Goal: Task Accomplishment & Management: Manage account settings

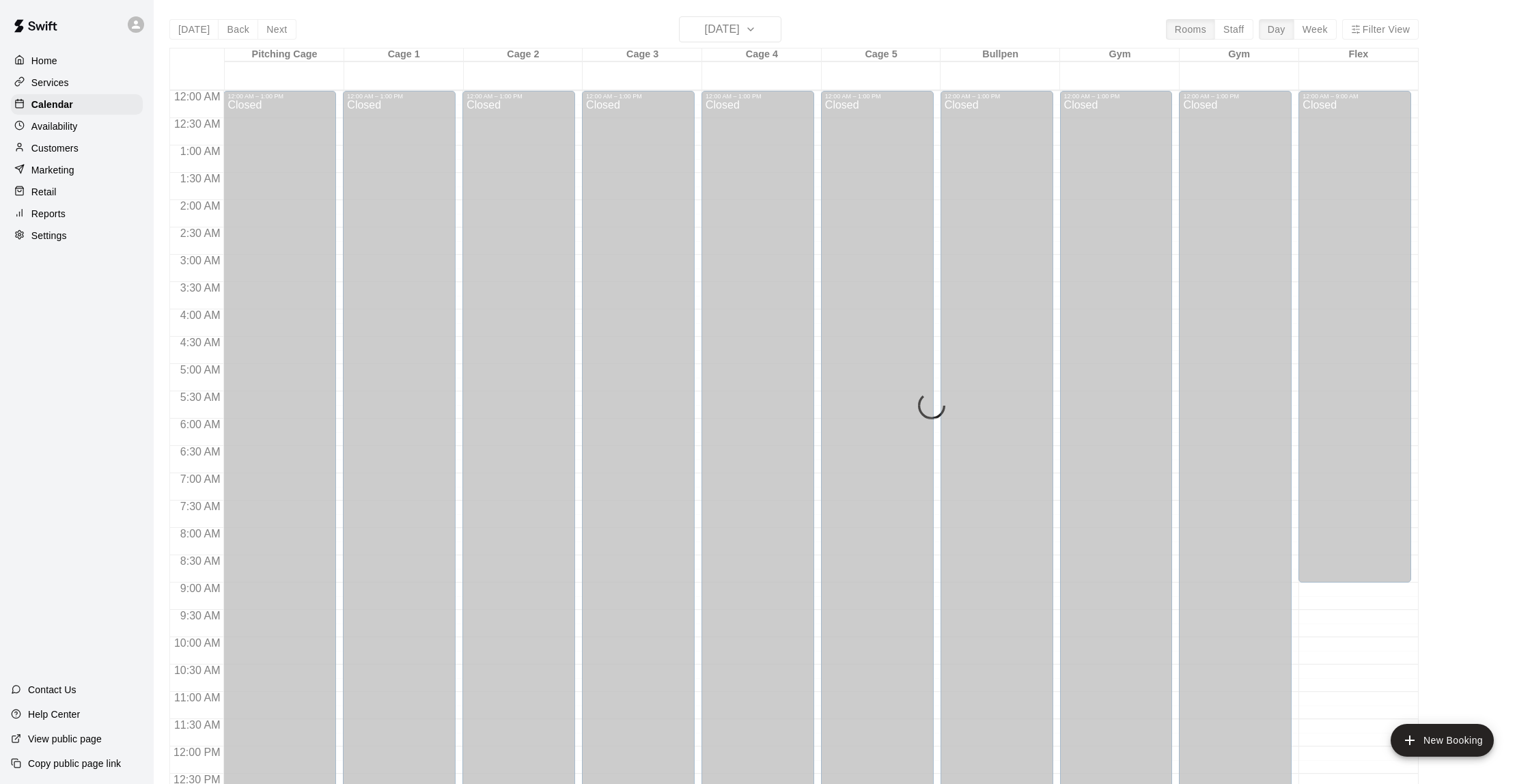
scroll to position [564, 0]
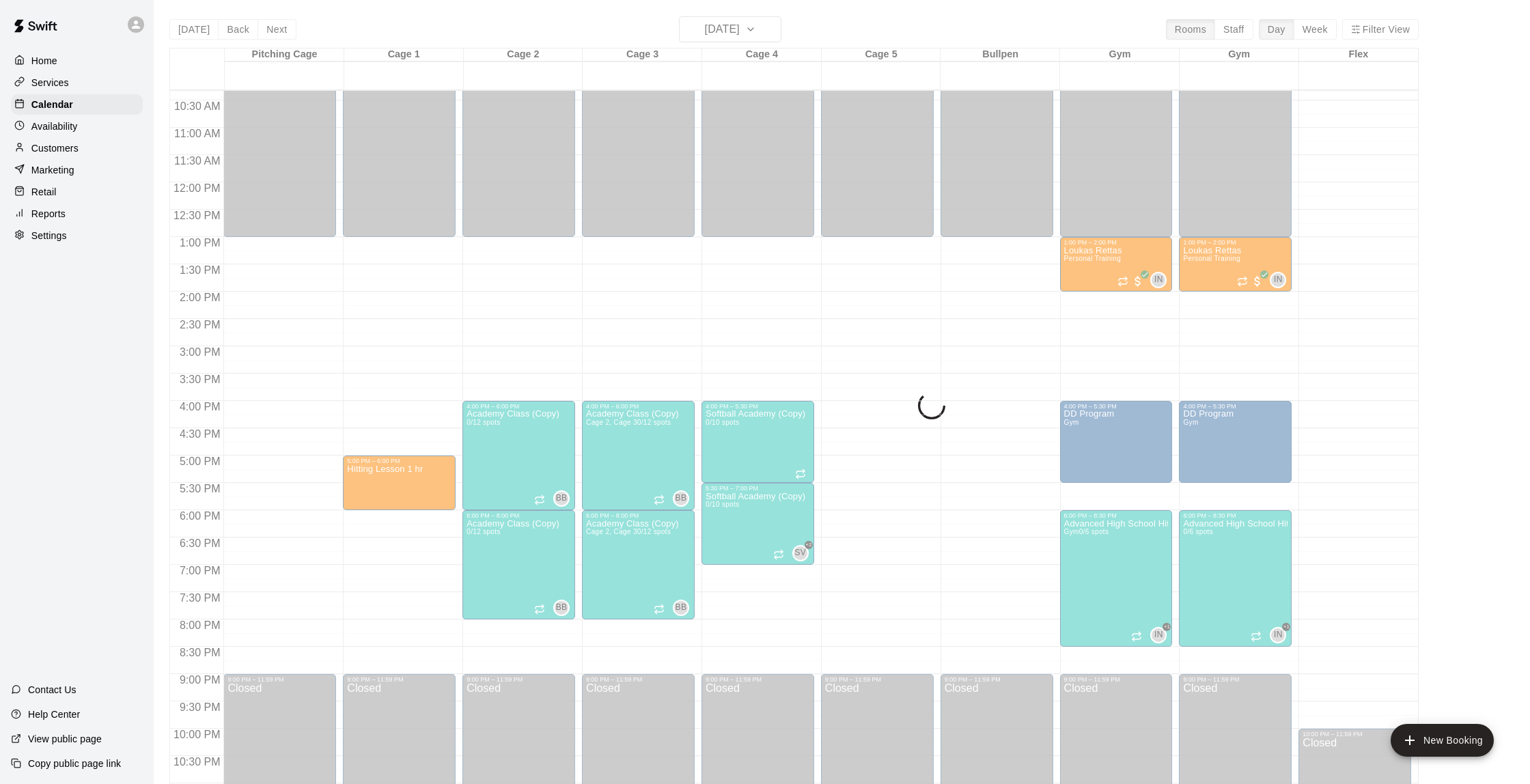
click at [333, 26] on div "[DATE] Back [DATE][DATE] Rooms Staff Day Week Filter View Pitching Cage 18 Mon …" at bounding box center [794, 408] width 1250 height 784
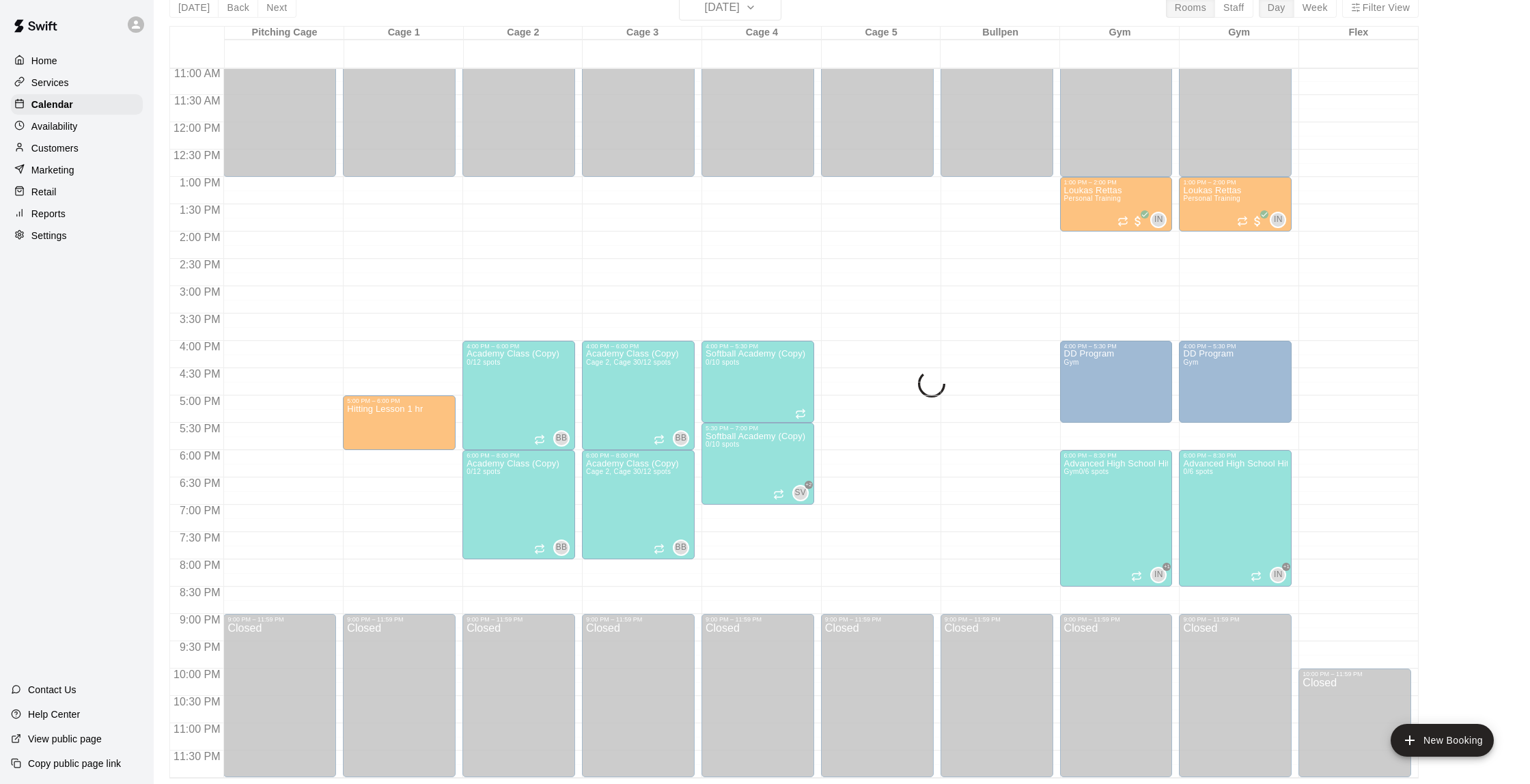
scroll to position [22, 0]
click at [38, 152] on p "Customers" at bounding box center [55, 148] width 47 height 14
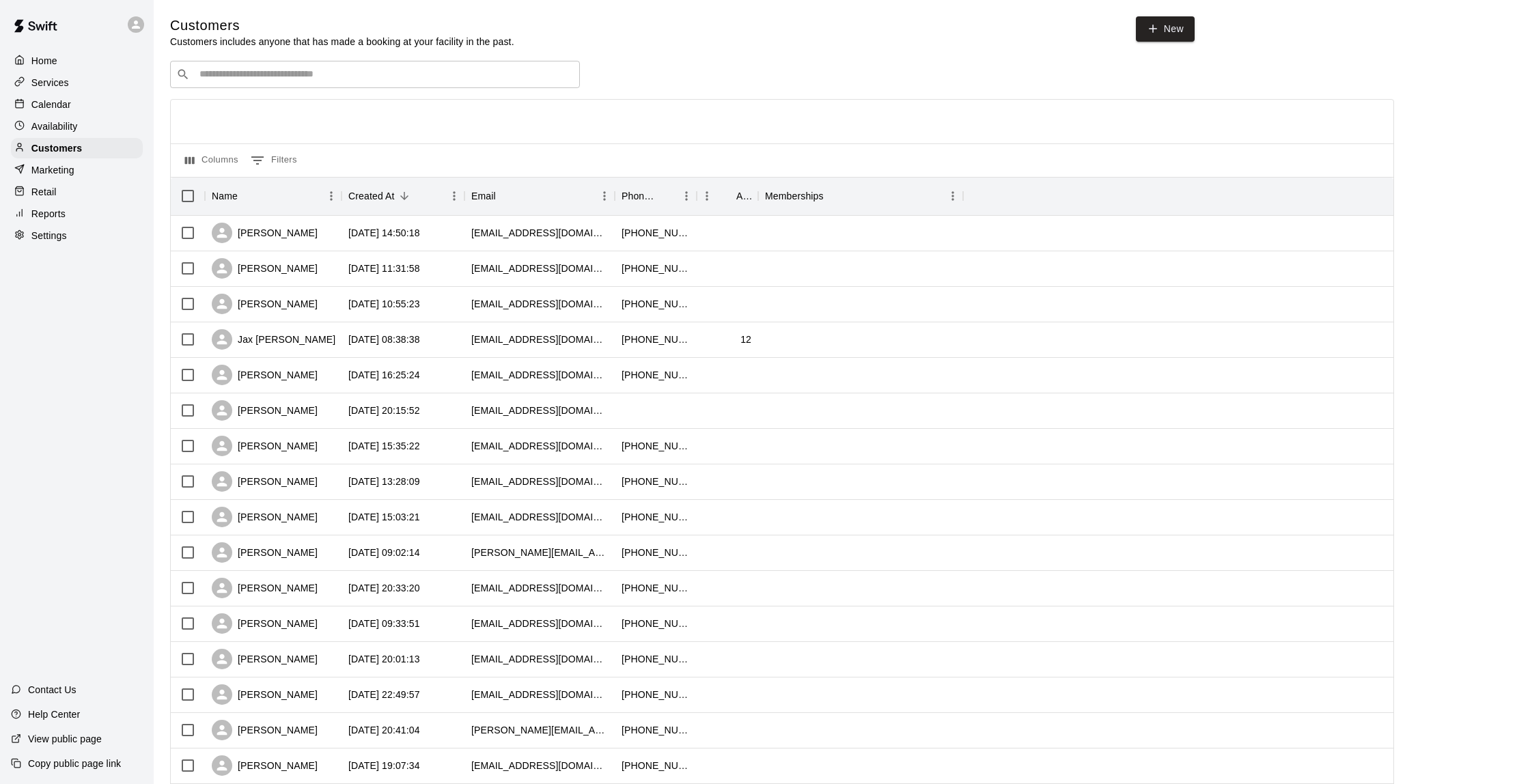
click at [70, 111] on p "Calendar" at bounding box center [51, 104] width 40 height 14
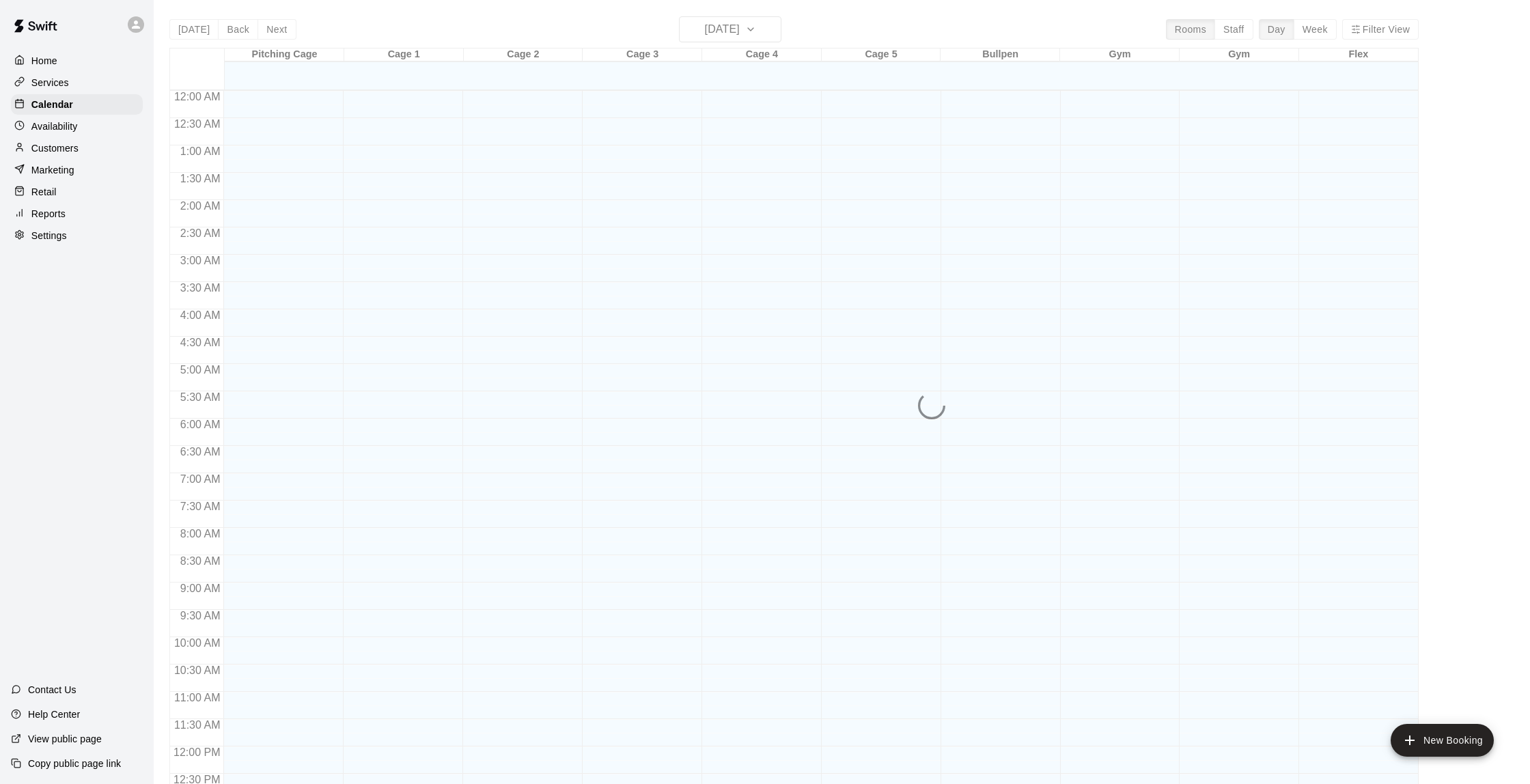
scroll to position [562, 0]
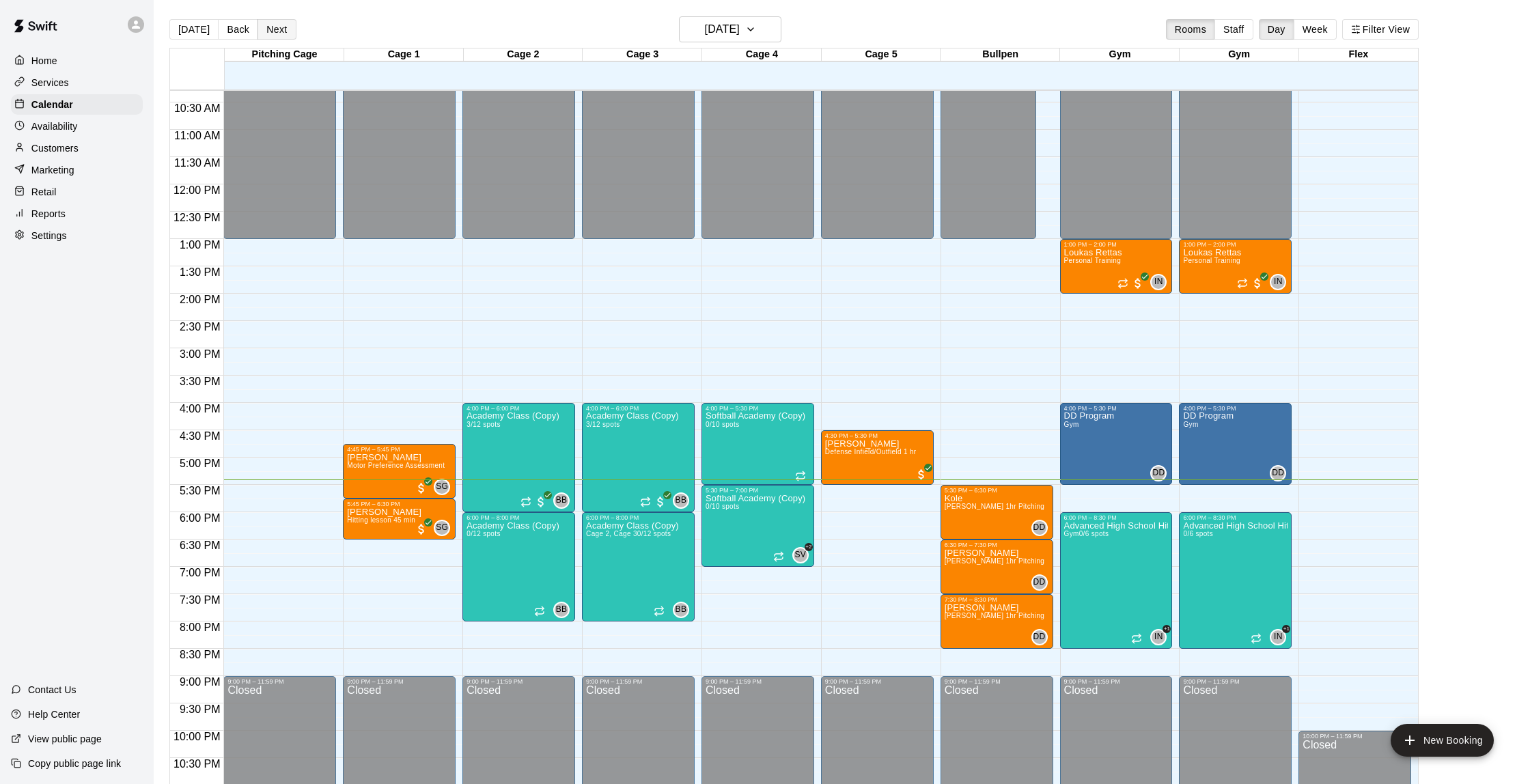
click at [276, 29] on button "Next" at bounding box center [277, 29] width 39 height 20
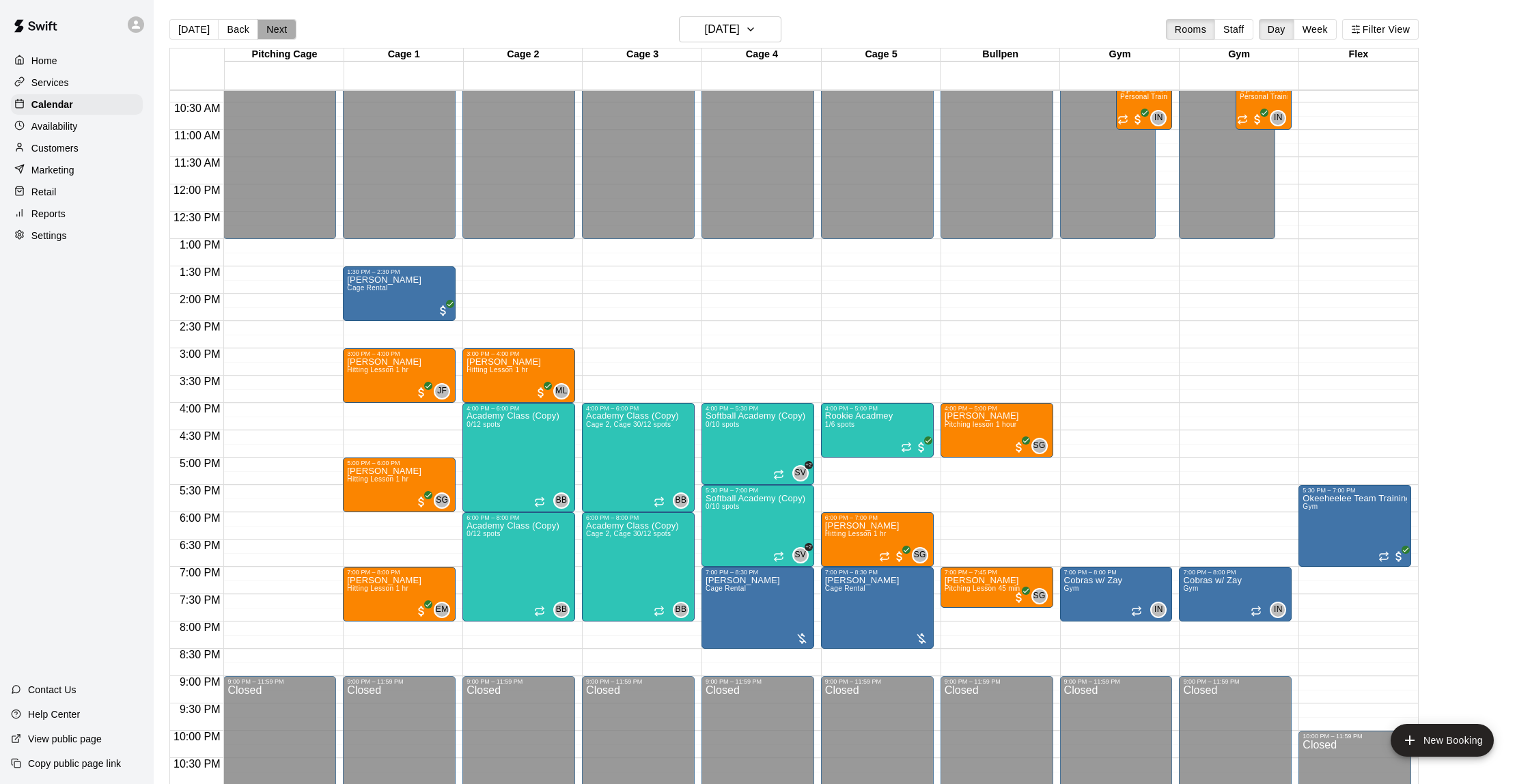
click at [276, 29] on button "Next" at bounding box center [277, 29] width 39 height 20
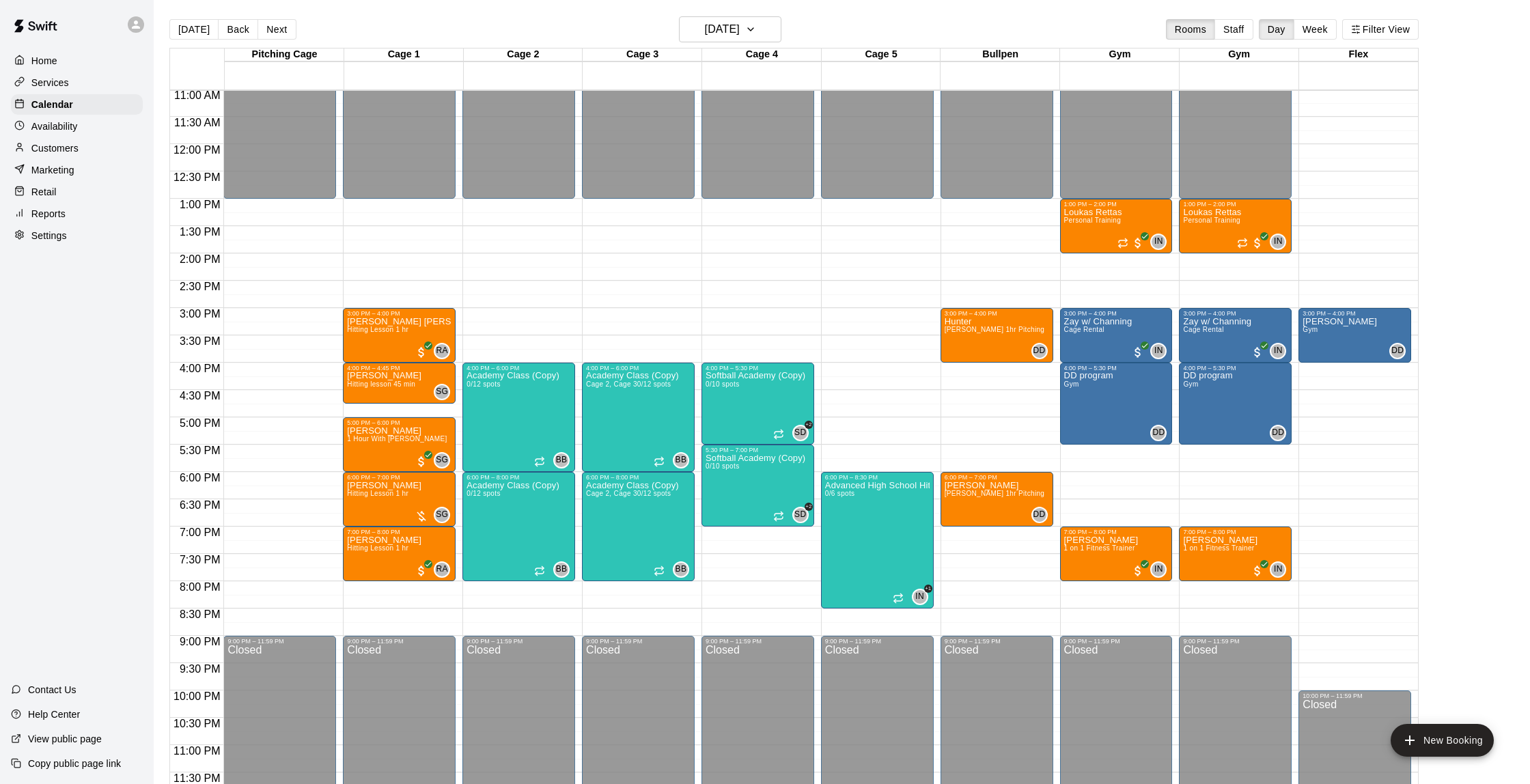
scroll to position [11, 0]
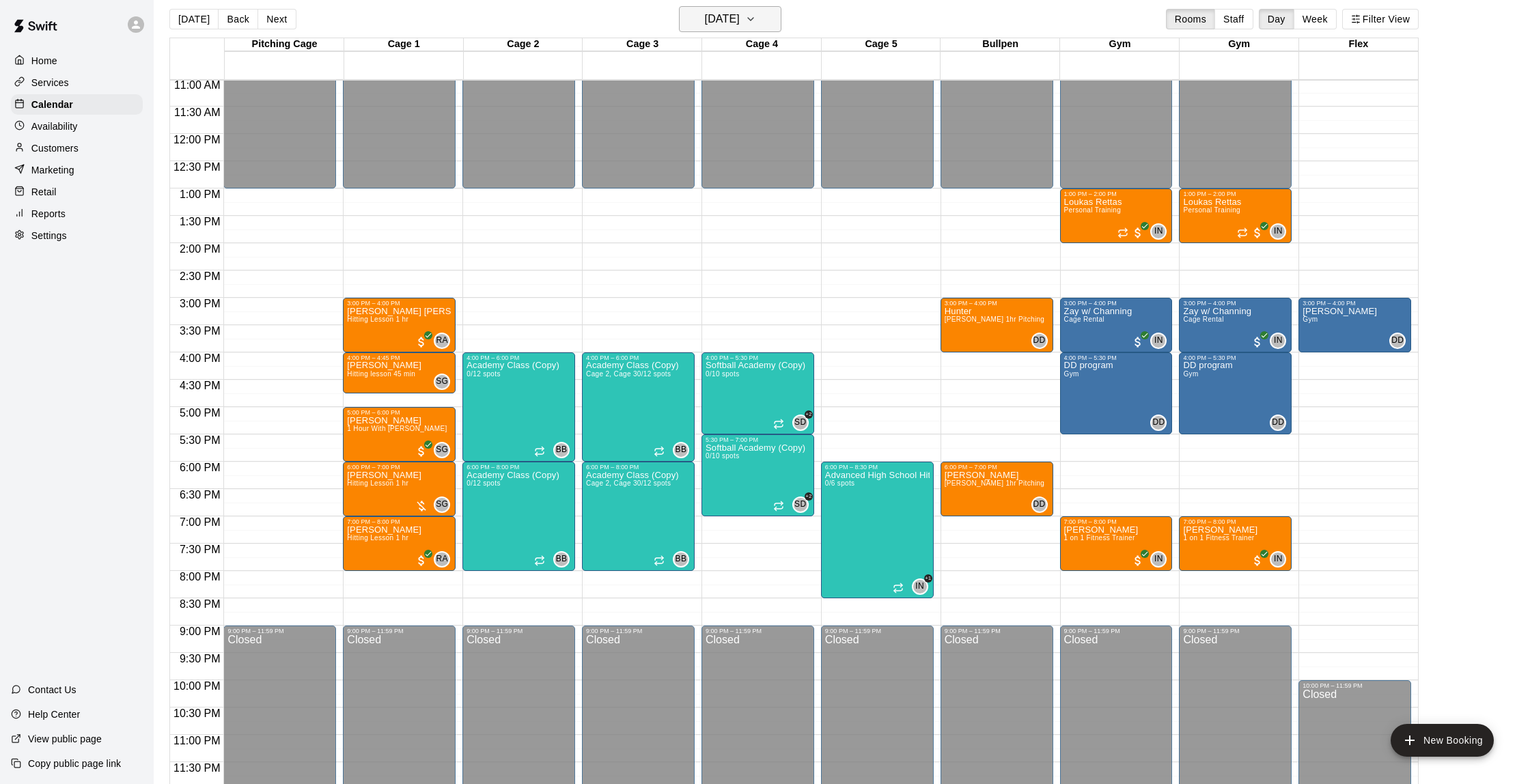
click at [705, 27] on h6 "[DATE]" at bounding box center [722, 19] width 35 height 19
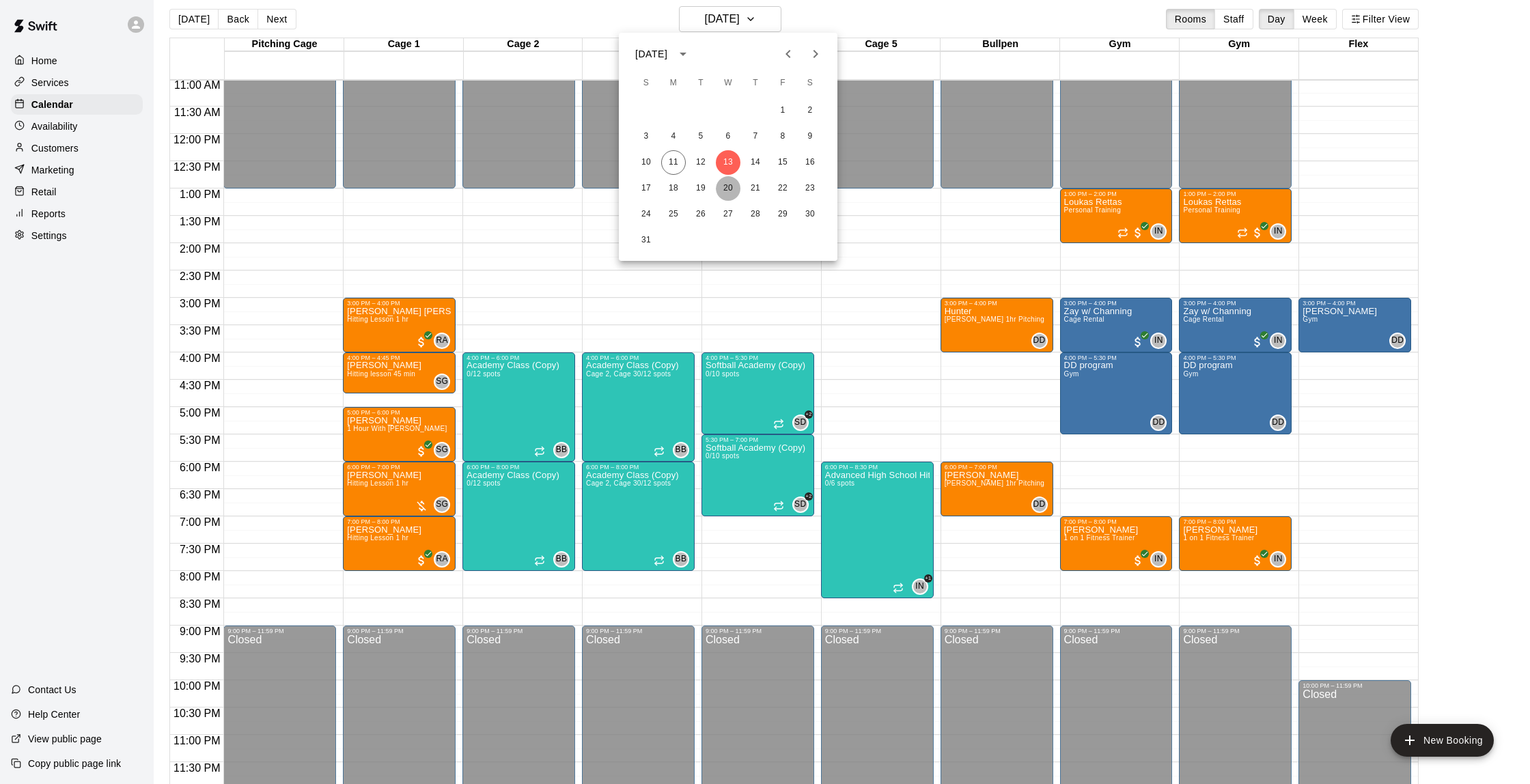
click at [727, 187] on button "20" at bounding box center [727, 187] width 24 height 24
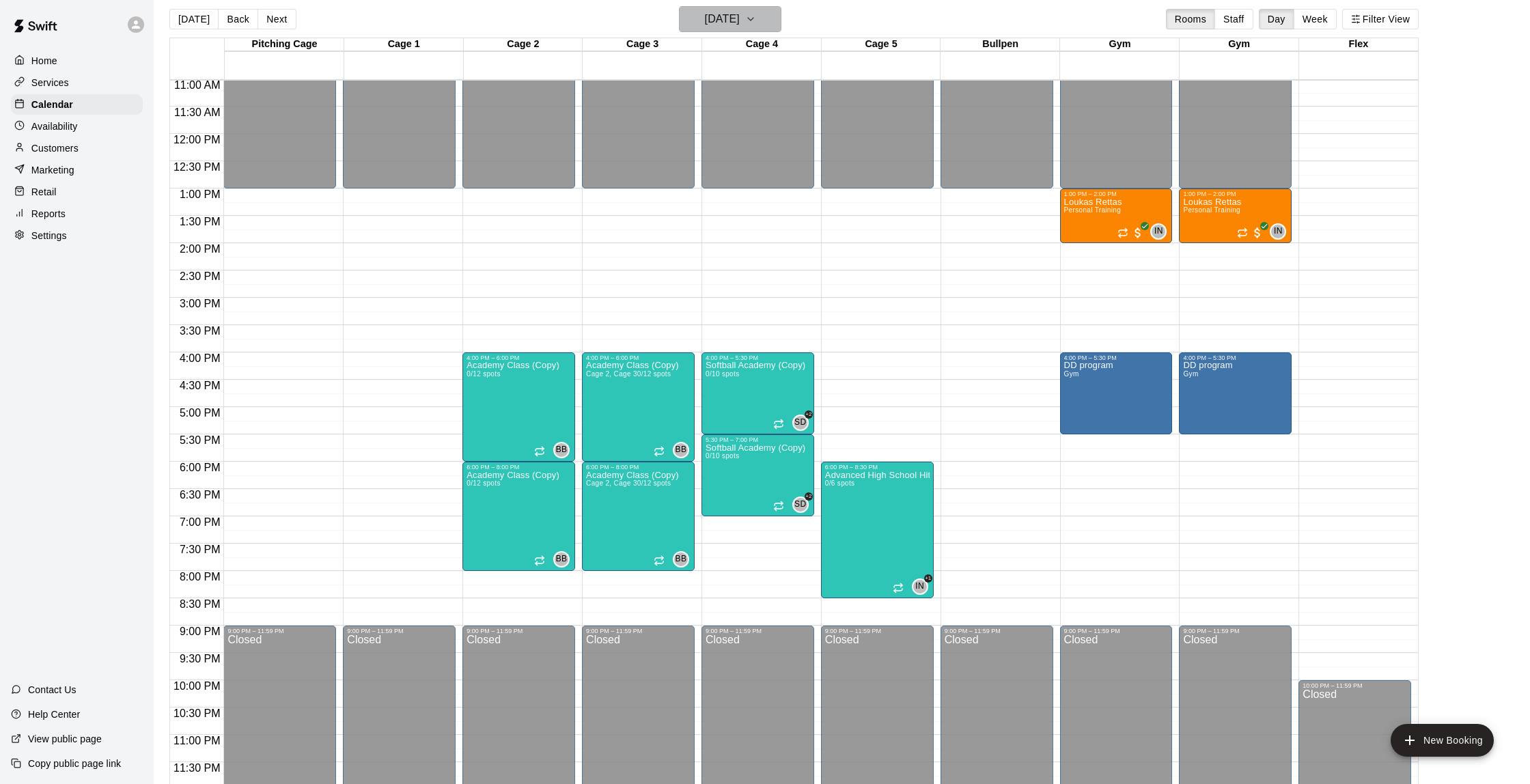
click at [727, 18] on h6 "[DATE]" at bounding box center [722, 19] width 35 height 19
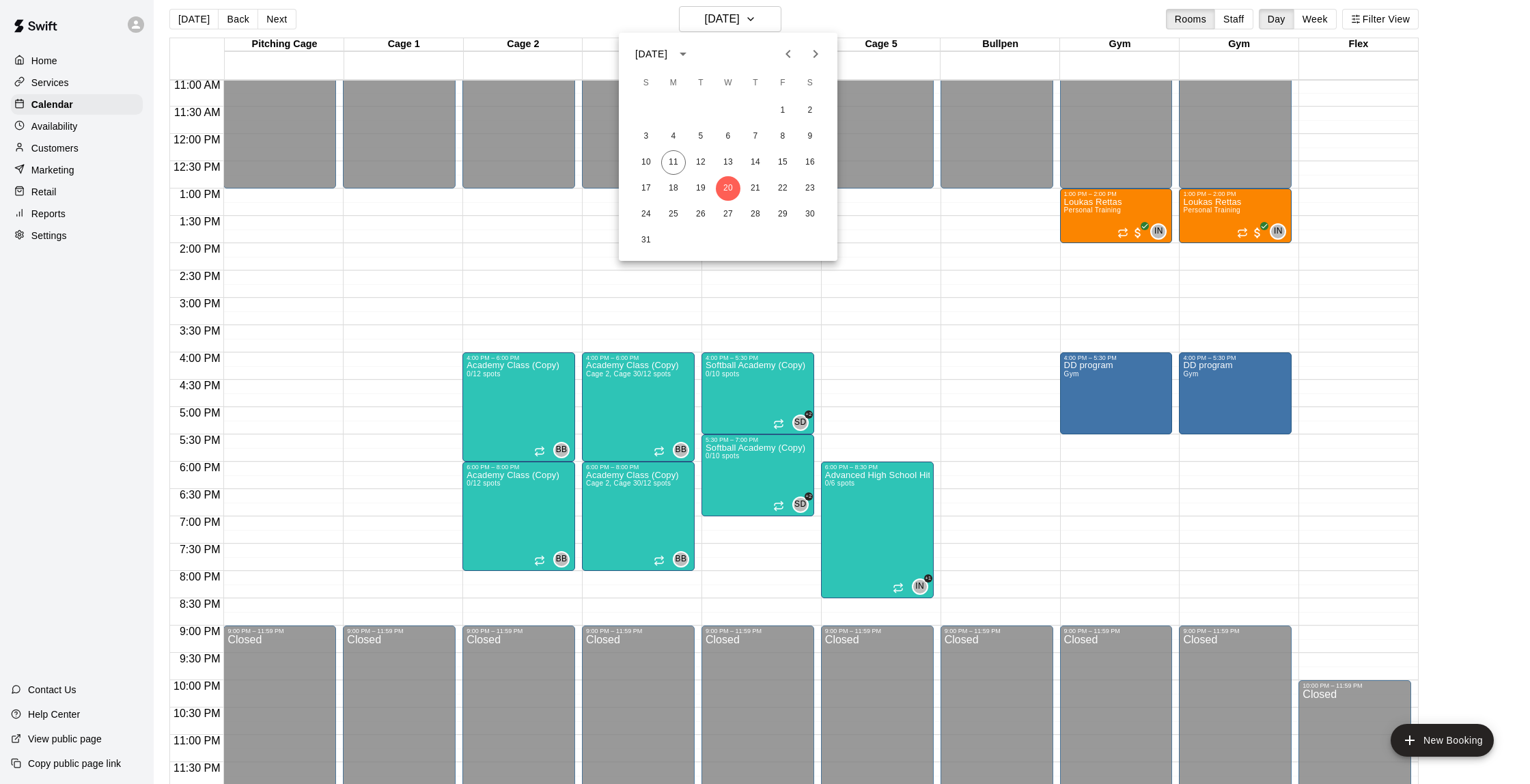
click at [862, 19] on div at bounding box center [765, 392] width 1530 height 784
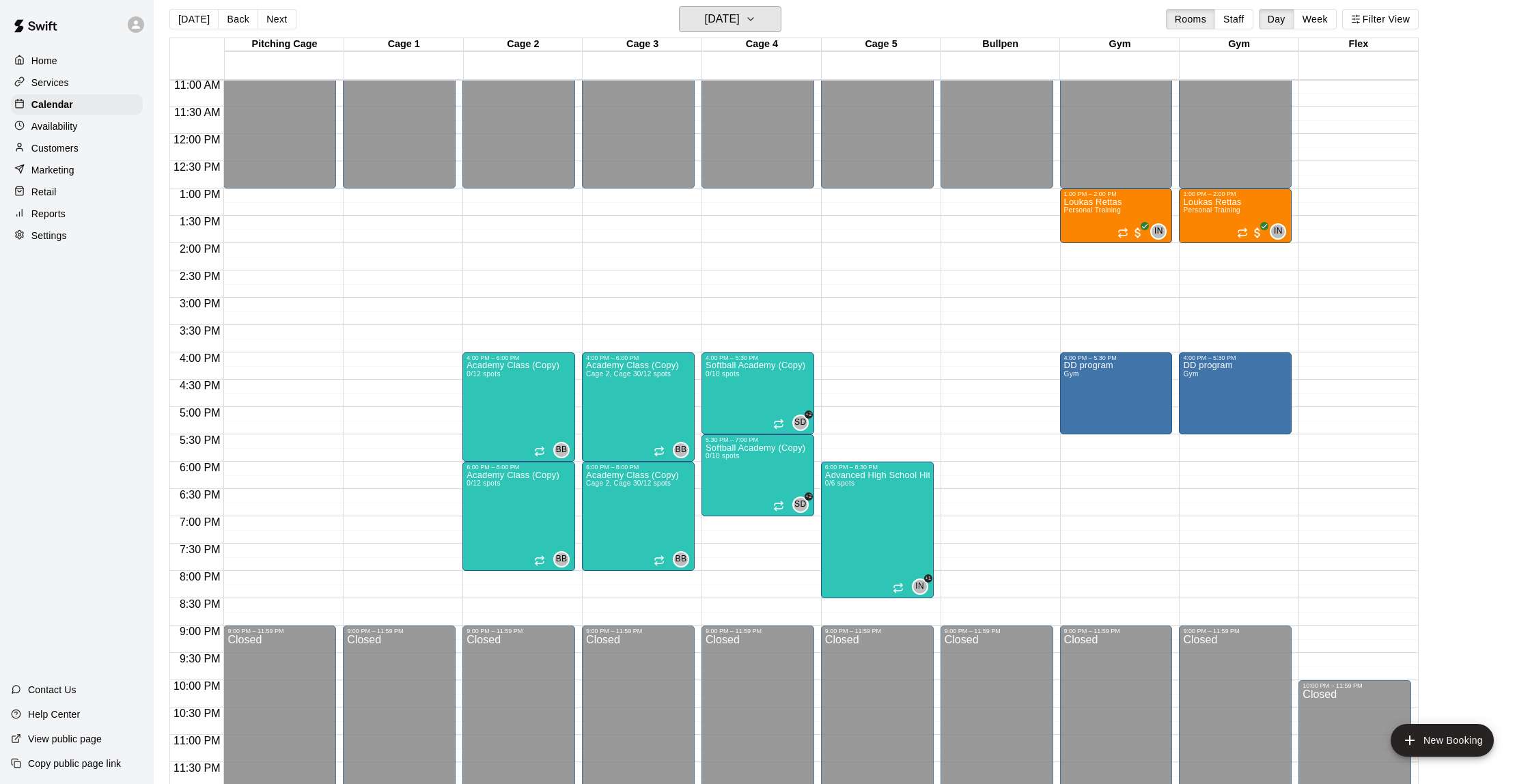
scroll to position [14, 0]
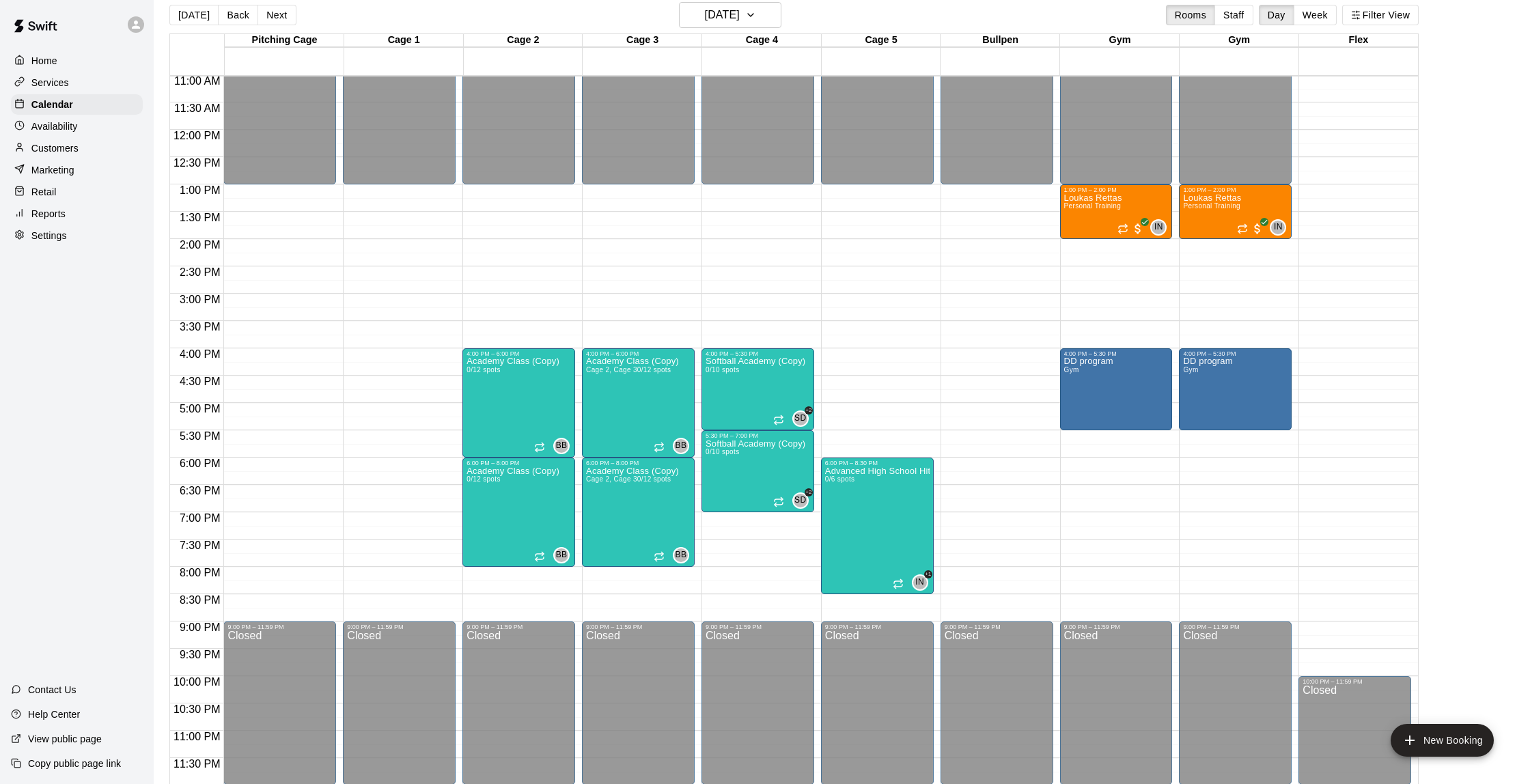
click at [62, 146] on p "Customers" at bounding box center [55, 148] width 47 height 14
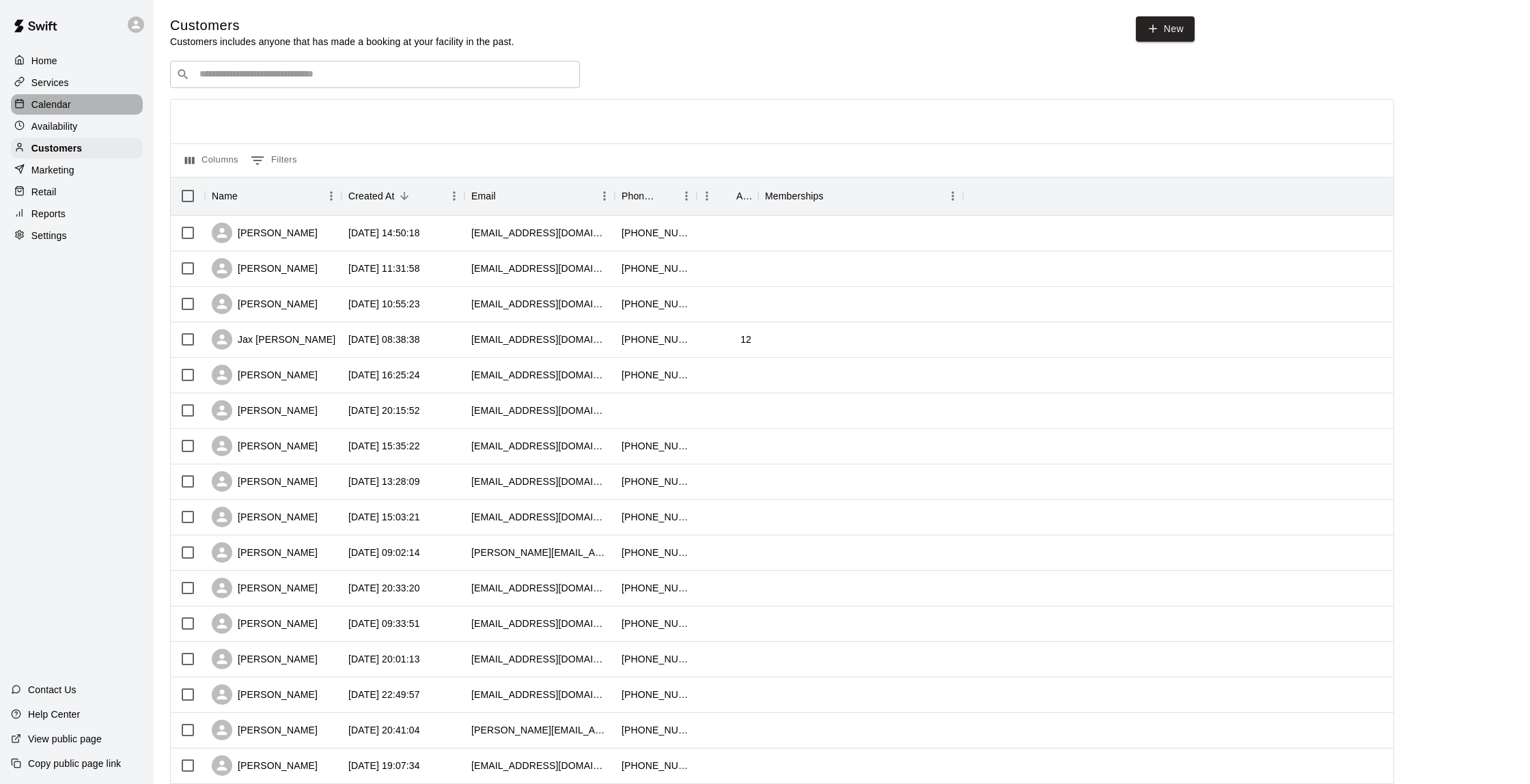
click at [66, 106] on p "Calendar" at bounding box center [51, 104] width 40 height 14
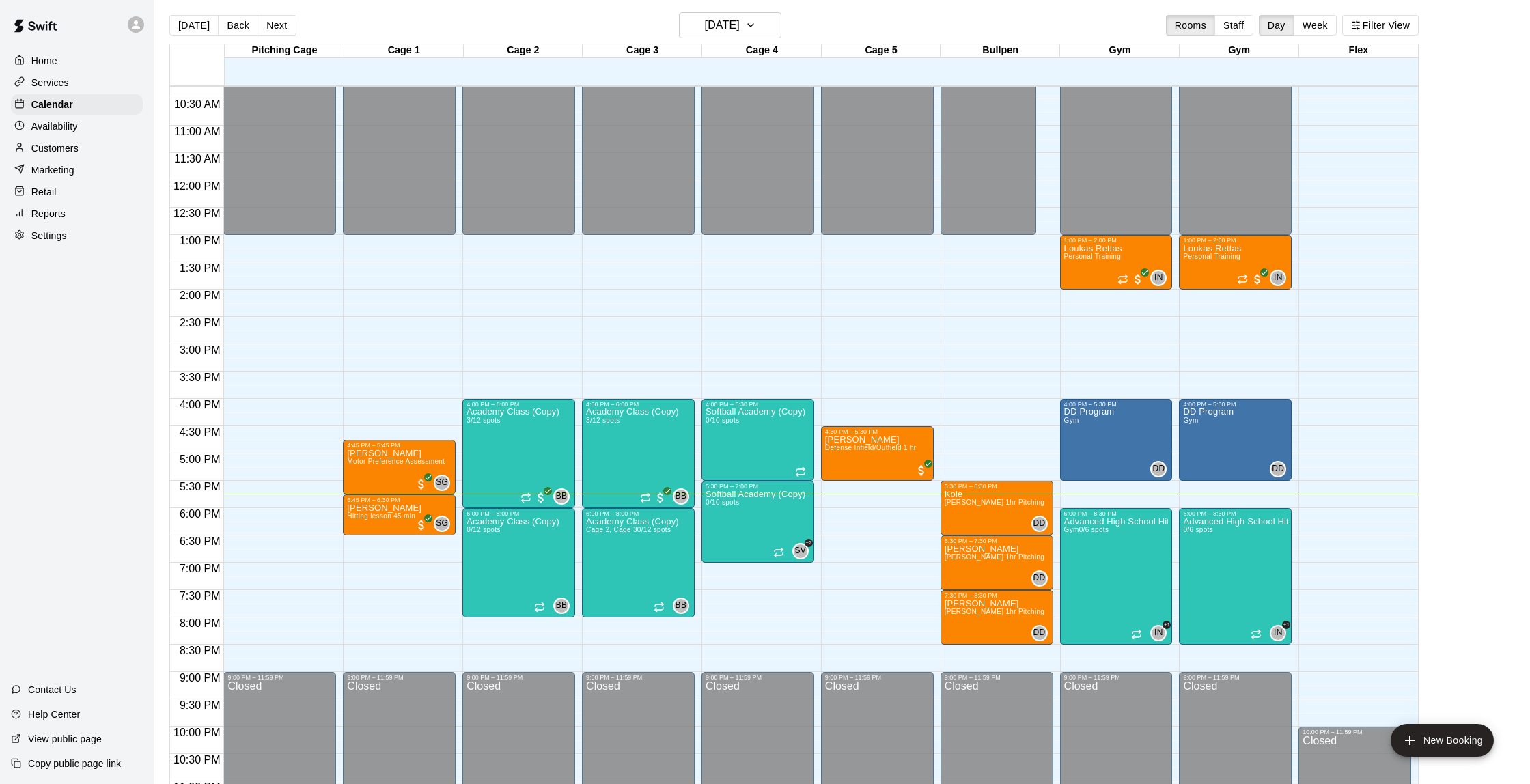
scroll to position [4, 0]
click at [1079, 566] on img "edit" at bounding box center [1078, 564] width 15 height 15
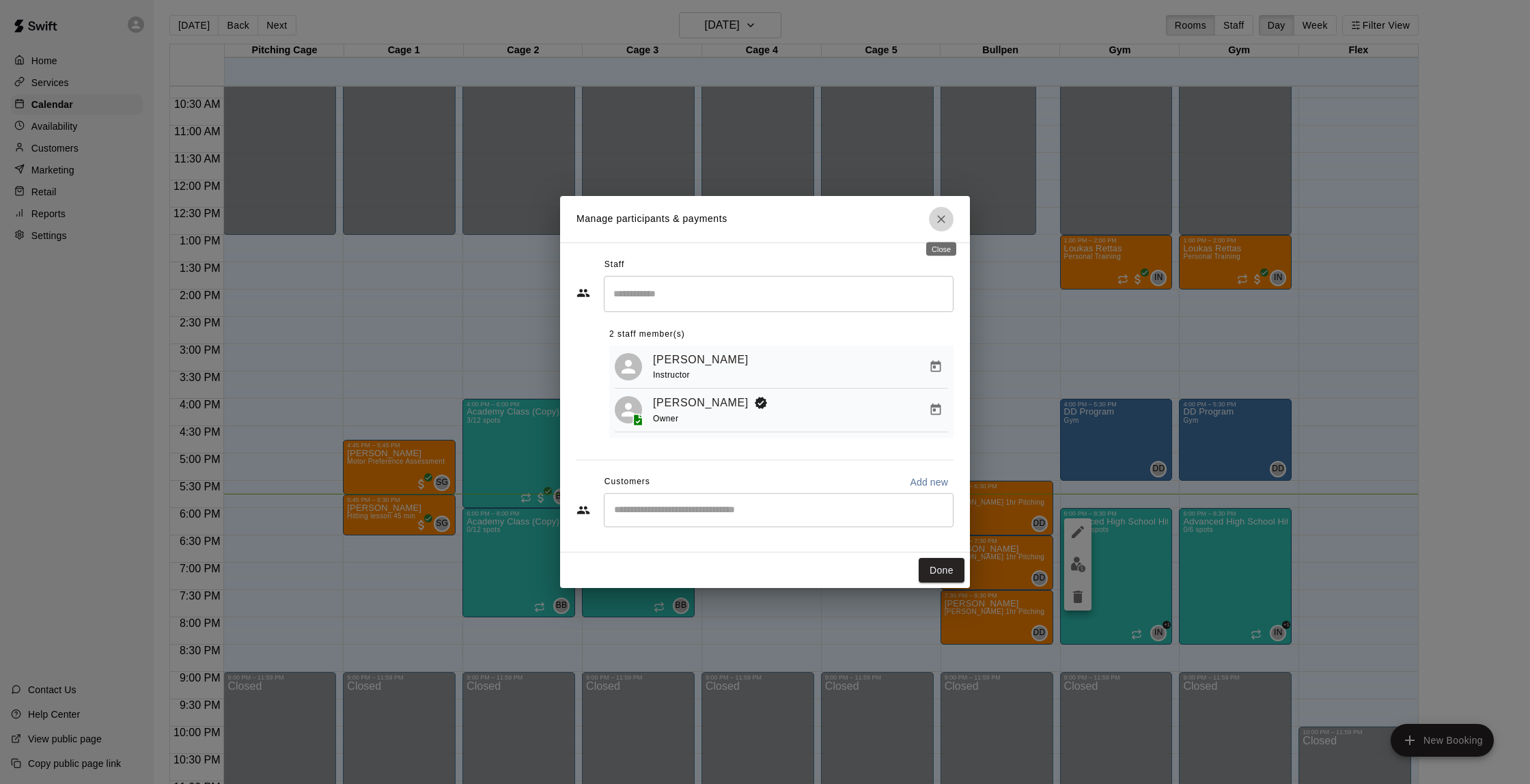
click at [945, 220] on icon "Close" at bounding box center [942, 219] width 14 height 14
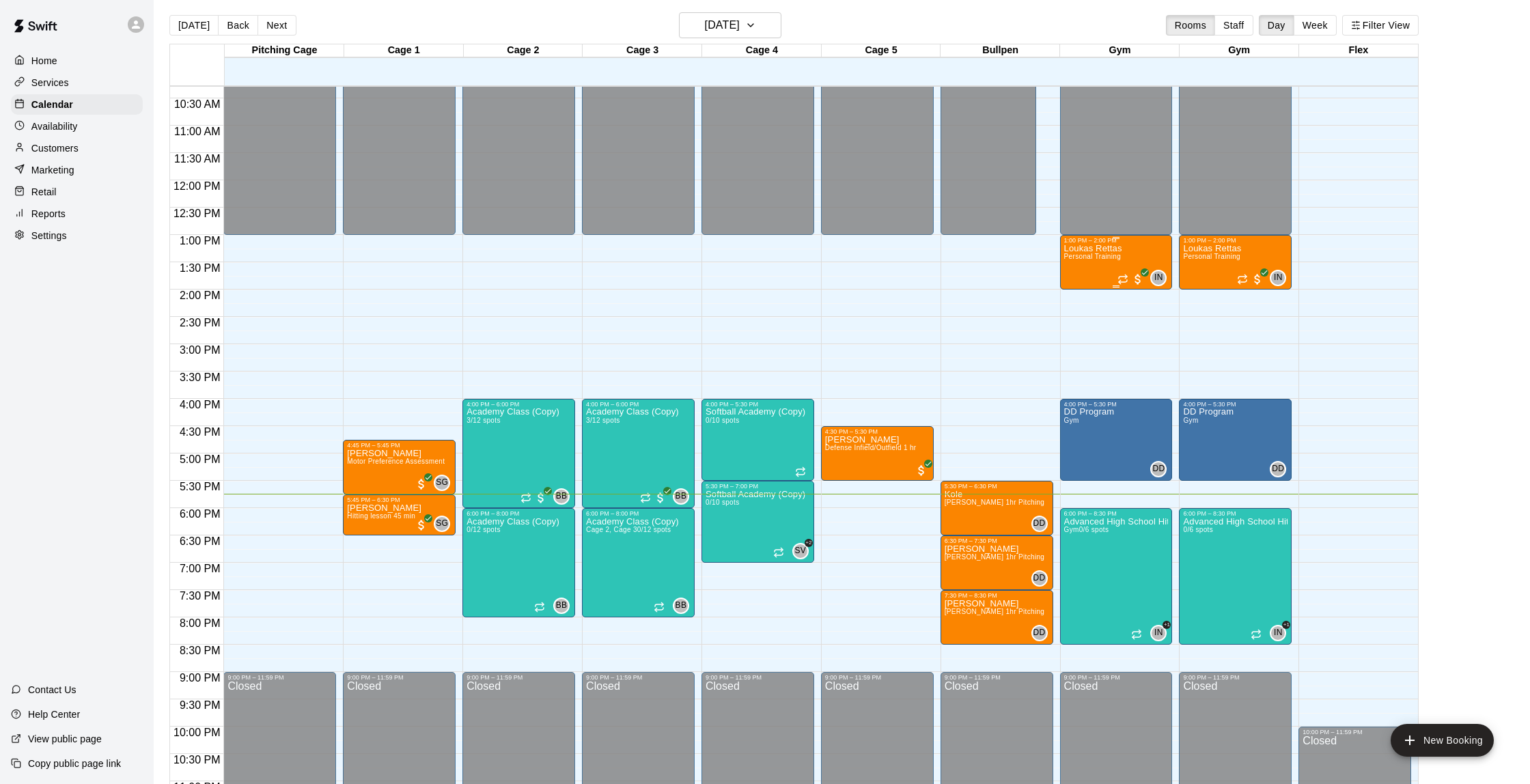
click at [1088, 281] on div "Loukas Rettas Personal Training" at bounding box center [1093, 635] width 58 height 784
click at [1079, 330] on icon "delete" at bounding box center [1078, 323] width 16 height 16
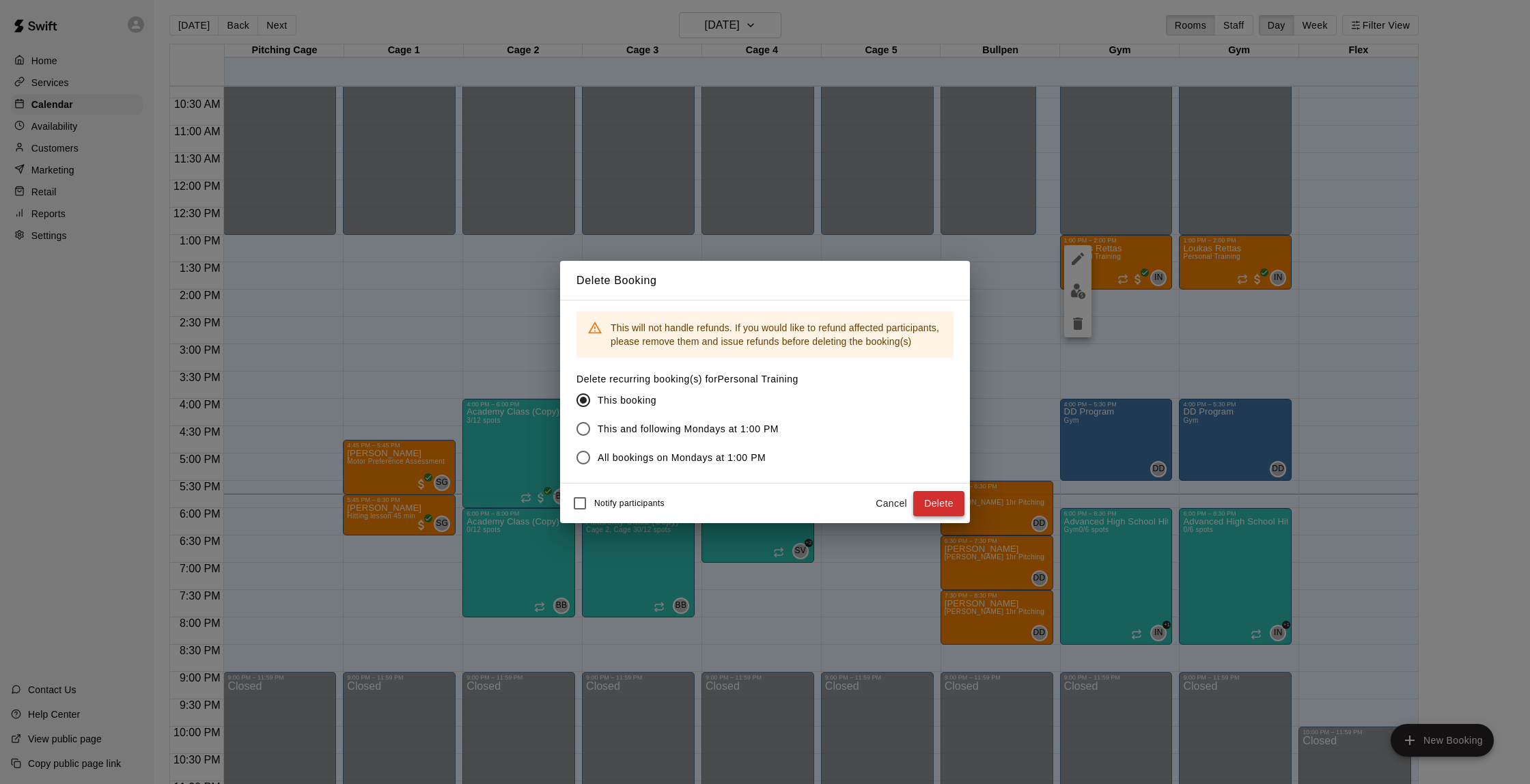
click at [938, 508] on button "Delete" at bounding box center [939, 504] width 51 height 25
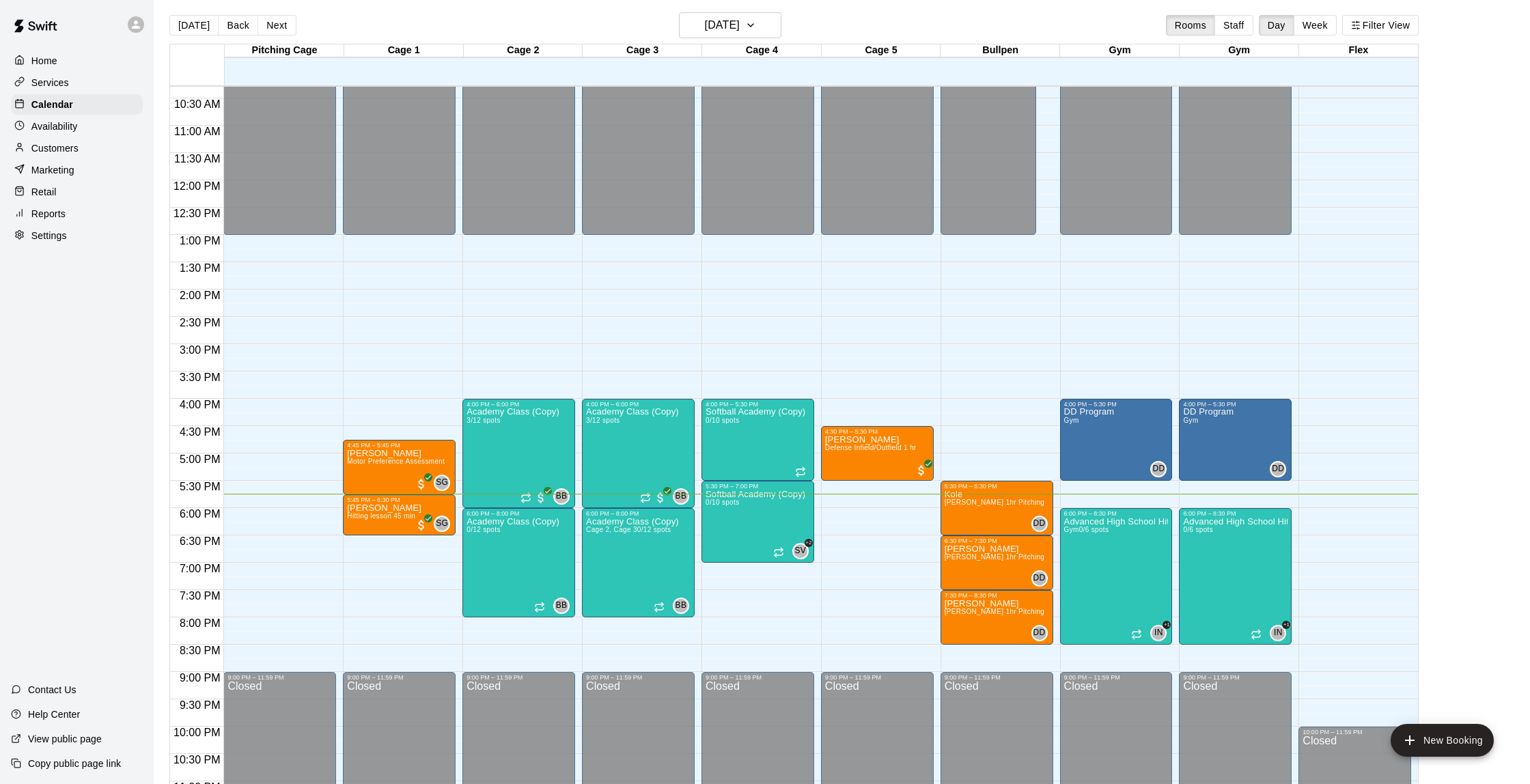
click at [29, 148] on div at bounding box center [23, 148] width 17 height 13
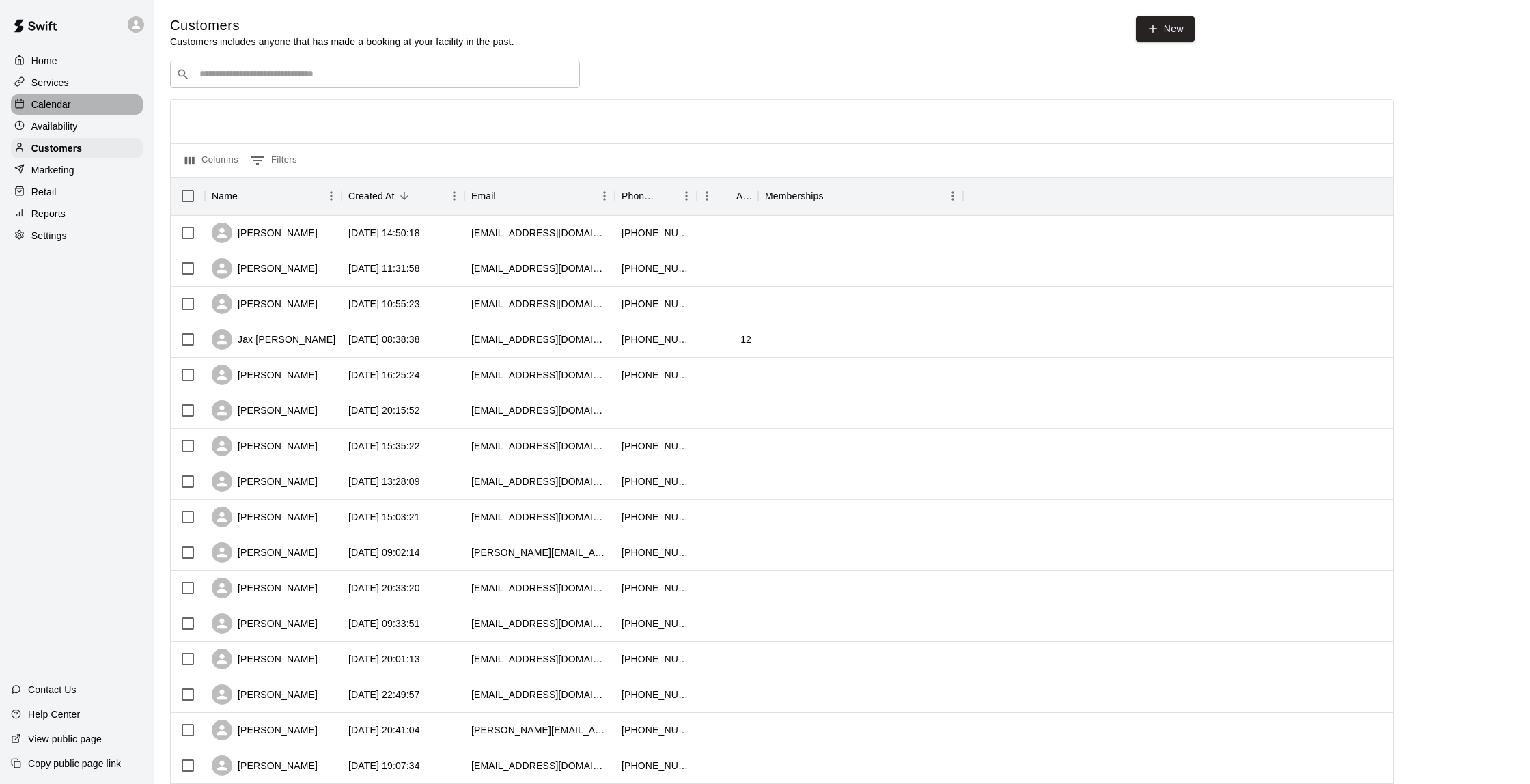
click at [51, 108] on p "Calendar" at bounding box center [51, 104] width 40 height 14
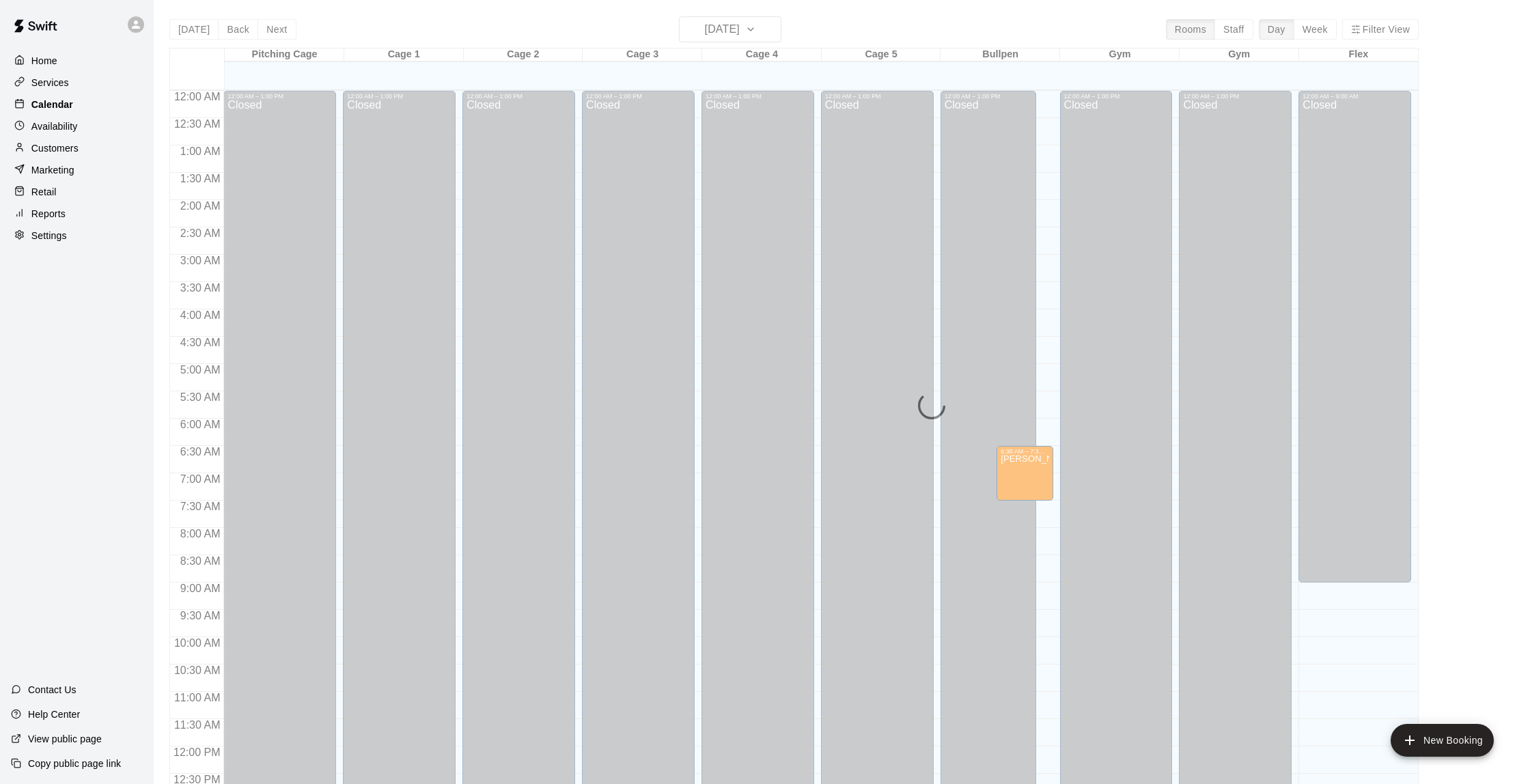
scroll to position [562, 0]
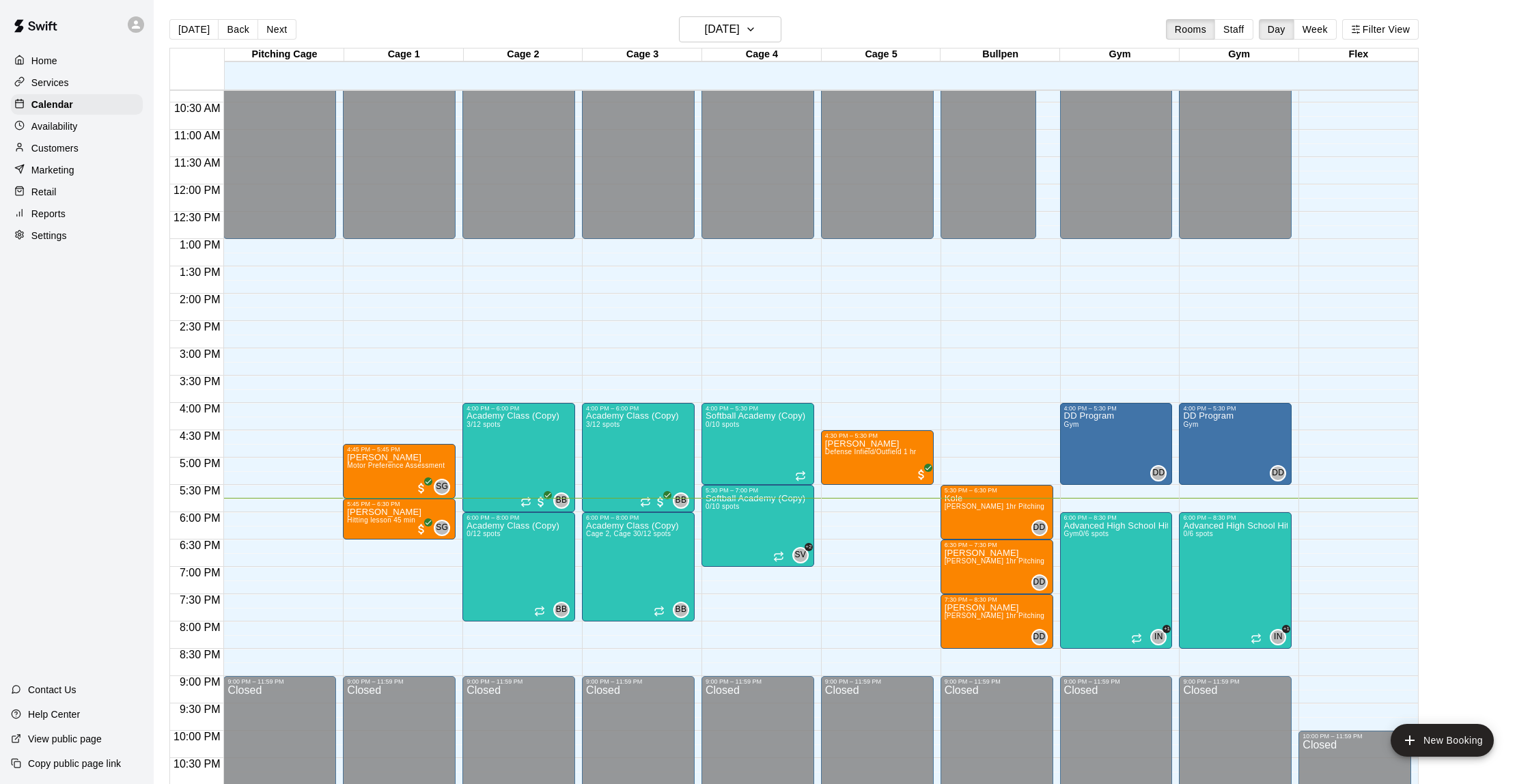
click at [64, 210] on p "Reports" at bounding box center [48, 213] width 34 height 14
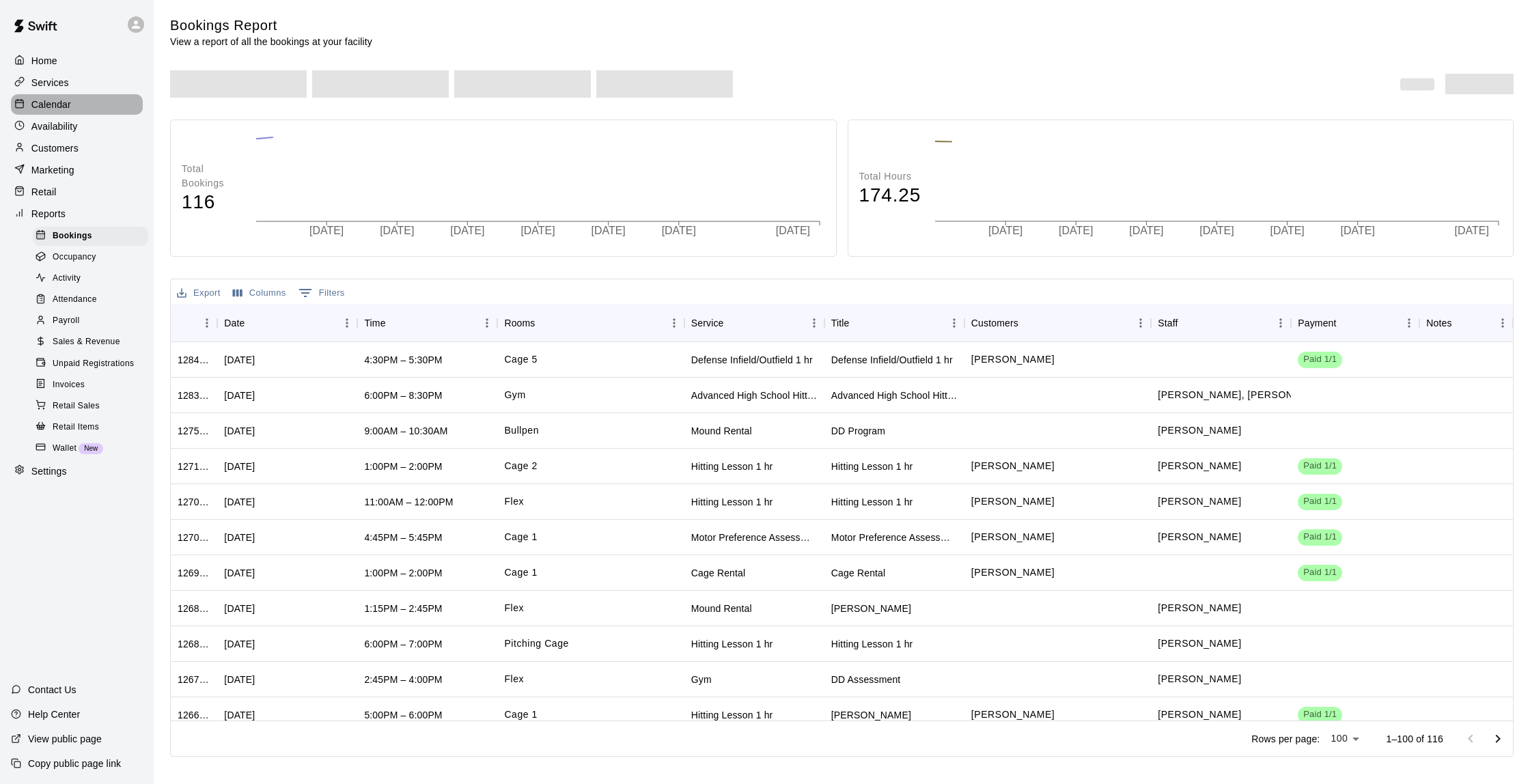
click at [69, 111] on p "Calendar" at bounding box center [51, 104] width 40 height 14
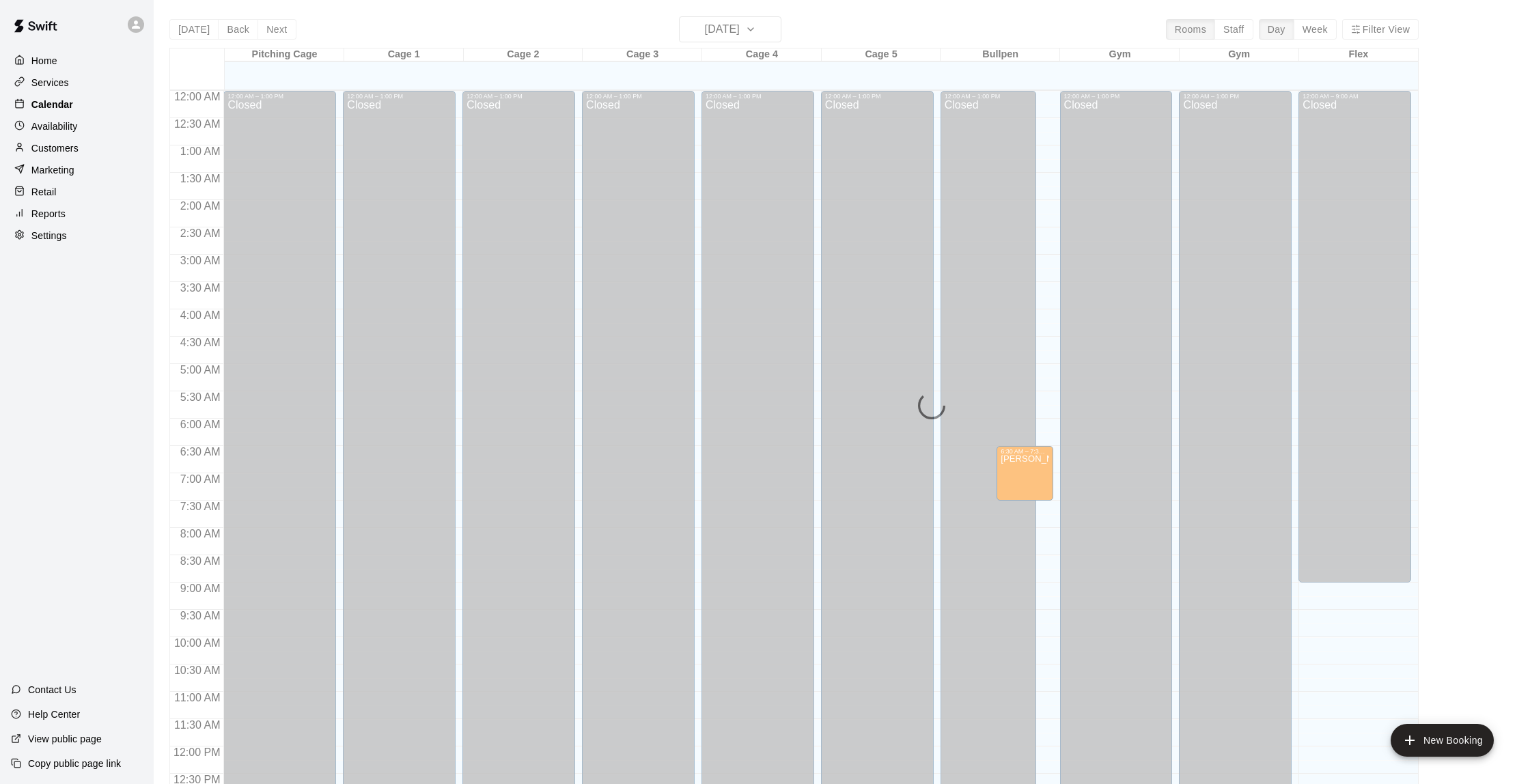
scroll to position [562, 0]
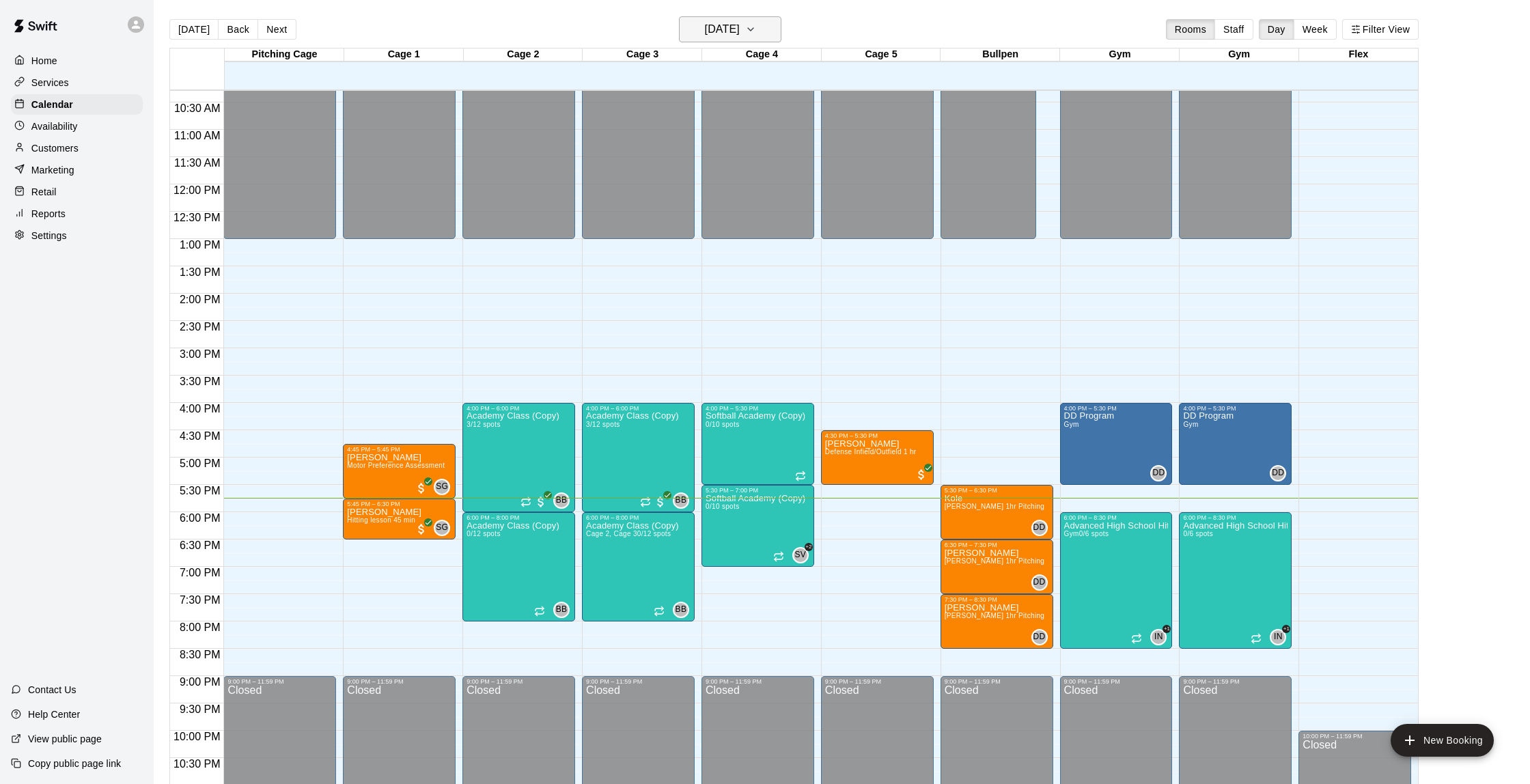
click at [705, 22] on h6 "[DATE]" at bounding box center [722, 30] width 35 height 19
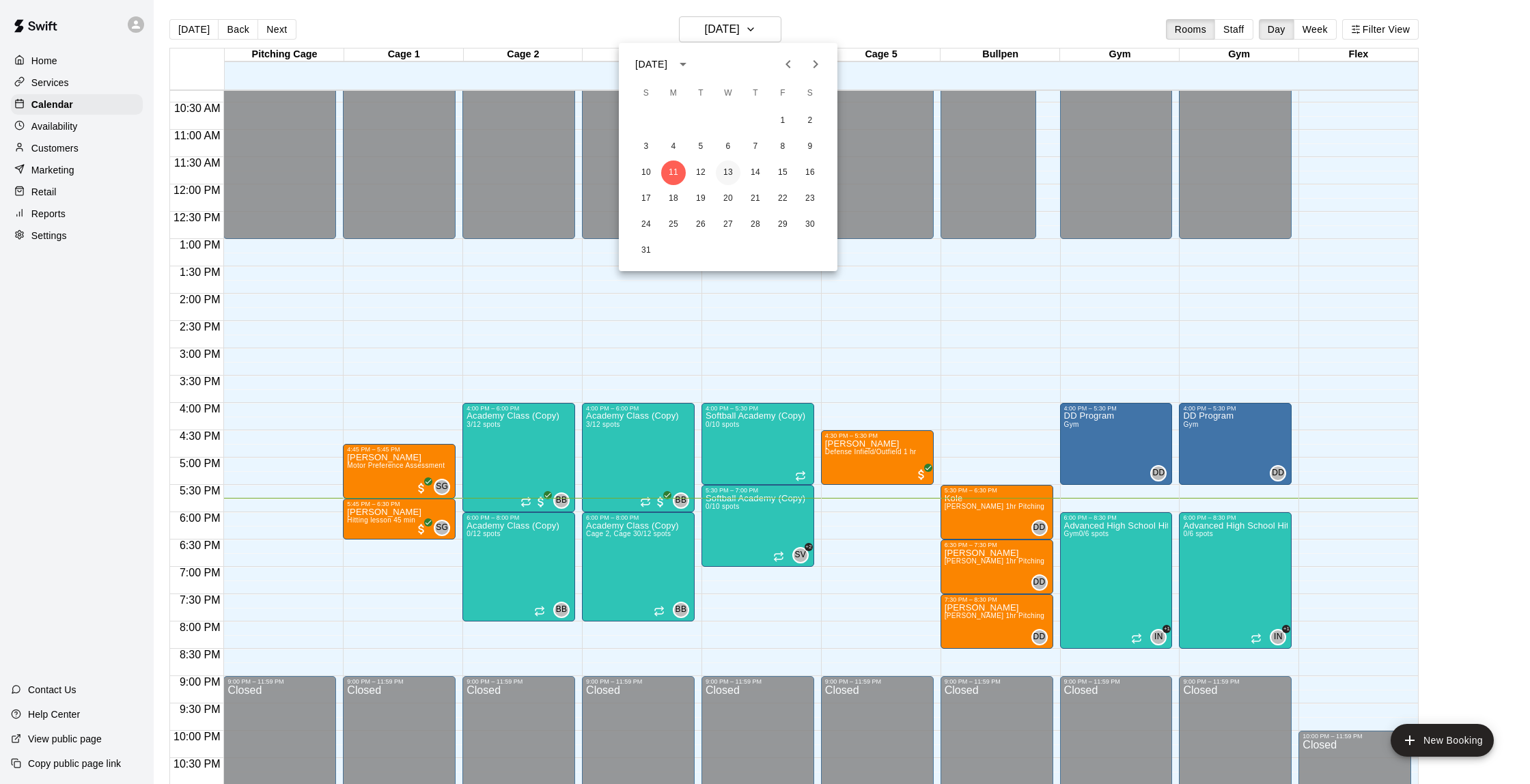
click at [724, 175] on button "13" at bounding box center [727, 172] width 24 height 24
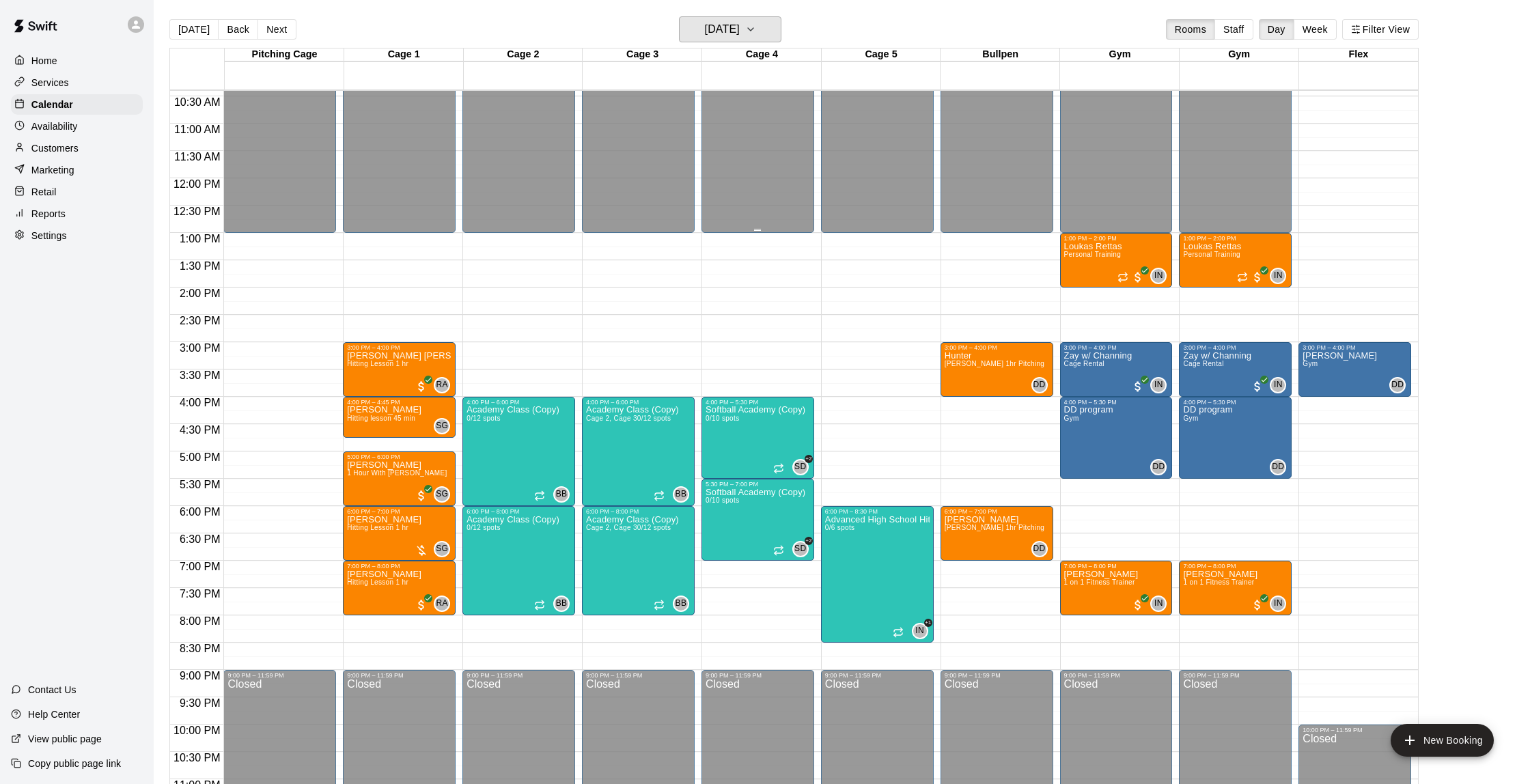
scroll to position [0, 0]
click at [740, 24] on h6 "[DATE]" at bounding box center [722, 30] width 35 height 19
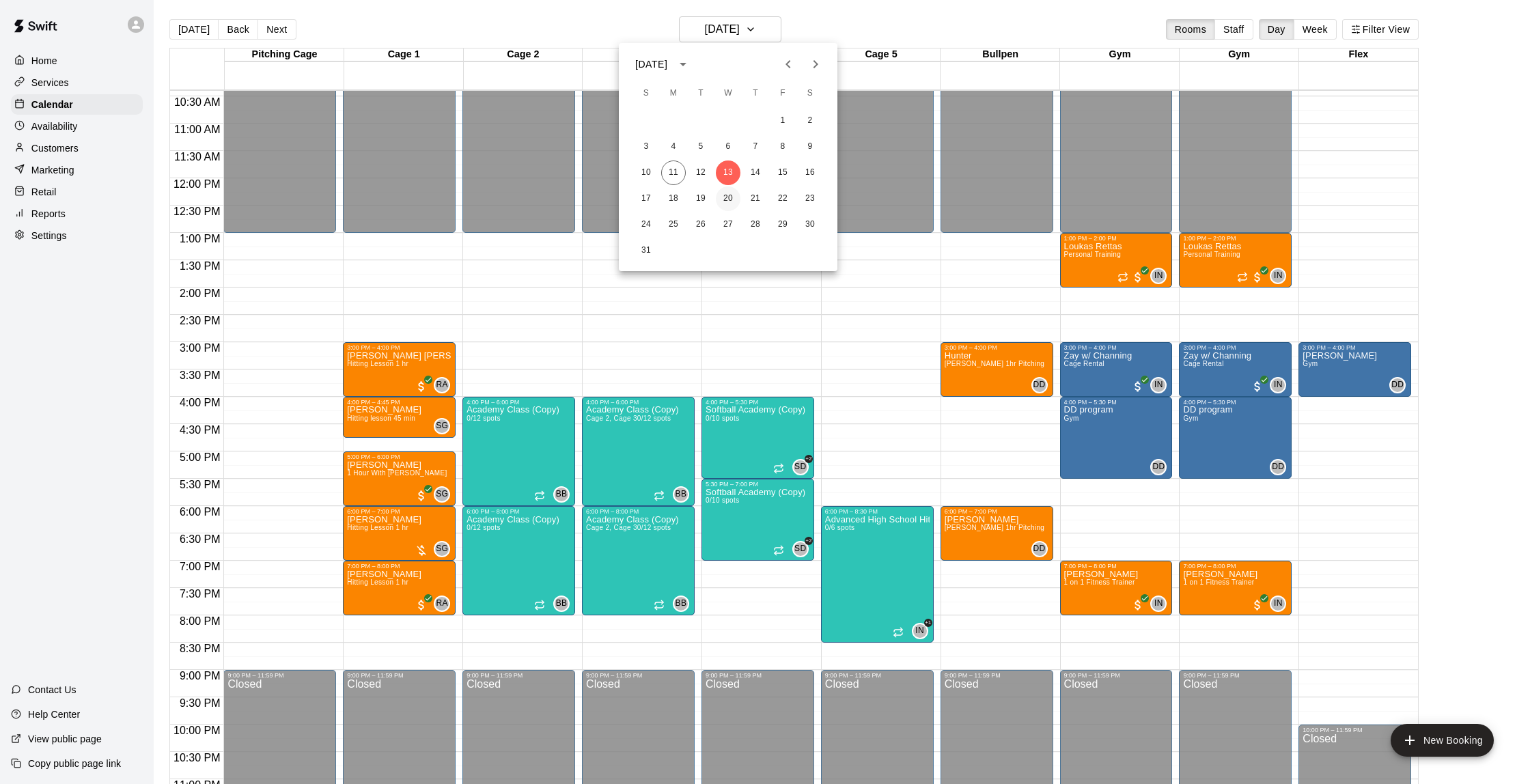
click at [729, 199] on button "20" at bounding box center [727, 198] width 24 height 24
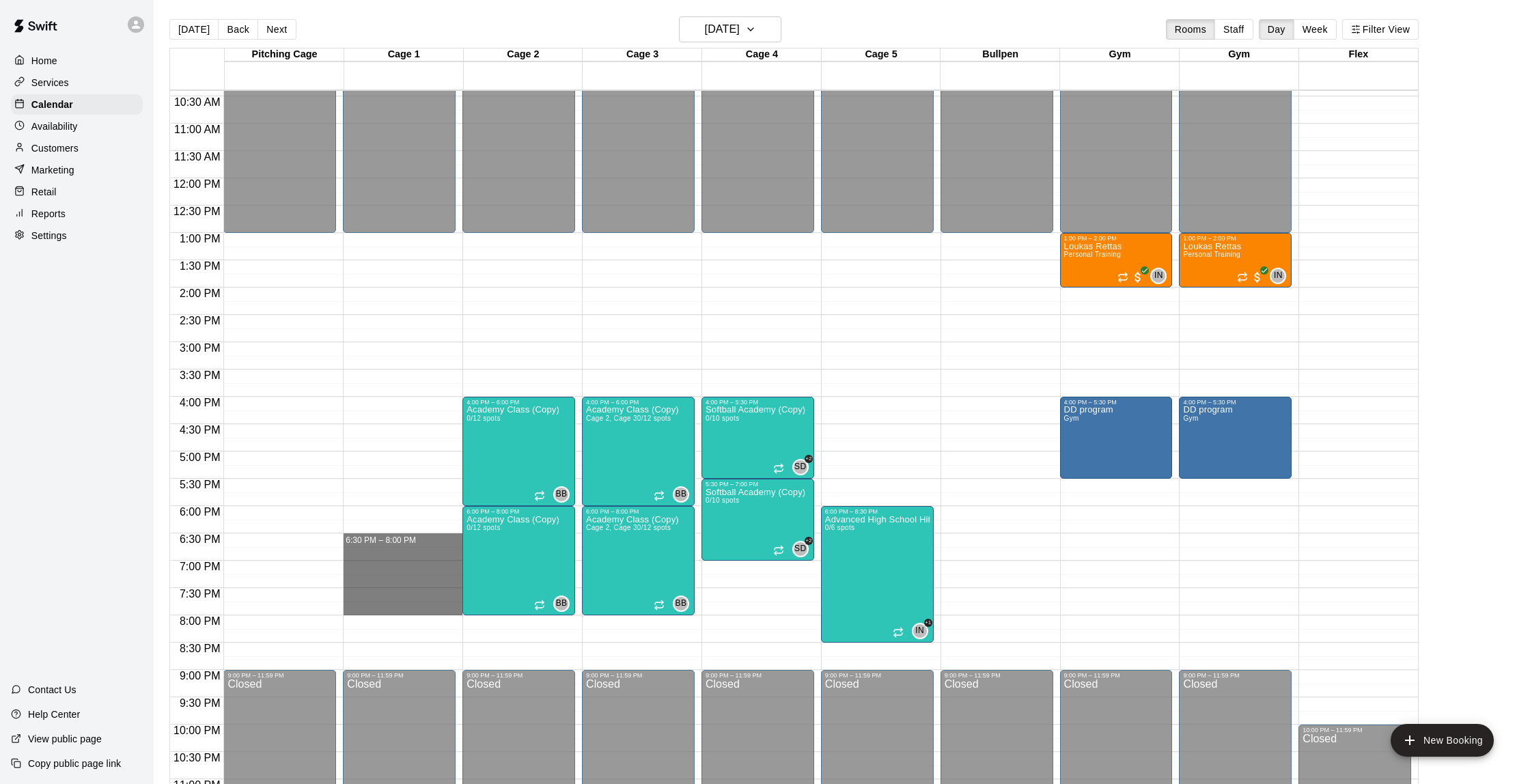
drag, startPoint x: 362, startPoint y: 538, endPoint x: 368, endPoint y: 607, distance: 69.3
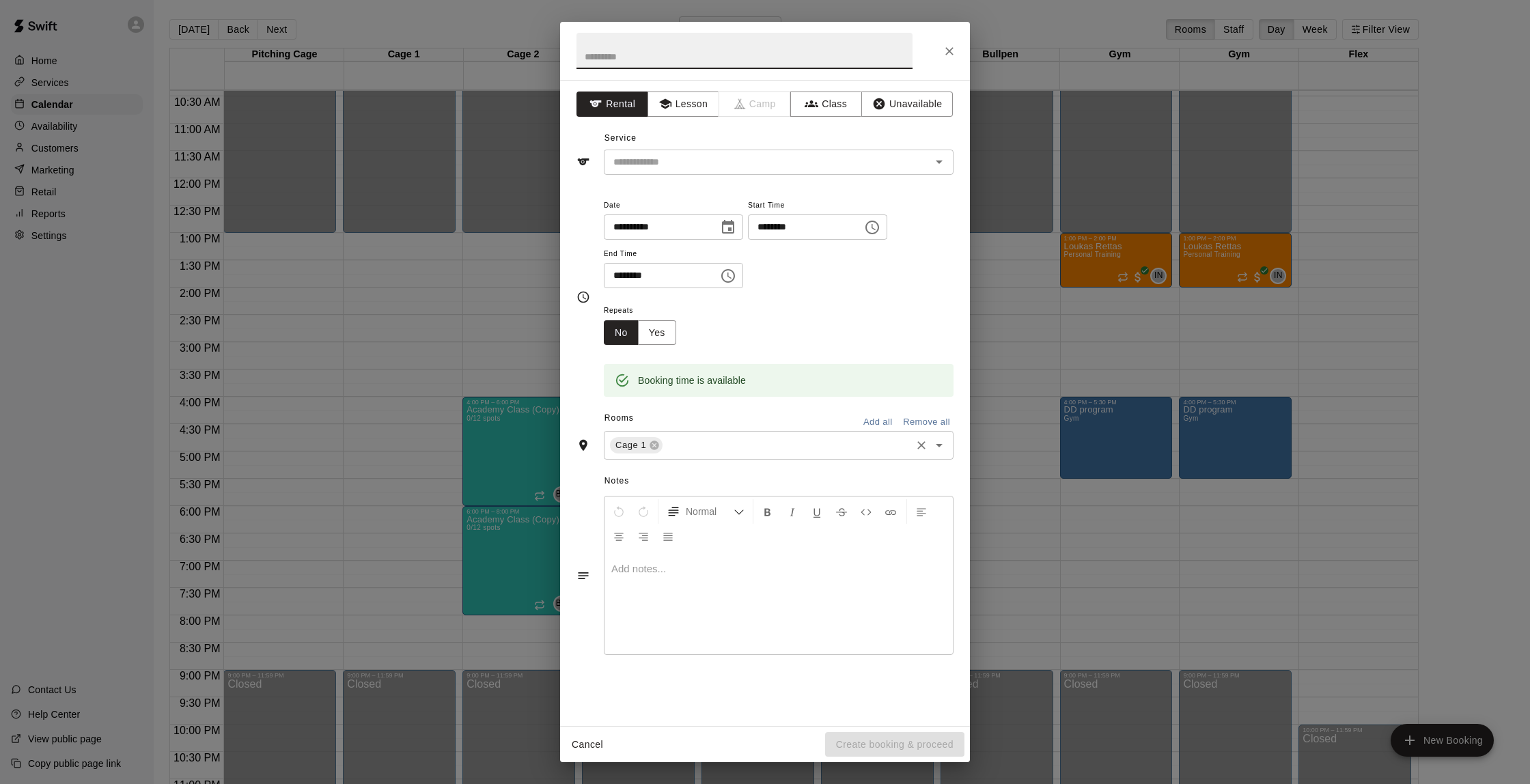
drag, startPoint x: 686, startPoint y: 438, endPoint x: 671, endPoint y: 435, distance: 15.3
click at [685, 438] on input "text" at bounding box center [786, 446] width 244 height 17
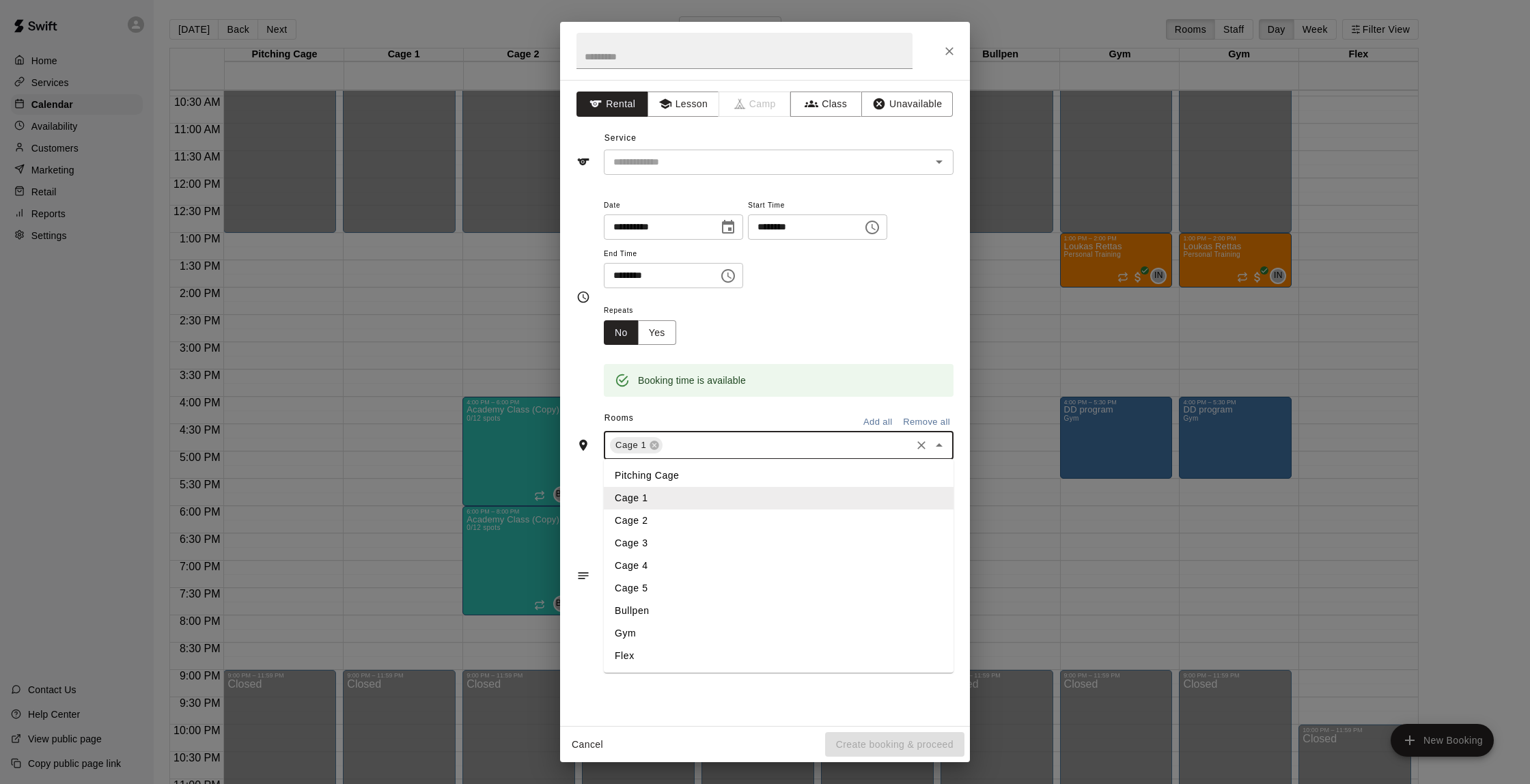
click at [669, 469] on li "Pitching Cage" at bounding box center [779, 475] width 350 height 22
click at [656, 326] on button "Yes" at bounding box center [658, 333] width 39 height 25
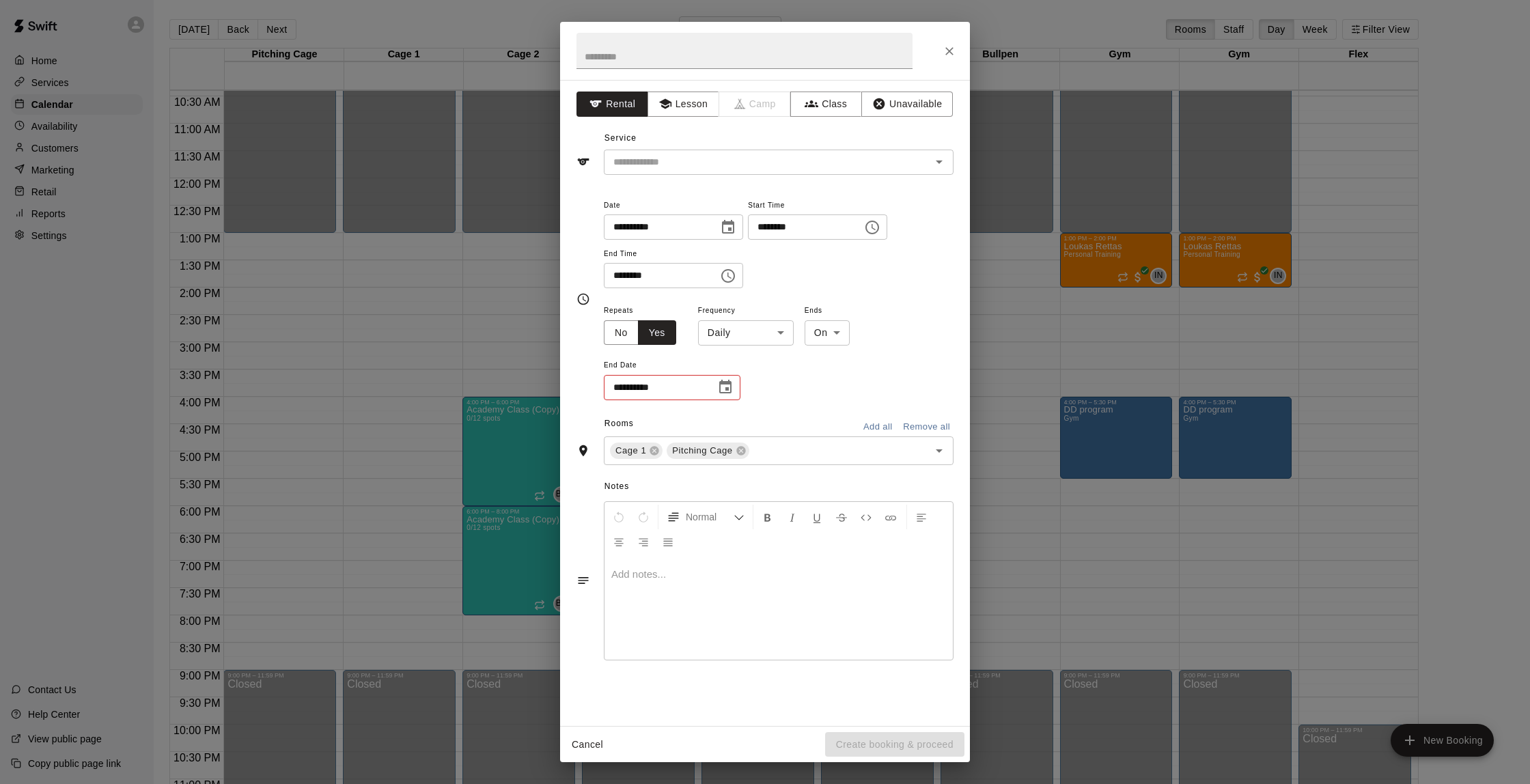
click at [746, 327] on body "Home Services Calendar Availability Customers Marketing Retail Reports Settings…" at bounding box center [765, 403] width 1530 height 806
click at [751, 385] on li "Weekly [DATE]" at bounding box center [746, 382] width 171 height 22
type input "******"
click at [730, 383] on icon "Choose date" at bounding box center [725, 386] width 13 height 14
click at [803, 421] on icon "Next month" at bounding box center [800, 418] width 16 height 16
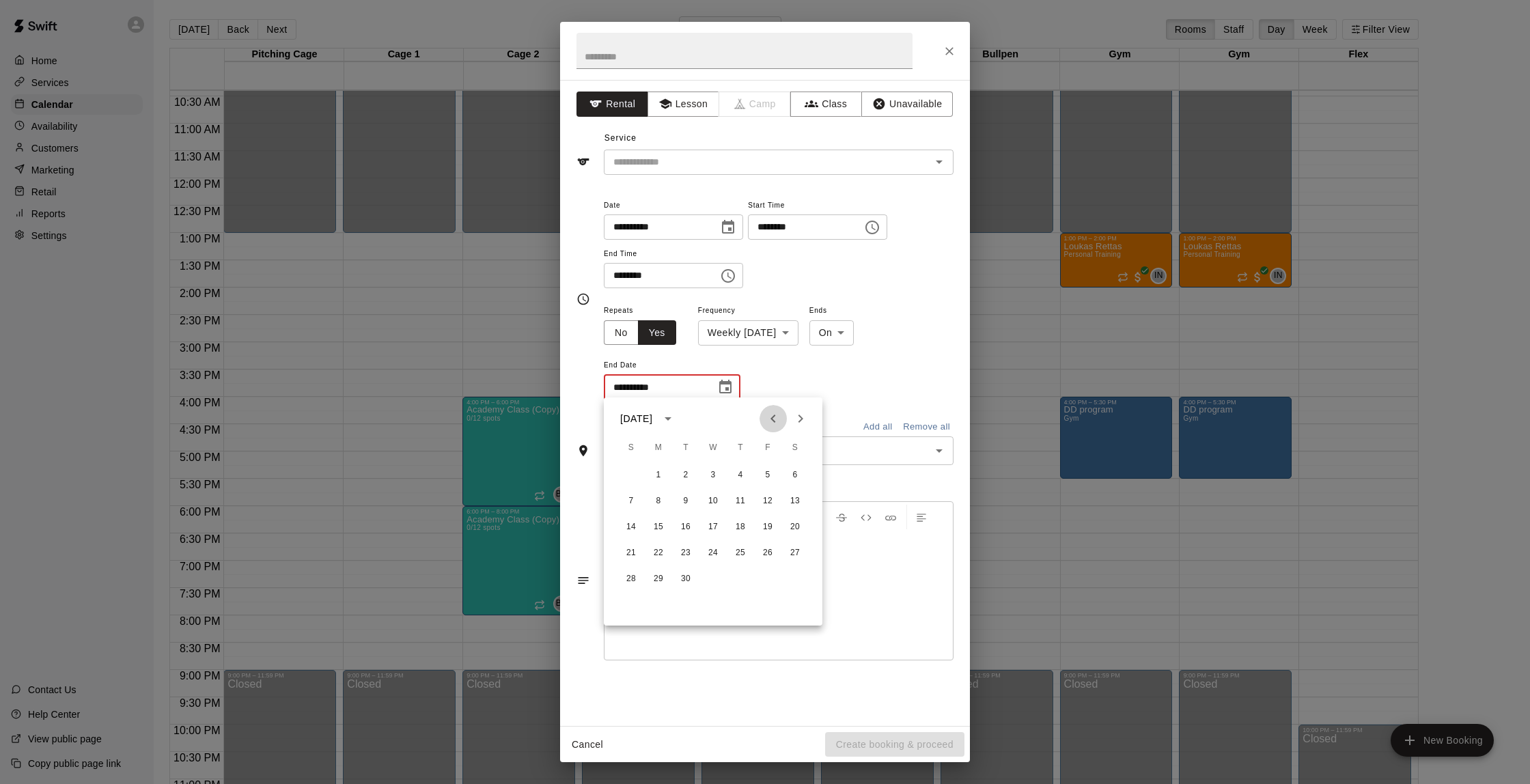
click at [778, 420] on icon "Previous month" at bounding box center [773, 418] width 16 height 16
click at [808, 419] on icon "Next month" at bounding box center [800, 418] width 16 height 16
click at [718, 554] on button "24" at bounding box center [713, 552] width 24 height 24
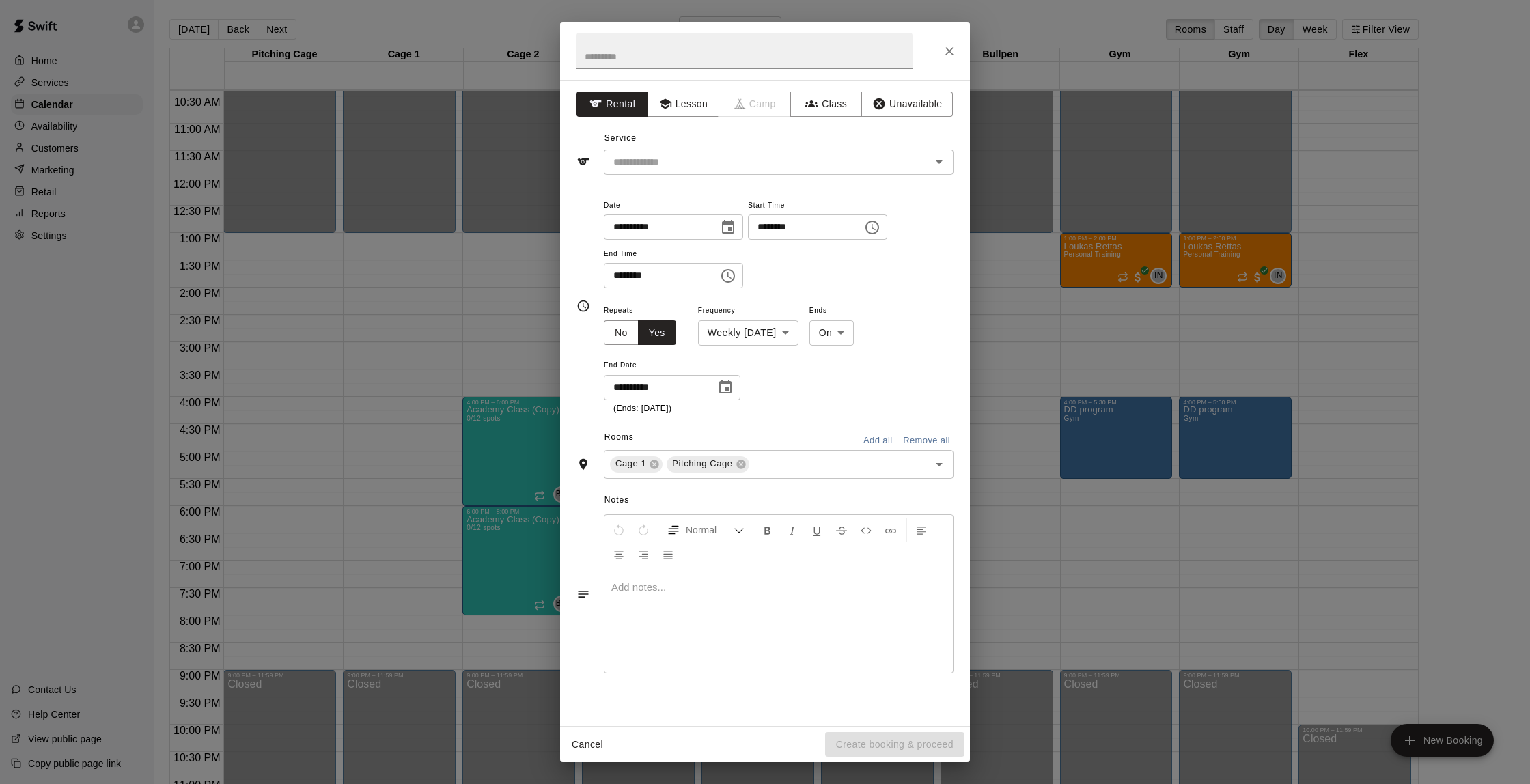
type input "**********"
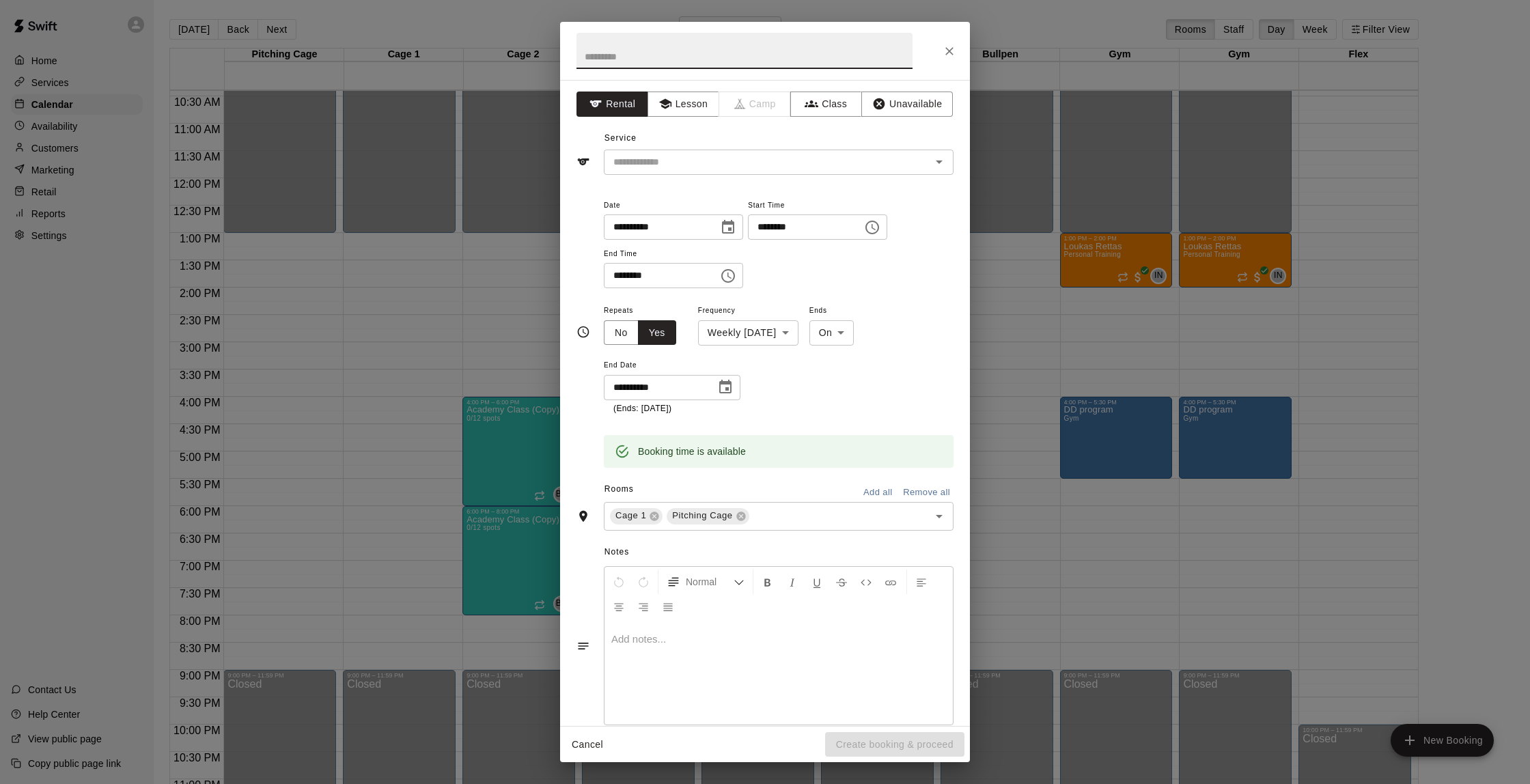
click at [629, 57] on input "text" at bounding box center [745, 50] width 336 height 36
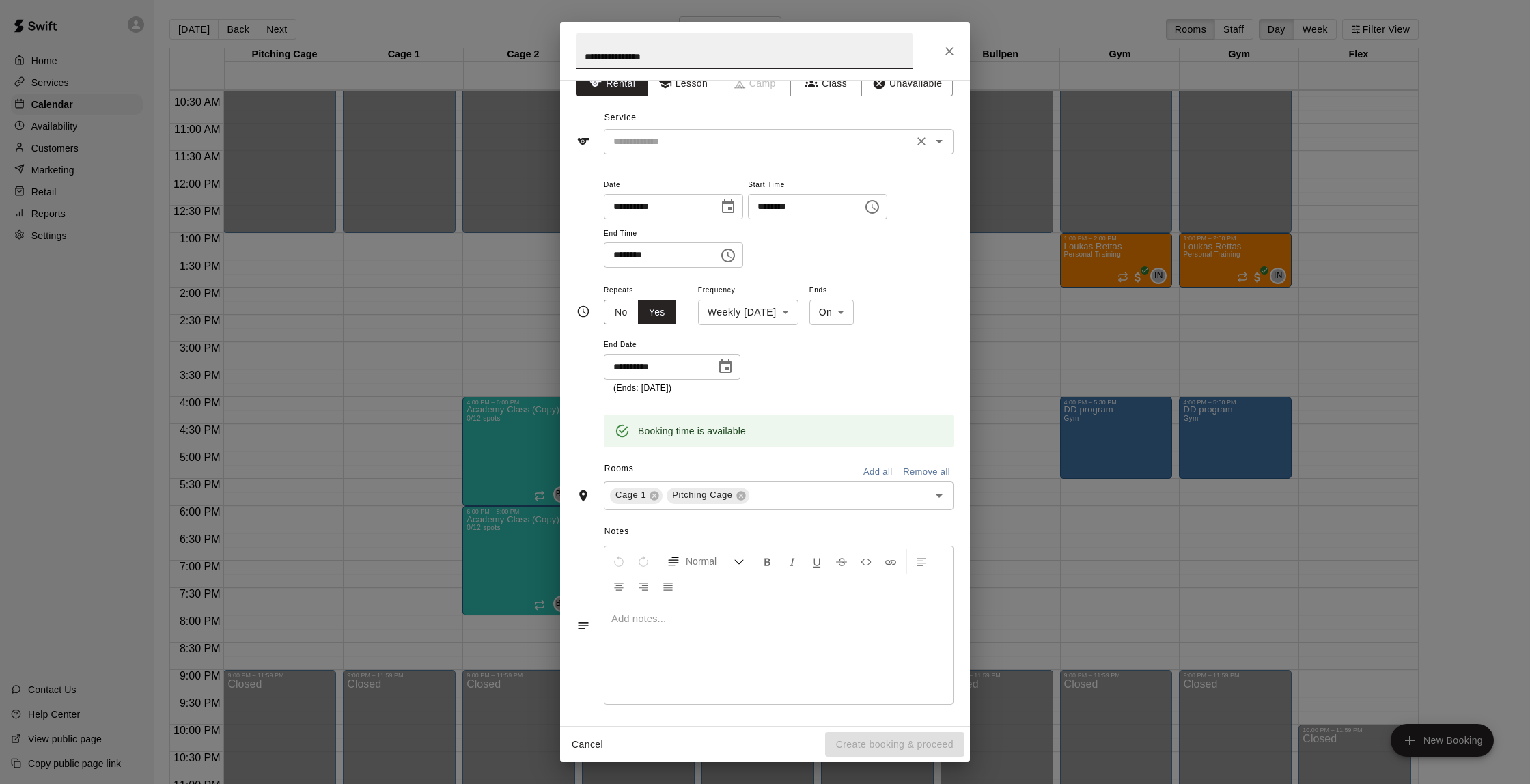
click at [668, 151] on div "​" at bounding box center [779, 142] width 350 height 25
type input "**********"
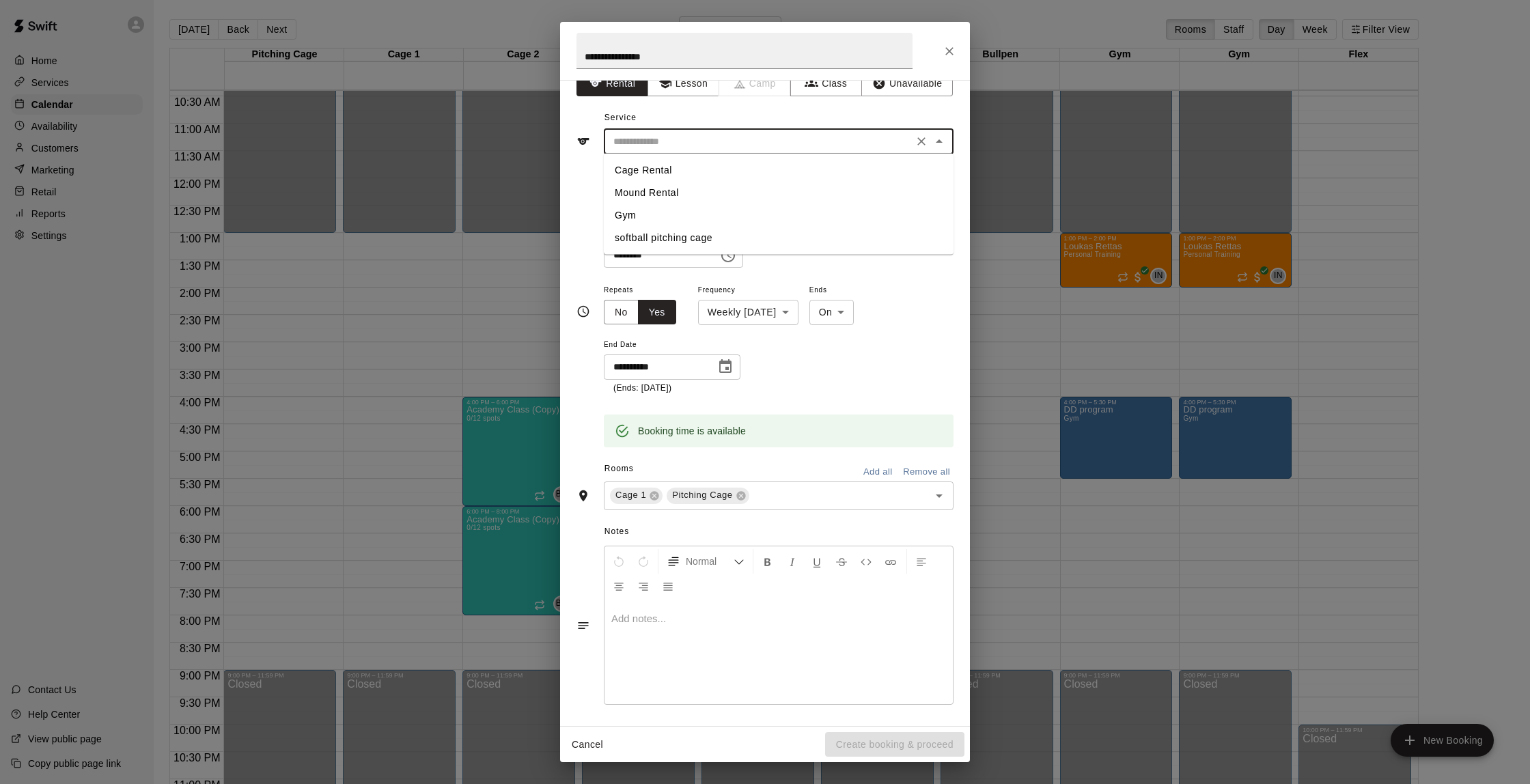
click at [666, 164] on li "Cage Rental" at bounding box center [779, 170] width 350 height 22
type input "**********"
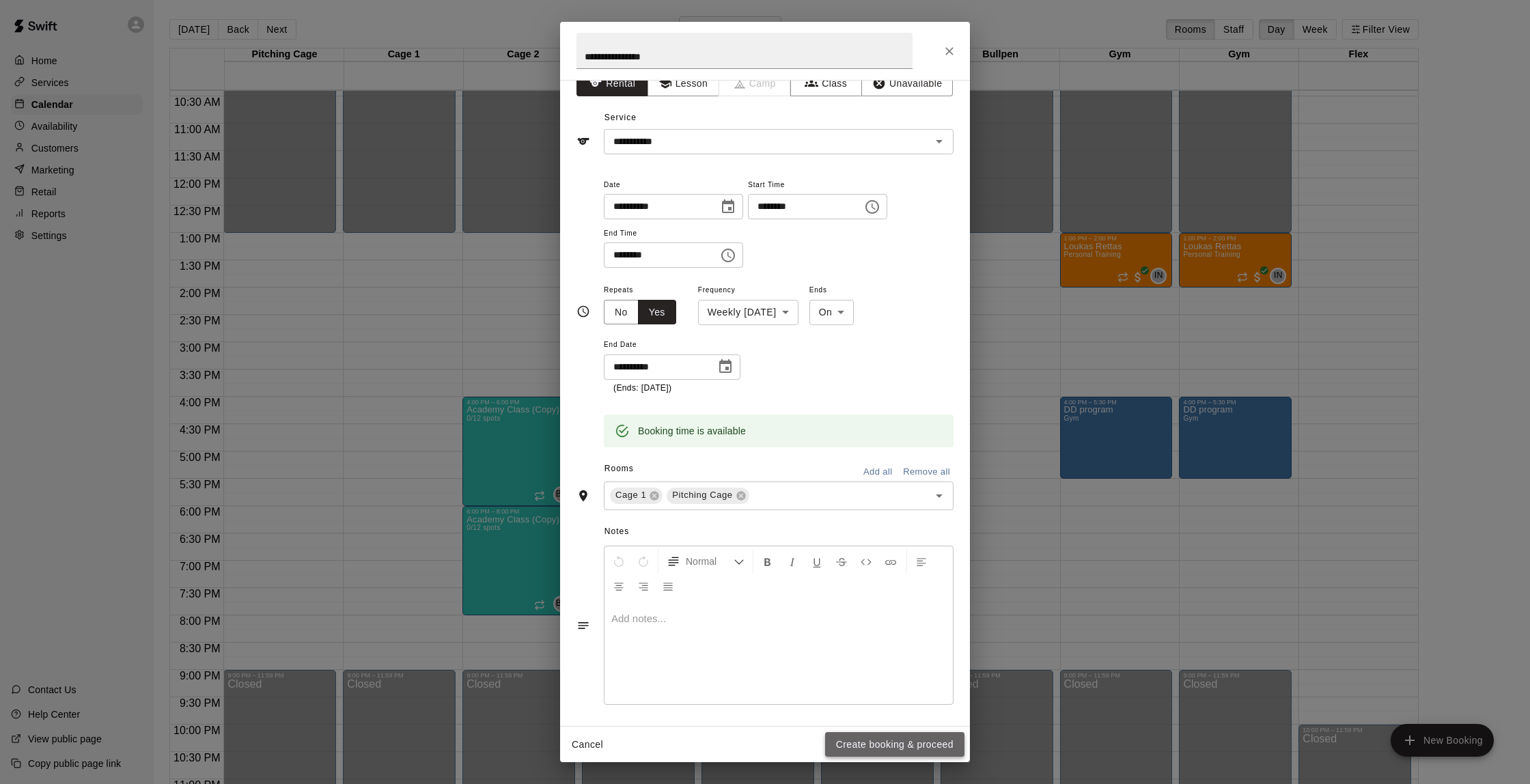
click at [855, 739] on button "Create booking & proceed" at bounding box center [894, 744] width 139 height 25
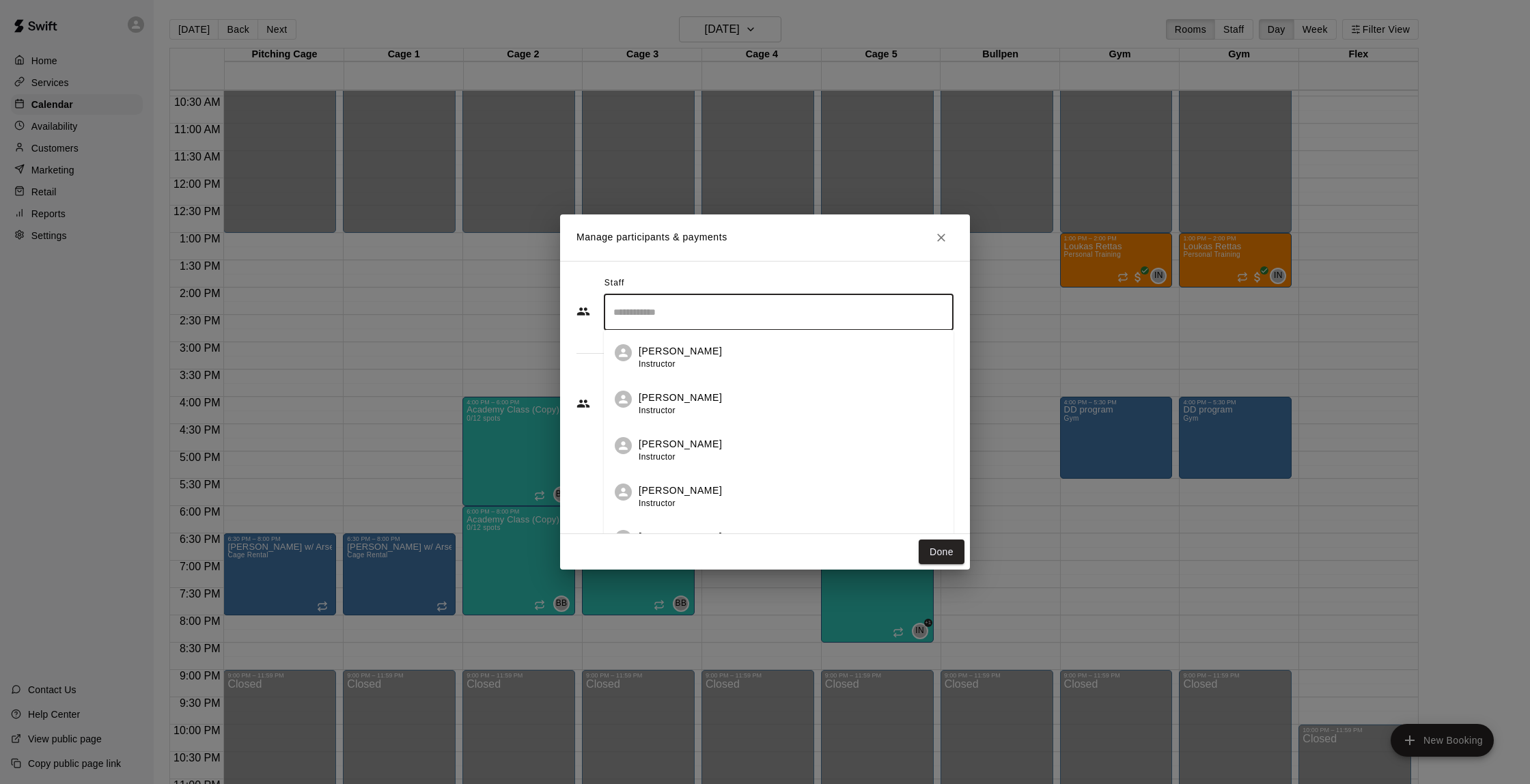
click at [694, 313] on input "Search staff" at bounding box center [779, 312] width 337 height 24
click at [698, 456] on div "[PERSON_NAME] Owner" at bounding box center [680, 451] width 83 height 27
type input "*****"
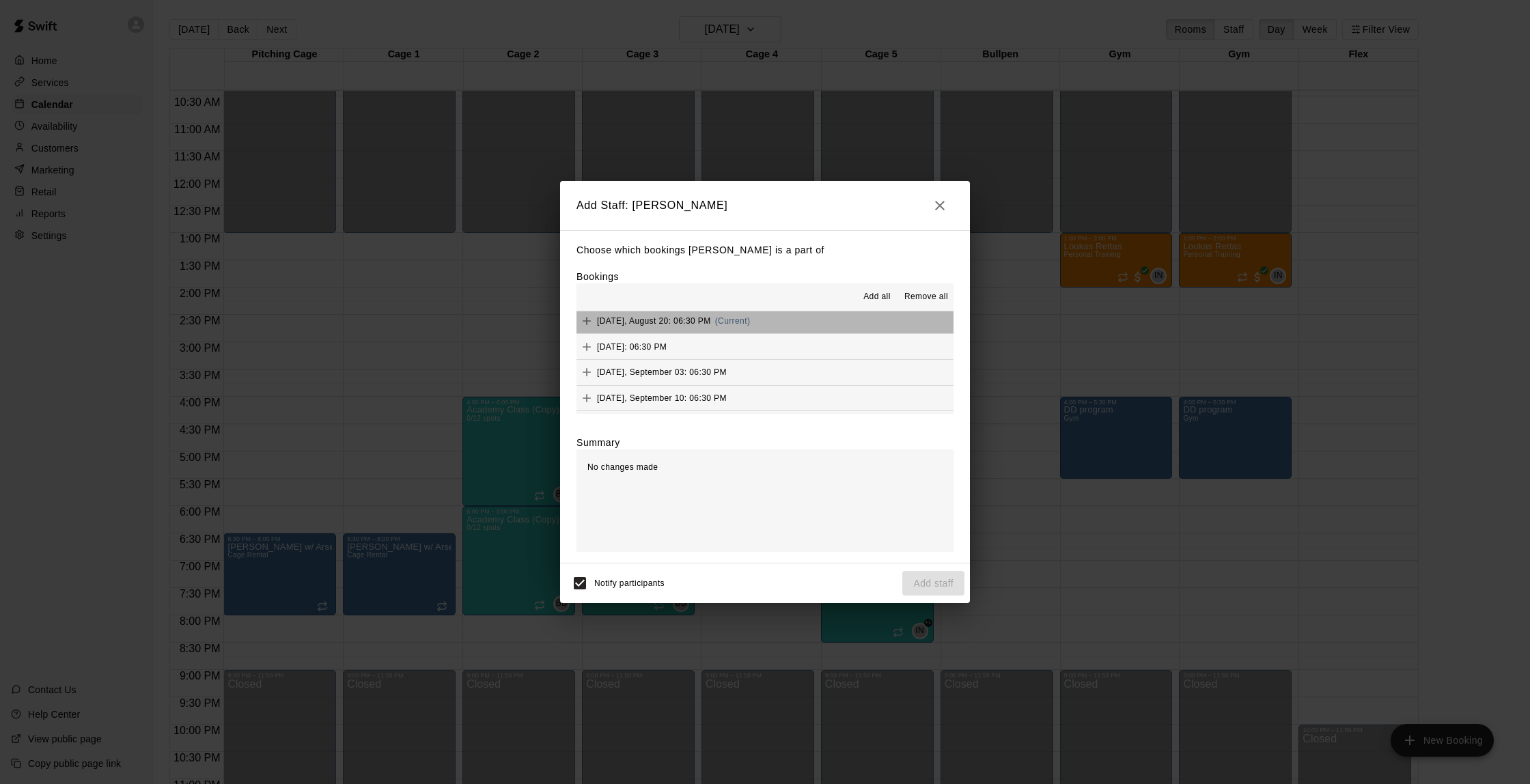
click at [784, 319] on button "[DATE], August 20: 06:30 PM (Current)" at bounding box center [765, 322] width 377 height 25
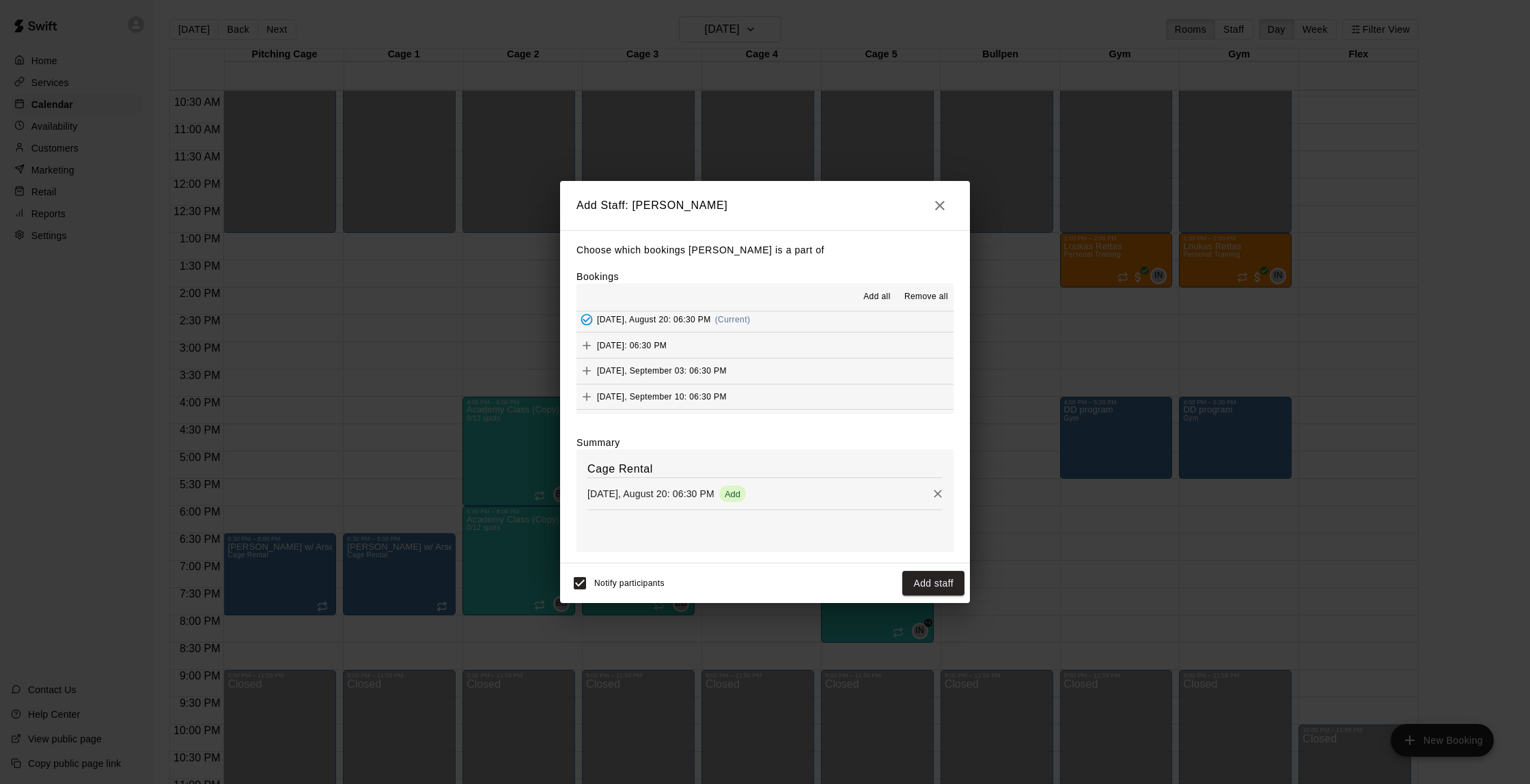
click at [770, 332] on button "[DATE]: 06:30 PM" at bounding box center [765, 345] width 377 height 25
click at [767, 361] on button "[DATE], September 03: 06:30 PM" at bounding box center [765, 371] width 377 height 25
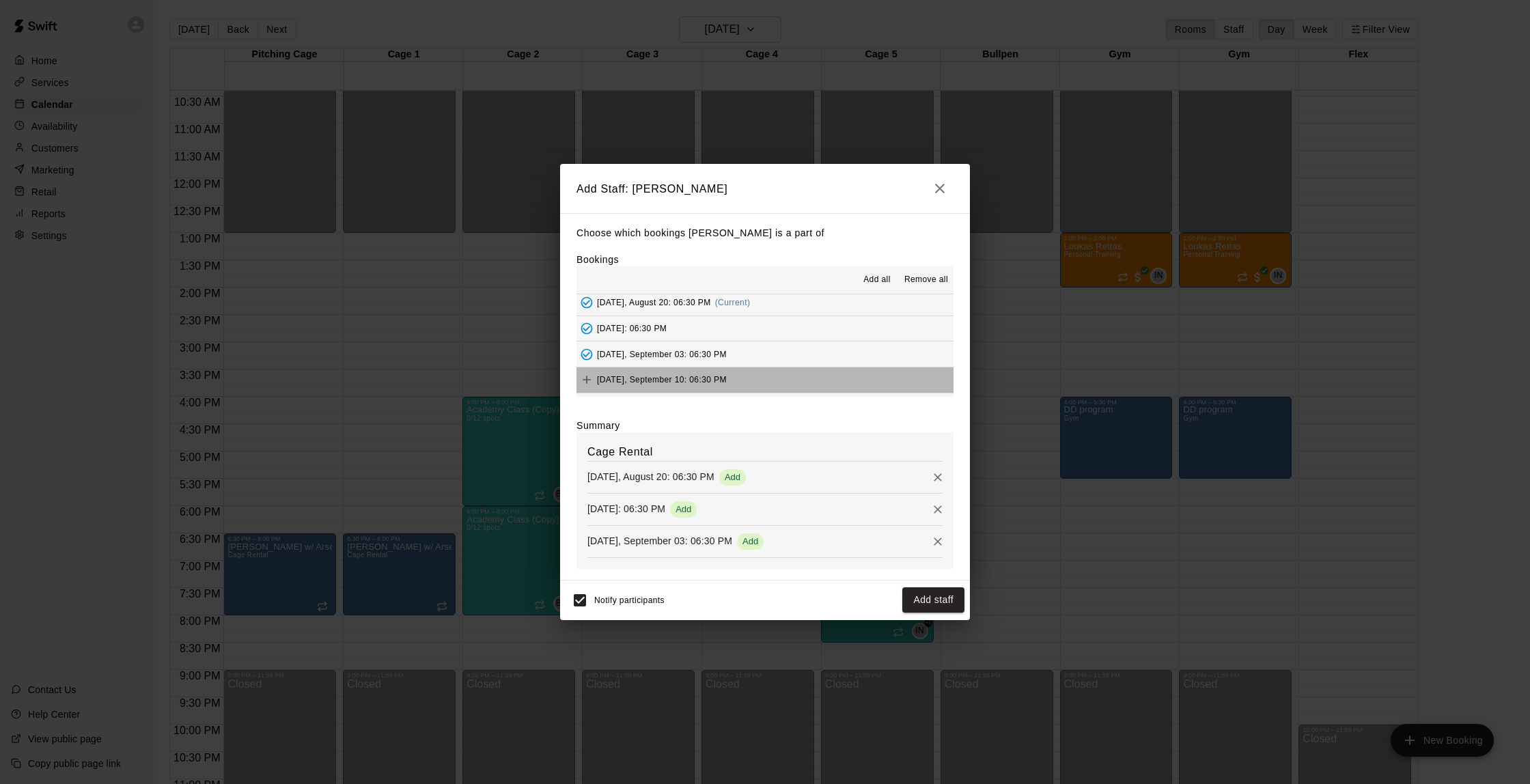
click at [767, 378] on button "[DATE], September 10: 06:30 PM" at bounding box center [765, 380] width 377 height 25
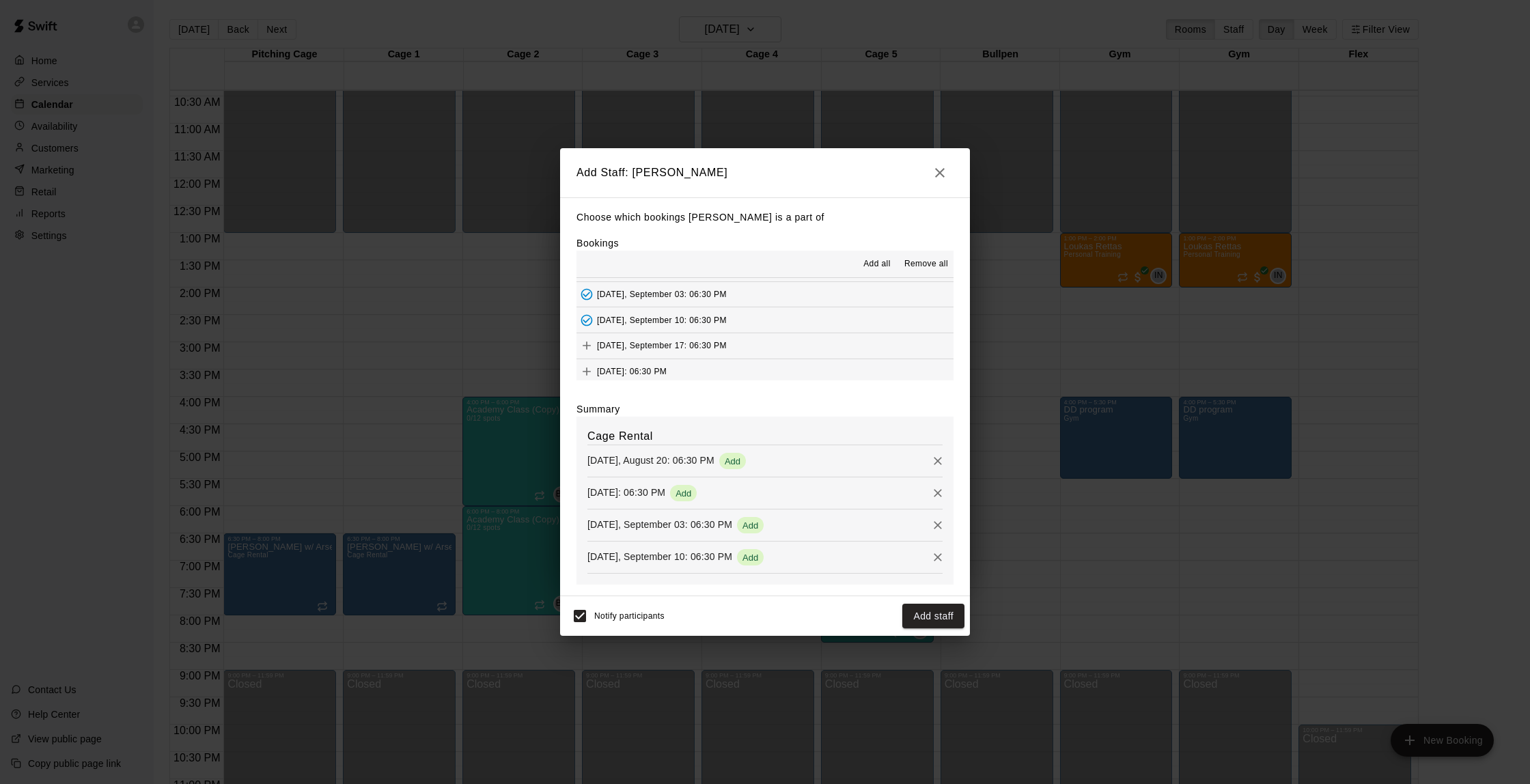
scroll to position [47, 0]
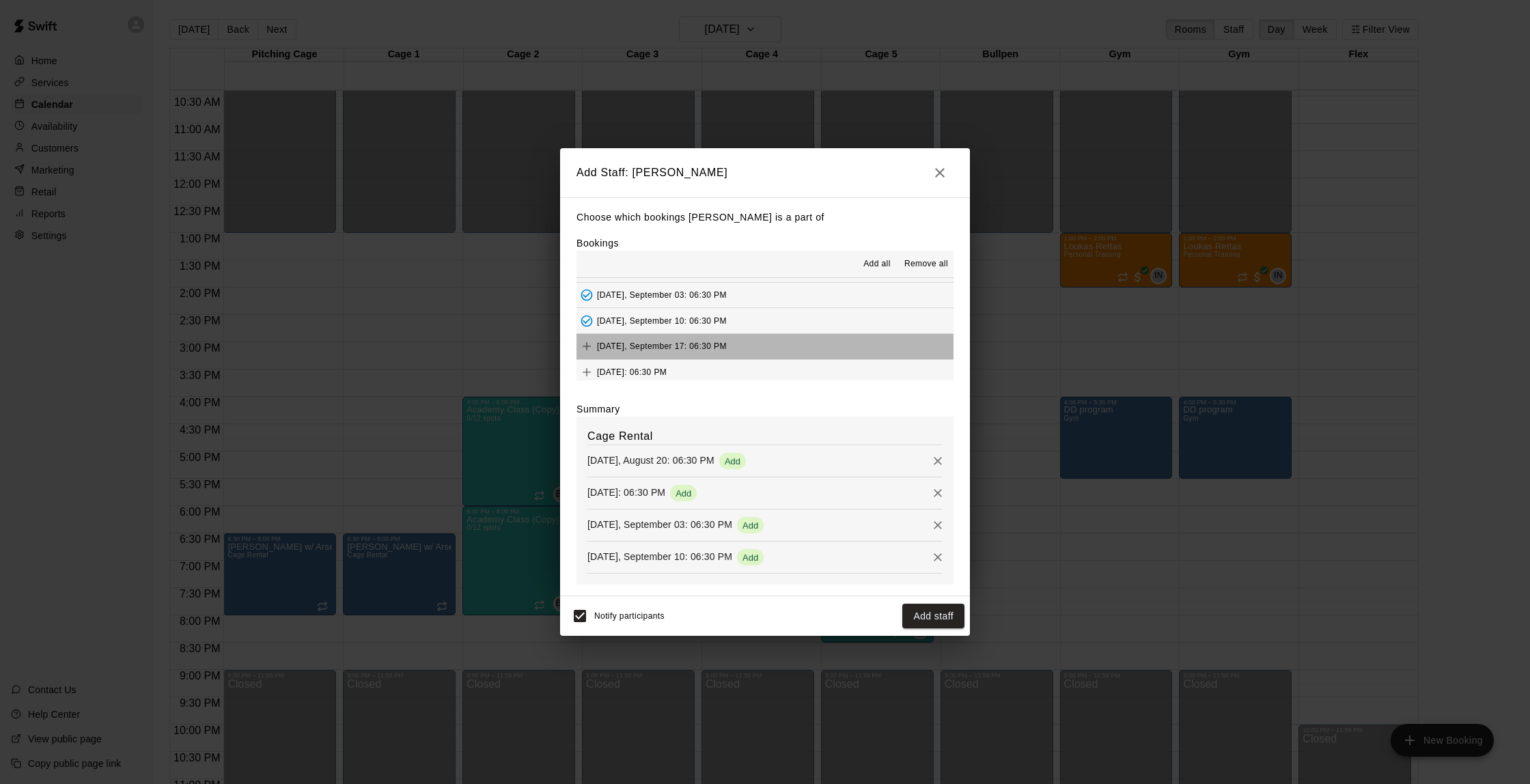
click at [761, 341] on button "[DATE], September 17: 06:30 PM" at bounding box center [765, 347] width 377 height 25
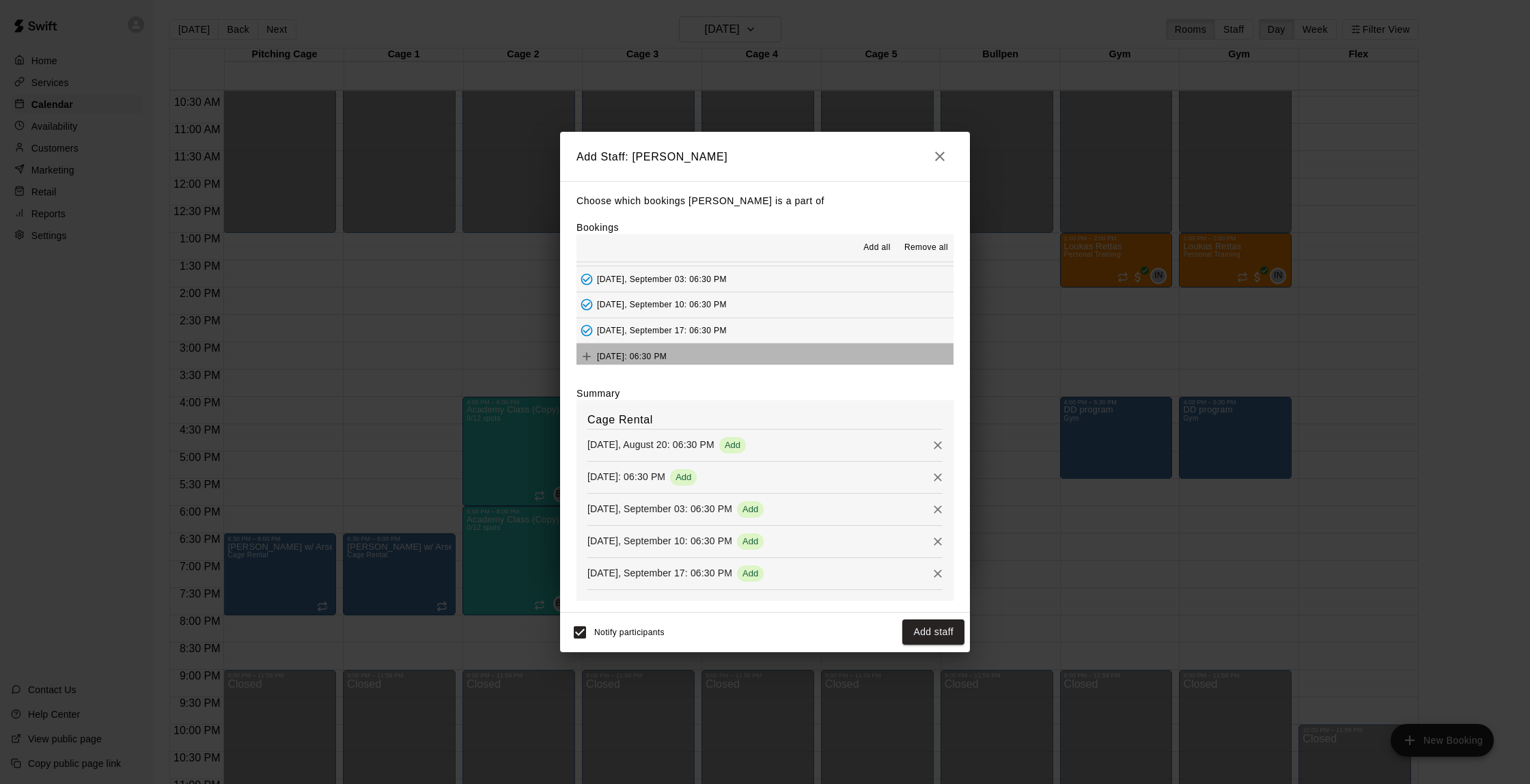
click at [761, 347] on button "[DATE]: 06:30 PM" at bounding box center [765, 356] width 377 height 25
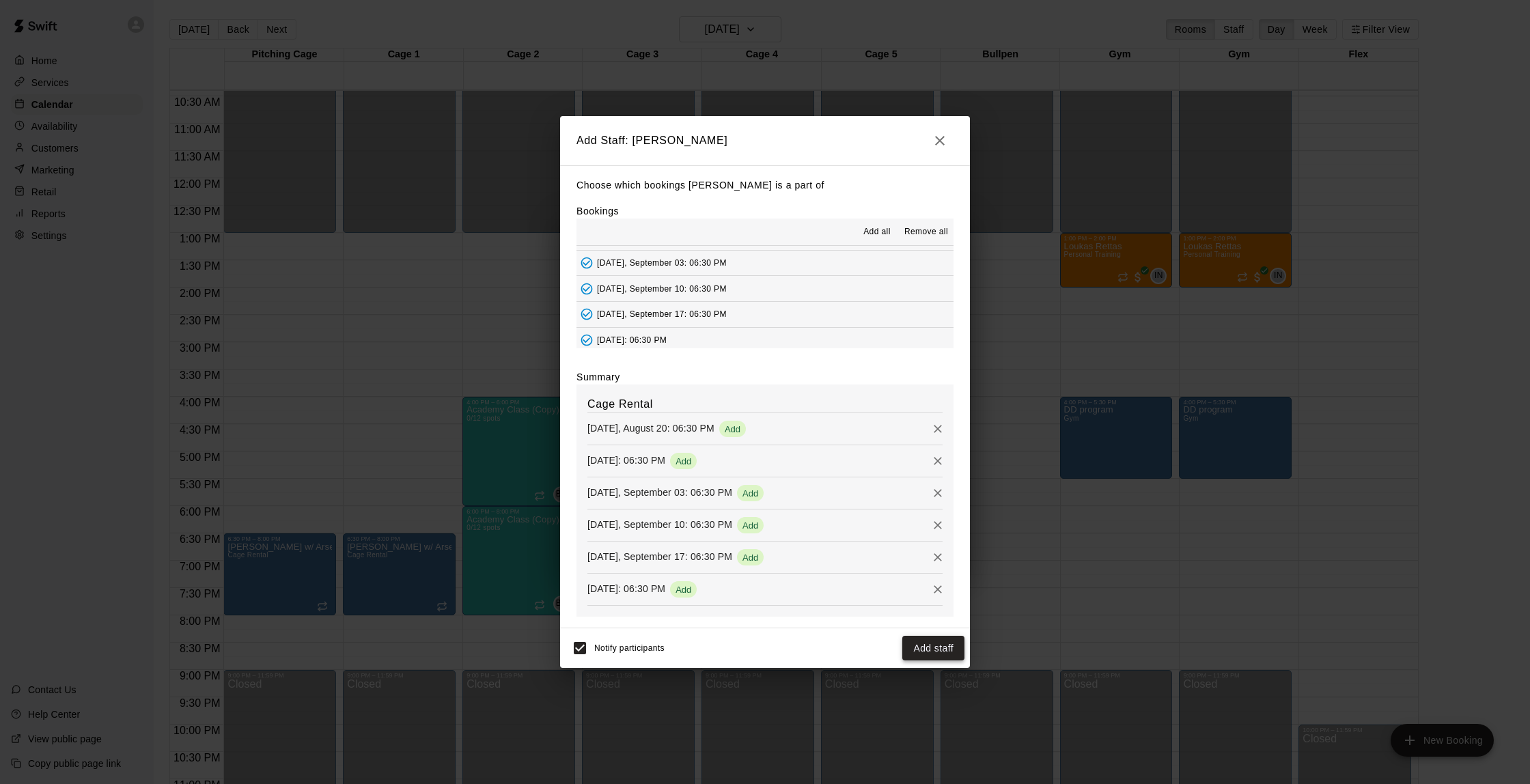
click at [920, 645] on button "Add staff" at bounding box center [933, 648] width 62 height 25
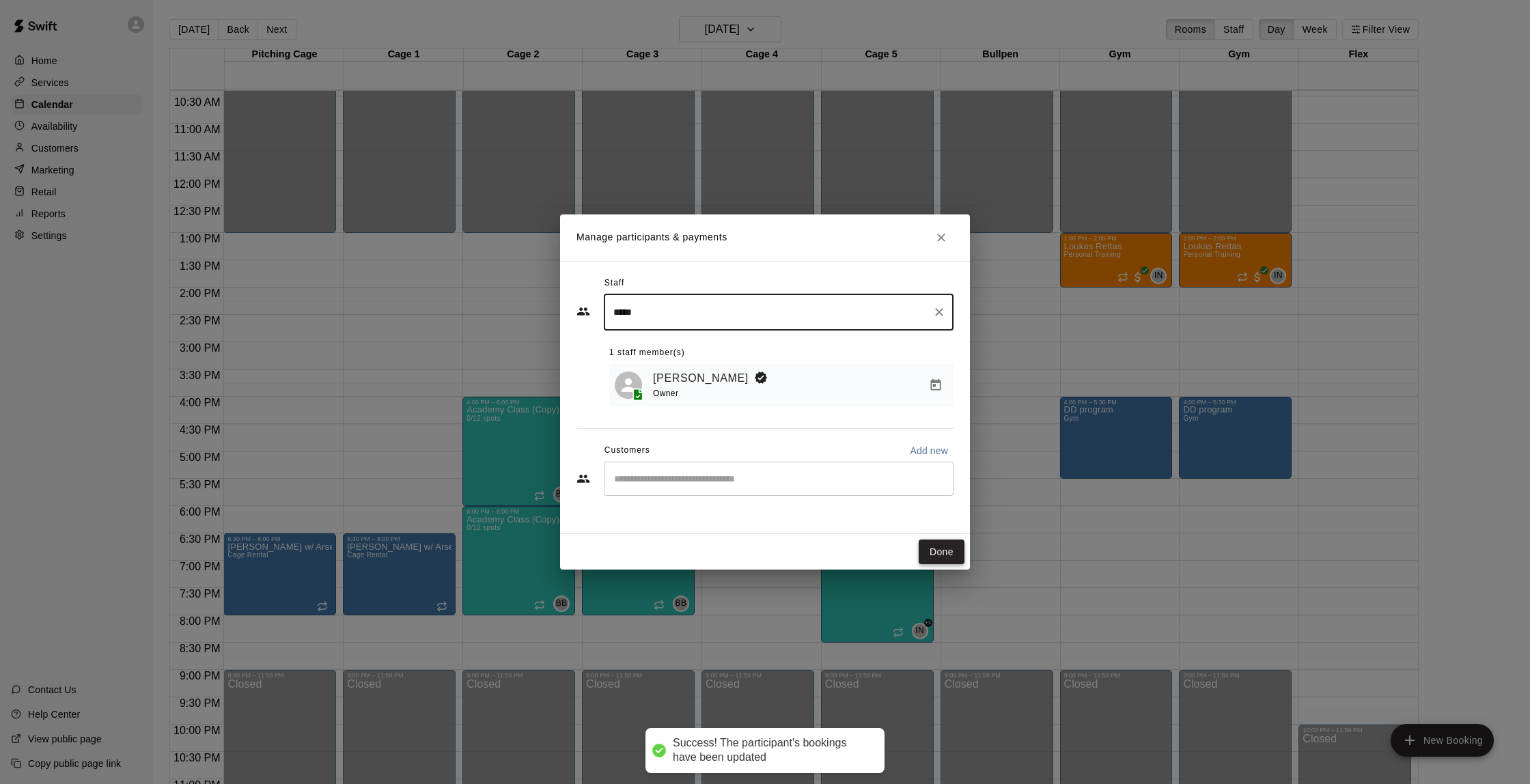
click at [932, 553] on button "Done" at bounding box center [941, 552] width 45 height 25
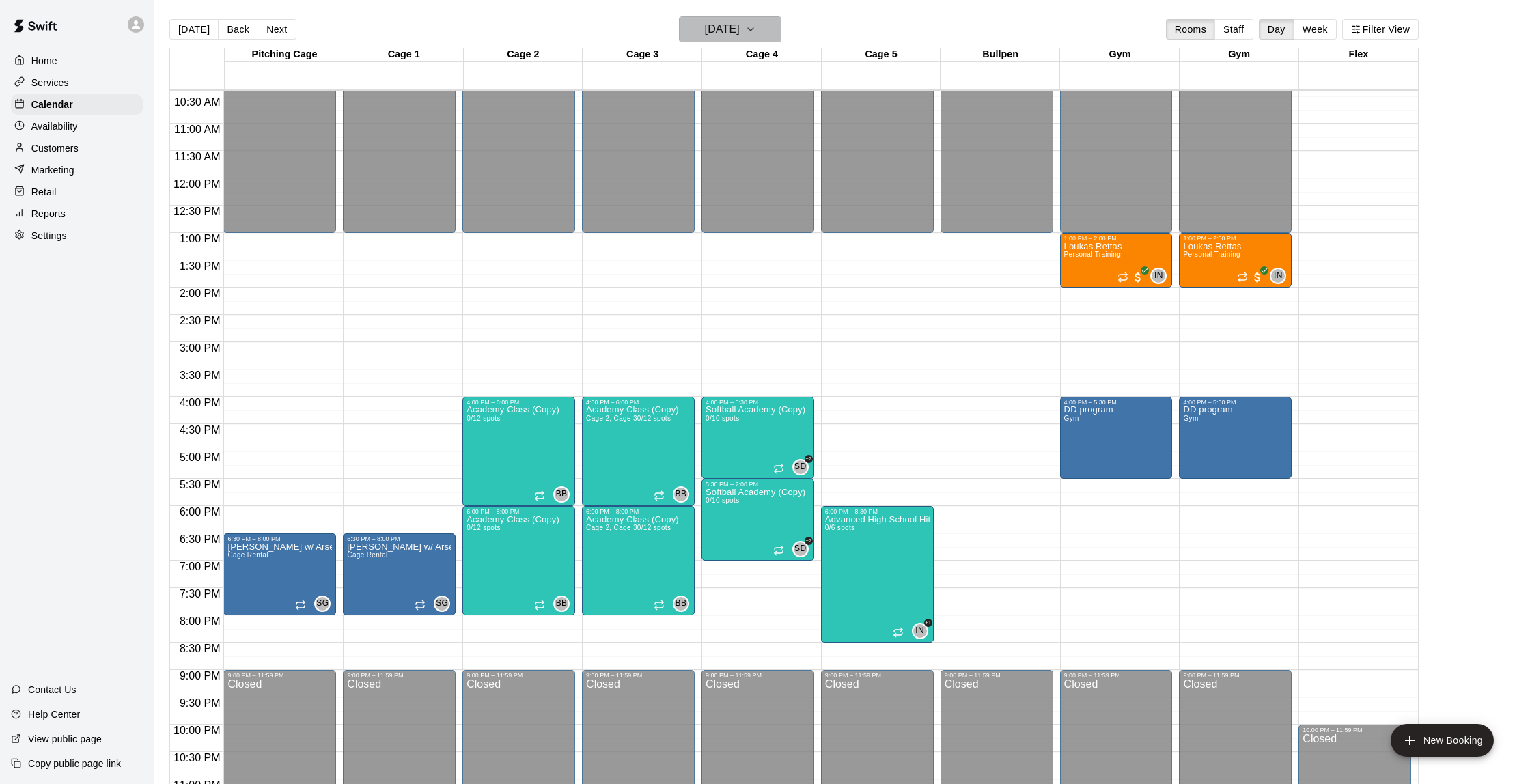
click at [749, 41] on button "[DATE]" at bounding box center [730, 29] width 102 height 26
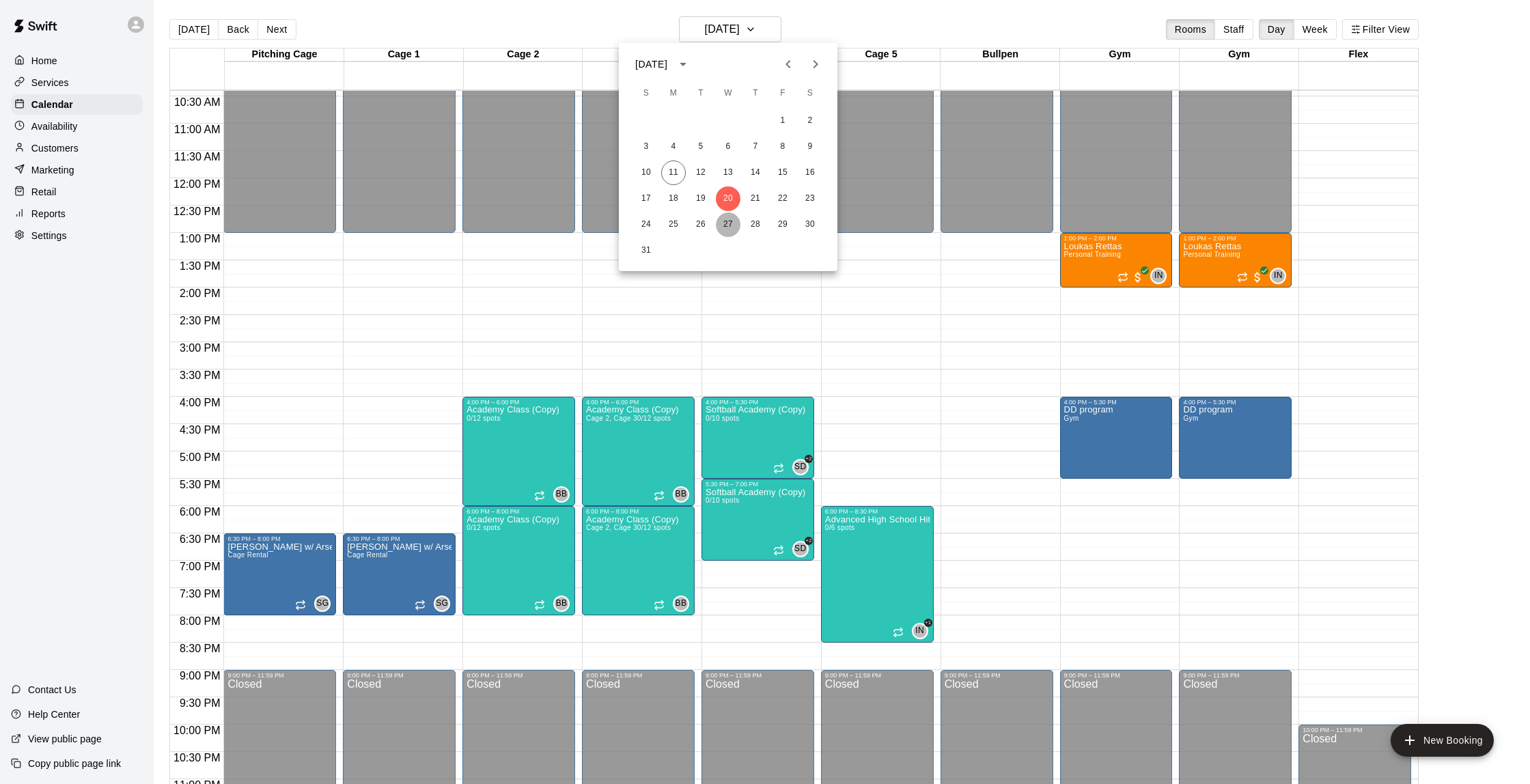
click at [733, 219] on button "27" at bounding box center [727, 224] width 24 height 24
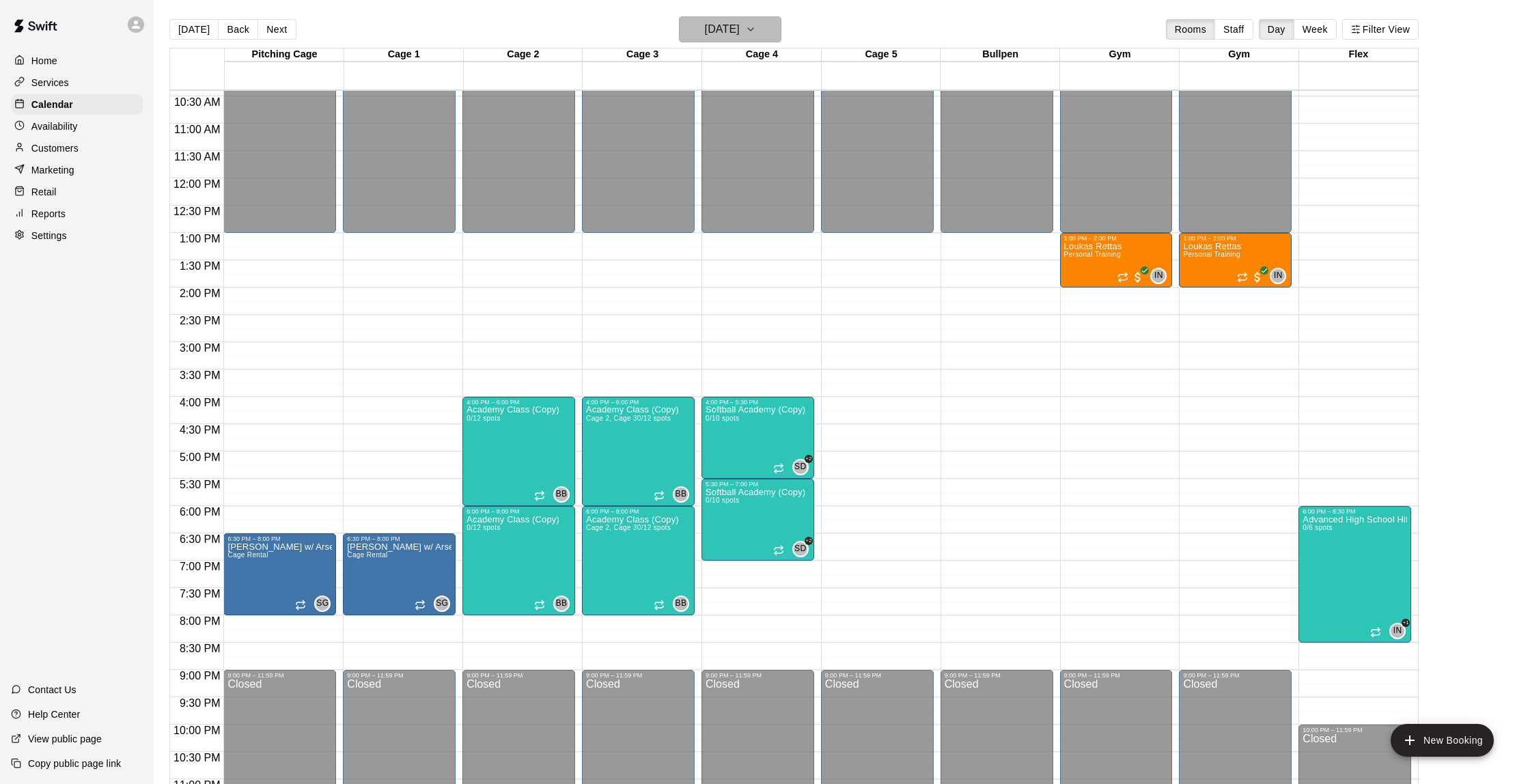
click at [740, 29] on h6 "[DATE]" at bounding box center [722, 30] width 35 height 19
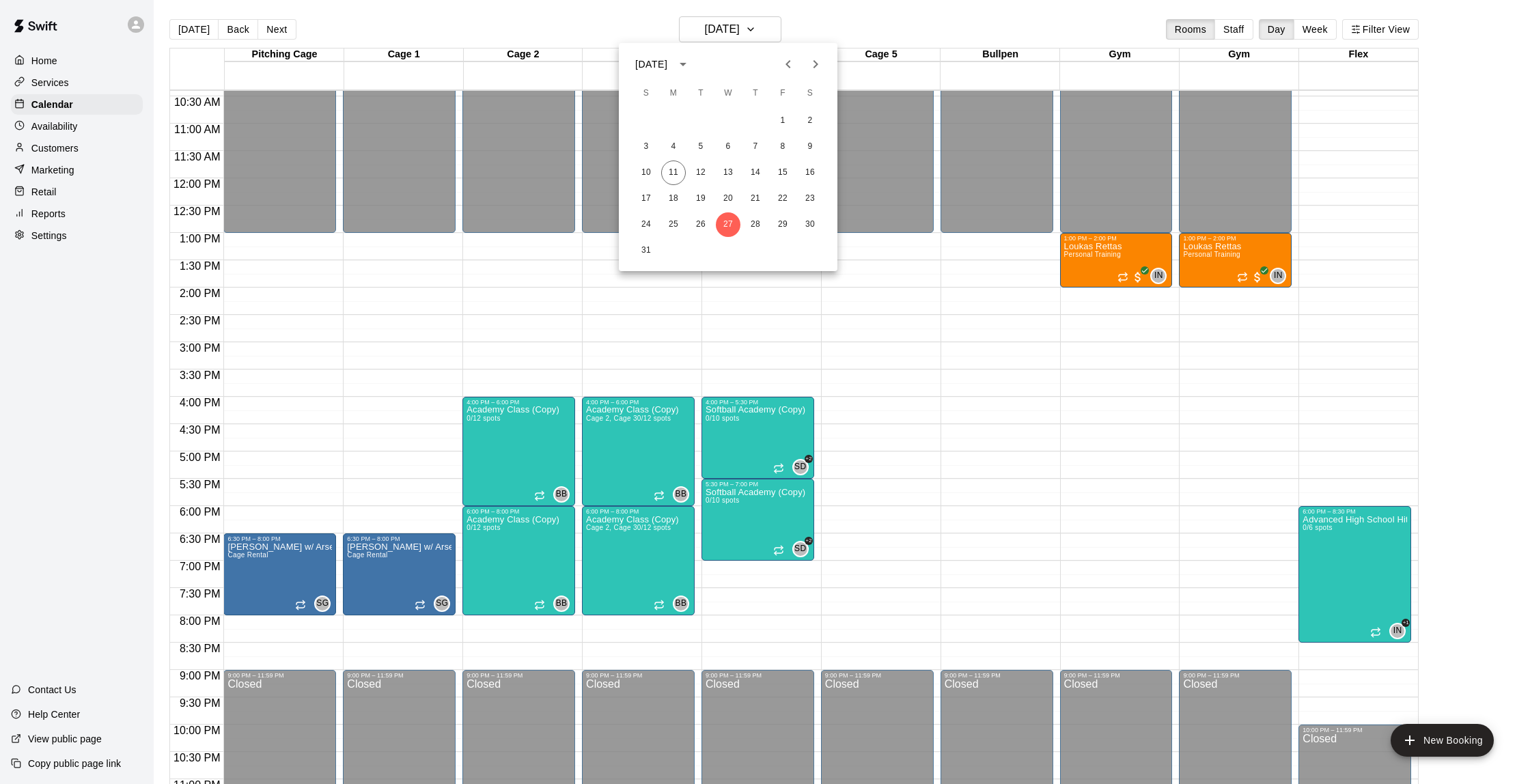
click at [809, 61] on icon "Next month" at bounding box center [815, 64] width 16 height 16
click at [731, 121] on button "3" at bounding box center [727, 120] width 24 height 24
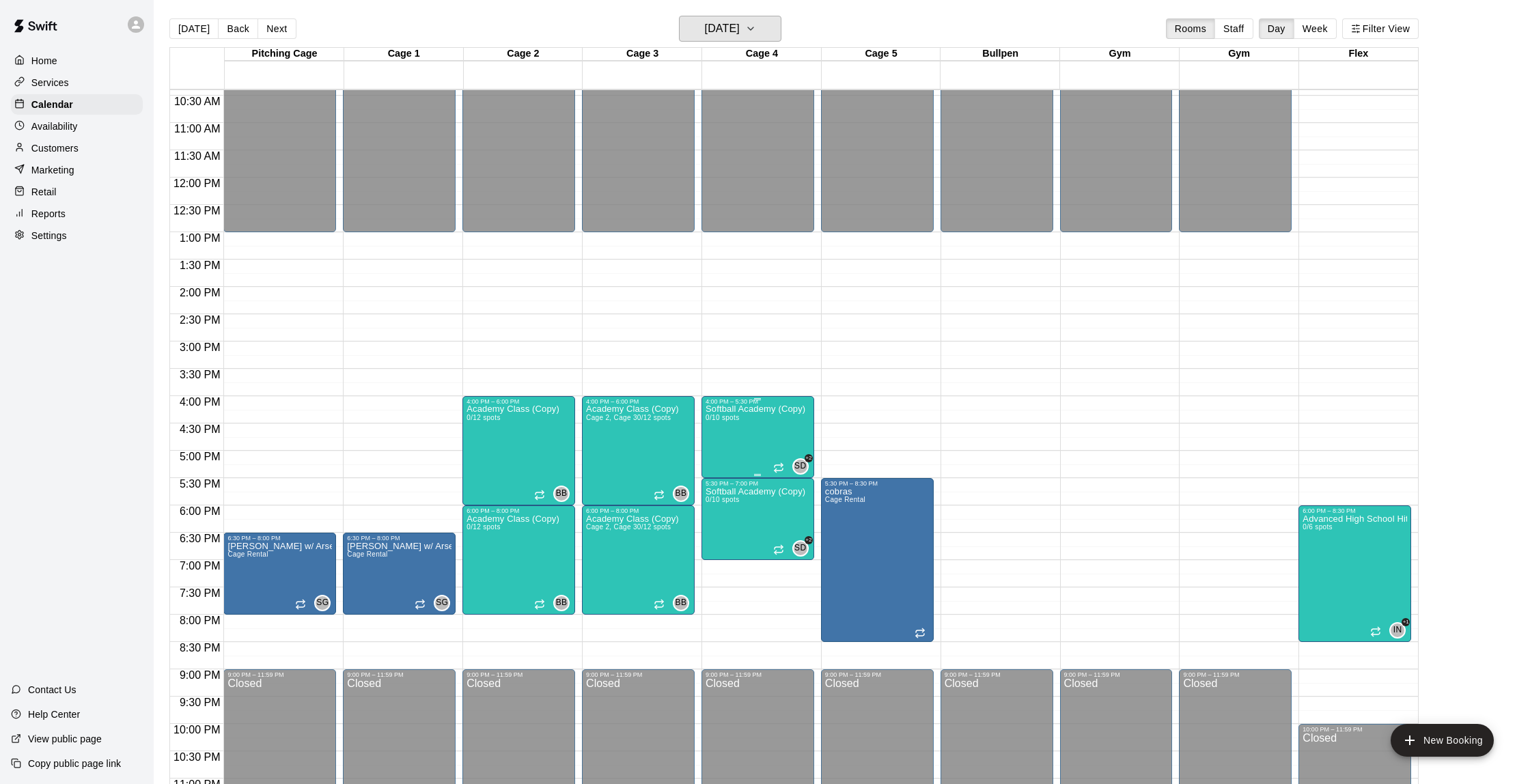
scroll to position [562, 0]
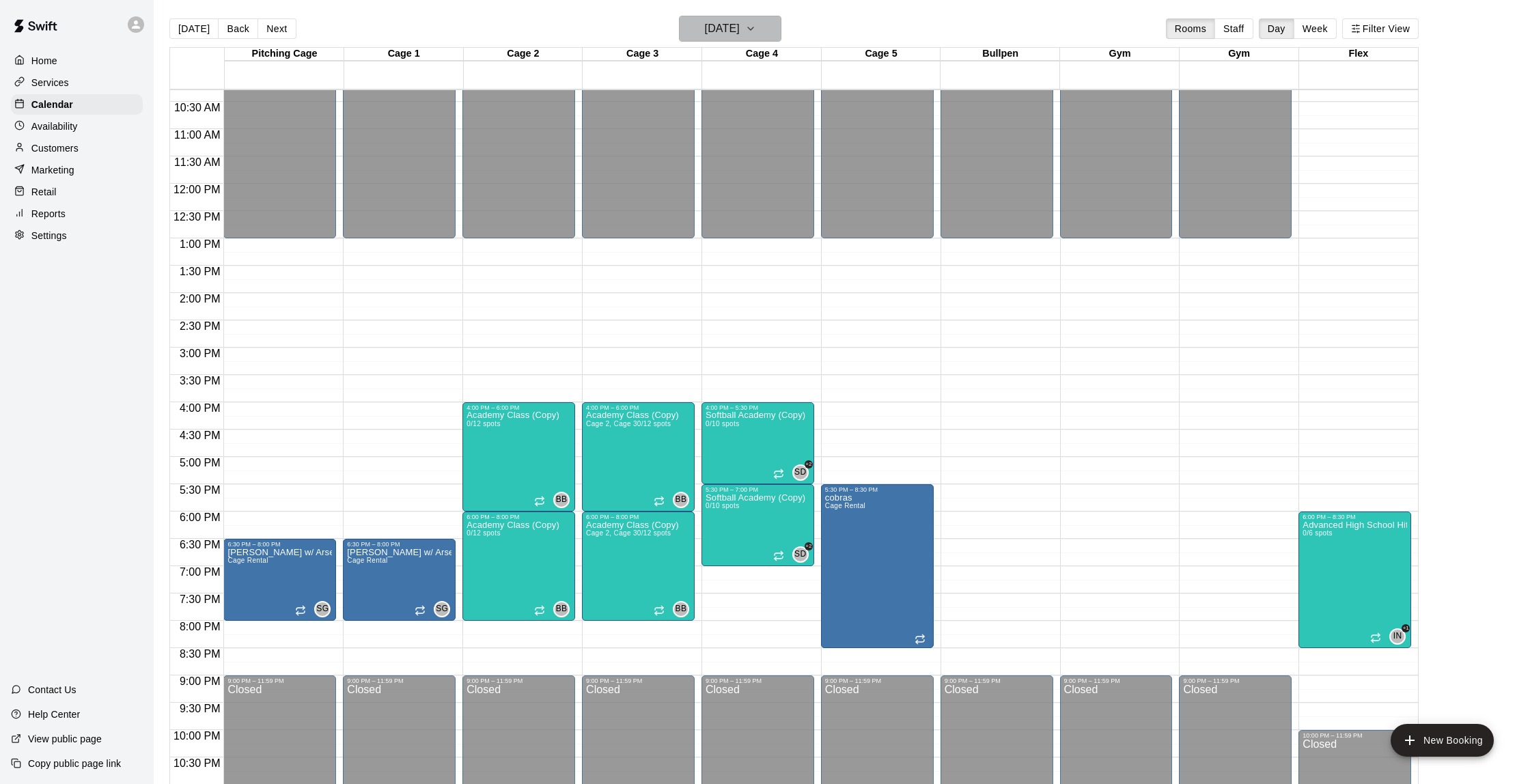
click at [714, 22] on h6 "[DATE]" at bounding box center [722, 29] width 35 height 19
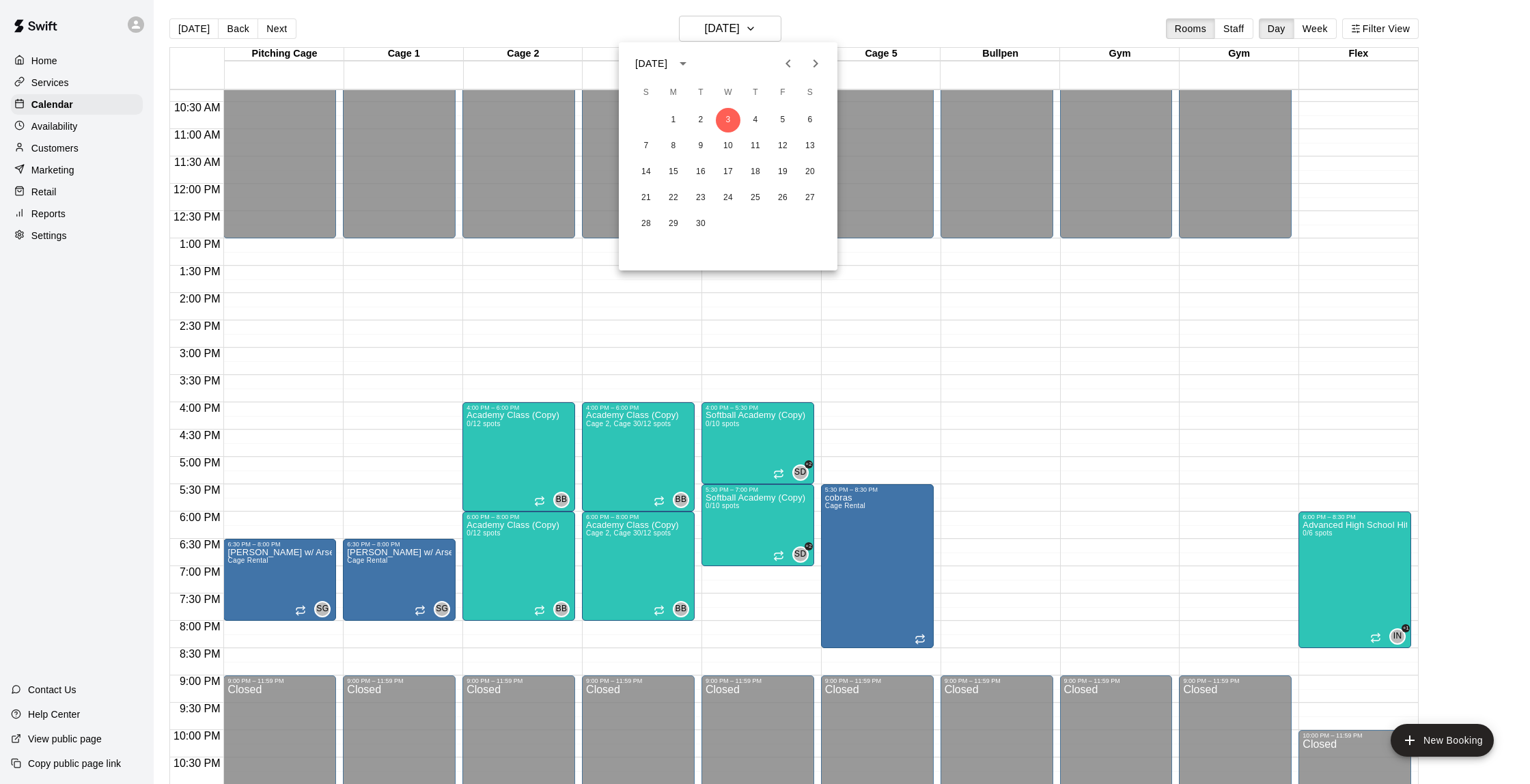
click at [793, 65] on icon "Previous month" at bounding box center [788, 63] width 16 height 16
click at [897, 15] on div at bounding box center [765, 392] width 1530 height 784
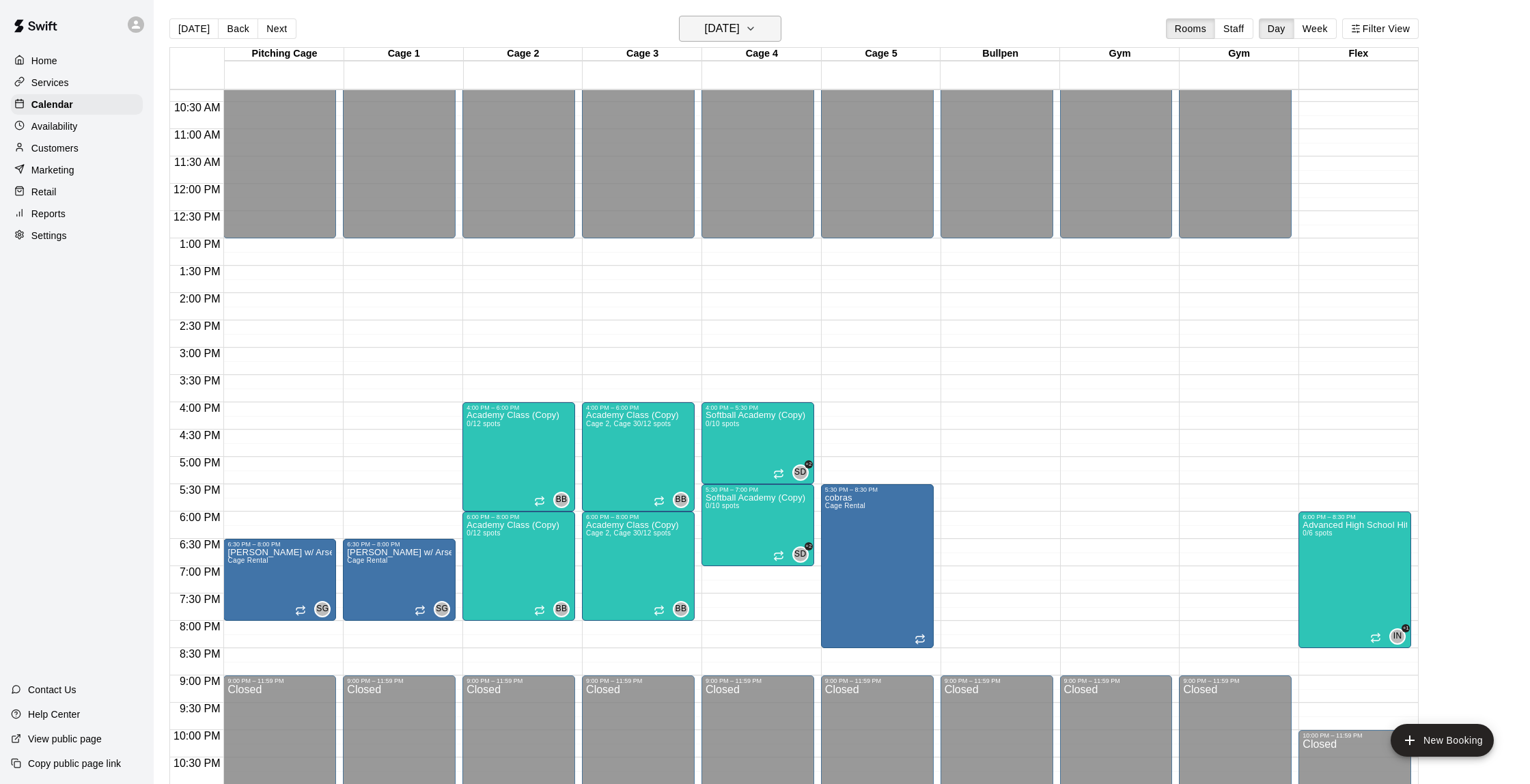
click at [740, 27] on h6 "[DATE]" at bounding box center [722, 29] width 35 height 19
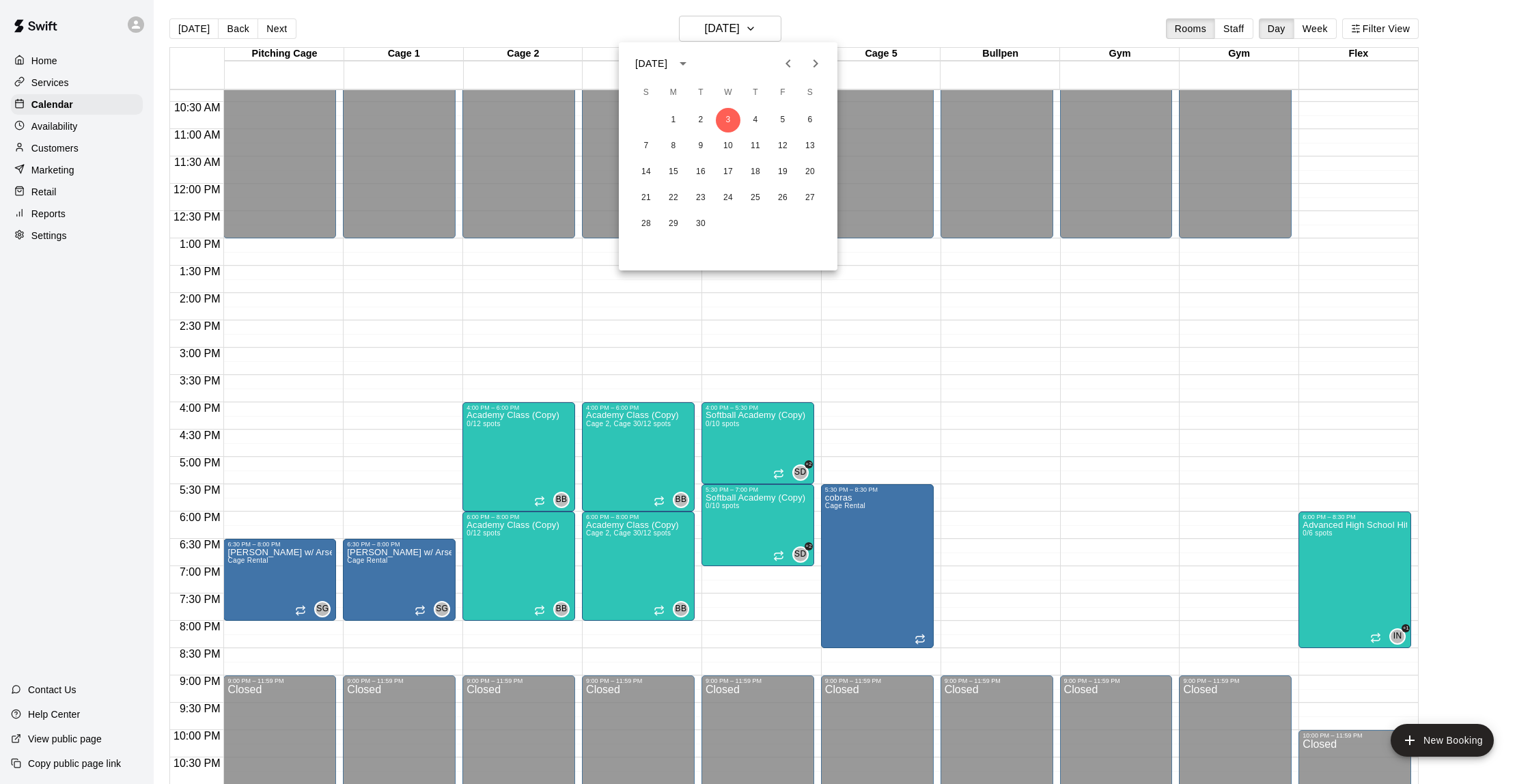
click at [792, 67] on icon "Previous month" at bounding box center [788, 63] width 16 height 16
click at [658, 169] on button "10" at bounding box center [645, 171] width 24 height 24
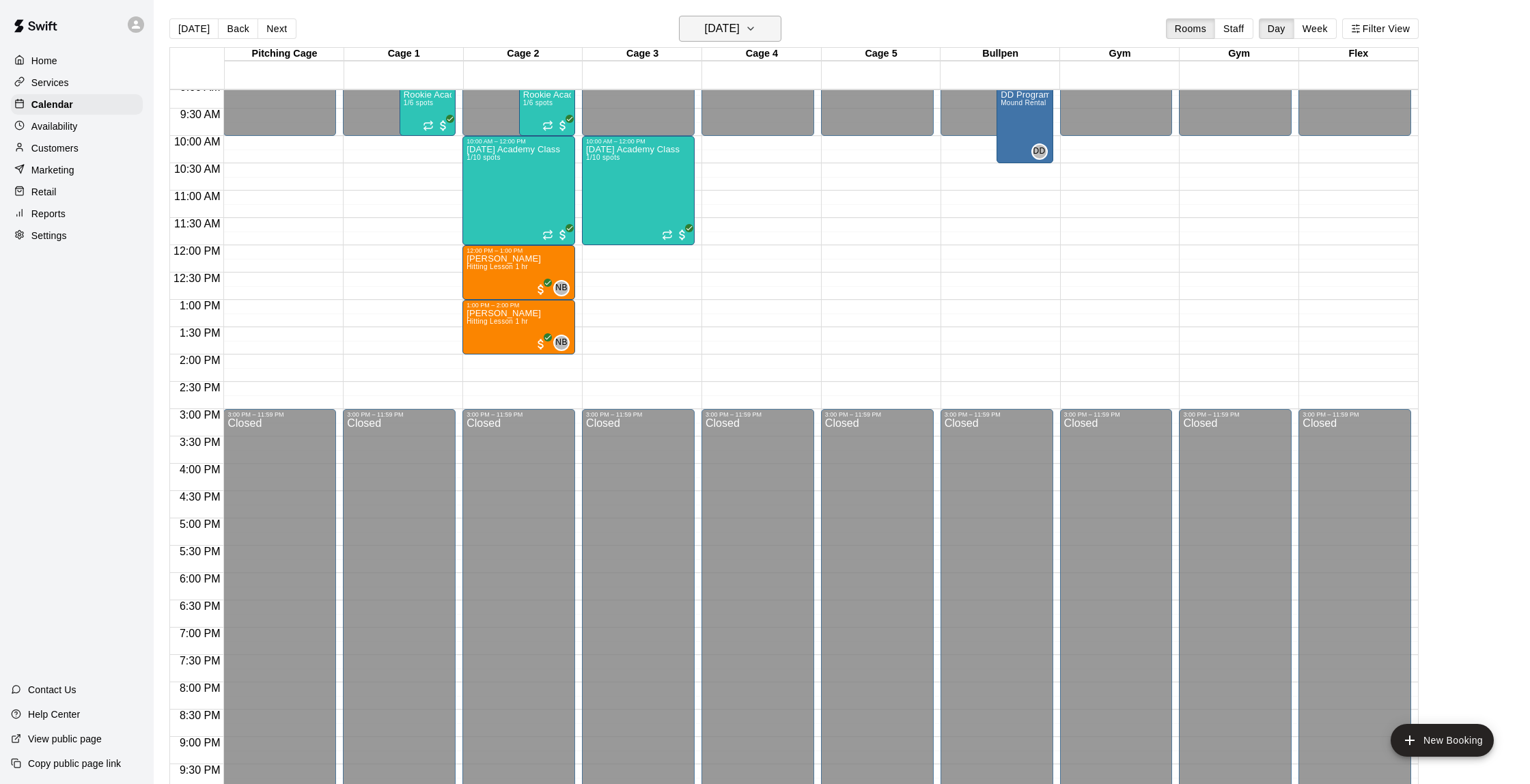
scroll to position [502, 0]
click at [506, 322] on span "Hitting Lesson 1 hr" at bounding box center [497, 320] width 62 height 8
click at [481, 363] on img "edit" at bounding box center [481, 363] width 15 height 15
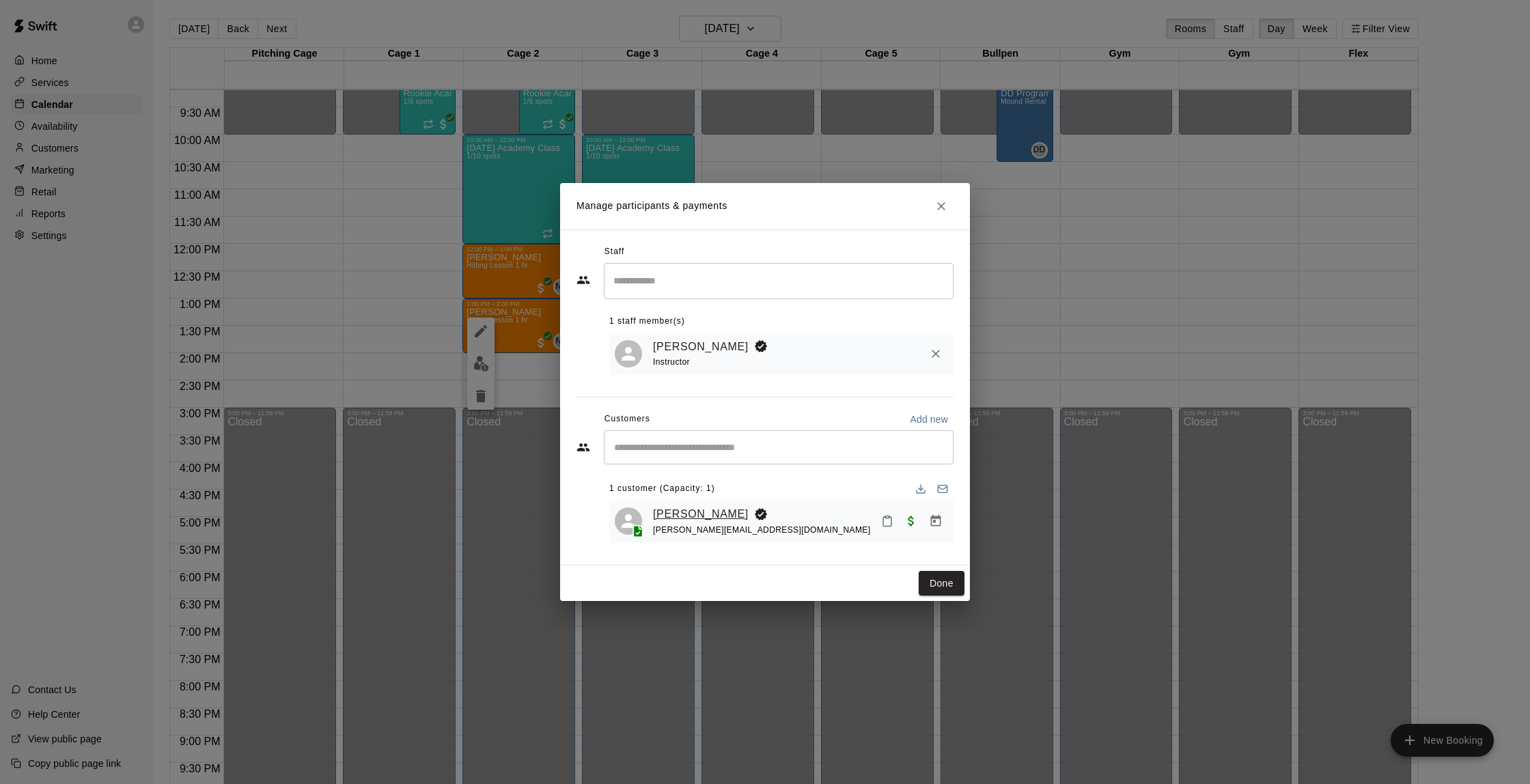
click at [694, 517] on link "[PERSON_NAME]" at bounding box center [700, 514] width 96 height 17
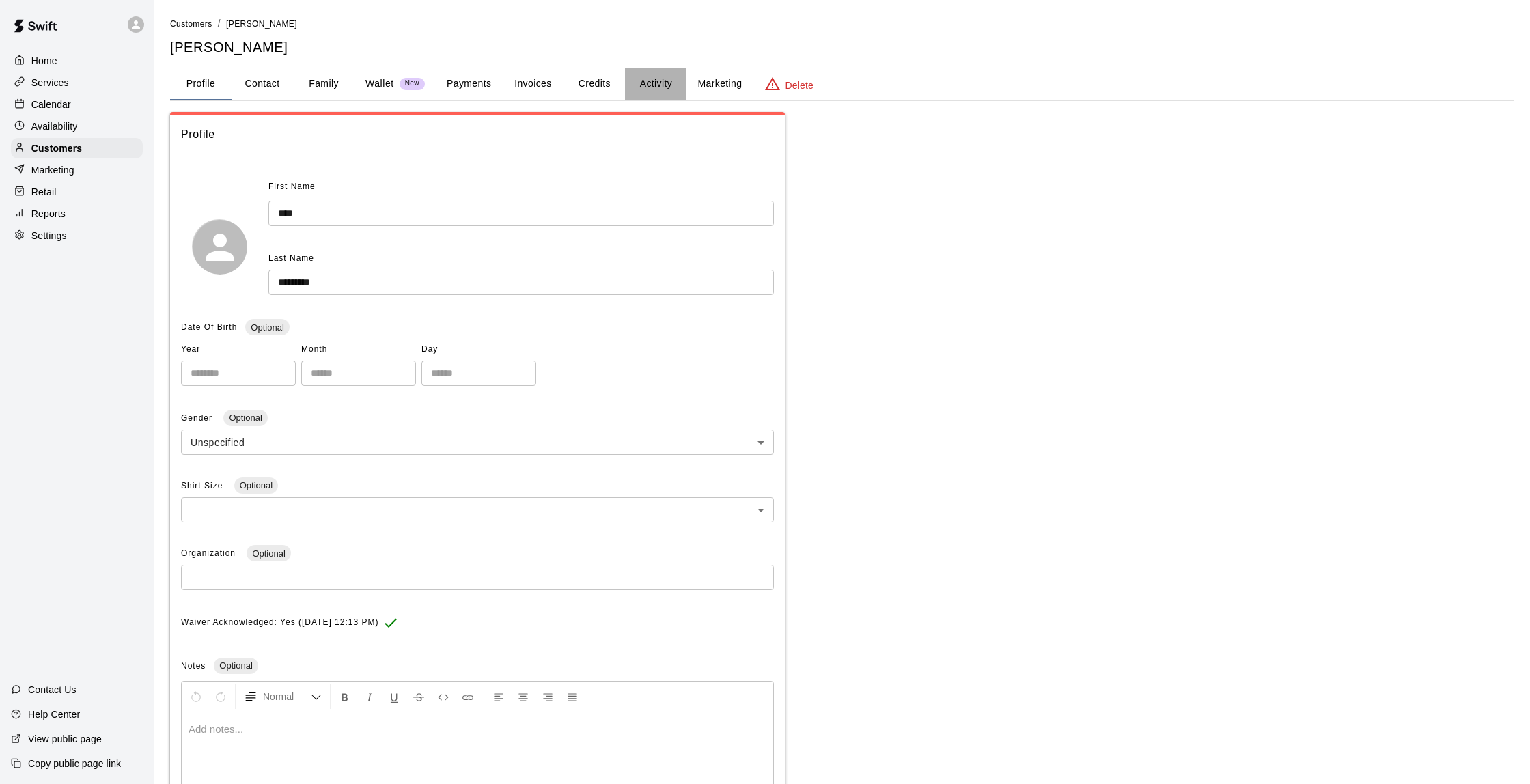
click at [648, 80] on button "Activity" at bounding box center [656, 84] width 62 height 33
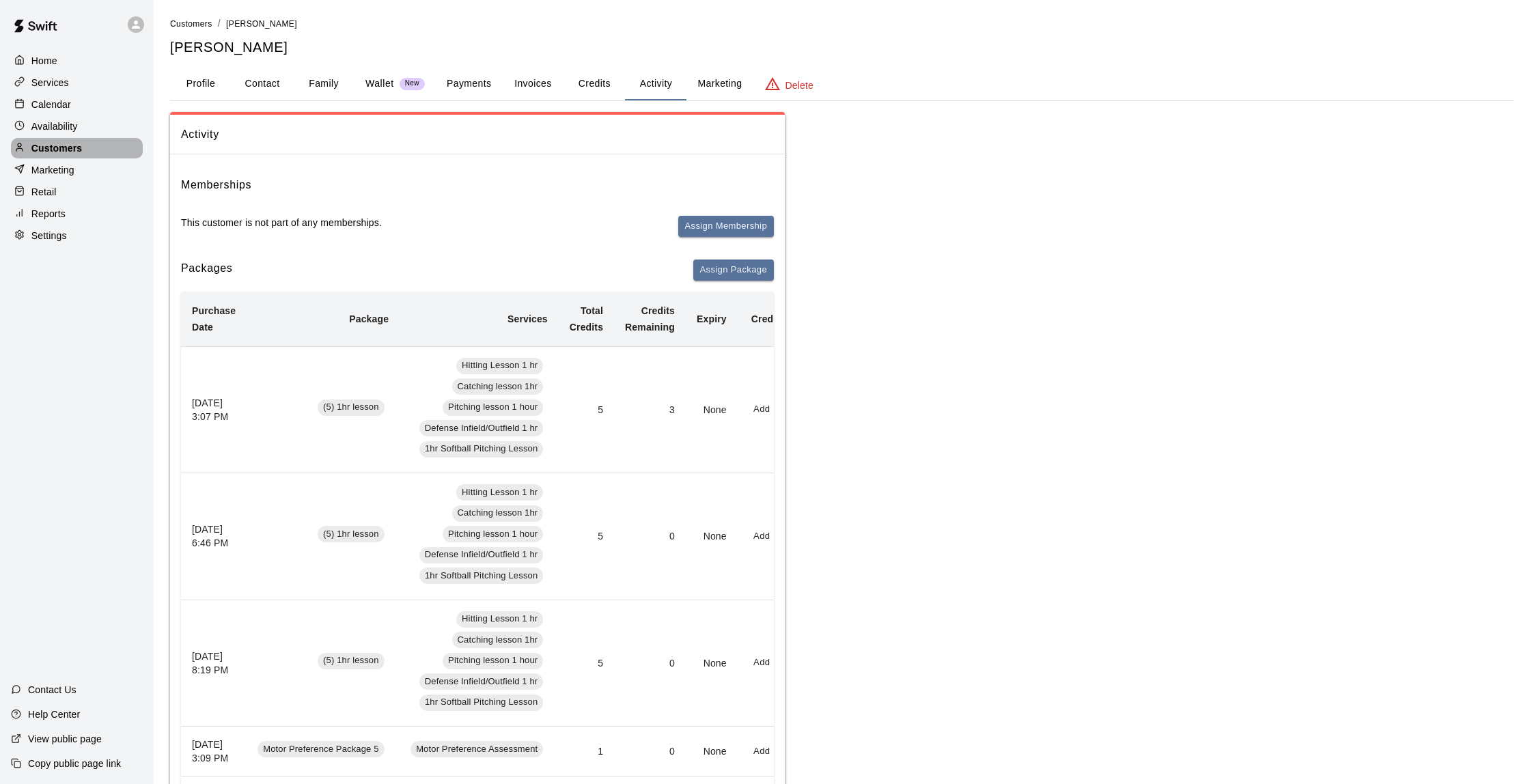
click at [55, 150] on p "Customers" at bounding box center [57, 148] width 50 height 14
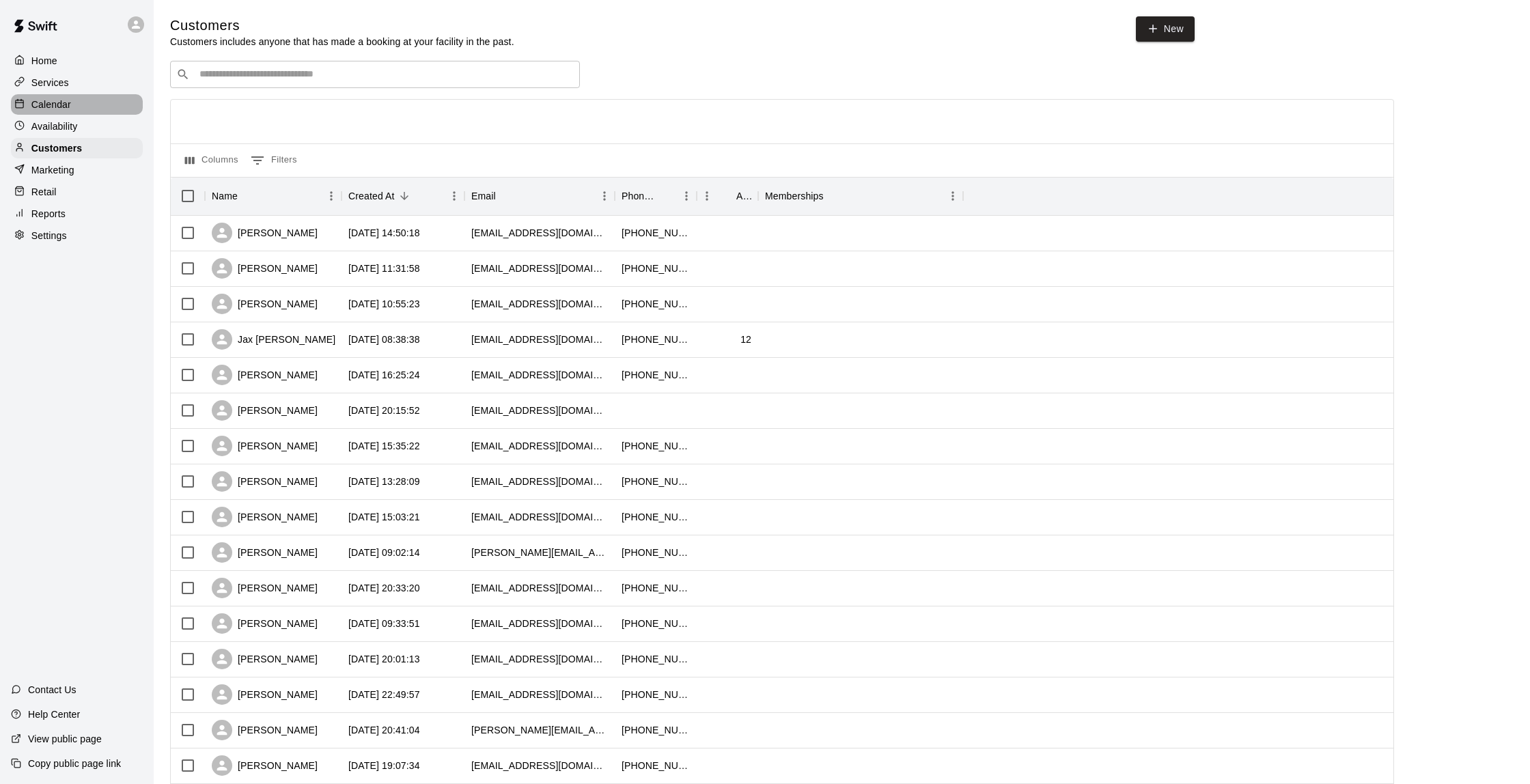
click at [71, 107] on div "Calendar" at bounding box center [76, 104] width 132 height 20
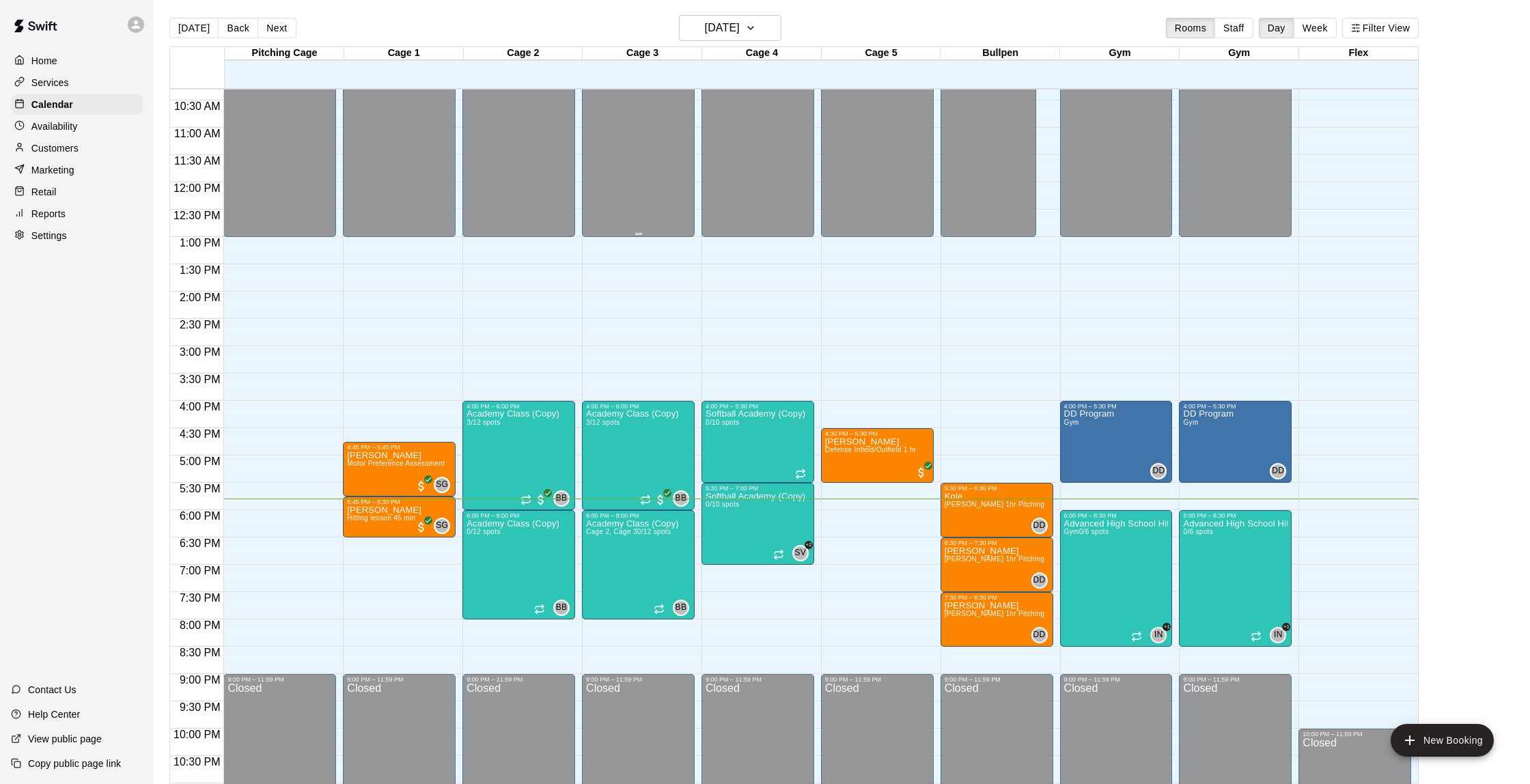
scroll to position [1, 0]
click at [403, 464] on span "Motor Preference Assessment" at bounding box center [395, 463] width 98 height 8
click at [354, 509] on img "edit" at bounding box center [361, 507] width 15 height 15
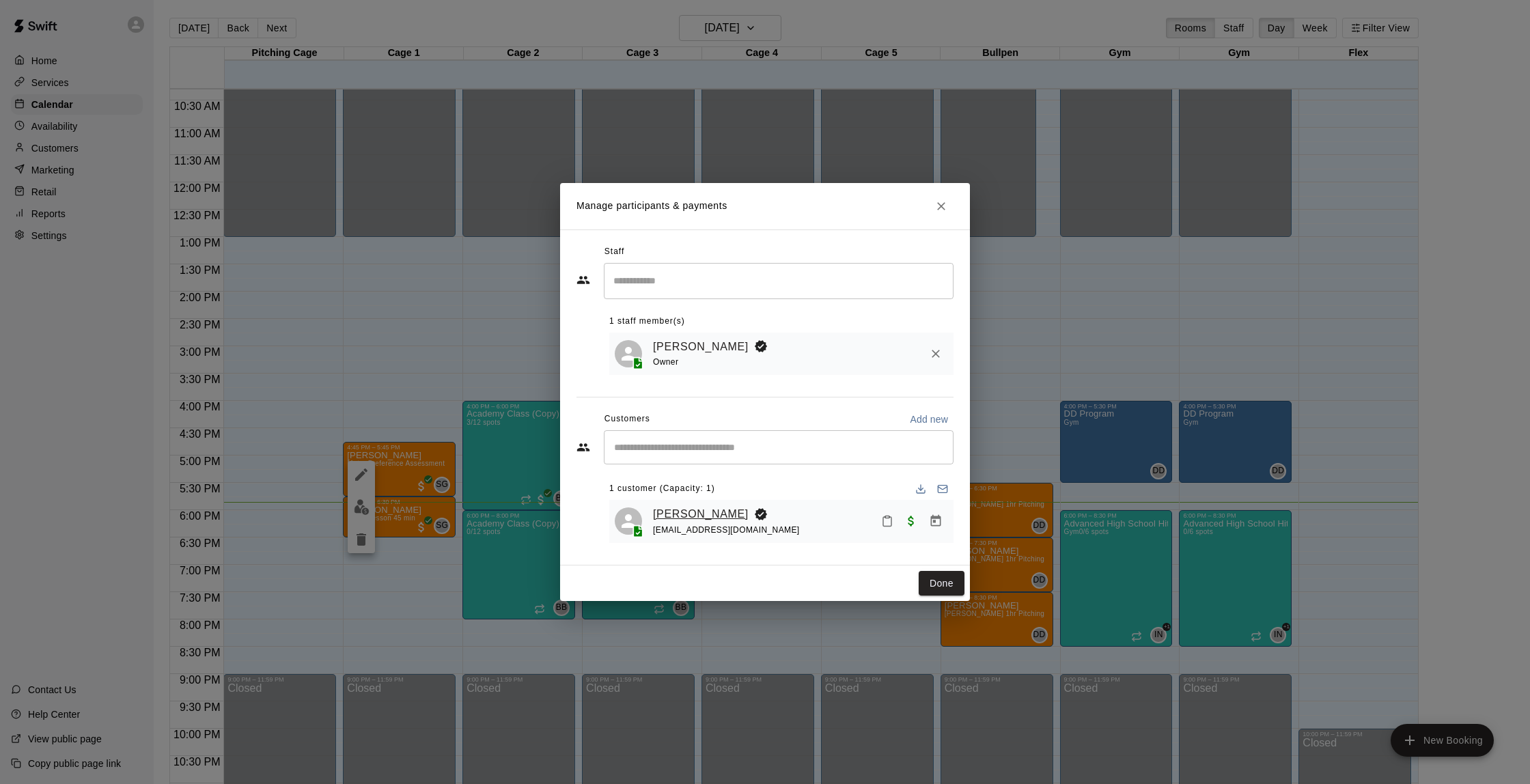
click at [717, 511] on link "[PERSON_NAME]" at bounding box center [700, 514] width 96 height 17
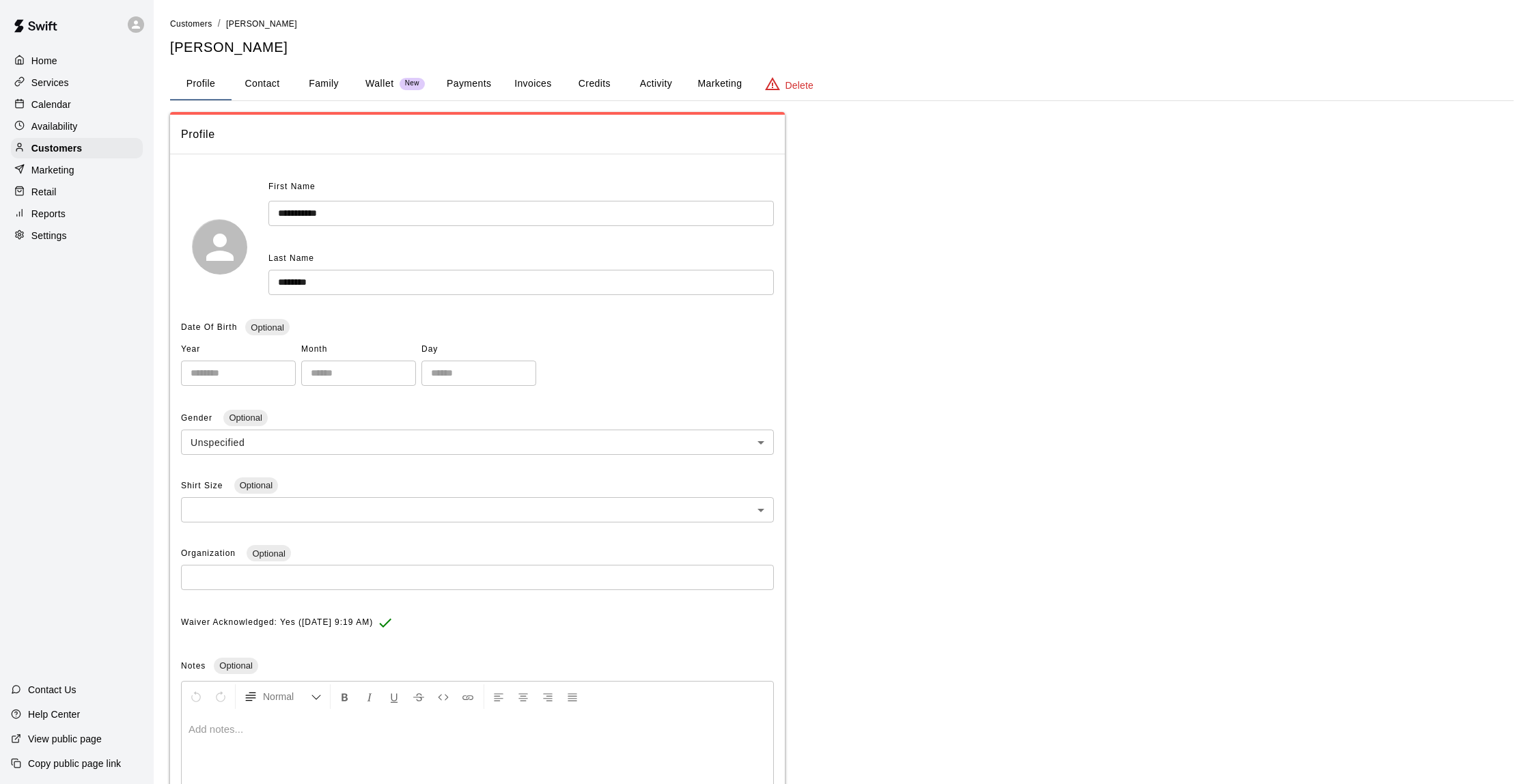
scroll to position [4, 0]
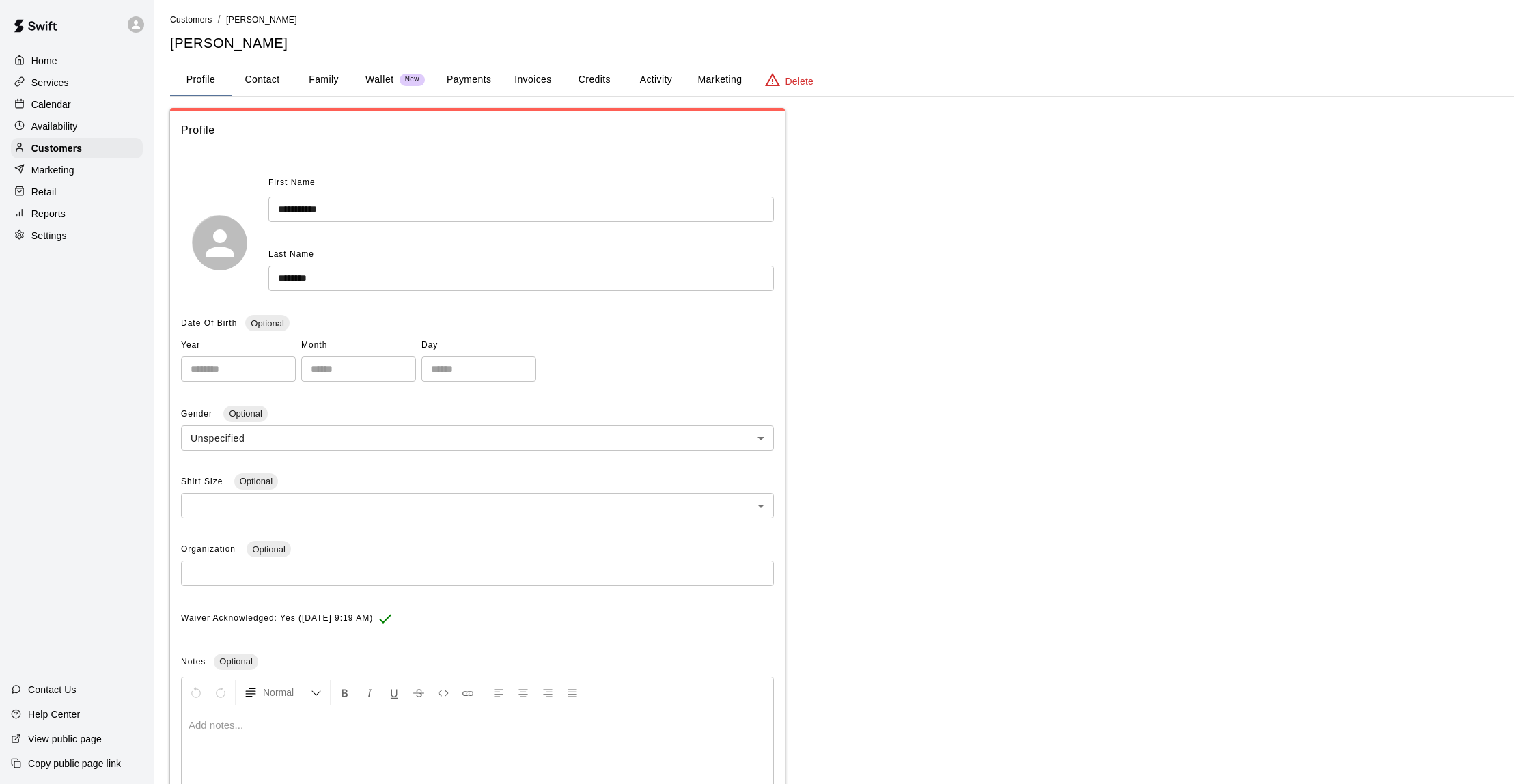
click at [643, 81] on button "Activity" at bounding box center [656, 80] width 62 height 33
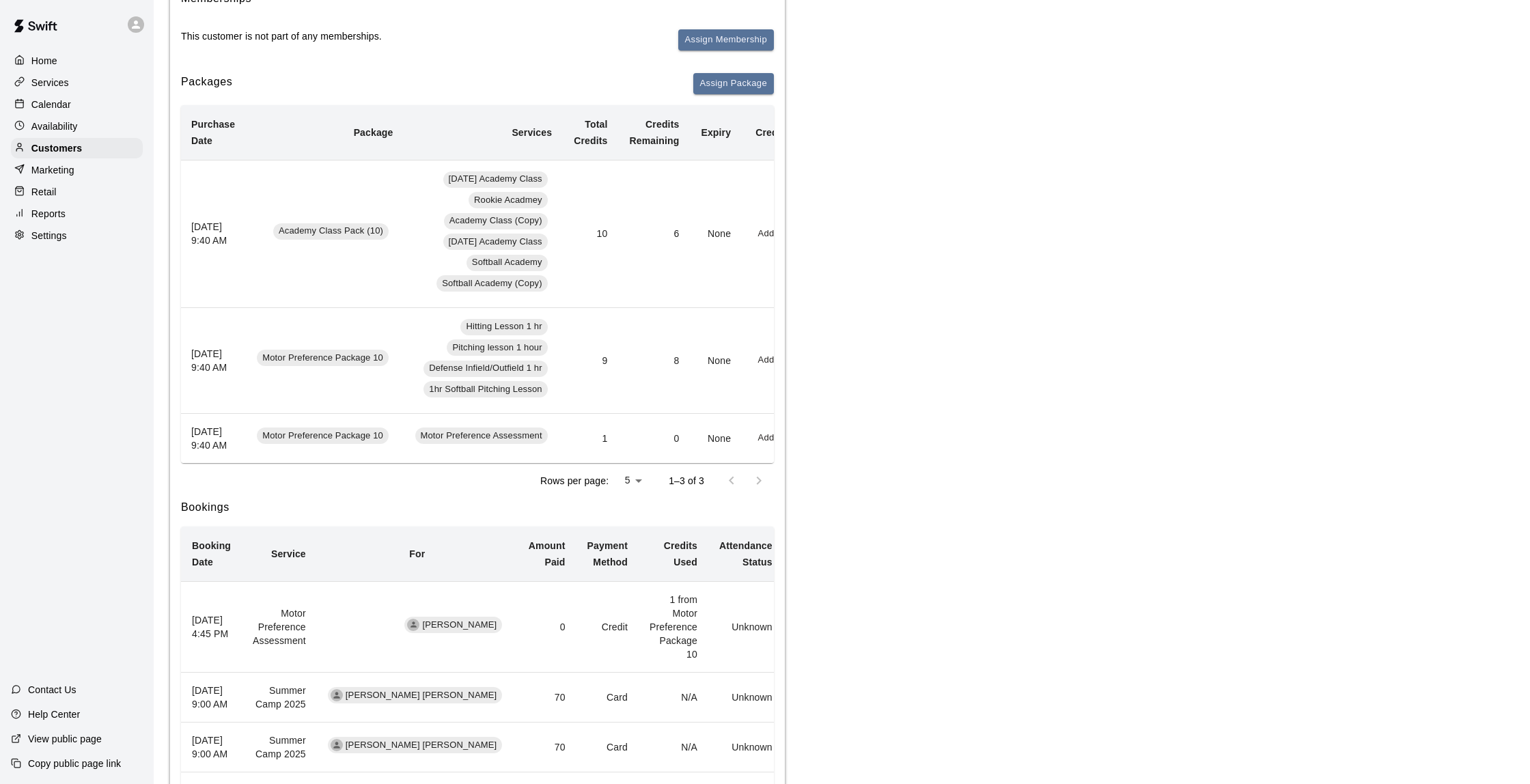
scroll to position [185, 0]
click at [71, 103] on div "Calendar" at bounding box center [76, 104] width 132 height 20
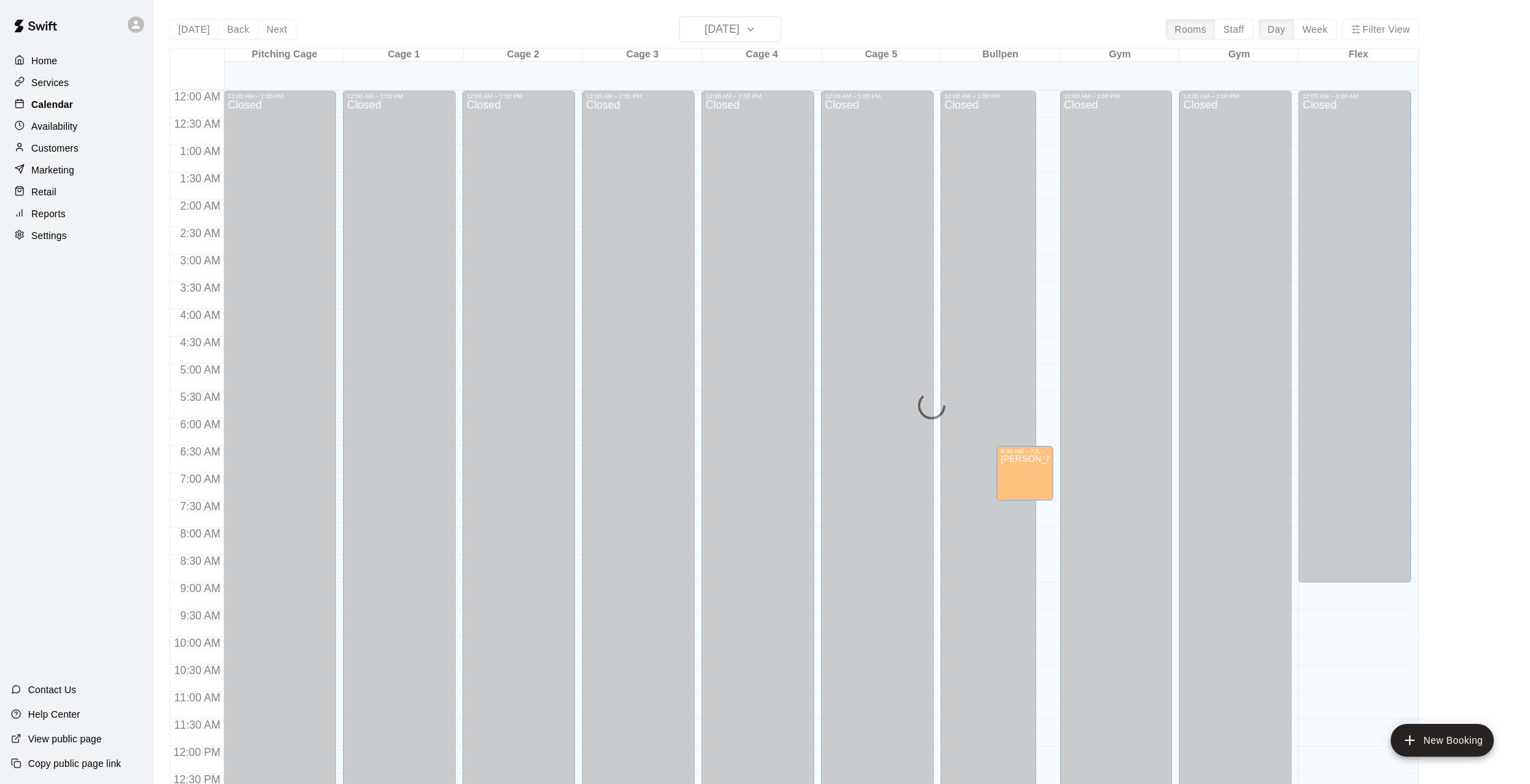
scroll to position [562, 0]
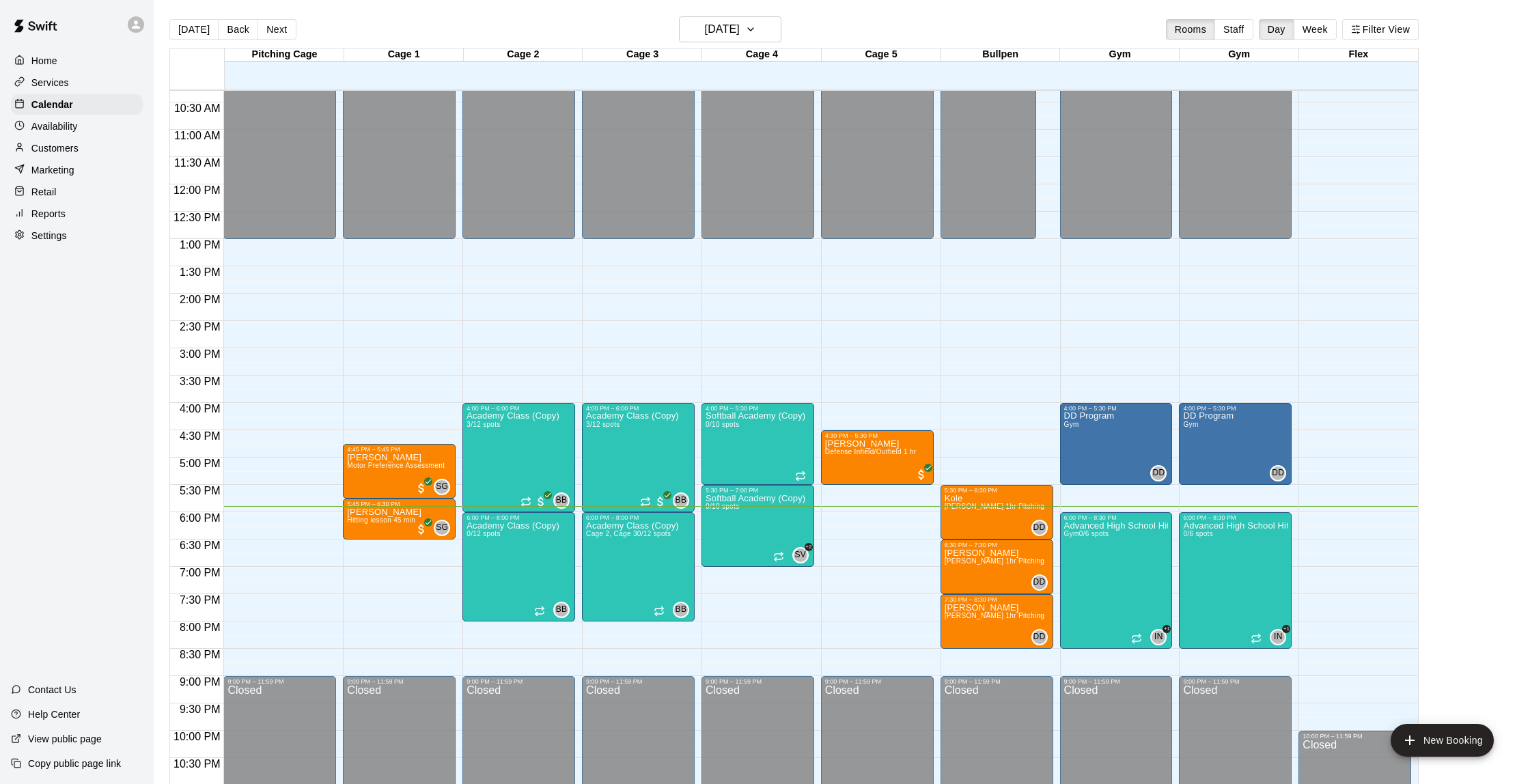
click at [74, 148] on p "Customers" at bounding box center [55, 148] width 47 height 14
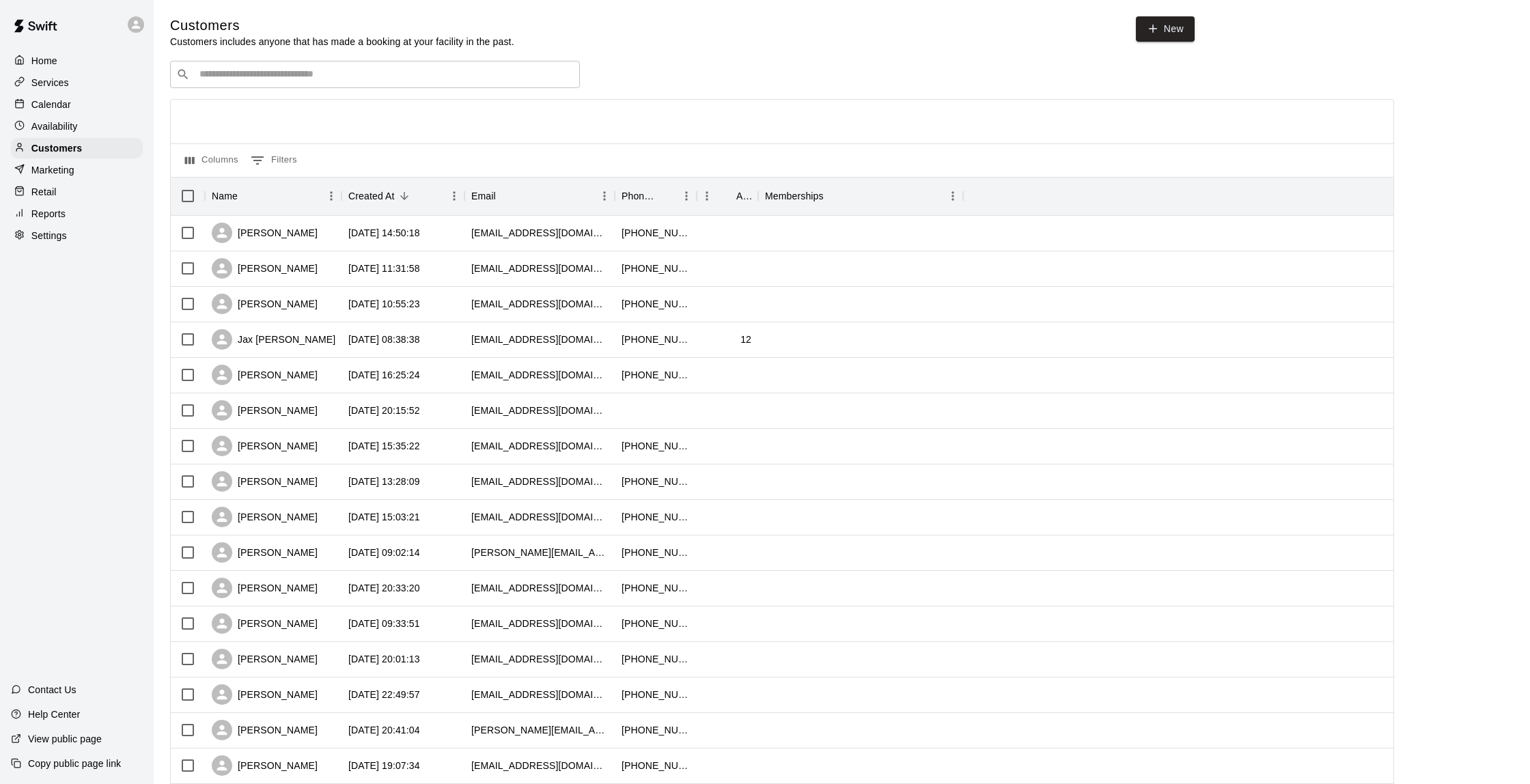
click at [223, 65] on div "​ ​" at bounding box center [375, 74] width 410 height 27
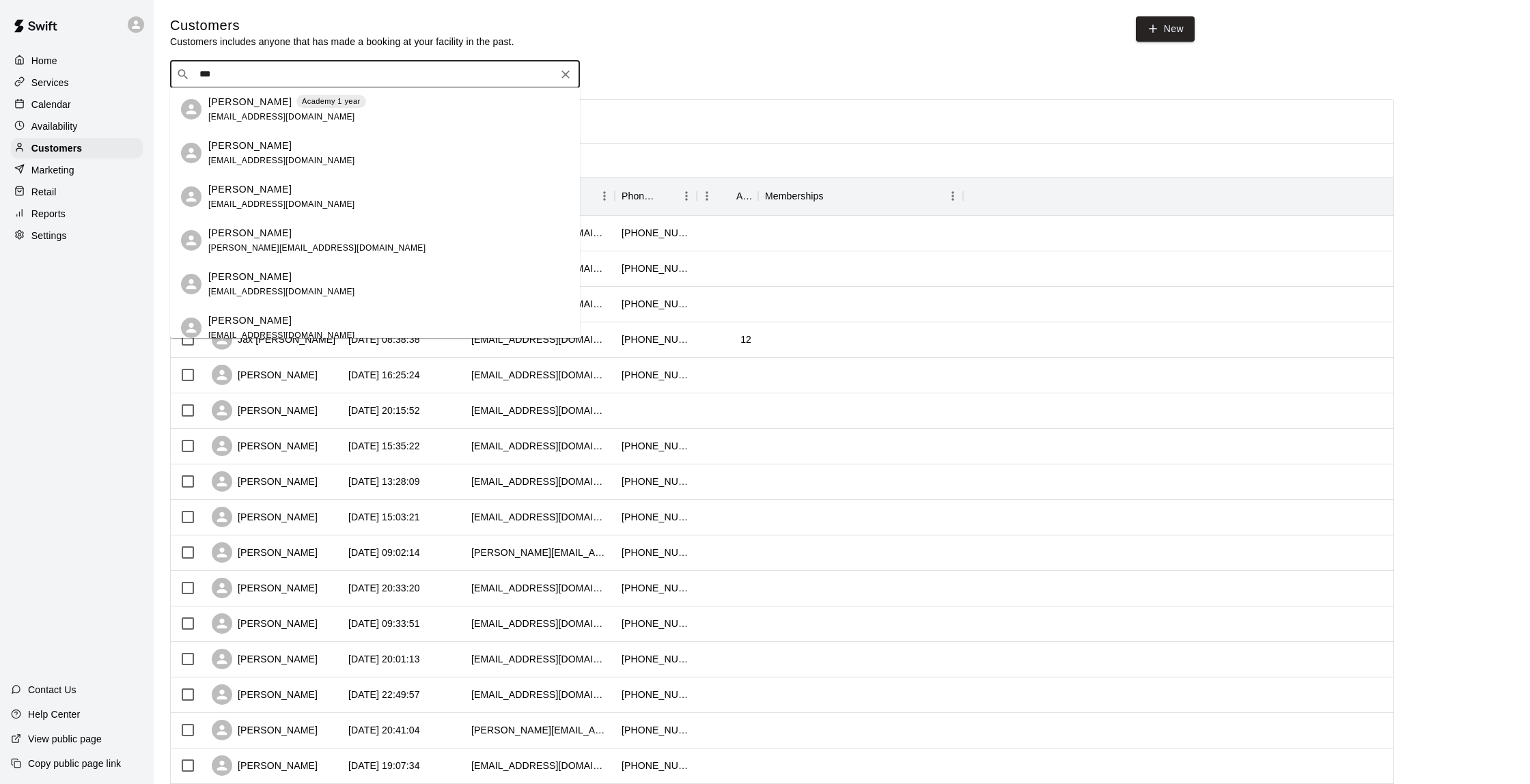
type input "****"
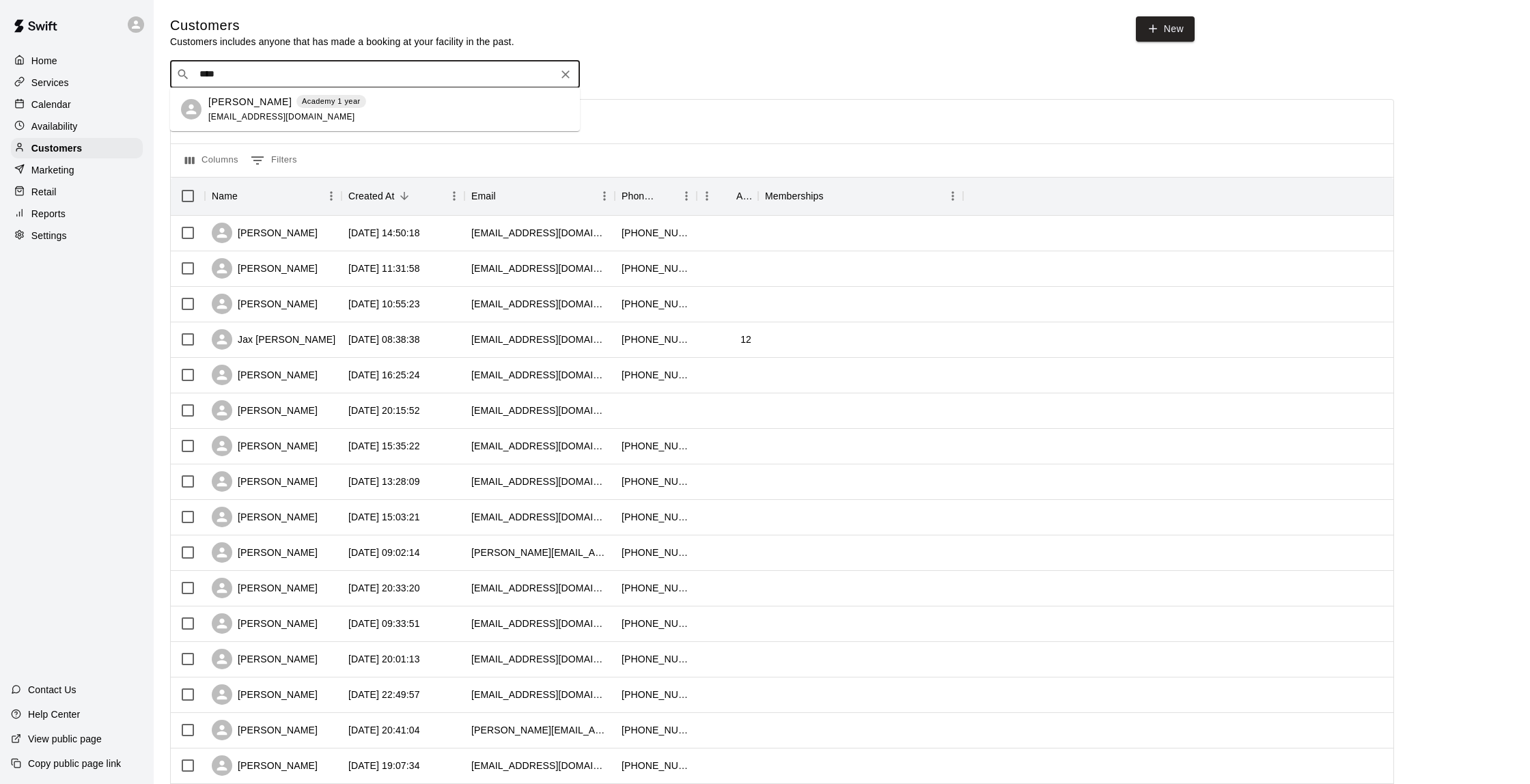
click at [302, 104] on p "Academy 1 year" at bounding box center [331, 101] width 59 height 12
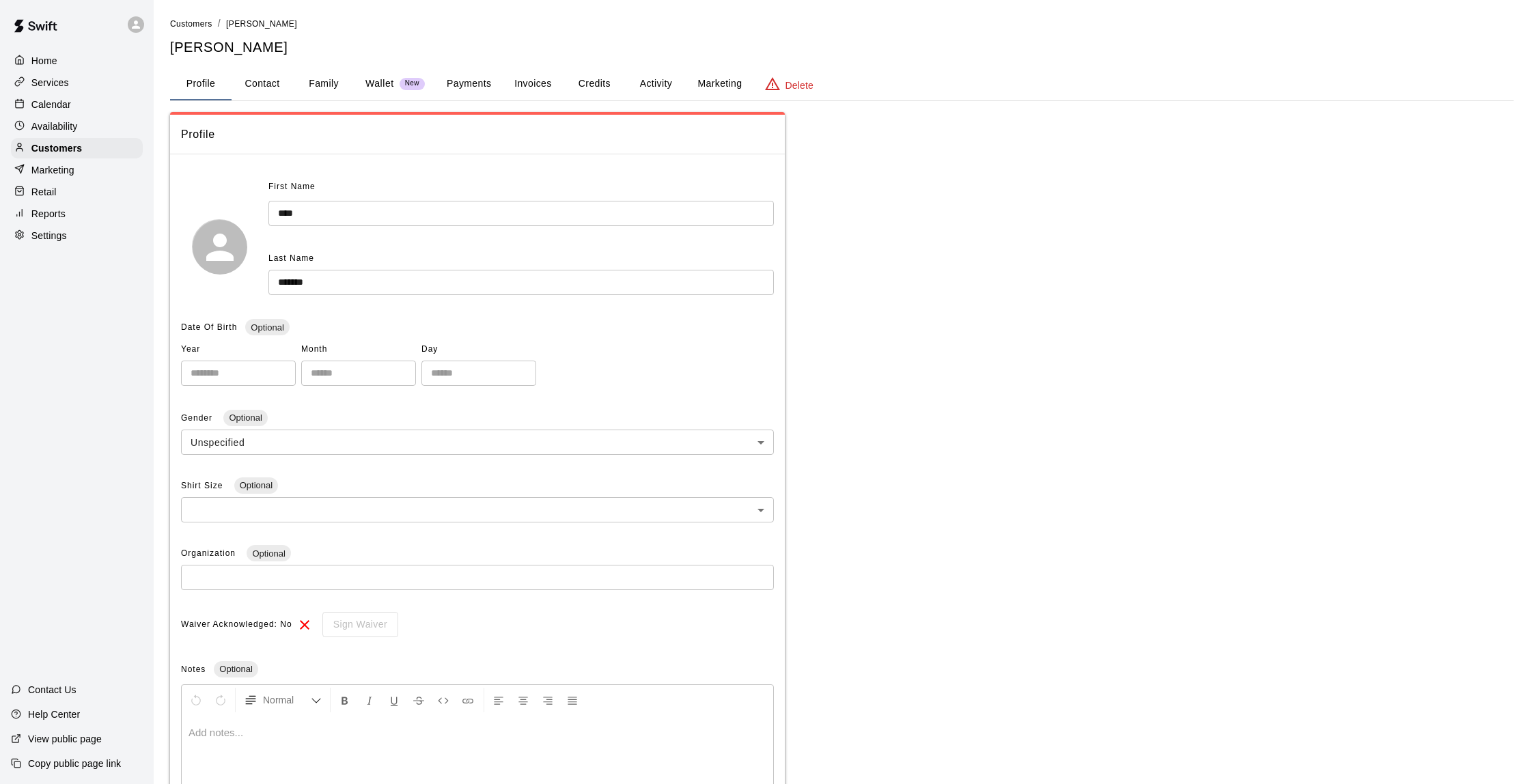
click at [682, 77] on button "Activity" at bounding box center [656, 84] width 62 height 33
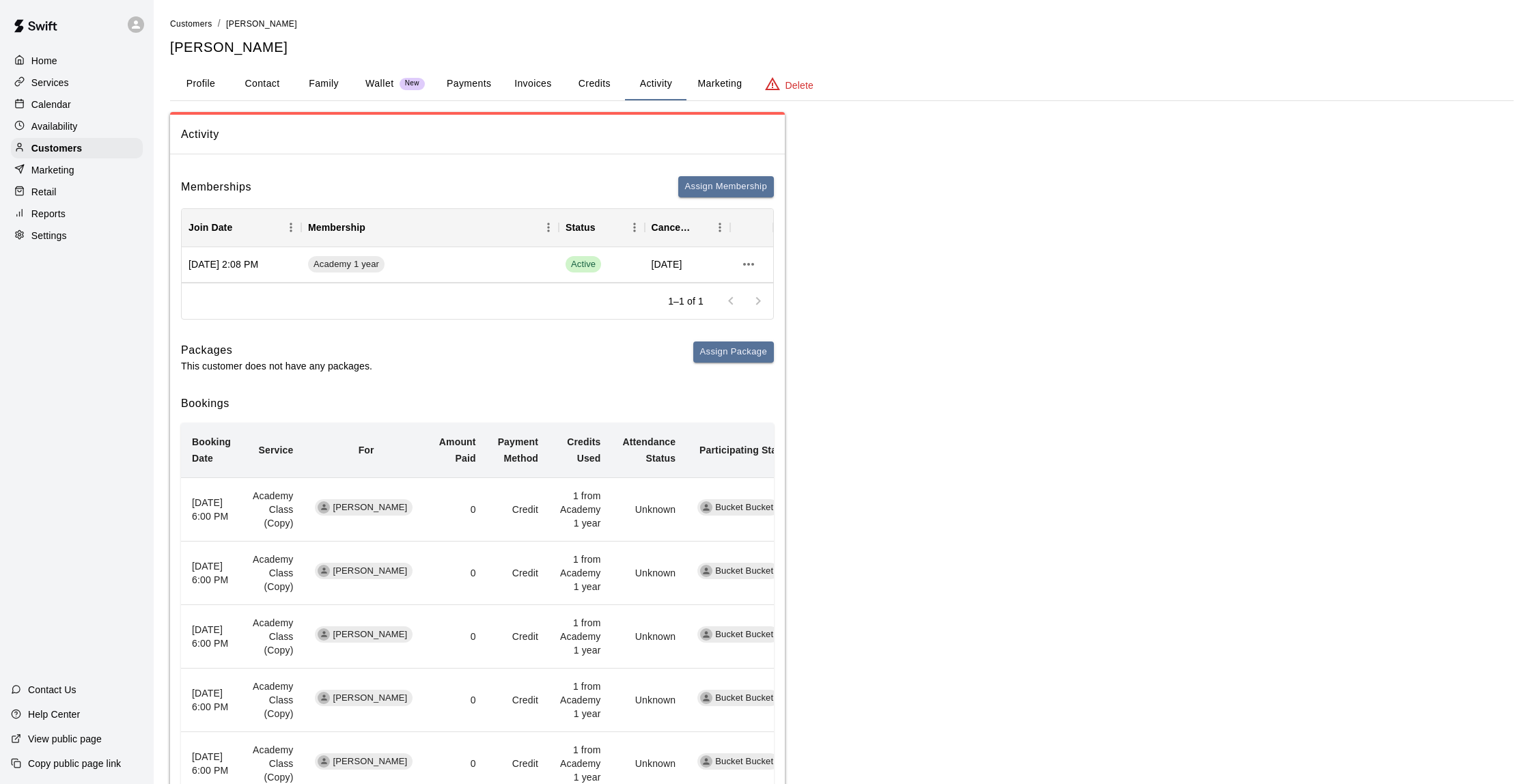
click at [466, 86] on button "Payments" at bounding box center [468, 84] width 67 height 33
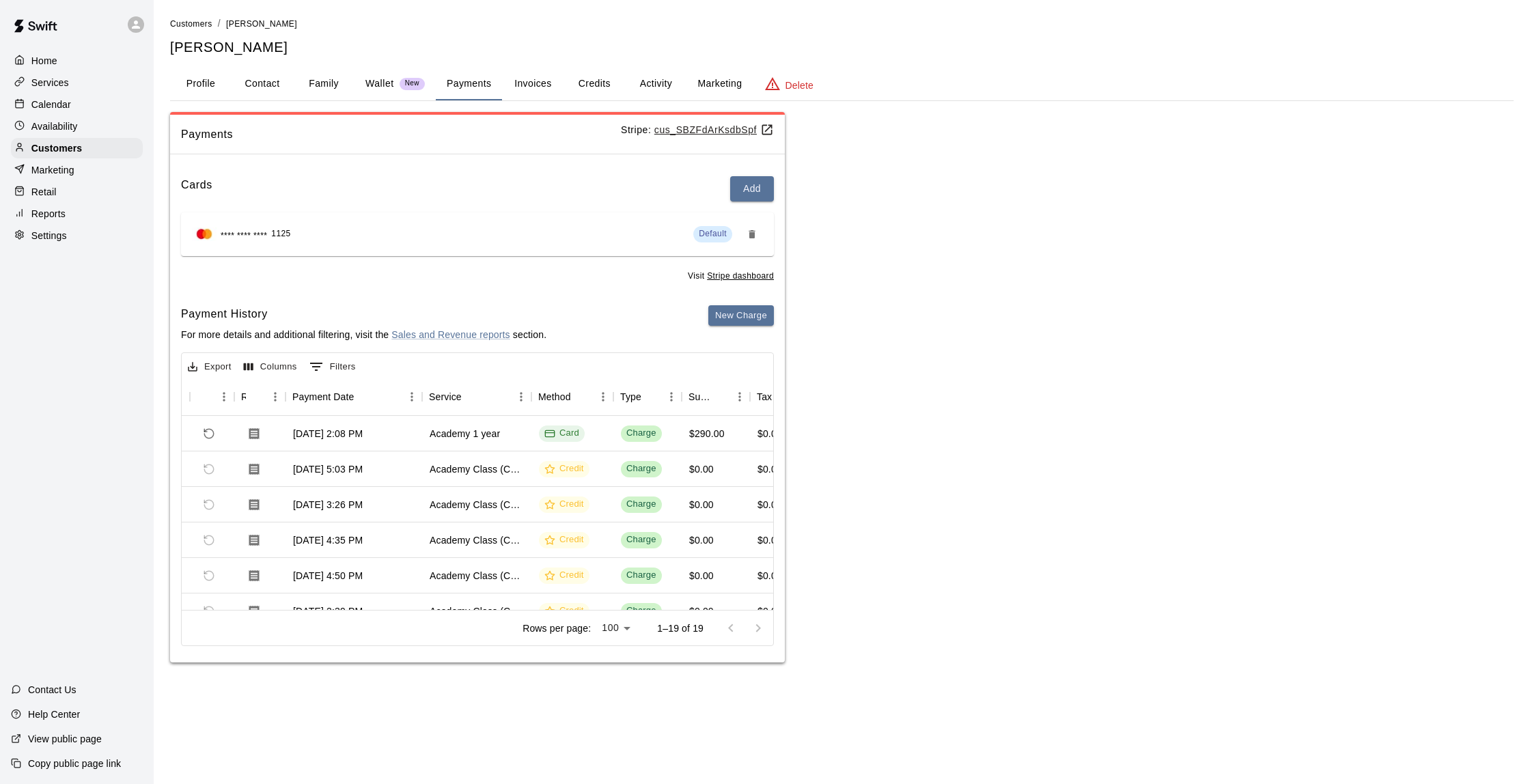
scroll to position [0, 67]
click at [70, 151] on p "Customers" at bounding box center [57, 148] width 50 height 14
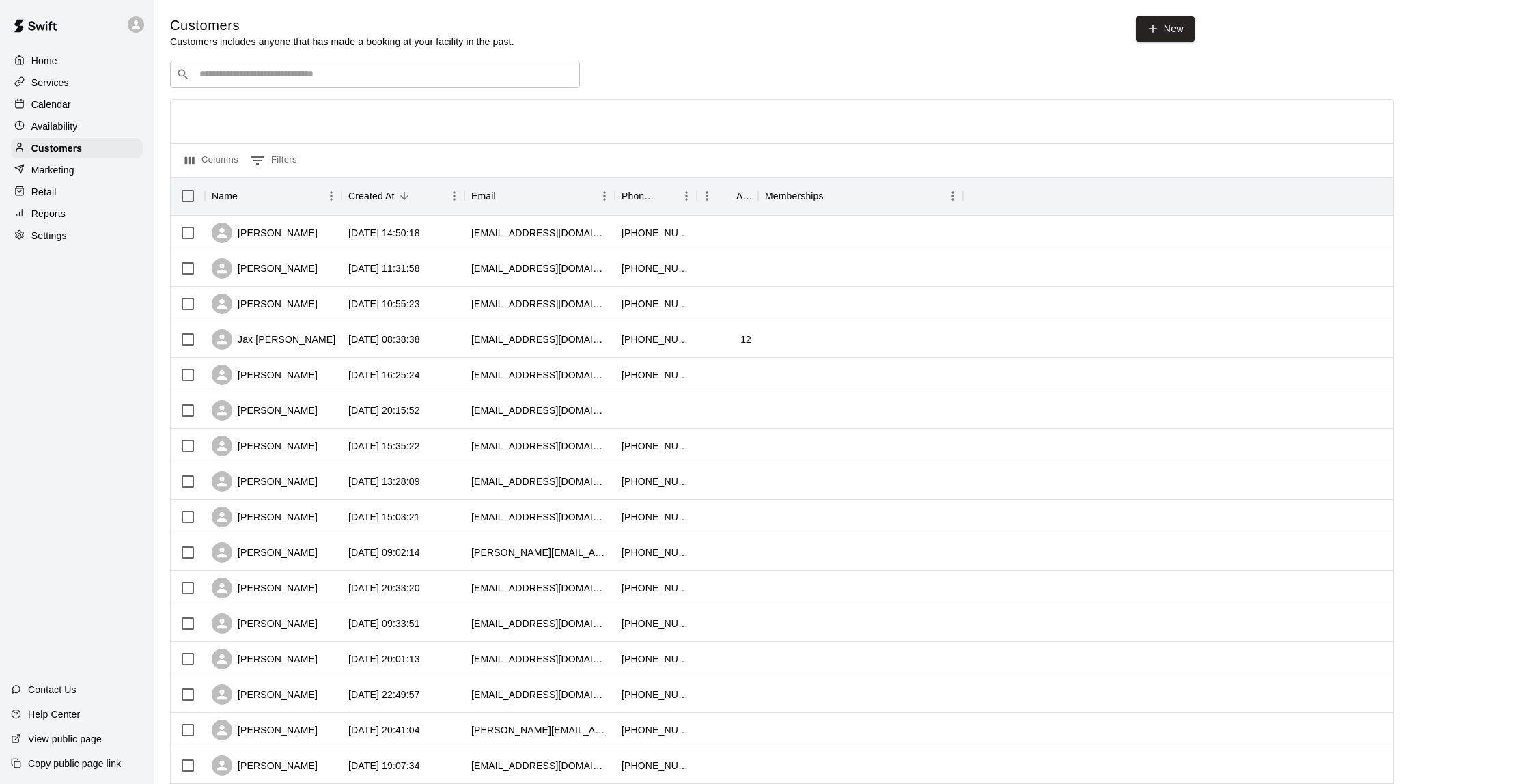
click at [253, 82] on div "​ ​" at bounding box center [375, 74] width 410 height 27
type input "*"
type input "******"
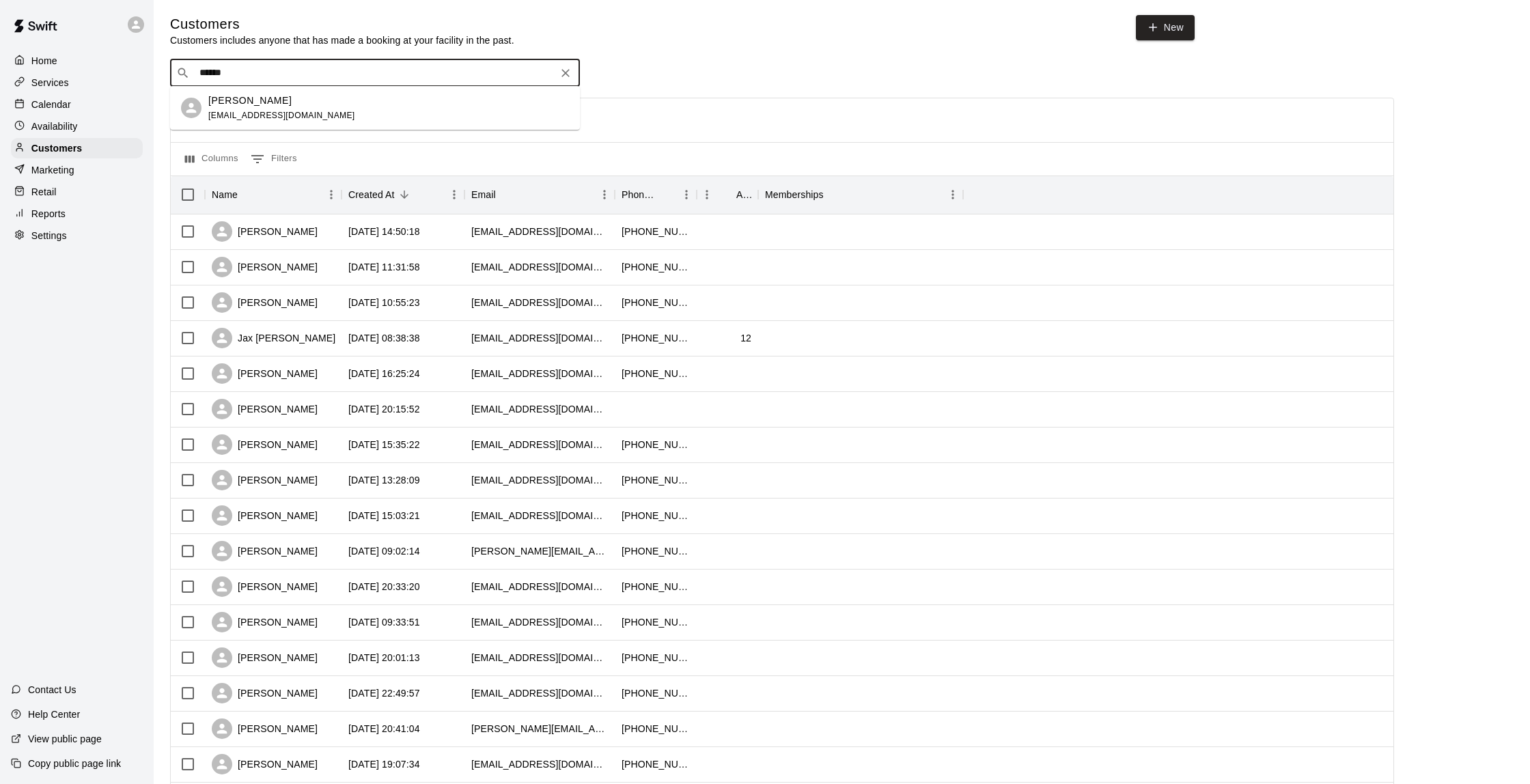
click at [266, 109] on div "[PERSON_NAME] [PERSON_NAME][EMAIL_ADDRESS][DOMAIN_NAME]" at bounding box center [282, 108] width 147 height 29
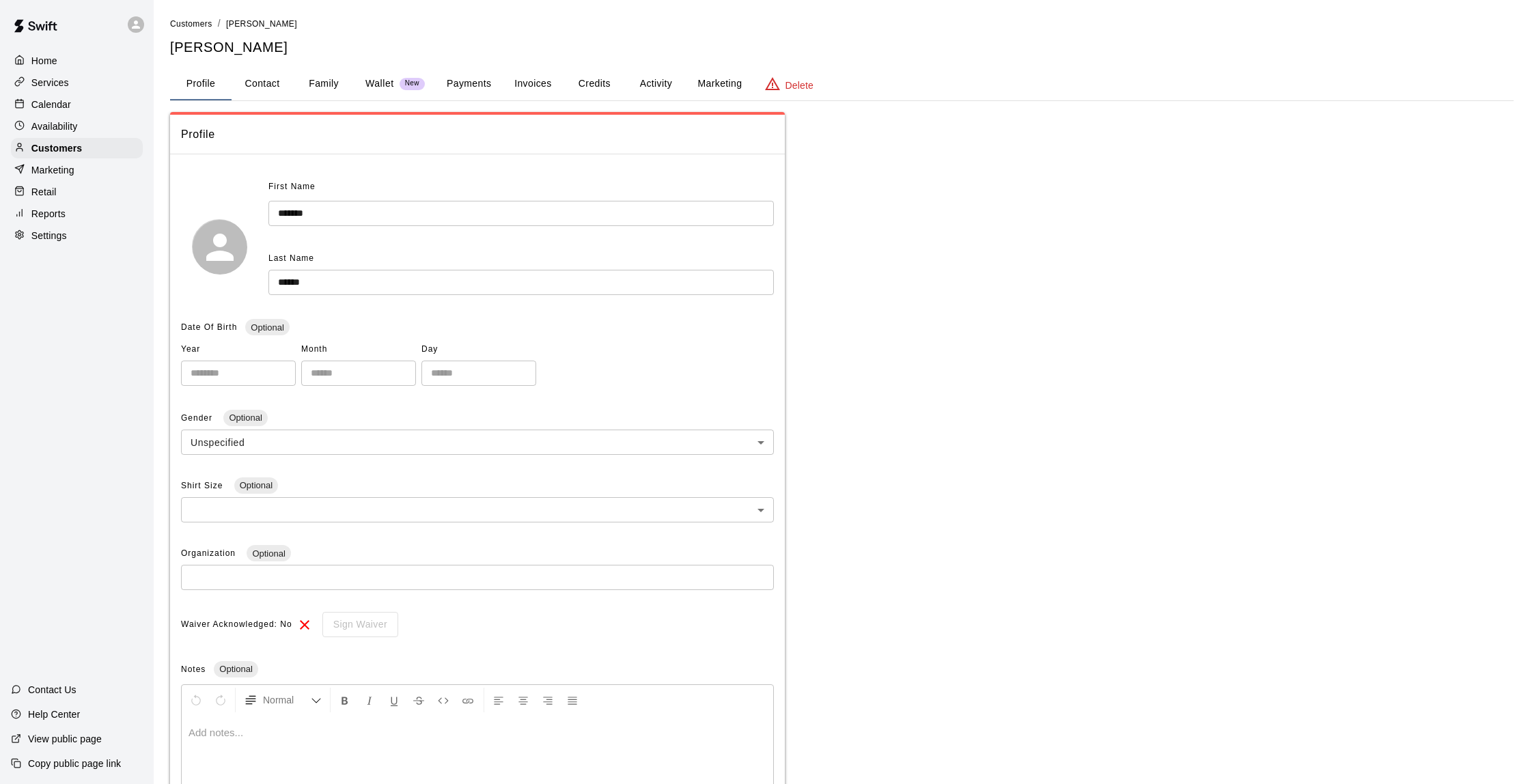
click at [668, 85] on button "Activity" at bounding box center [656, 84] width 62 height 33
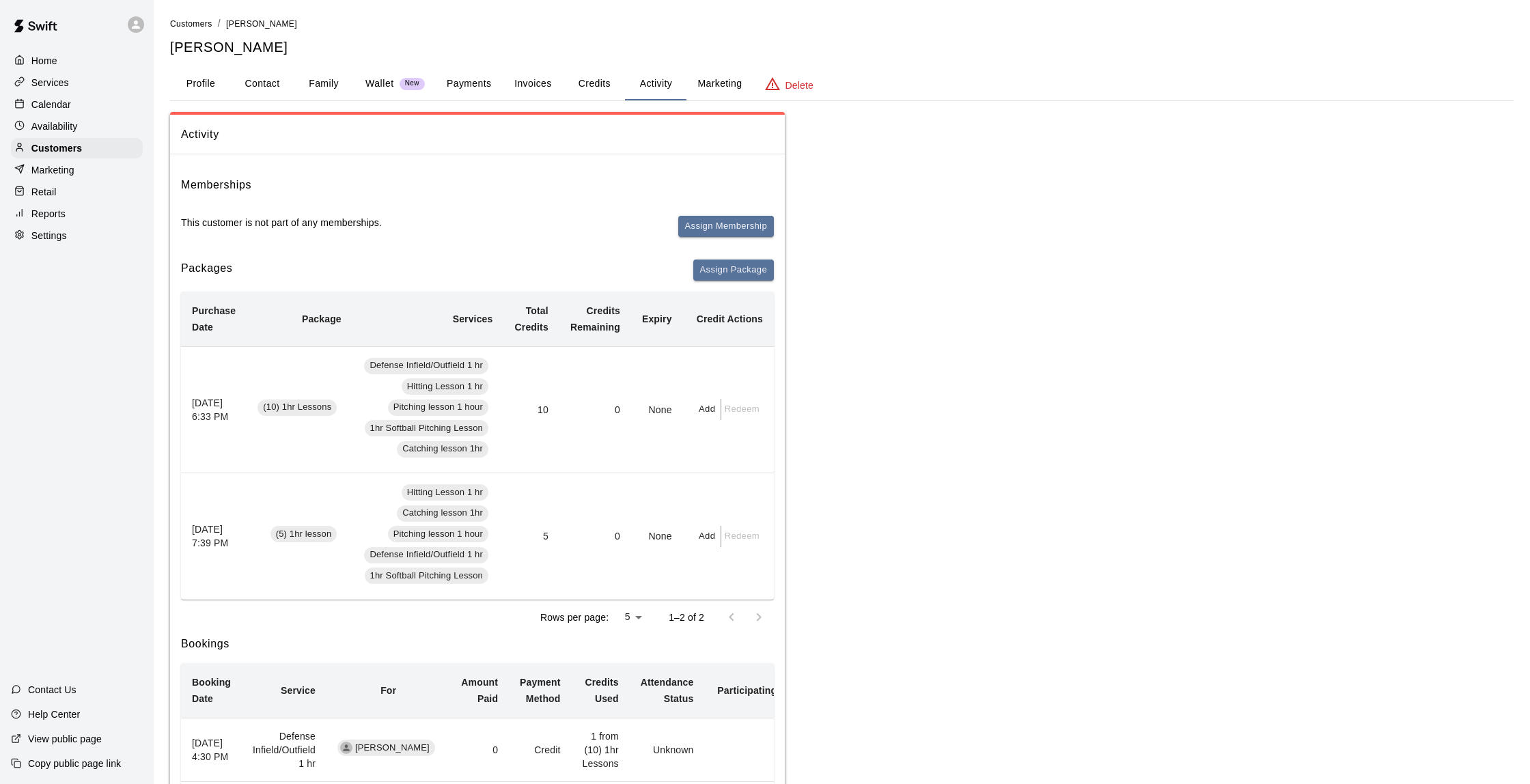
click at [450, 86] on button "Payments" at bounding box center [468, 84] width 67 height 33
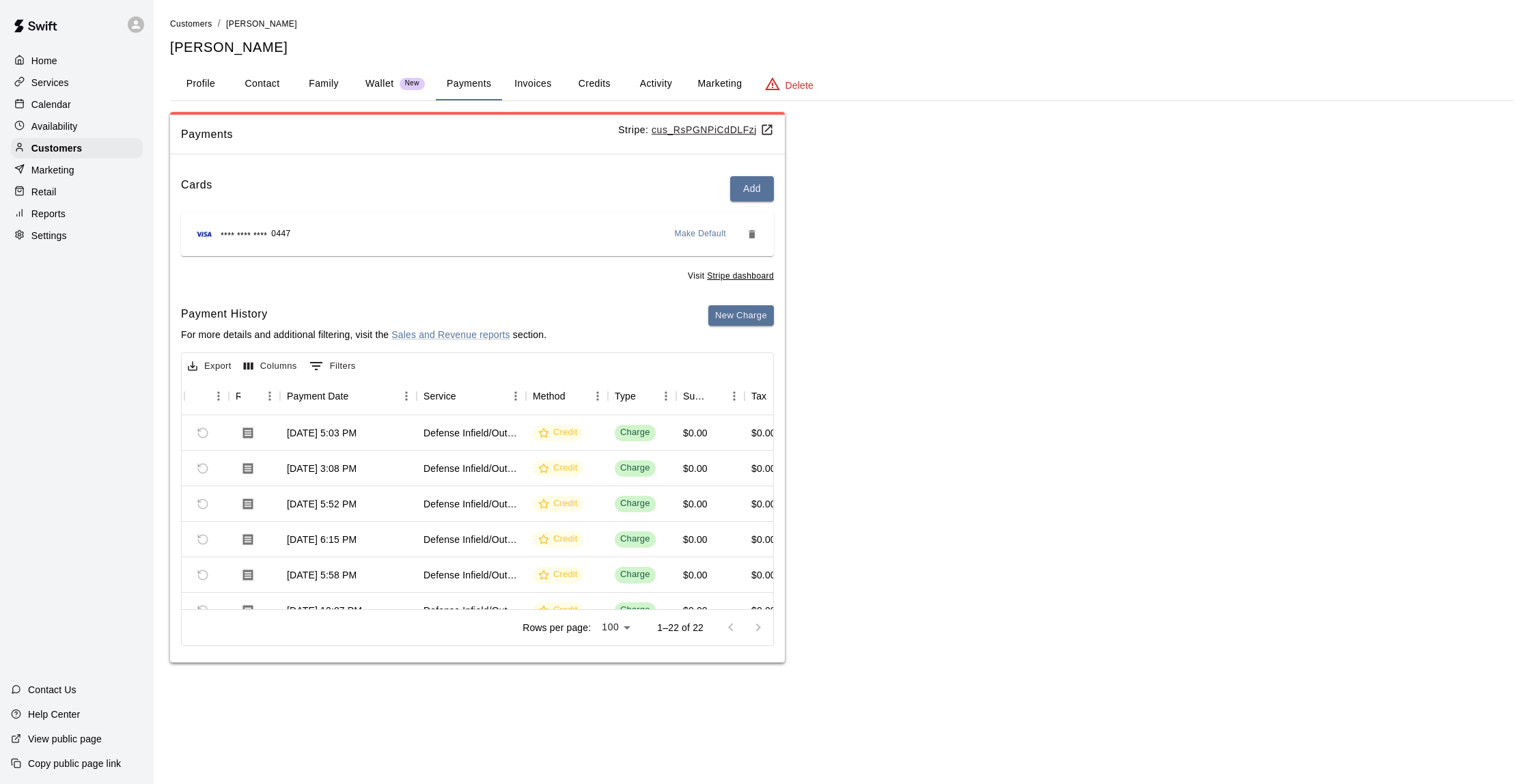
scroll to position [0, 76]
click at [32, 108] on p "Calendar" at bounding box center [51, 104] width 40 height 14
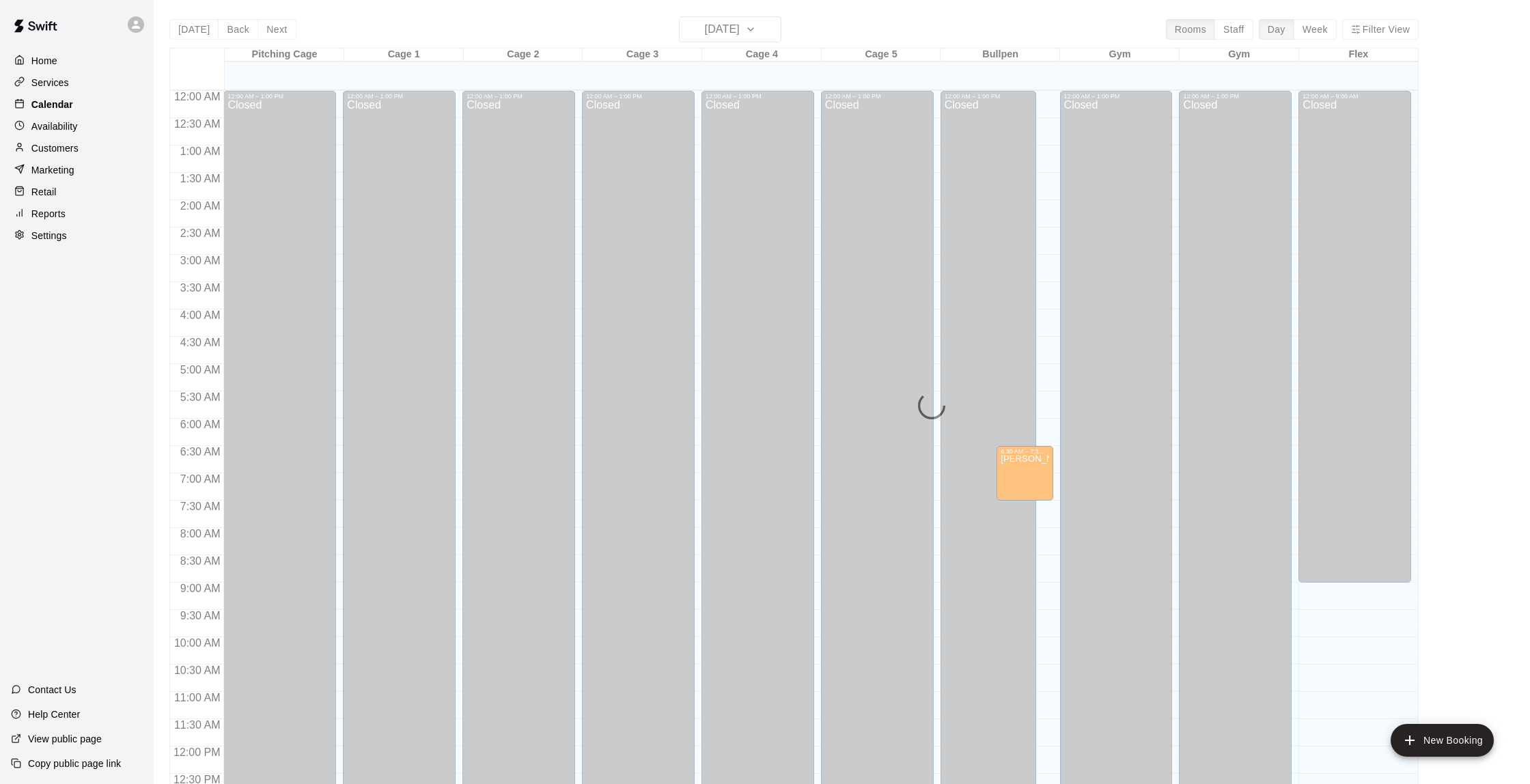
scroll to position [562, 0]
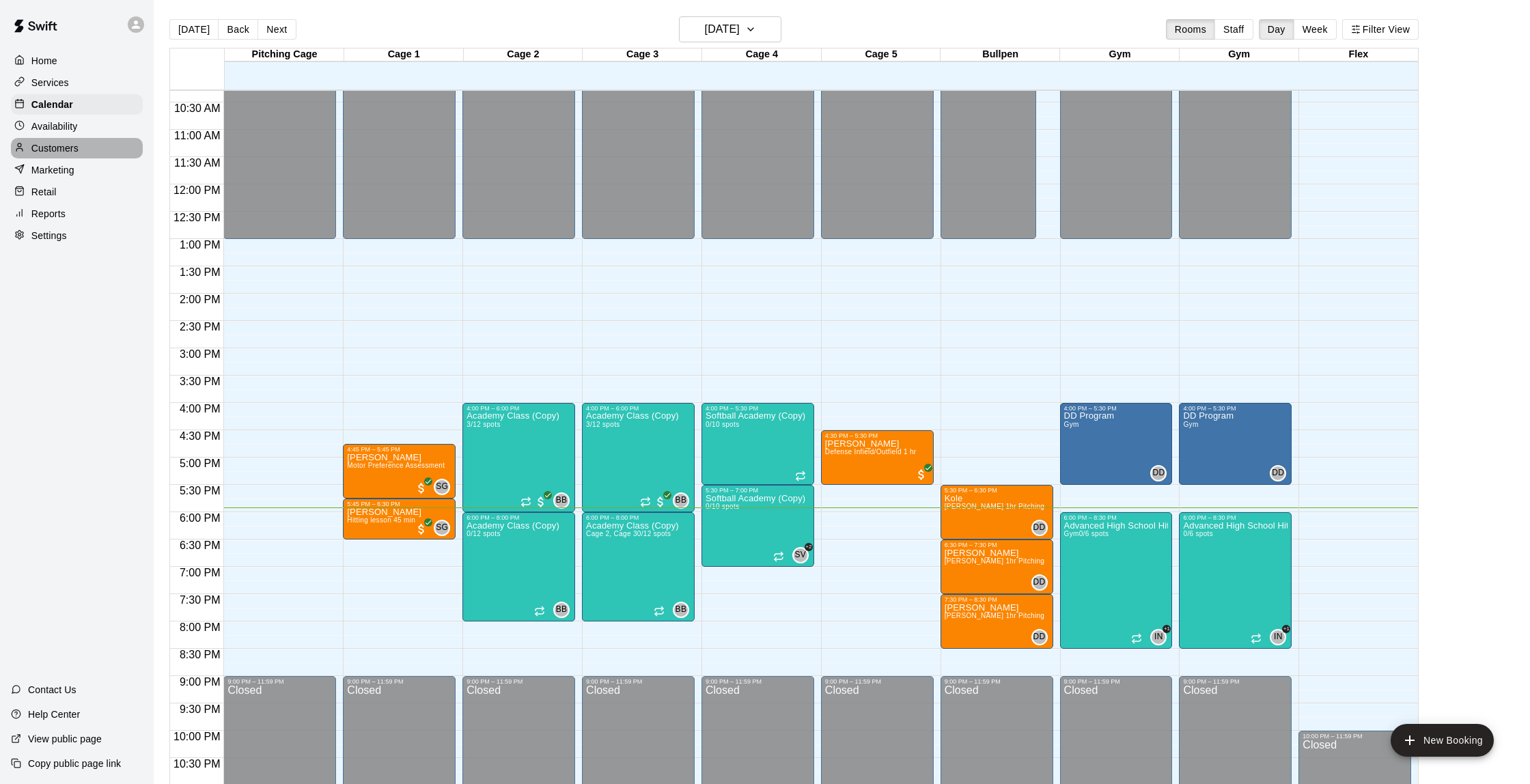
click at [62, 141] on p "Customers" at bounding box center [55, 148] width 47 height 14
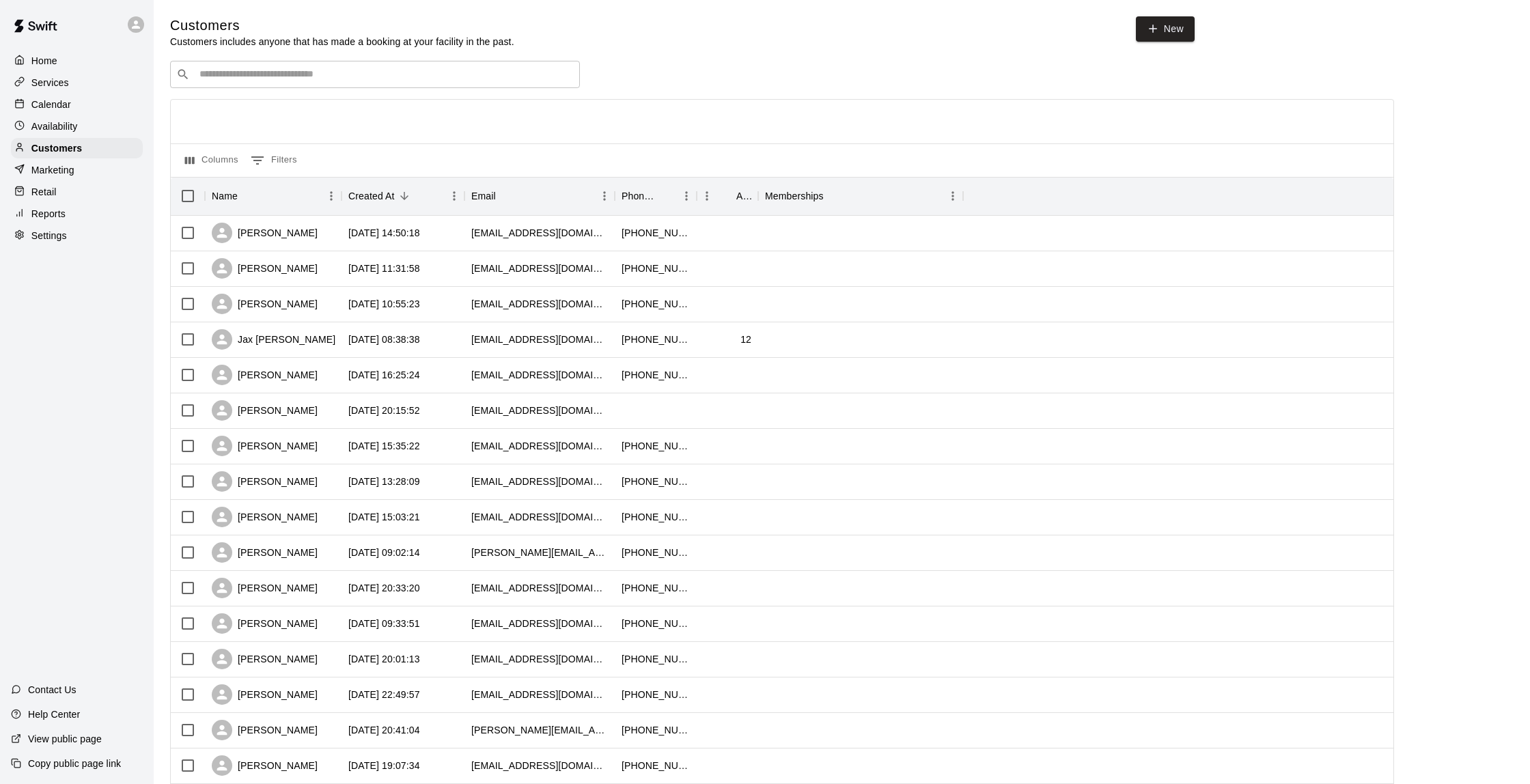
click at [66, 103] on p "Calendar" at bounding box center [51, 104] width 40 height 14
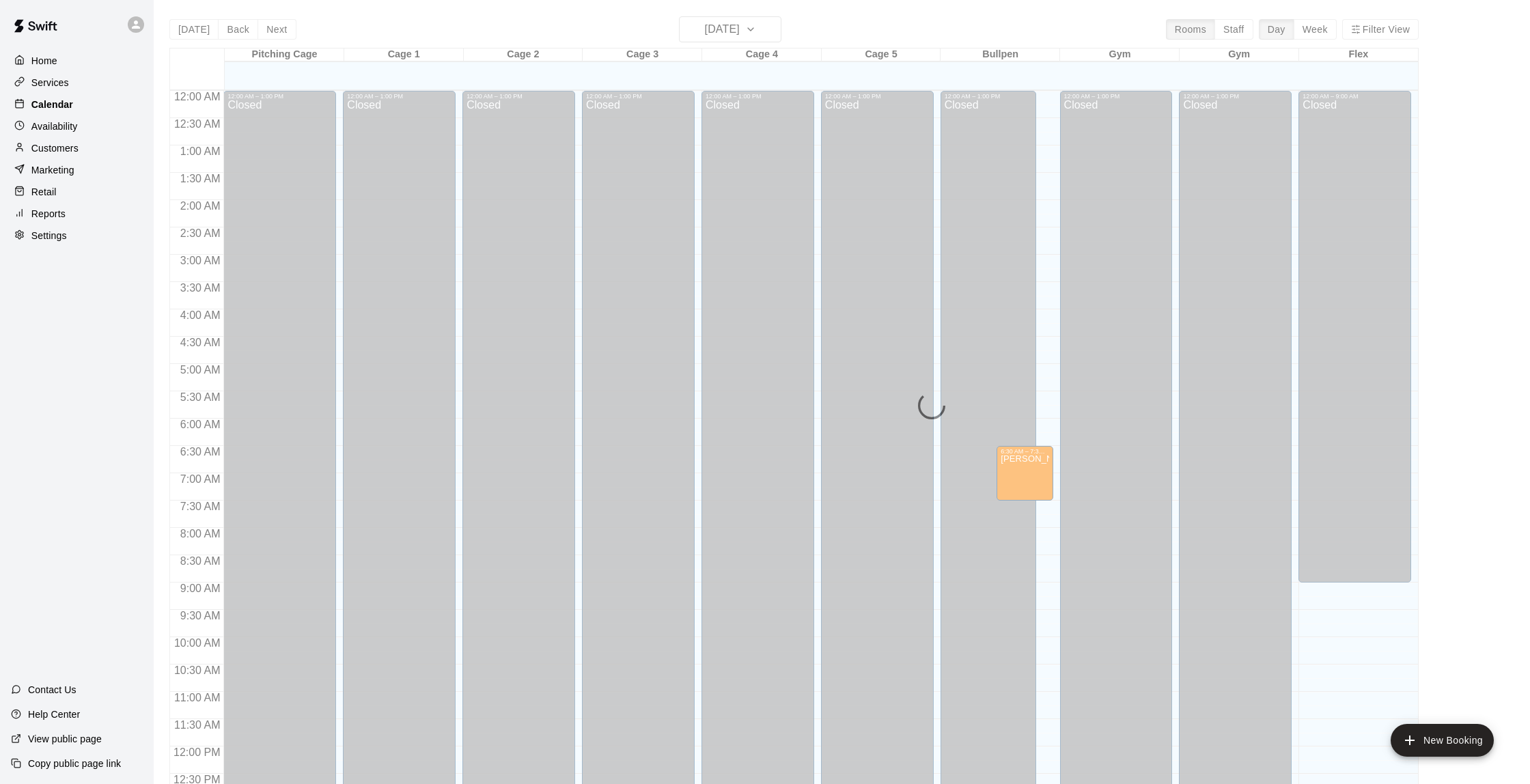
scroll to position [562, 0]
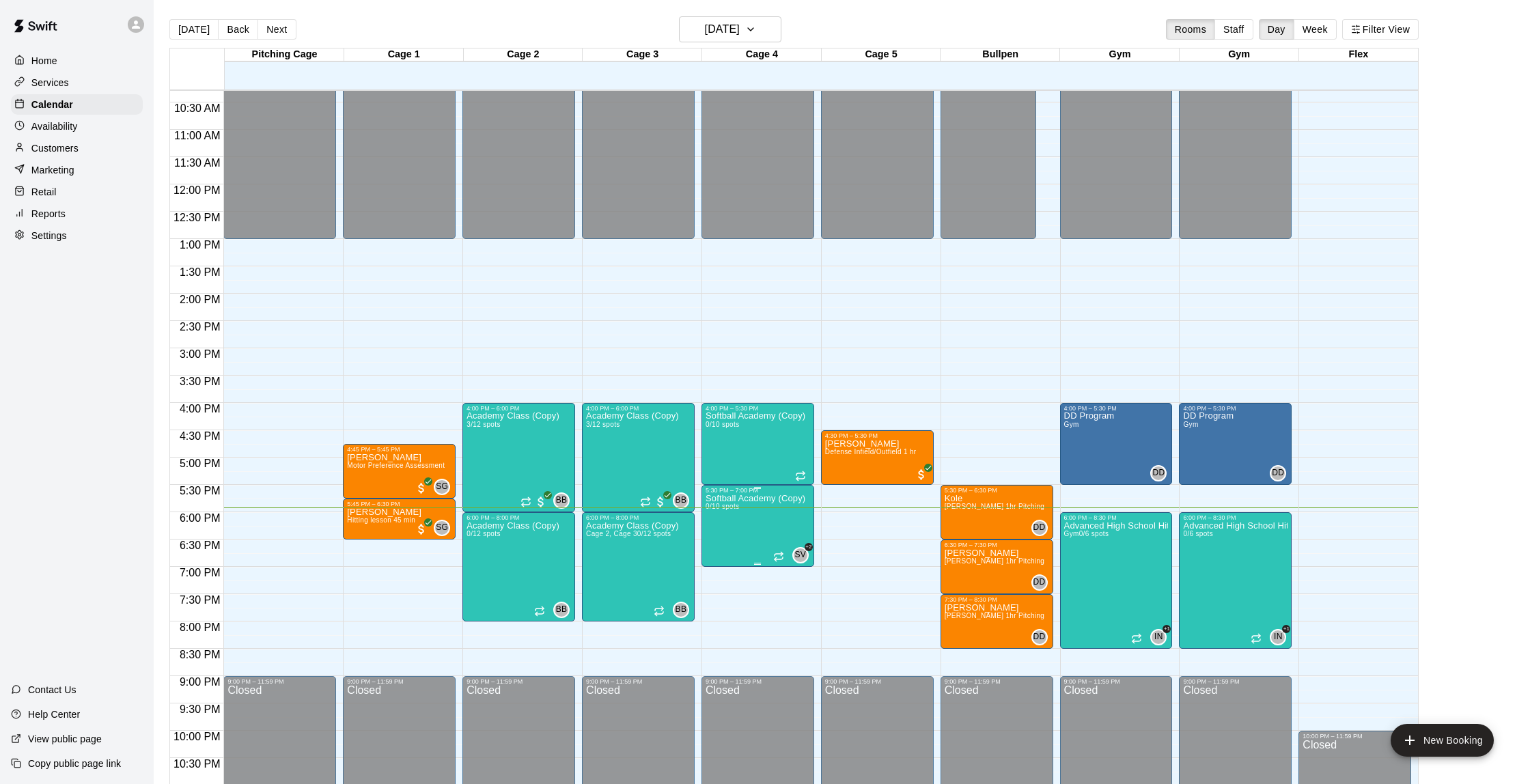
click at [724, 577] on icon "delete" at bounding box center [719, 574] width 16 height 16
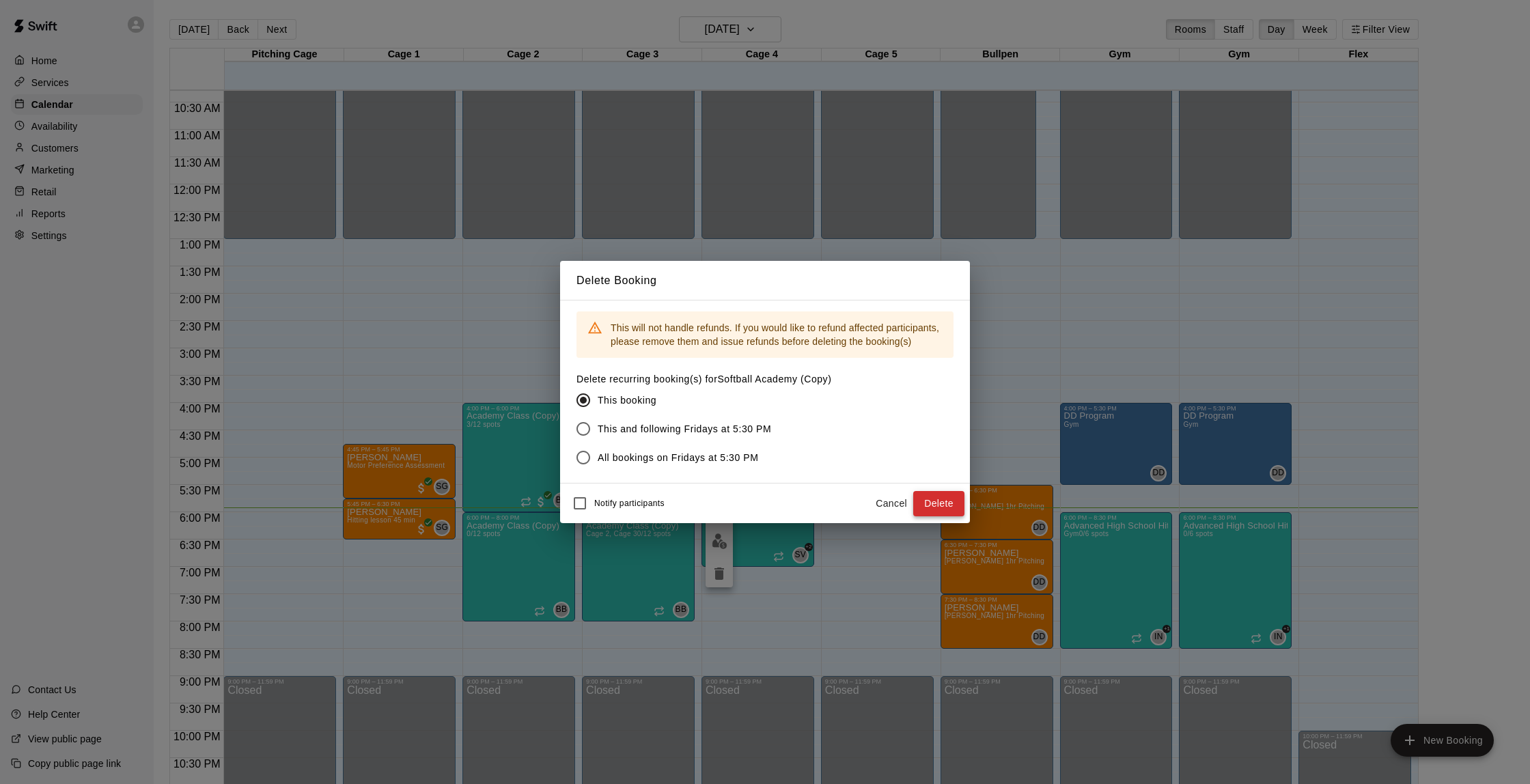
click at [947, 495] on button "Delete" at bounding box center [939, 504] width 51 height 25
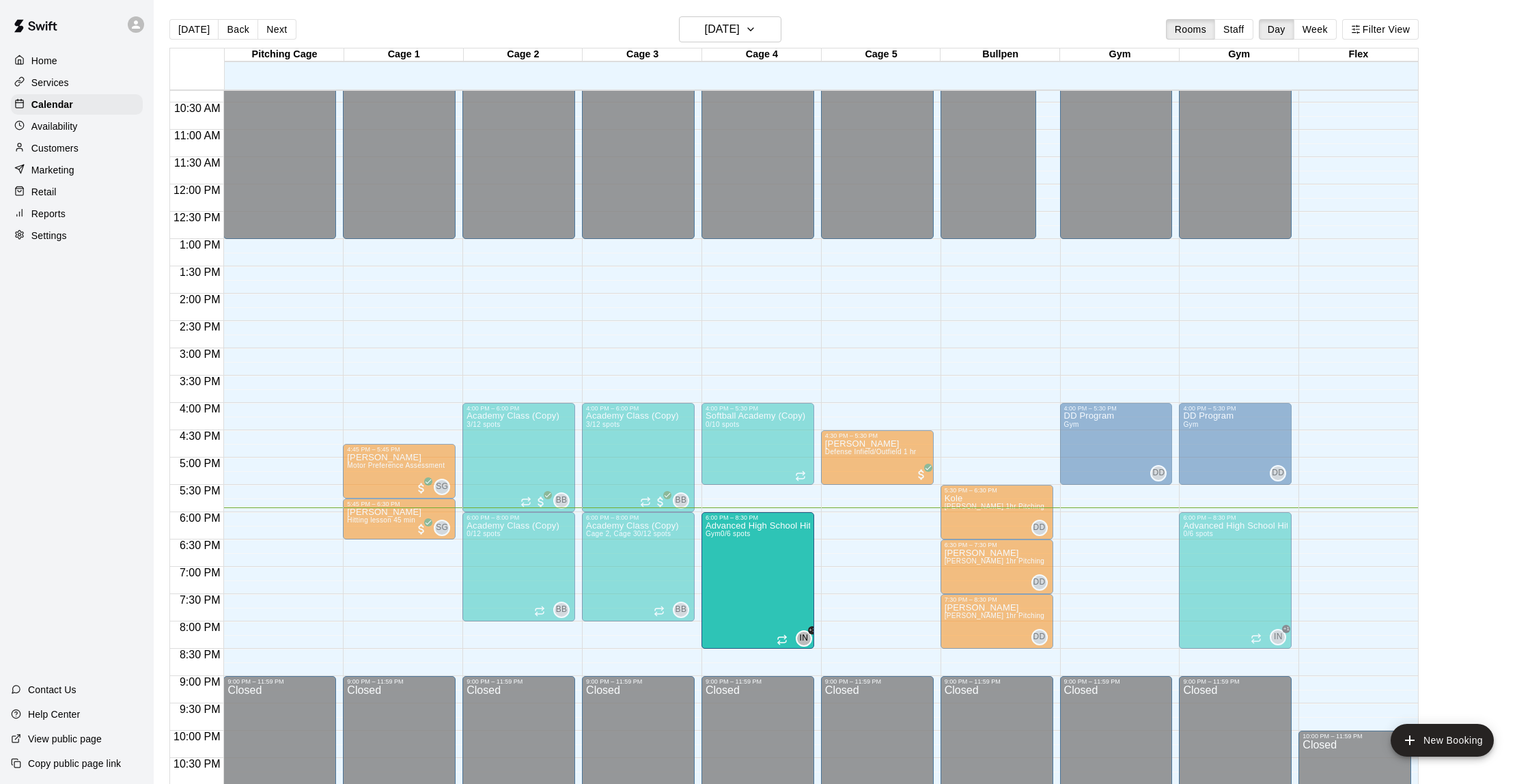
drag, startPoint x: 1138, startPoint y: 563, endPoint x: 797, endPoint y: 570, distance: 341.1
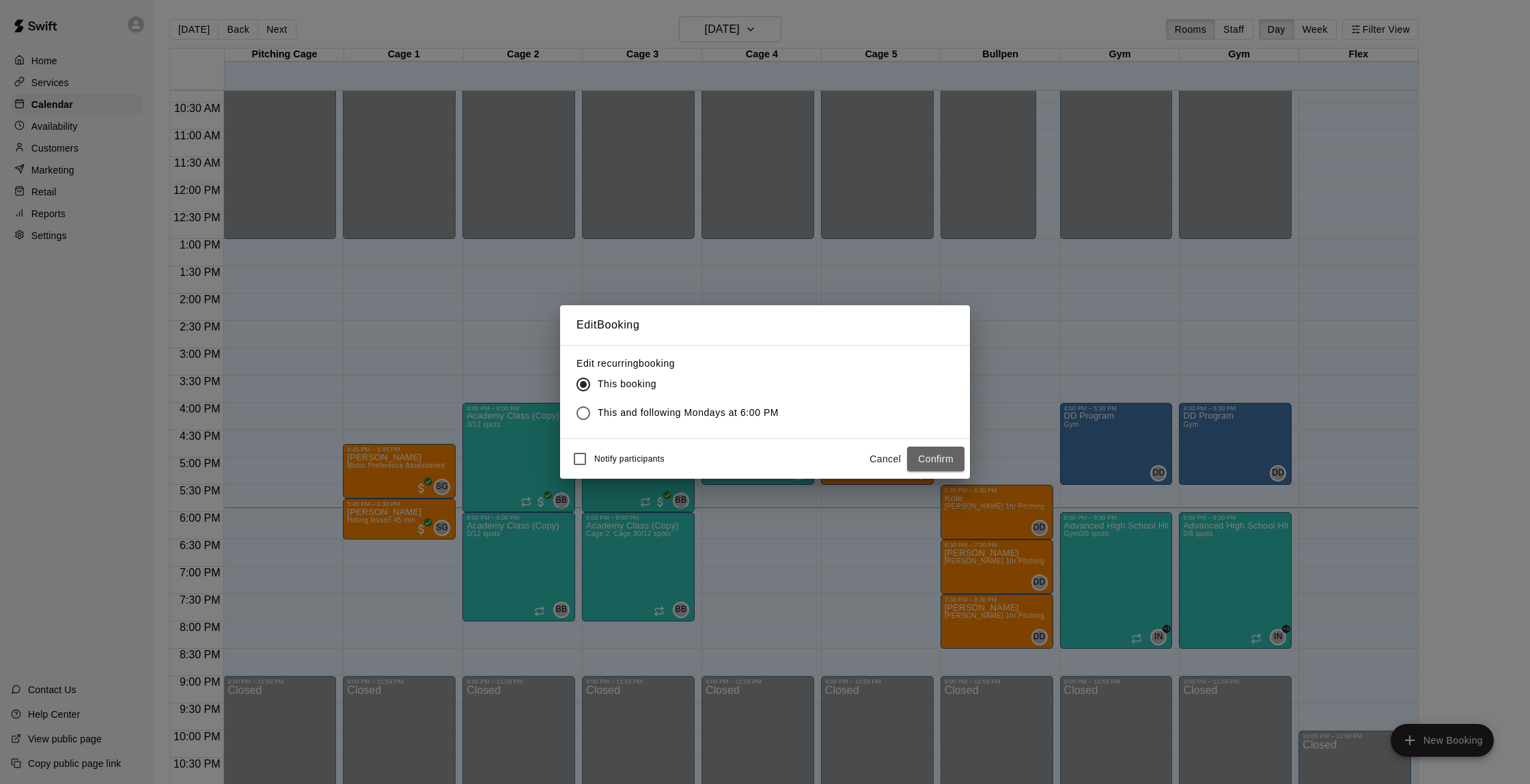
click at [942, 458] on button "Confirm" at bounding box center [935, 460] width 57 height 25
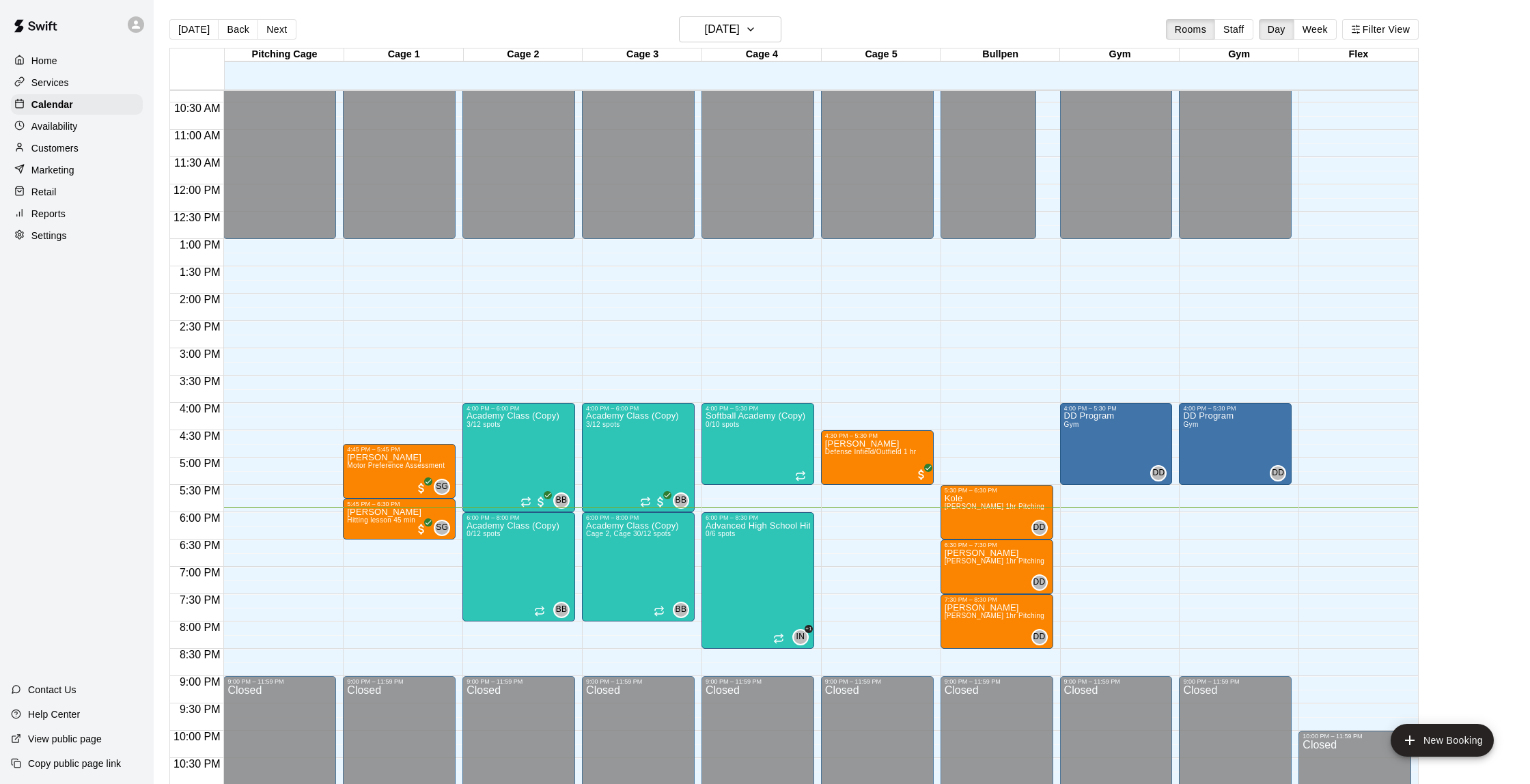
scroll to position [0, 0]
click at [73, 146] on p "Customers" at bounding box center [55, 148] width 47 height 14
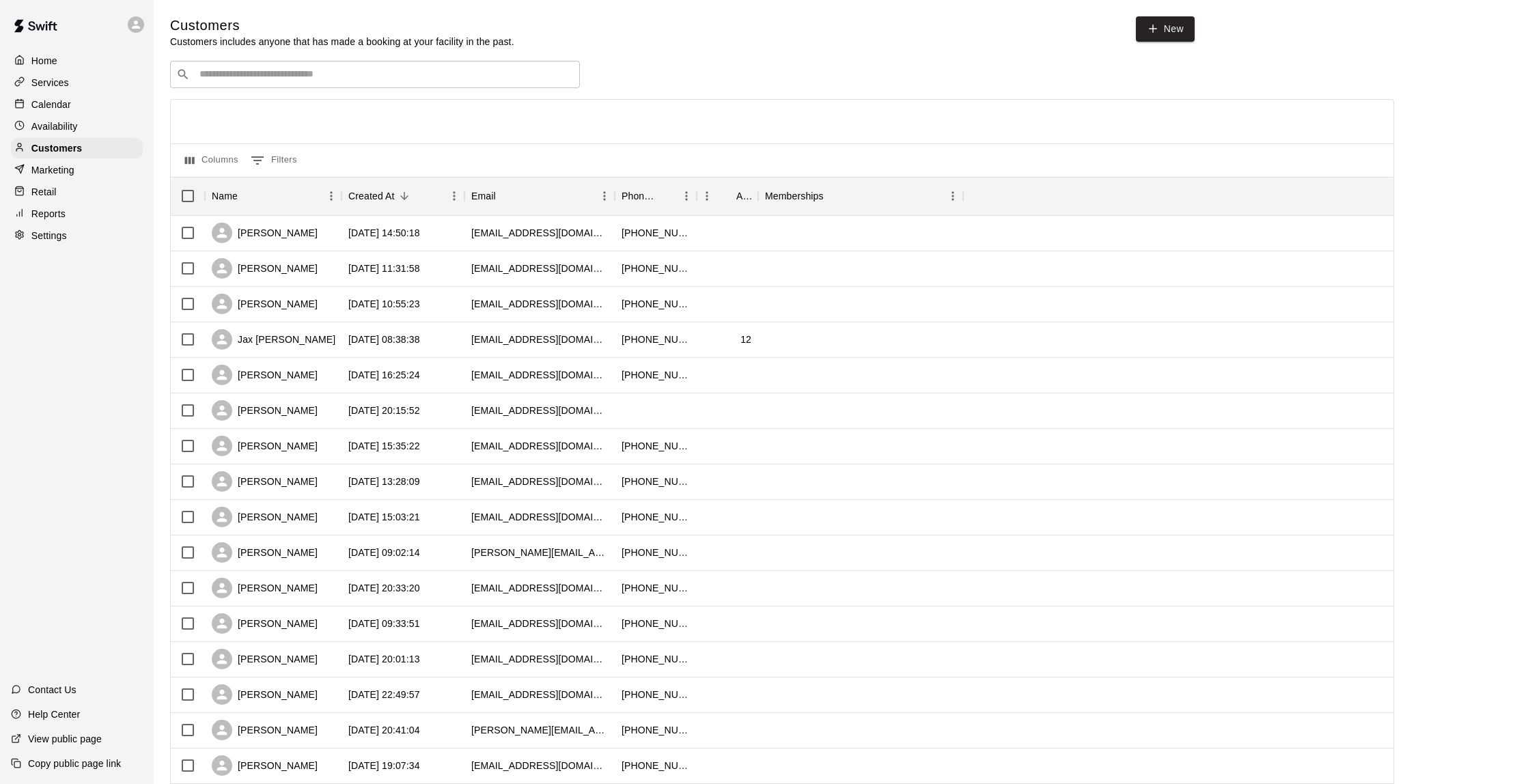
click at [64, 108] on p "Calendar" at bounding box center [51, 104] width 40 height 14
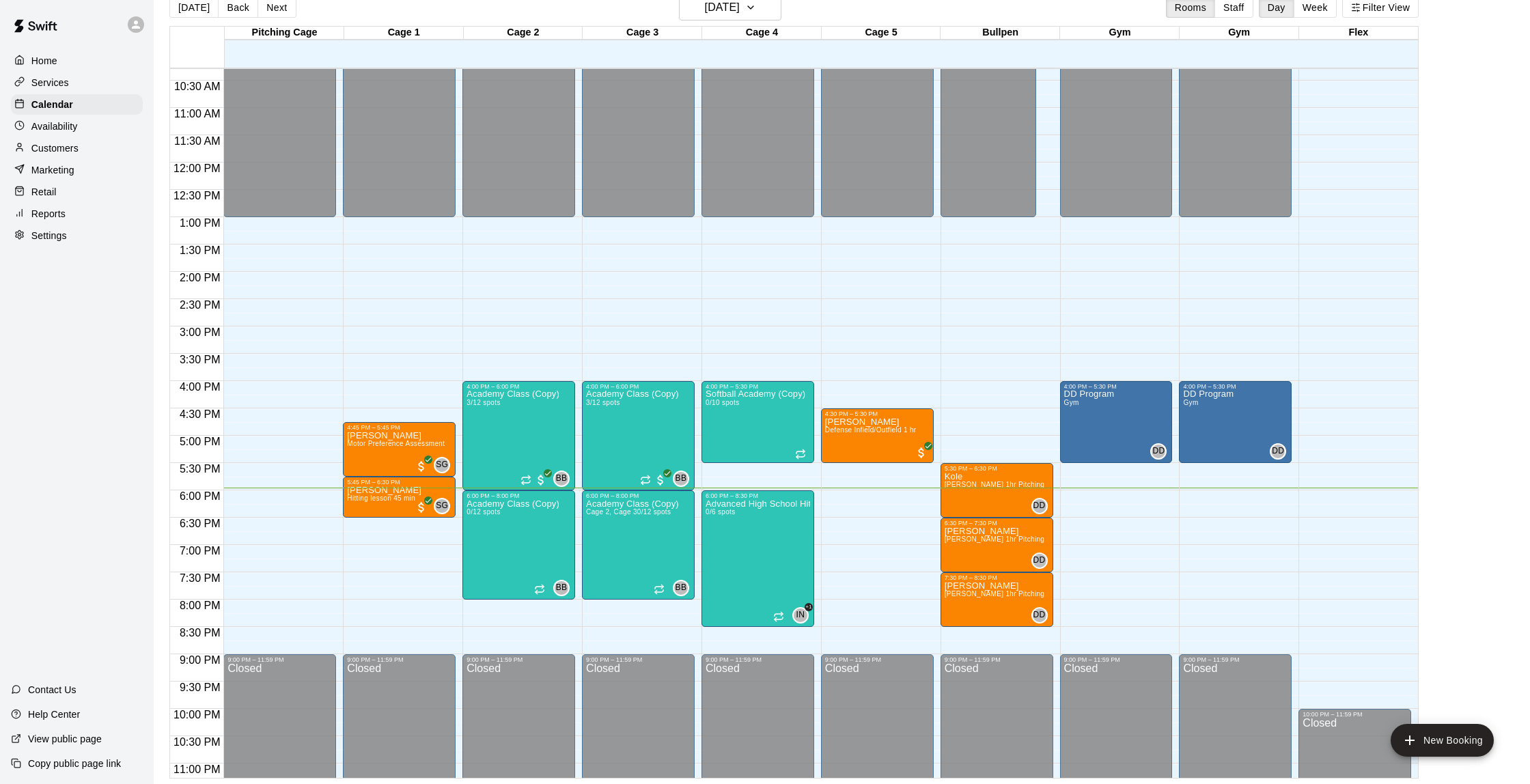
scroll to position [22, 0]
click at [720, 551] on img "edit" at bounding box center [720, 546] width 15 height 15
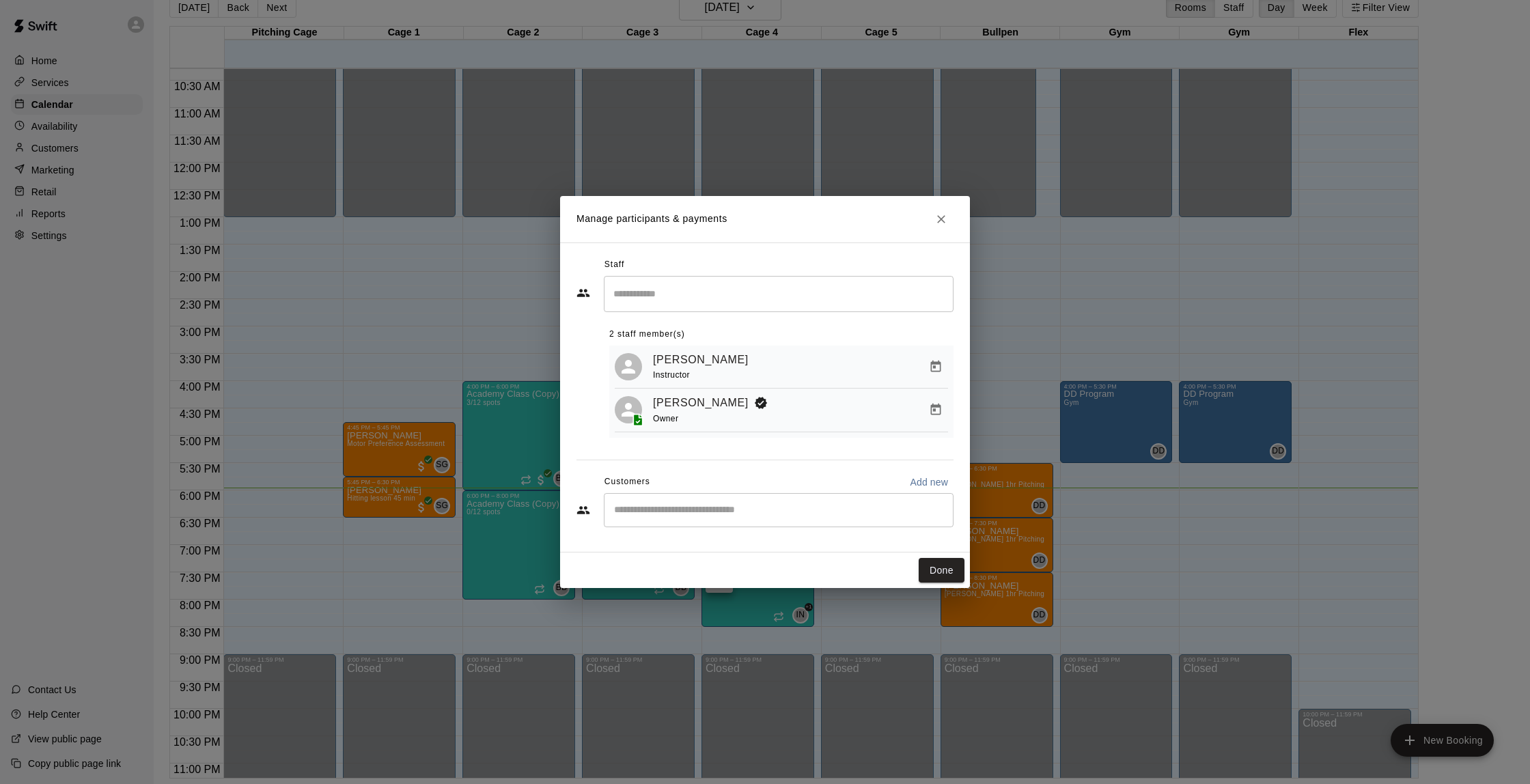
click at [690, 511] on input "Start typing to search customers..." at bounding box center [779, 510] width 337 height 14
type input "*****"
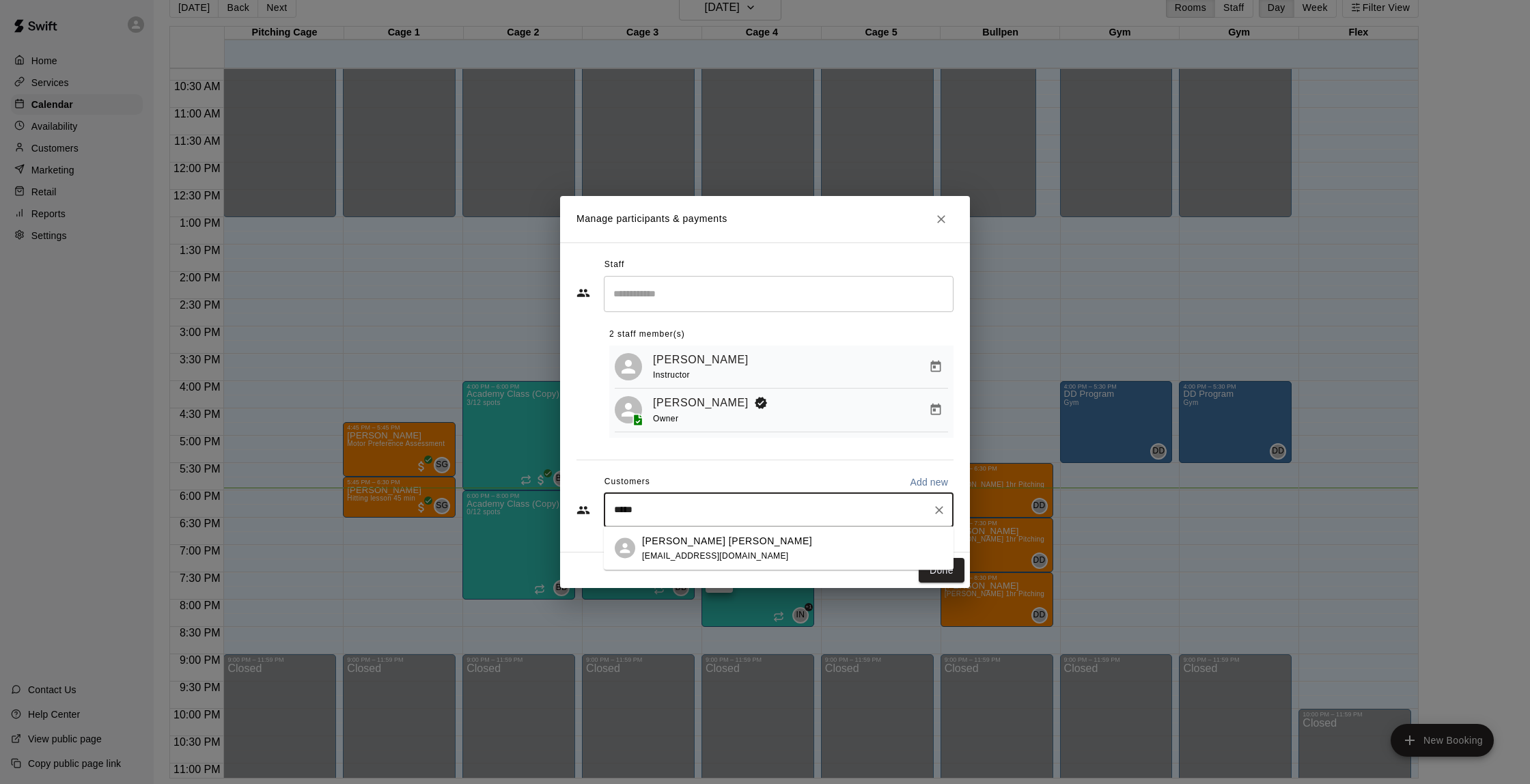
click at [668, 548] on div "[PERSON_NAME] [PERSON_NAME] [EMAIL_ADDRESS][DOMAIN_NAME]" at bounding box center [727, 547] width 170 height 29
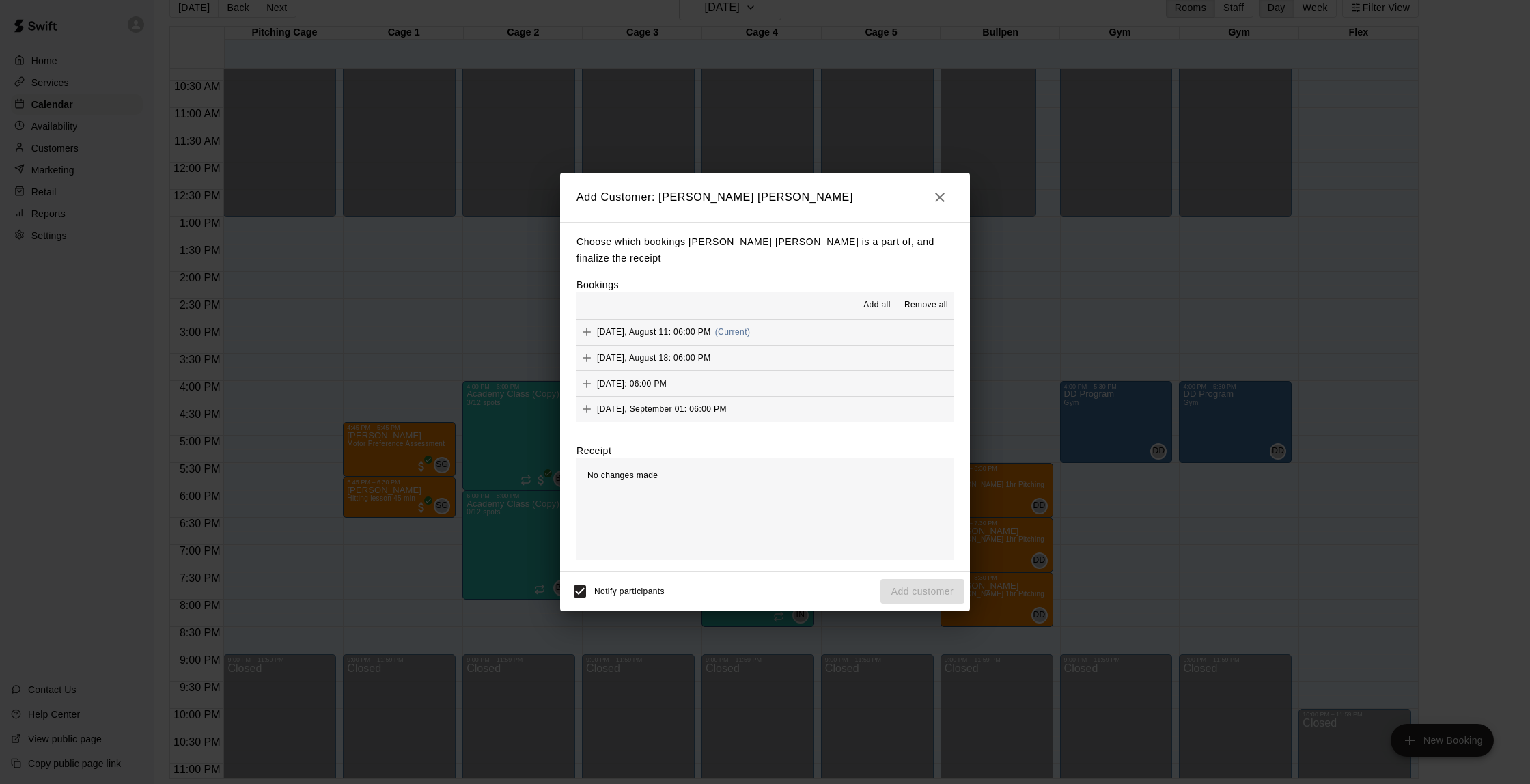
click at [808, 327] on button "[DATE], August 11: 06:00 PM (Current)" at bounding box center [765, 332] width 377 height 25
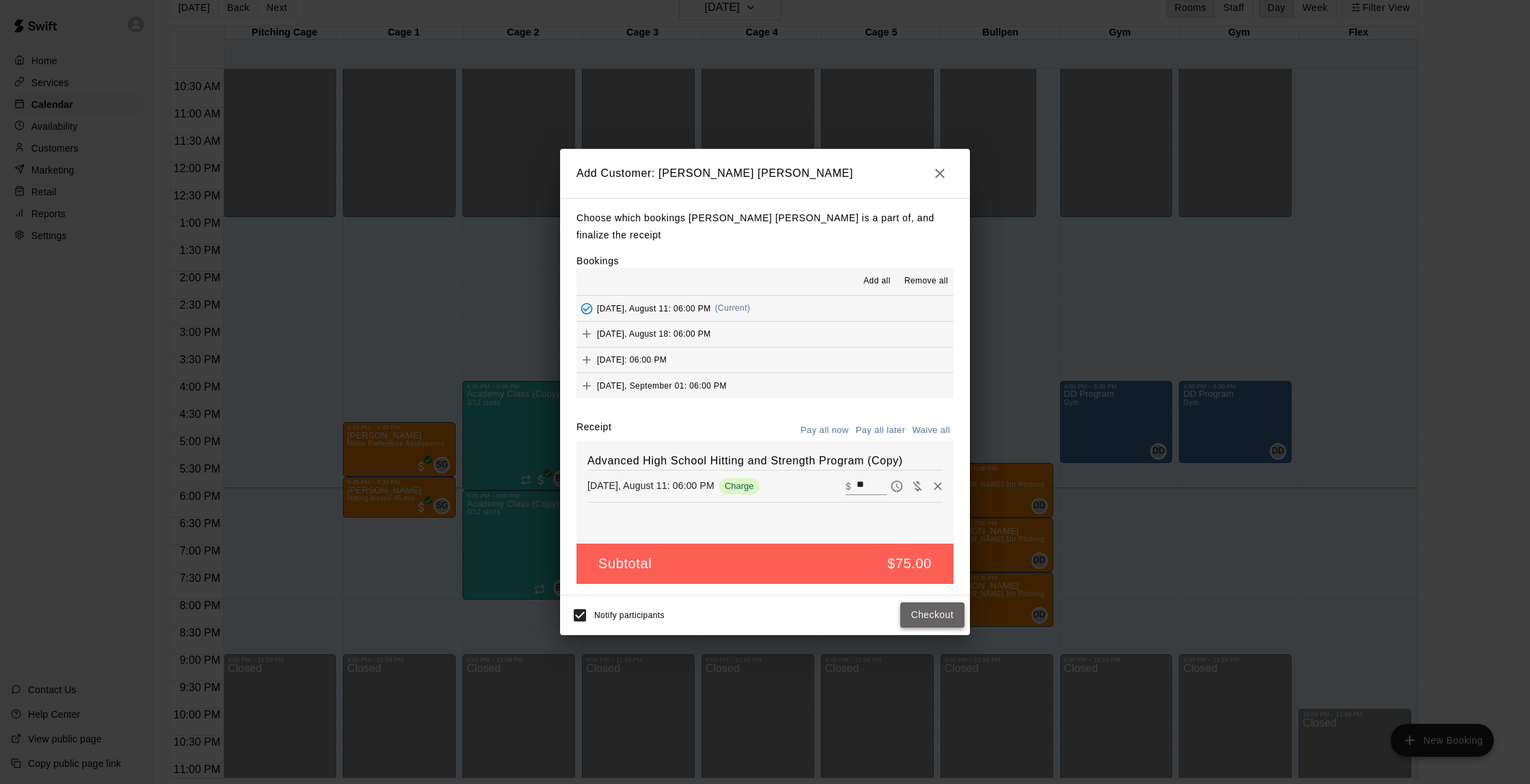
click at [930, 612] on button "Checkout" at bounding box center [932, 615] width 64 height 25
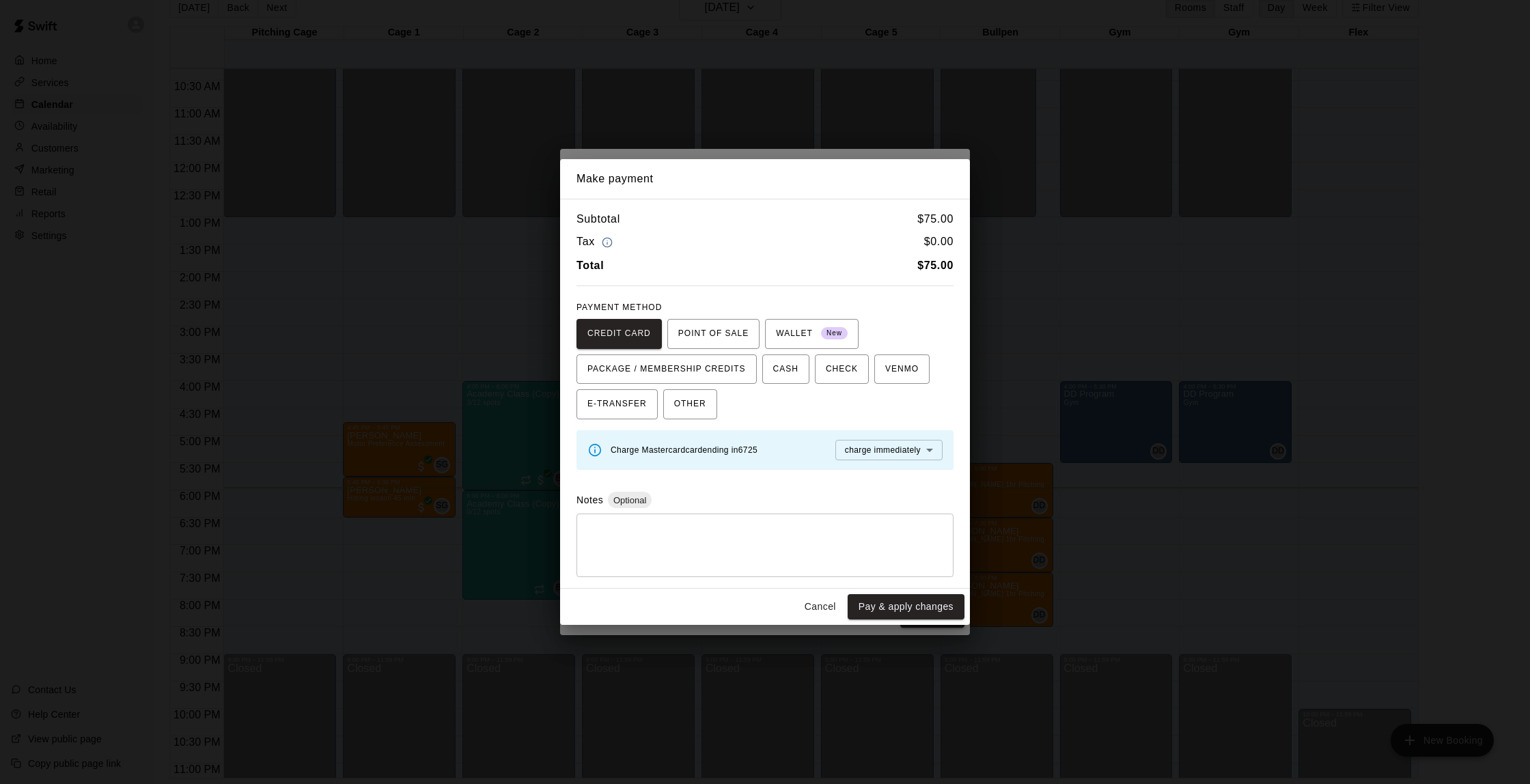
click at [814, 612] on button "Cancel" at bounding box center [820, 606] width 43 height 25
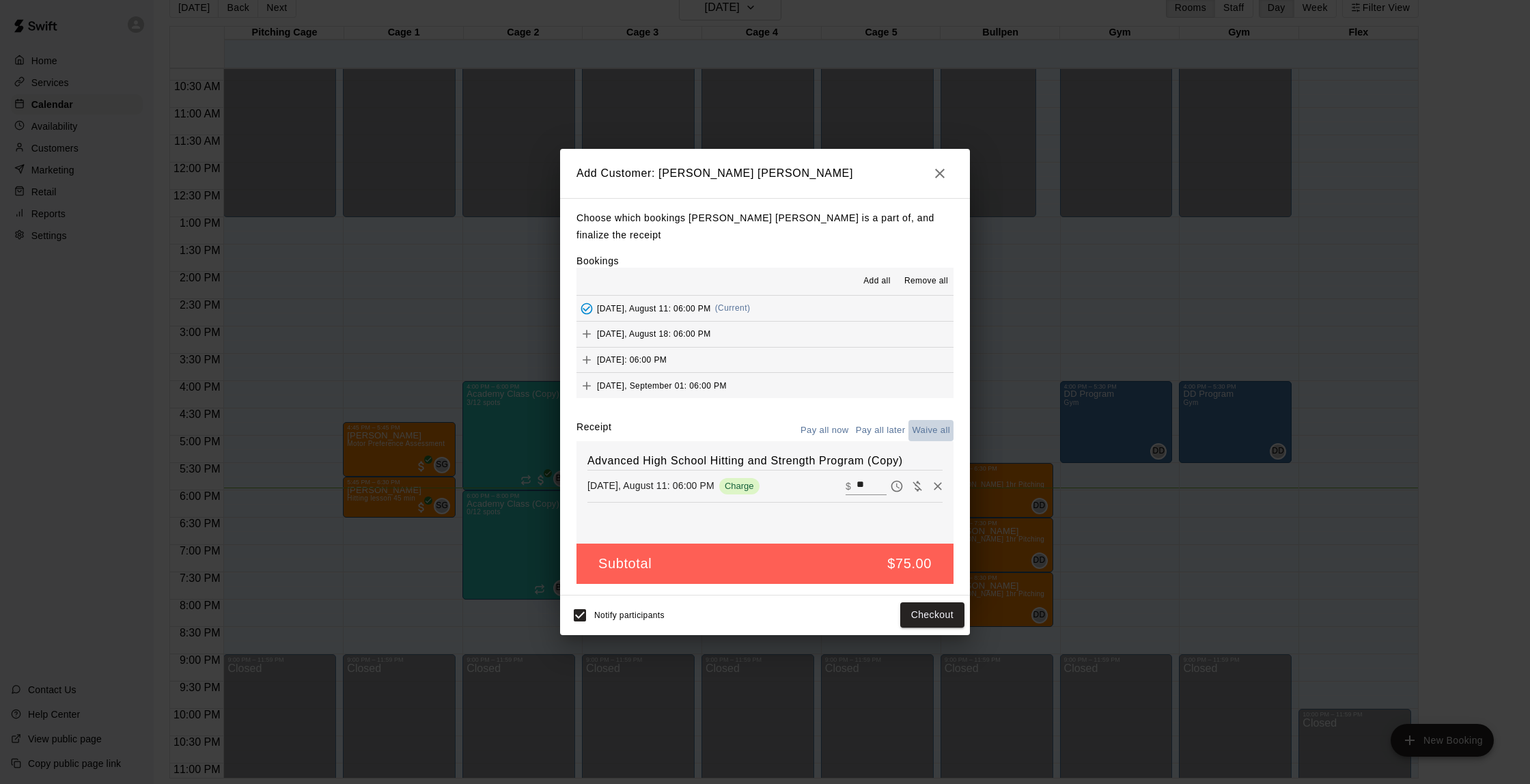
drag, startPoint x: 925, startPoint y: 421, endPoint x: 907, endPoint y: 483, distance: 64.6
click at [925, 421] on button "Waive all" at bounding box center [931, 431] width 45 height 21
type input "*"
click at [923, 602] on button "Add customer" at bounding box center [922, 615] width 84 height 25
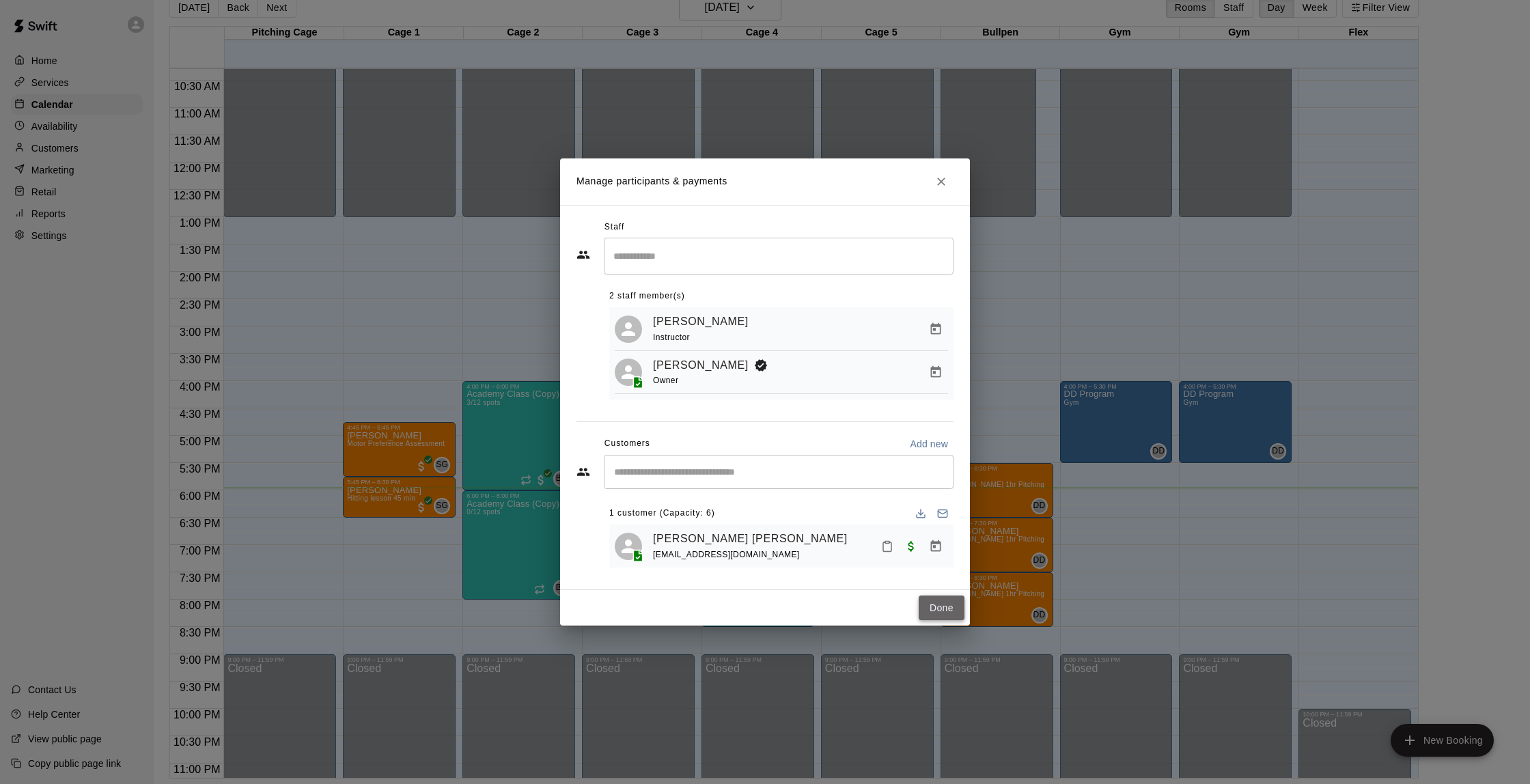
click at [925, 601] on button "Done" at bounding box center [941, 608] width 45 height 25
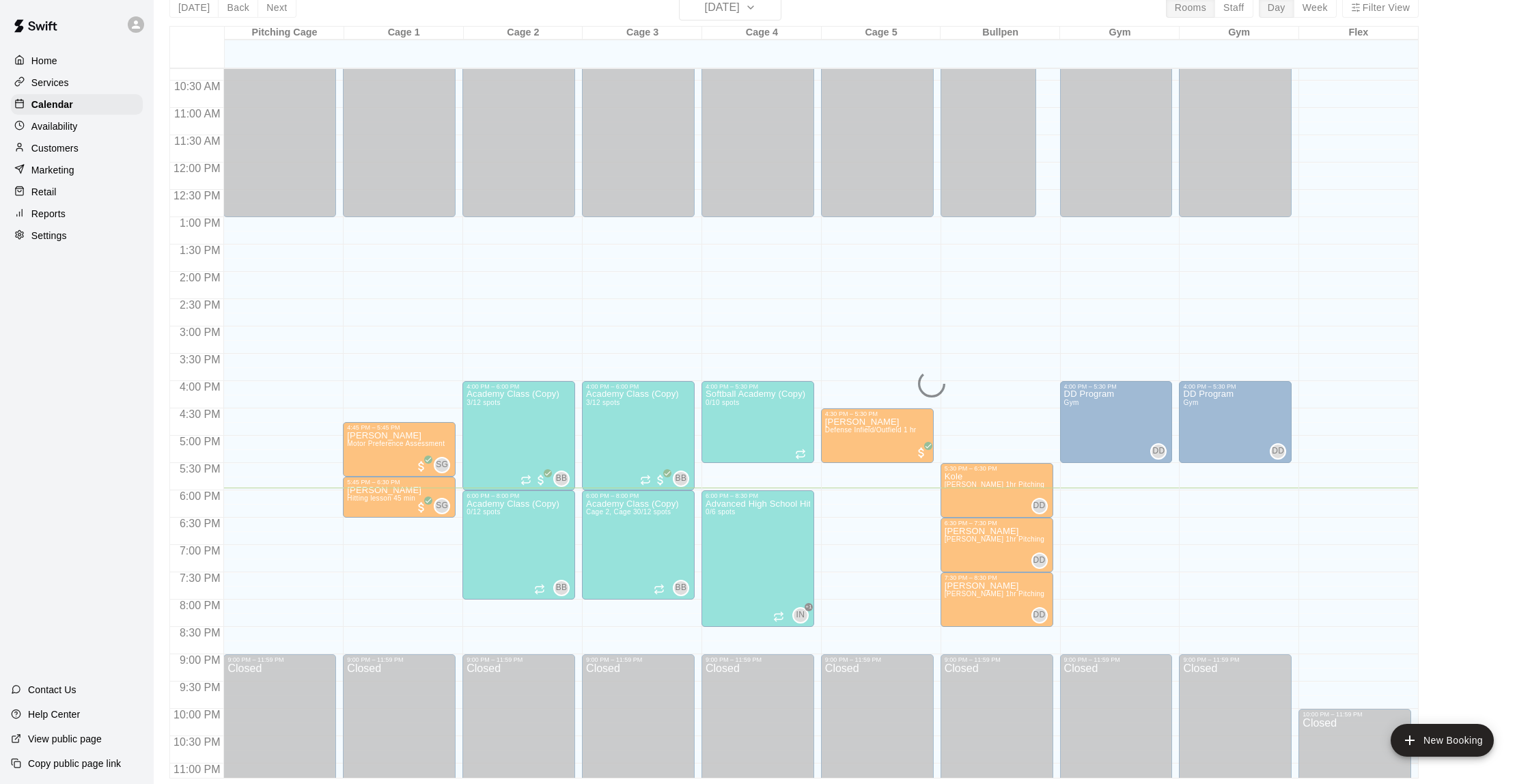
click at [55, 144] on p "Customers" at bounding box center [55, 148] width 47 height 14
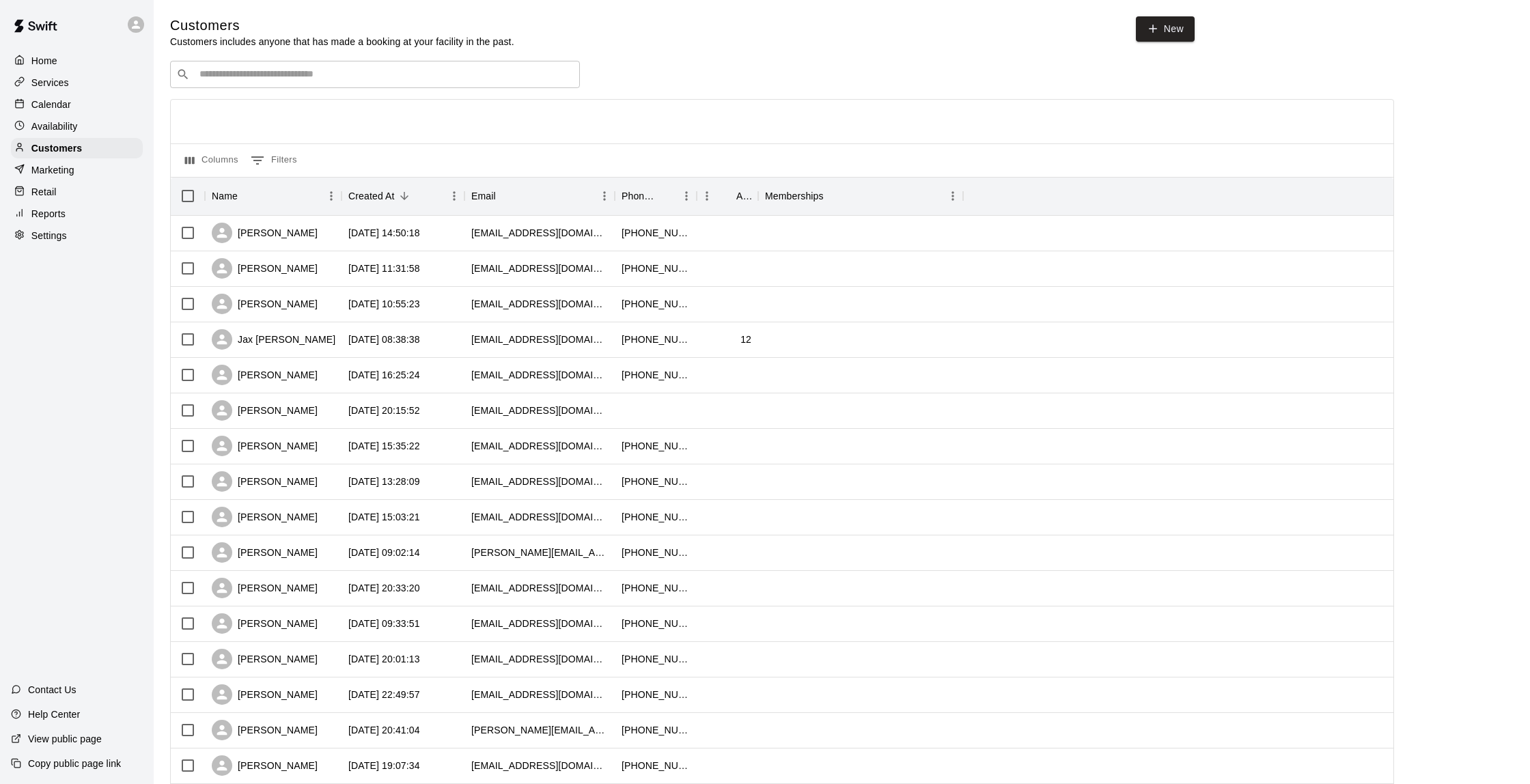
click at [240, 75] on input "Search customers by name or email" at bounding box center [384, 74] width 379 height 14
type input "*****"
click at [238, 99] on p "[PERSON_NAME] [PERSON_NAME]" at bounding box center [294, 101] width 170 height 14
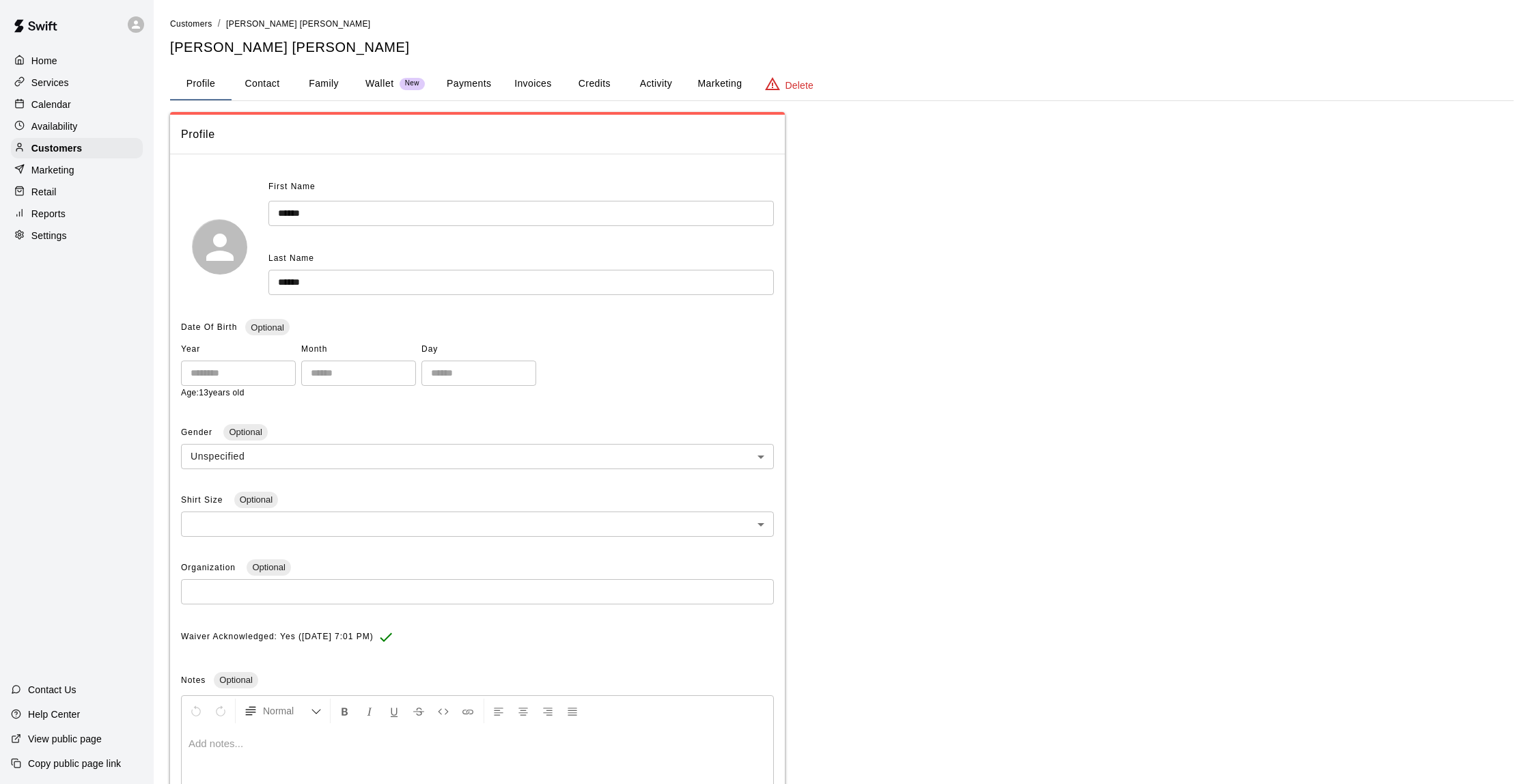
click at [646, 80] on button "Activity" at bounding box center [656, 84] width 62 height 33
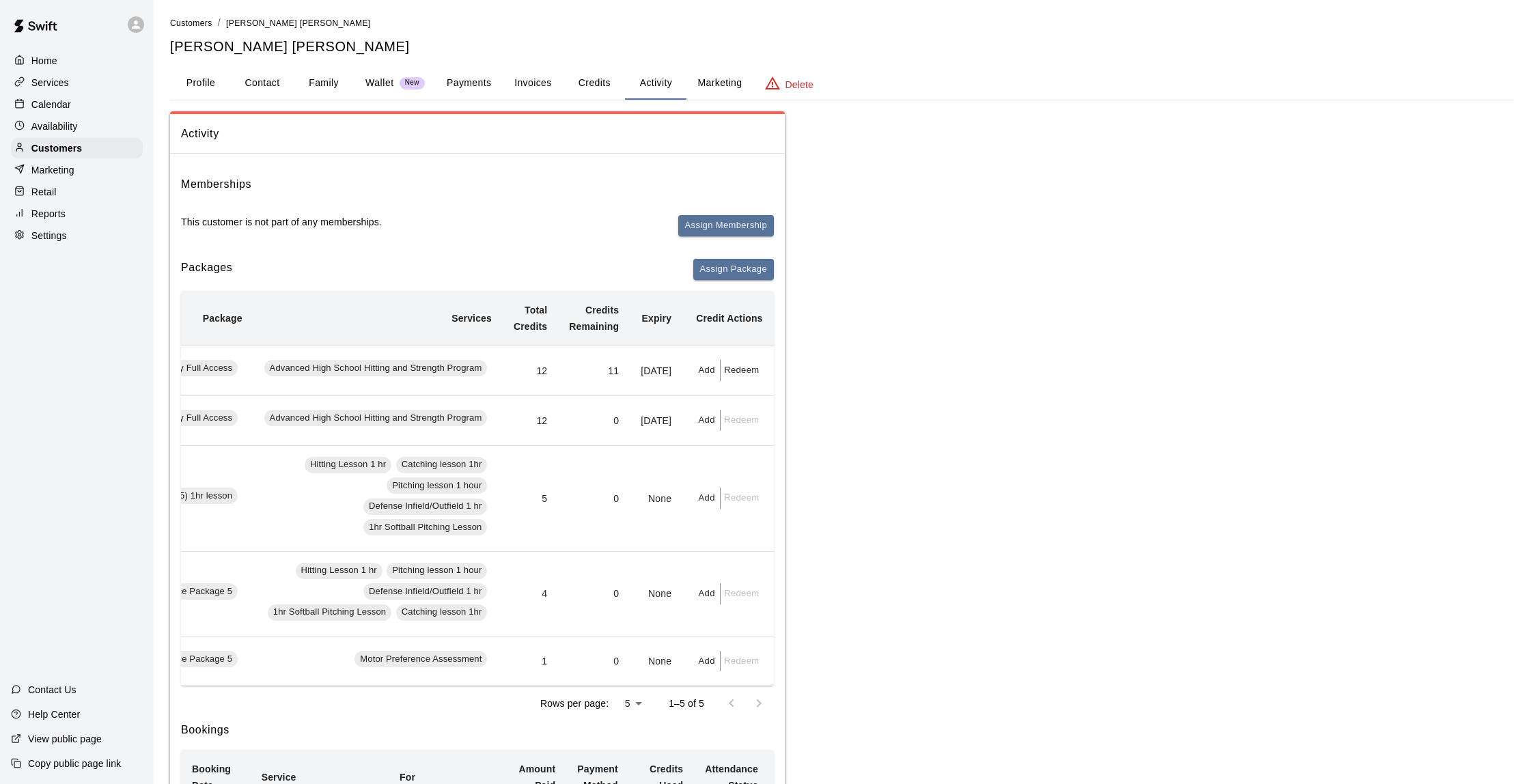
scroll to position [0, 253]
click at [742, 376] on button "Redeem" at bounding box center [741, 371] width 42 height 21
click at [752, 433] on input "text" at bounding box center [752, 429] width 42 height 25
type input "*"
click at [752, 466] on button "Redeem" at bounding box center [788, 465] width 115 height 25
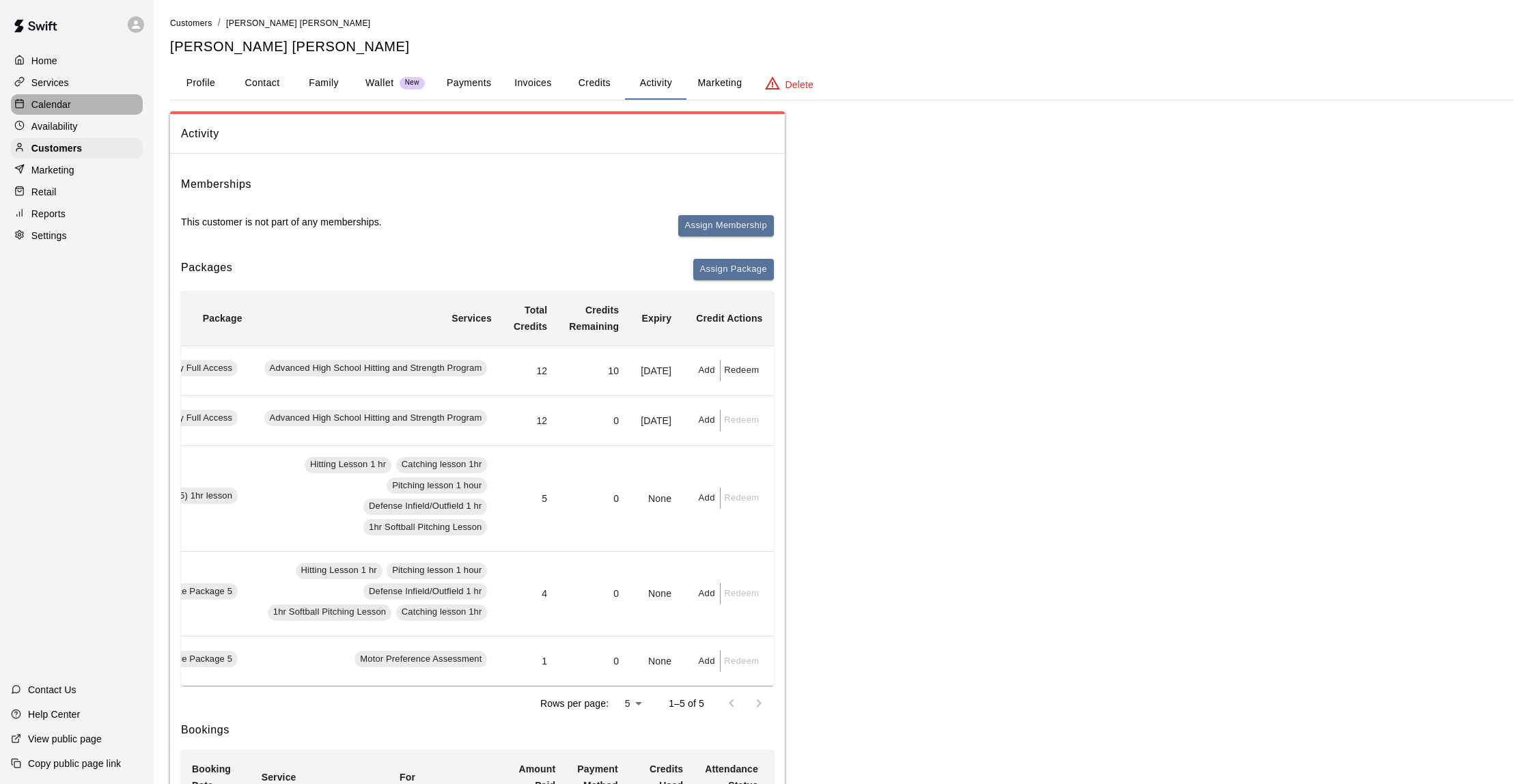
click at [42, 108] on p "Calendar" at bounding box center [51, 104] width 40 height 14
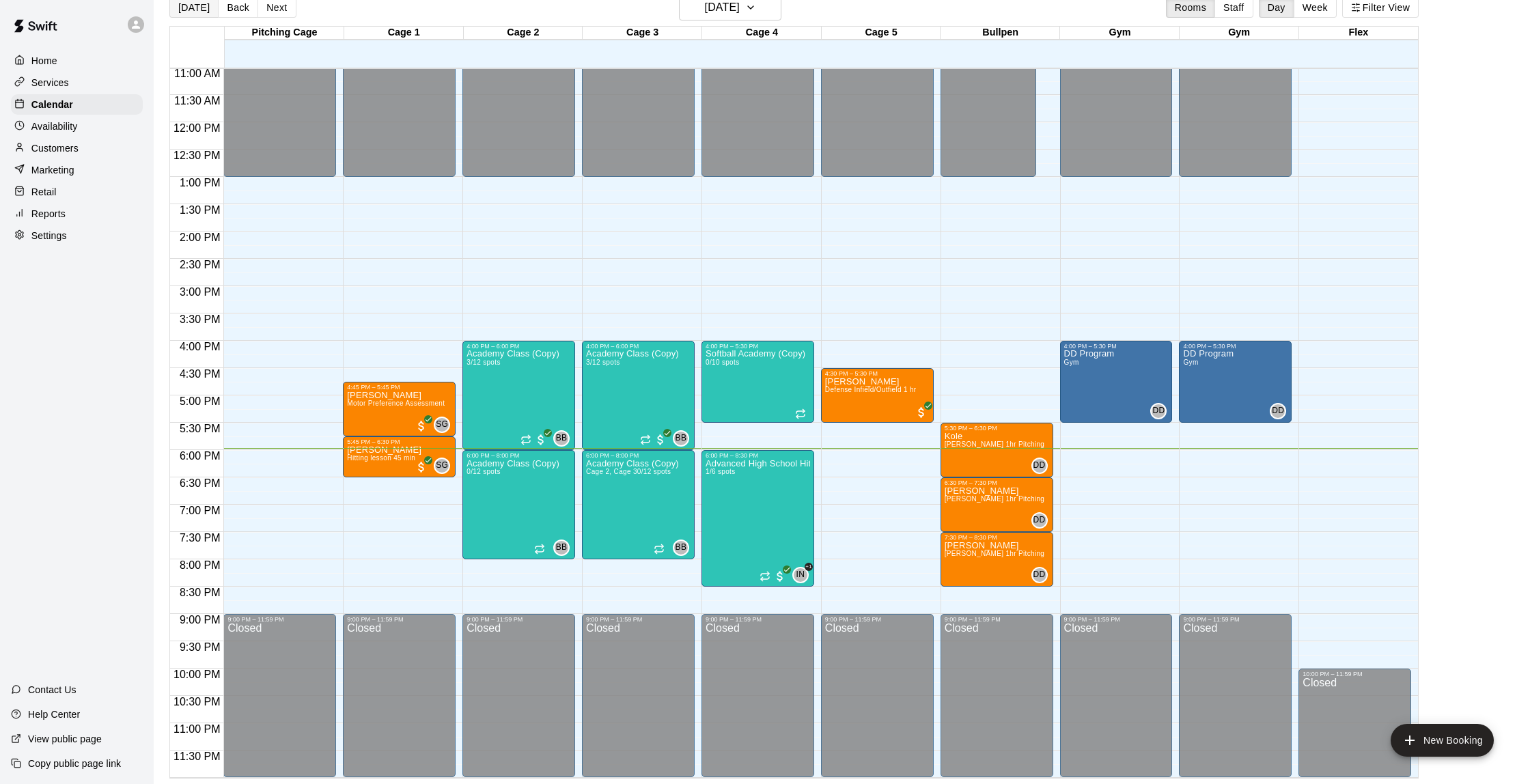
scroll to position [22, 0]
click at [79, 148] on div "Customers" at bounding box center [76, 148] width 132 height 20
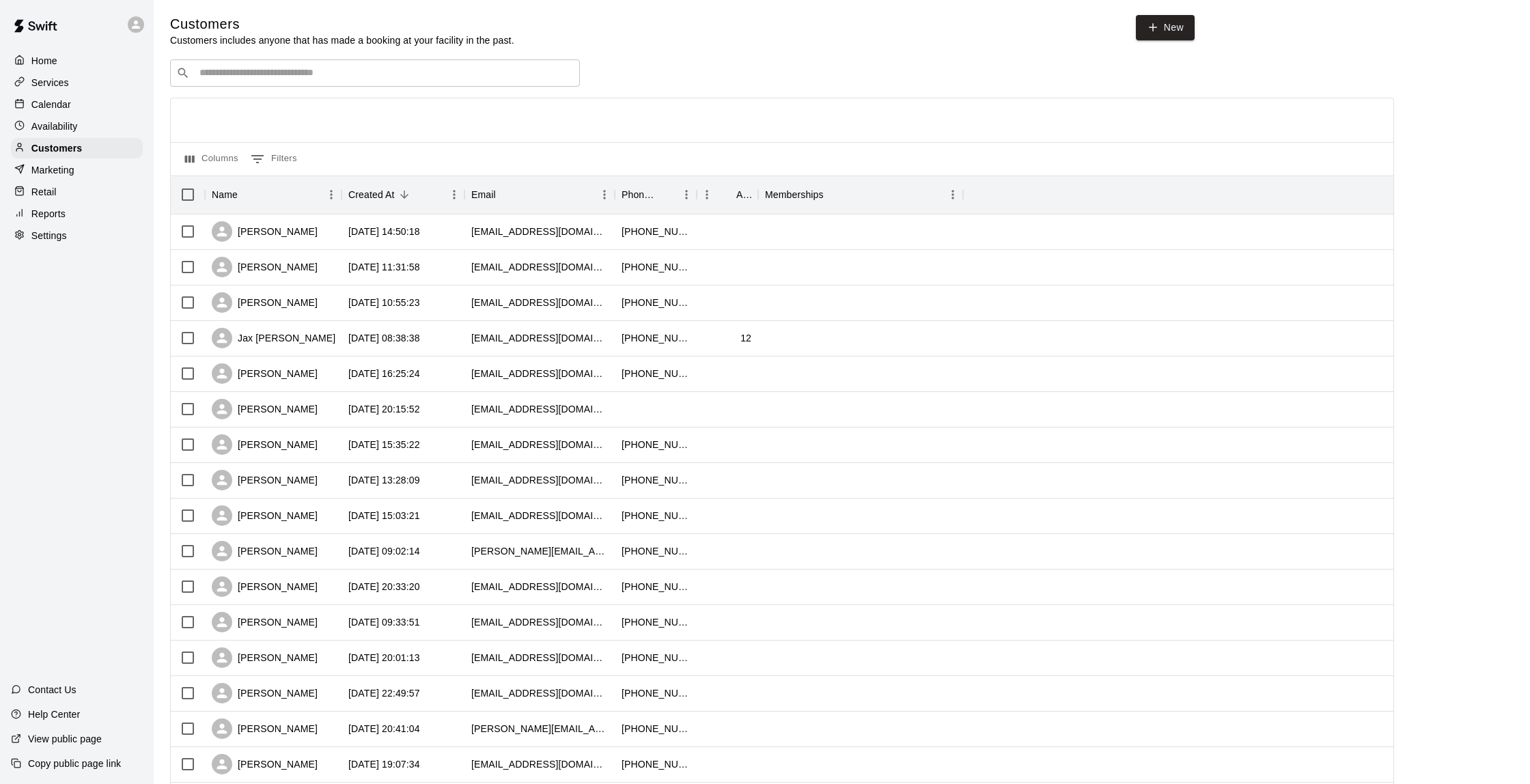
scroll to position [1, 0]
click at [64, 100] on p "Calendar" at bounding box center [51, 104] width 40 height 14
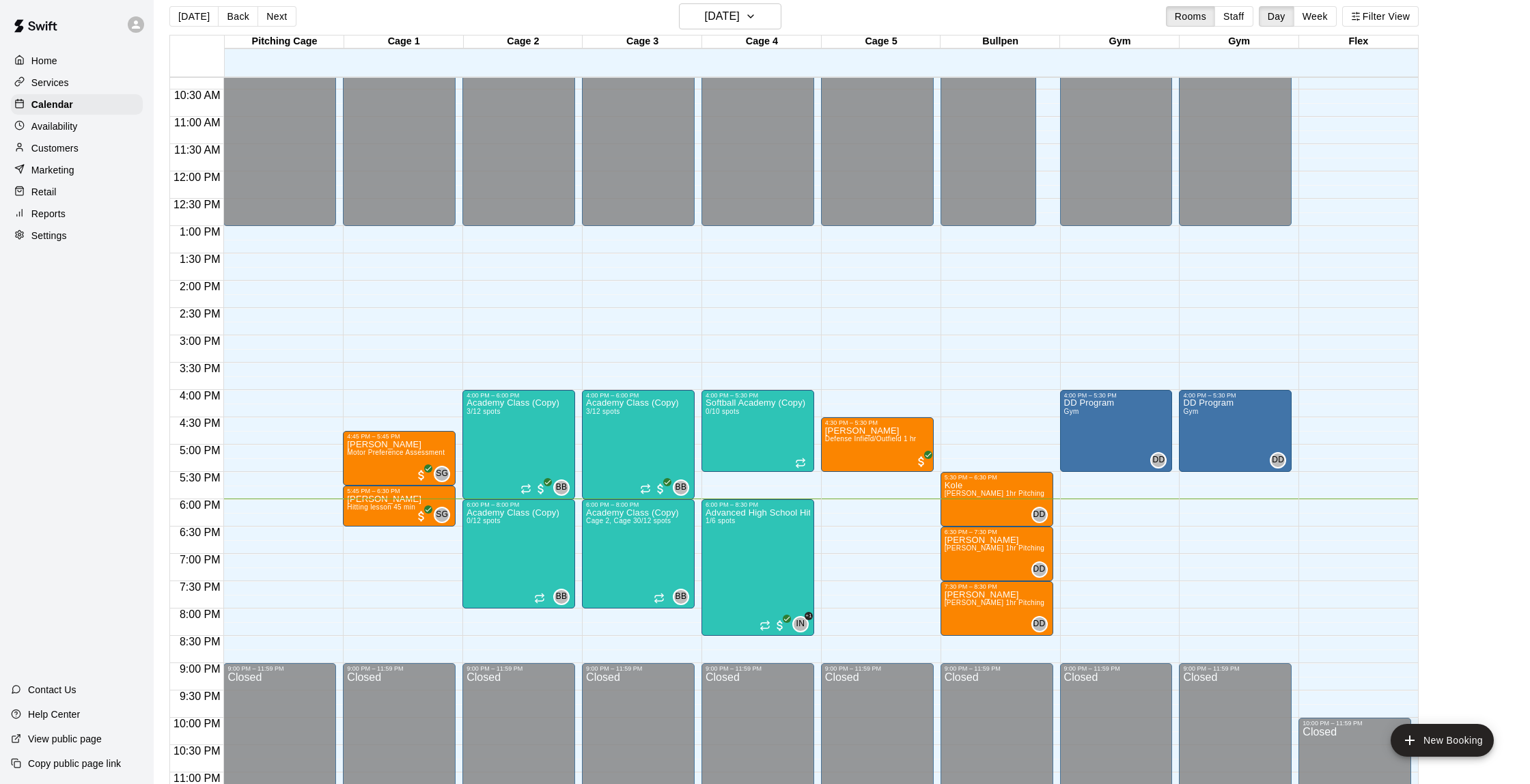
scroll to position [13, 0]
click at [71, 146] on p "Customers" at bounding box center [55, 148] width 47 height 14
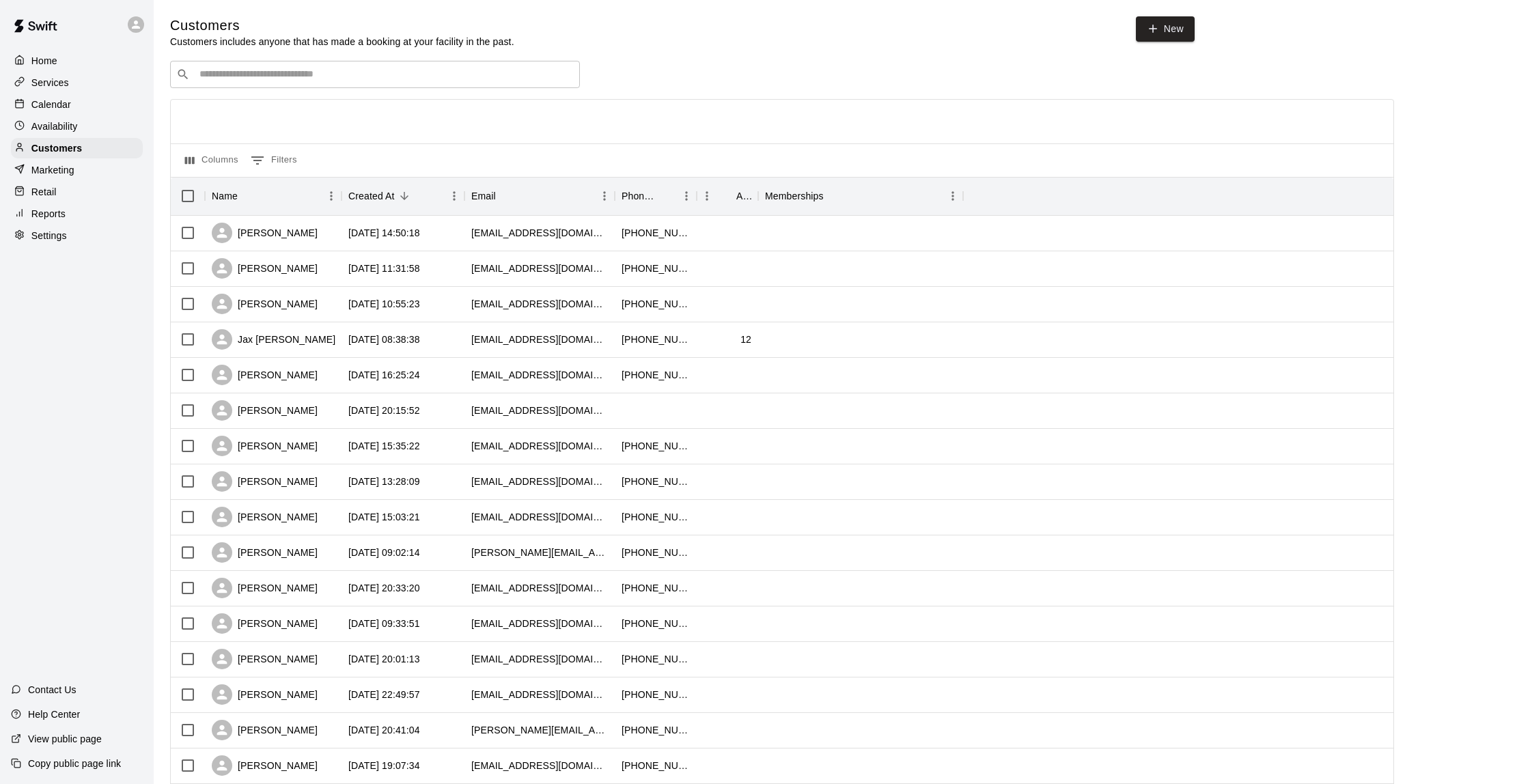
click at [56, 101] on p "Calendar" at bounding box center [51, 104] width 40 height 14
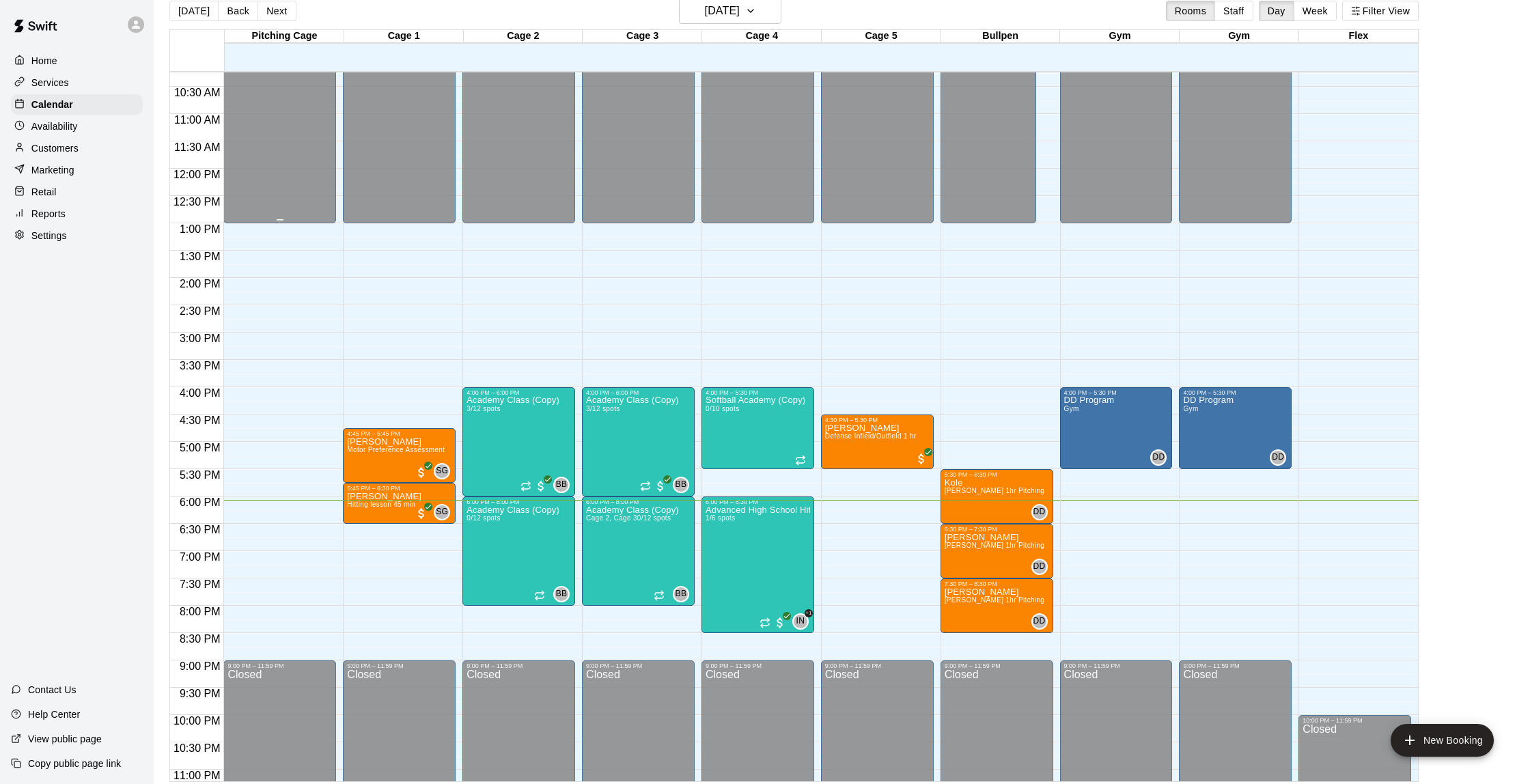
scroll to position [555, 0]
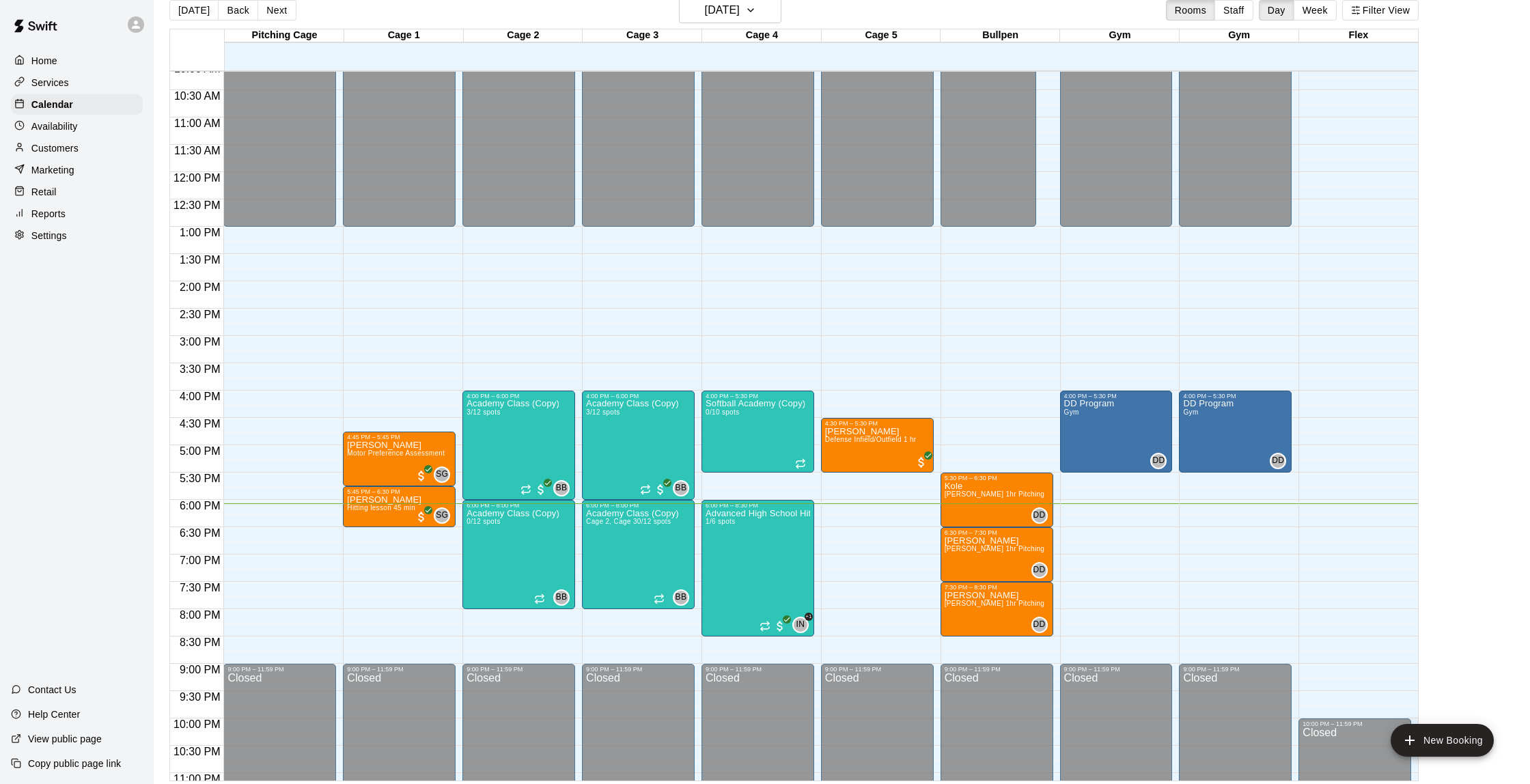
click at [77, 154] on p "Customers" at bounding box center [55, 148] width 47 height 14
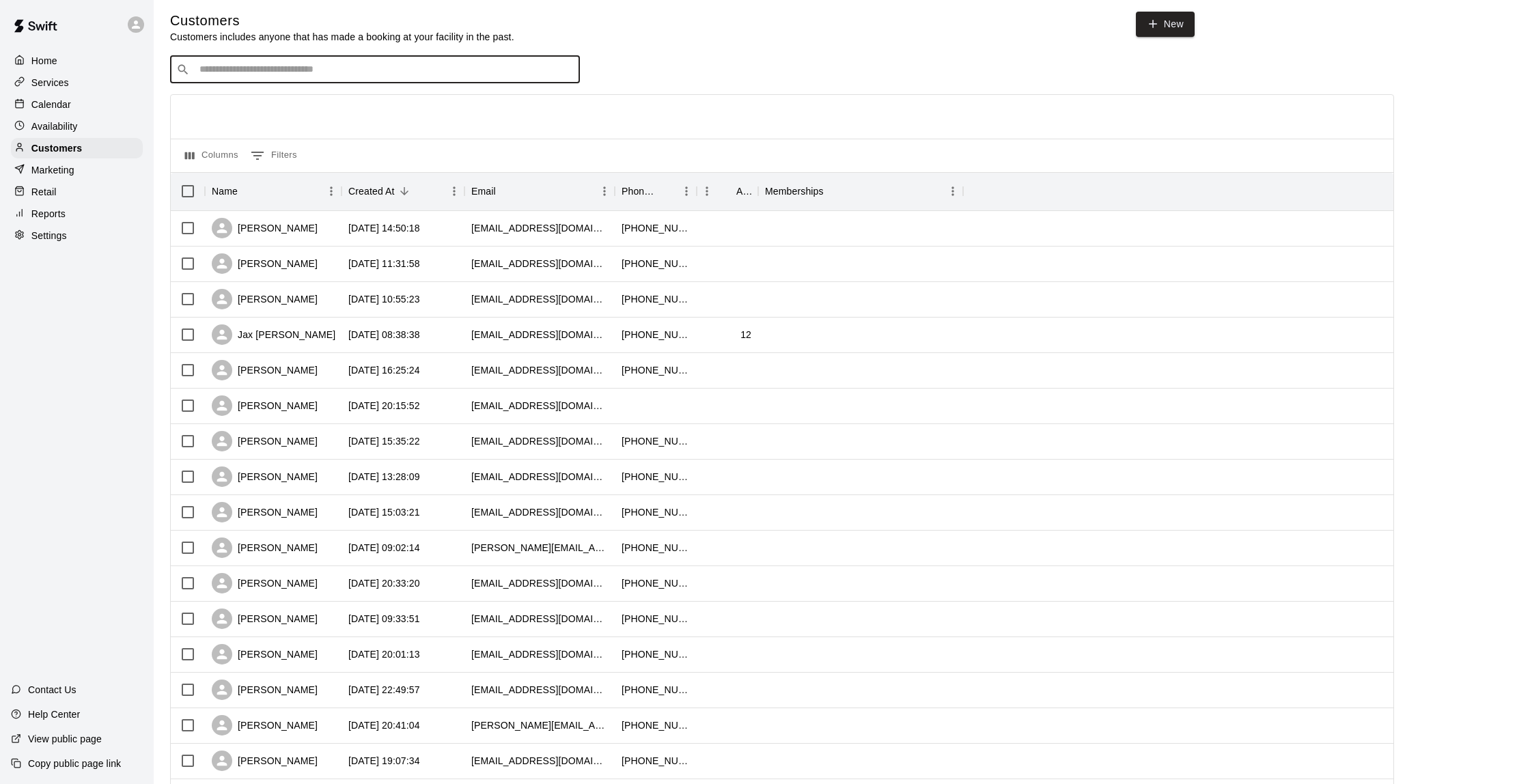
click at [425, 68] on input "Search customers by name or email" at bounding box center [384, 70] width 379 height 14
type input "****"
click at [322, 155] on div "[PERSON_NAME] [EMAIL_ADDRESS][DOMAIN_NAME]" at bounding box center [388, 151] width 360 height 29
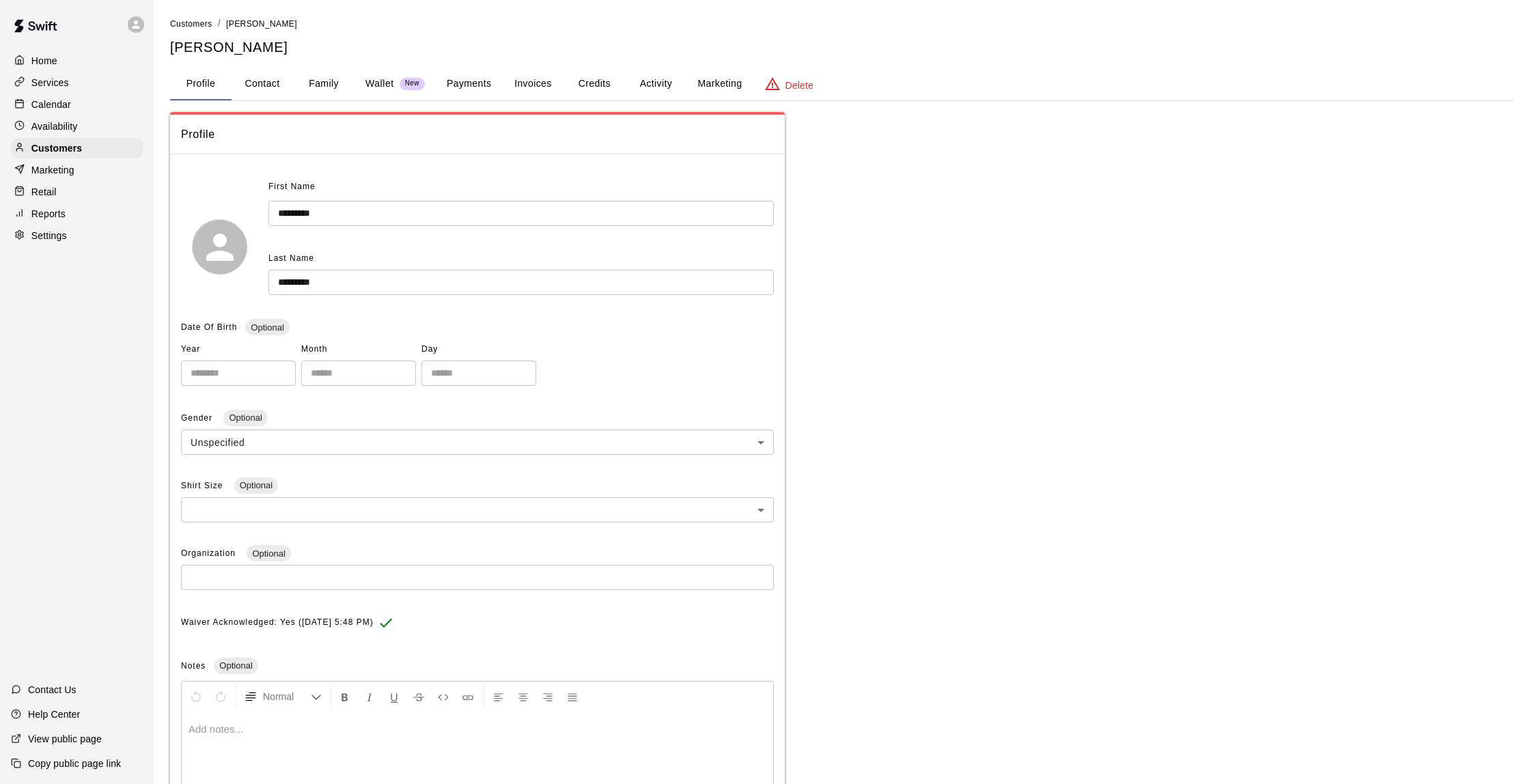
click at [651, 76] on button "Activity" at bounding box center [656, 84] width 62 height 33
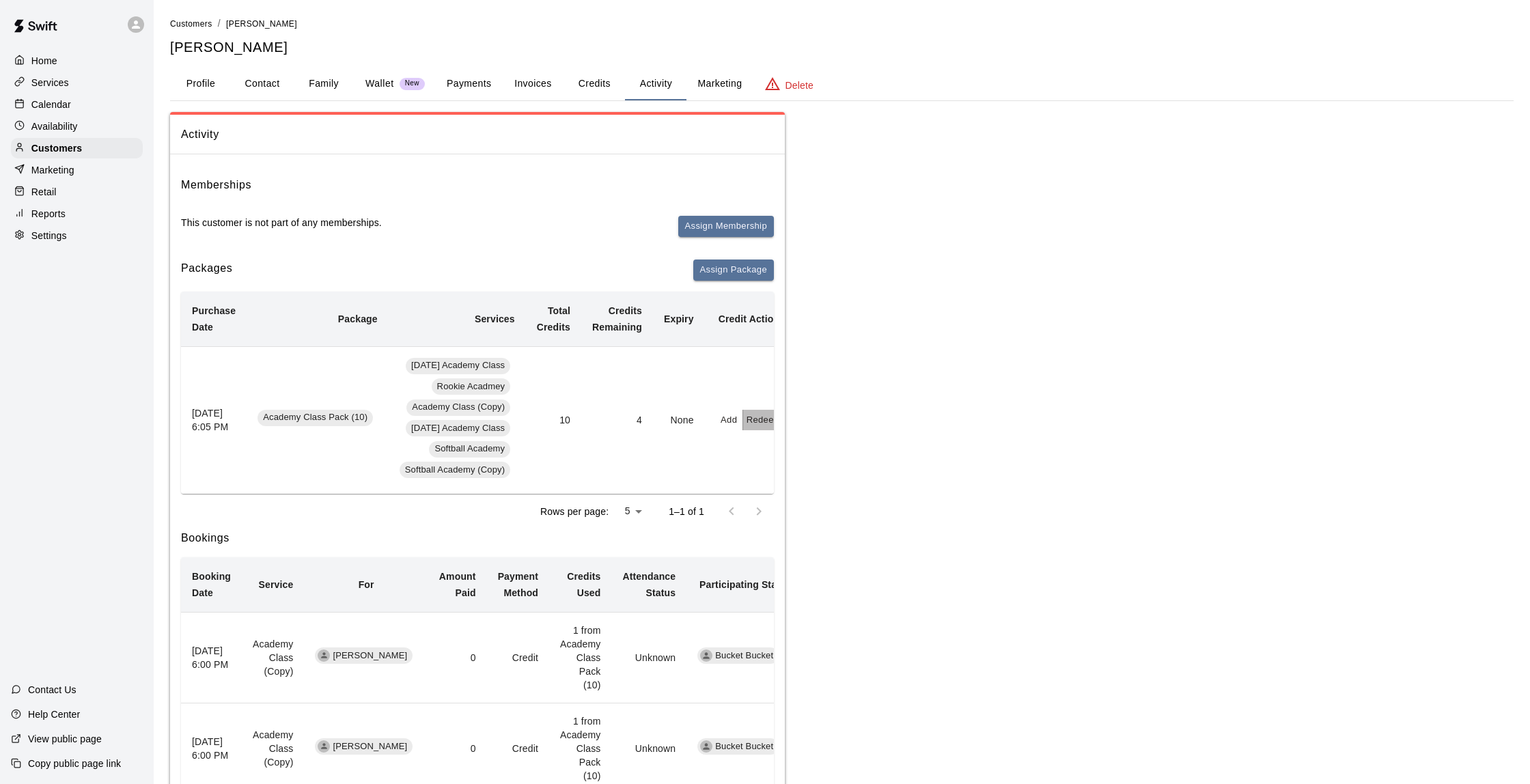
click at [755, 415] on button "Redeem" at bounding box center [763, 420] width 42 height 21
click at [771, 467] on input "text" at bounding box center [779, 472] width 48 height 25
type input "*"
click at [771, 517] on button "Redeem" at bounding box center [812, 508] width 115 height 25
click at [50, 98] on p "Calendar" at bounding box center [51, 104] width 40 height 14
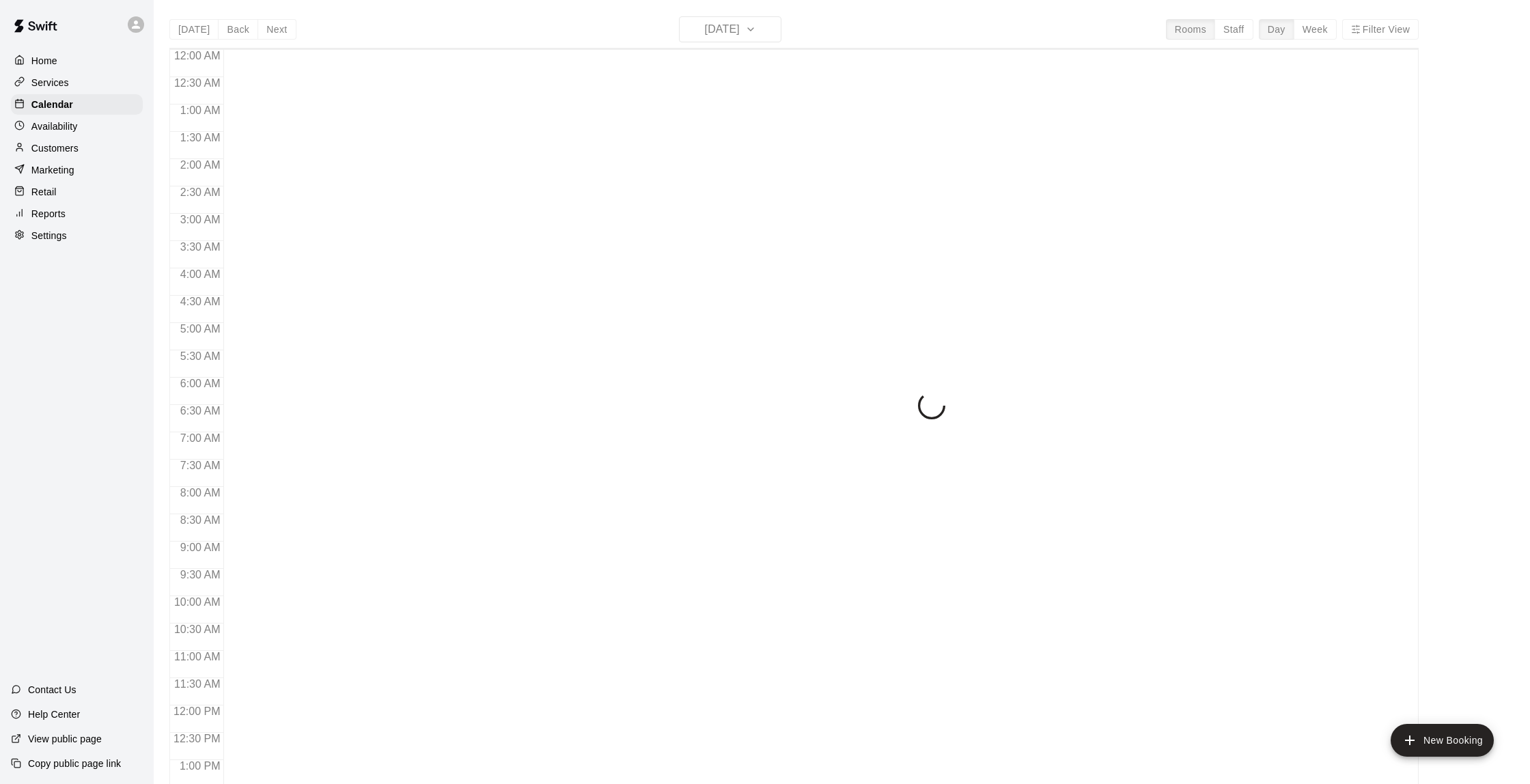
scroll to position [562, 0]
click at [67, 152] on p "Customers" at bounding box center [55, 148] width 47 height 14
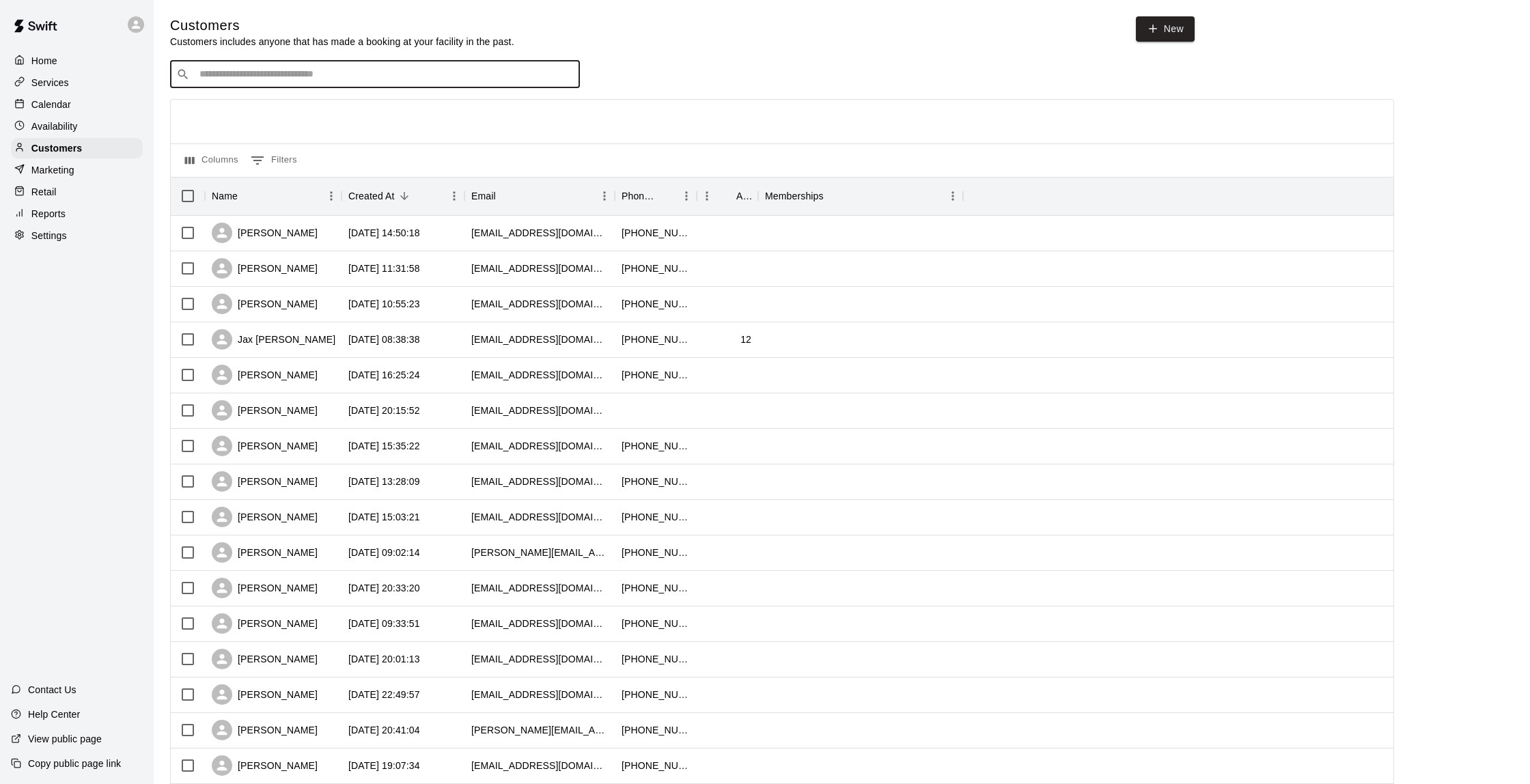
click at [248, 68] on input "Search customers by name or email" at bounding box center [384, 74] width 379 height 14
type input "******"
click at [347, 106] on div "[PERSON_NAME] [PERSON_NAME][EMAIL_ADDRESS][DOMAIN_NAME]" at bounding box center [388, 109] width 360 height 29
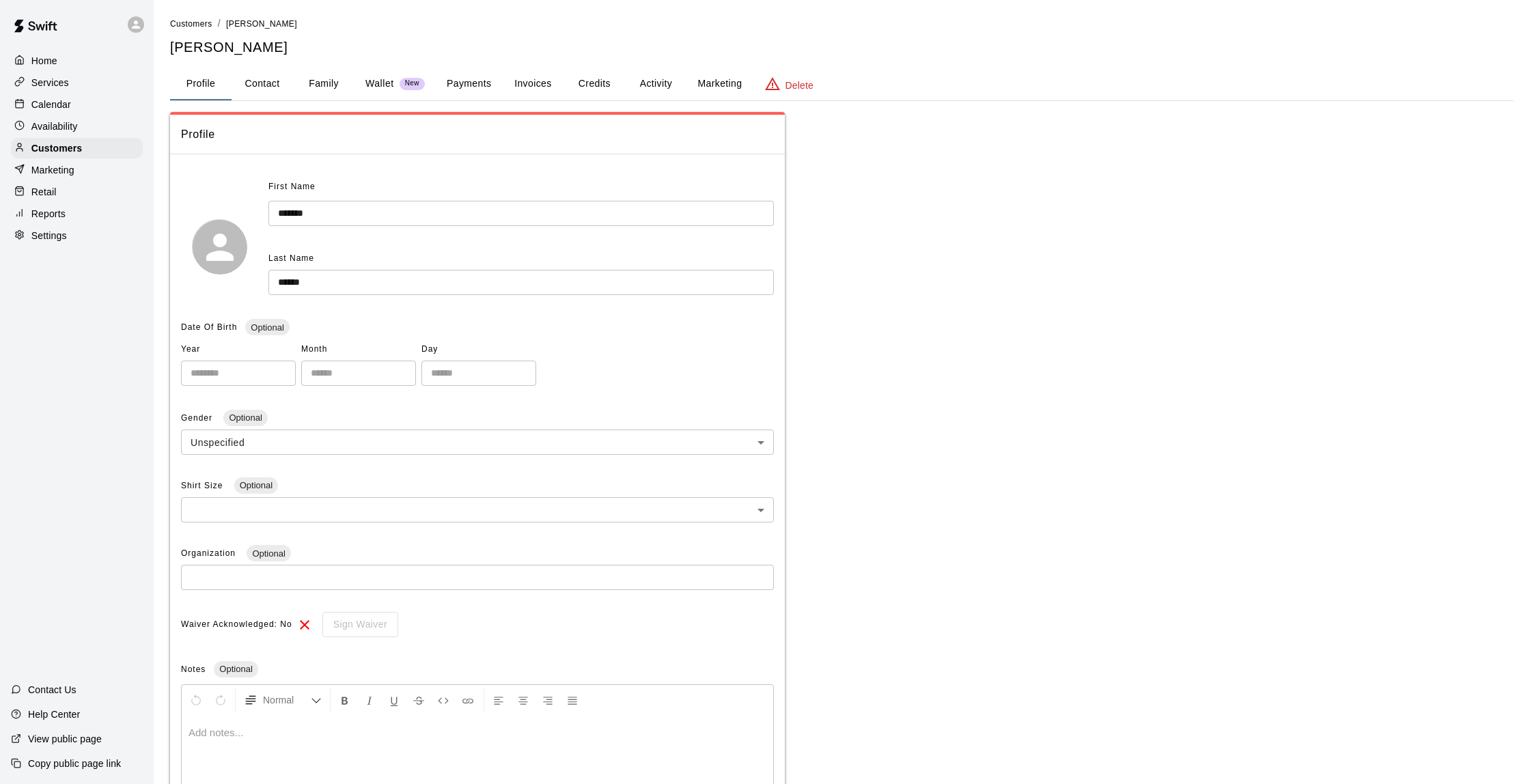
click at [456, 83] on button "Payments" at bounding box center [468, 84] width 67 height 33
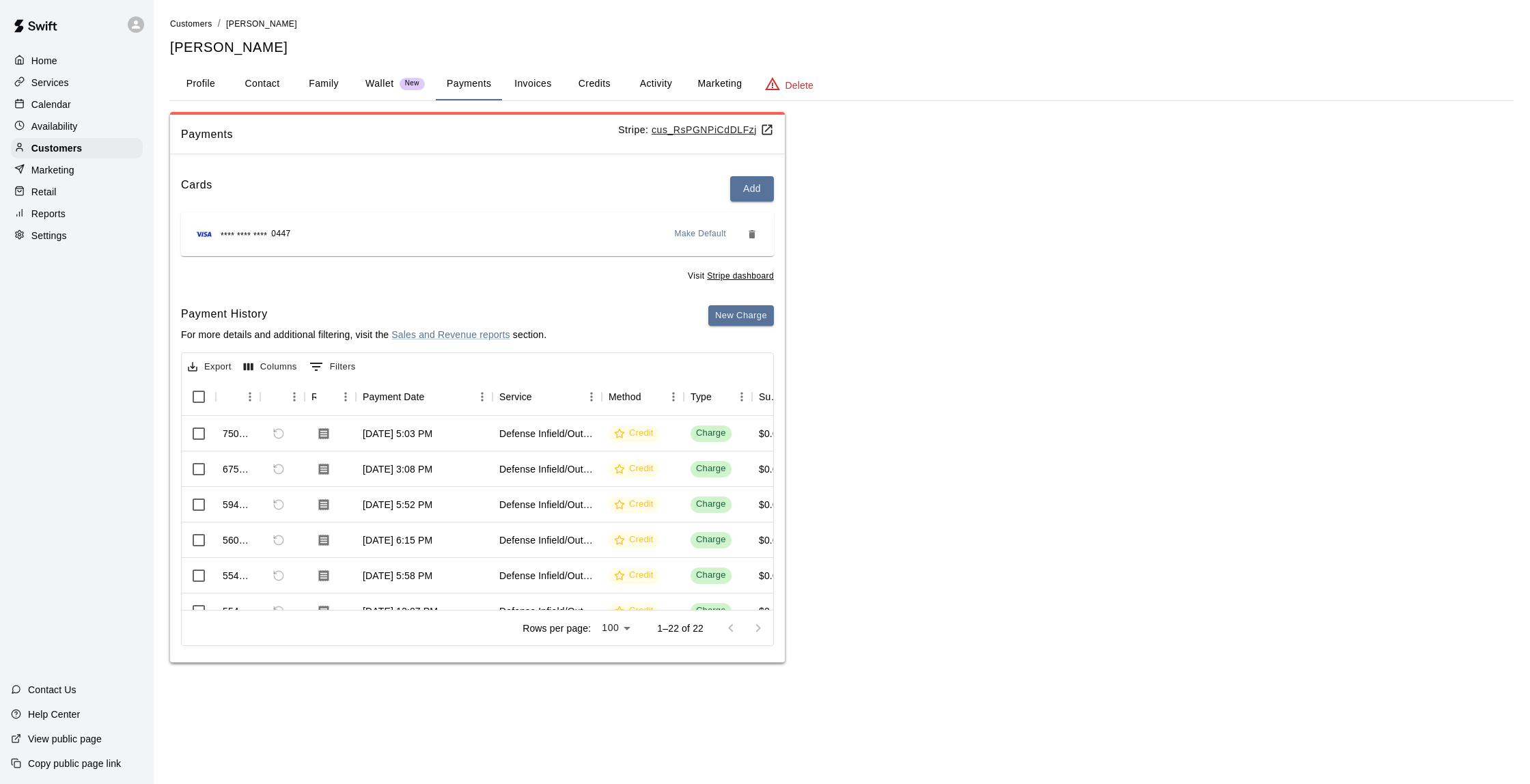
click at [321, 83] on button "Family" at bounding box center [324, 84] width 62 height 33
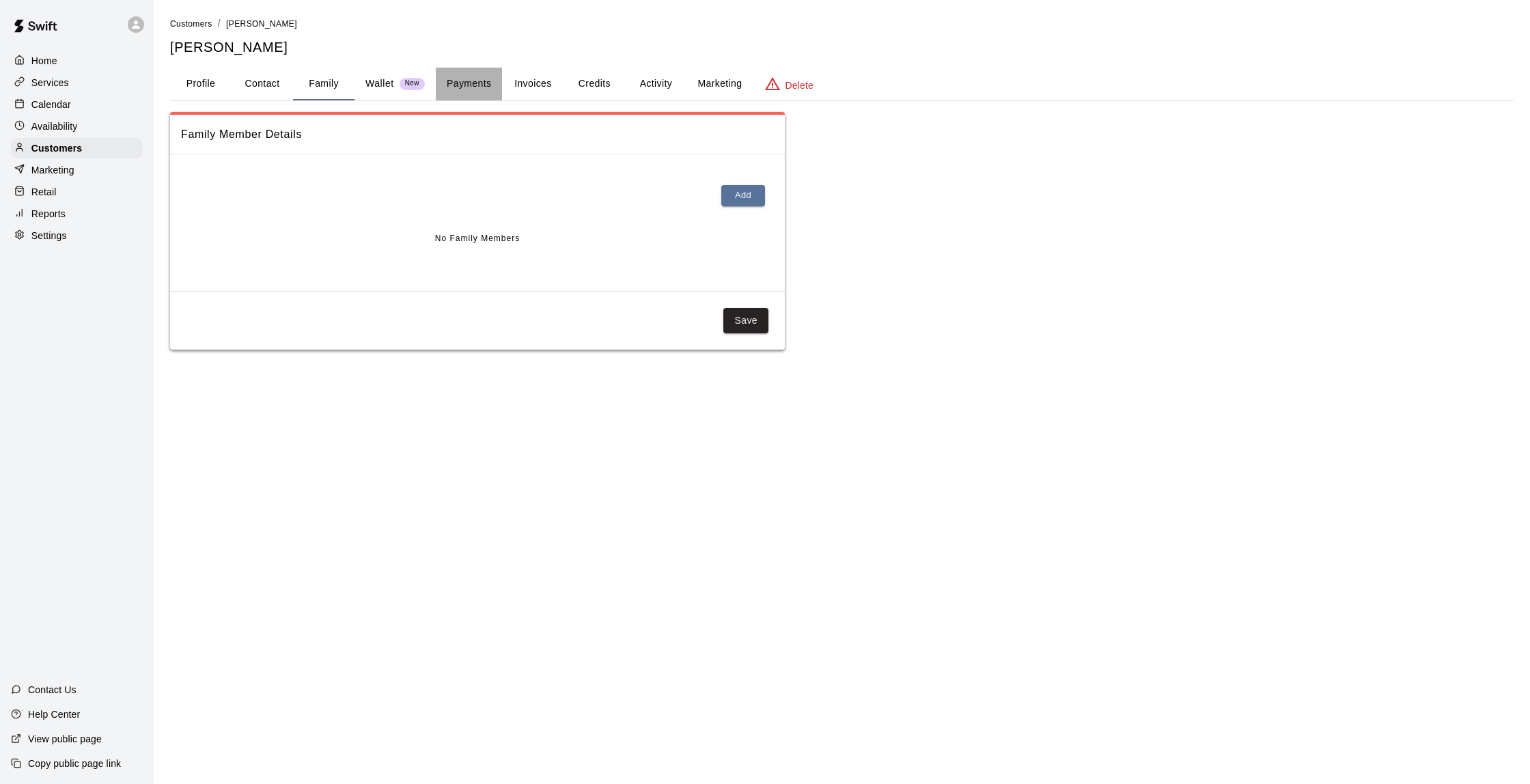
click at [494, 86] on button "Payments" at bounding box center [468, 84] width 67 height 33
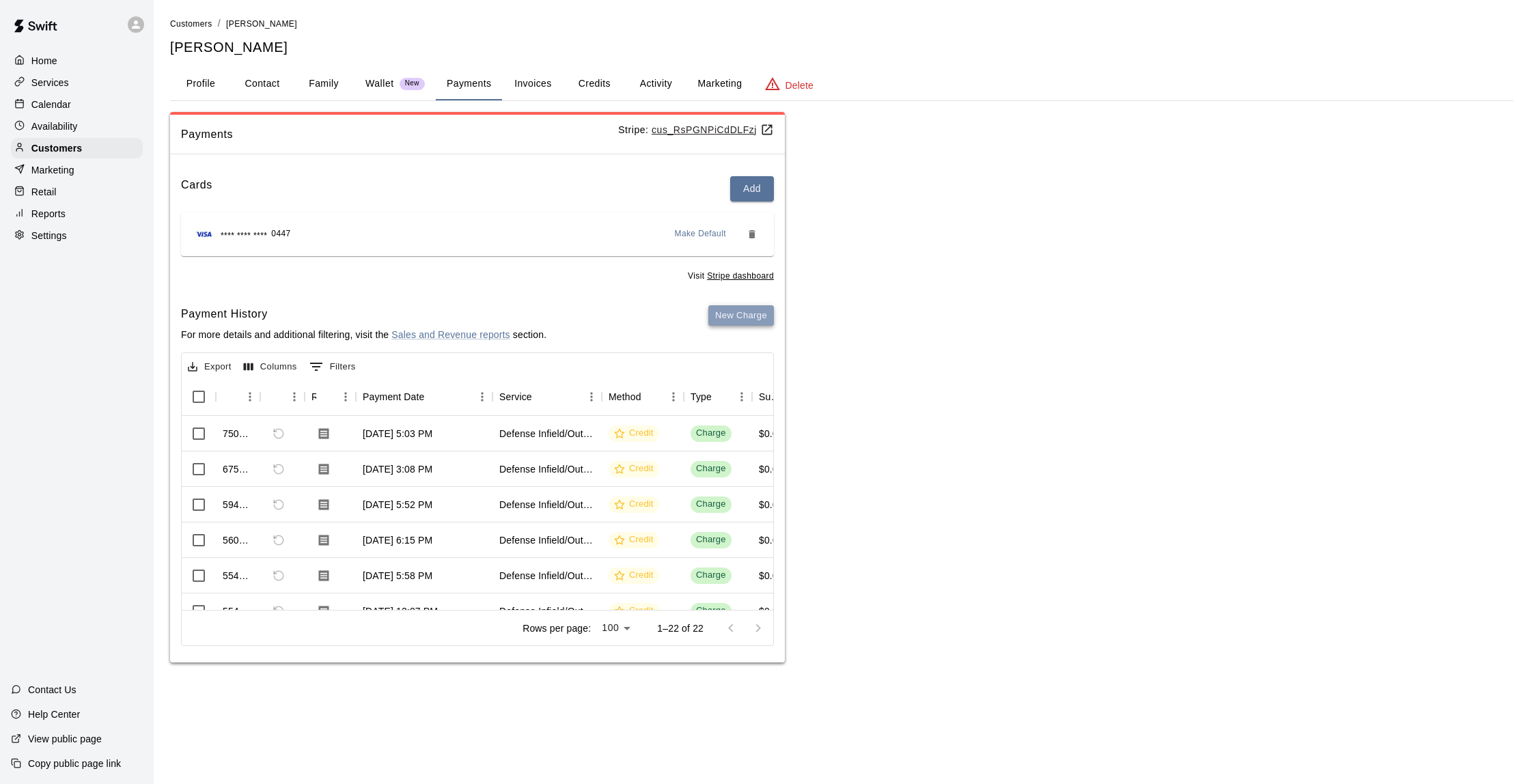
click at [726, 308] on button "New Charge" at bounding box center [741, 316] width 66 height 21
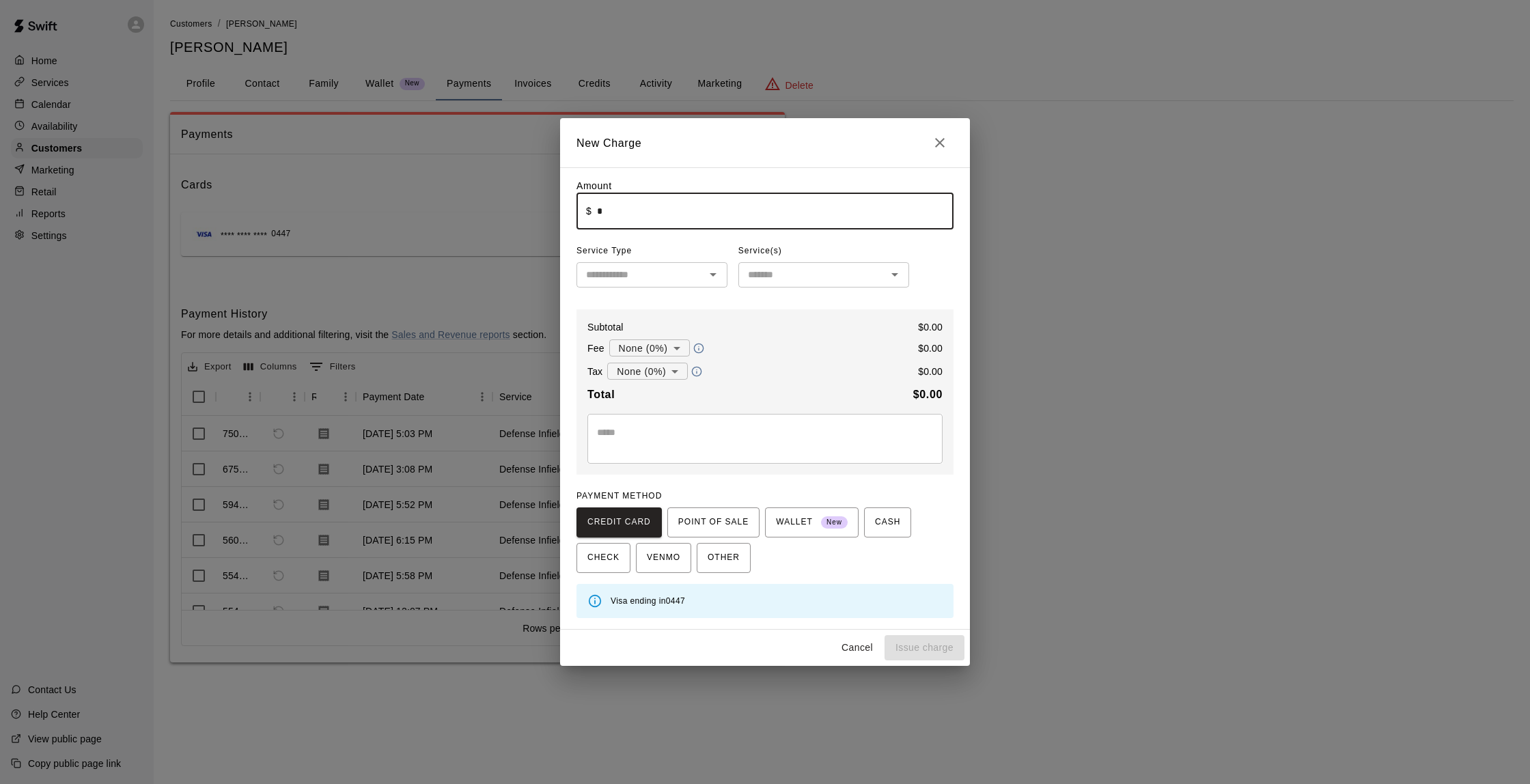
click at [610, 210] on input "*" at bounding box center [775, 210] width 356 height 36
type input "******"
click at [627, 279] on input "text" at bounding box center [640, 275] width 120 height 17
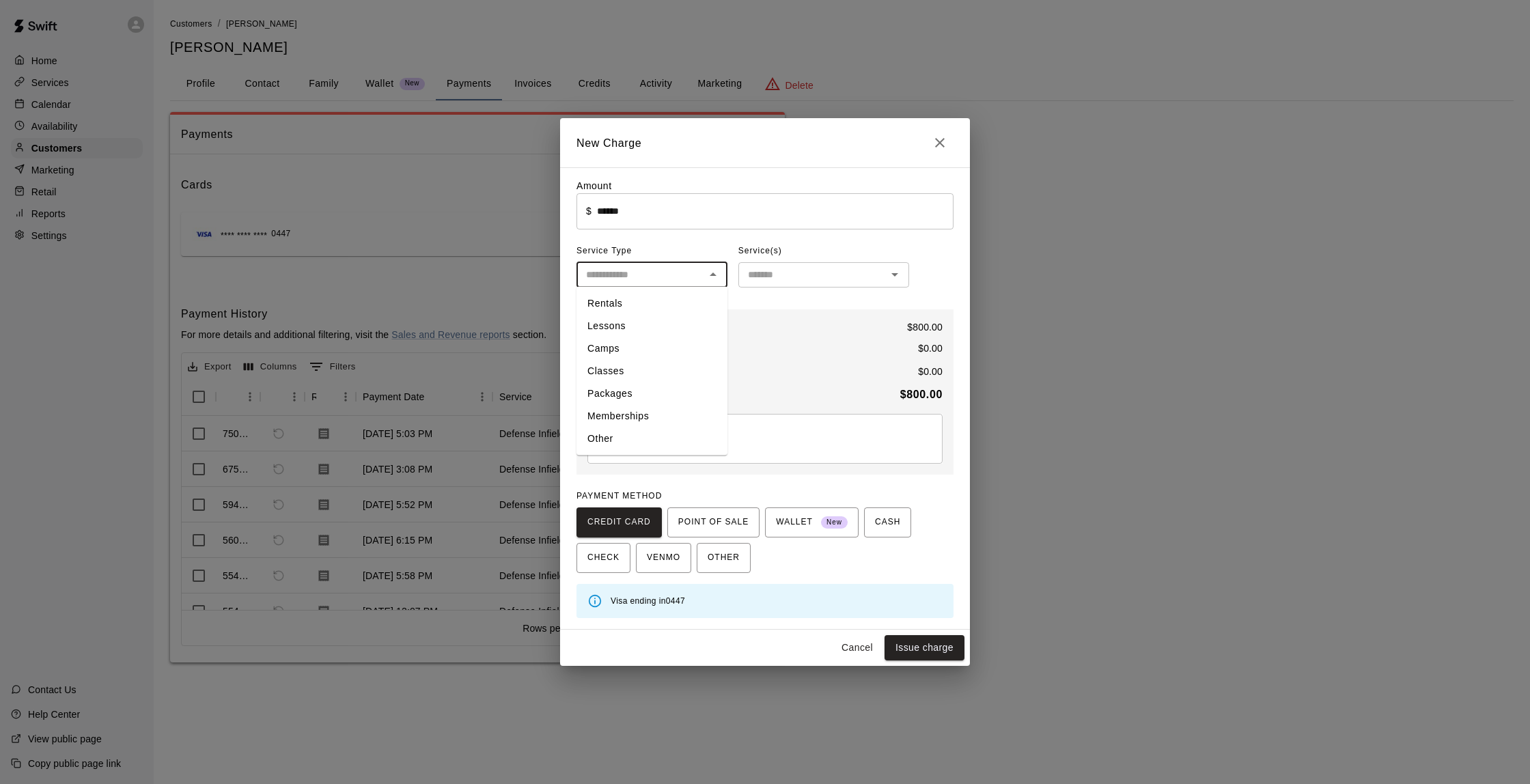
click at [621, 396] on li "Packages" at bounding box center [652, 393] width 151 height 22
type input "********"
click at [772, 278] on input "text" at bounding box center [812, 275] width 140 height 17
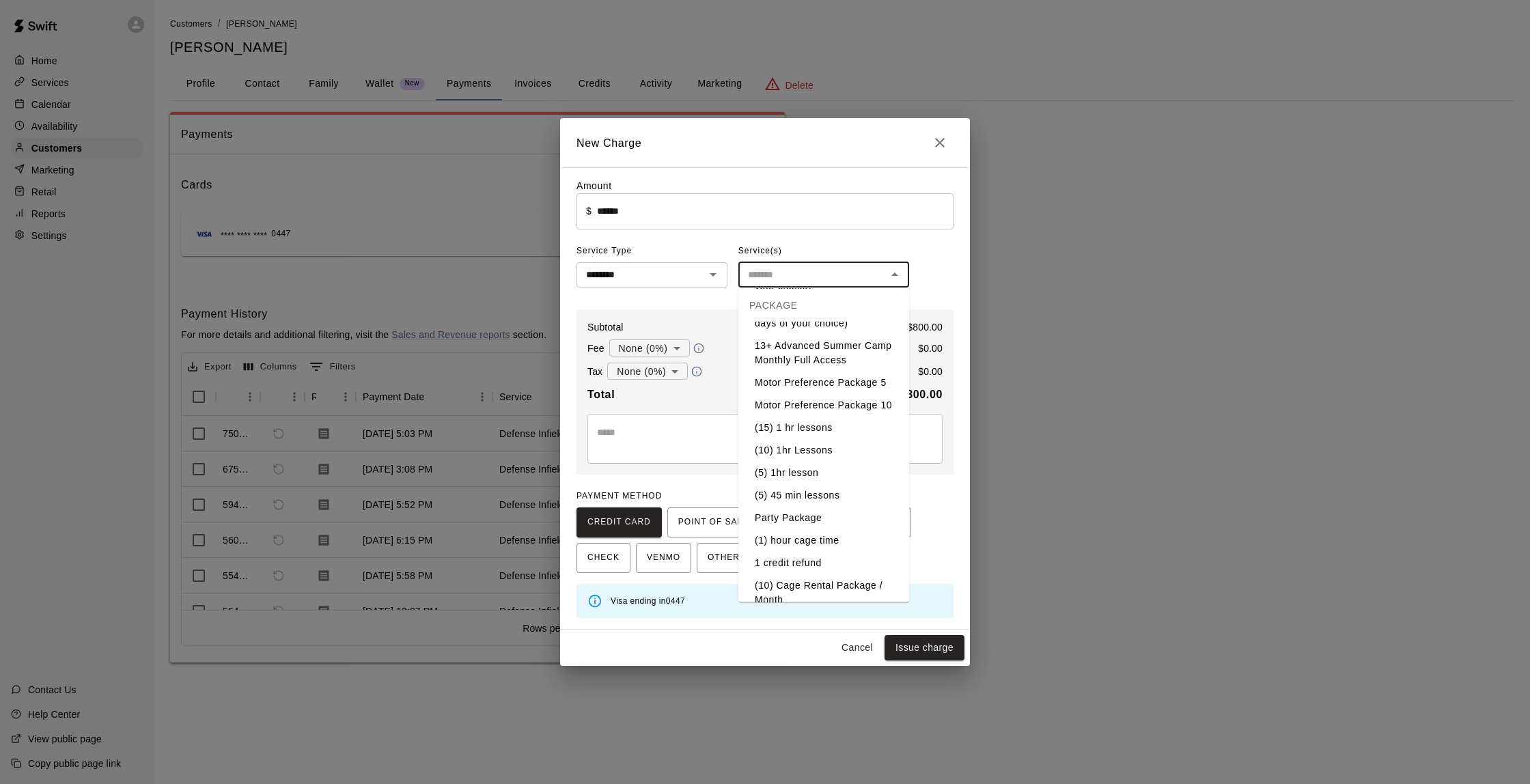
scroll to position [165, 0]
click at [822, 448] on li "(10) 1hr Lessons" at bounding box center [824, 447] width 171 height 22
type input "**********"
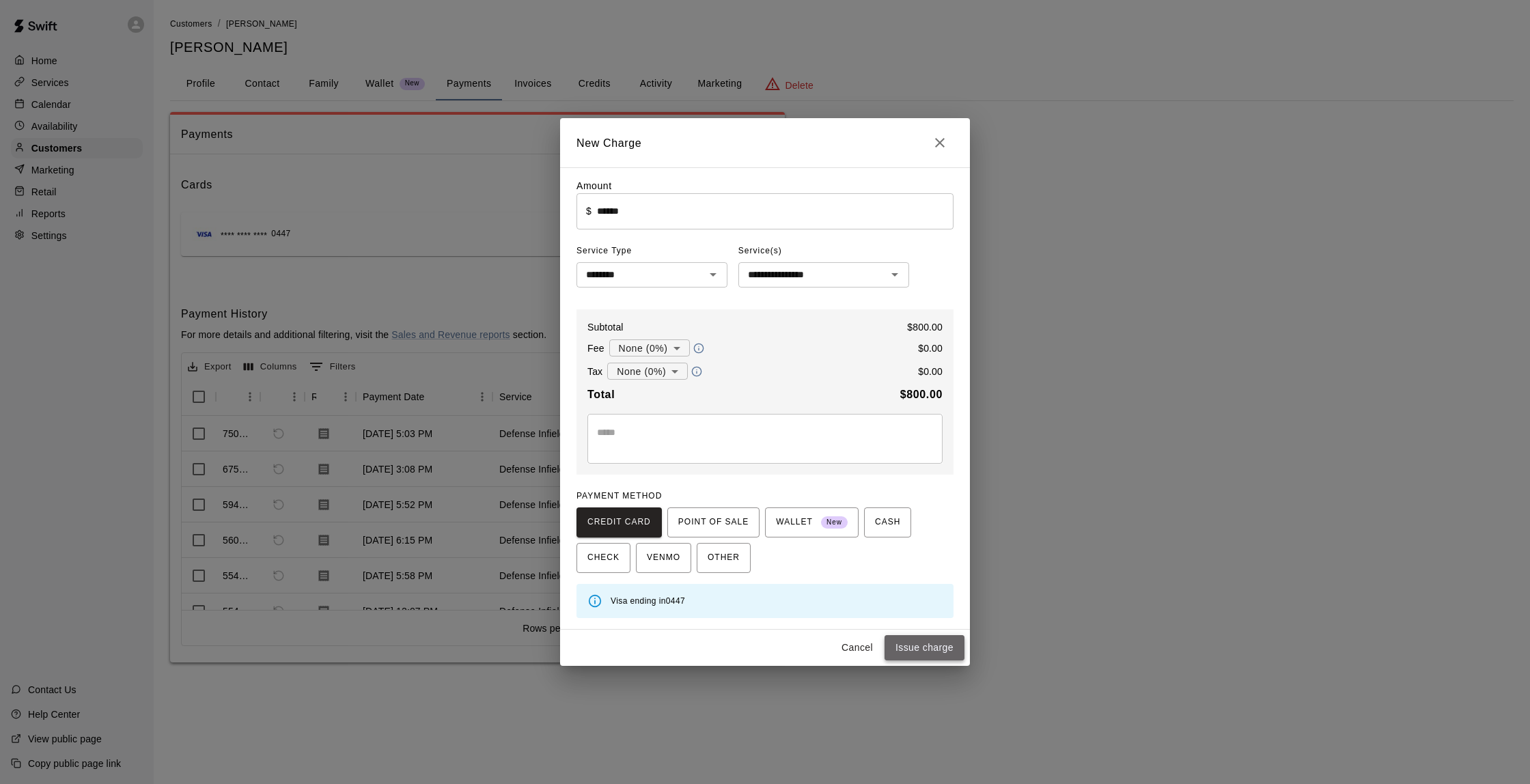
click at [932, 645] on button "Issue charge" at bounding box center [924, 648] width 80 height 25
type input "*"
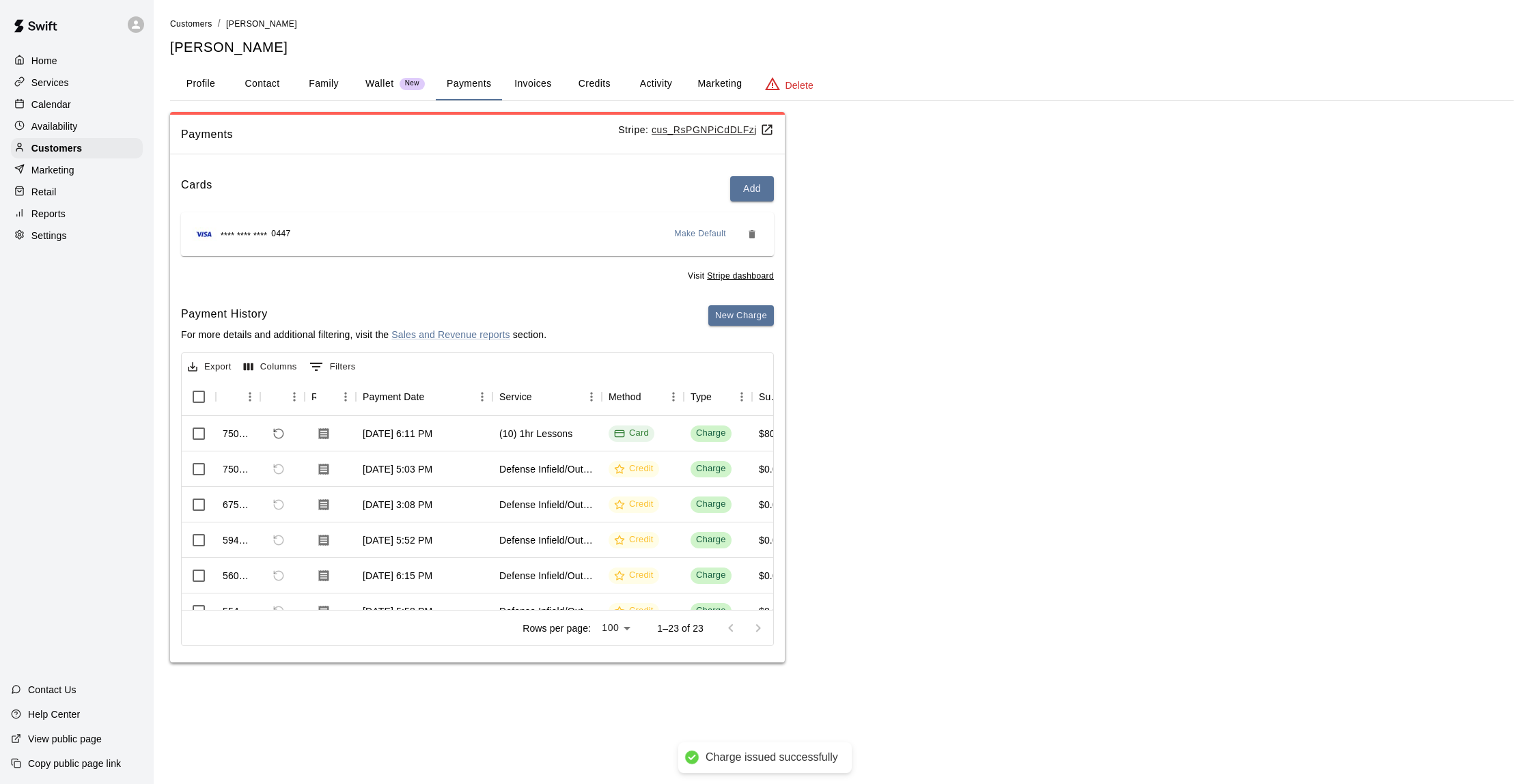
click at [655, 78] on button "Activity" at bounding box center [656, 84] width 62 height 33
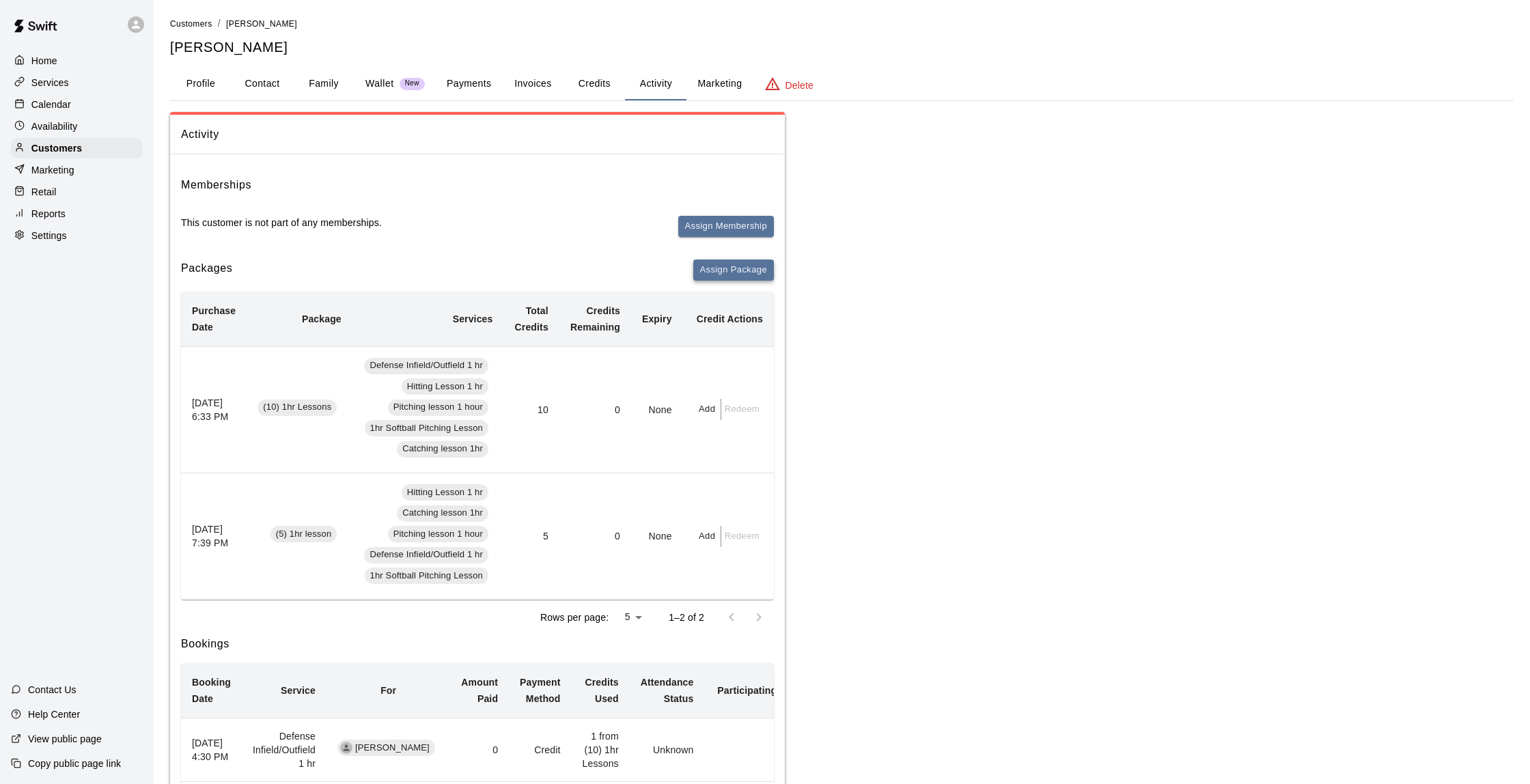
click at [744, 269] on button "Assign Package" at bounding box center [733, 270] width 80 height 21
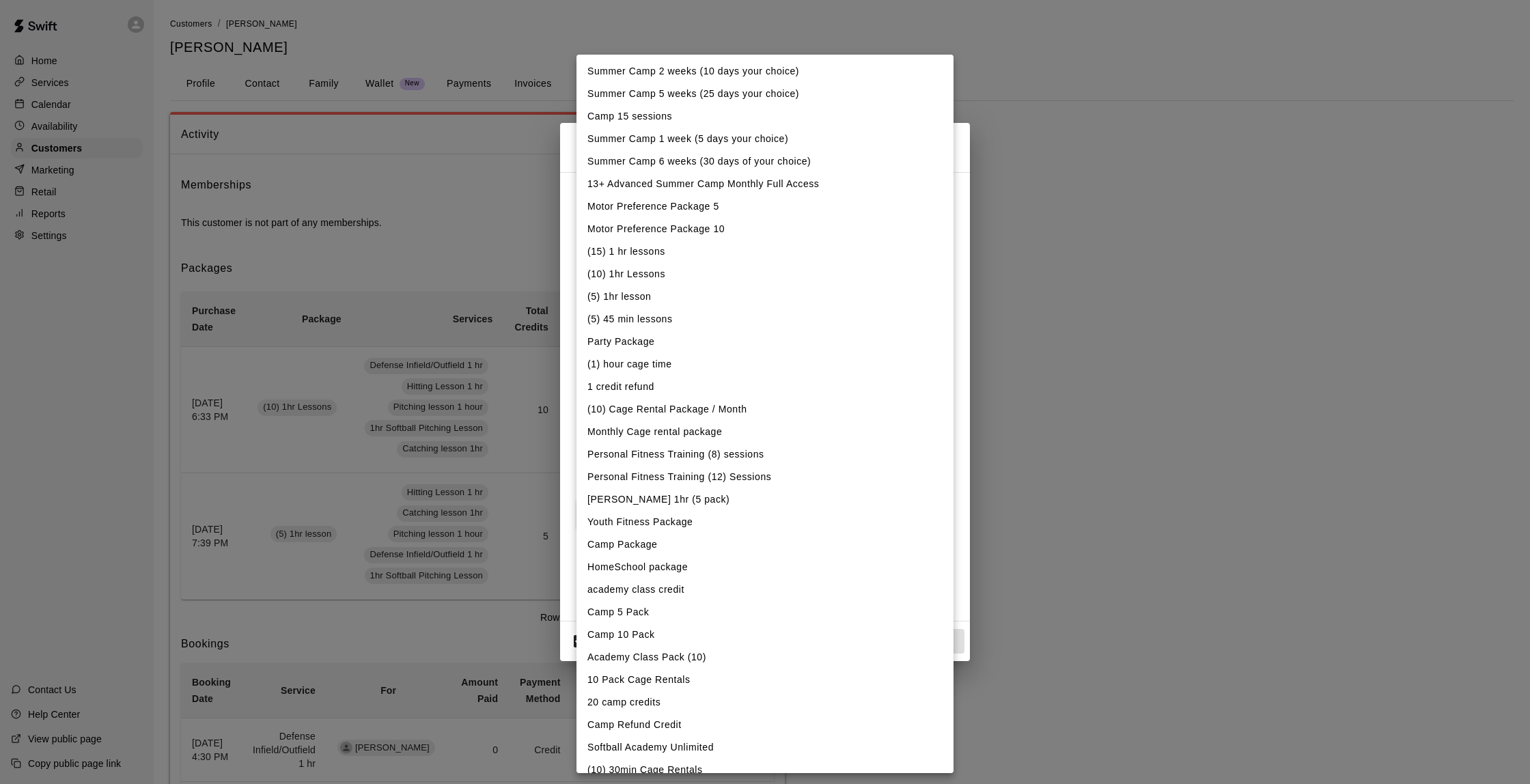
click at [722, 221] on body "Home Services Calendar Availability Customers Marketing Retail Reports Settings…" at bounding box center [765, 716] width 1530 height 1433
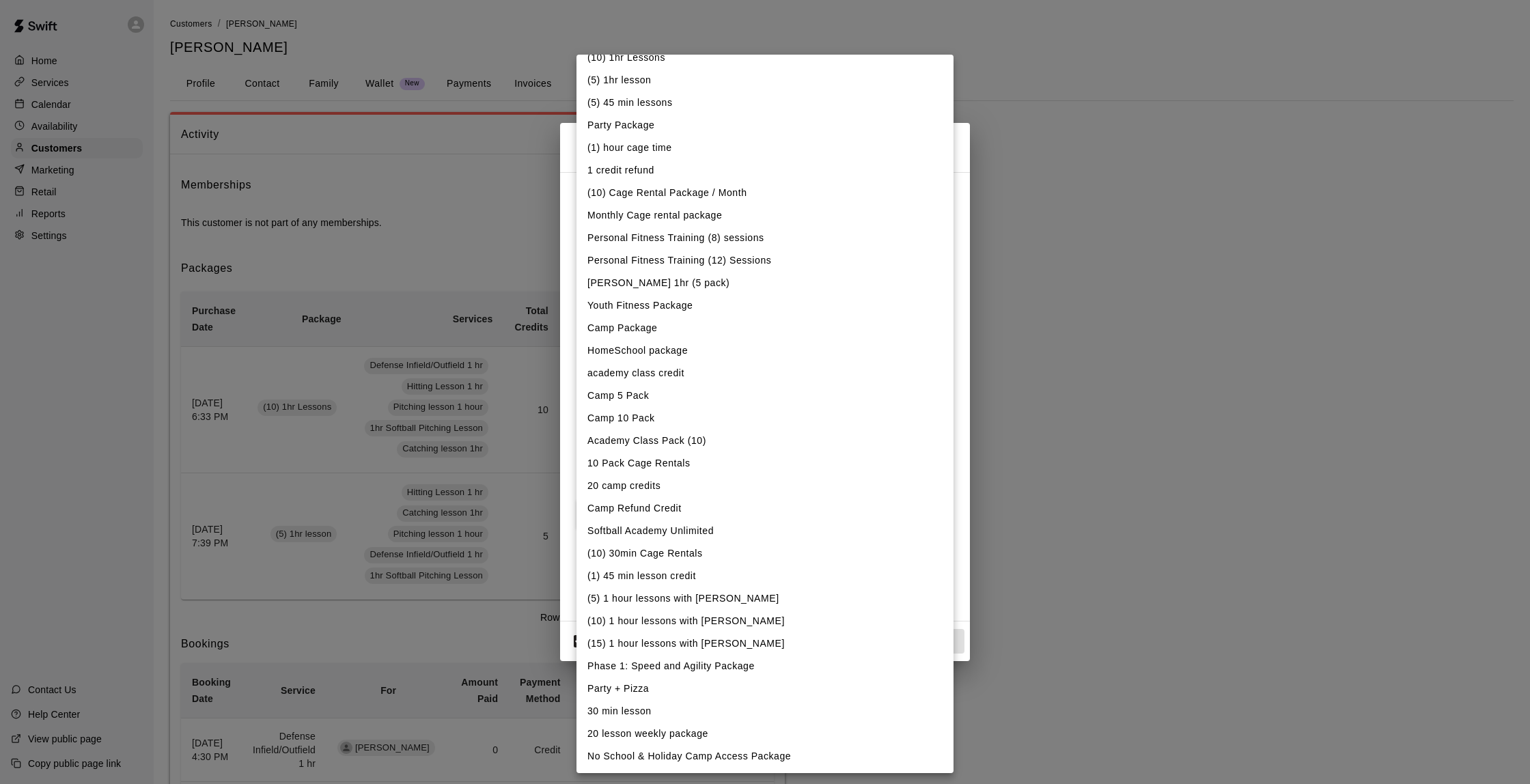
scroll to position [216, 0]
click at [698, 622] on li "(10) 1 hour lessons with [PERSON_NAME]" at bounding box center [765, 621] width 377 height 22
type input "**********"
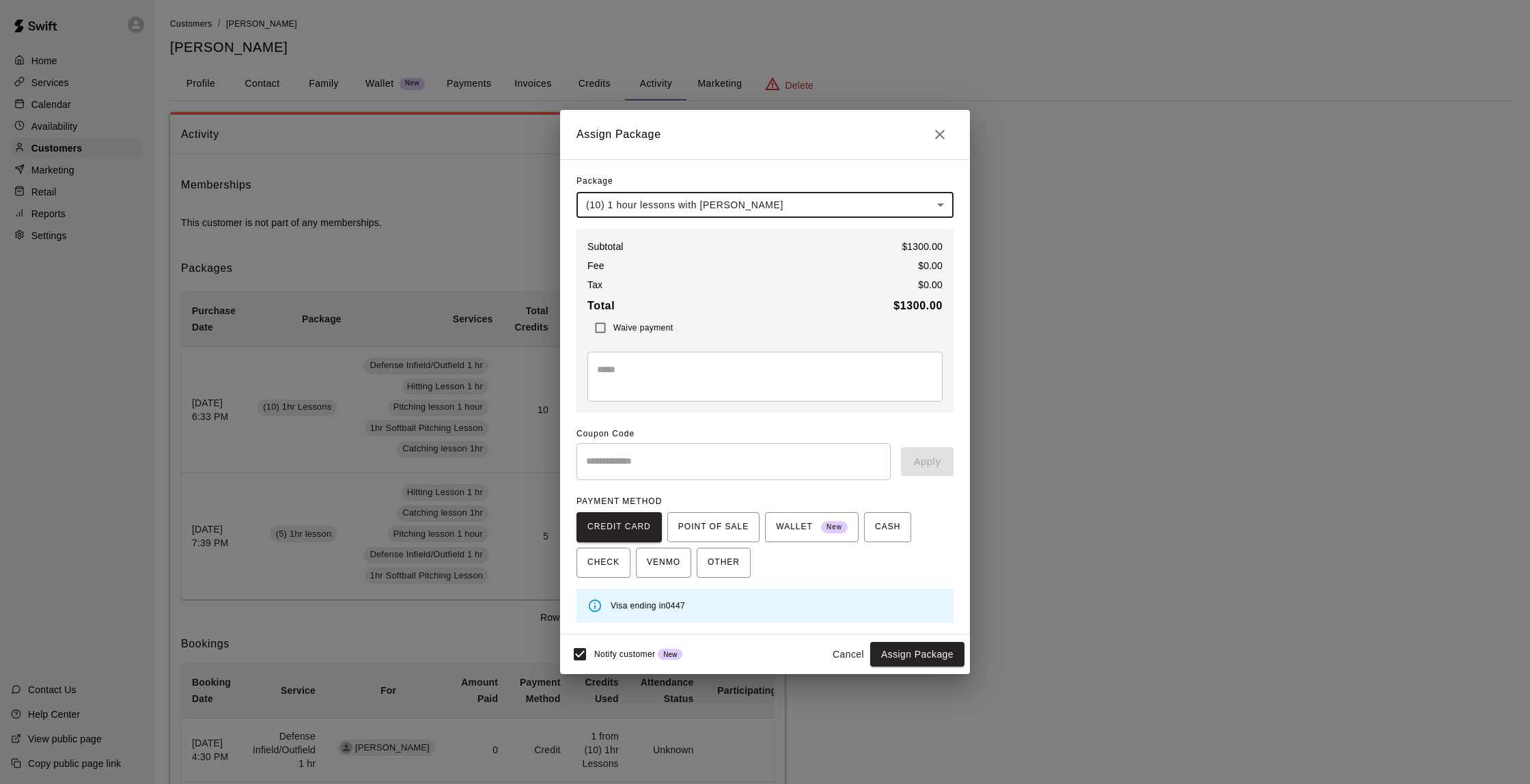
click at [947, 200] on body "Home Services Calendar Availability Customers Marketing Retail Reports Settings…" at bounding box center [765, 716] width 1530 height 1433
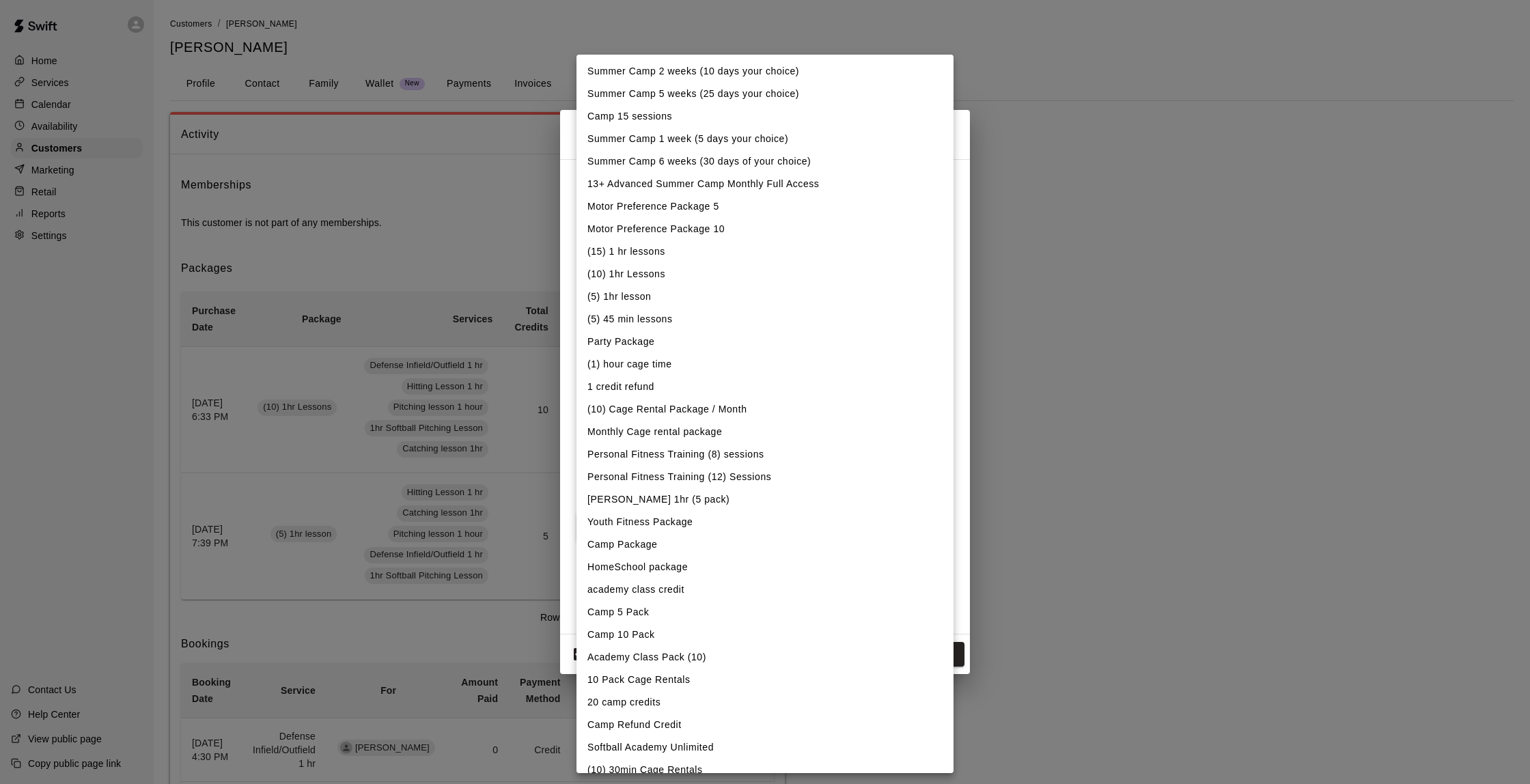
scroll to position [0, 0]
click at [642, 274] on li "(10) 1hr Lessons" at bounding box center [765, 273] width 377 height 22
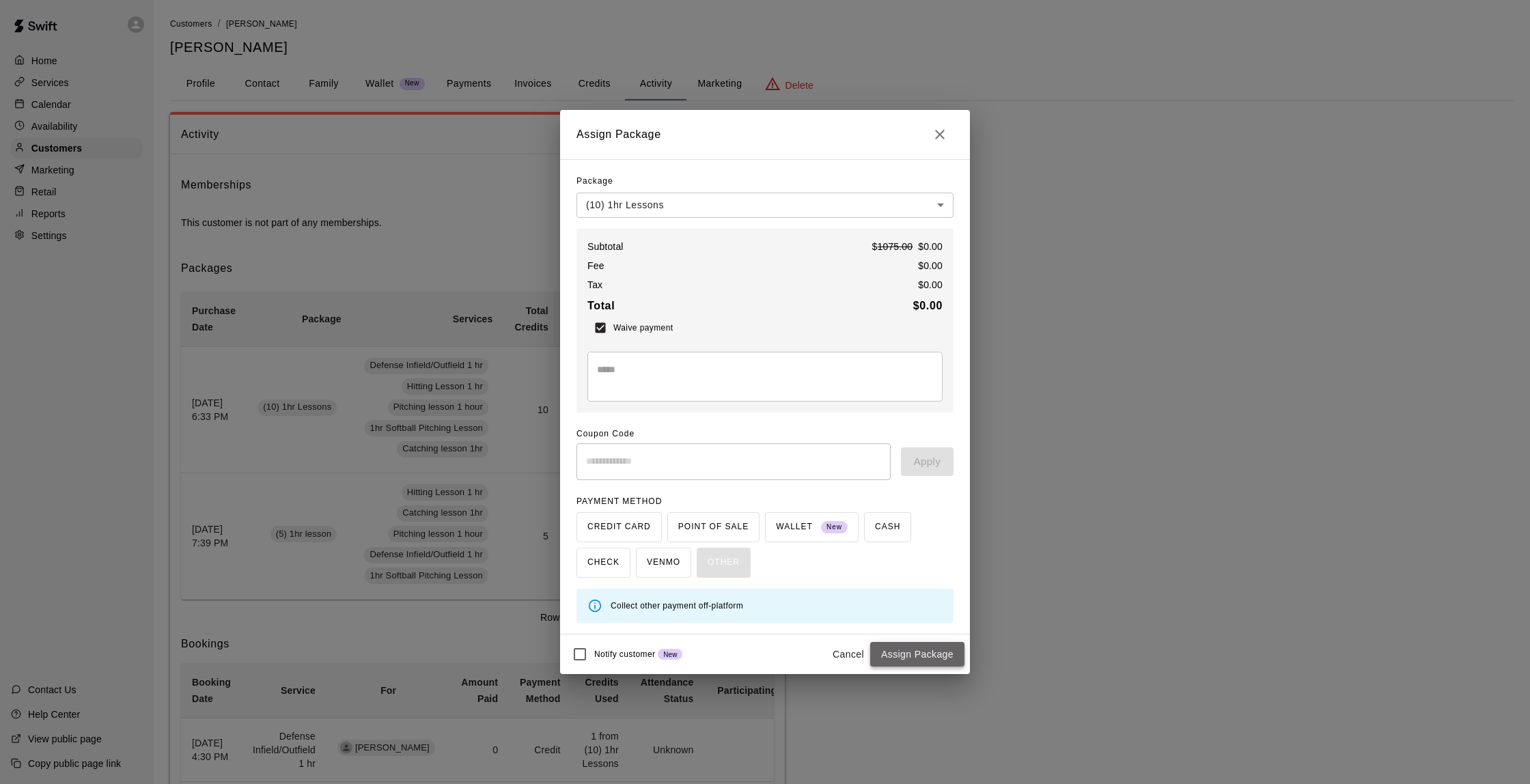
click at [930, 642] on button "Assign Package" at bounding box center [918, 655] width 95 height 25
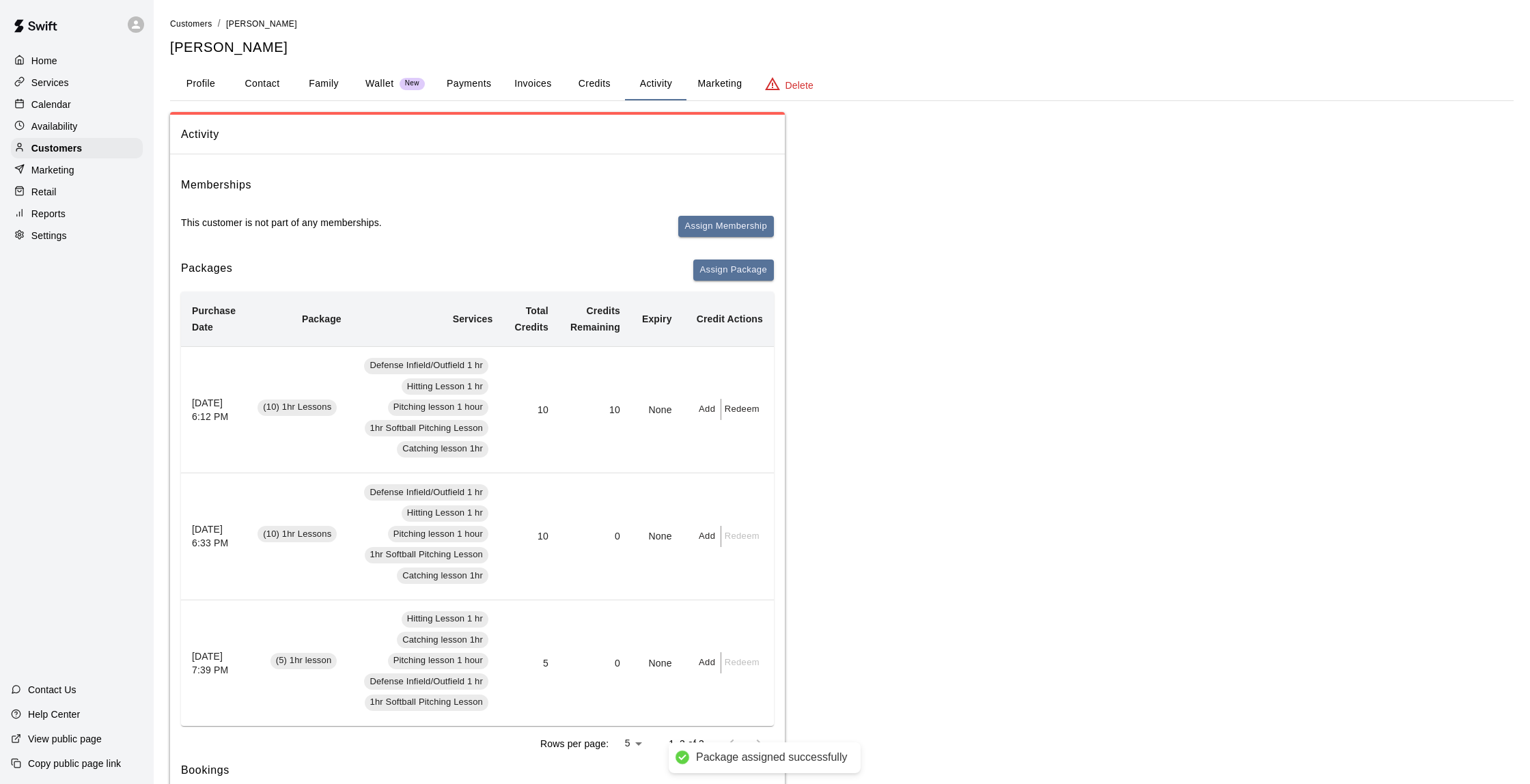
click at [64, 121] on p "Availability" at bounding box center [55, 126] width 46 height 14
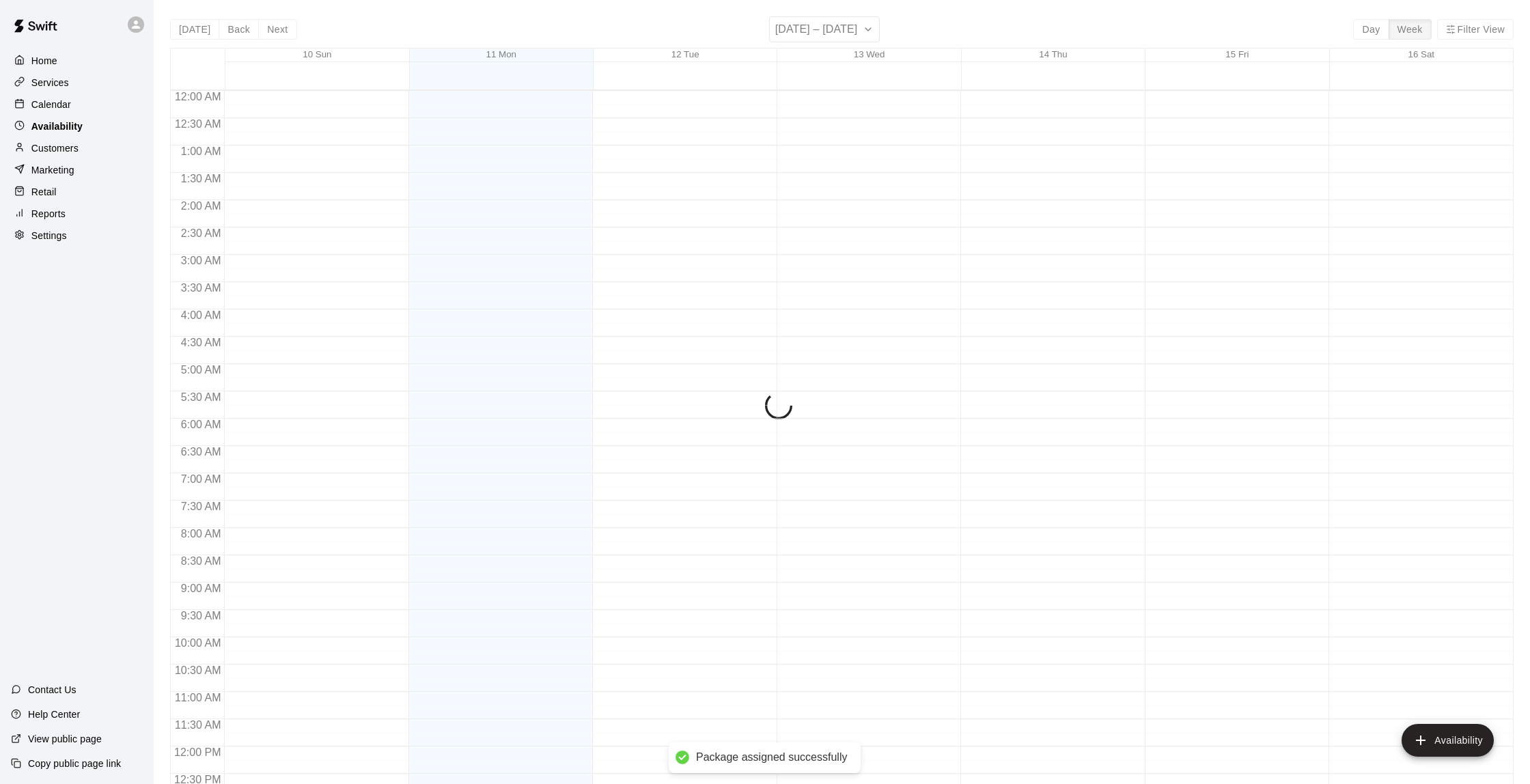
scroll to position [603, 0]
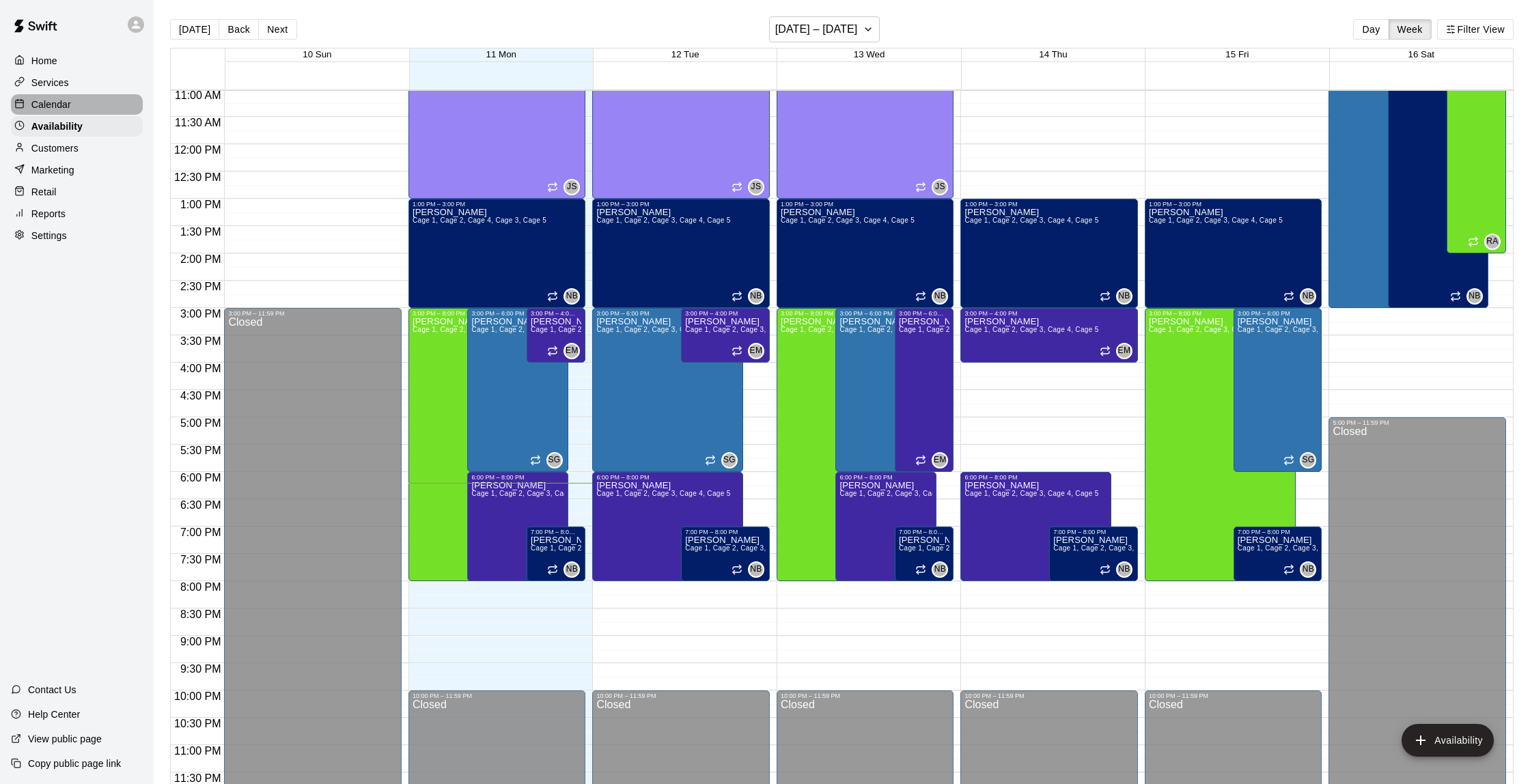
click at [48, 105] on p "Calendar" at bounding box center [51, 104] width 40 height 14
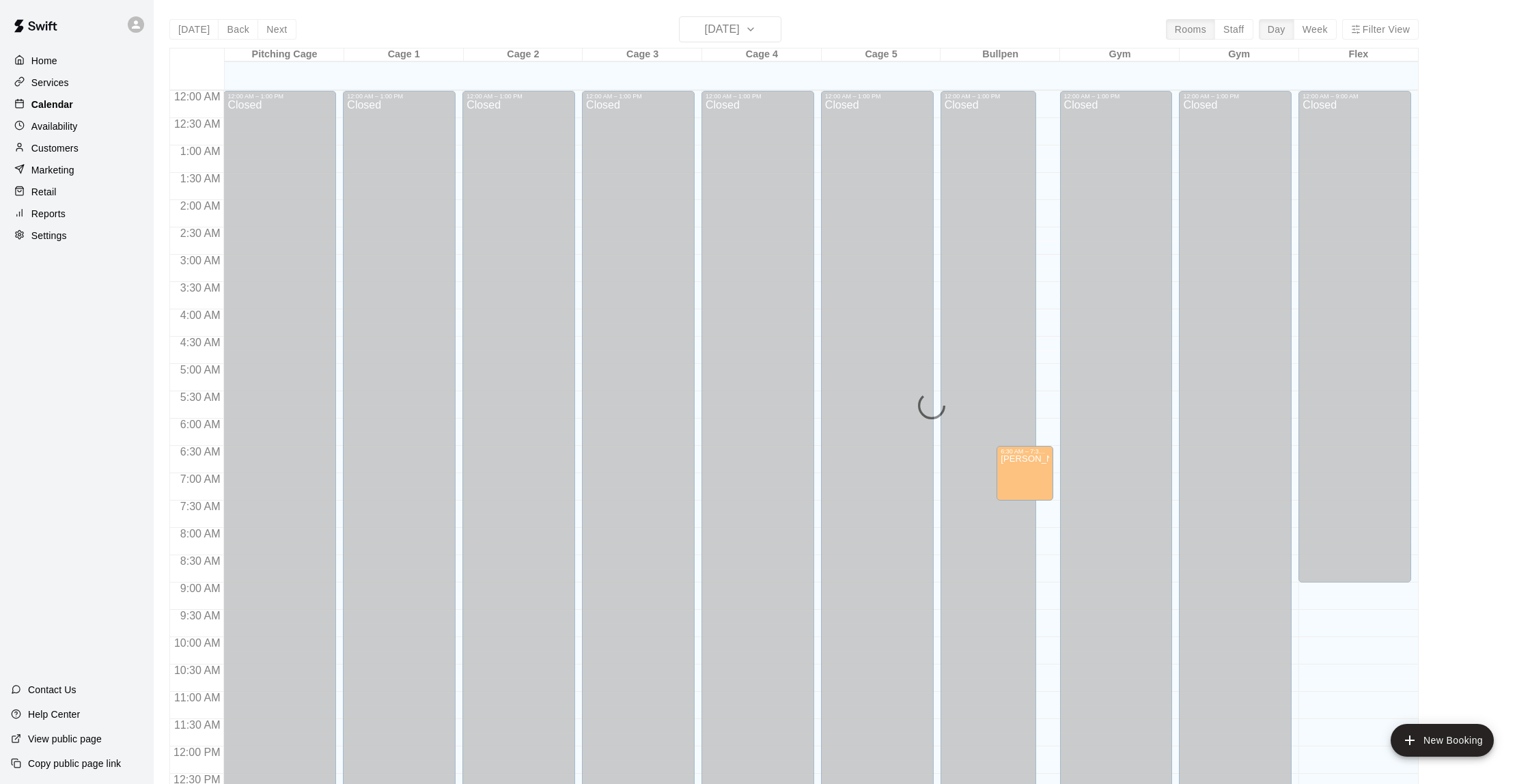
scroll to position [562, 0]
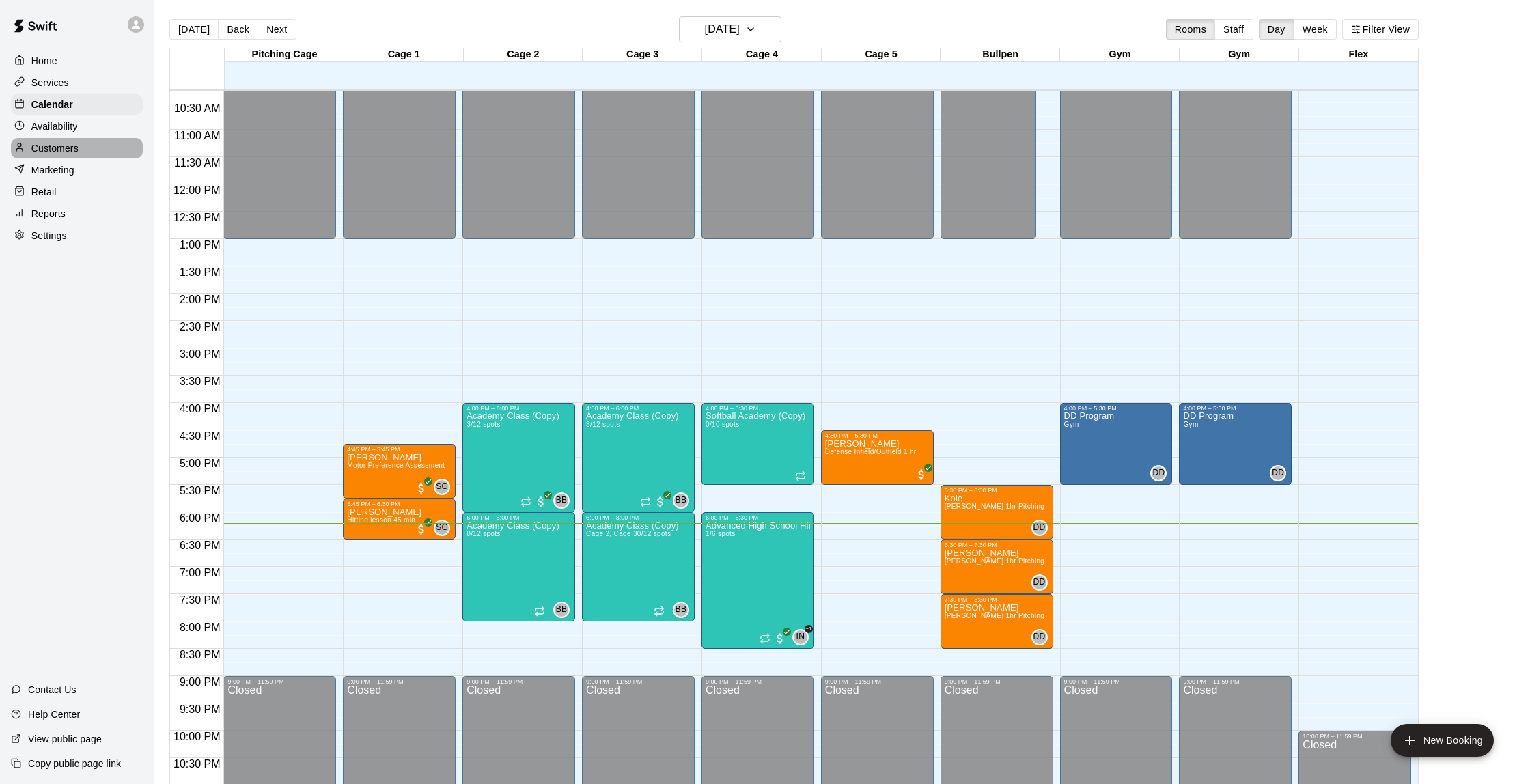
click at [76, 148] on p "Customers" at bounding box center [55, 148] width 47 height 14
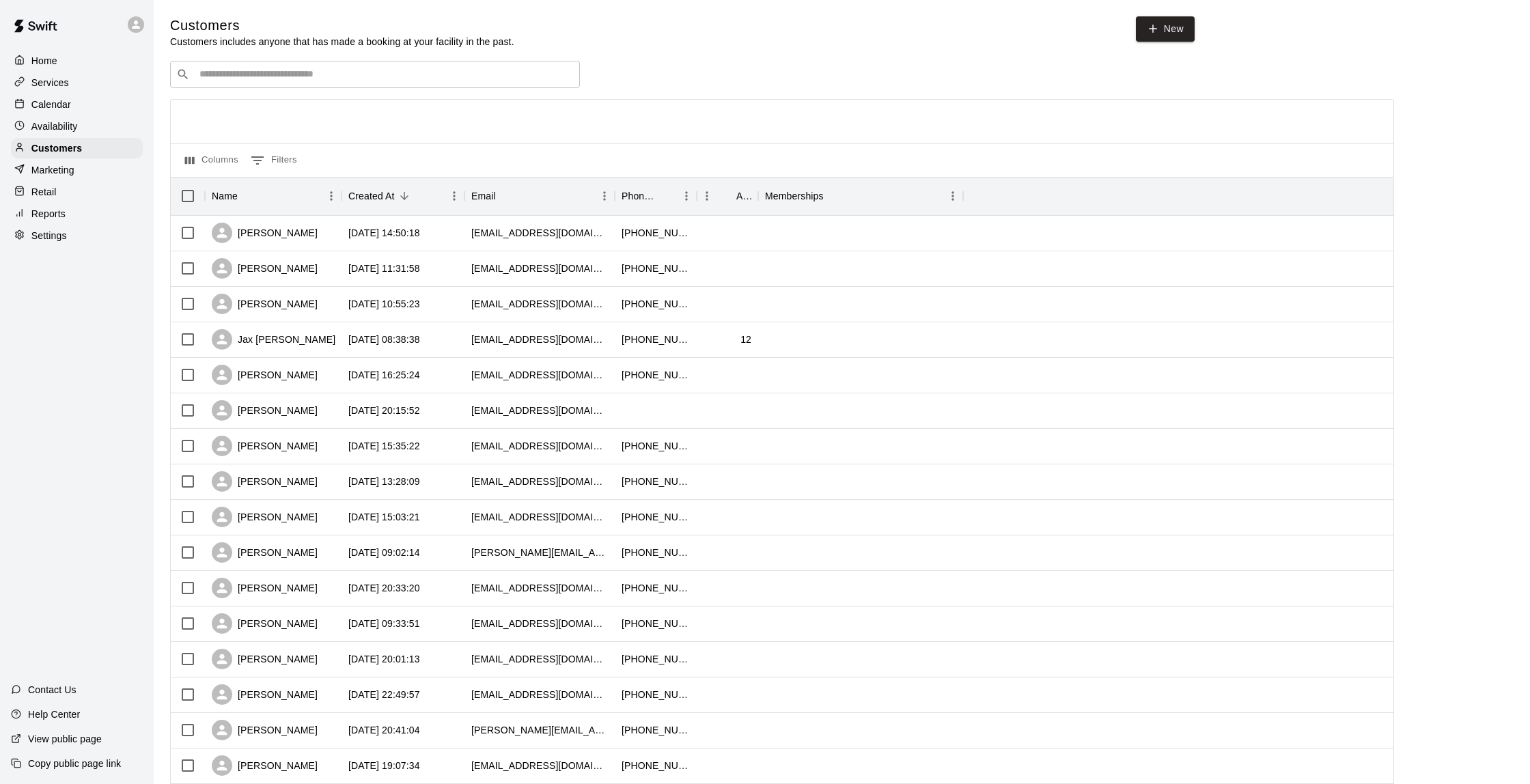
click at [57, 100] on p "Calendar" at bounding box center [51, 104] width 40 height 14
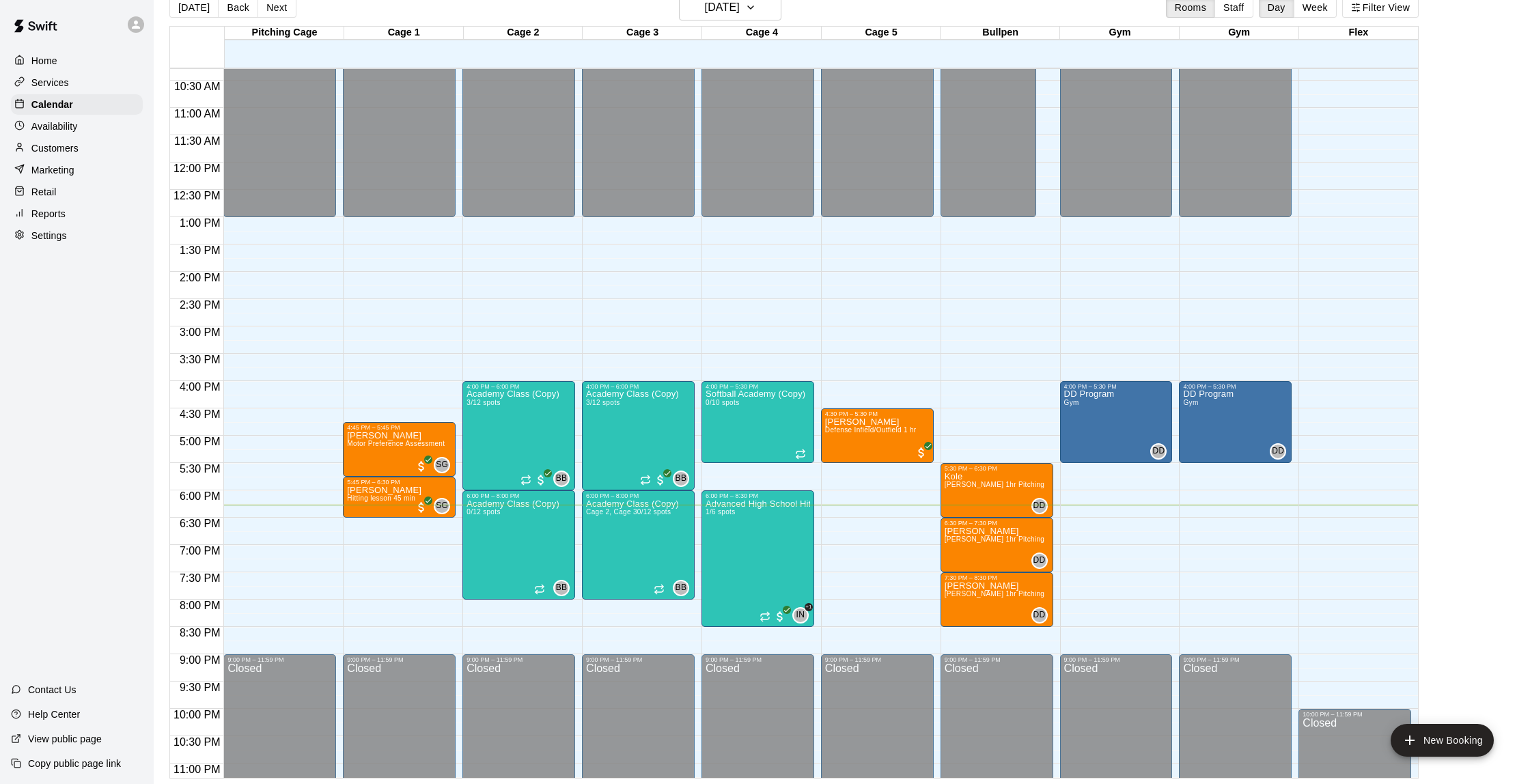
scroll to position [22, 0]
click at [52, 140] on div "Customers" at bounding box center [76, 148] width 132 height 20
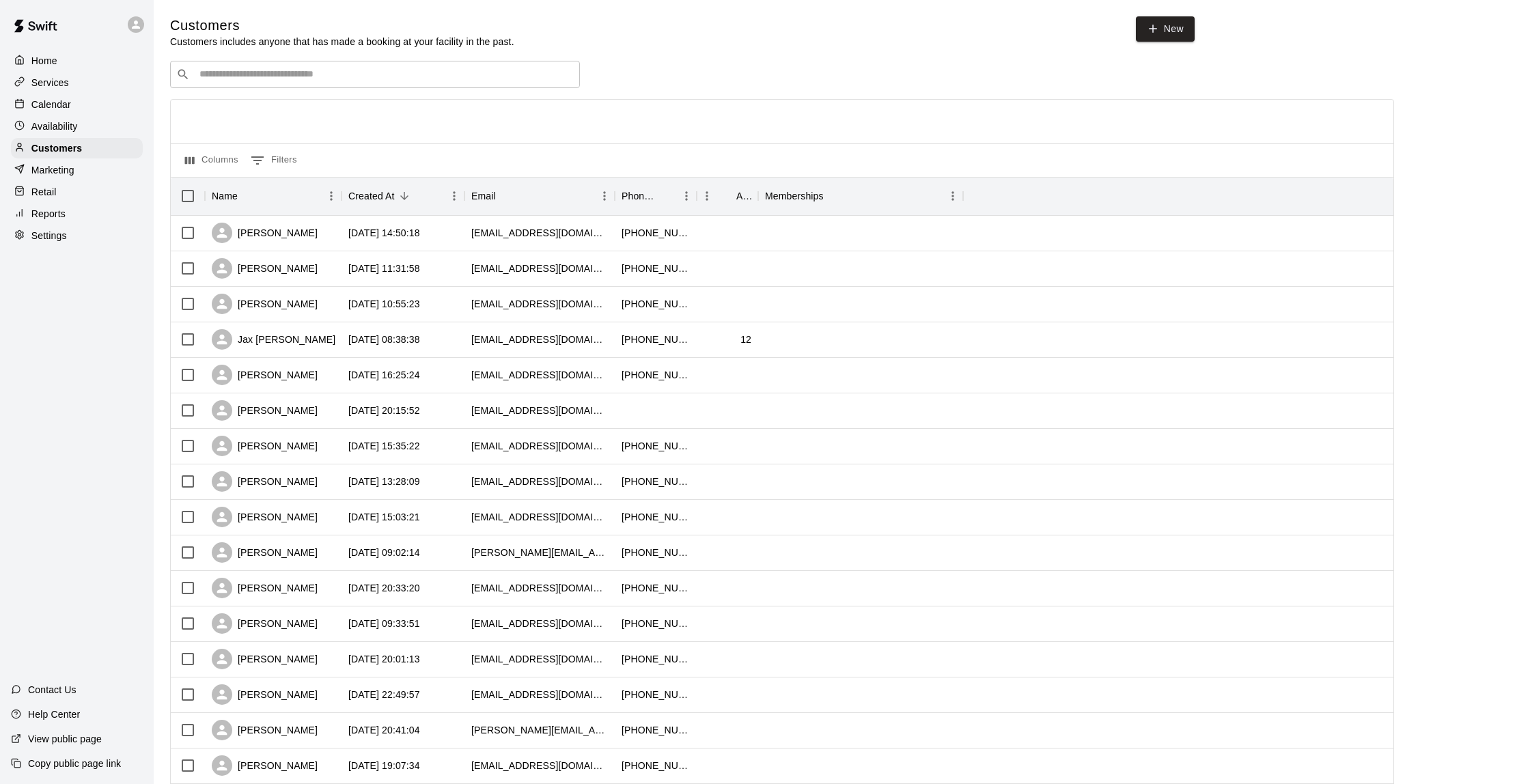
scroll to position [1, 0]
click at [220, 74] on input "Search customers by name or email" at bounding box center [384, 73] width 379 height 14
type input "*****"
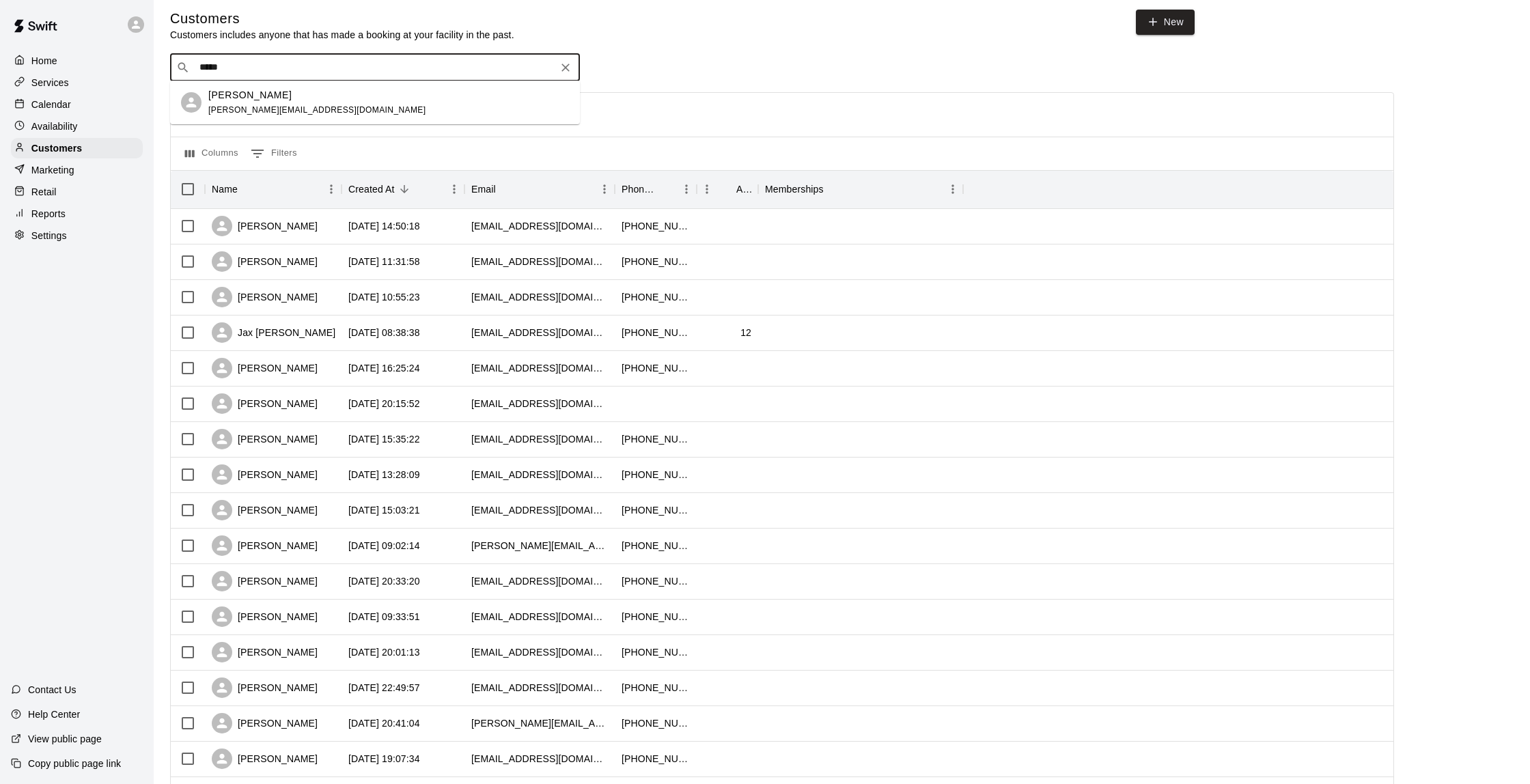
scroll to position [8, 0]
click at [319, 98] on div "[PERSON_NAME] Williams [EMAIL_ADDRESS][DOMAIN_NAME]" at bounding box center [388, 102] width 360 height 29
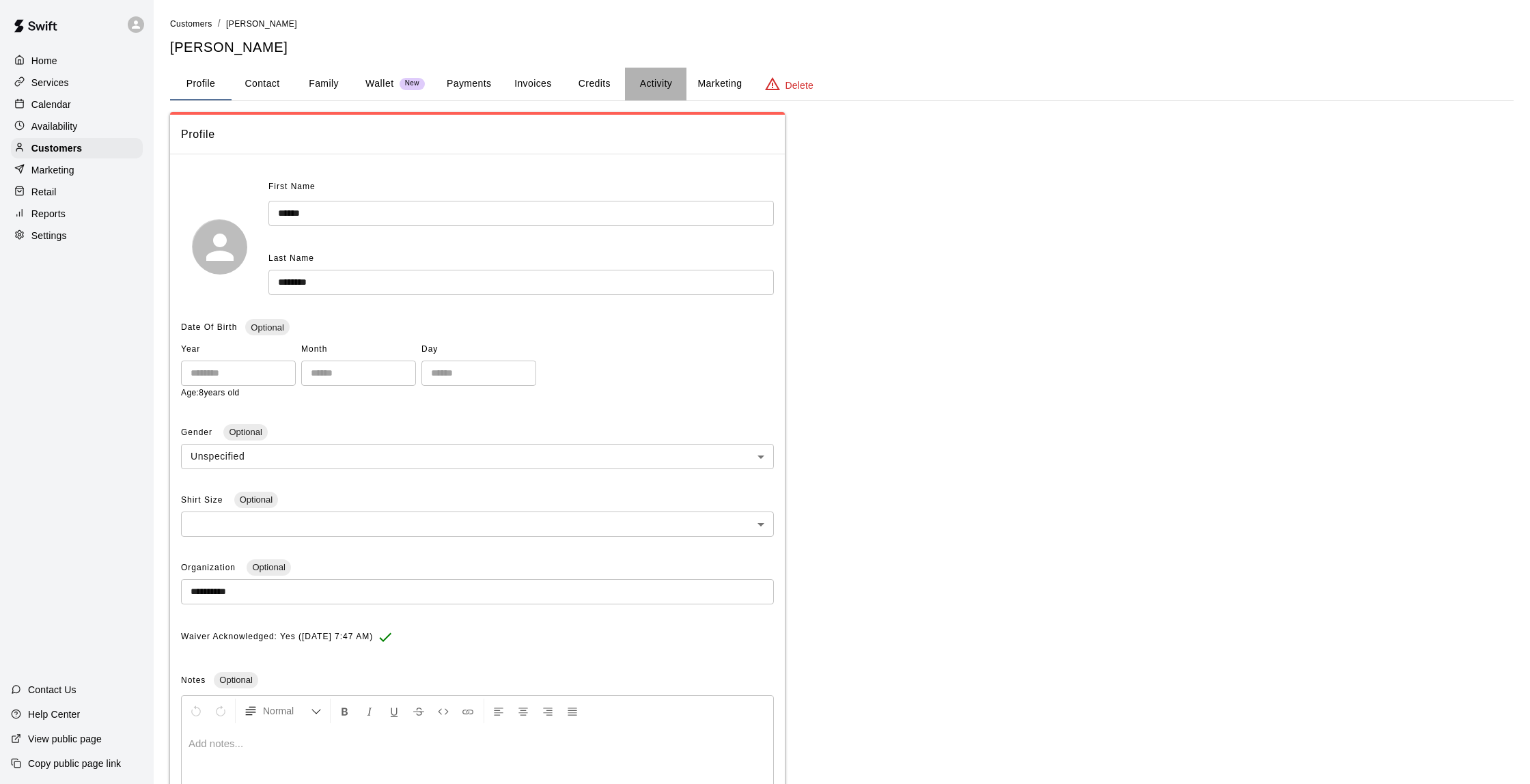
click at [659, 77] on button "Activity" at bounding box center [656, 84] width 62 height 33
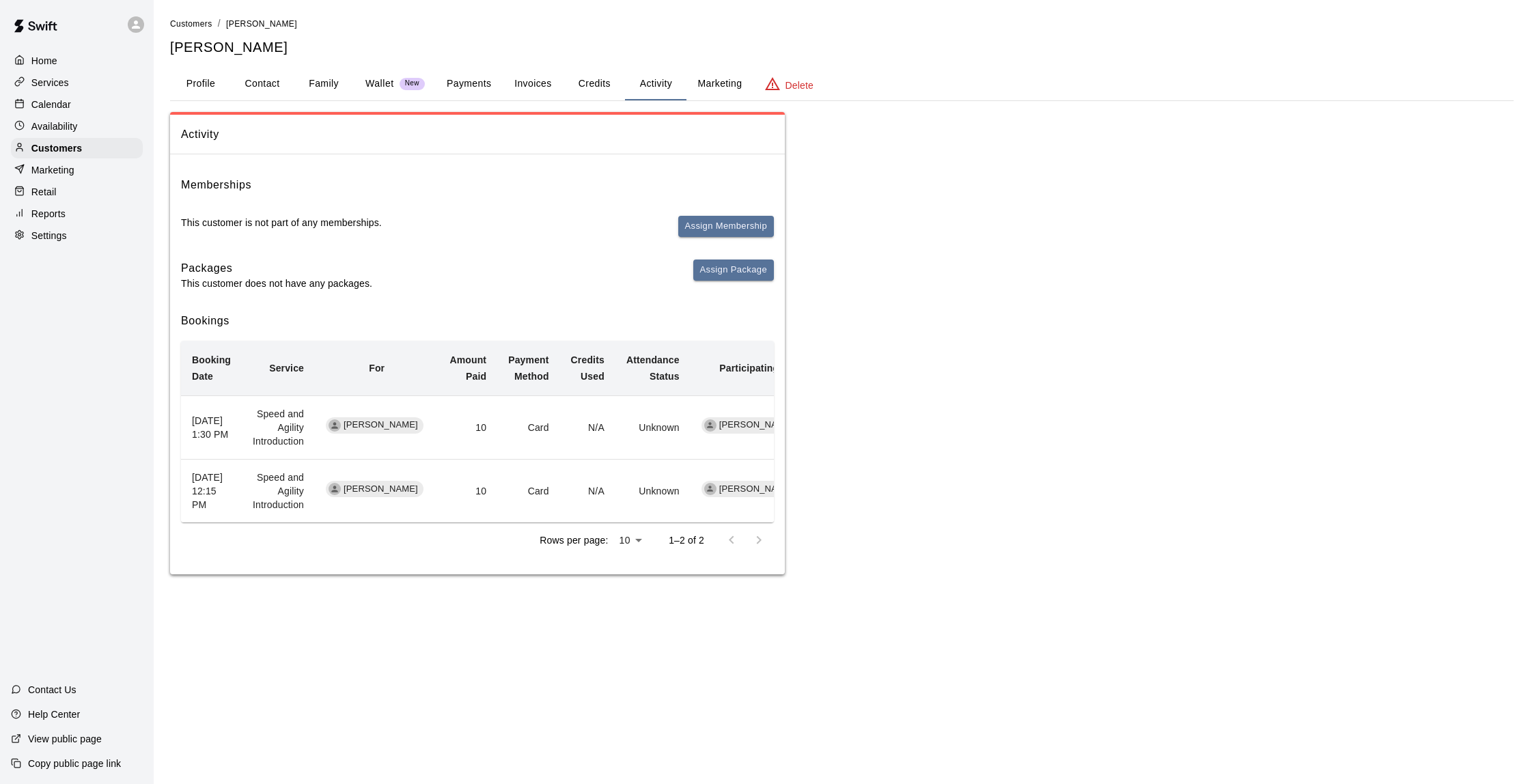
click at [77, 108] on div "Calendar" at bounding box center [76, 104] width 132 height 20
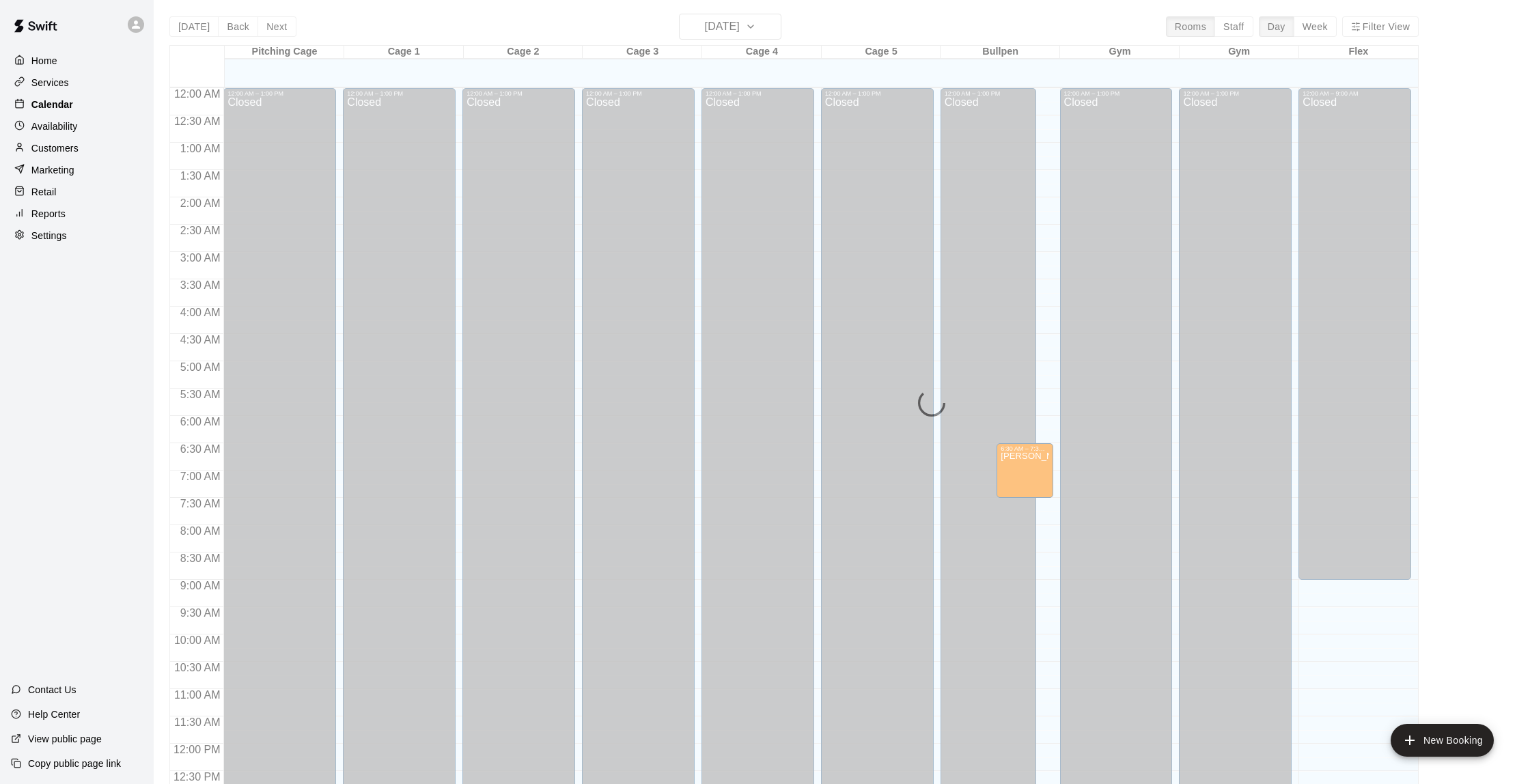
scroll to position [562, 0]
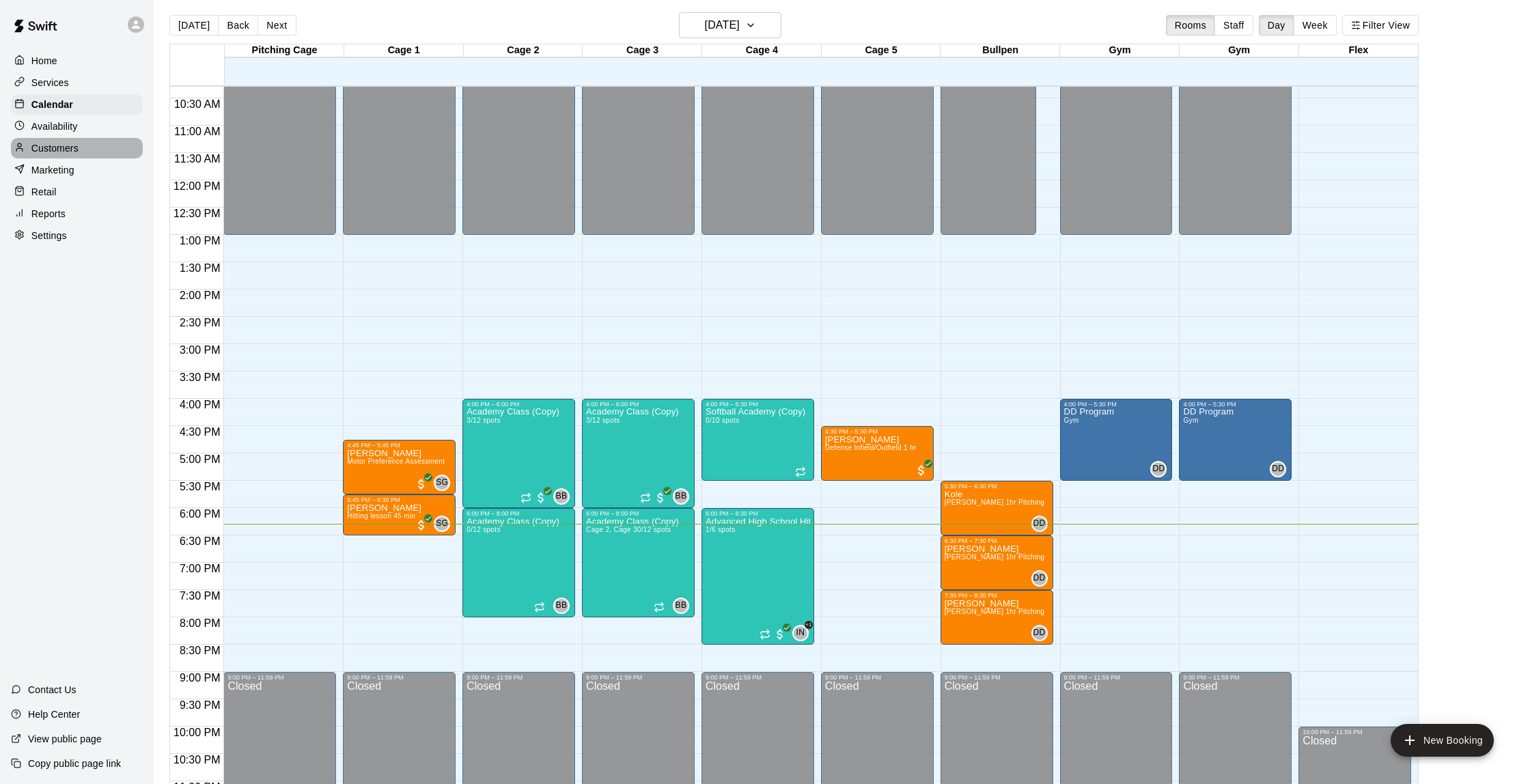
click at [70, 141] on p "Customers" at bounding box center [55, 148] width 47 height 14
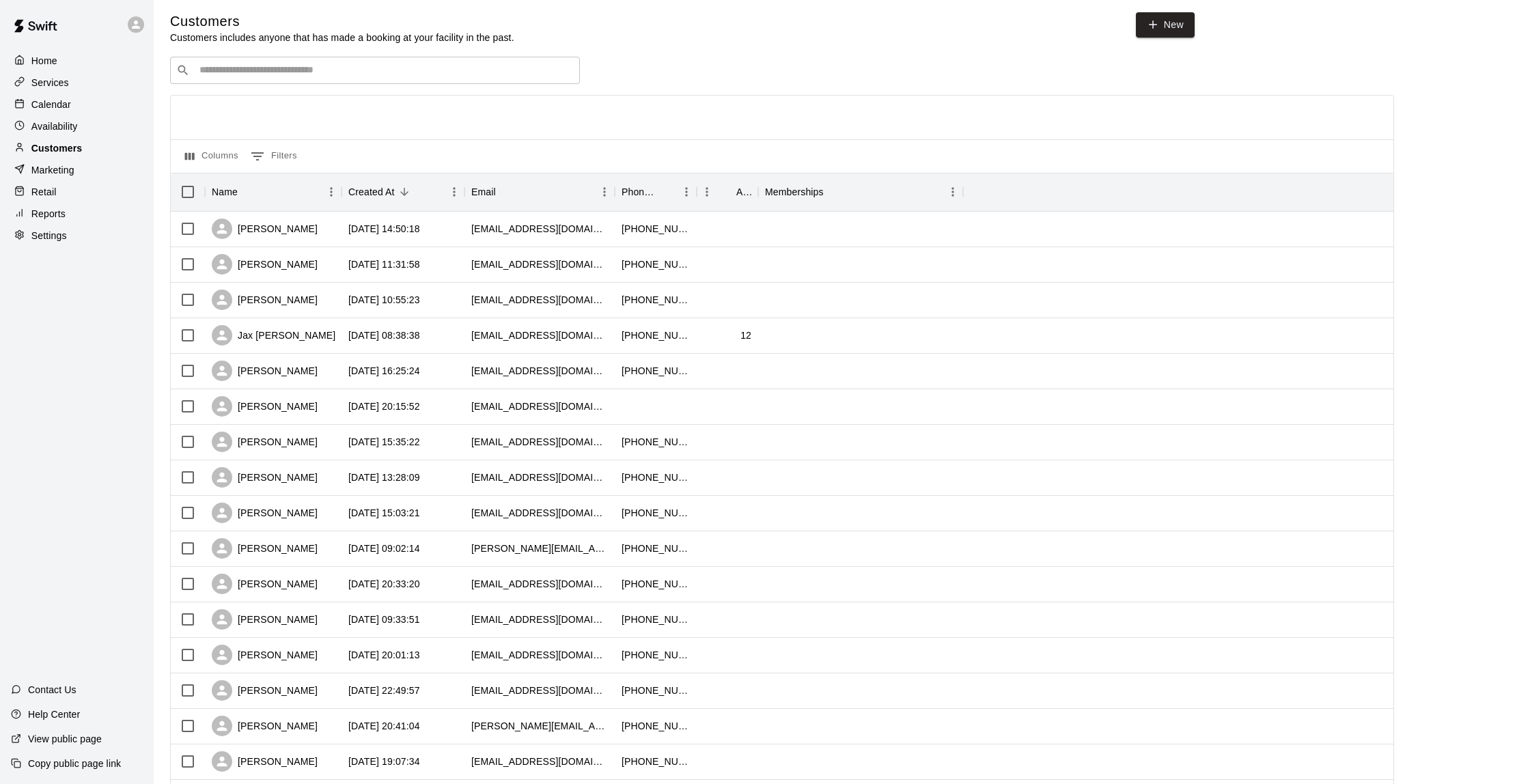
scroll to position [3, 0]
click at [326, 65] on input "Search customers by name or email" at bounding box center [384, 71] width 379 height 14
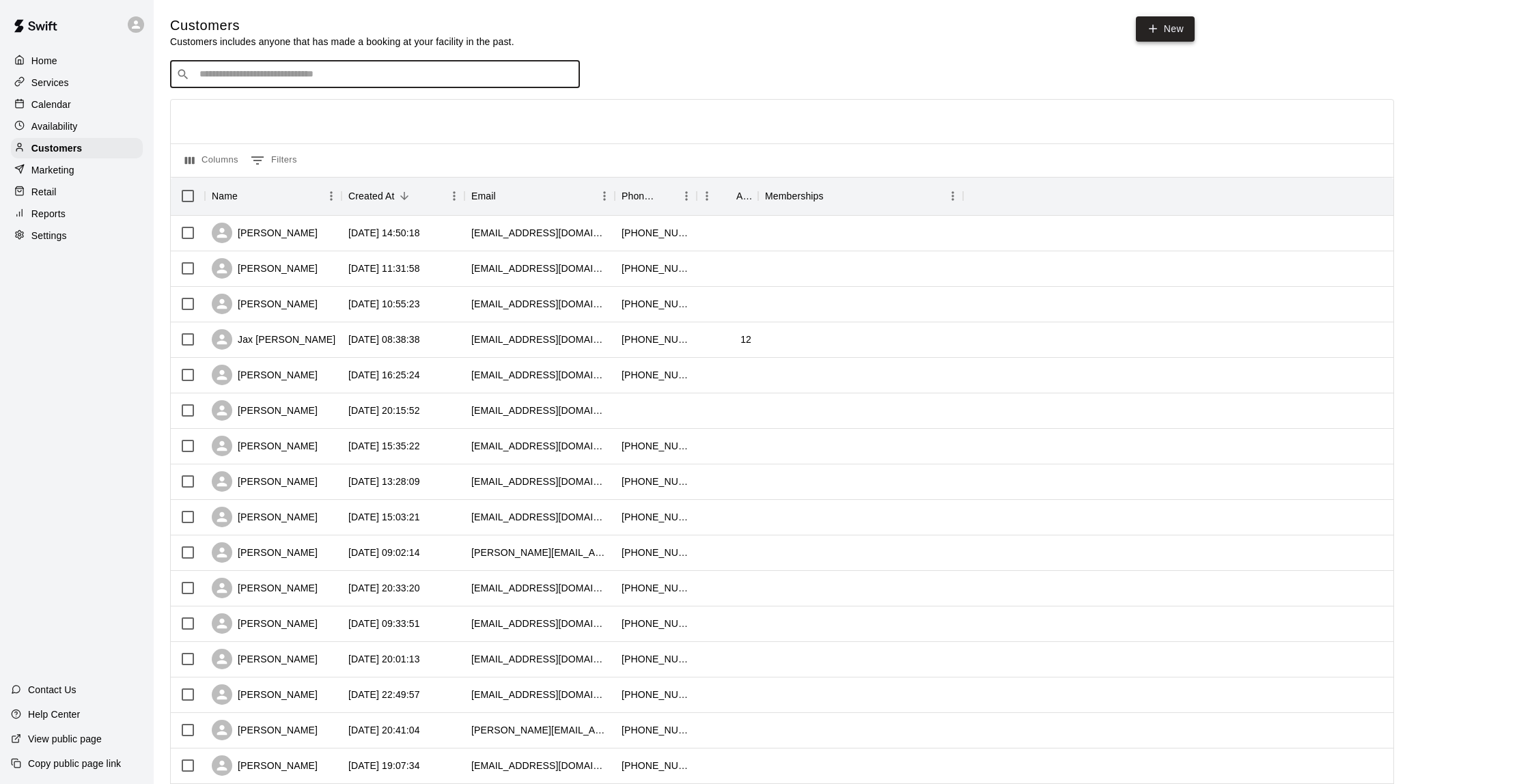
click at [1171, 29] on link "New" at bounding box center [1165, 29] width 59 height 25
select select "**"
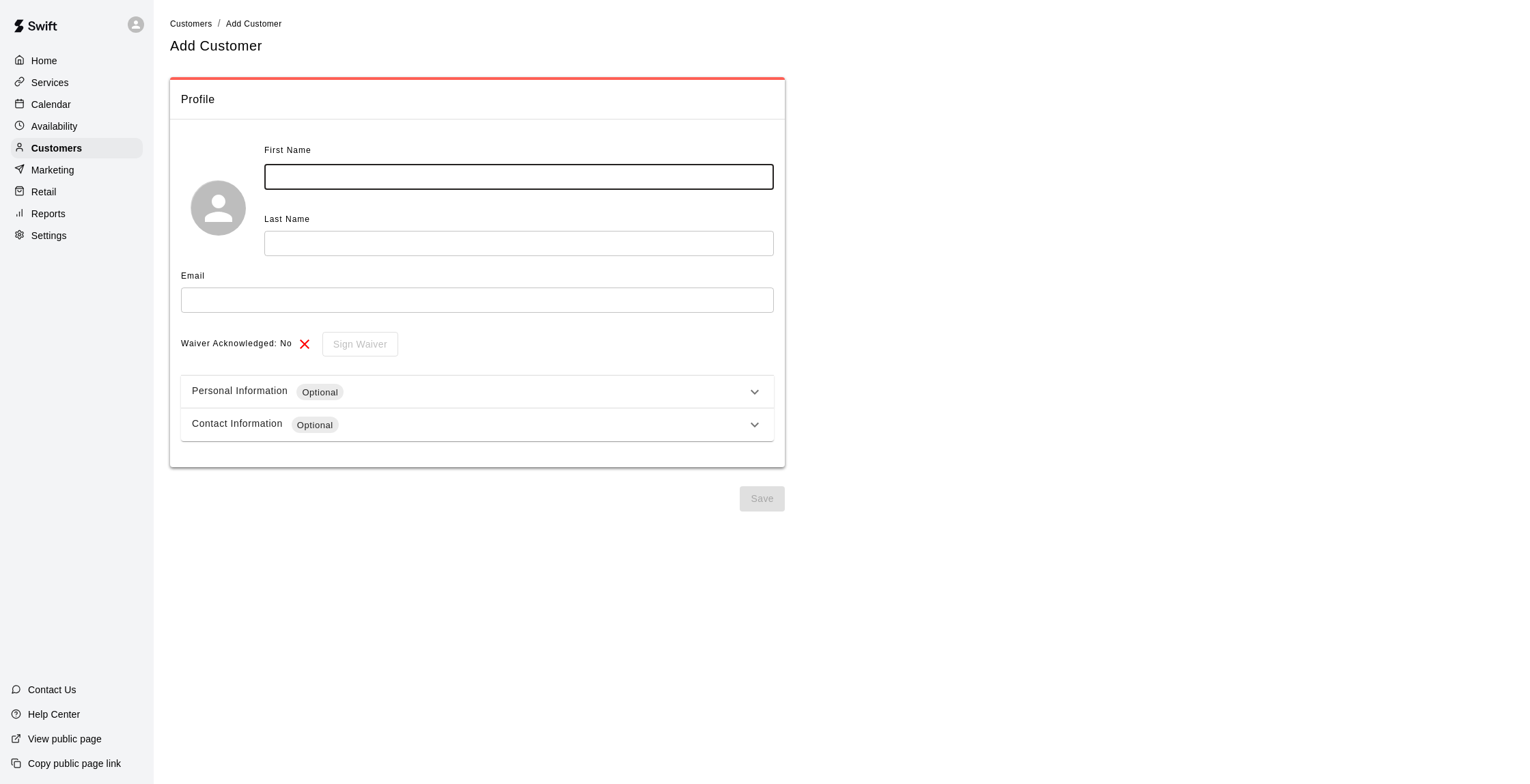
type input "*"
type input "****"
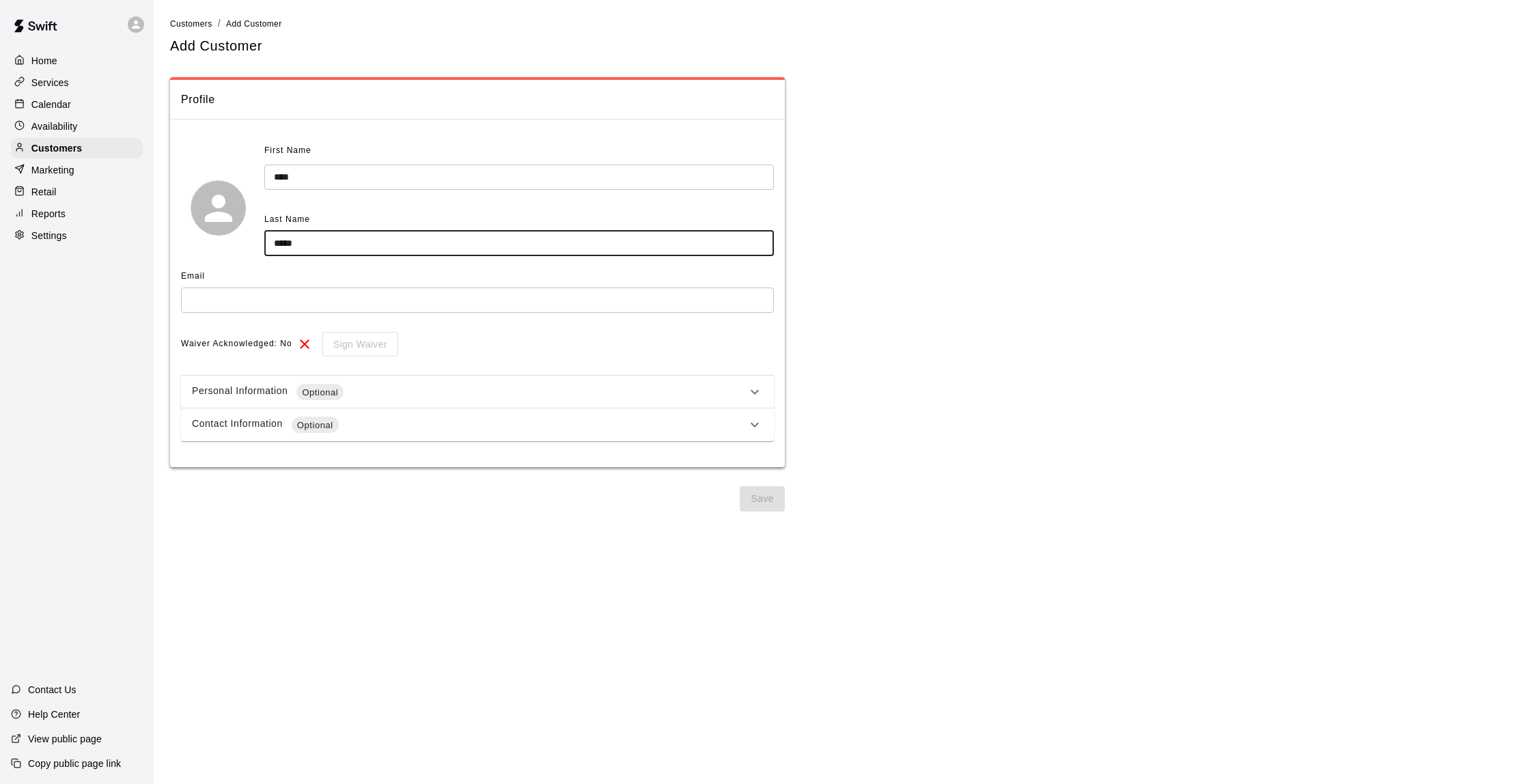
type input "*****"
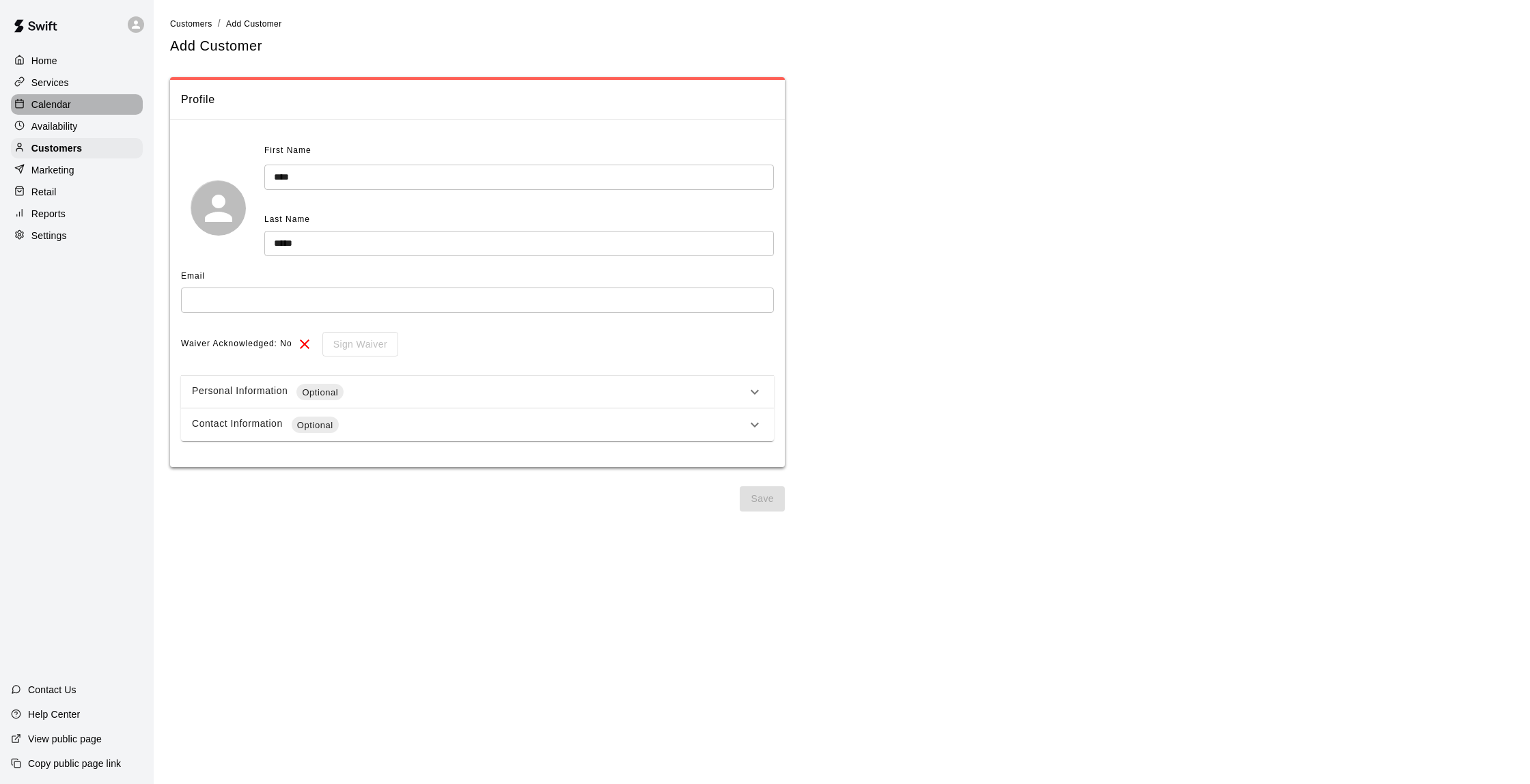
click at [61, 102] on p "Calendar" at bounding box center [51, 104] width 40 height 14
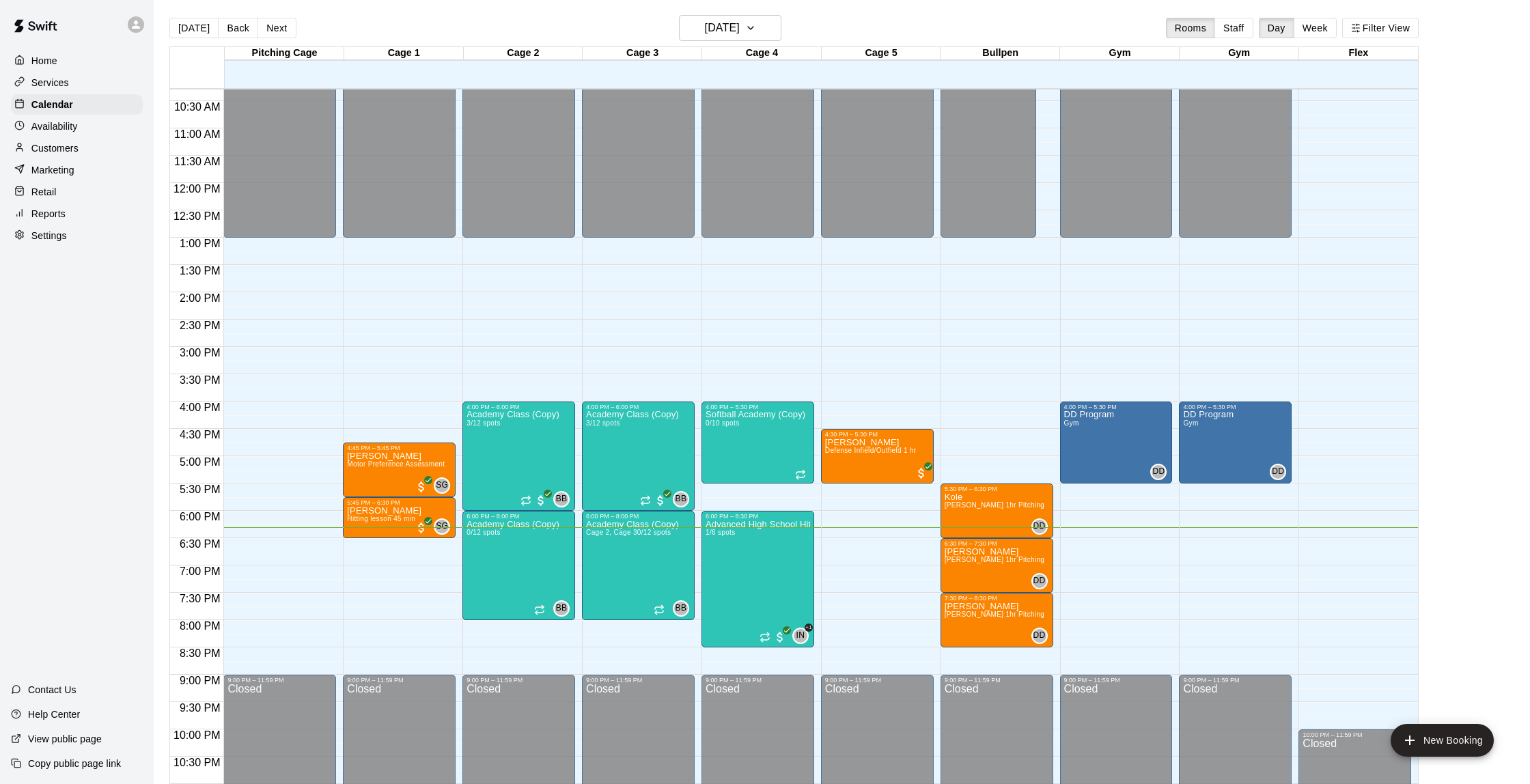
scroll to position [3, 0]
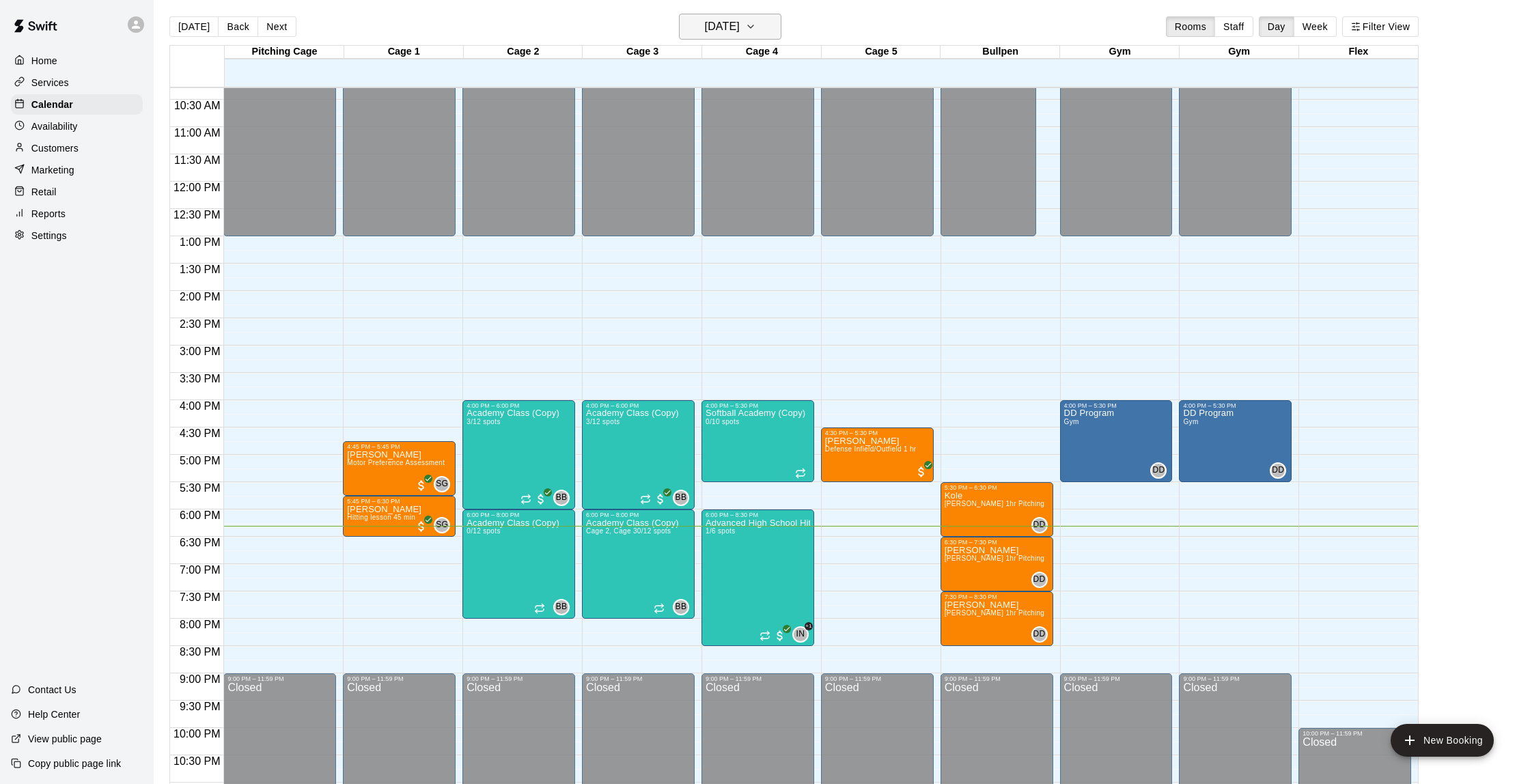
click at [737, 27] on h6 "[DATE]" at bounding box center [722, 27] width 35 height 19
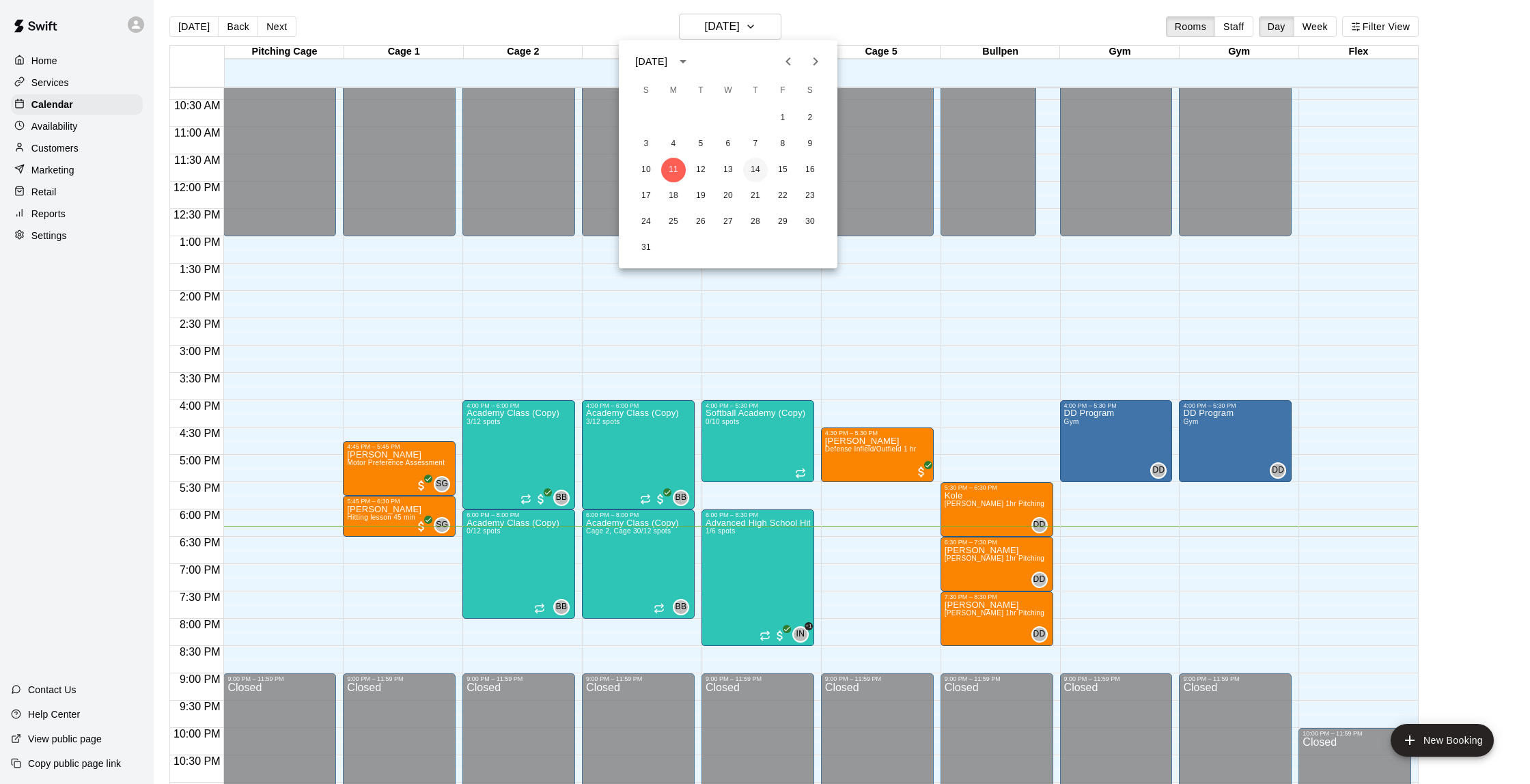
click at [762, 169] on button "14" at bounding box center [754, 169] width 24 height 24
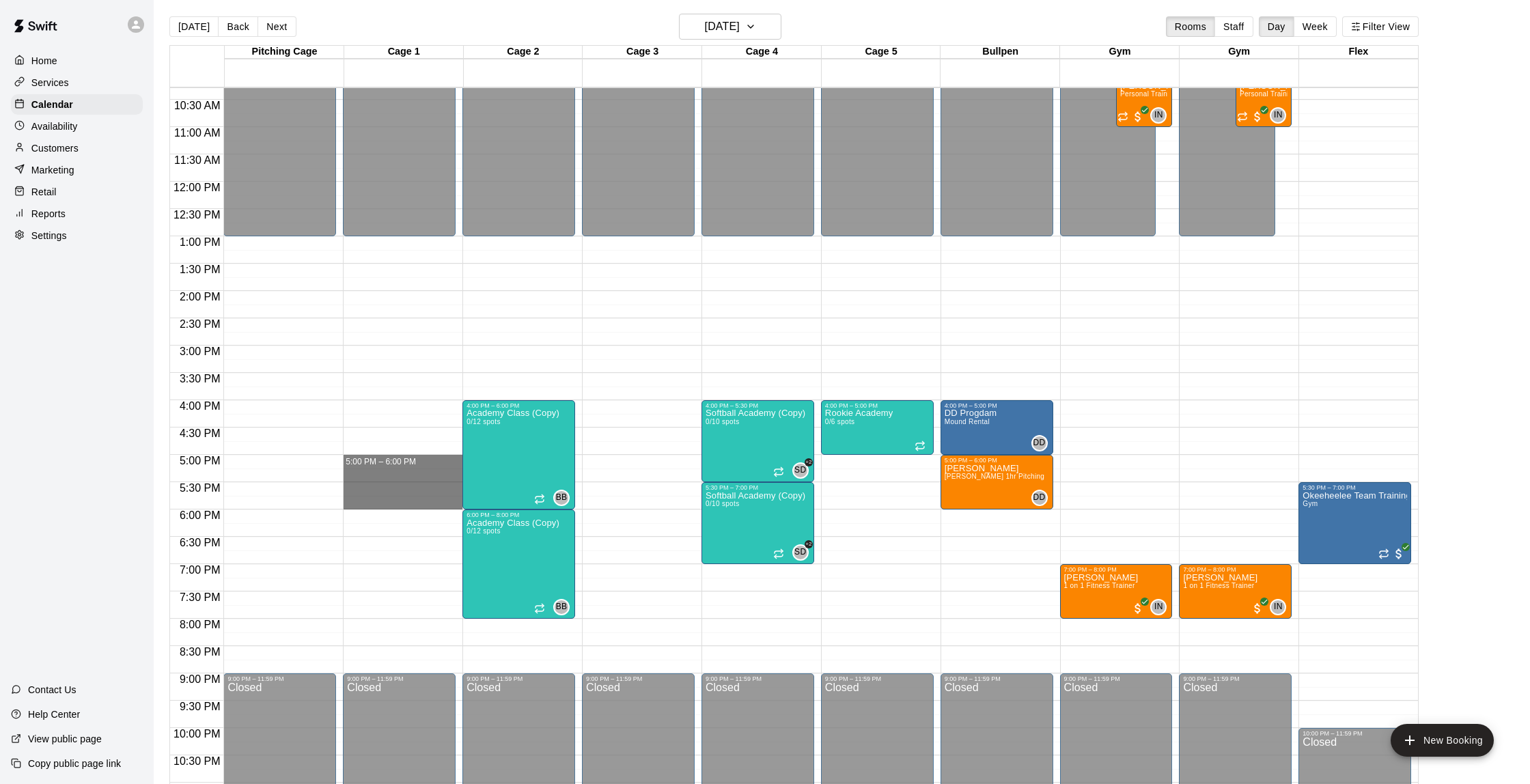
drag, startPoint x: 368, startPoint y: 460, endPoint x: 367, endPoint y: 500, distance: 40.0
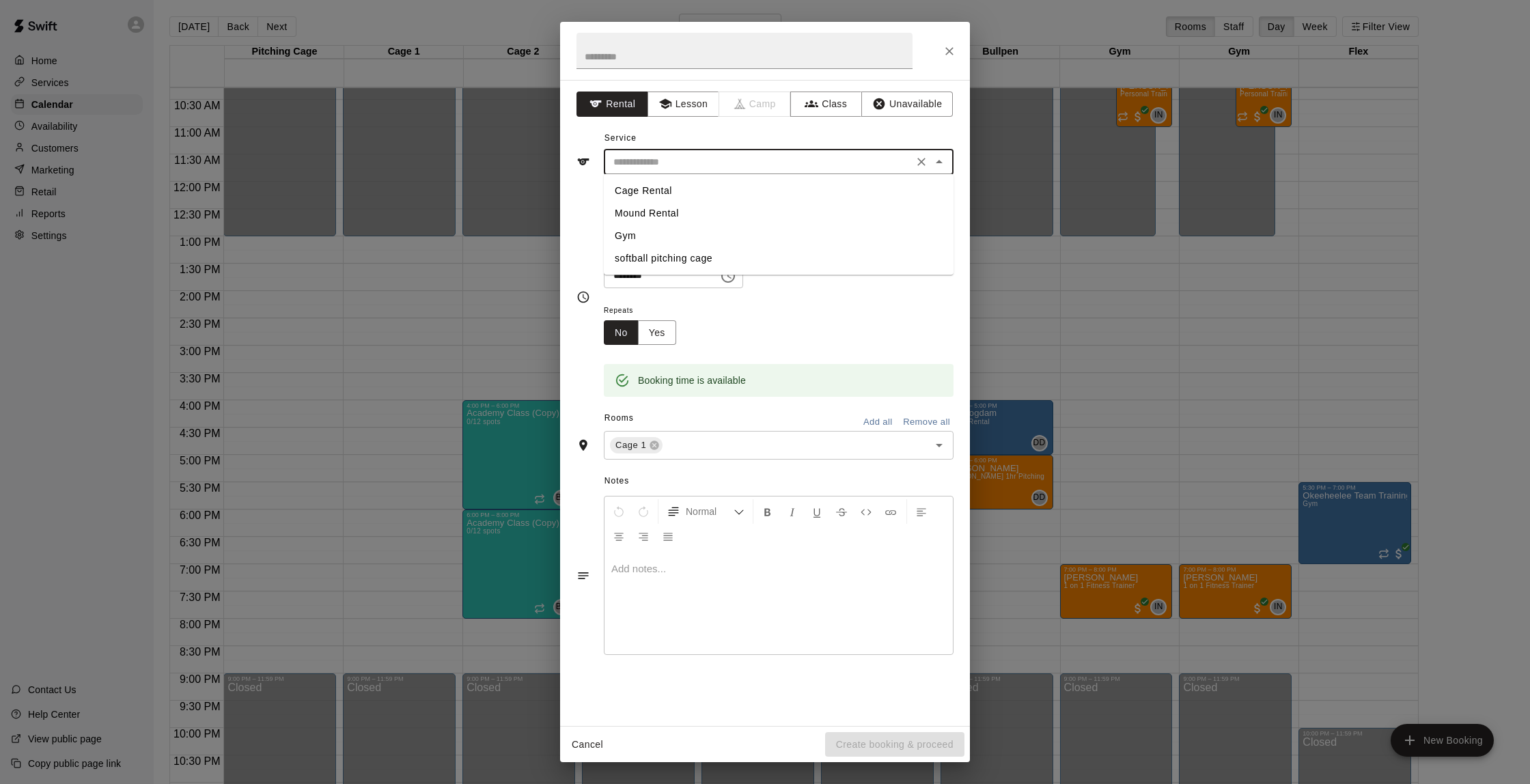
click at [664, 162] on input "text" at bounding box center [758, 162] width 301 height 17
click at [666, 111] on icon "button" at bounding box center [666, 103] width 14 height 14
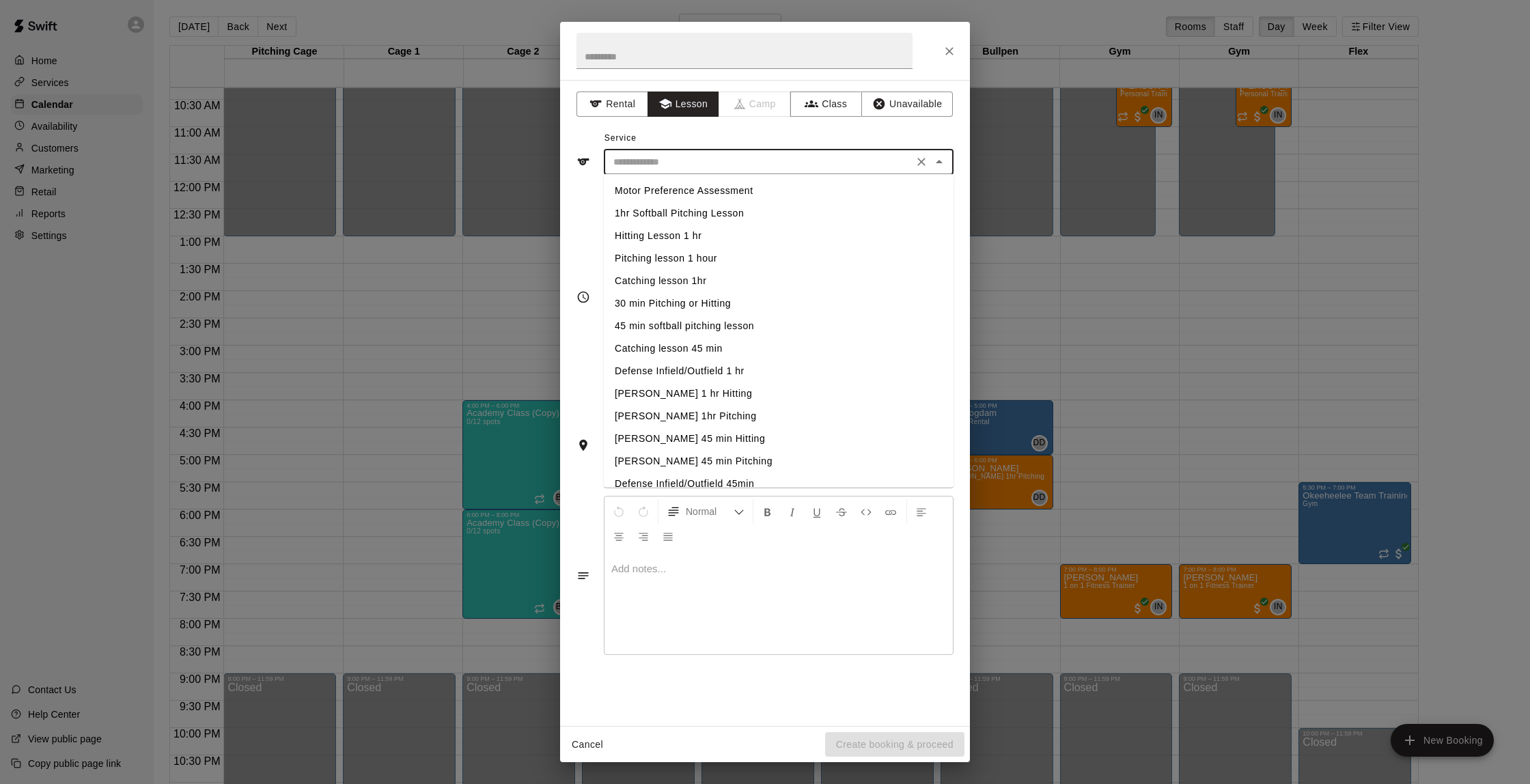
click at [663, 166] on input "text" at bounding box center [758, 162] width 301 height 17
click at [671, 232] on li "Hitting Lesson 1 hr" at bounding box center [779, 236] width 350 height 22
type input "**********"
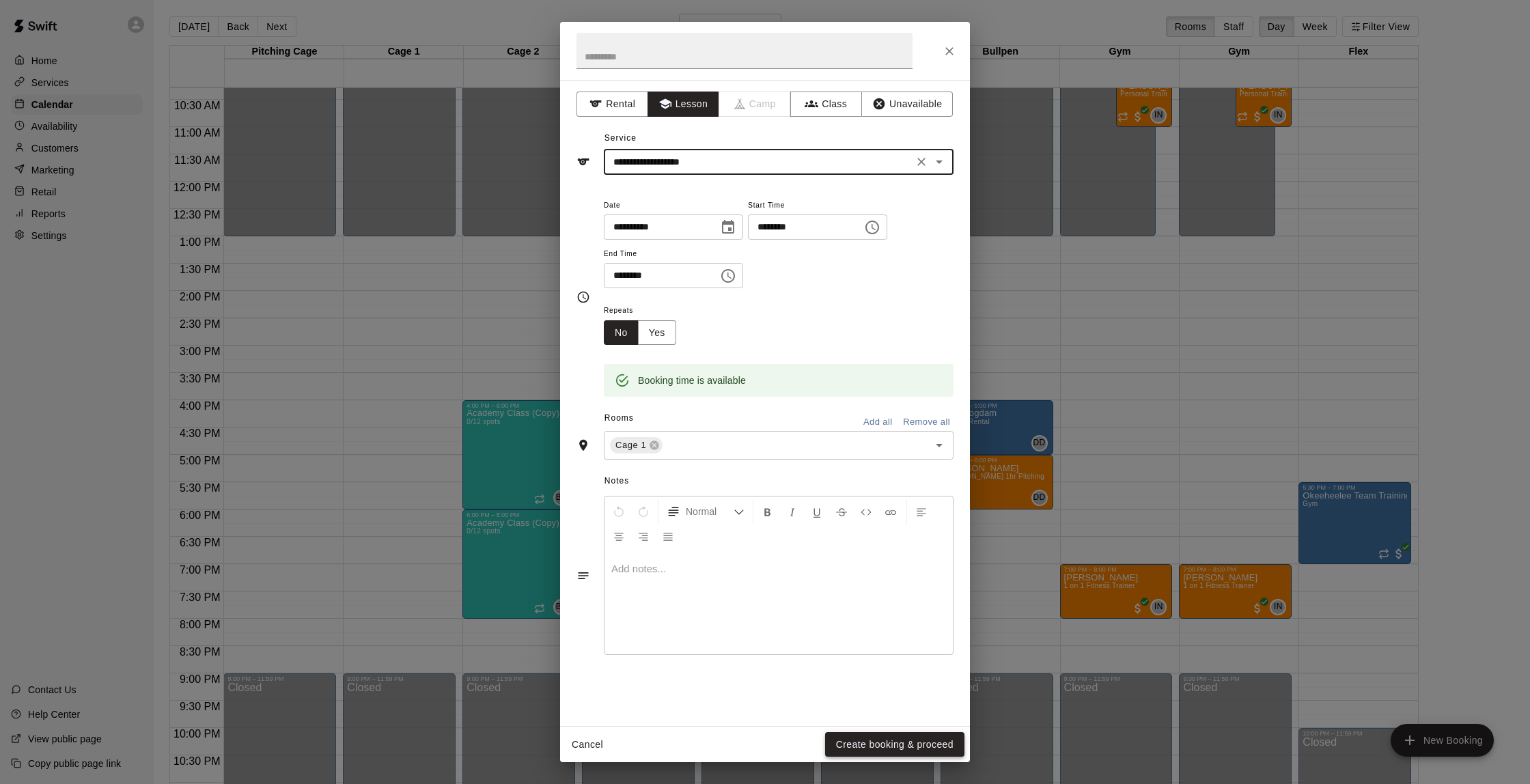
click at [905, 739] on button "Create booking & proceed" at bounding box center [894, 744] width 139 height 25
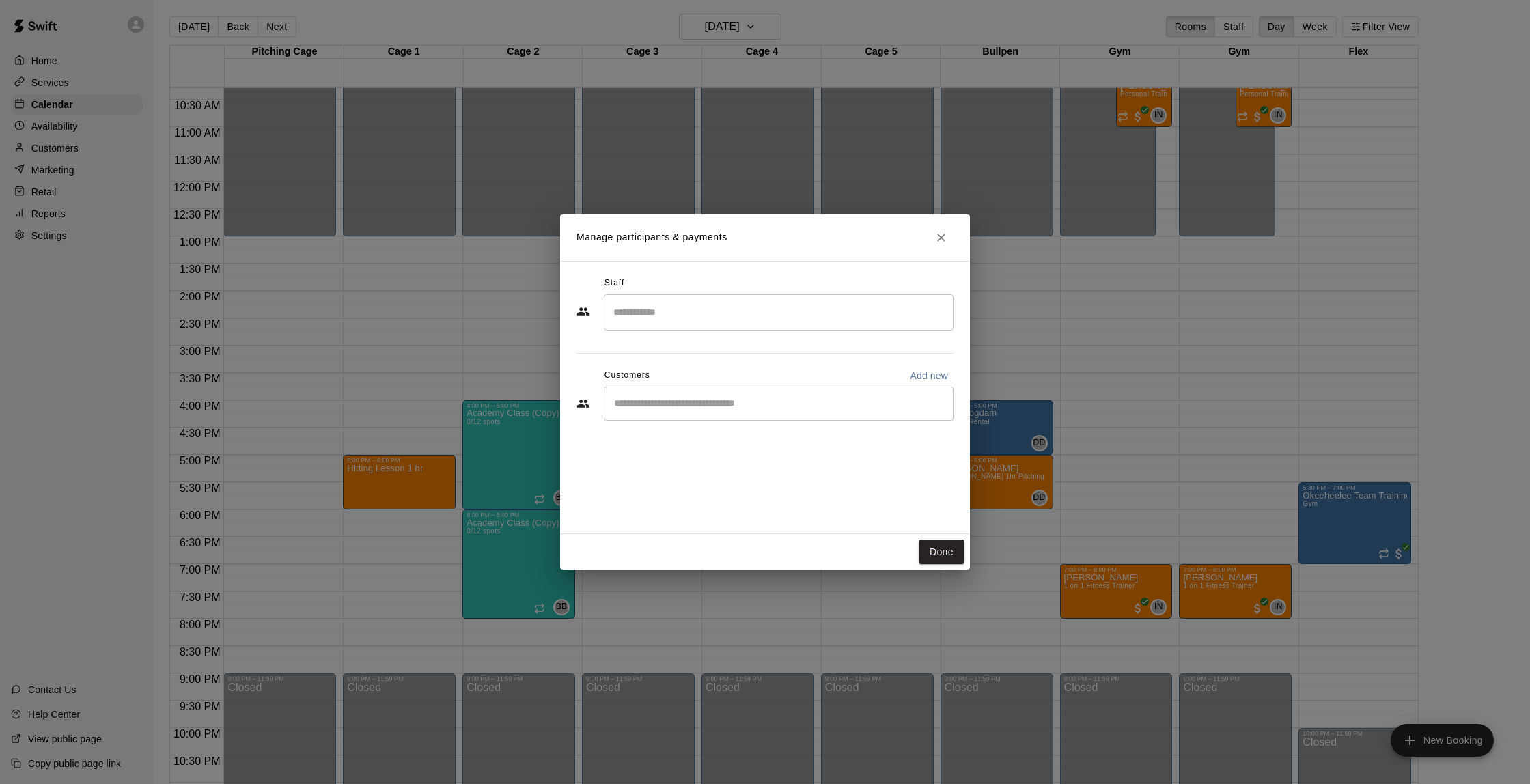
click at [710, 309] on input "Search staff" at bounding box center [779, 312] width 337 height 24
click at [729, 357] on div "[PERSON_NAME] Instructor" at bounding box center [790, 357] width 304 height 27
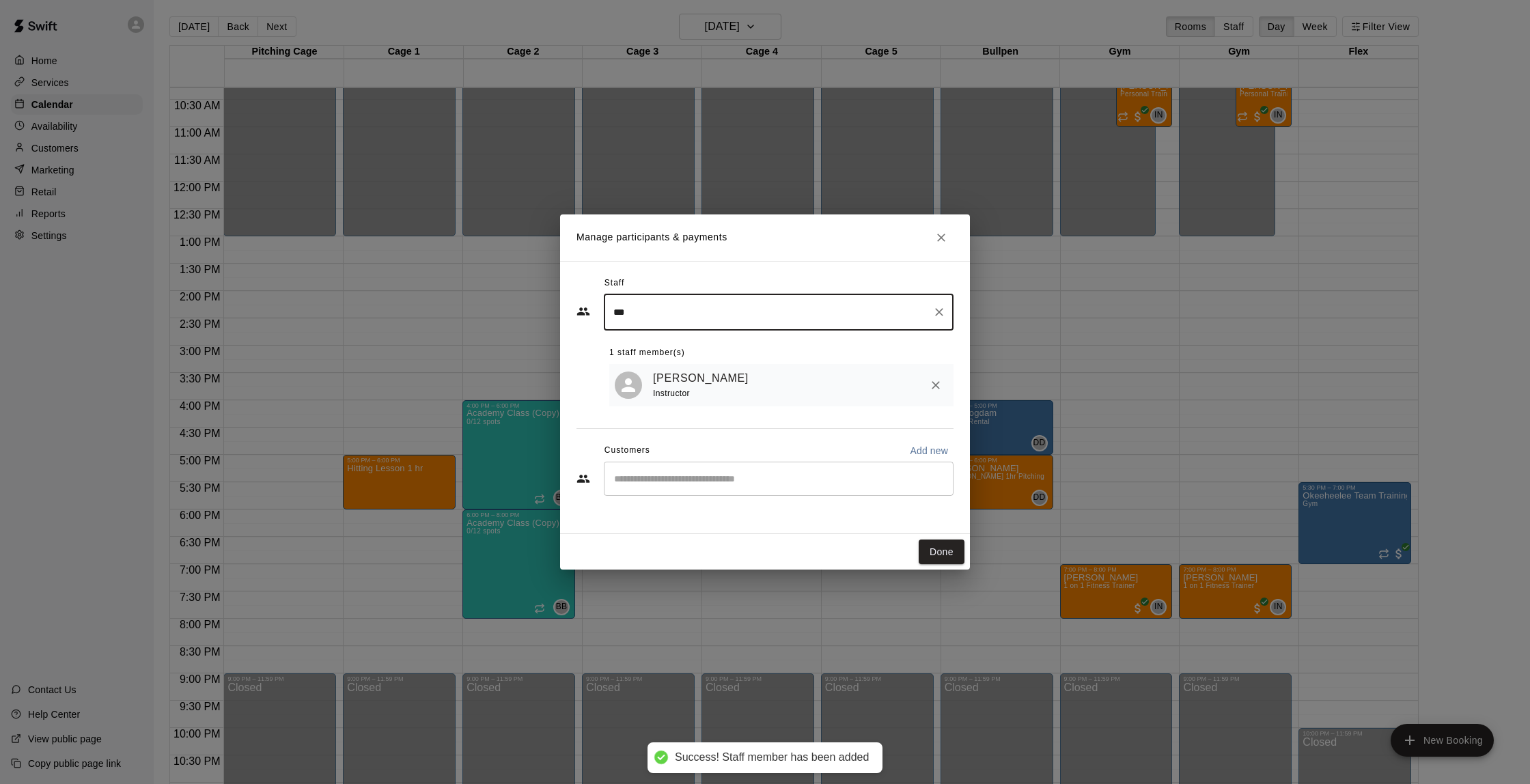
click at [665, 485] on div "​" at bounding box center [779, 478] width 350 height 34
type input "***"
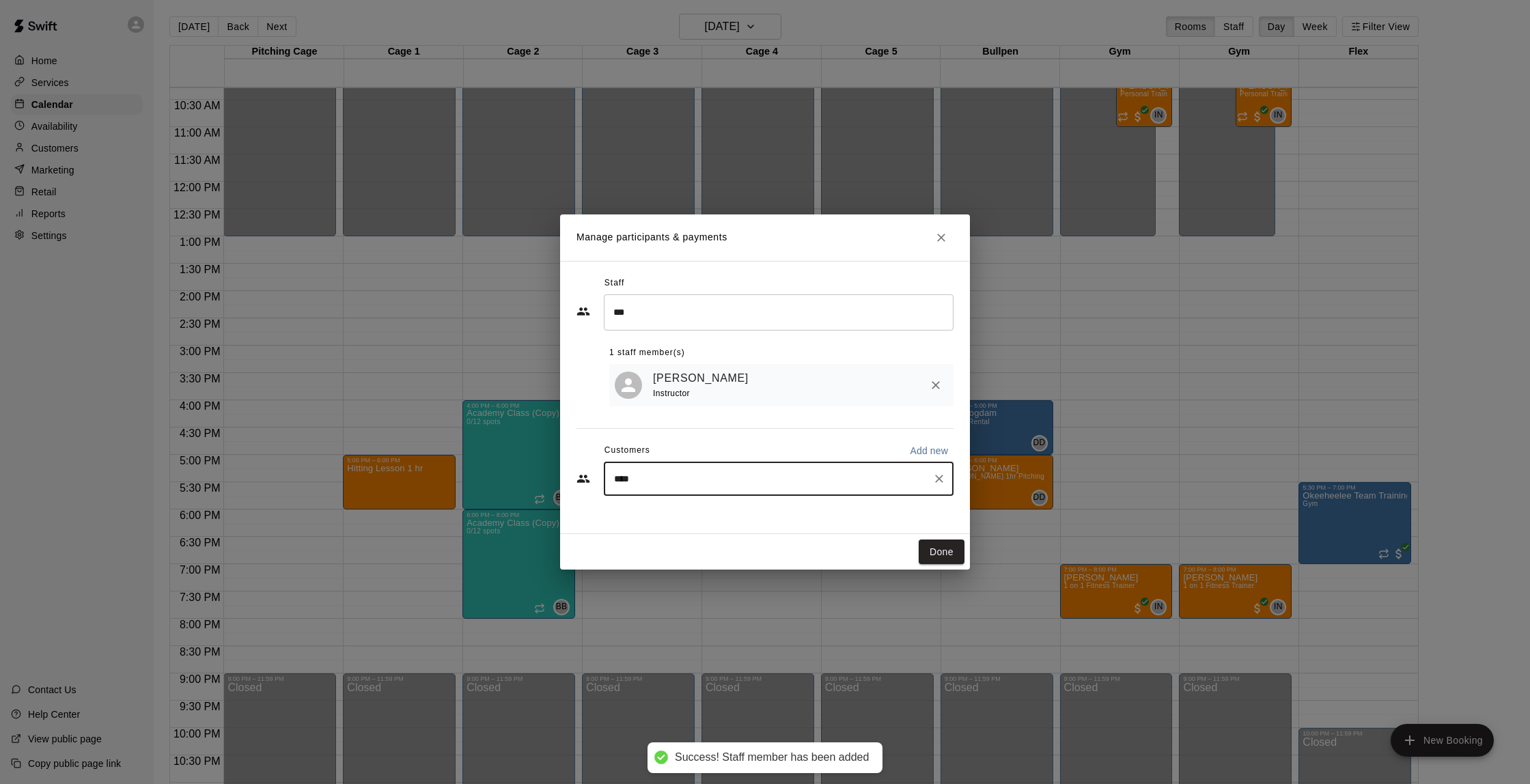
type input "*****"
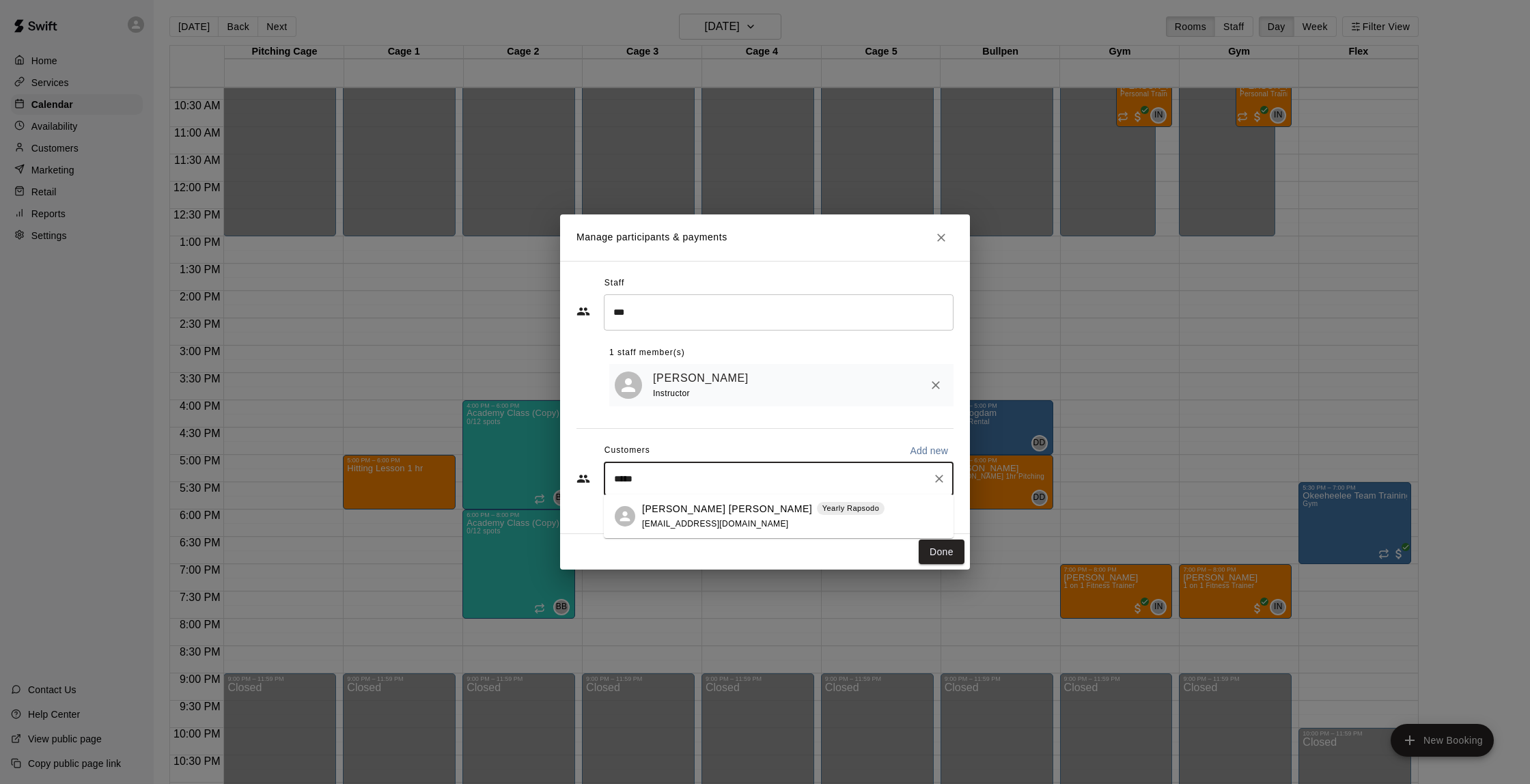
click at [676, 503] on p "[PERSON_NAME] [PERSON_NAME]" at bounding box center [727, 509] width 170 height 14
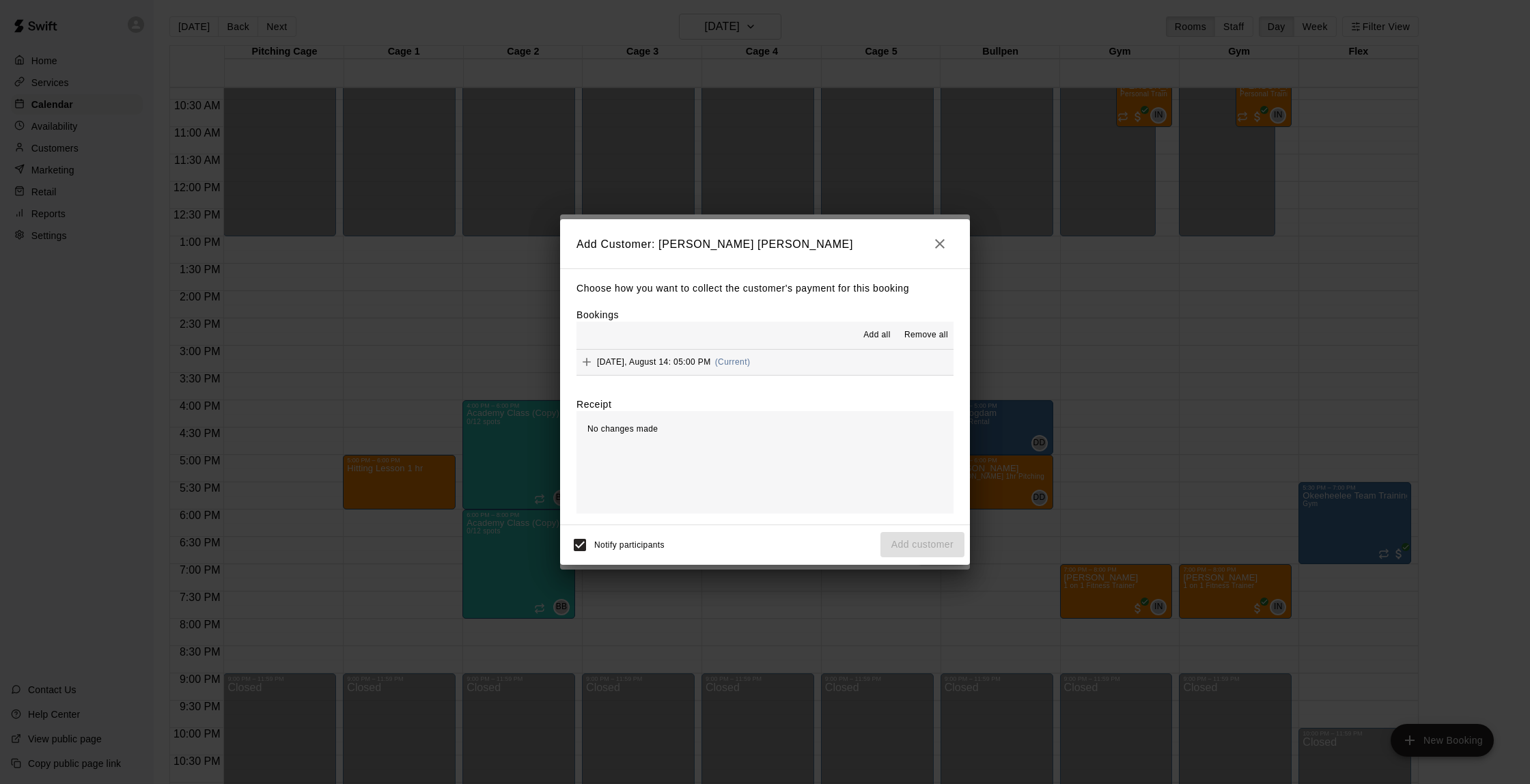
click at [836, 364] on button "[DATE], August 14: 05:00 PM (Current)" at bounding box center [765, 362] width 377 height 25
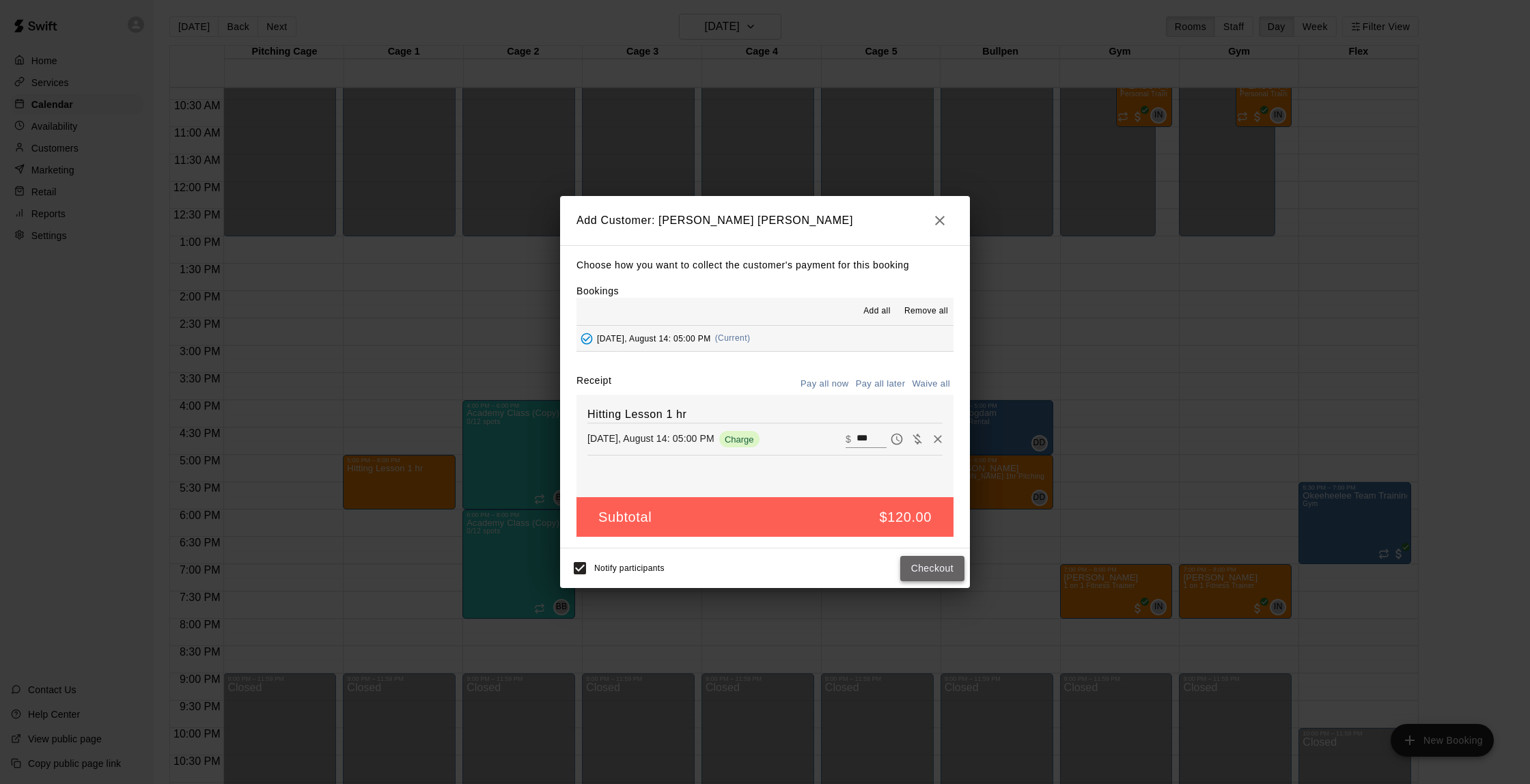
click at [932, 567] on button "Checkout" at bounding box center [932, 569] width 64 height 25
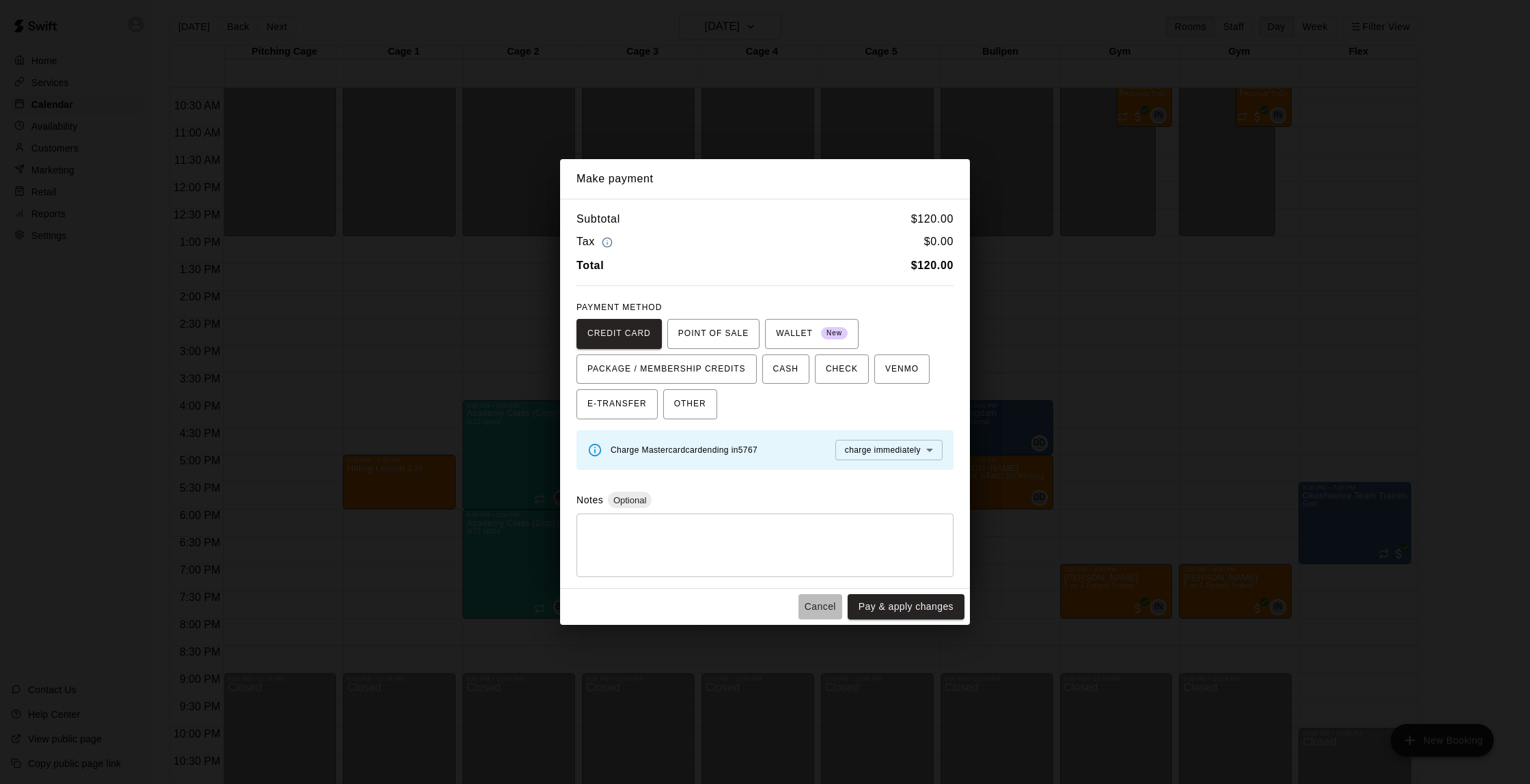
click at [822, 609] on button "Cancel" at bounding box center [820, 606] width 43 height 25
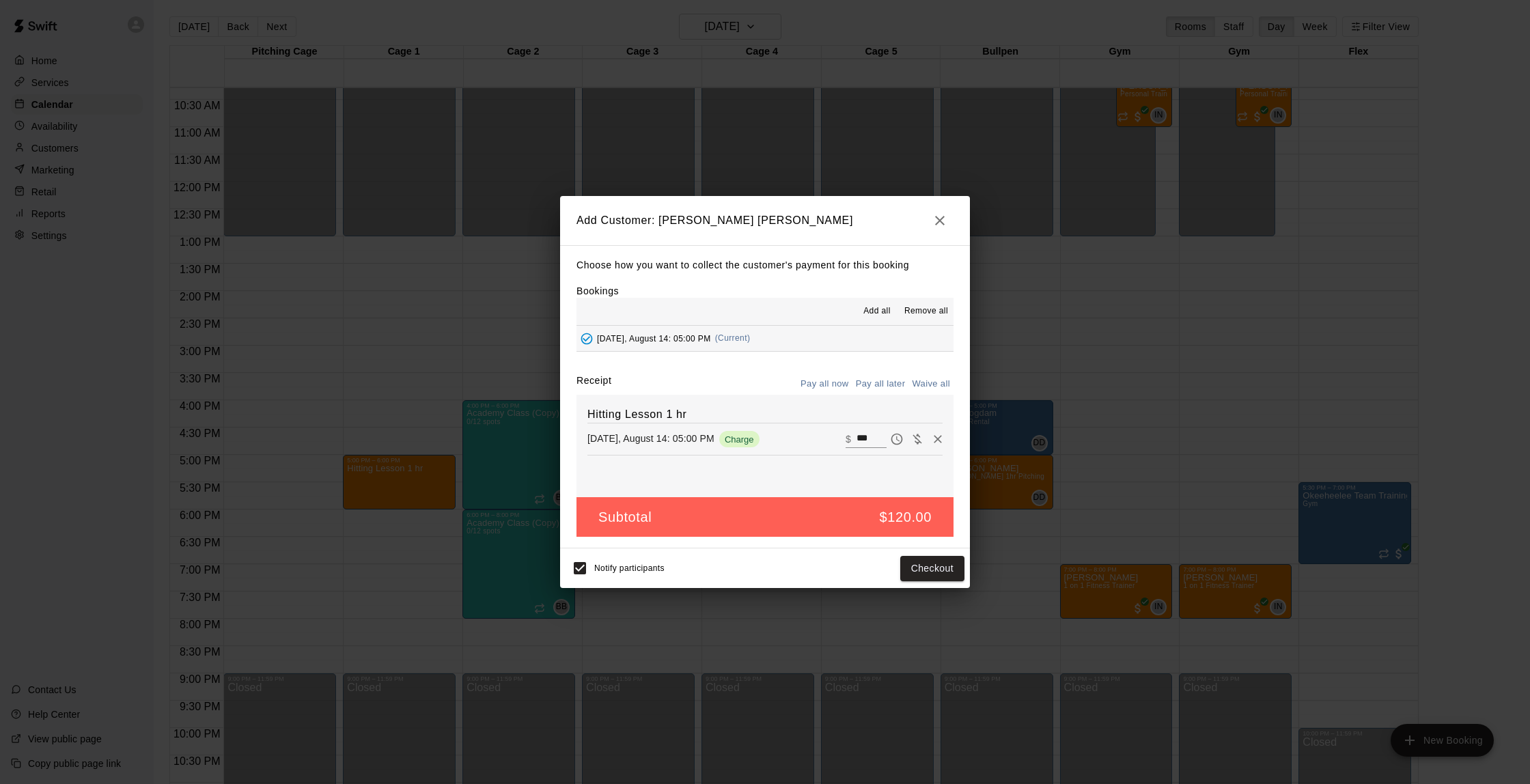
click at [947, 383] on button "Waive all" at bounding box center [931, 384] width 45 height 21
type input "*"
click at [930, 562] on button "Add customer" at bounding box center [922, 569] width 84 height 25
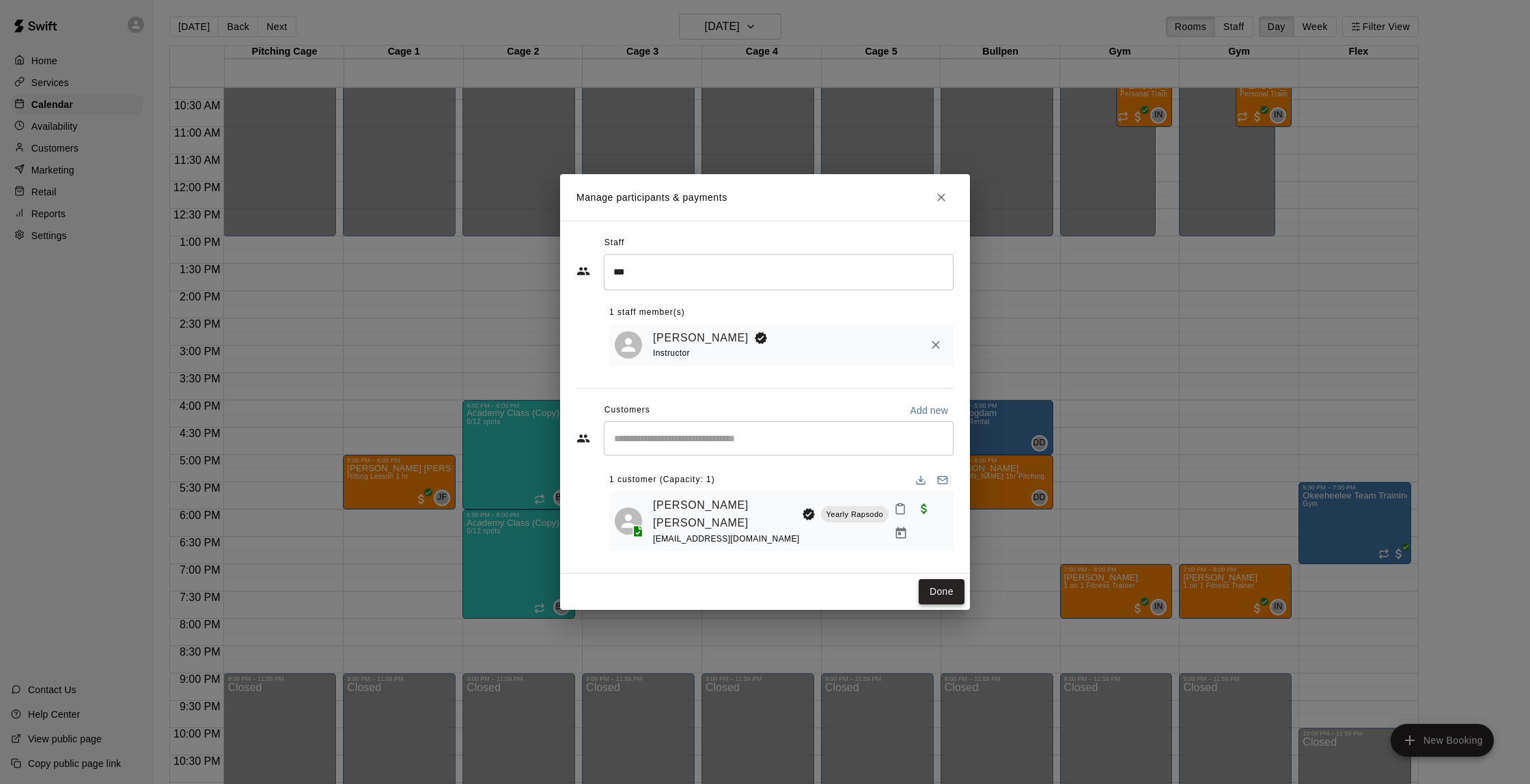
click at [943, 583] on button "Done" at bounding box center [941, 592] width 45 height 25
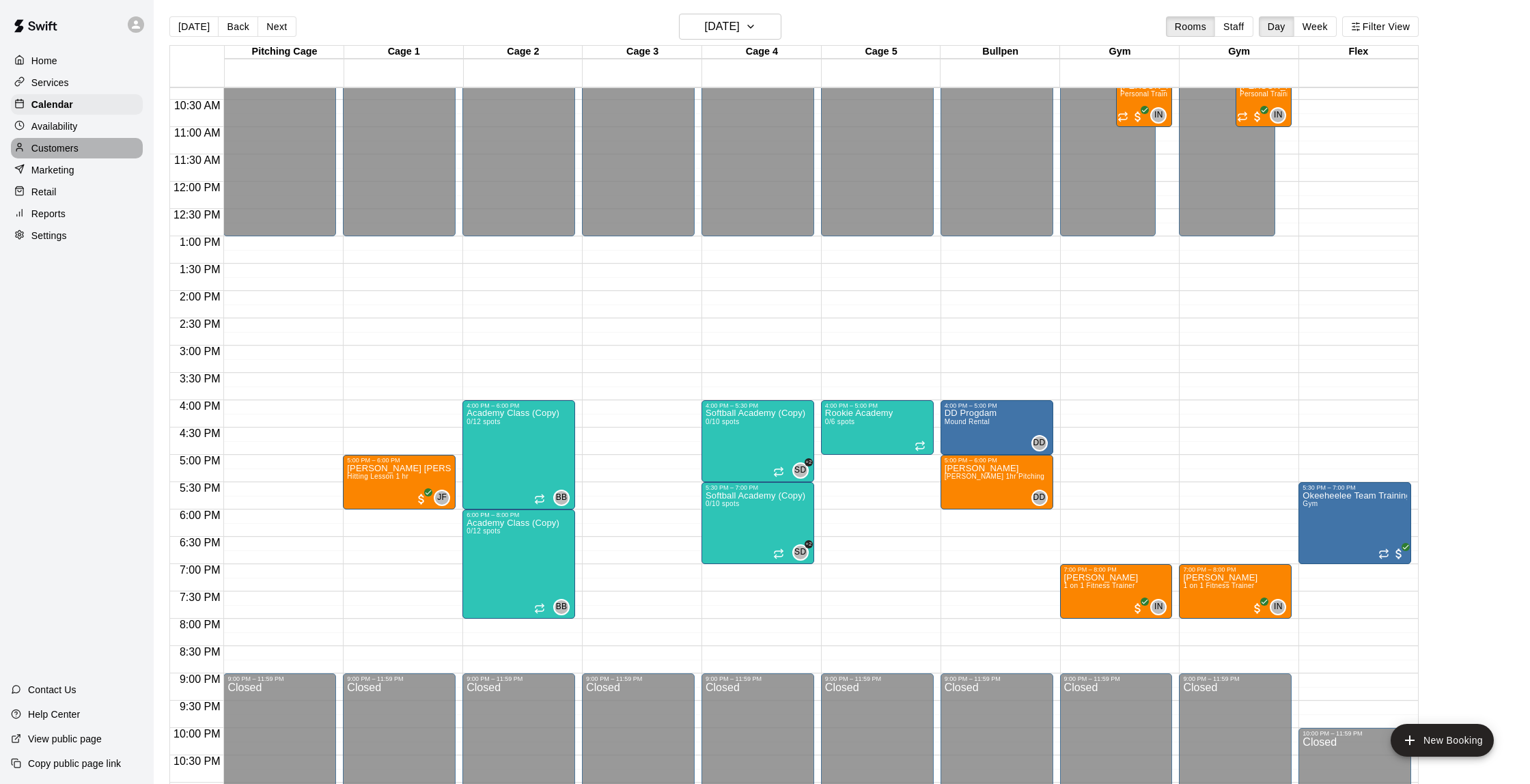
click at [79, 150] on div "Customers" at bounding box center [76, 148] width 132 height 20
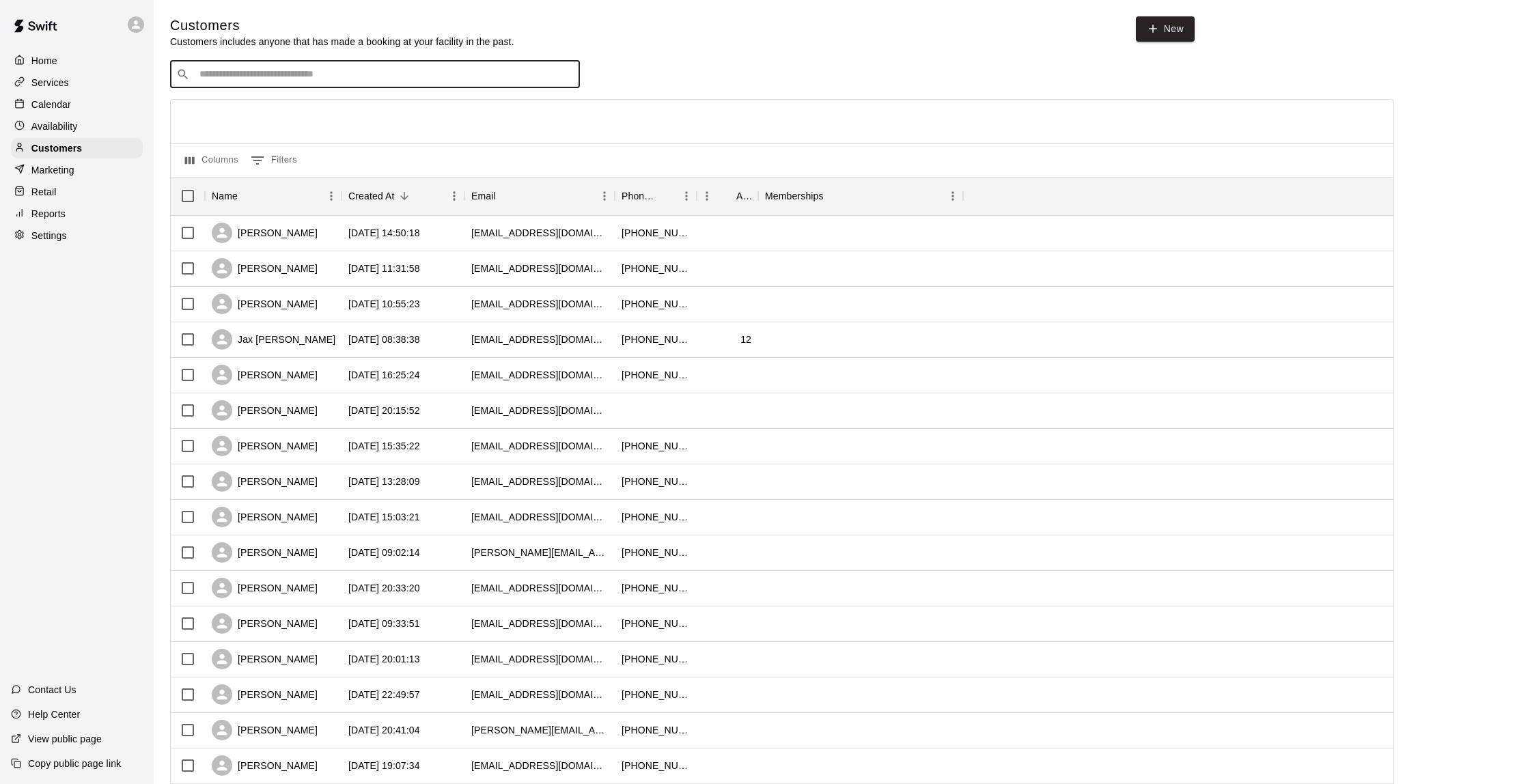
click at [343, 78] on input "Search customers by name or email" at bounding box center [384, 74] width 379 height 14
type input "****"
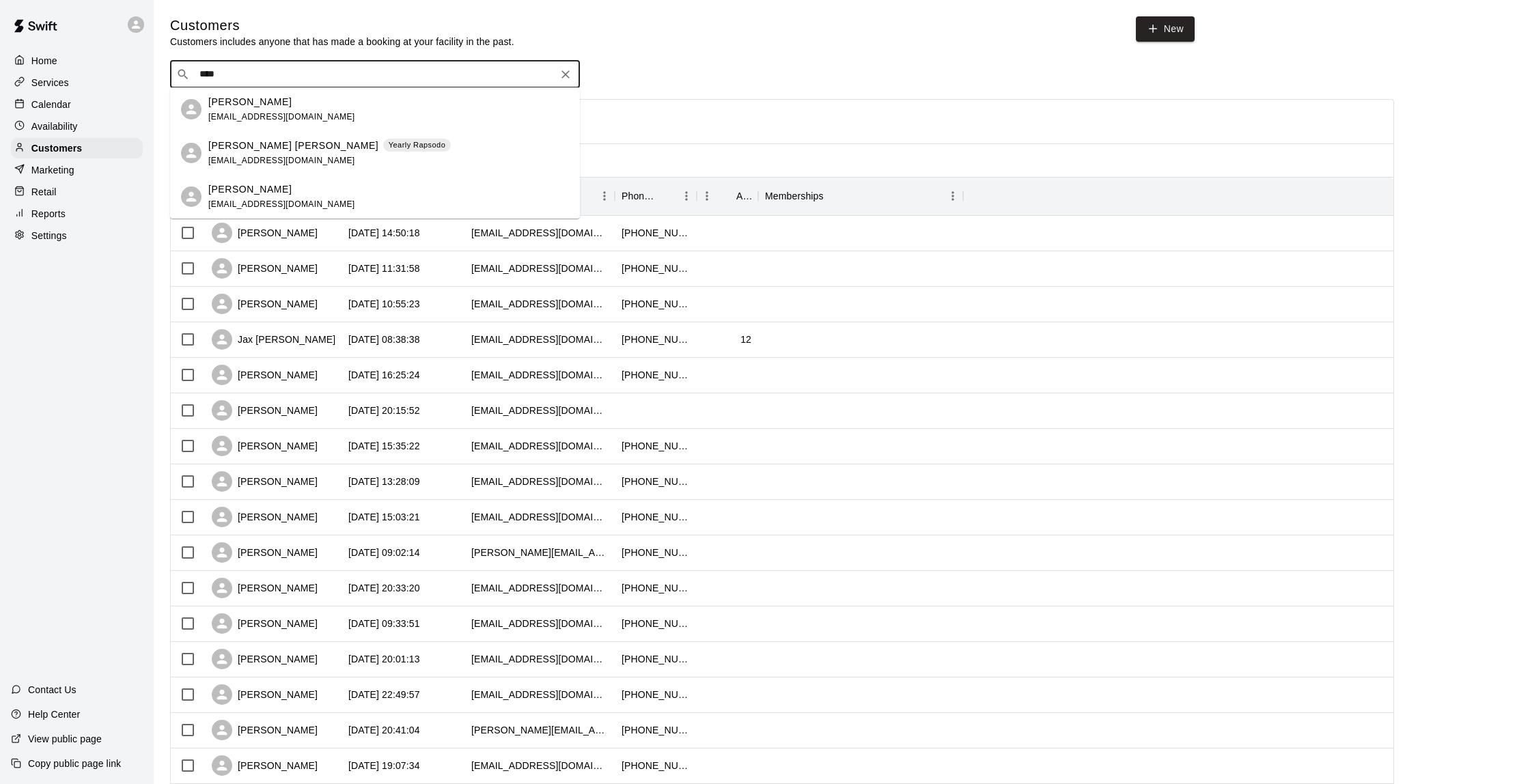
click at [388, 140] on p "Yearly Rapsodo" at bounding box center [416, 145] width 57 height 12
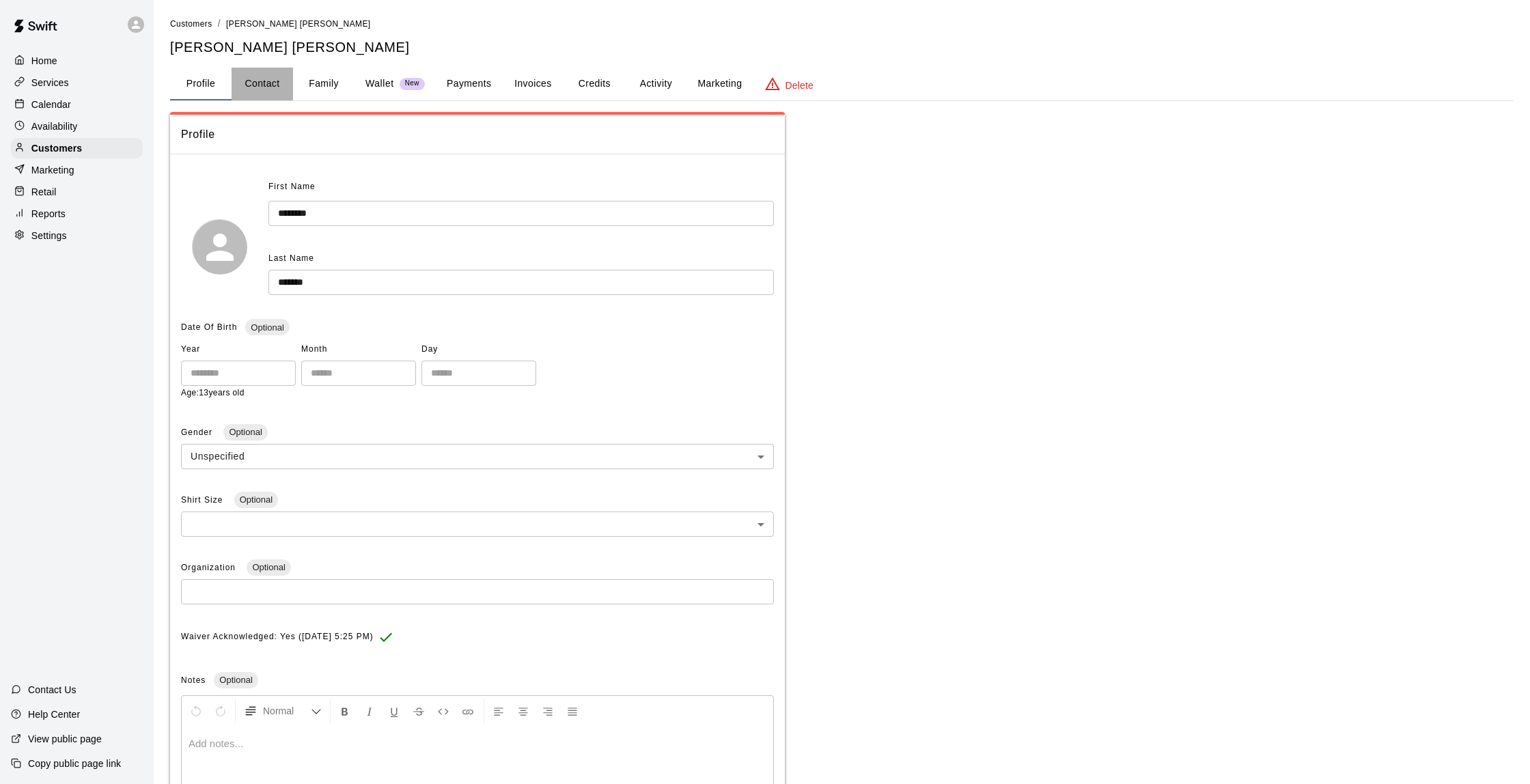
click at [276, 78] on button "Contact" at bounding box center [263, 84] width 62 height 33
select select "**"
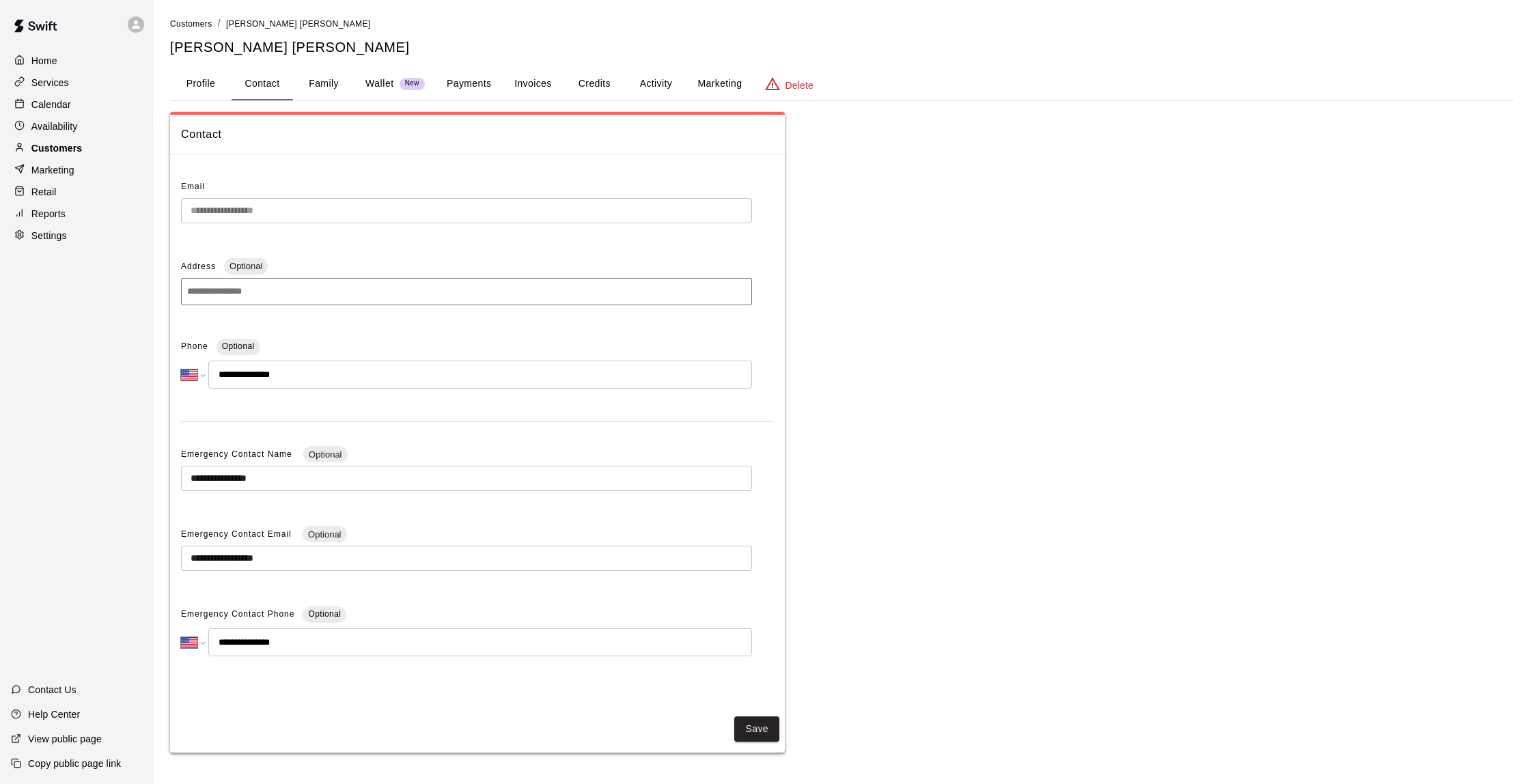
click at [72, 152] on p "Customers" at bounding box center [57, 148] width 50 height 14
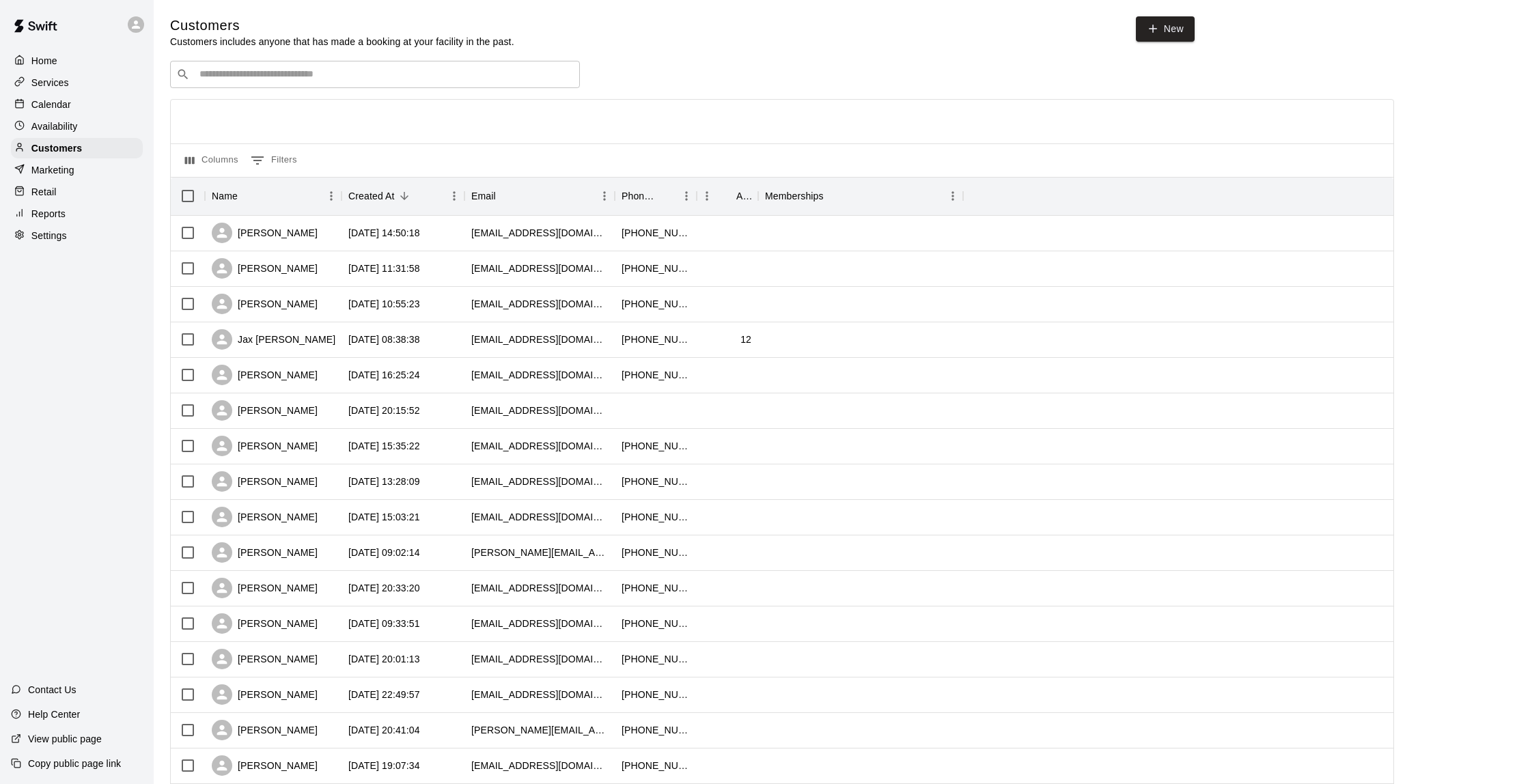
click at [266, 65] on div "​ ​" at bounding box center [375, 74] width 410 height 27
type input "******"
click at [69, 101] on p "Calendar" at bounding box center [51, 104] width 40 height 14
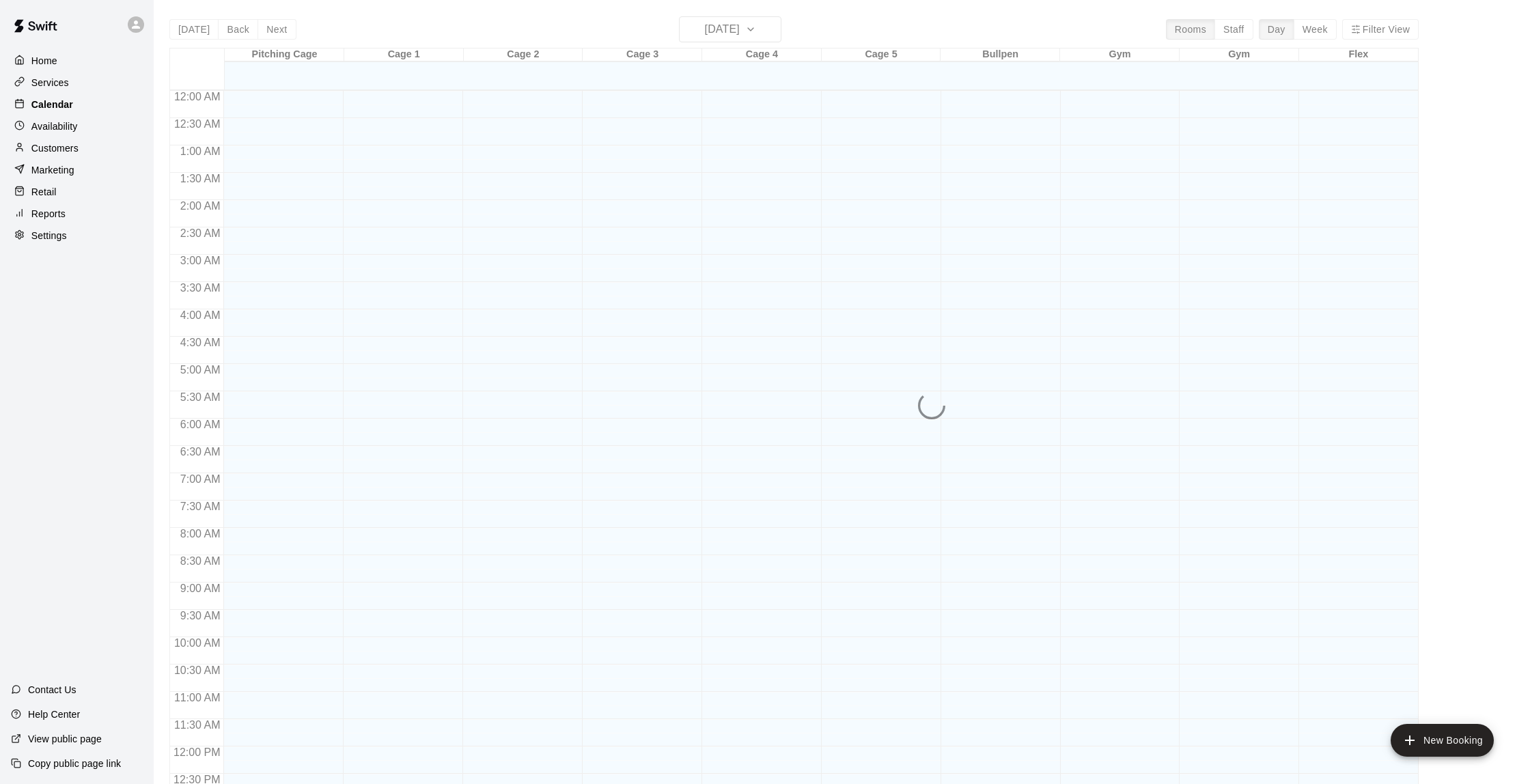
scroll to position [562, 0]
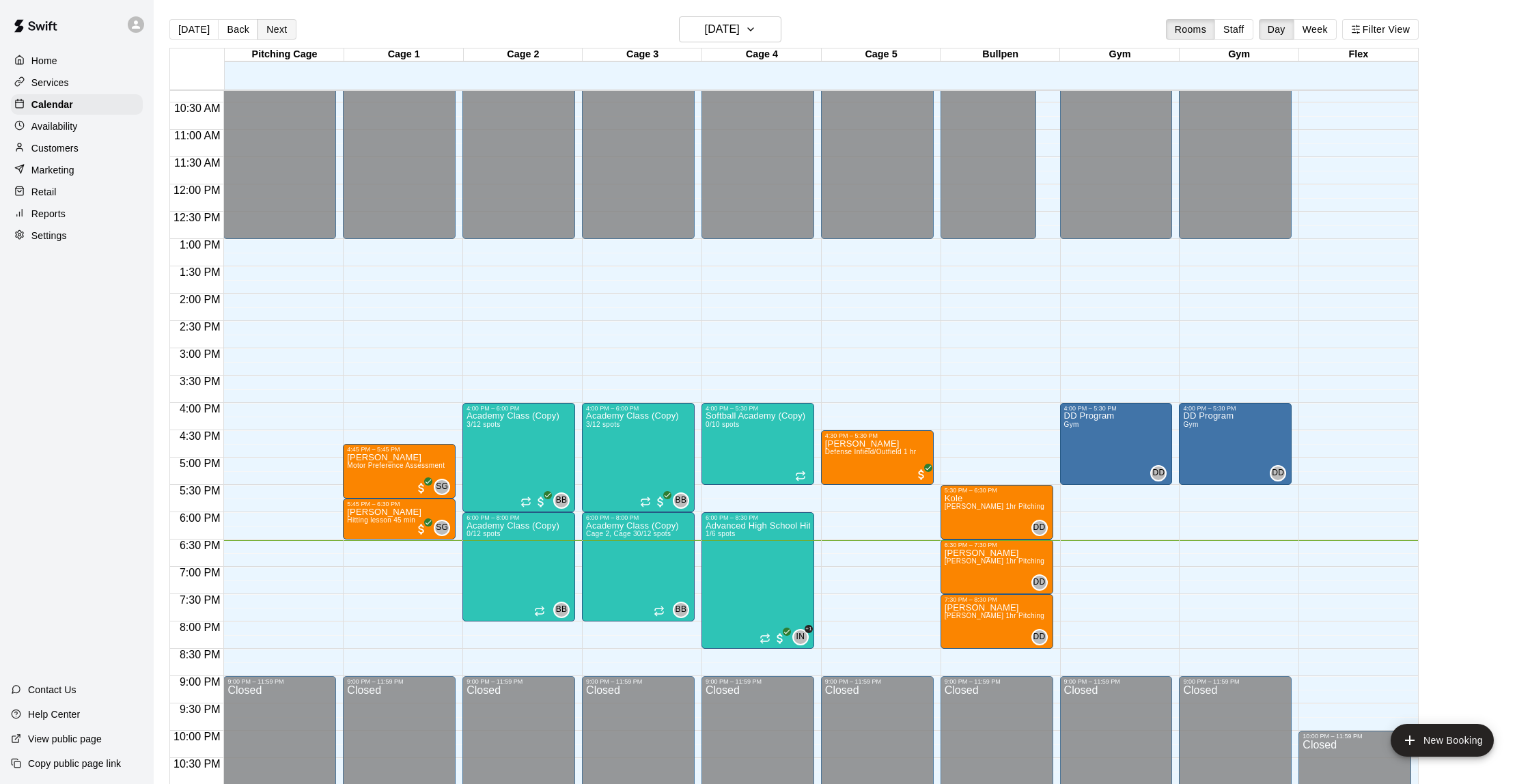
click at [272, 24] on button "Next" at bounding box center [277, 29] width 39 height 20
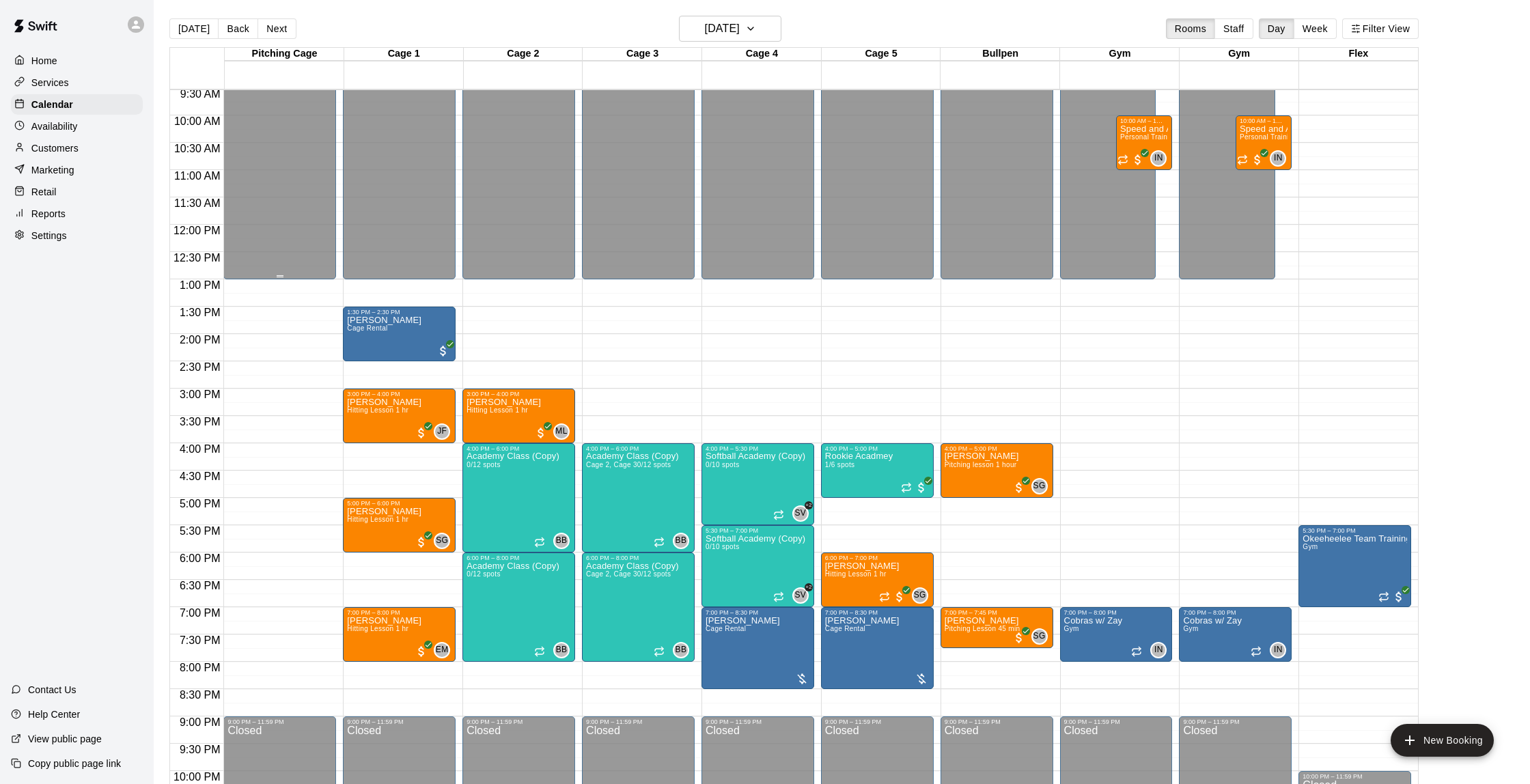
scroll to position [1, 0]
click at [73, 157] on div "Home Services Calendar Availability Customers Marketing Retail Reports Settings" at bounding box center [76, 148] width 154 height 198
click at [74, 145] on p "Customers" at bounding box center [55, 148] width 47 height 14
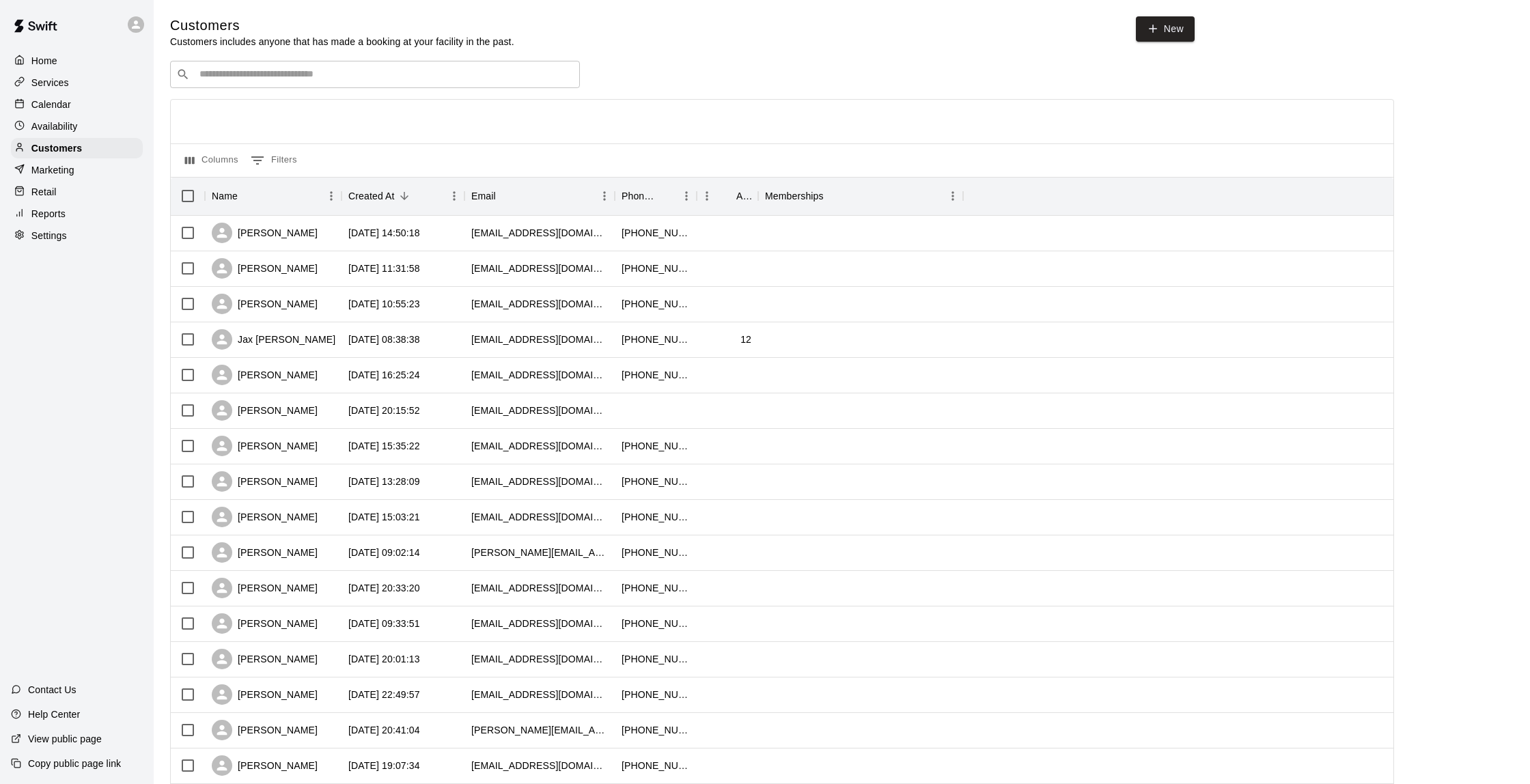
click at [241, 83] on div "​ ​" at bounding box center [375, 74] width 410 height 27
click at [303, 71] on input "Search customers by name or email" at bounding box center [384, 74] width 379 height 14
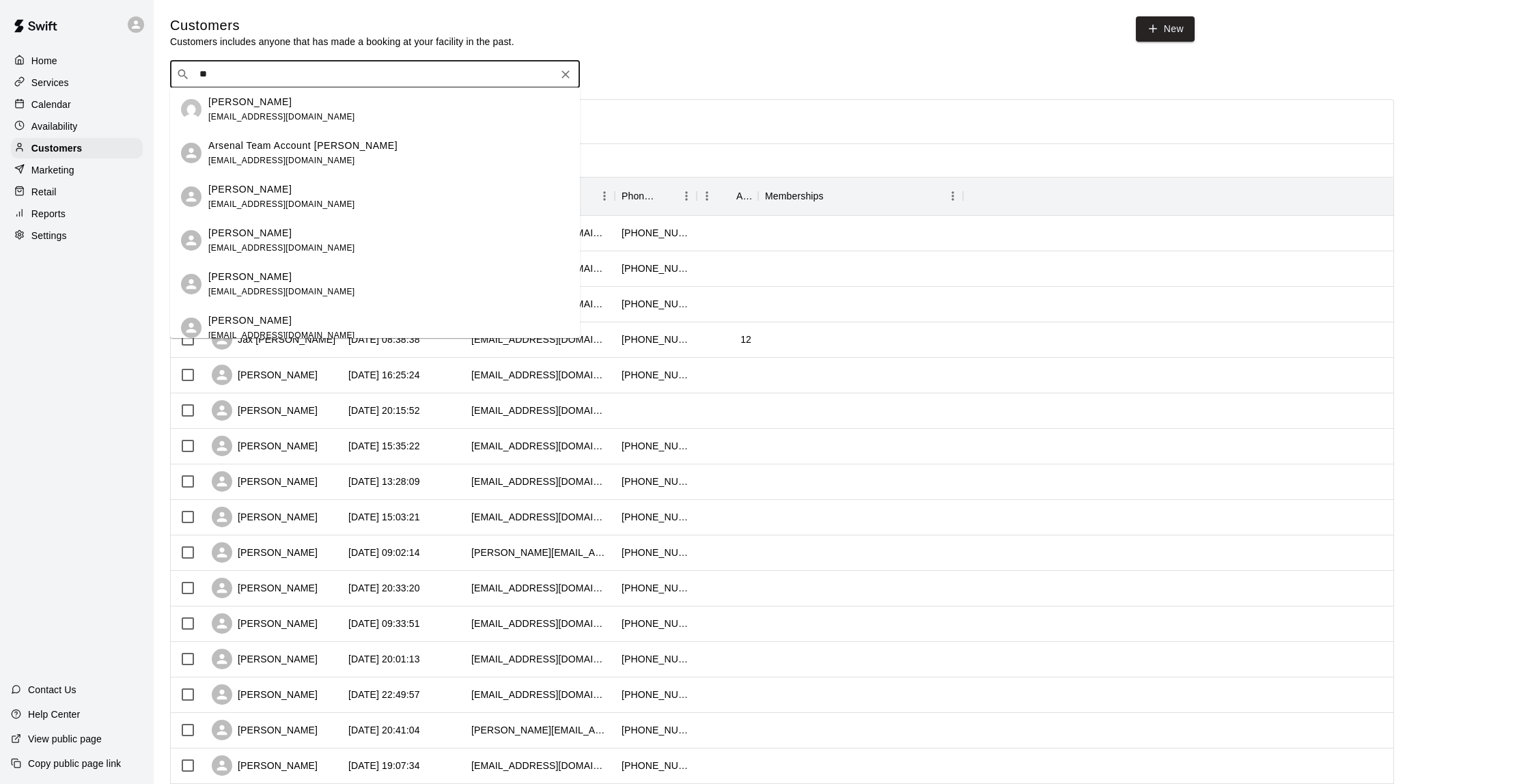
type input "*"
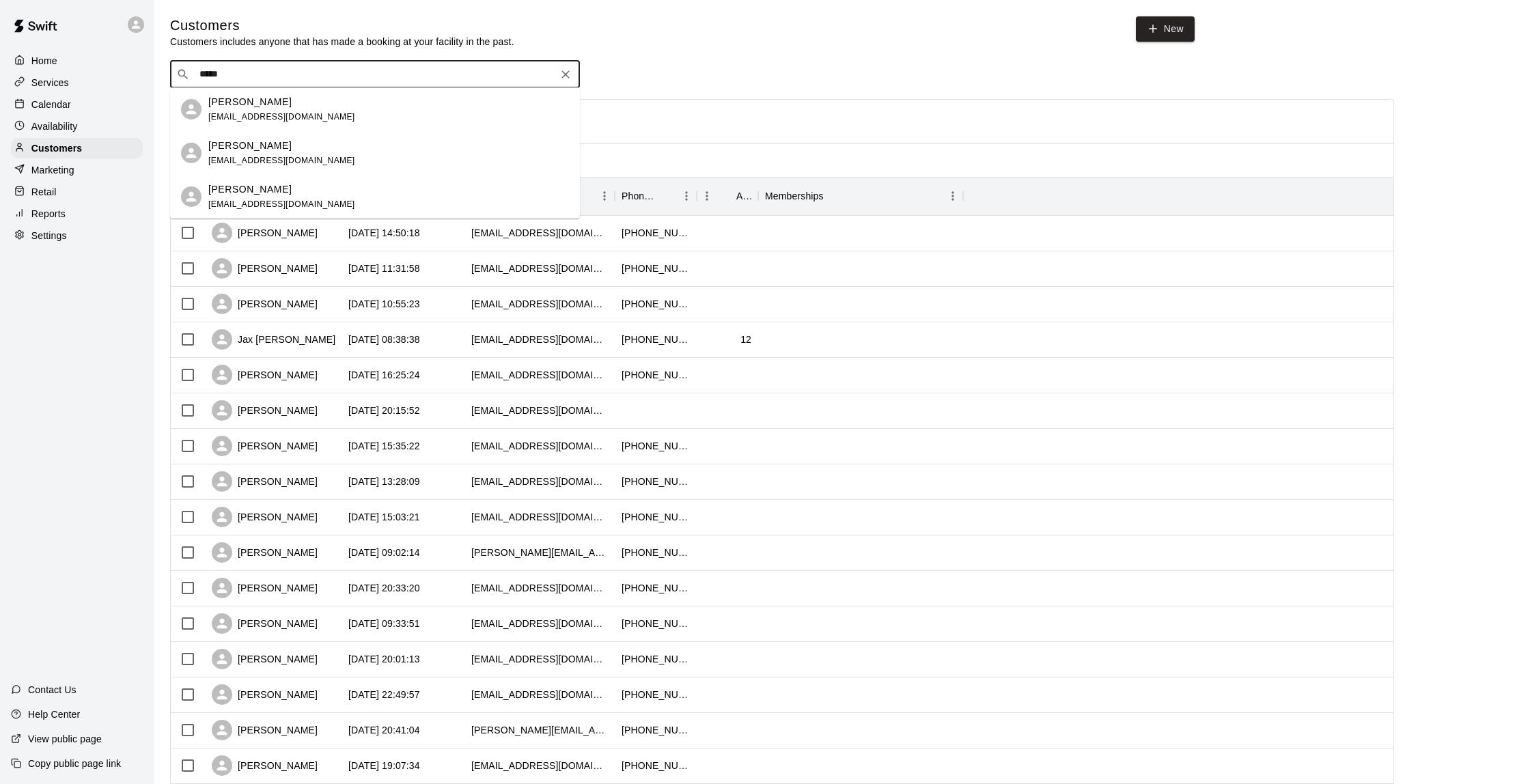
type input "******"
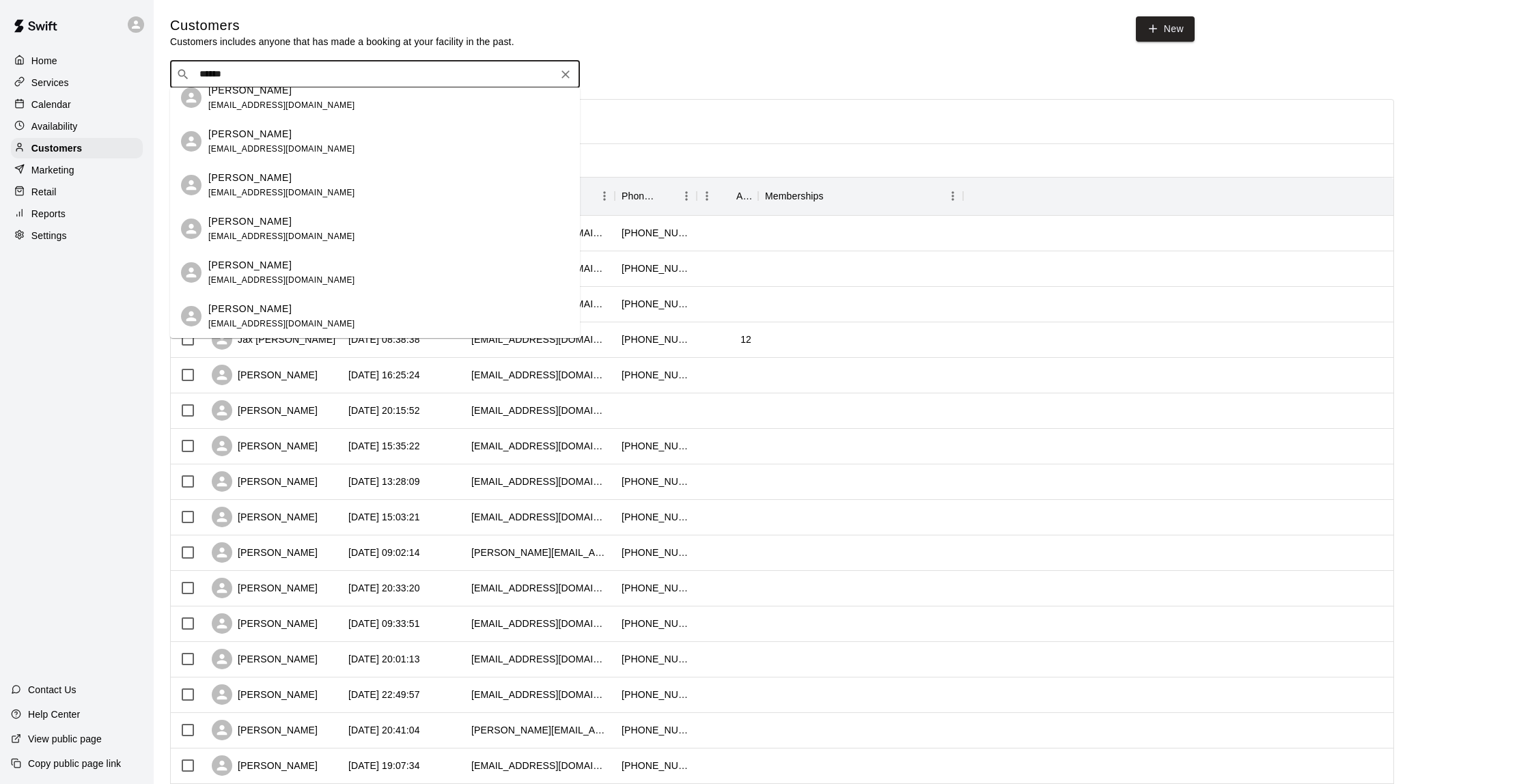
scroll to position [492, 0]
click at [259, 225] on p "[PERSON_NAME]" at bounding box center [250, 221] width 83 height 14
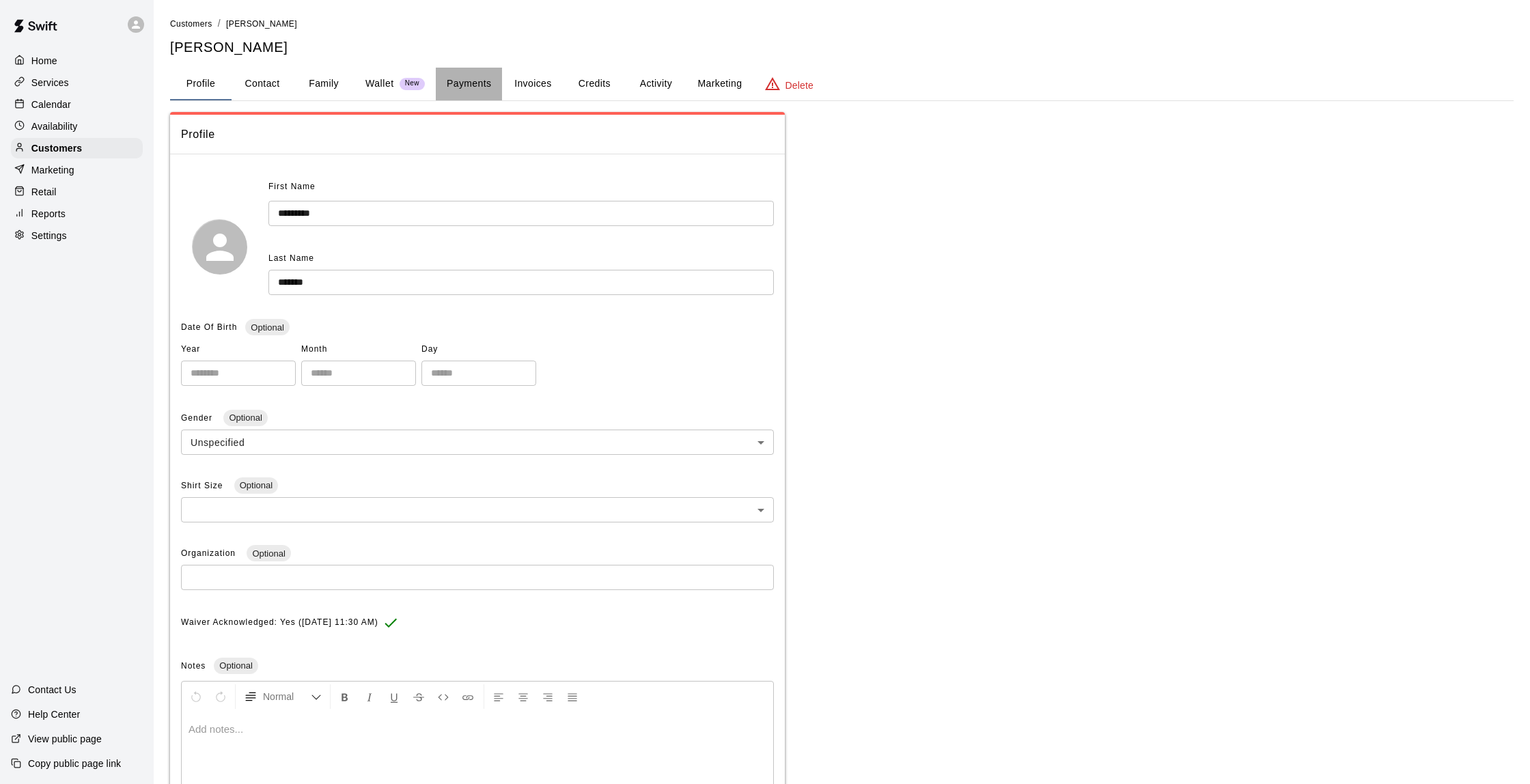
click at [494, 80] on button "Payments" at bounding box center [468, 84] width 67 height 33
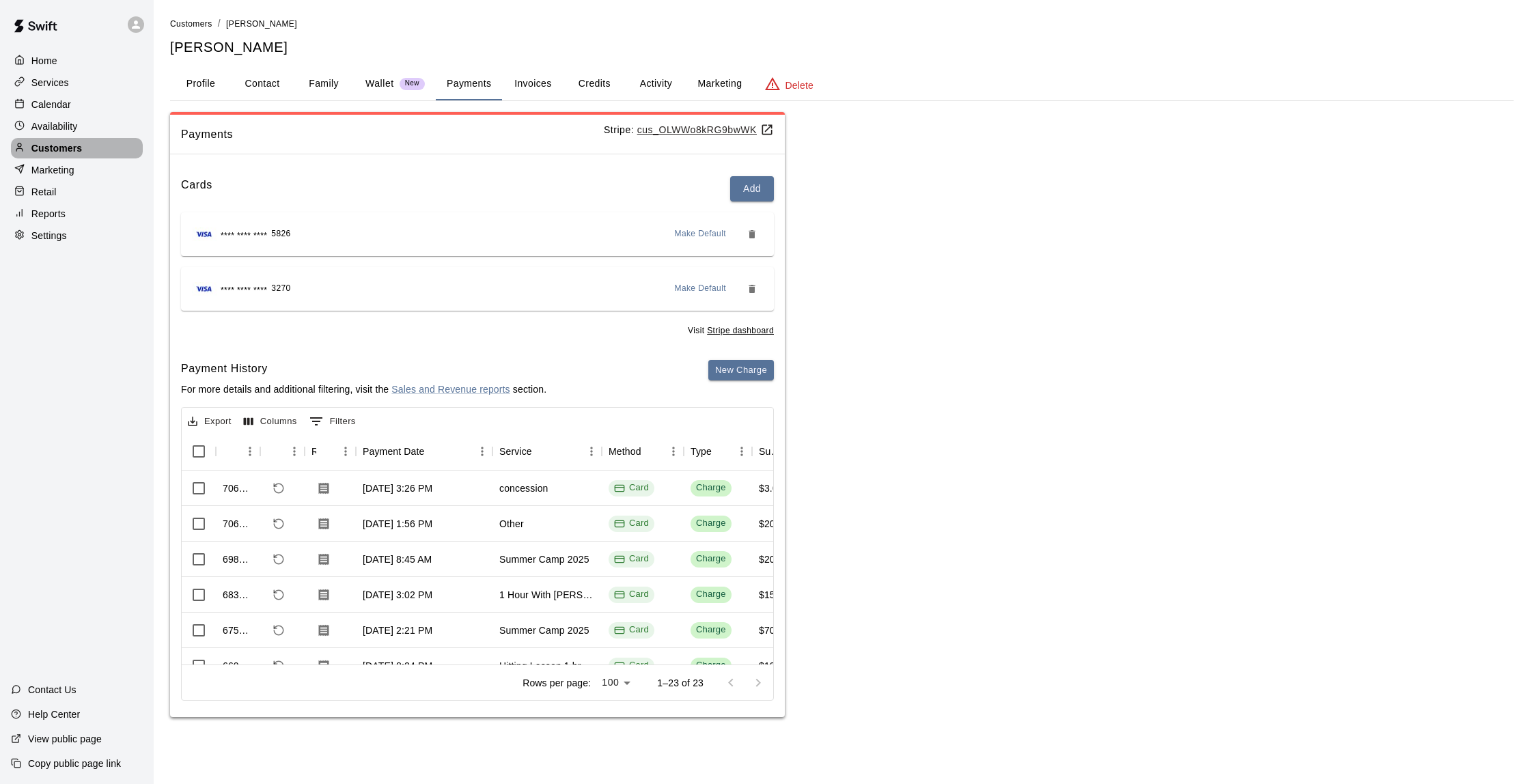
click at [52, 146] on p "Customers" at bounding box center [57, 148] width 50 height 14
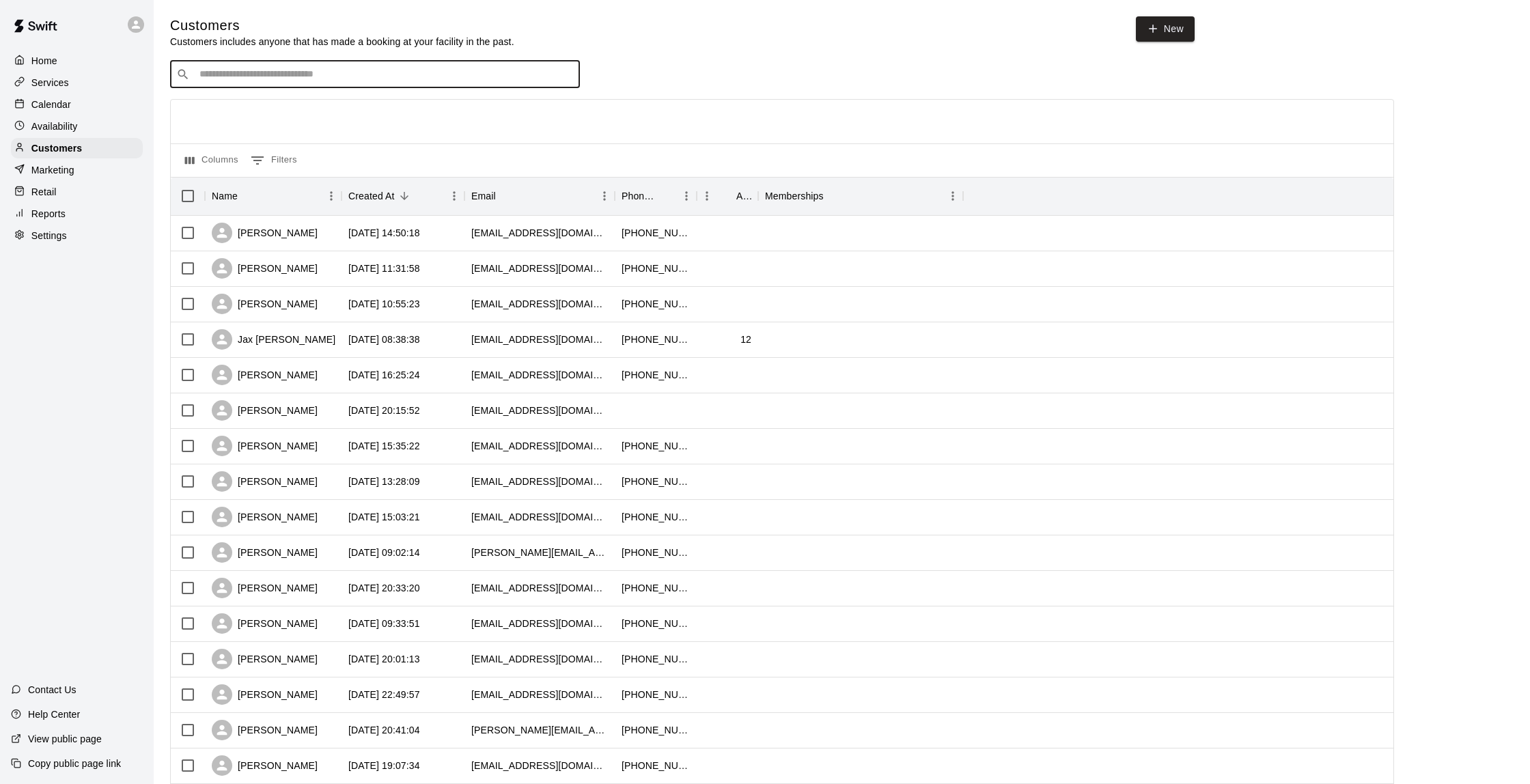
click at [269, 70] on input "Search customers by name or email" at bounding box center [384, 74] width 379 height 14
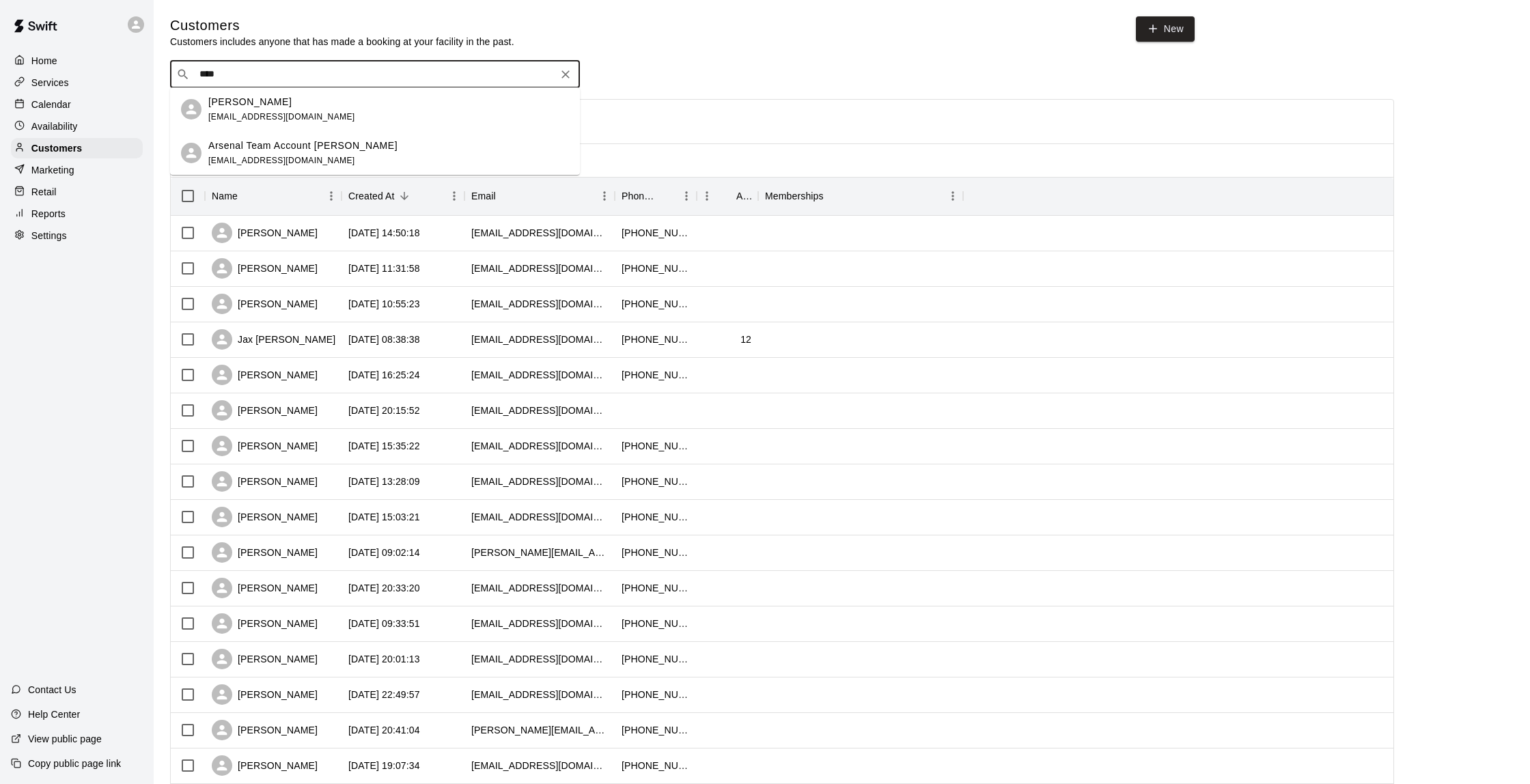
type input "*****"
click at [279, 148] on p "Arsenal Team Account [PERSON_NAME]" at bounding box center [303, 146] width 189 height 14
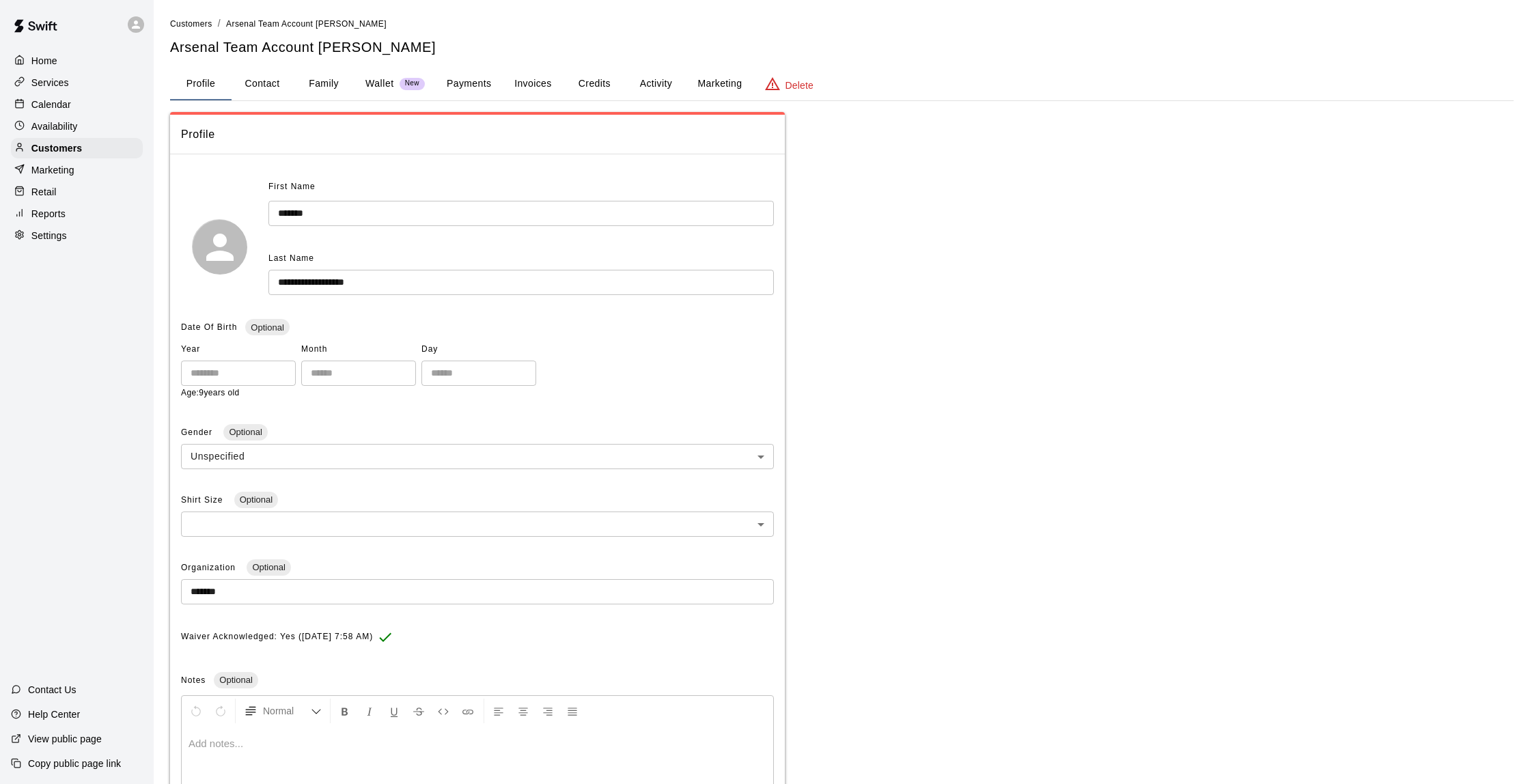
click at [652, 83] on button "Activity" at bounding box center [656, 84] width 62 height 33
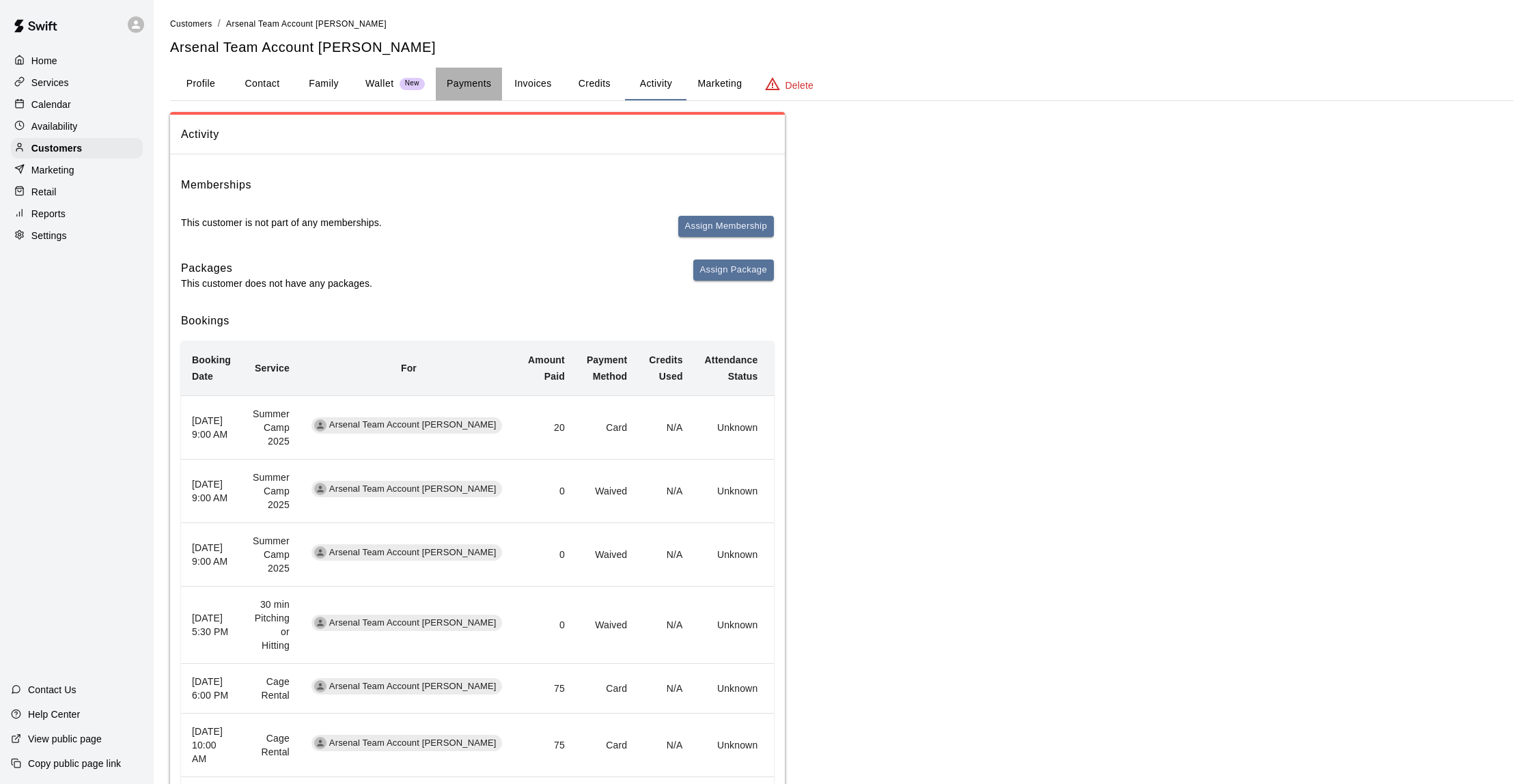
click at [476, 85] on button "Payments" at bounding box center [468, 84] width 67 height 33
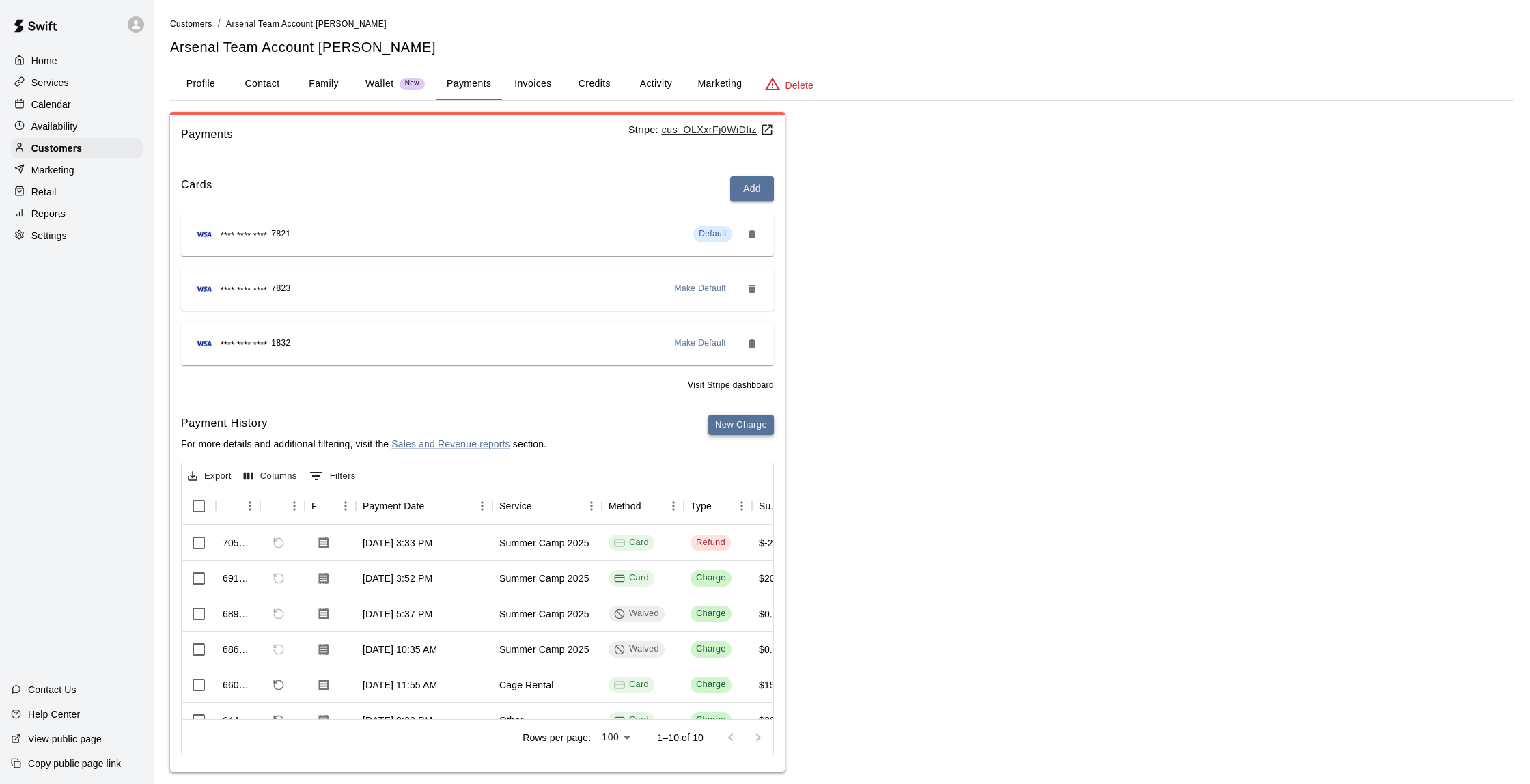
click at [731, 415] on button "New Charge" at bounding box center [741, 425] width 66 height 21
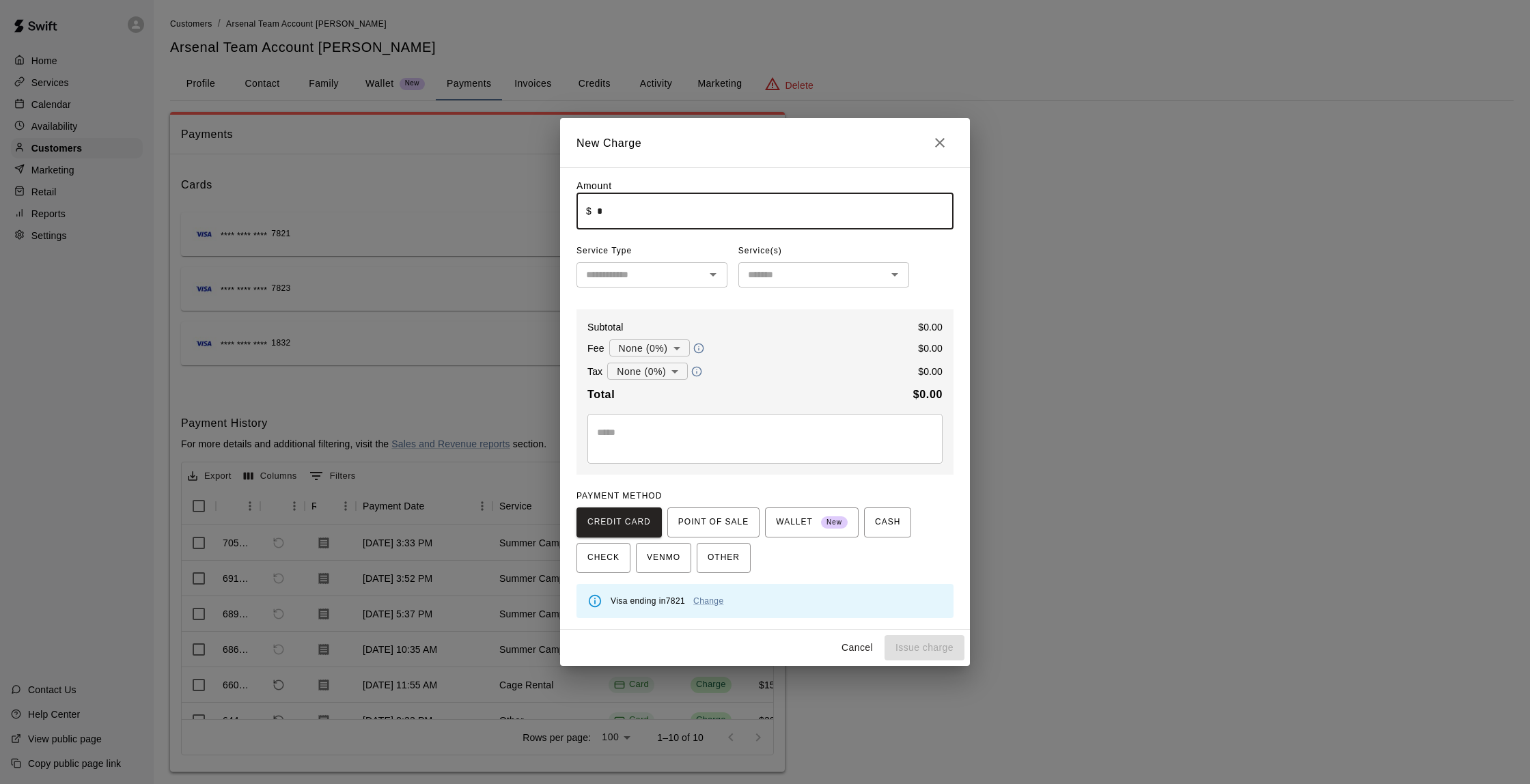
click at [604, 219] on input "*" at bounding box center [775, 210] width 356 height 36
click at [716, 276] on icon "Open" at bounding box center [713, 274] width 16 height 16
type input "*******"
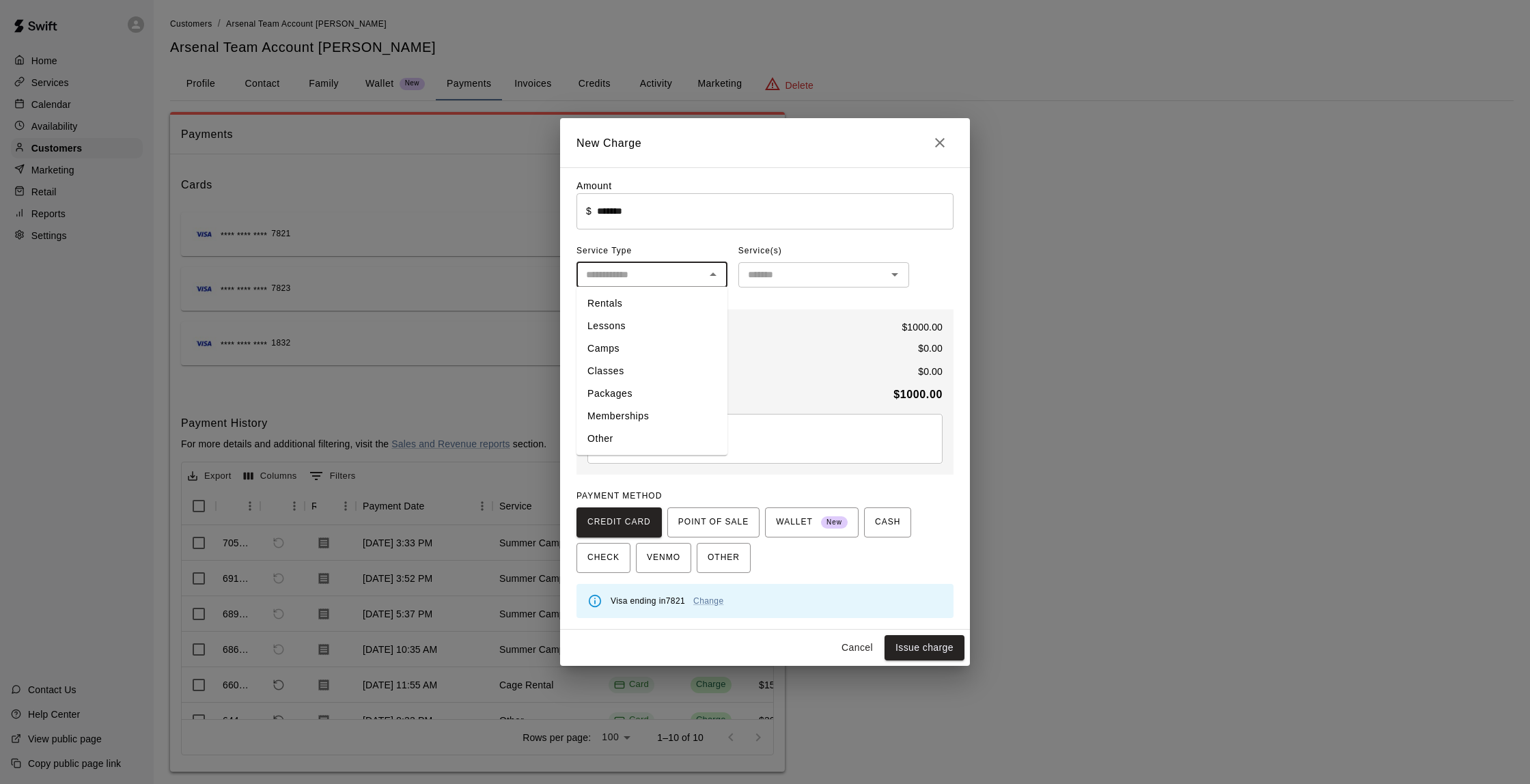
click at [628, 393] on li "Packages" at bounding box center [652, 393] width 151 height 22
type input "********"
click at [695, 413] on div "Subtotal $ 1000.00 Fee None (0%) * ​ $ 0.00 Tax None (0%) * ​ $ 0.00 Total $ 10…" at bounding box center [765, 392] width 377 height 166
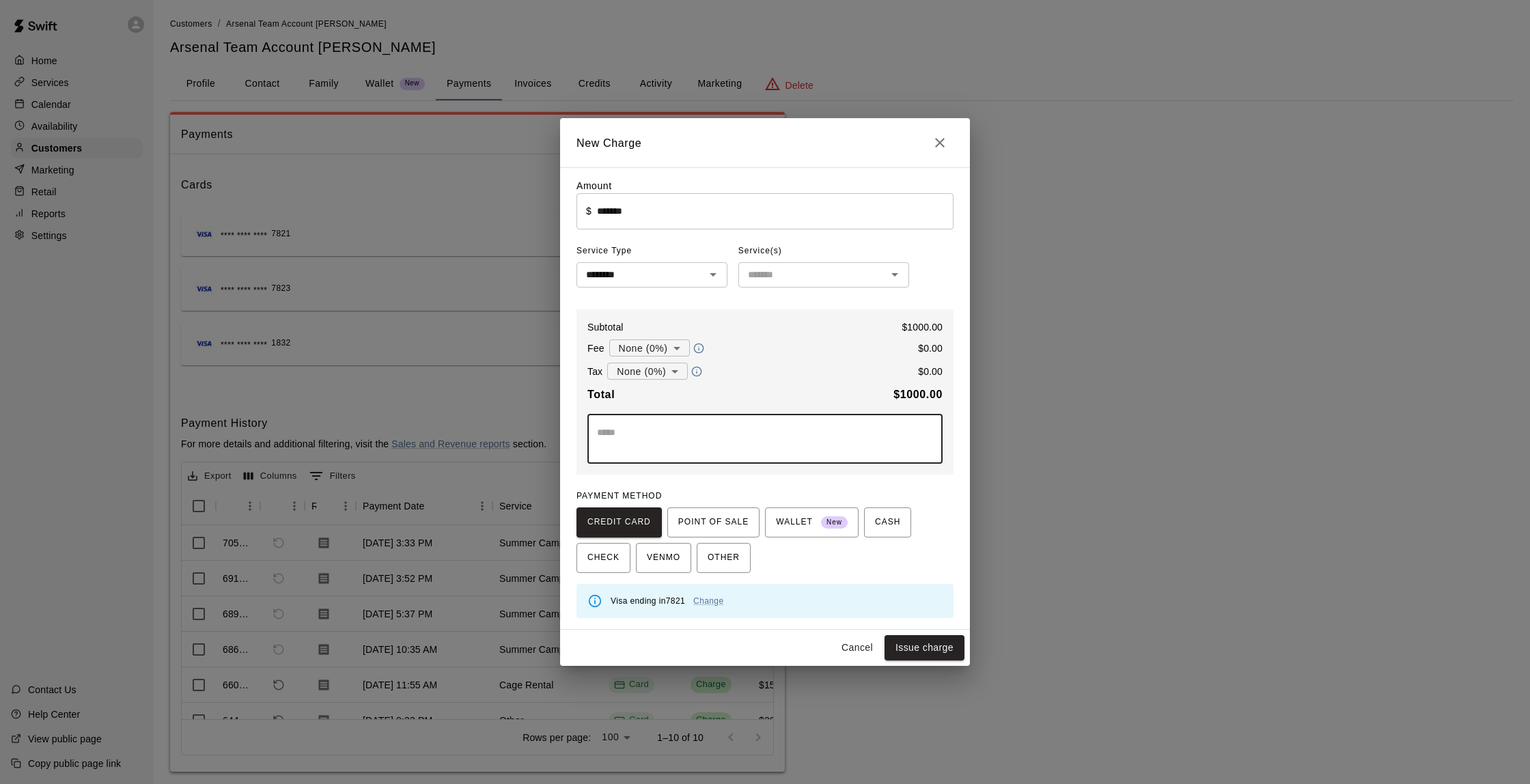
click at [686, 433] on textarea at bounding box center [765, 439] width 336 height 27
click at [751, 435] on textarea "**********" at bounding box center [765, 439] width 336 height 27
click at [776, 431] on textarea "**********" at bounding box center [765, 439] width 336 height 27
type textarea "**********"
click at [921, 643] on button "Issue charge" at bounding box center [924, 648] width 80 height 25
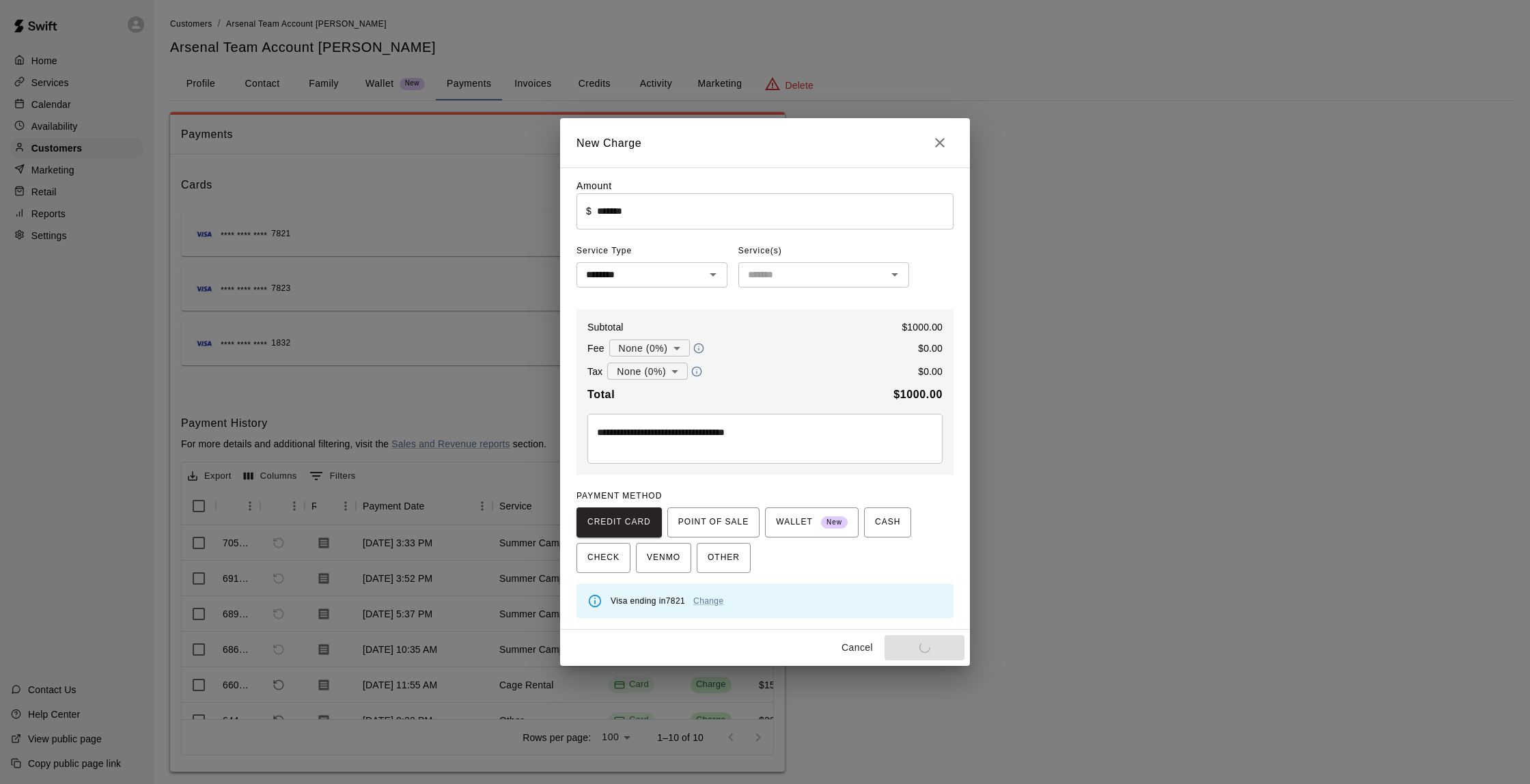
type input "*"
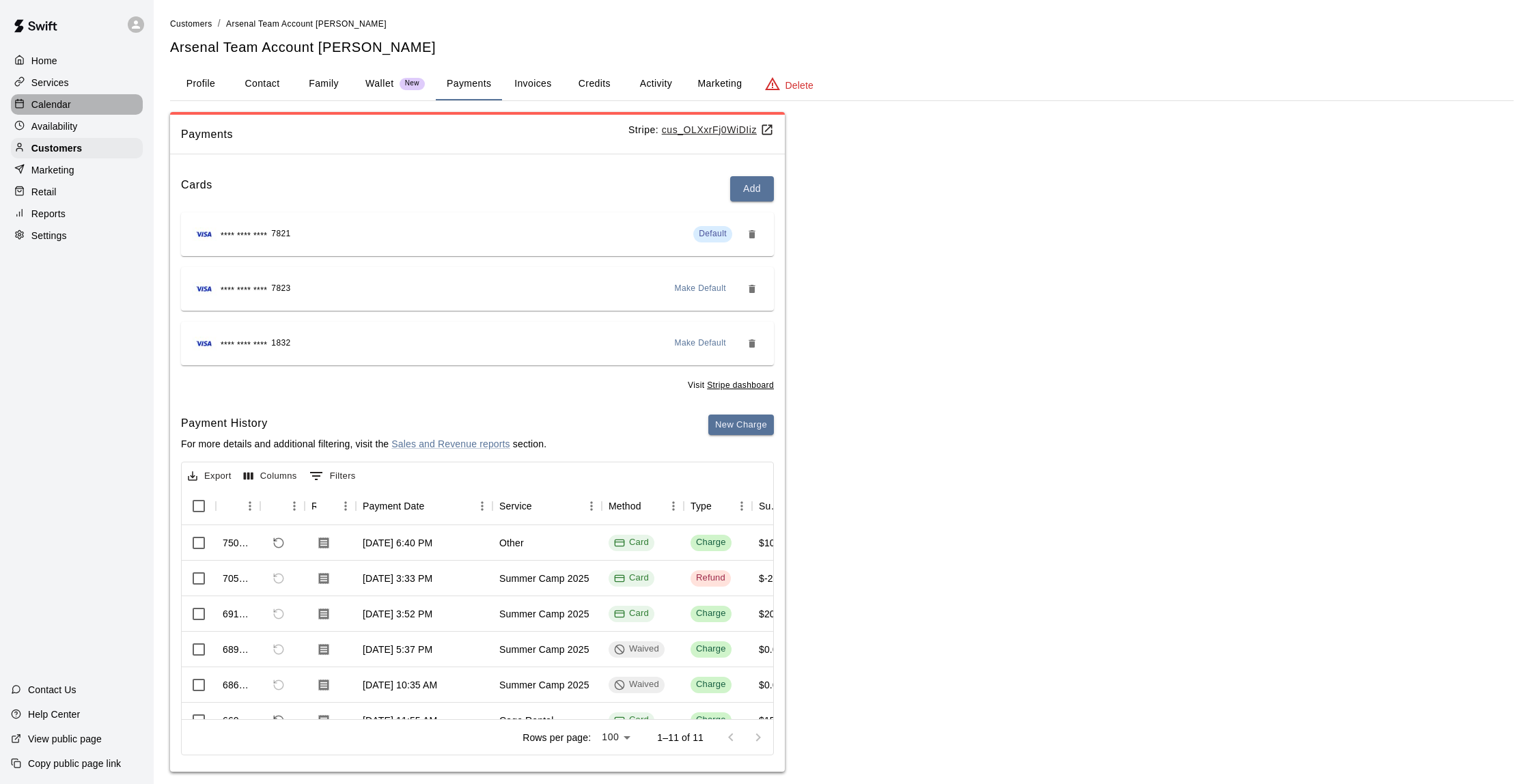
click at [62, 97] on div "Calendar" at bounding box center [76, 104] width 132 height 20
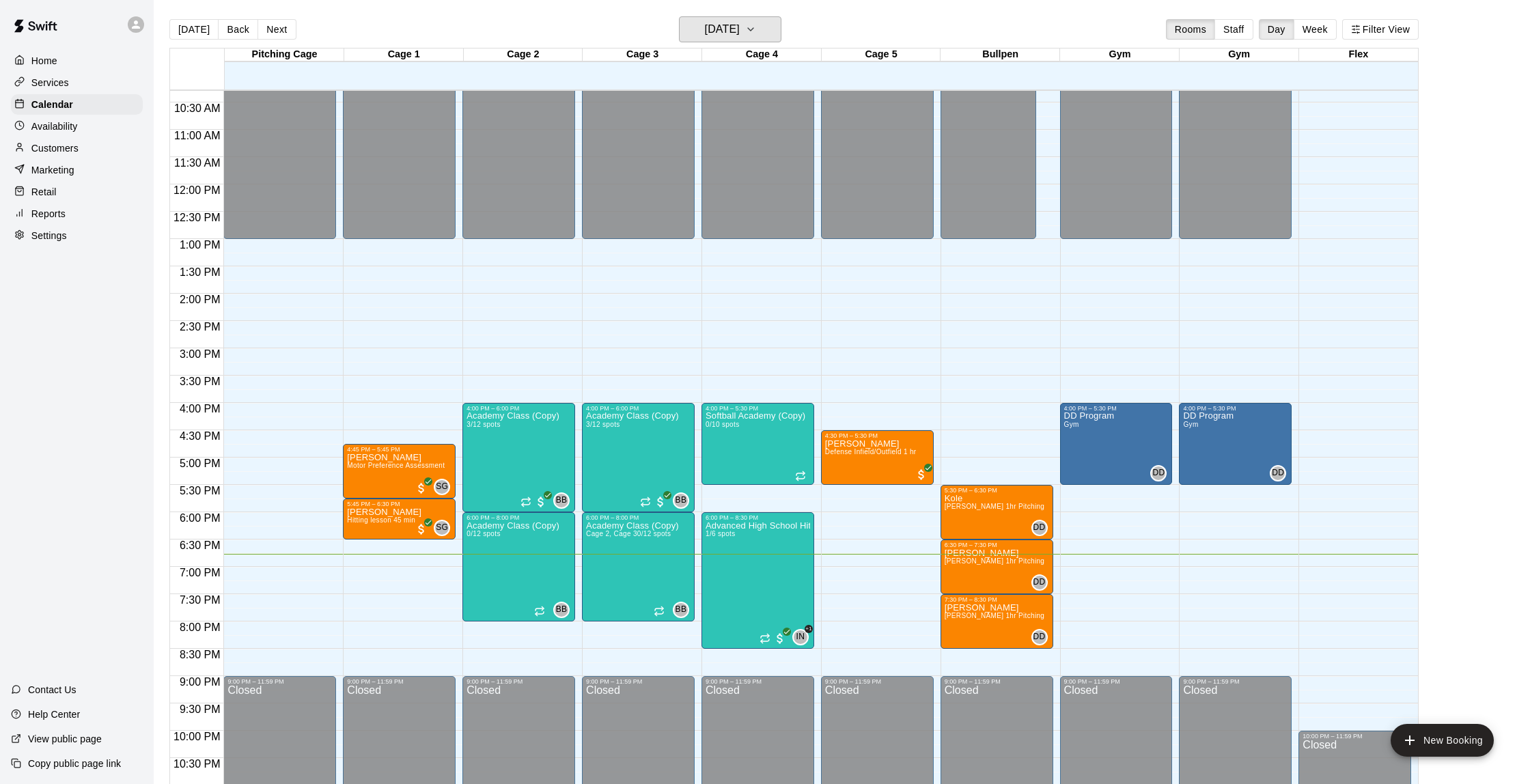
click at [722, 32] on h6 "[DATE]" at bounding box center [722, 30] width 35 height 19
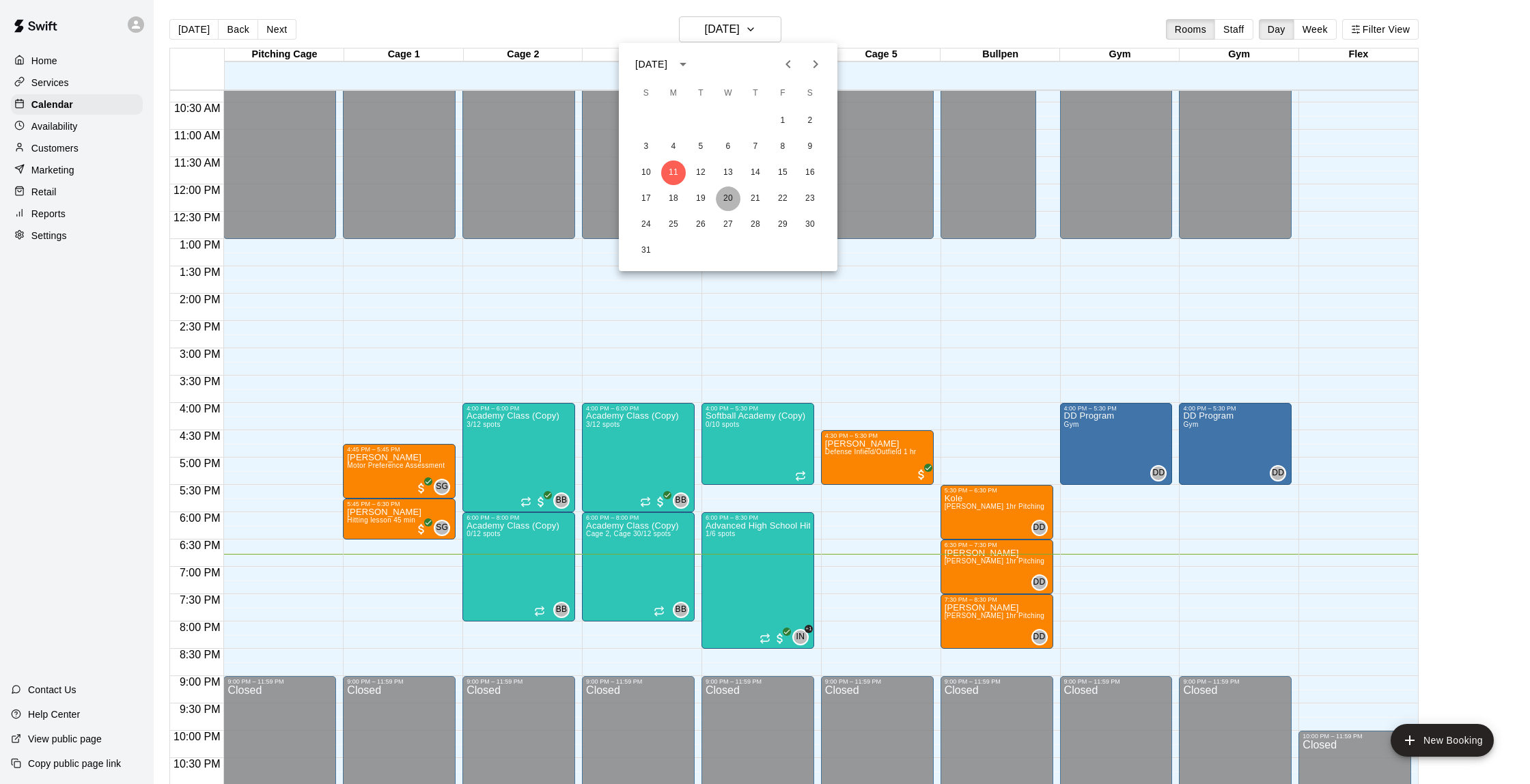
click at [720, 197] on button "20" at bounding box center [727, 198] width 24 height 24
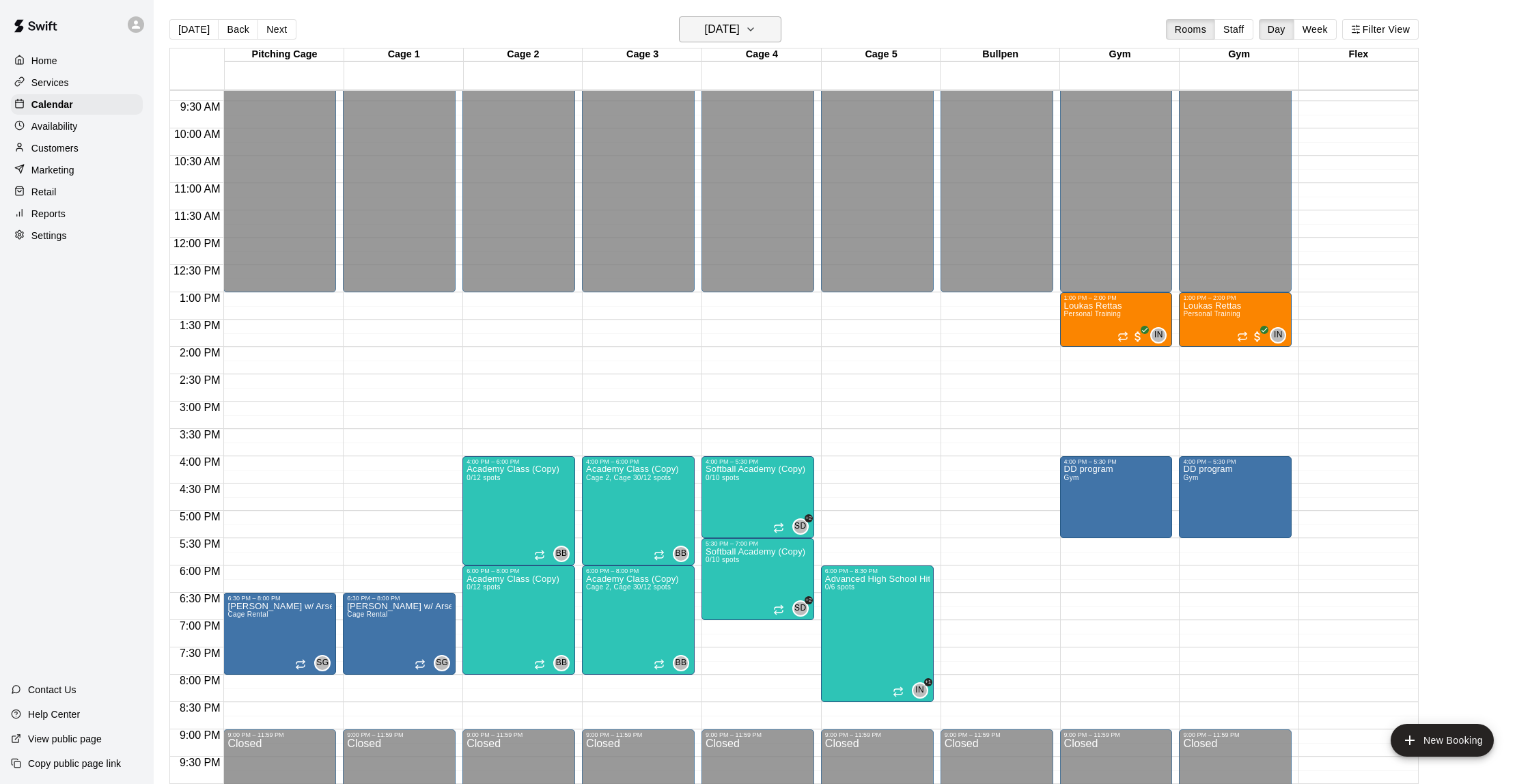
click at [705, 36] on h6 "[DATE]" at bounding box center [722, 30] width 35 height 19
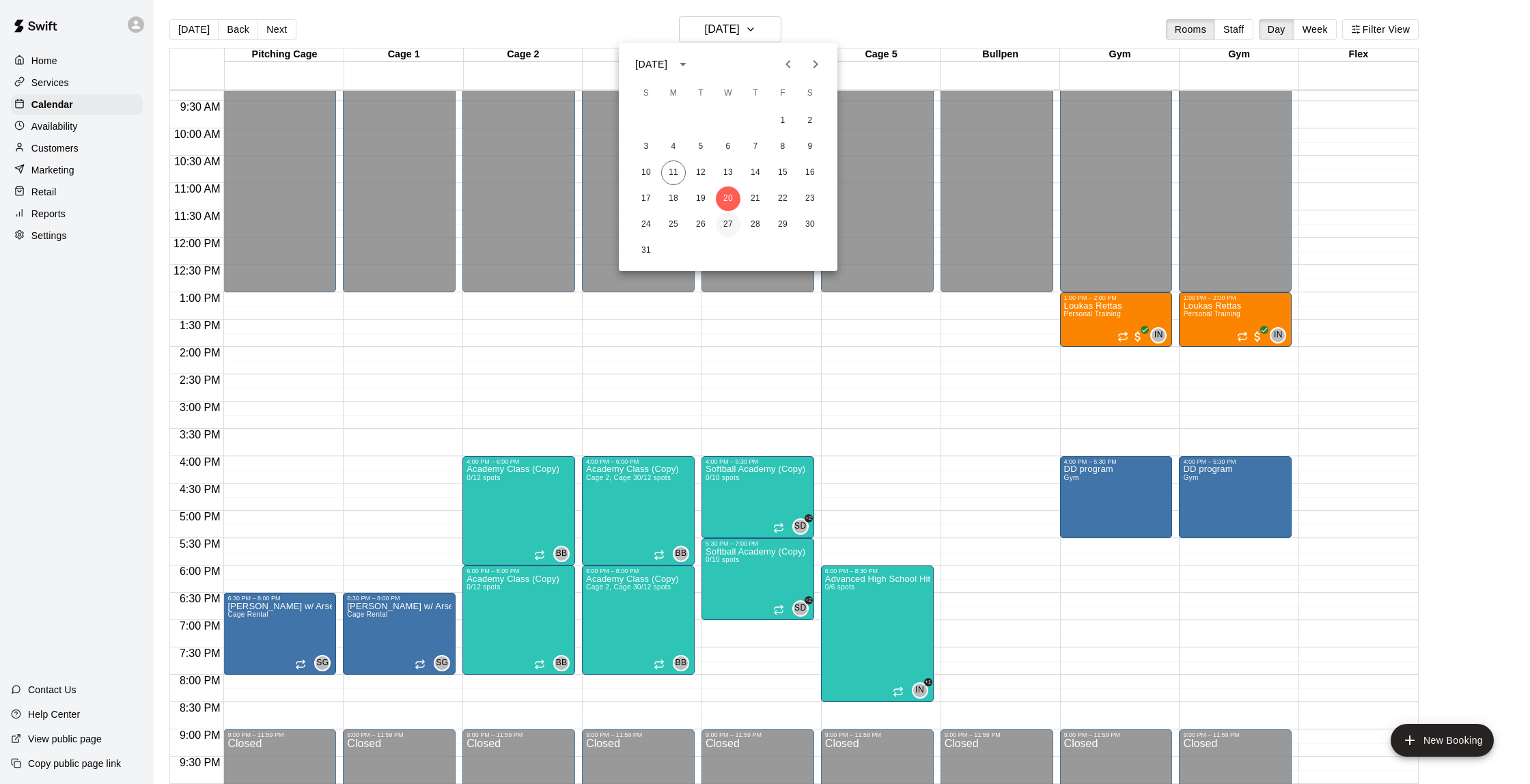
click at [722, 219] on button "27" at bounding box center [727, 224] width 24 height 24
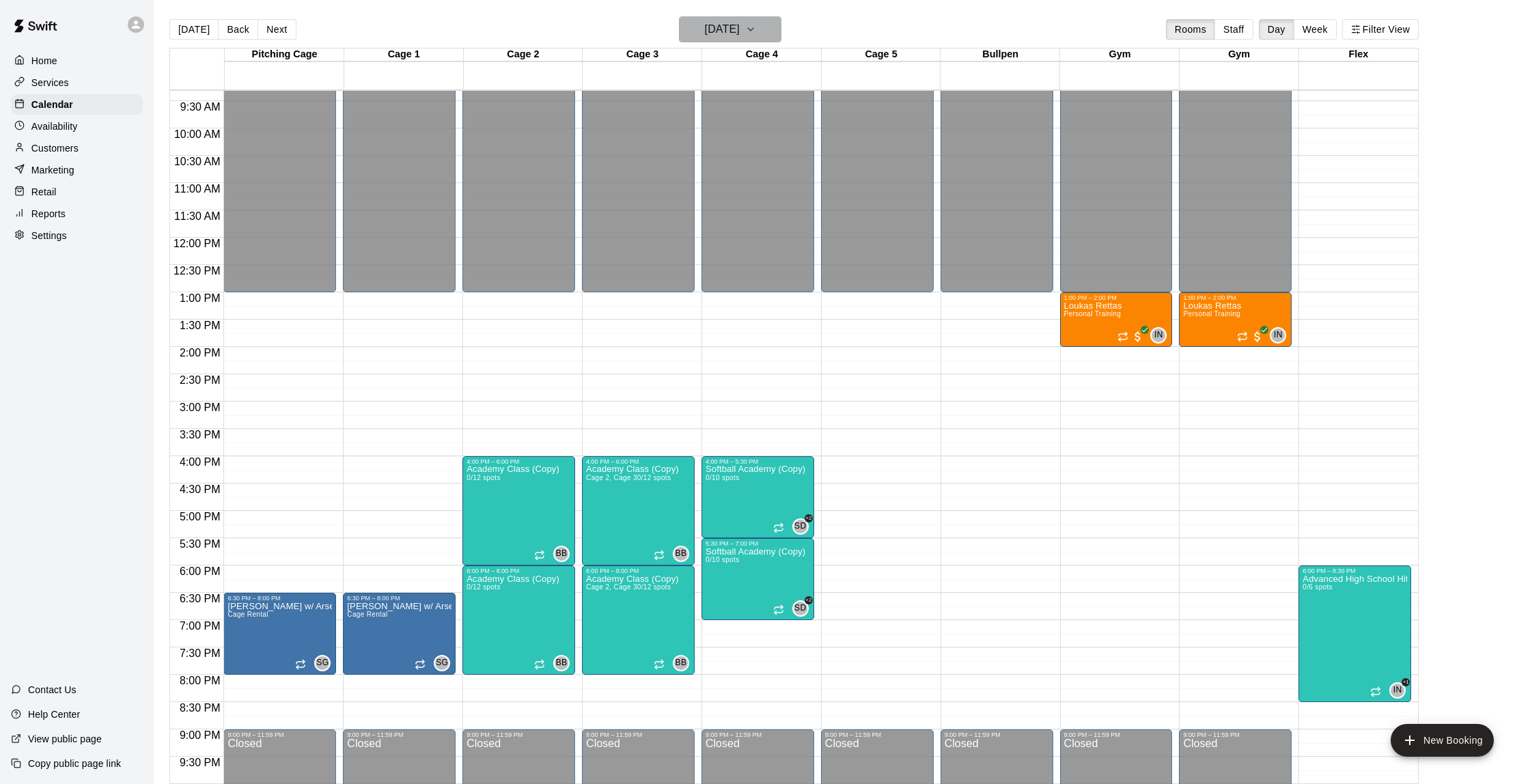
click at [733, 35] on h6 "[DATE]" at bounding box center [722, 30] width 35 height 19
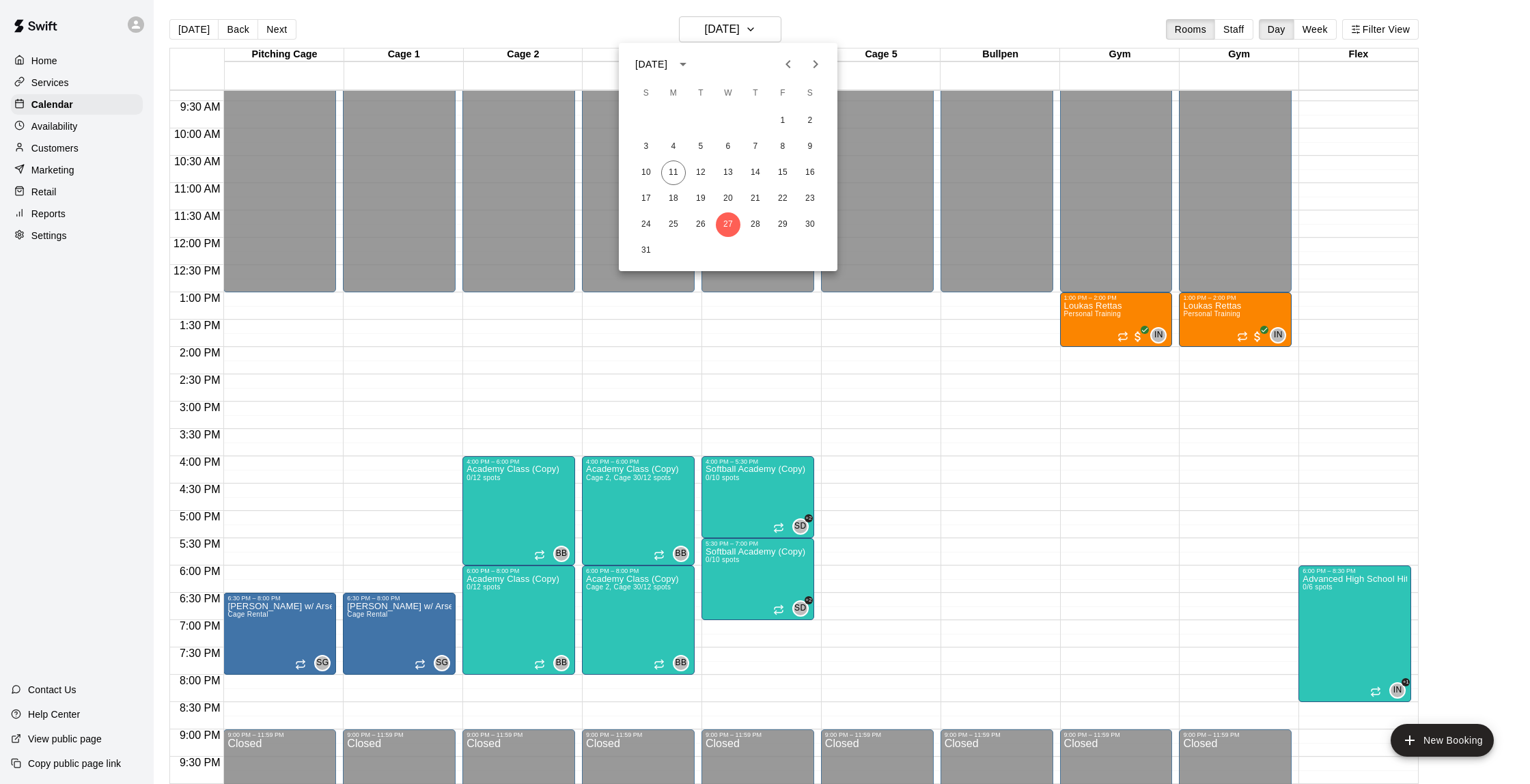
click at [806, 68] on button "Next month" at bounding box center [815, 64] width 27 height 27
click at [728, 120] on button "3" at bounding box center [727, 120] width 24 height 24
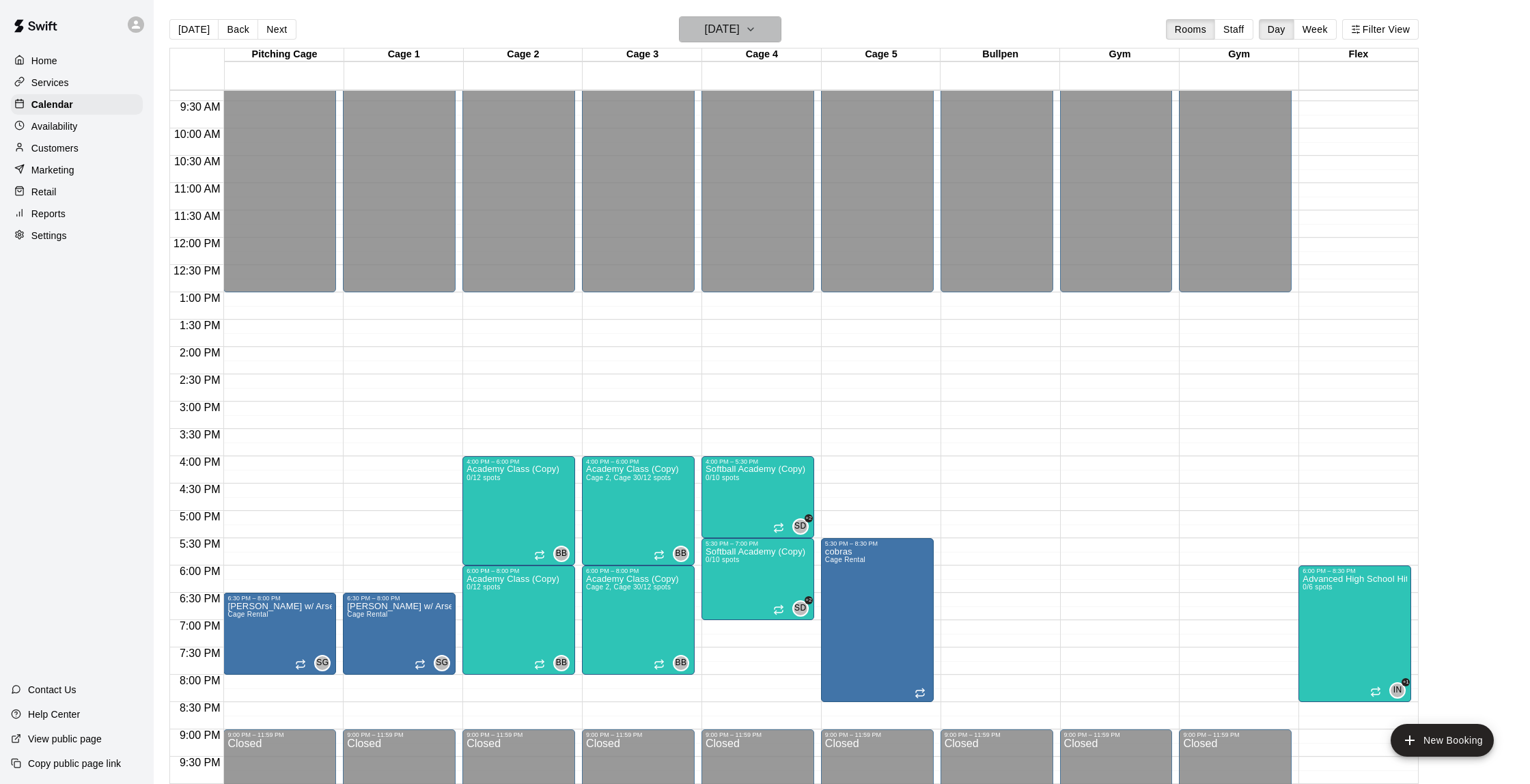
click at [740, 32] on h6 "[DATE]" at bounding box center [722, 30] width 35 height 19
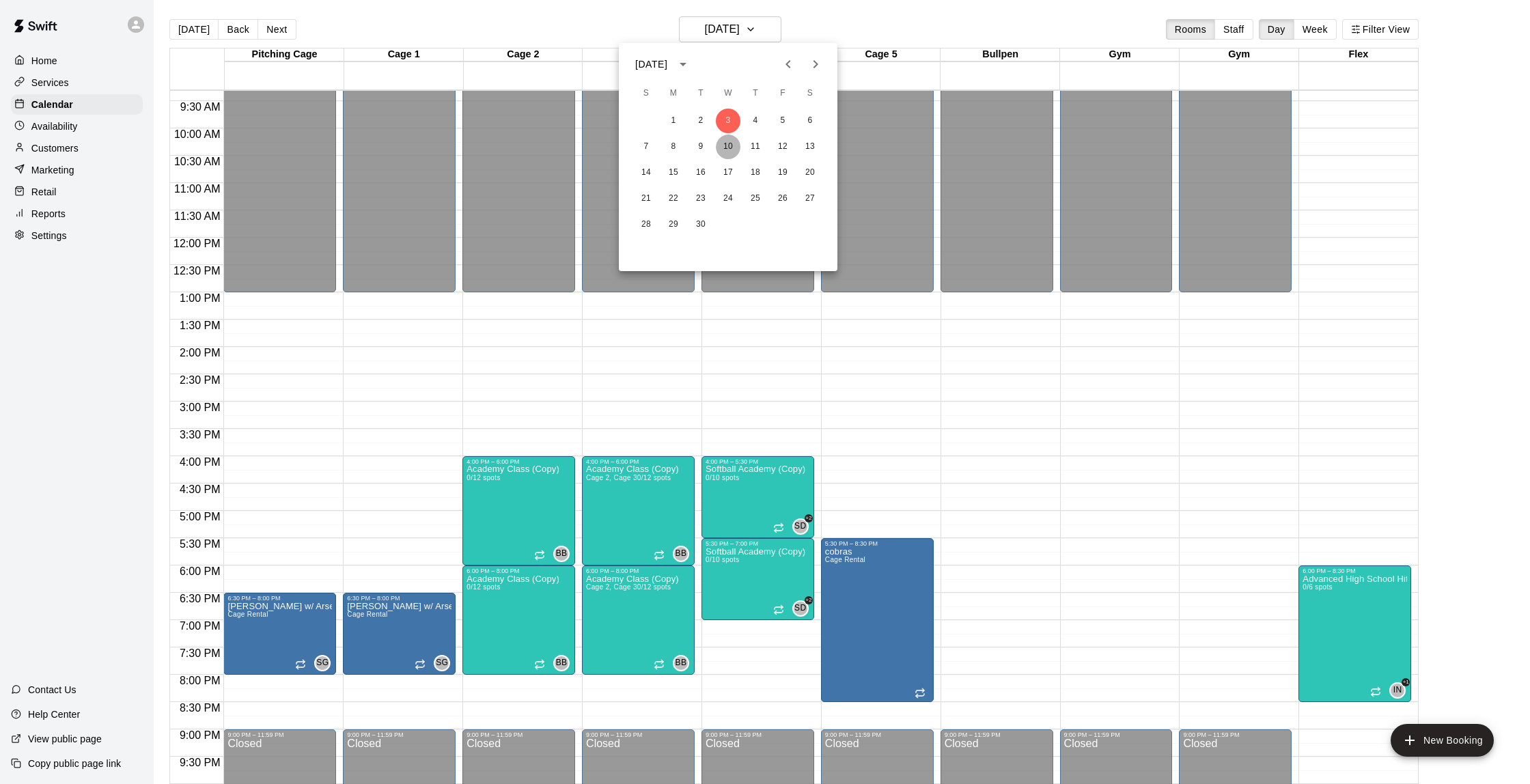
click at [722, 150] on button "10" at bounding box center [727, 146] width 24 height 24
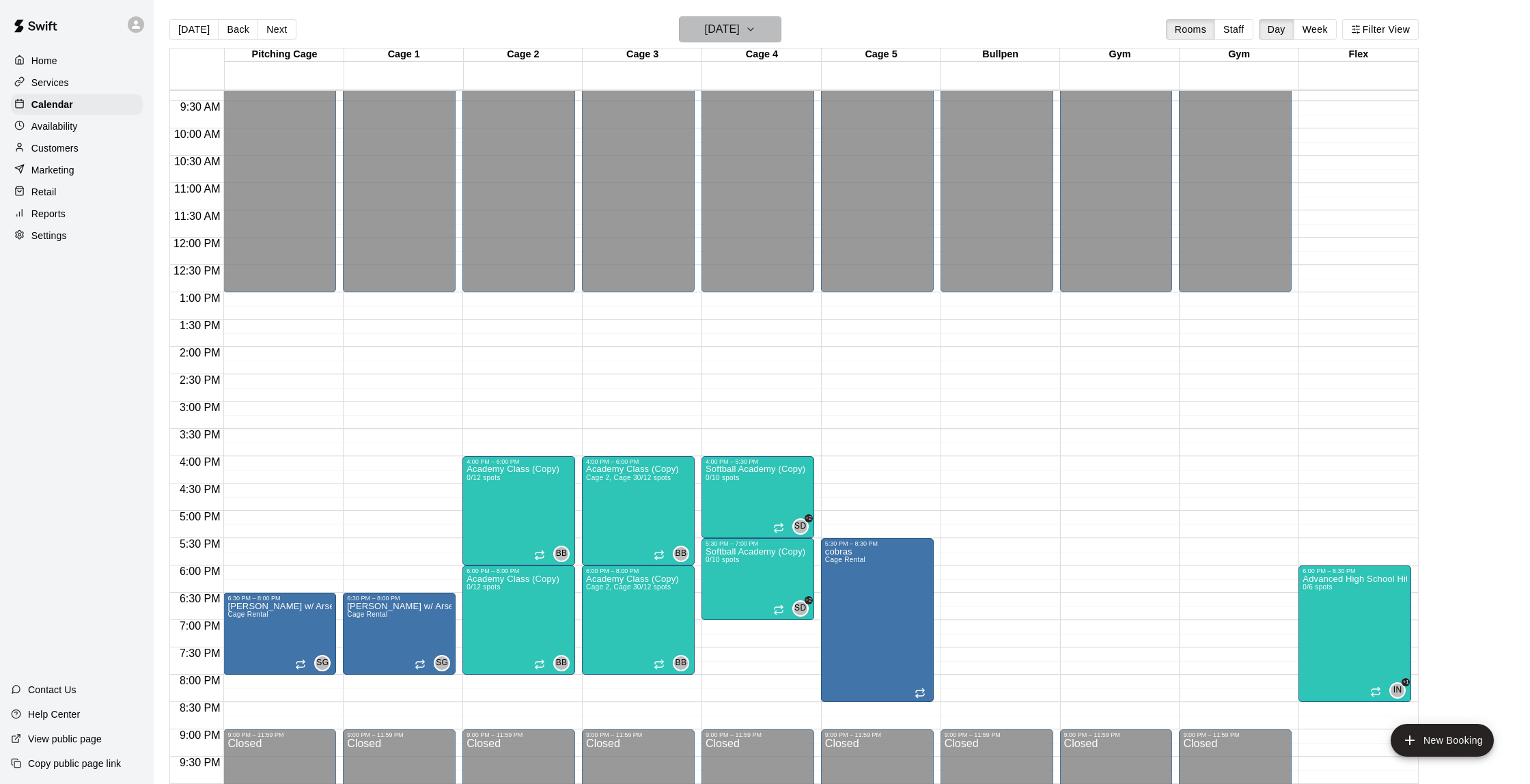
click at [740, 28] on h6 "[DATE]" at bounding box center [722, 30] width 35 height 19
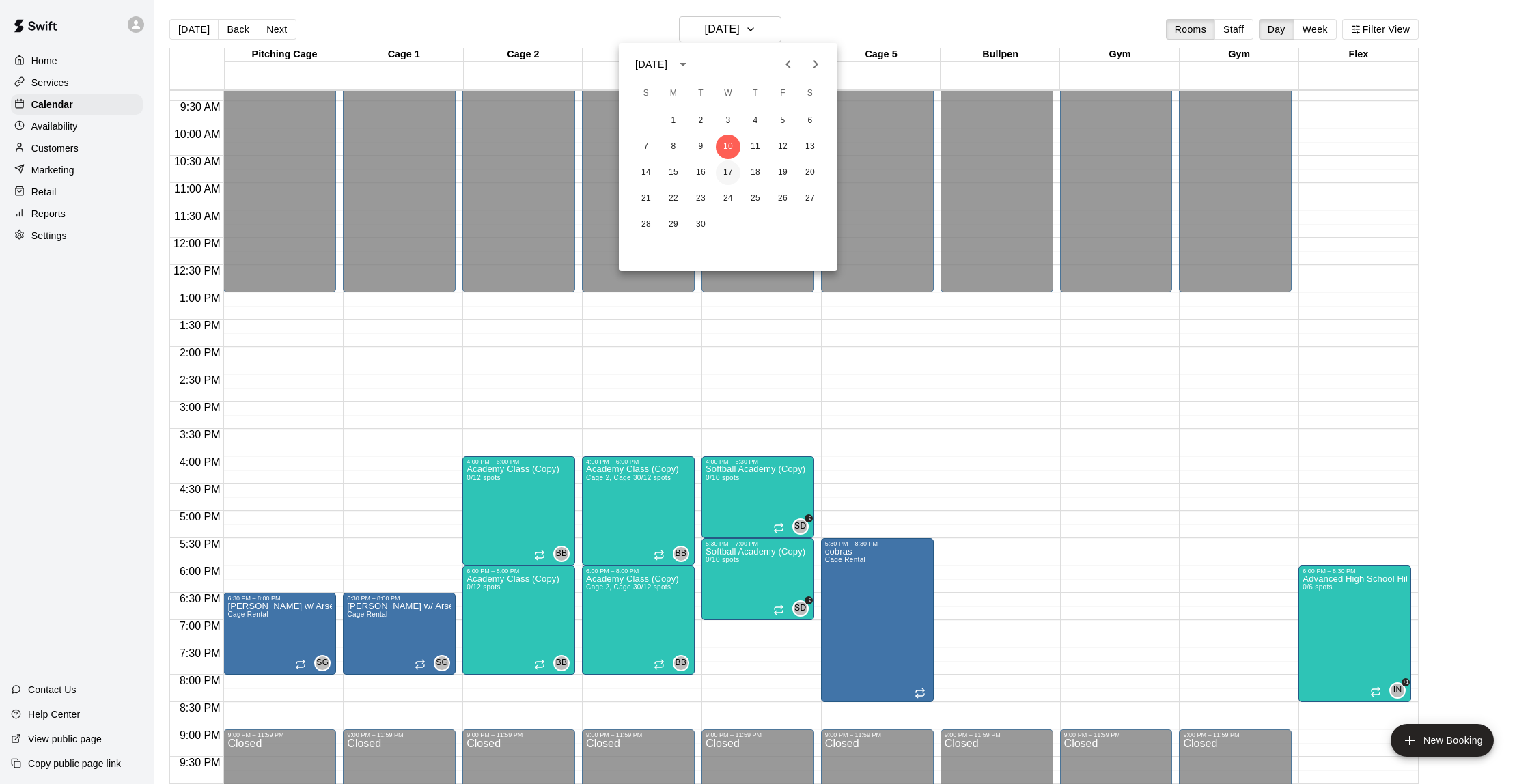
click at [722, 172] on button "17" at bounding box center [727, 172] width 24 height 24
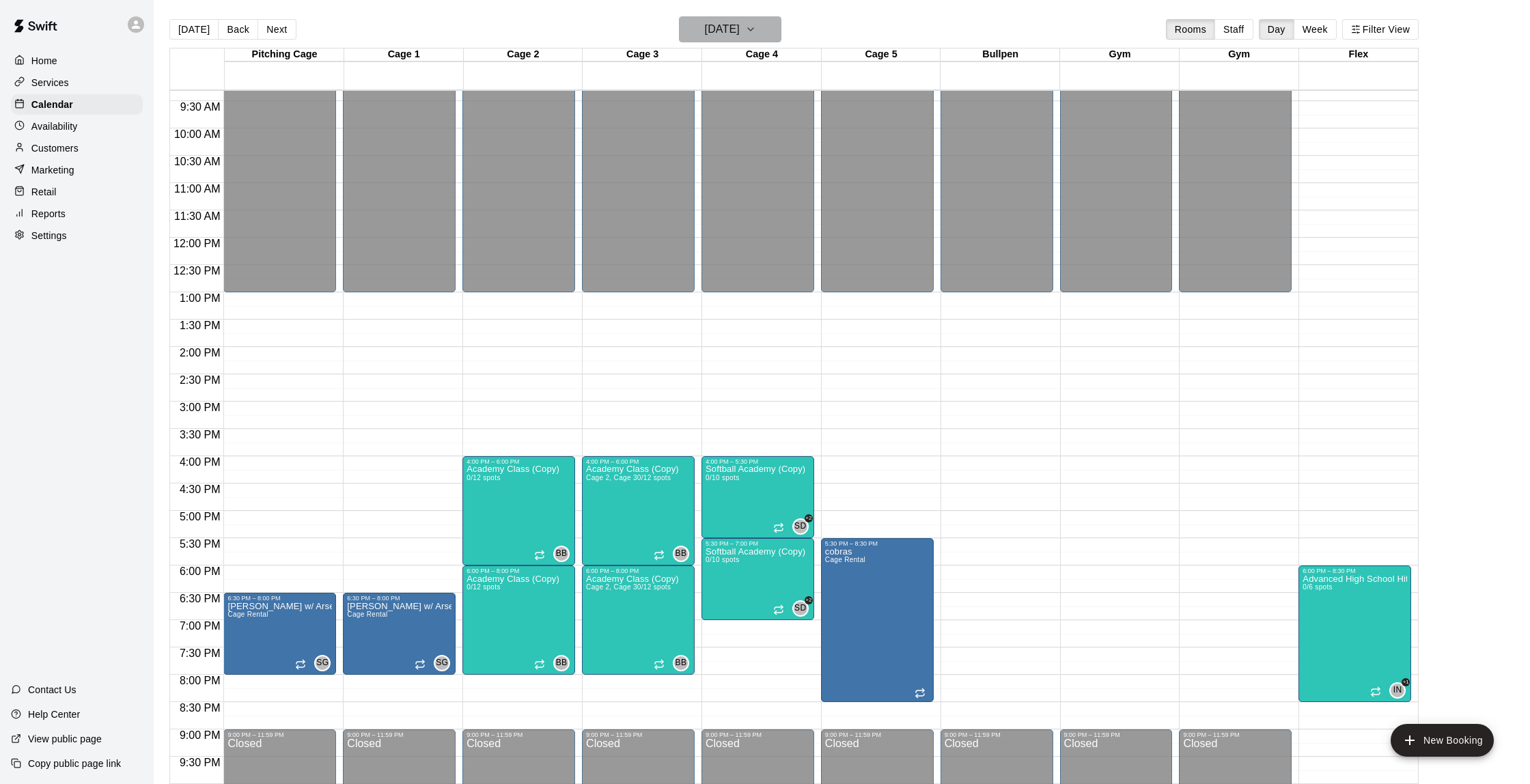
click at [740, 31] on h6 "[DATE]" at bounding box center [722, 30] width 35 height 19
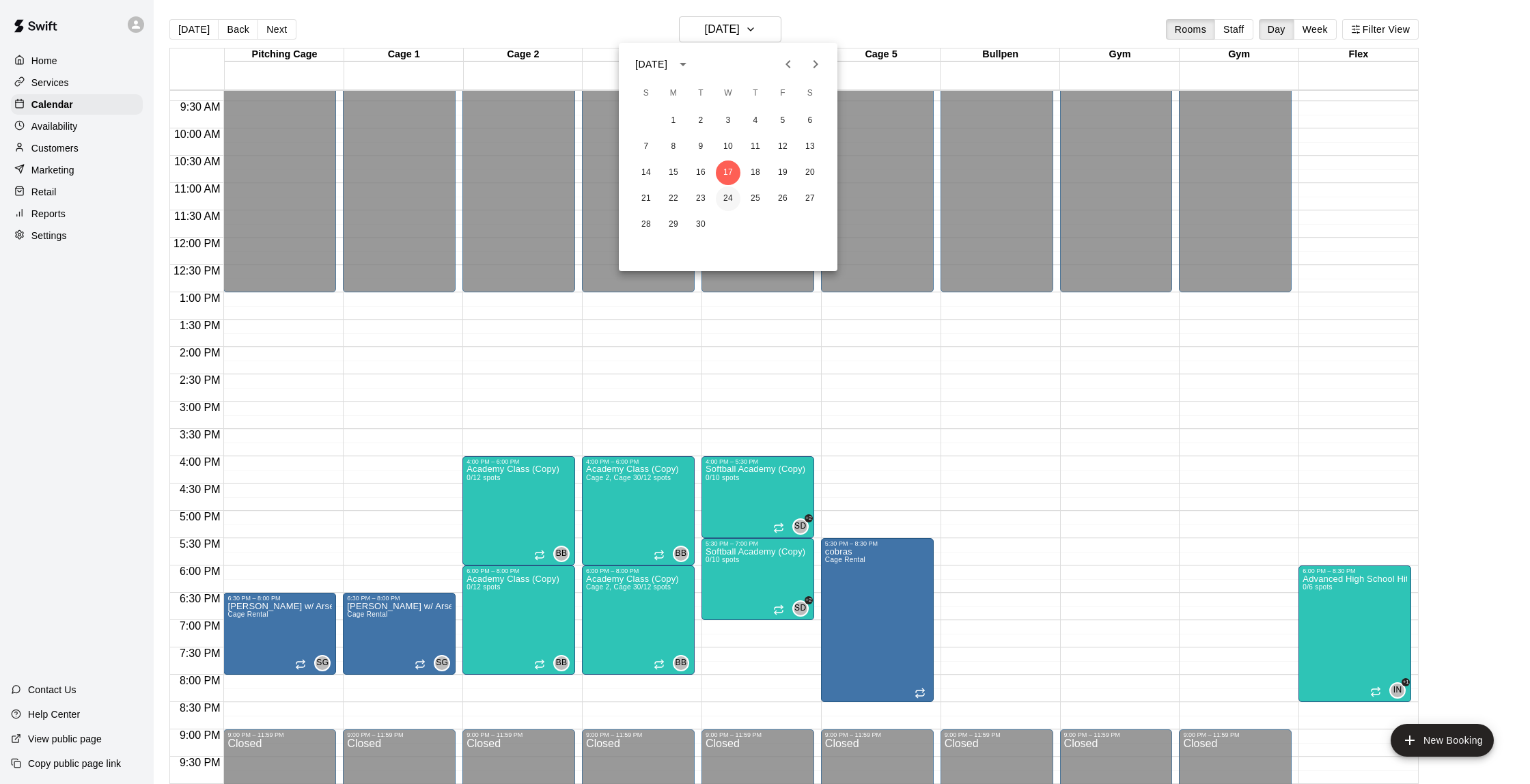
click at [735, 200] on button "24" at bounding box center [727, 198] width 24 height 24
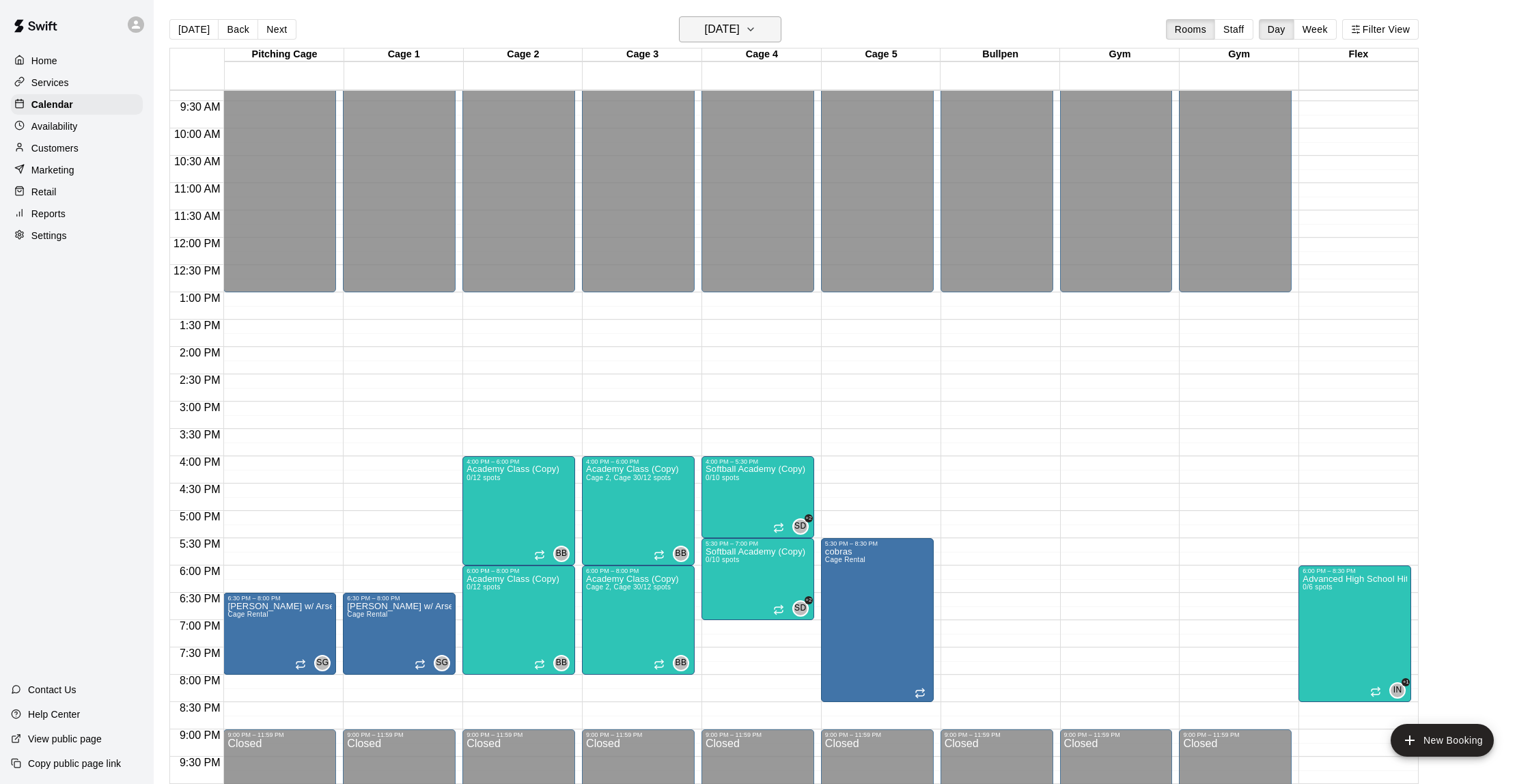
click at [711, 35] on h6 "[DATE]" at bounding box center [722, 30] width 35 height 19
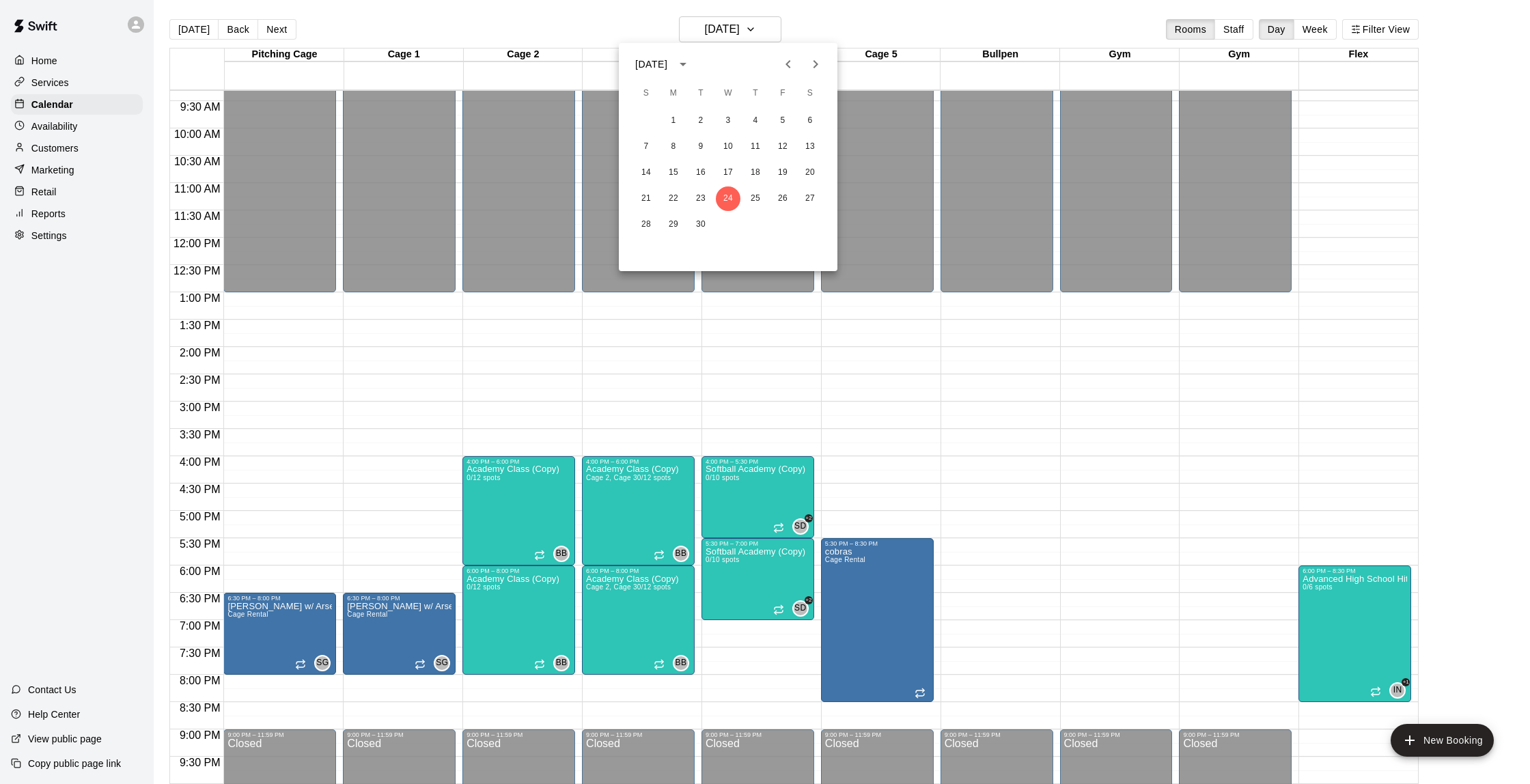
click at [816, 57] on icon "Next month" at bounding box center [815, 64] width 16 height 16
click at [62, 217] on div at bounding box center [765, 392] width 1530 height 784
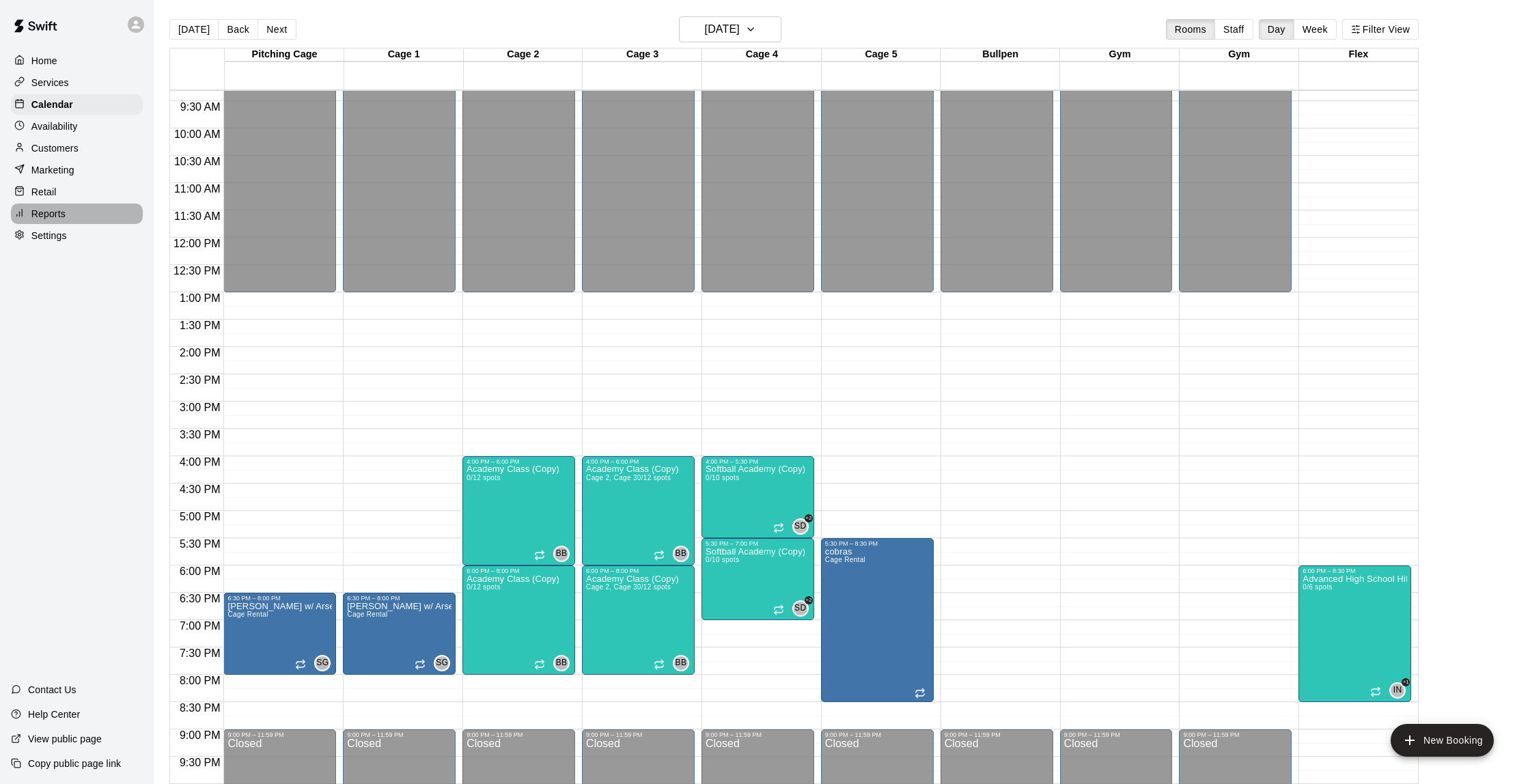
click at [57, 214] on p "Reports" at bounding box center [48, 213] width 34 height 14
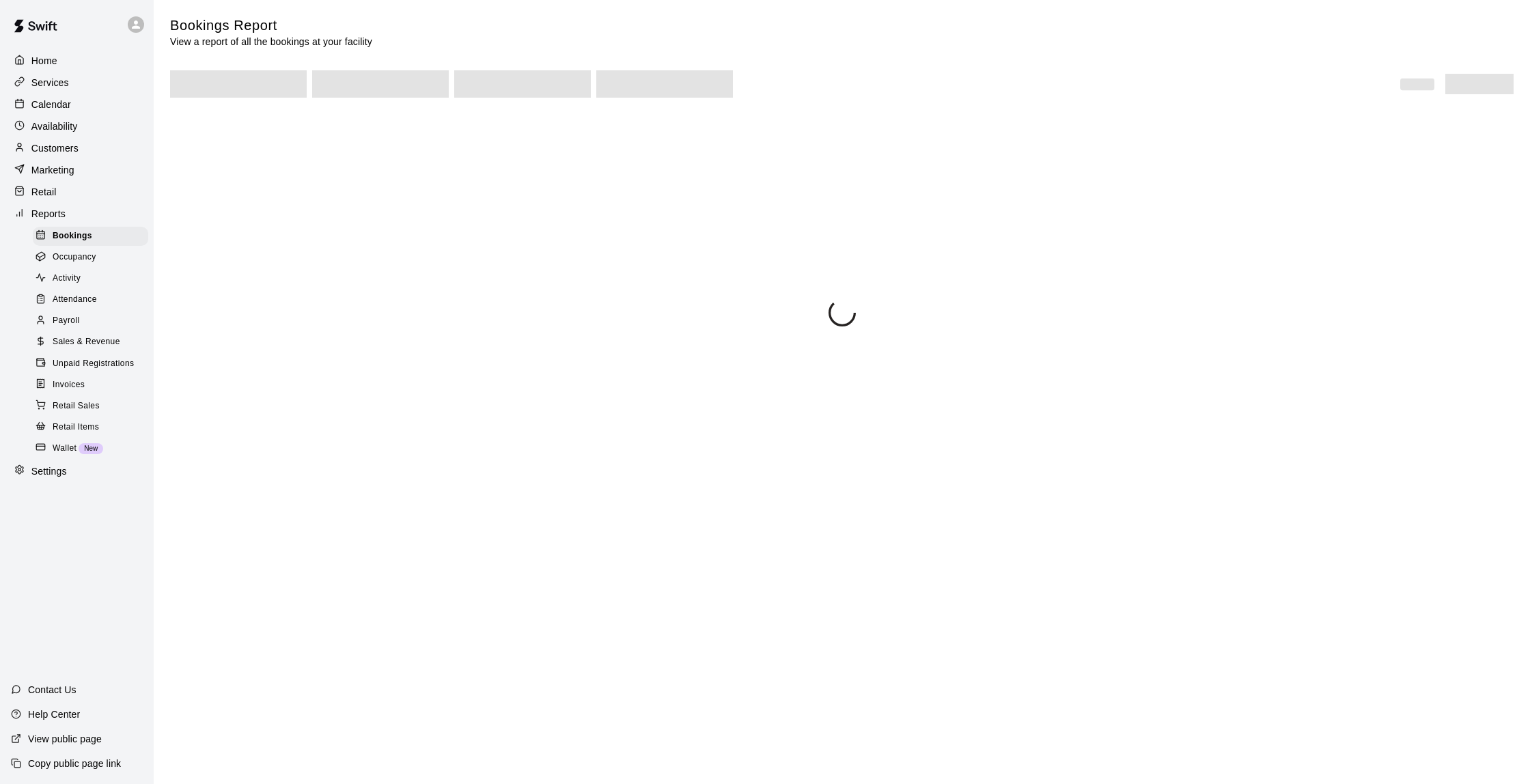
click at [99, 337] on span "Sales & Revenue" at bounding box center [86, 342] width 68 height 14
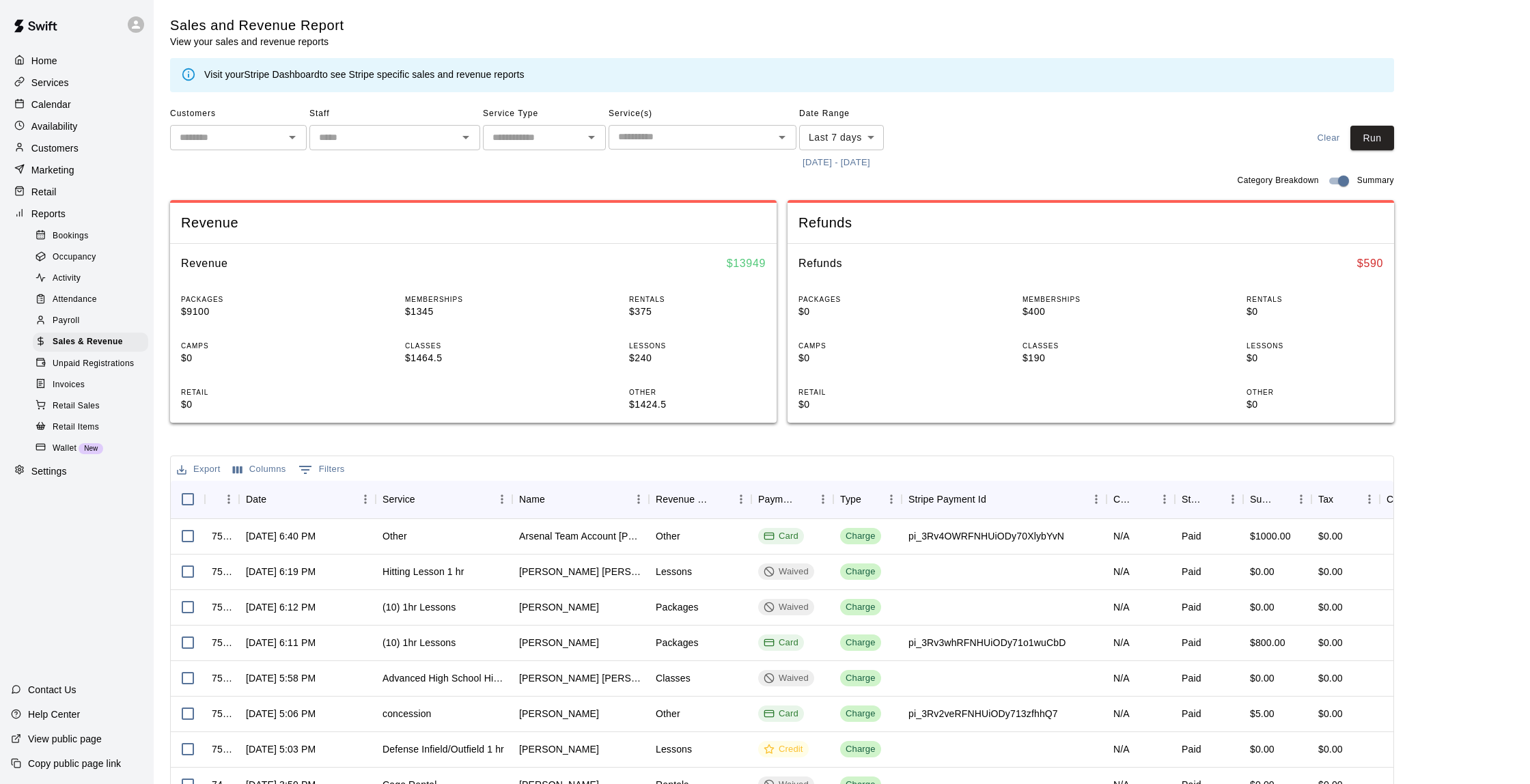
click at [856, 136] on body "Home Services Calendar Availability Customers Marketing Retail Reports Bookings…" at bounding box center [765, 469] width 1530 height 938
click at [836, 302] on li "Custom" at bounding box center [841, 299] width 85 height 22
type input "******"
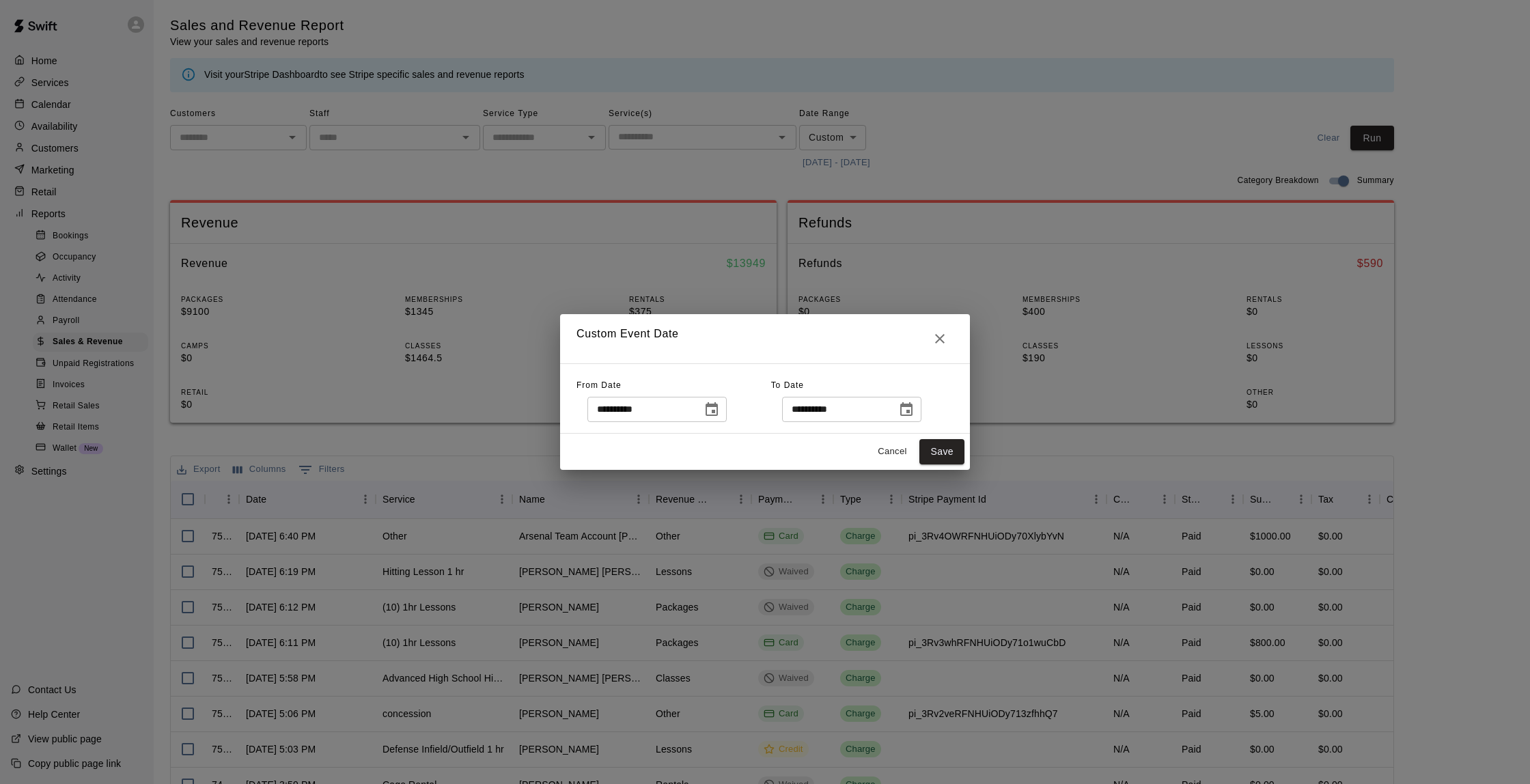
click at [718, 406] on icon "Choose date, selected date is Aug 4, 2025" at bounding box center [712, 409] width 13 height 14
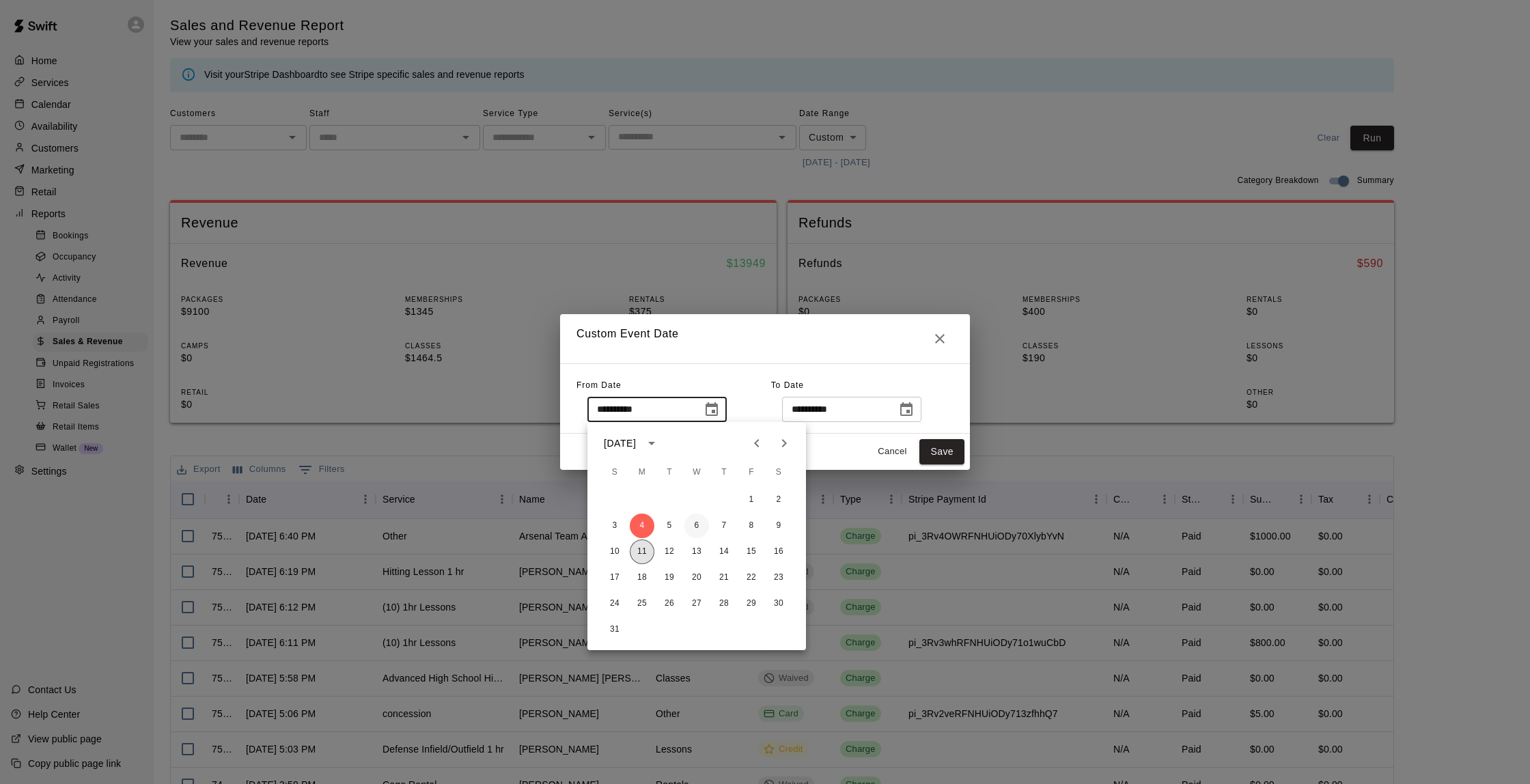
drag, startPoint x: 640, startPoint y: 547, endPoint x: 700, endPoint y: 528, distance: 62.9
click at [640, 547] on button "11" at bounding box center [641, 551] width 24 height 24
type input "**********"
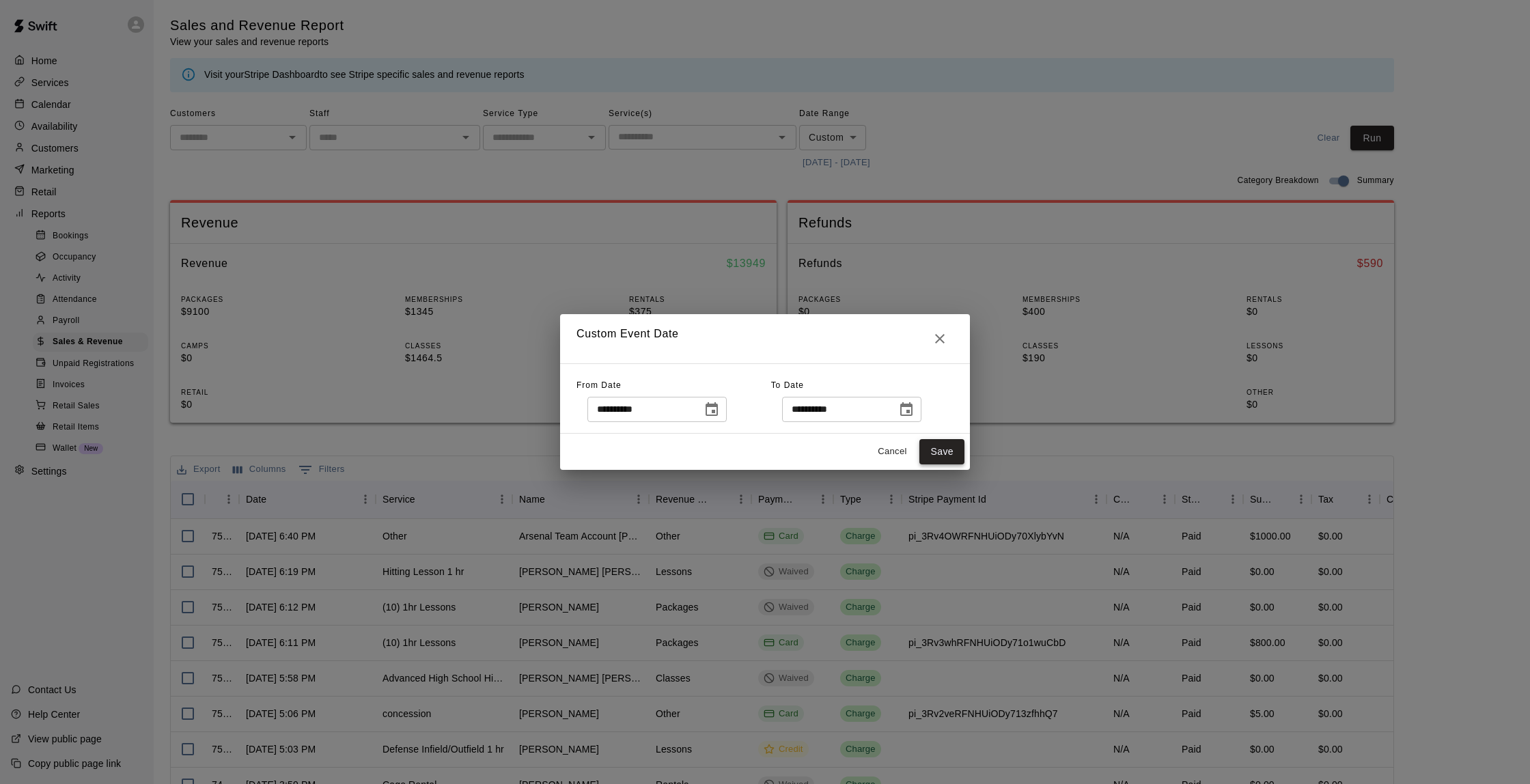
click at [927, 455] on button "Save" at bounding box center [942, 452] width 45 height 25
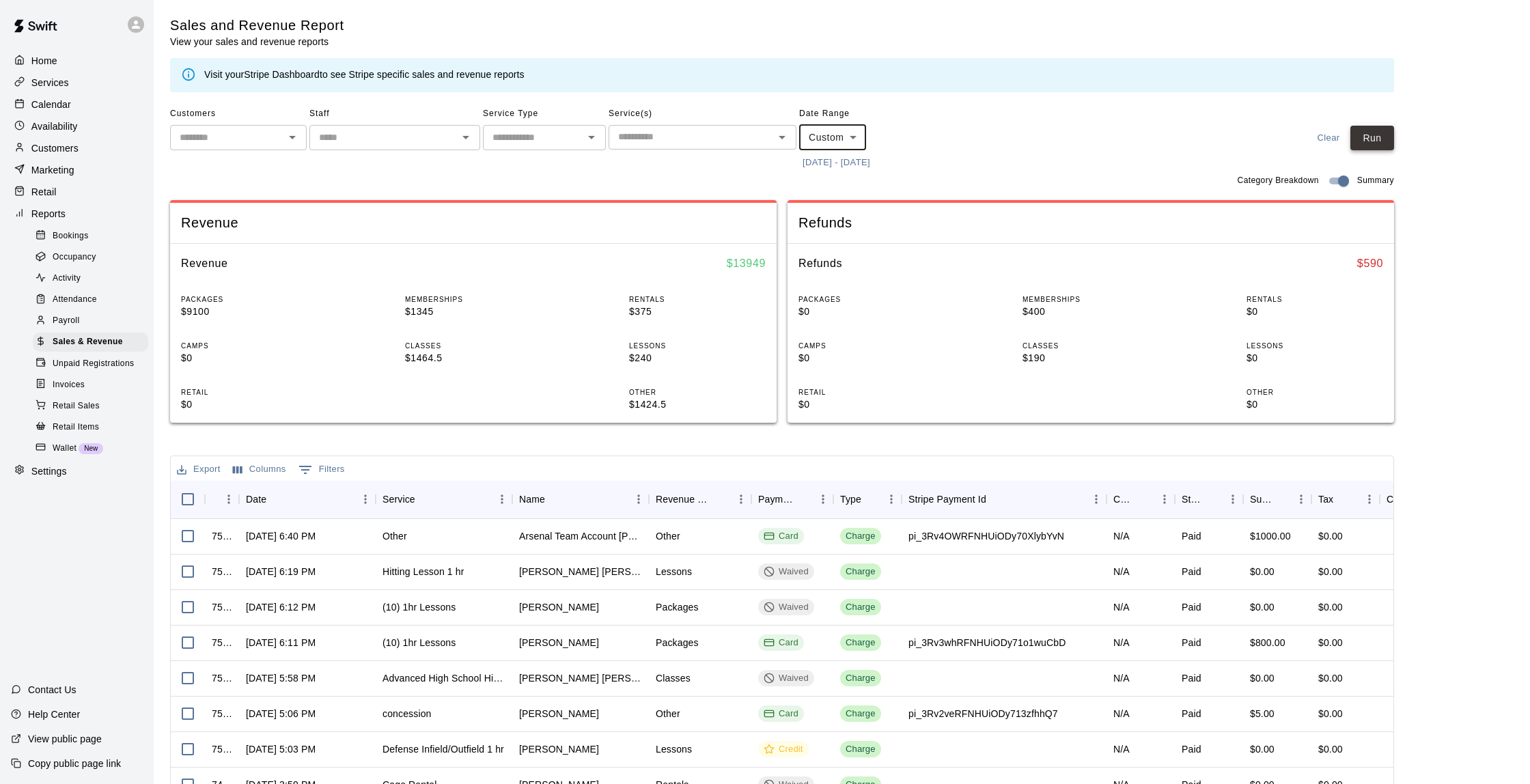
click at [1374, 129] on button "Run" at bounding box center [1372, 138] width 43 height 25
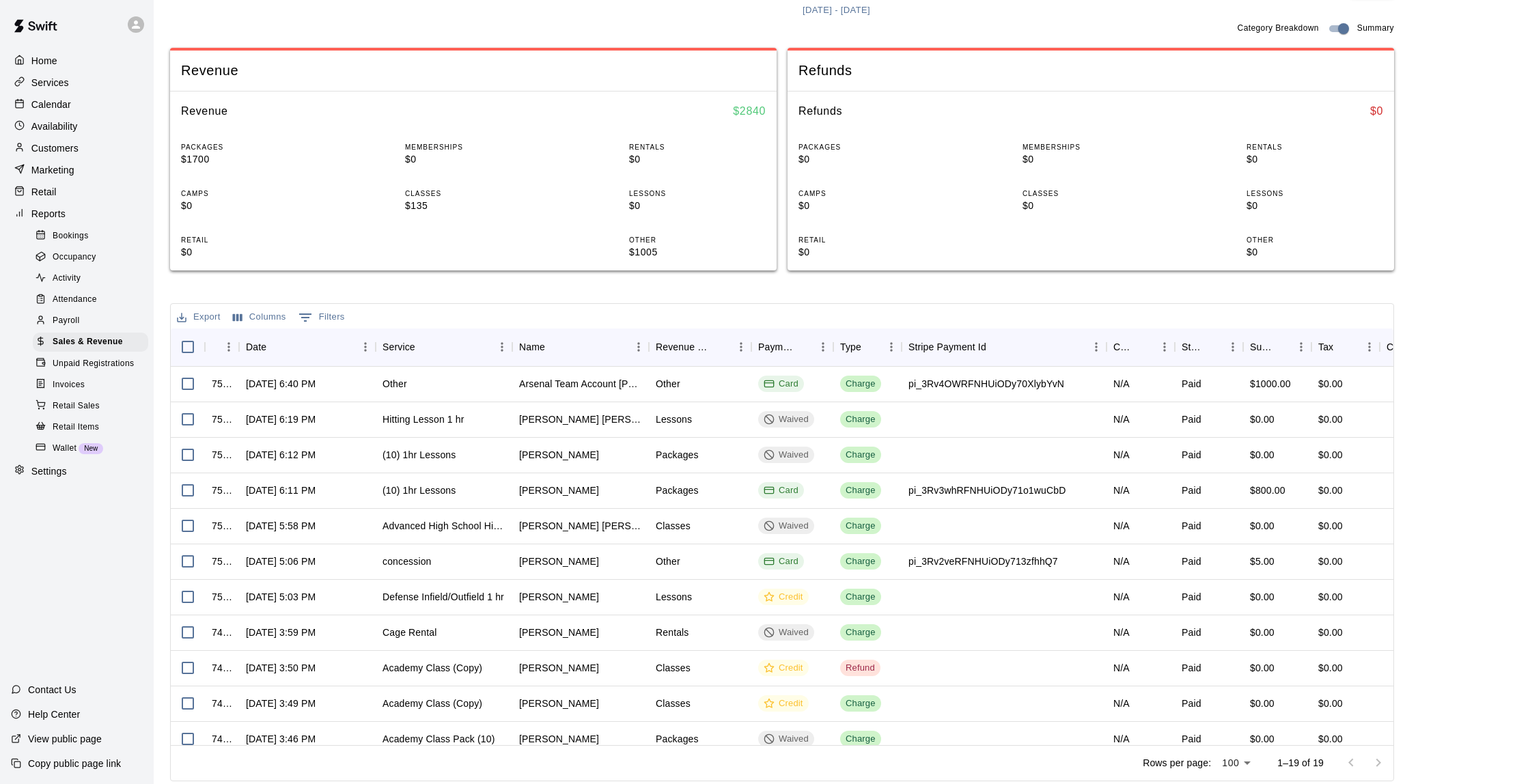
scroll to position [152, 0]
click at [50, 134] on div "Availability" at bounding box center [76, 126] width 132 height 20
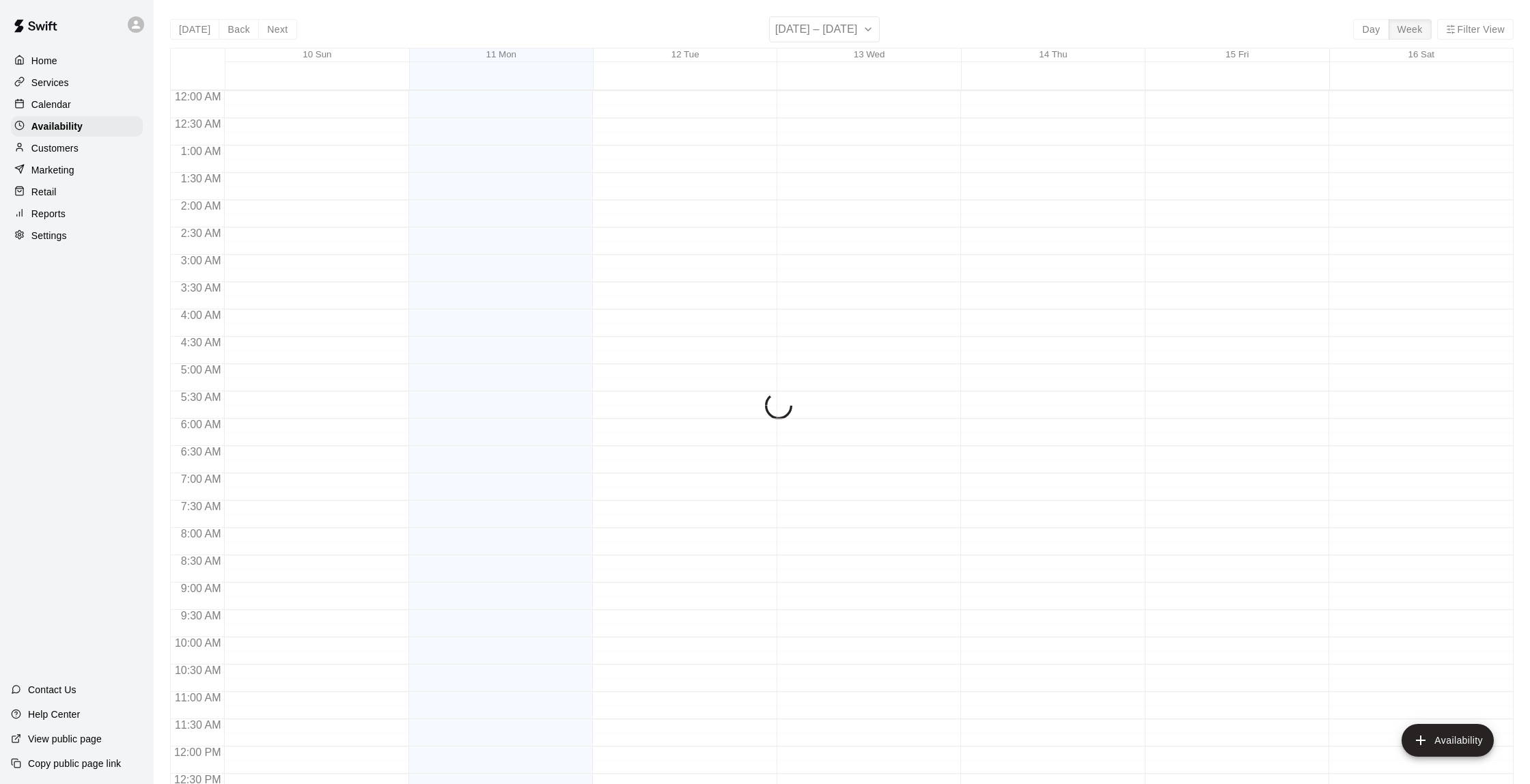
scroll to position [603, 0]
click at [61, 143] on p "Customers" at bounding box center [55, 148] width 47 height 14
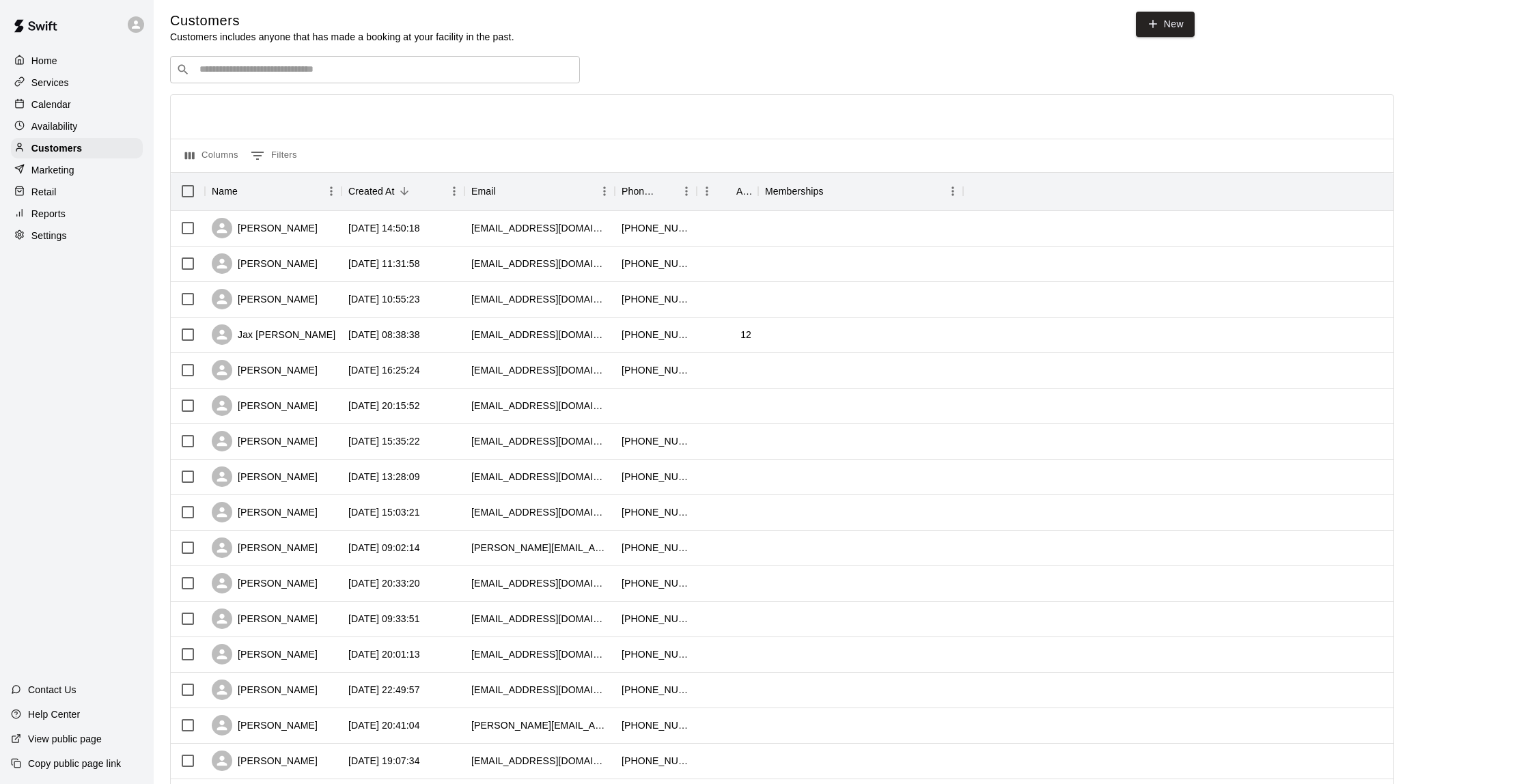
scroll to position [5, 0]
click at [68, 103] on p "Calendar" at bounding box center [51, 104] width 40 height 14
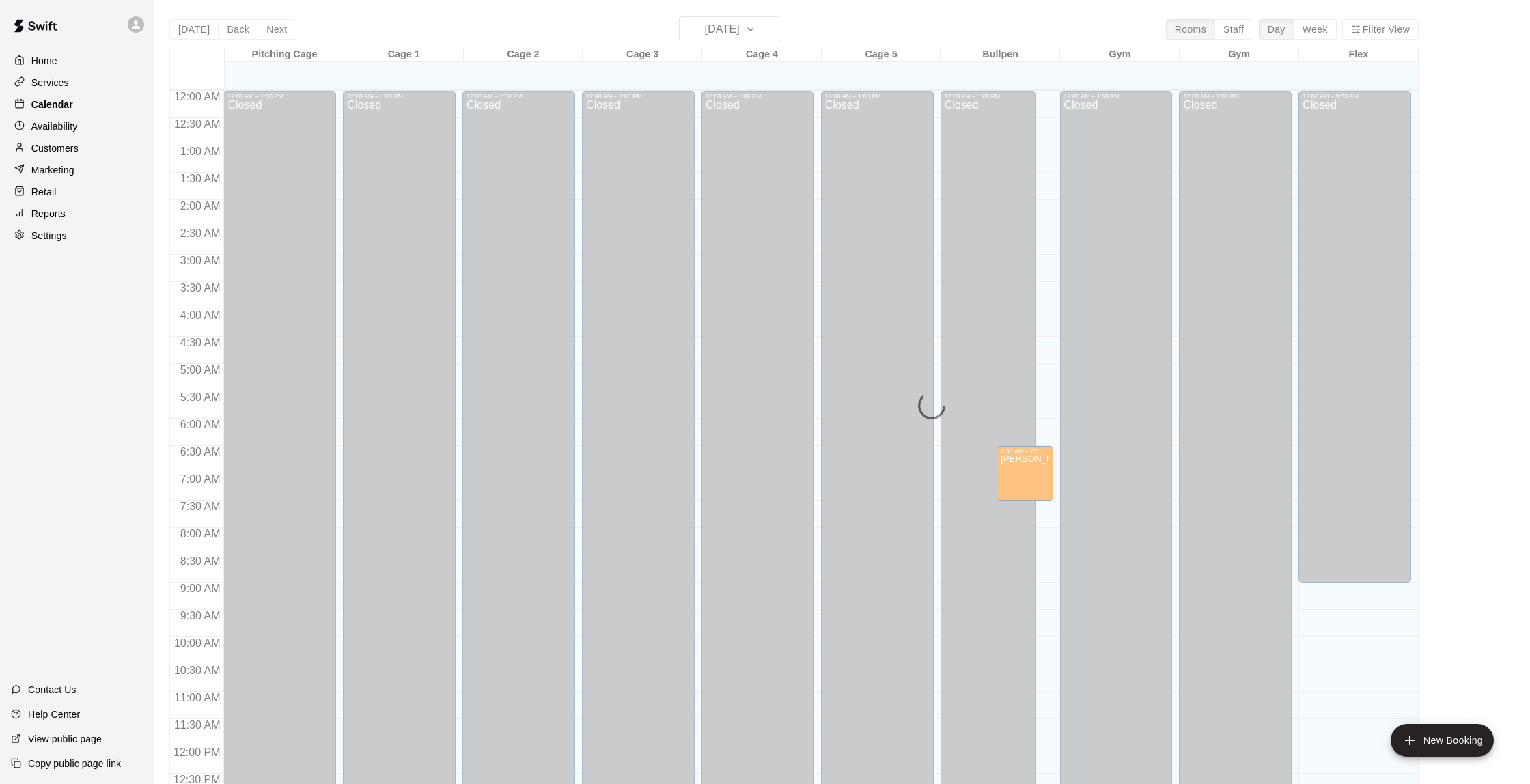
scroll to position [562, 0]
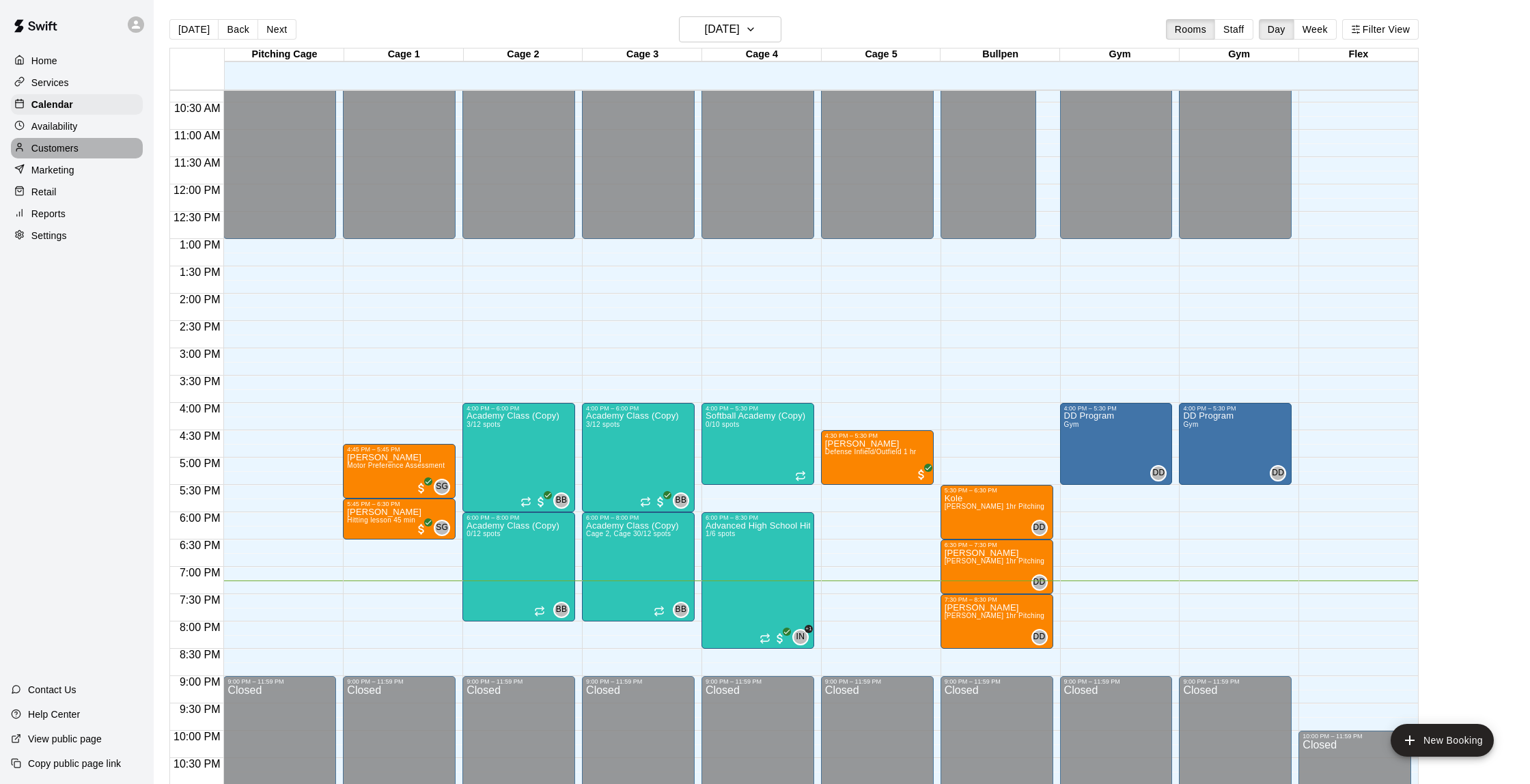
click at [79, 147] on div "Customers" at bounding box center [76, 148] width 132 height 20
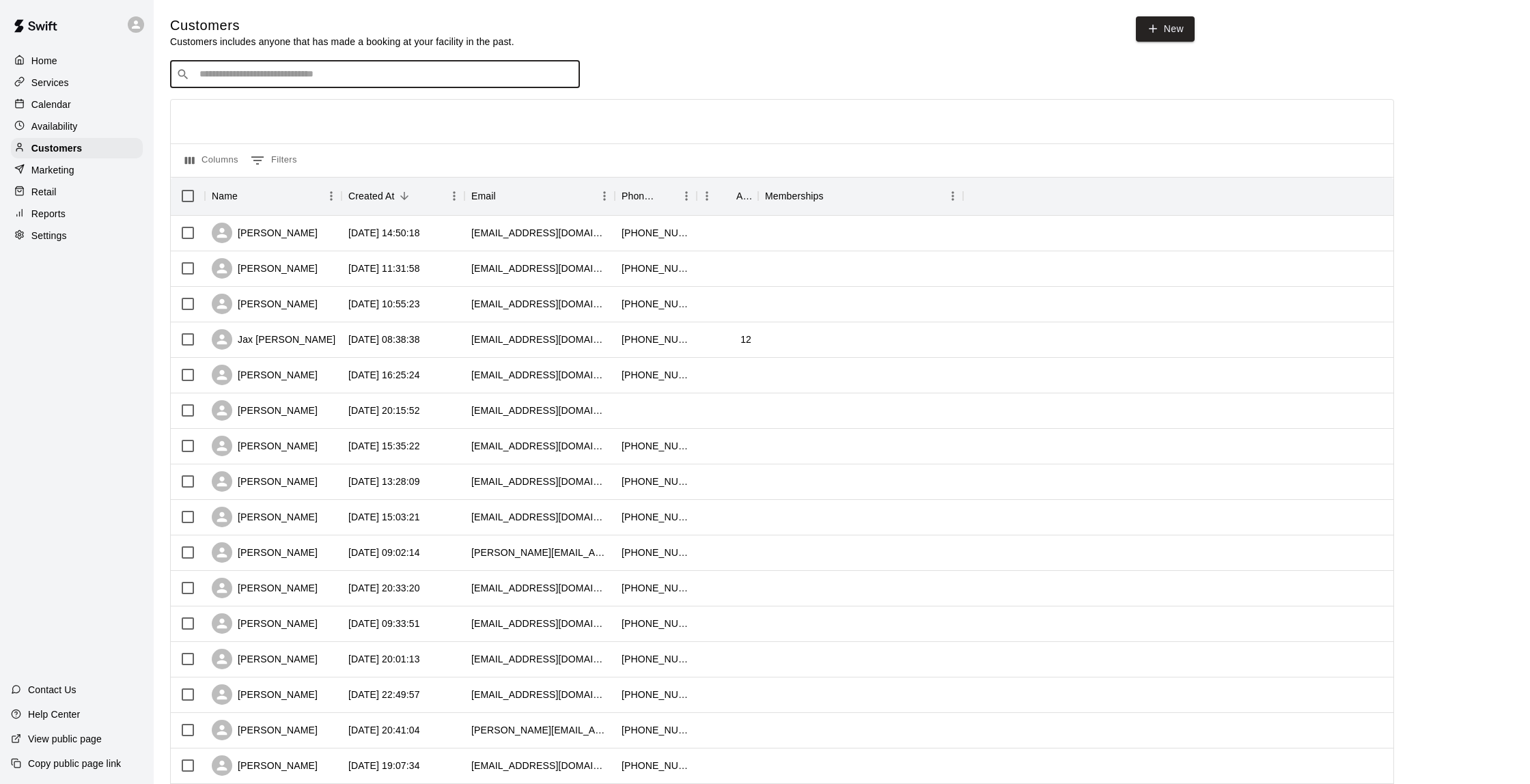
click at [267, 68] on input "Search customers by name or email" at bounding box center [384, 74] width 379 height 14
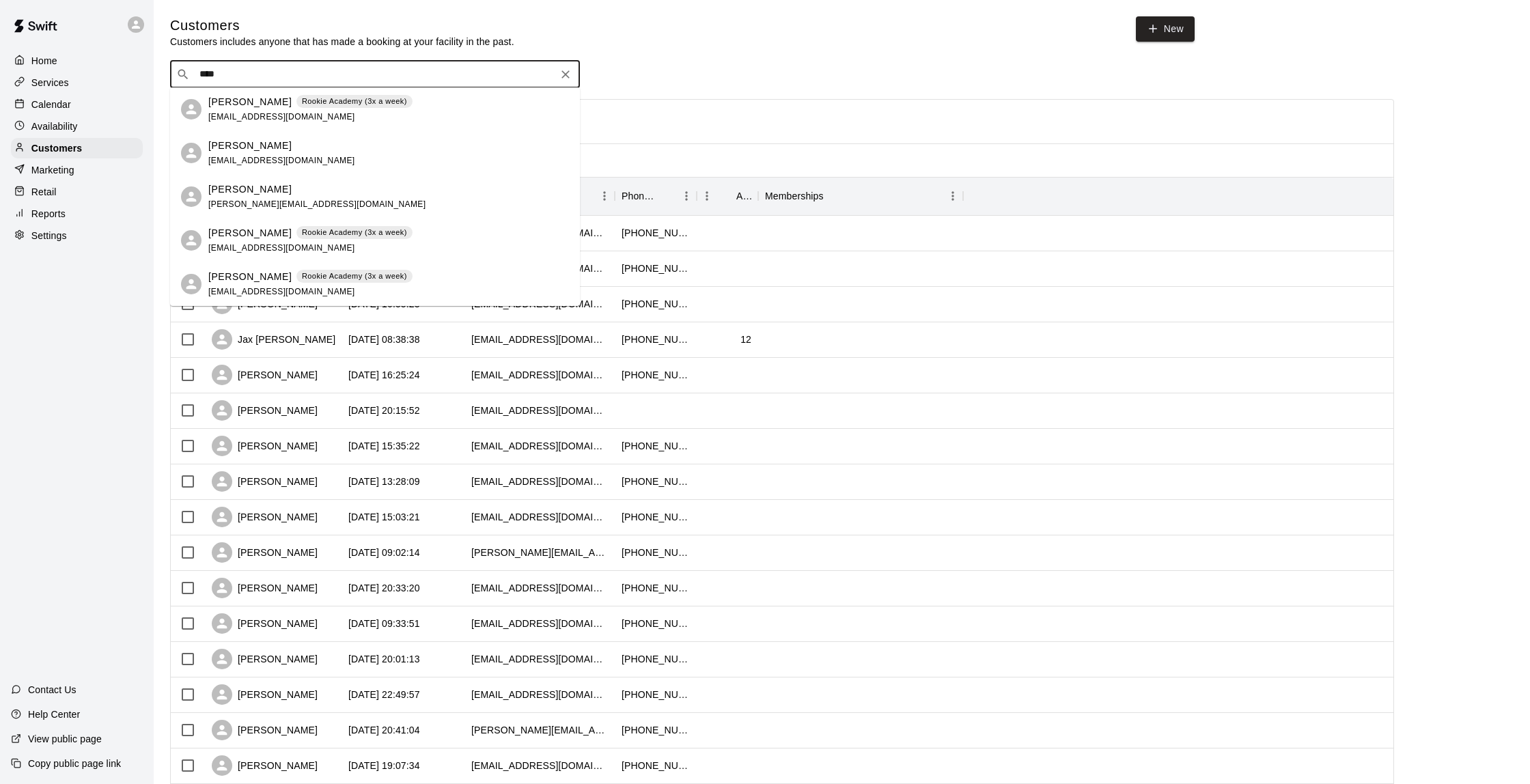
type input "*****"
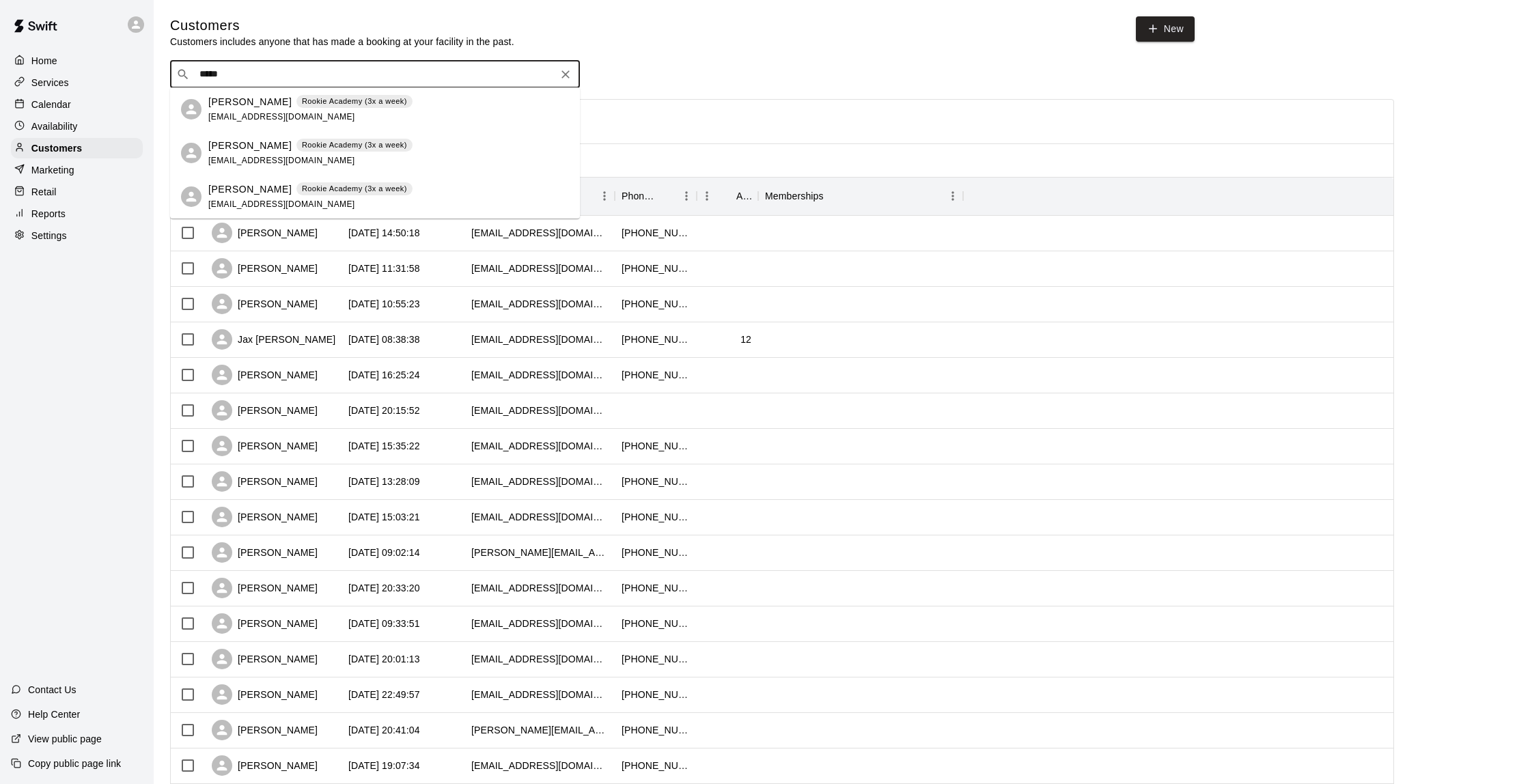
click at [314, 140] on p "Rookie Academy (3x a week)" at bounding box center [354, 145] width 105 height 12
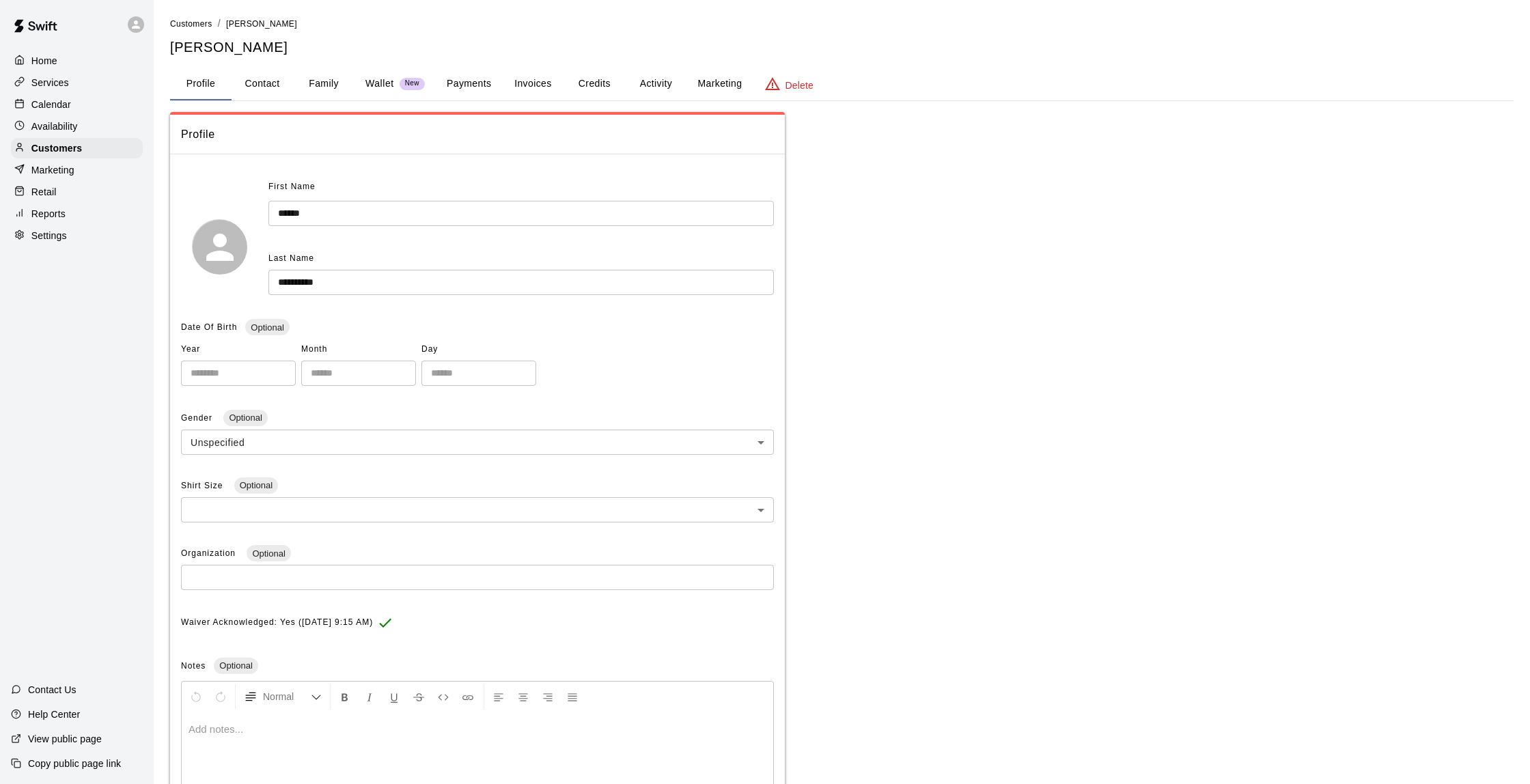
click at [660, 82] on button "Activity" at bounding box center [656, 84] width 62 height 33
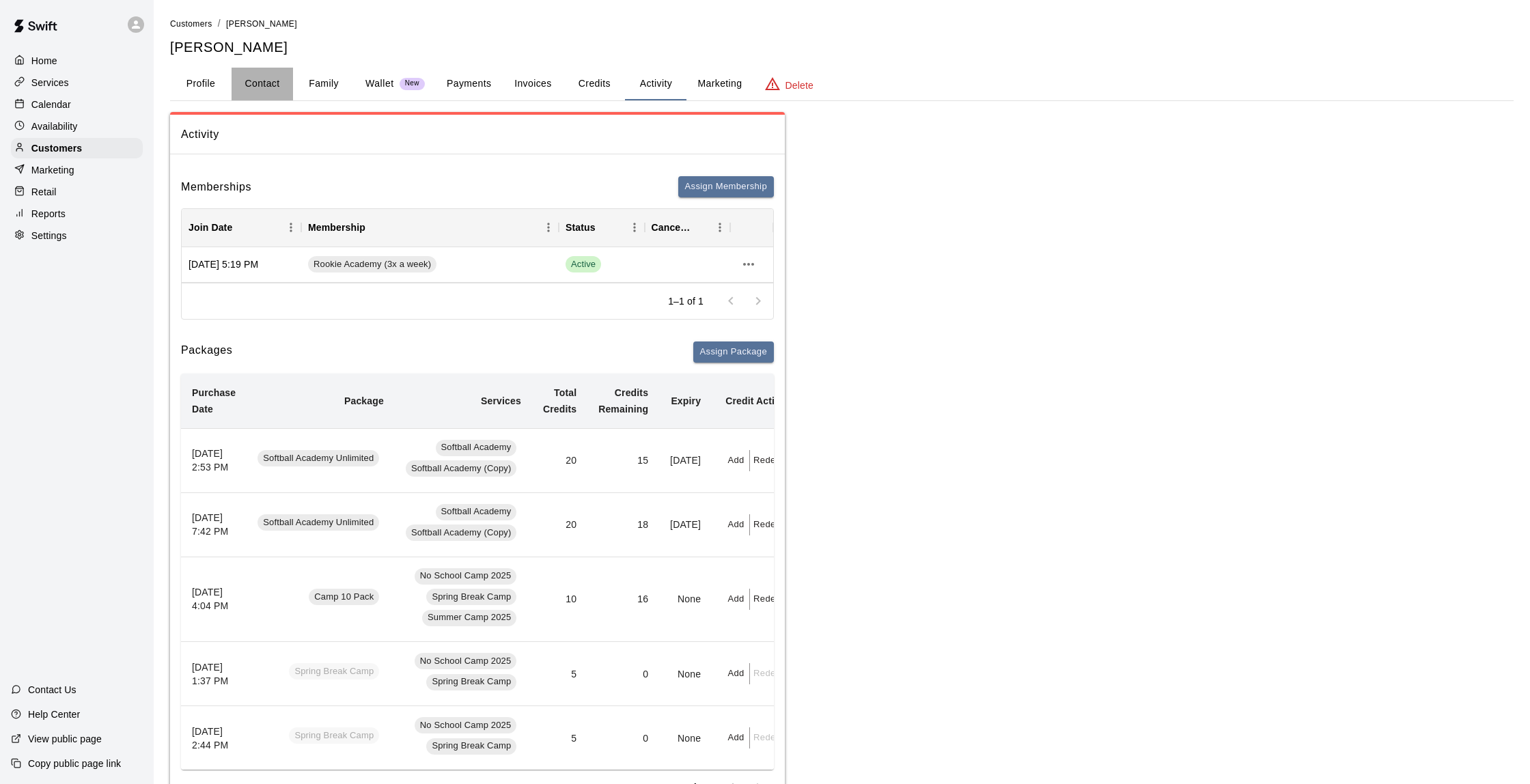
click at [273, 83] on button "Contact" at bounding box center [263, 84] width 62 height 33
select select "**"
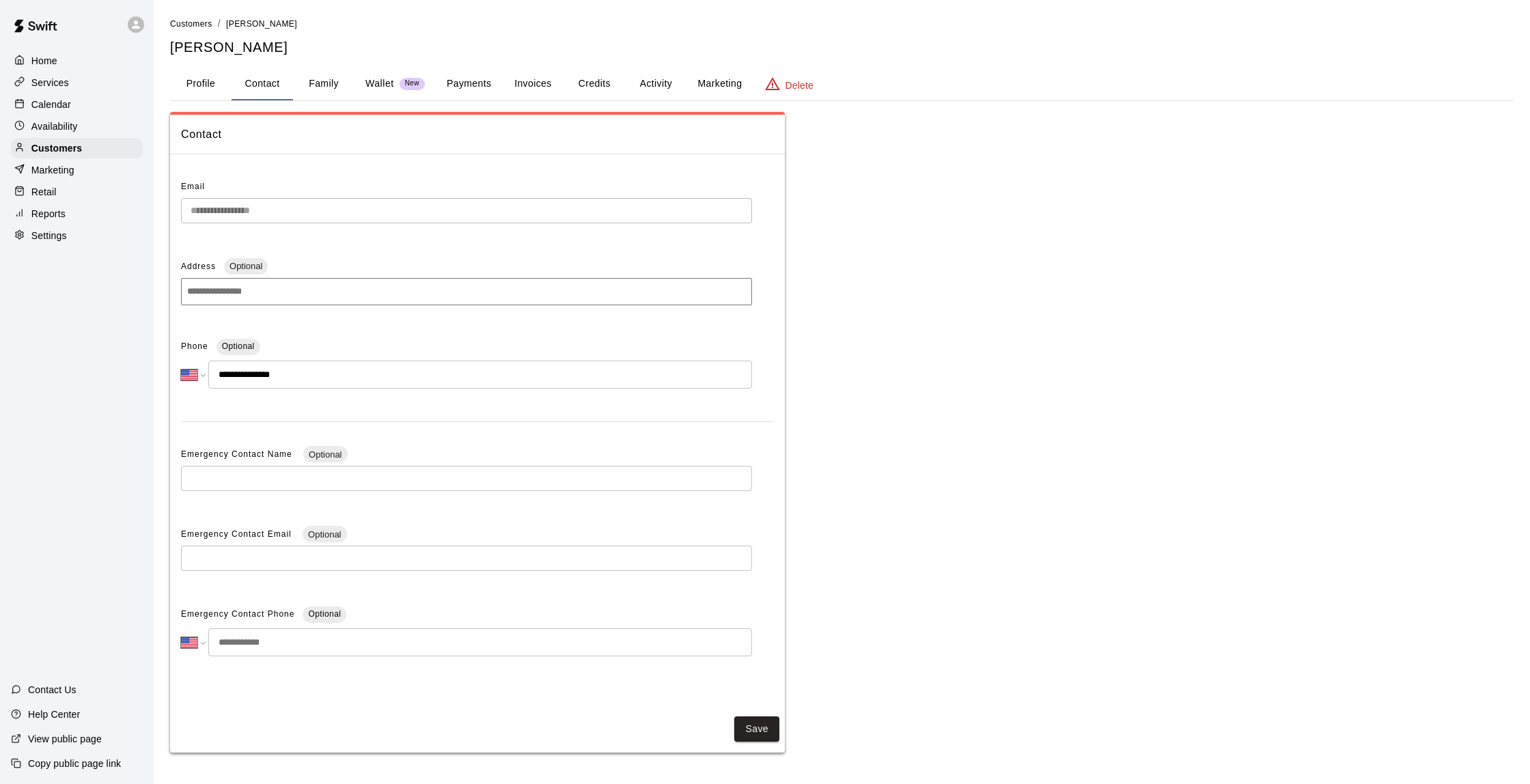
click at [38, 99] on p "Calendar" at bounding box center [51, 104] width 40 height 14
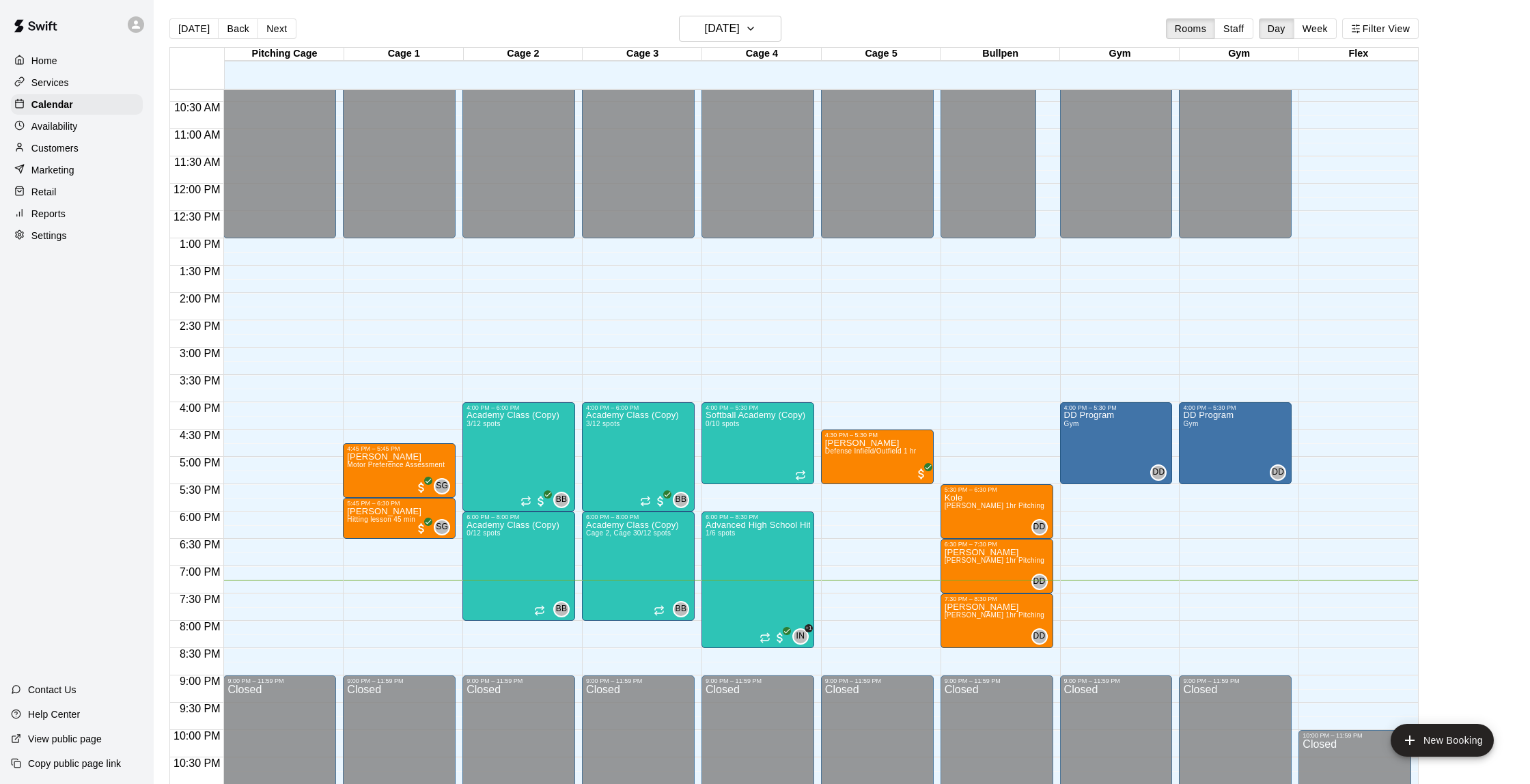
scroll to position [6, 0]
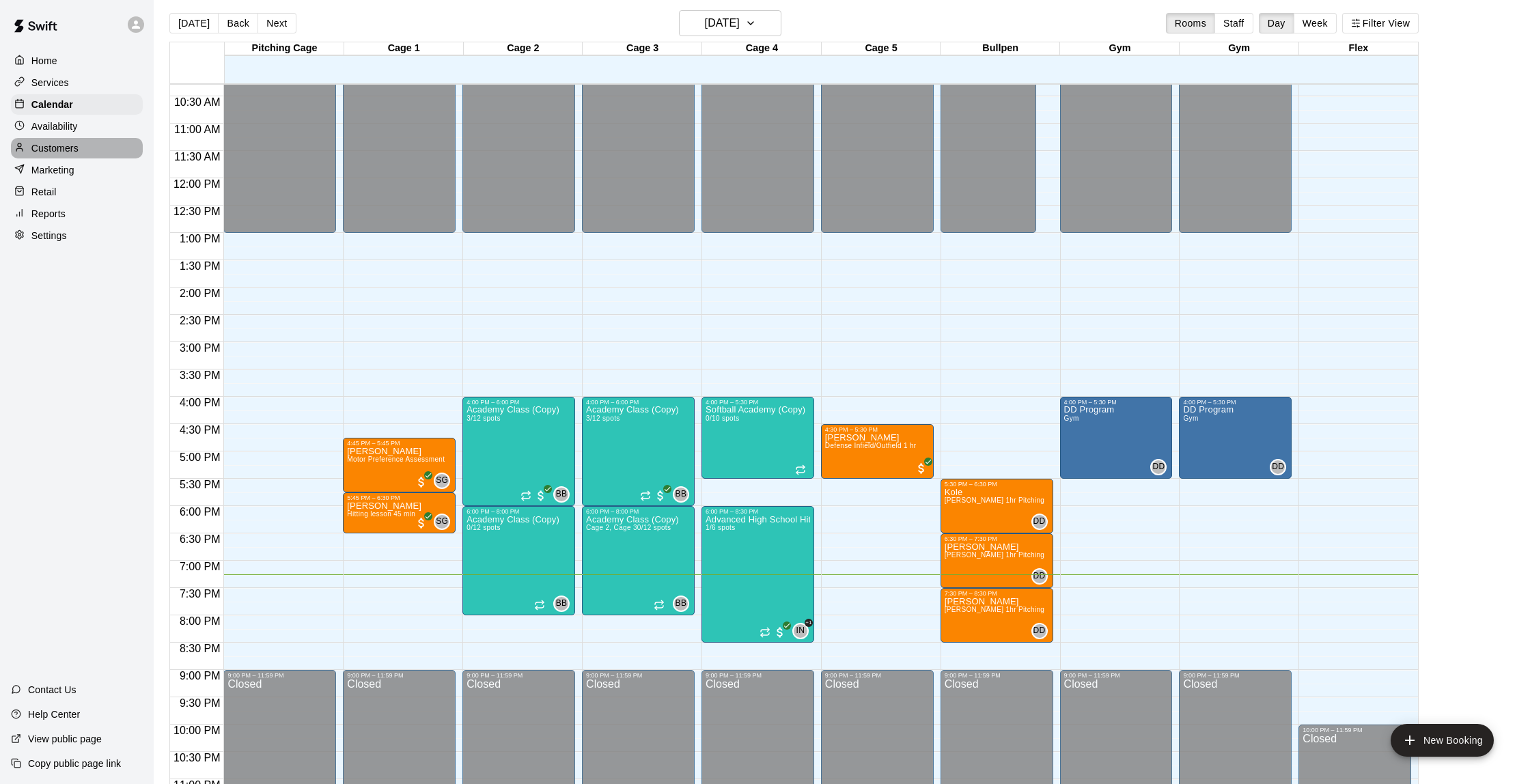
click at [58, 150] on p "Customers" at bounding box center [55, 148] width 47 height 14
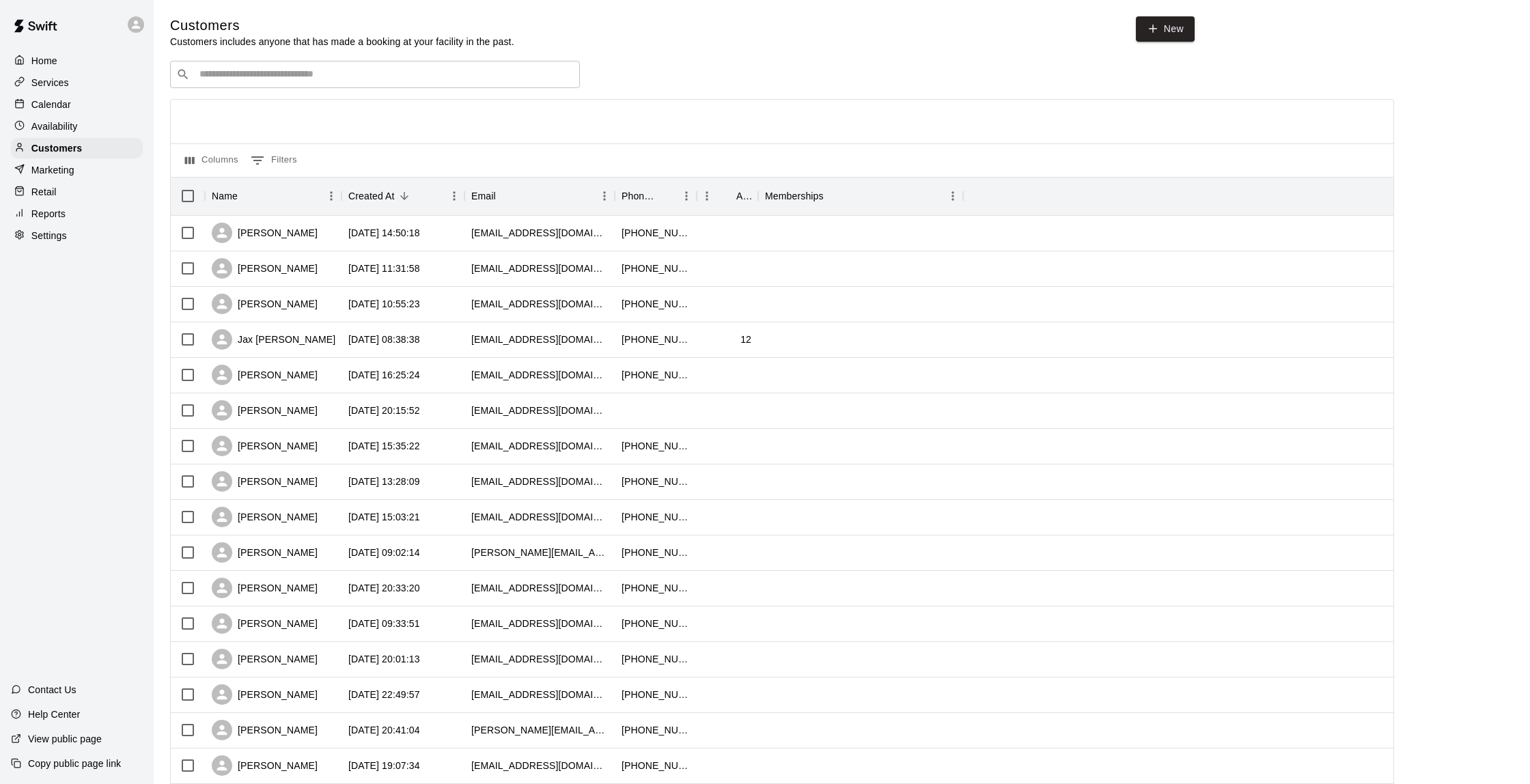
click at [64, 204] on div "Reports" at bounding box center [76, 213] width 132 height 20
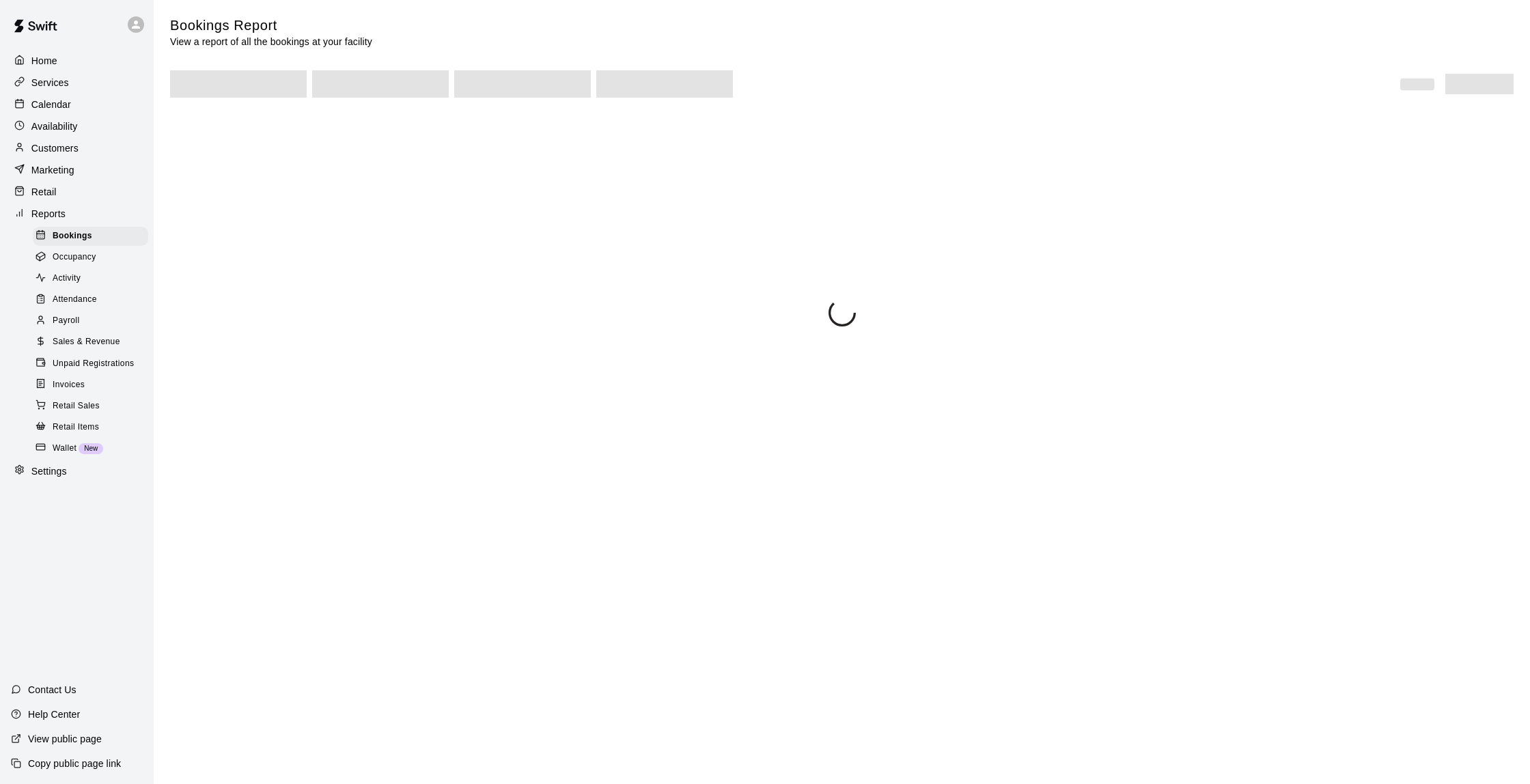
click at [107, 337] on span "Sales & Revenue" at bounding box center [86, 342] width 68 height 14
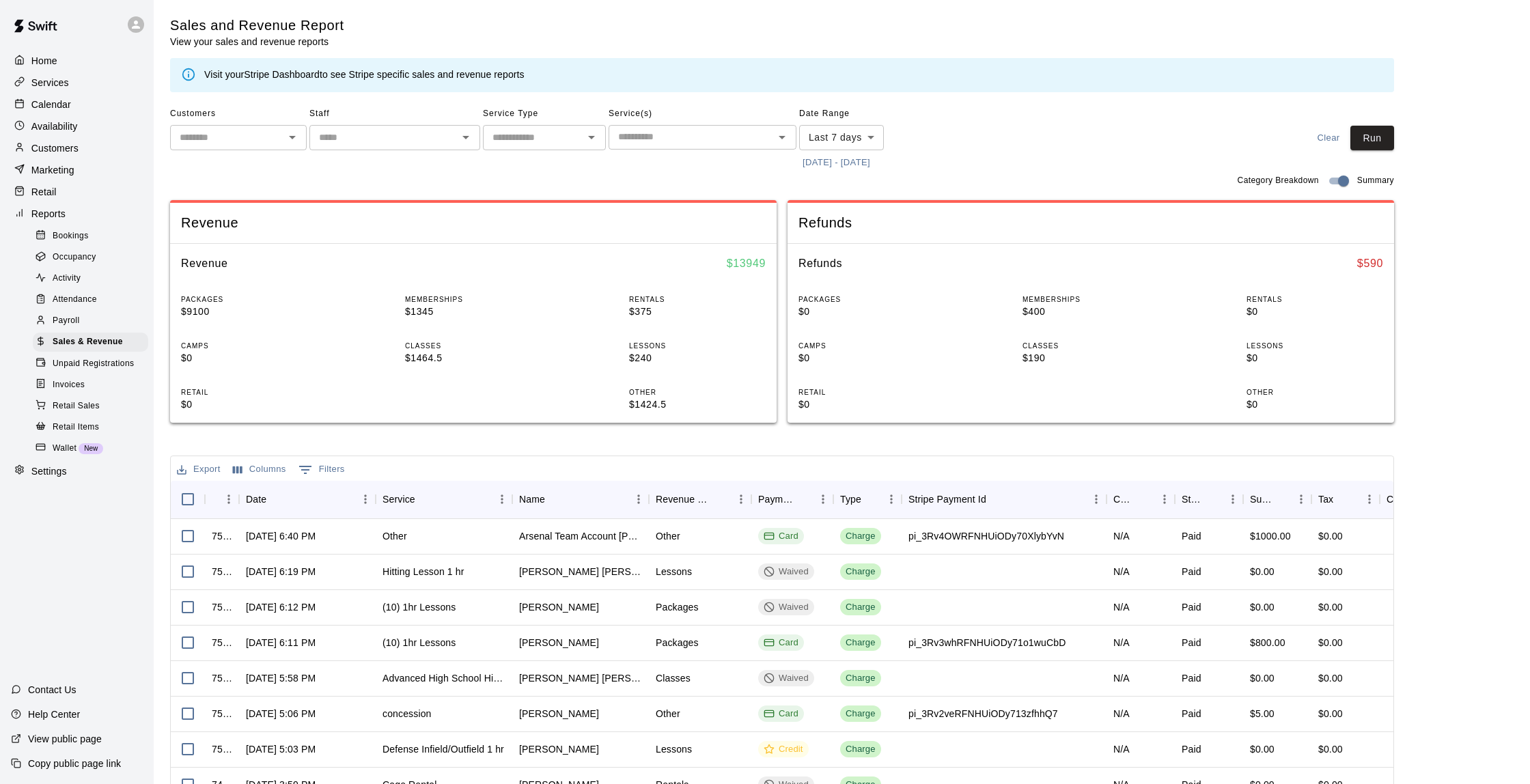
click at [871, 138] on body "Home Services Calendar Availability Customers Marketing Retail Reports Bookings…" at bounding box center [765, 469] width 1530 height 938
click at [852, 295] on li "Custom" at bounding box center [841, 299] width 85 height 22
type input "******"
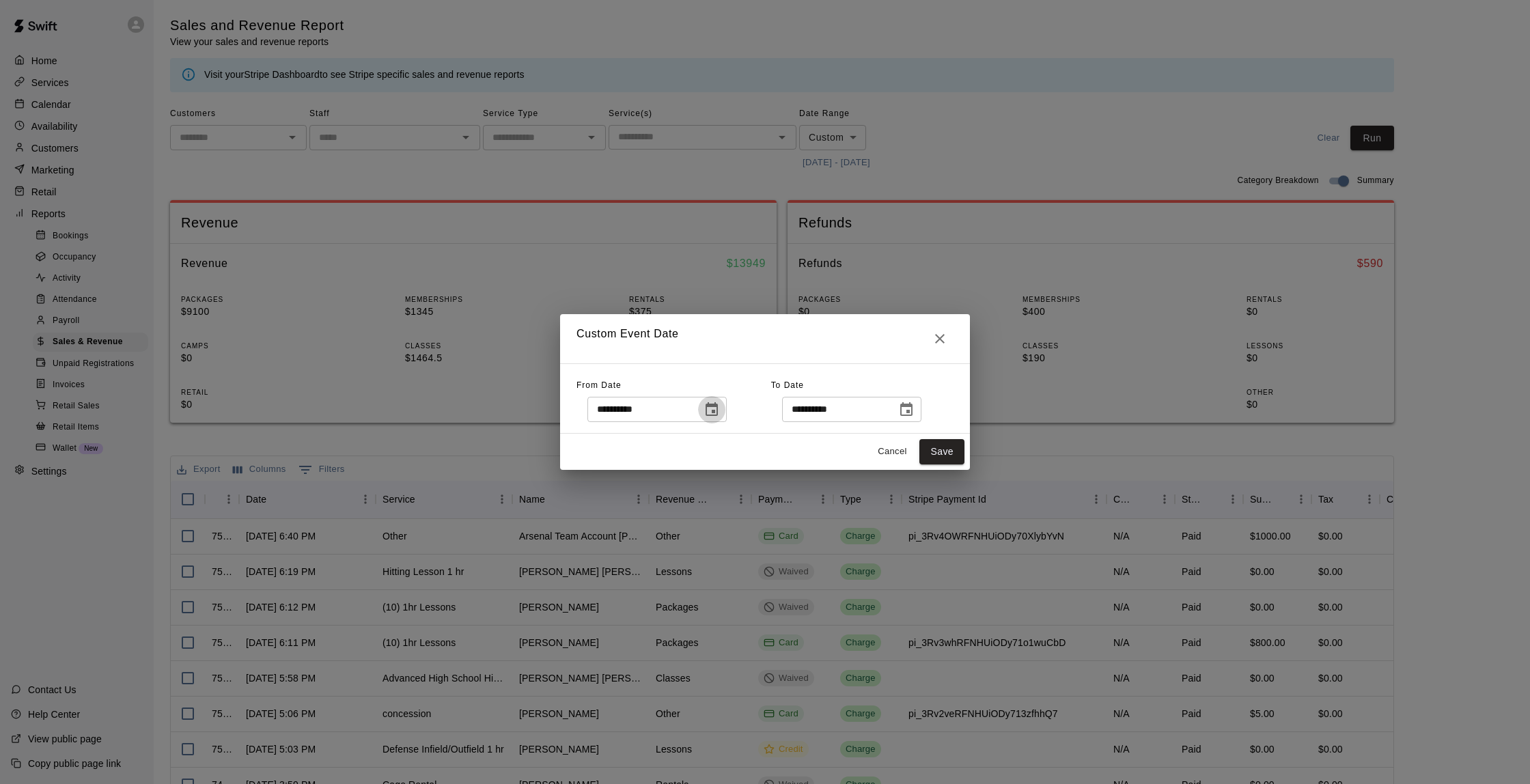
click at [709, 406] on button "Choose date, selected date is Aug 4, 2025" at bounding box center [712, 409] width 27 height 27
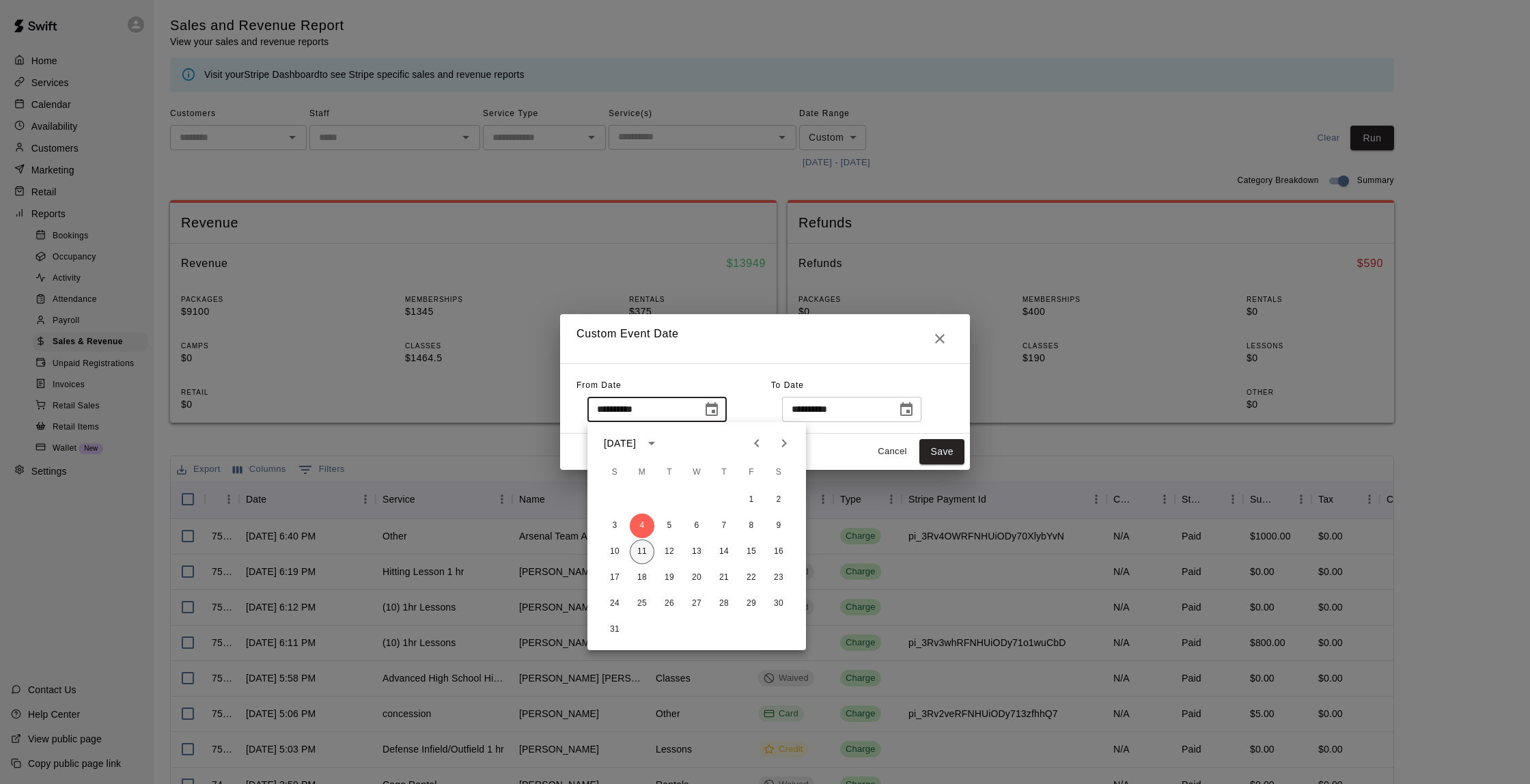
click at [639, 559] on button "11" at bounding box center [641, 551] width 24 height 24
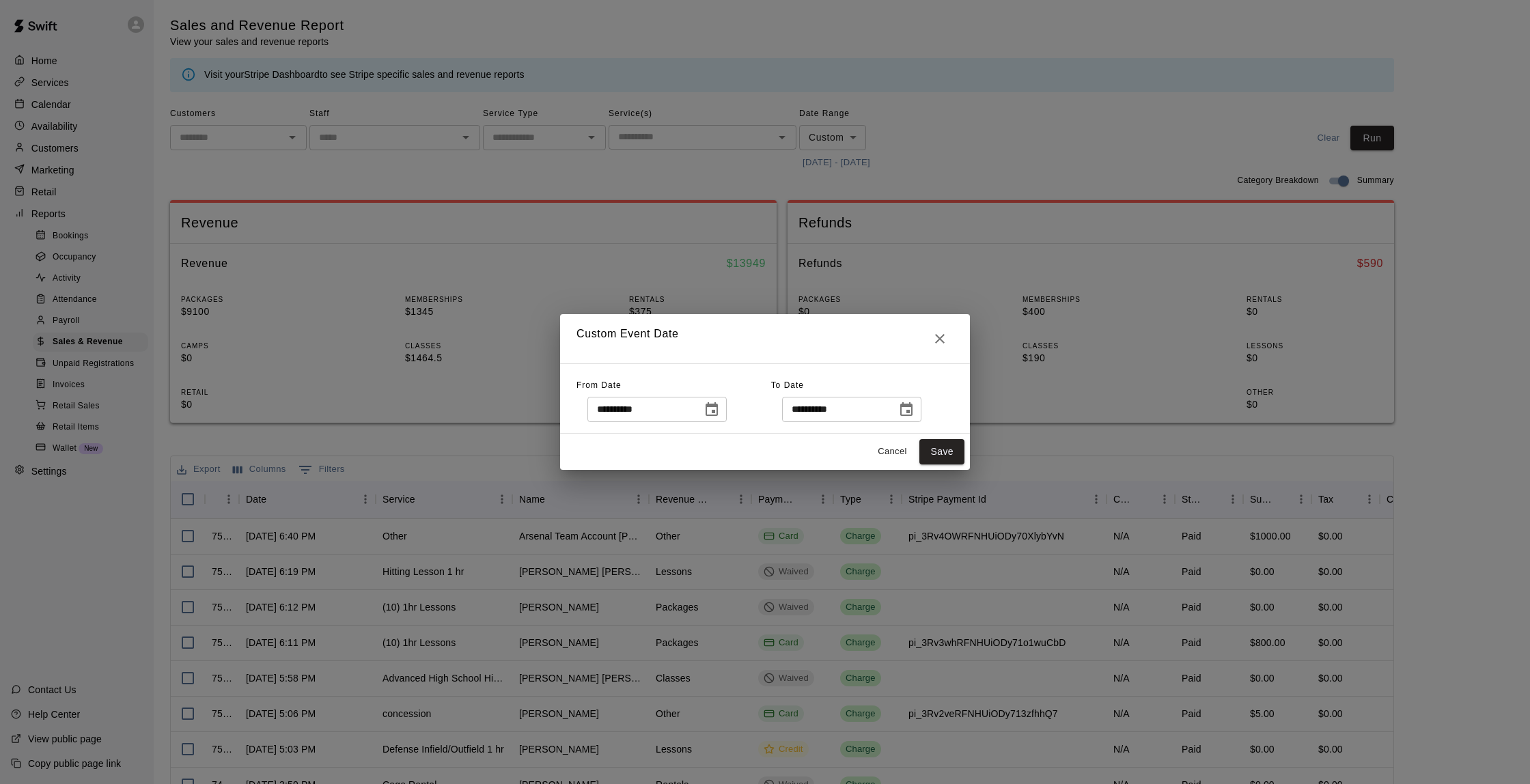
type input "**********"
click at [942, 444] on button "Save" at bounding box center [942, 452] width 45 height 25
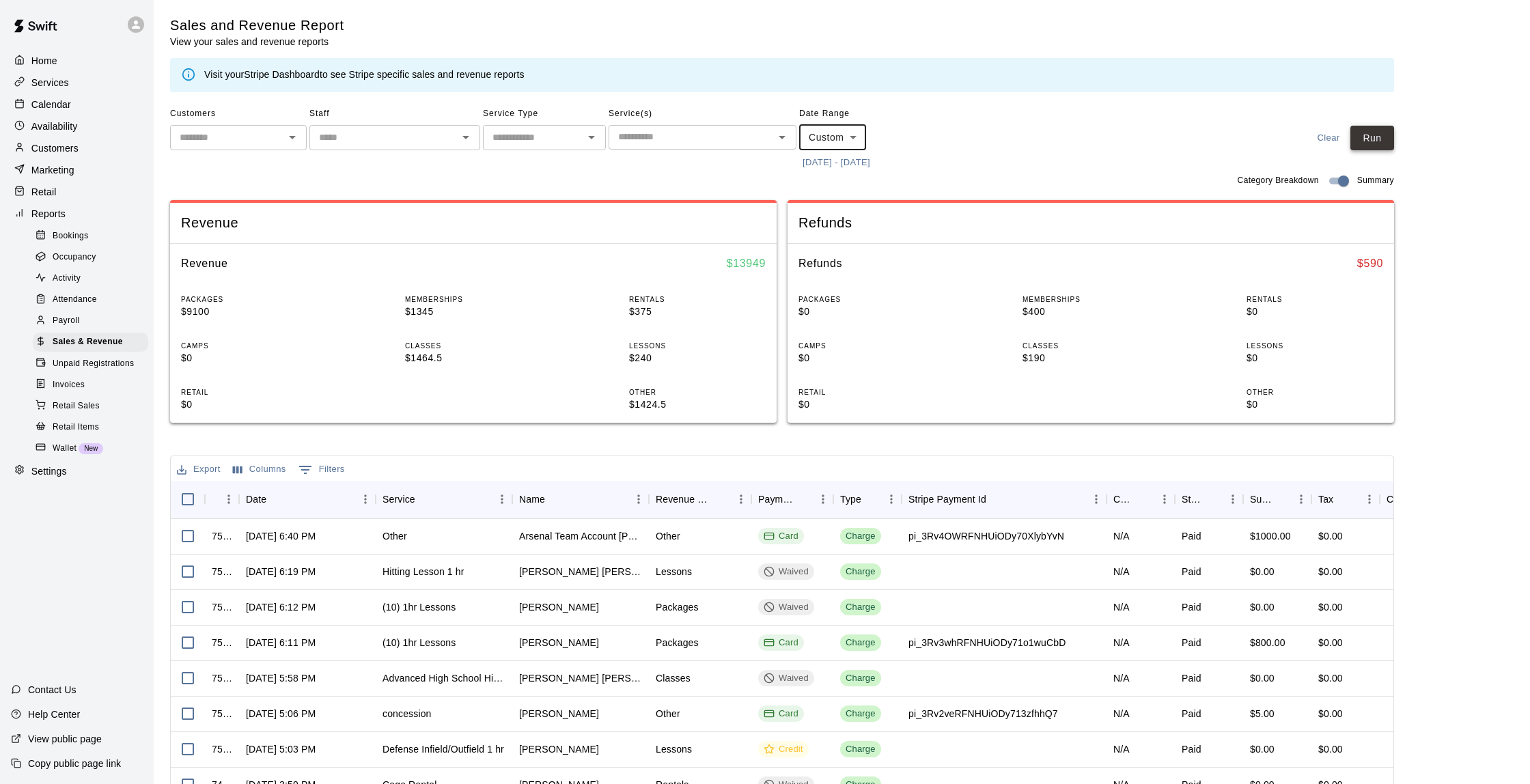
click at [1367, 135] on button "Run" at bounding box center [1372, 138] width 43 height 25
click at [58, 153] on p "Customers" at bounding box center [55, 148] width 47 height 14
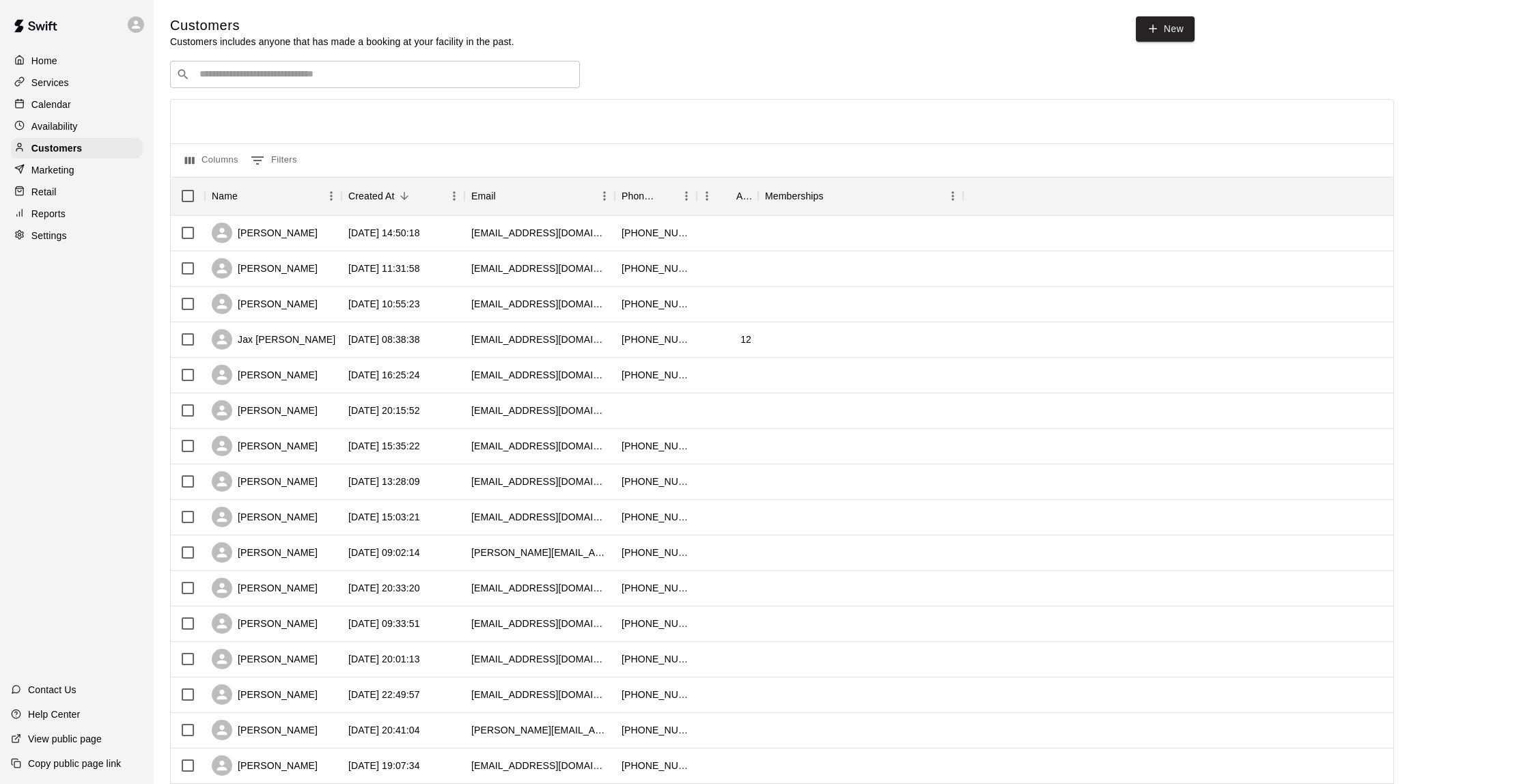
click at [247, 78] on input "Search customers by name or email" at bounding box center [384, 74] width 379 height 14
click at [52, 107] on p "Calendar" at bounding box center [51, 104] width 40 height 14
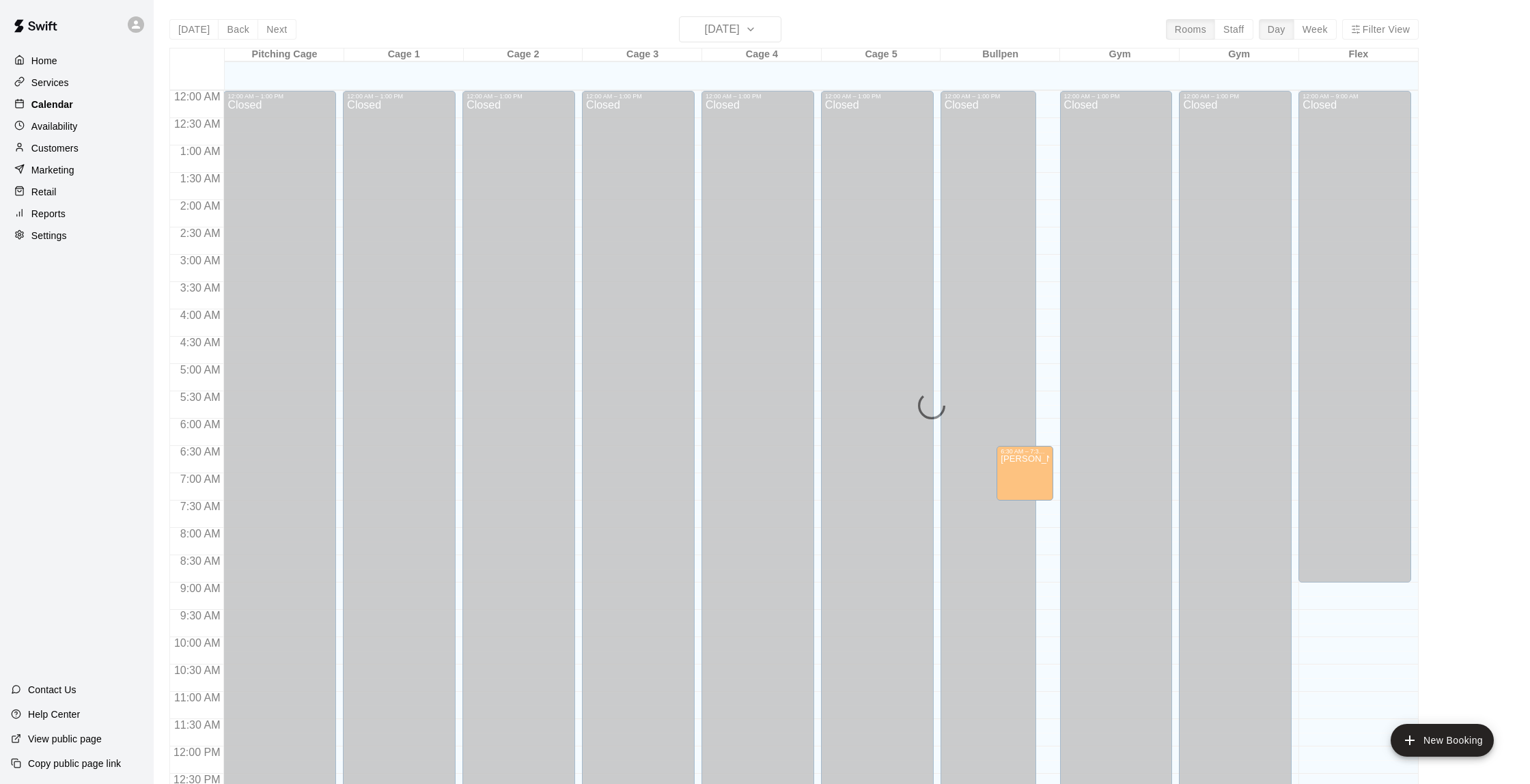
scroll to position [562, 0]
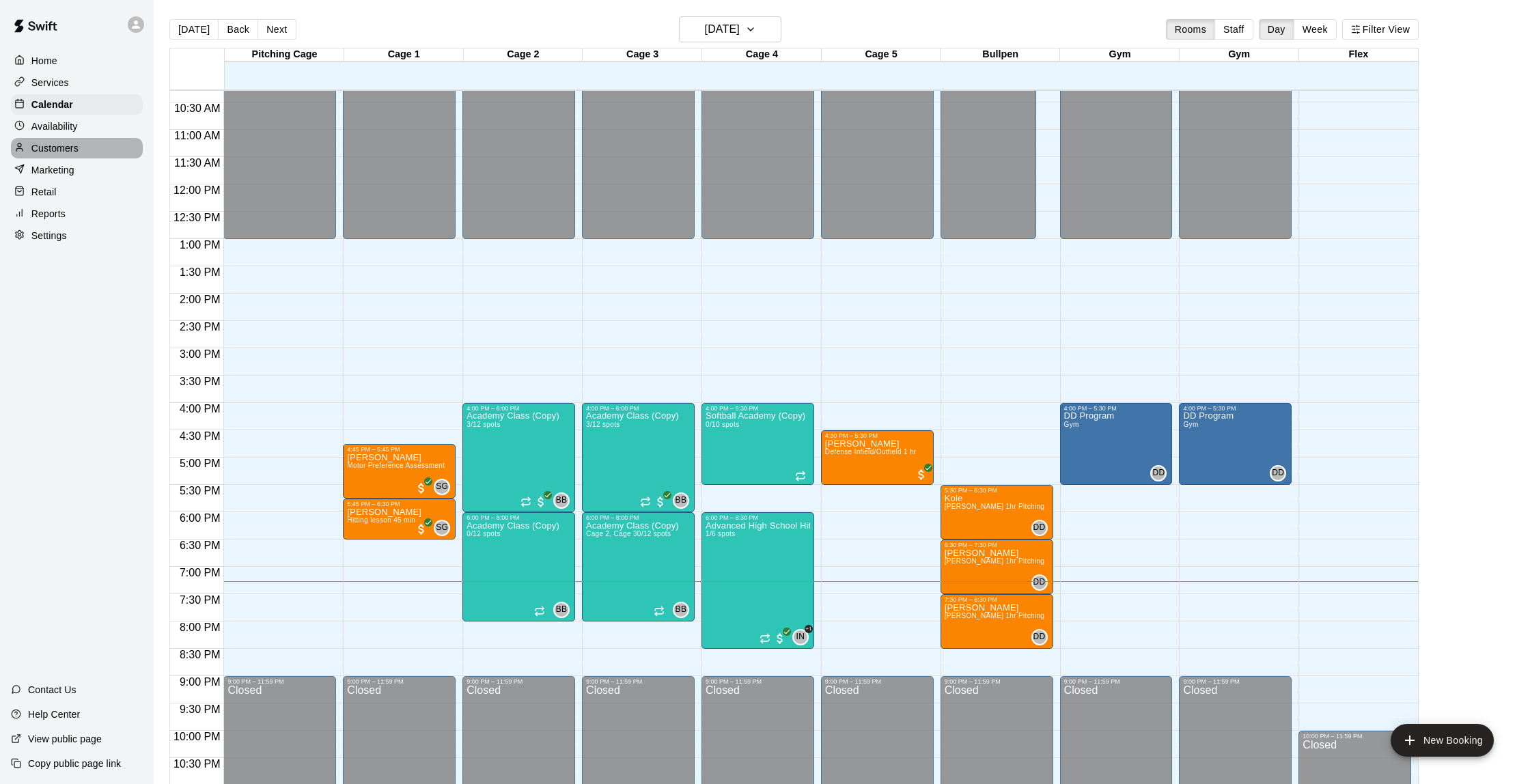
click at [57, 153] on p "Customers" at bounding box center [55, 148] width 47 height 14
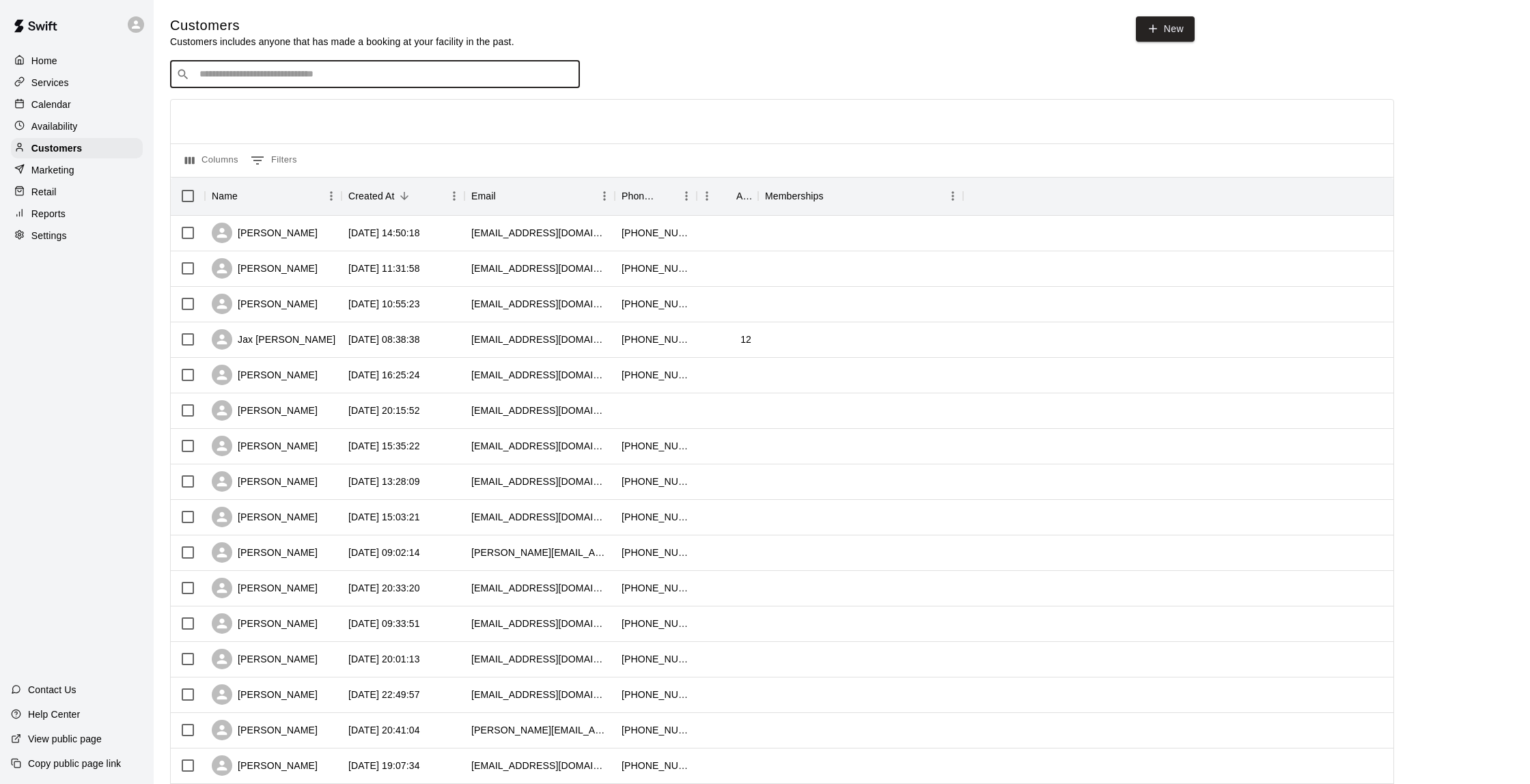
click at [253, 73] on input "Search customers by name or email" at bounding box center [384, 74] width 379 height 14
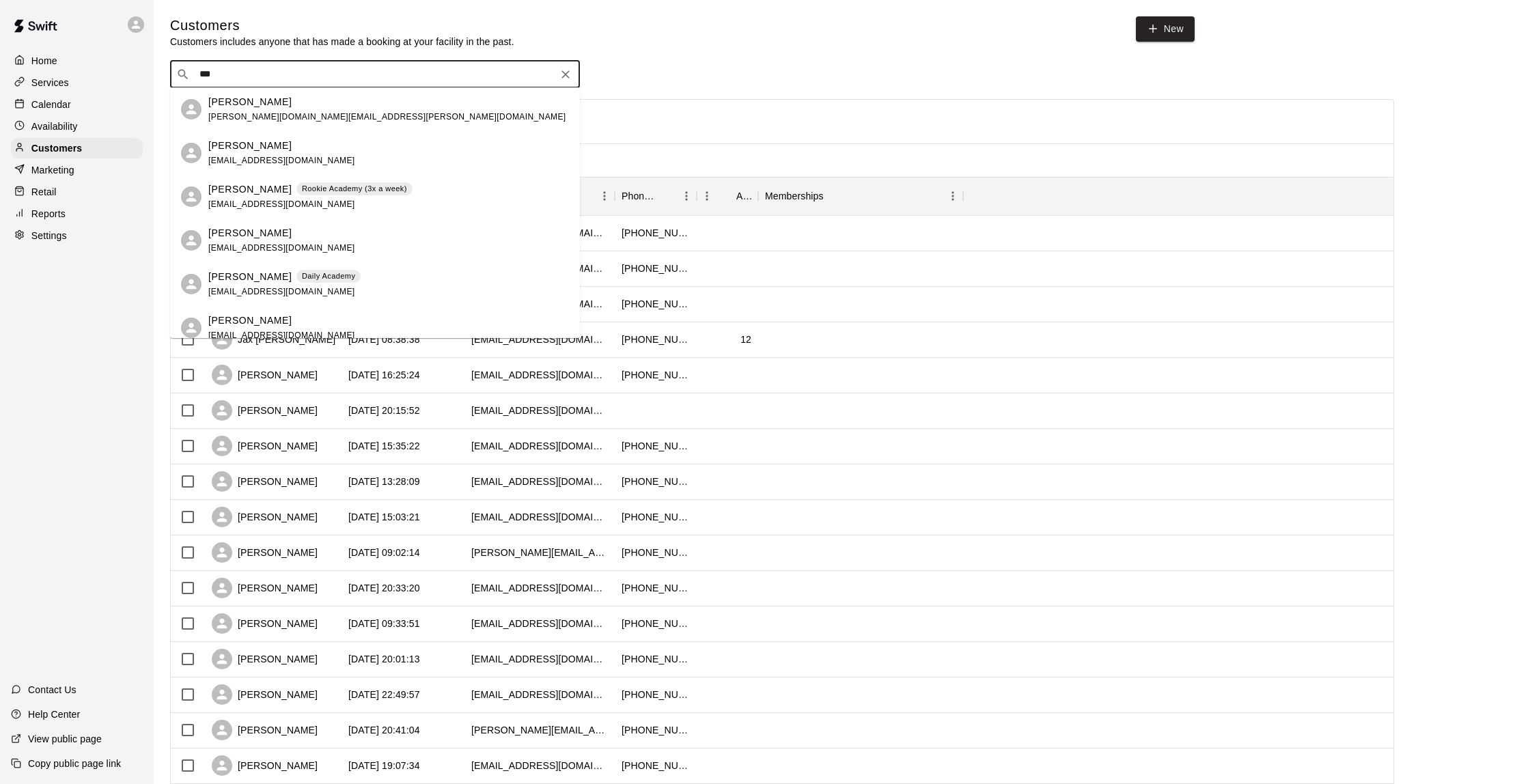
type input "****"
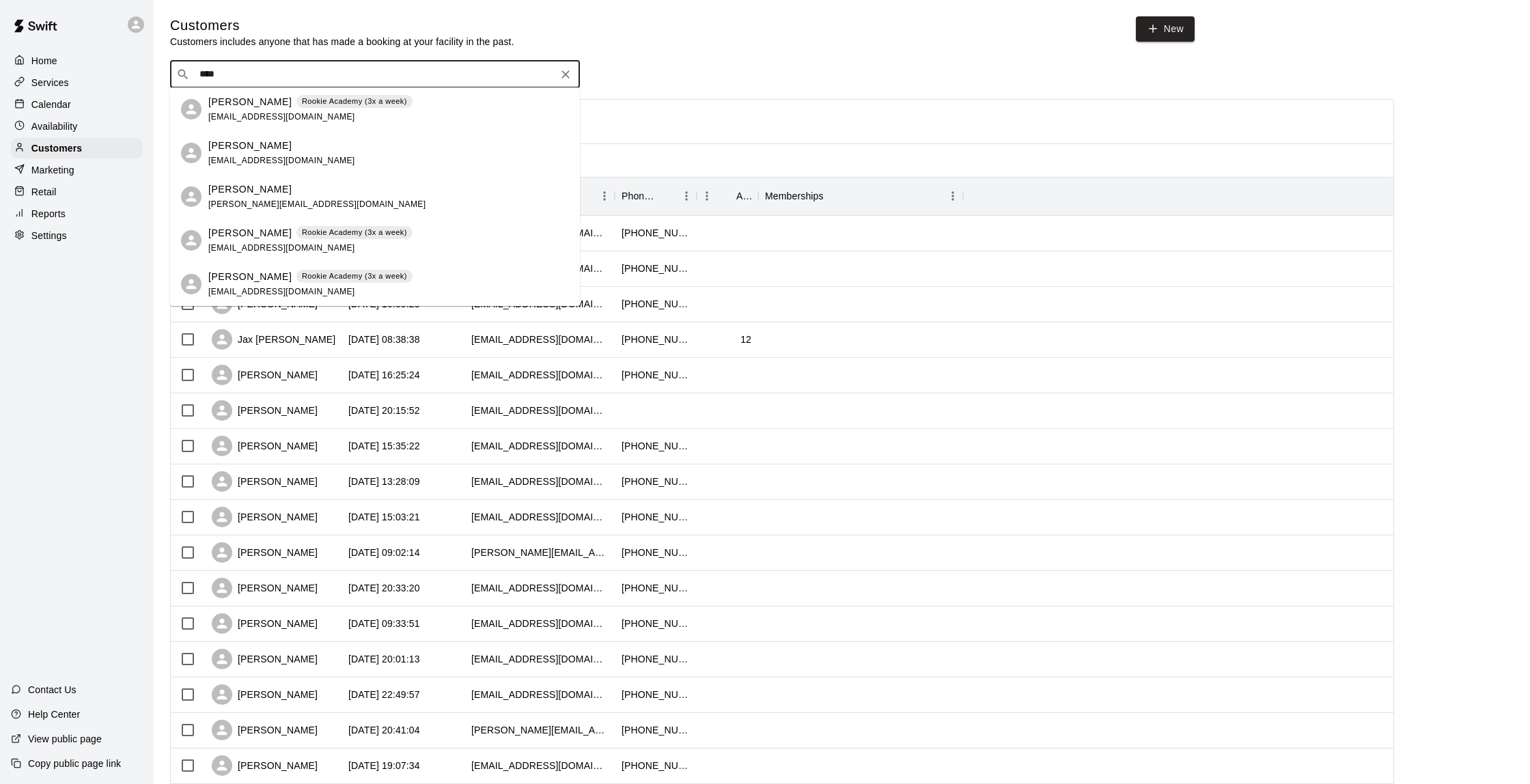
click at [349, 105] on p "Rookie Academy (3x a week)" at bounding box center [354, 101] width 105 height 12
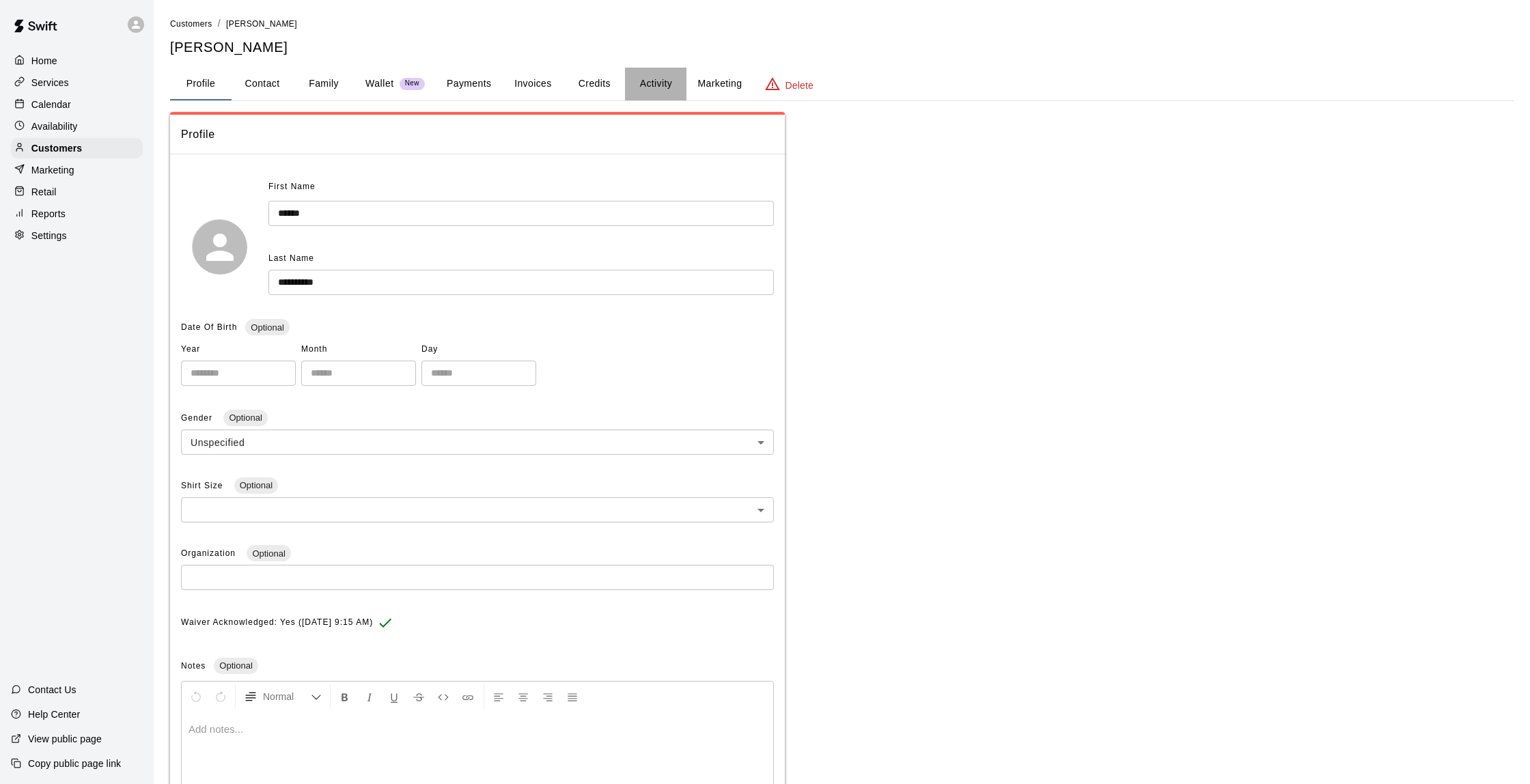
click at [638, 80] on button "Activity" at bounding box center [656, 84] width 62 height 33
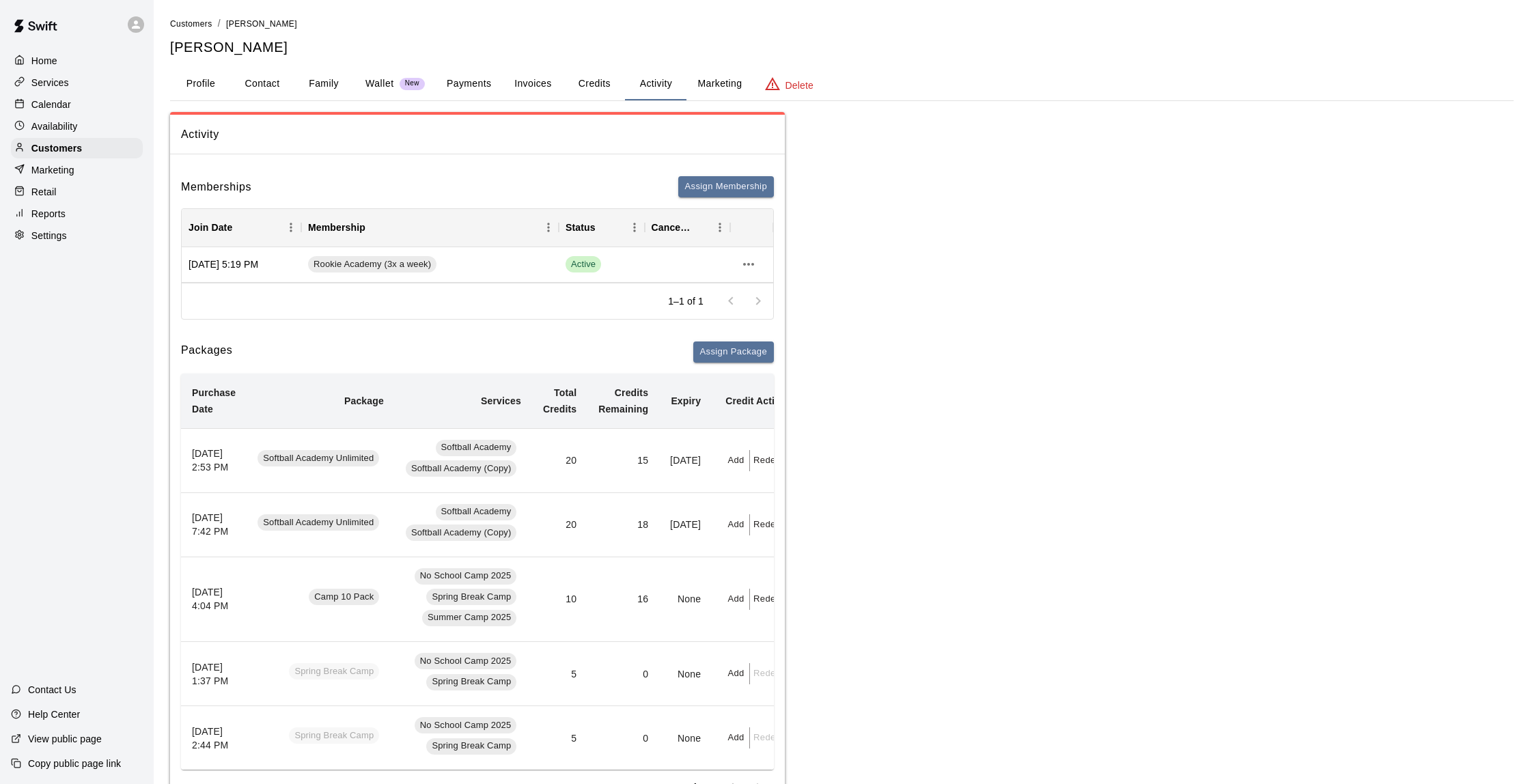
click at [496, 87] on button "Payments" at bounding box center [468, 84] width 67 height 33
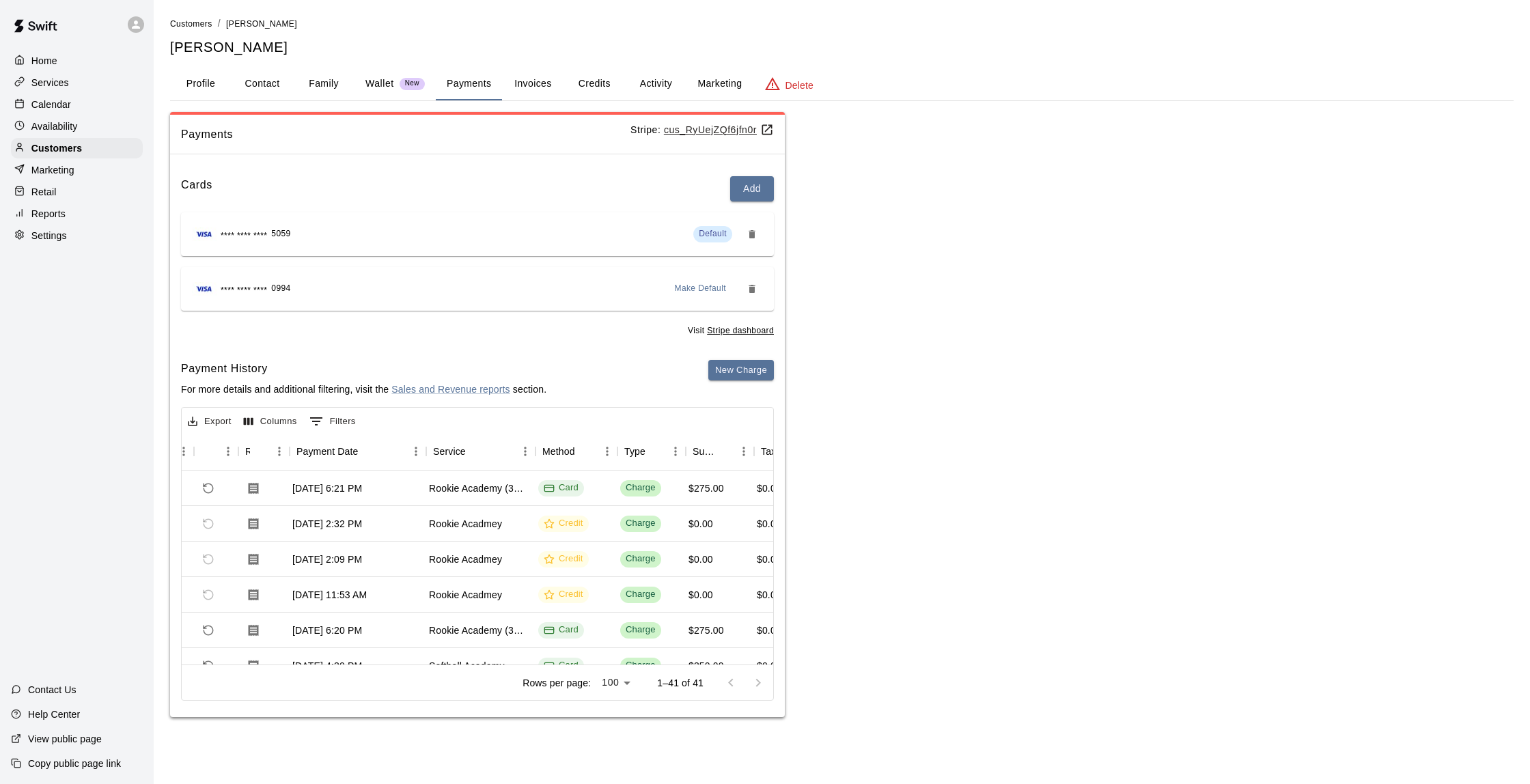
scroll to position [0, 71]
click at [60, 106] on p "Calendar" at bounding box center [51, 104] width 40 height 14
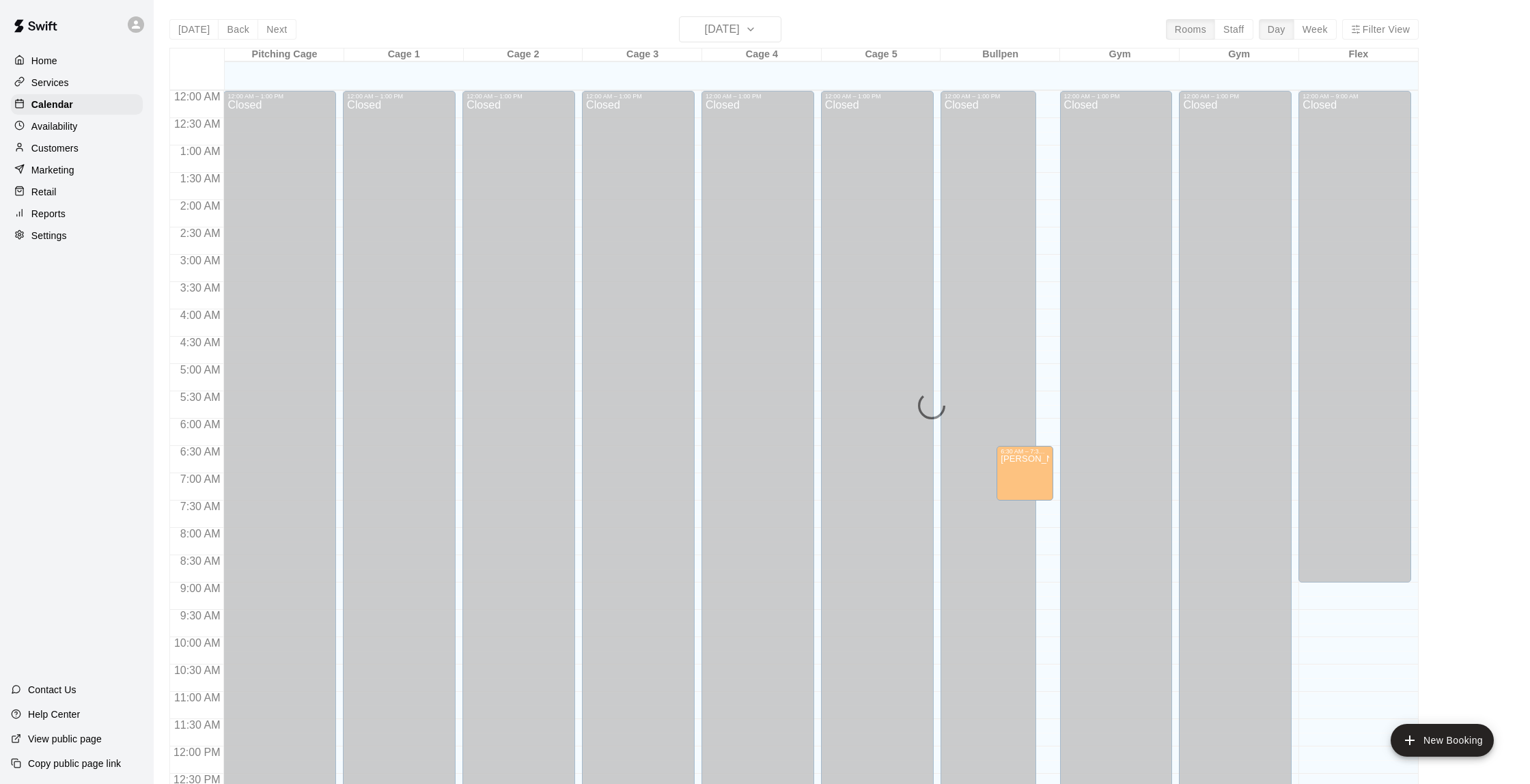
scroll to position [562, 0]
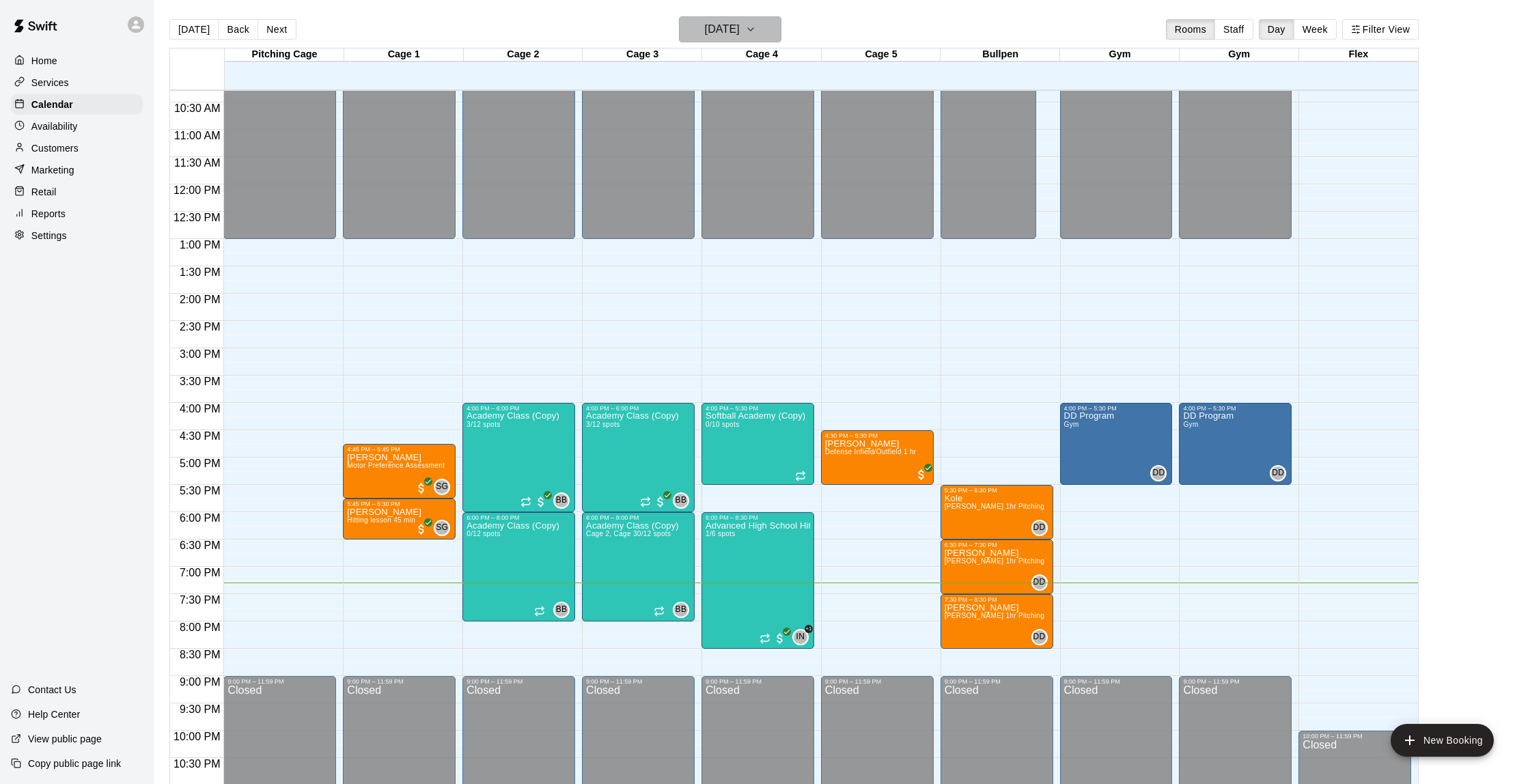
click at [705, 24] on h6 "[DATE]" at bounding box center [722, 30] width 35 height 19
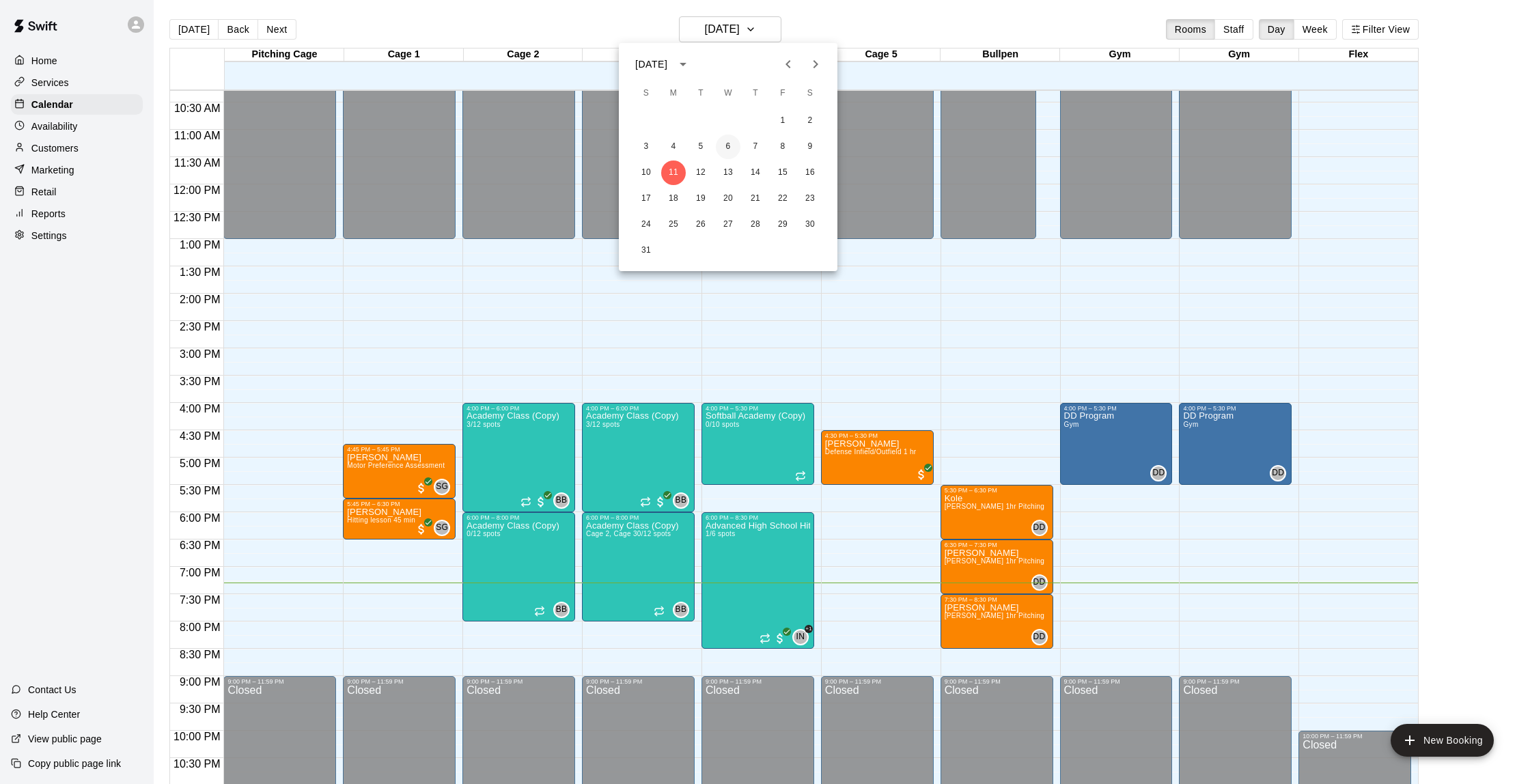
click at [732, 147] on button "6" at bounding box center [727, 146] width 24 height 24
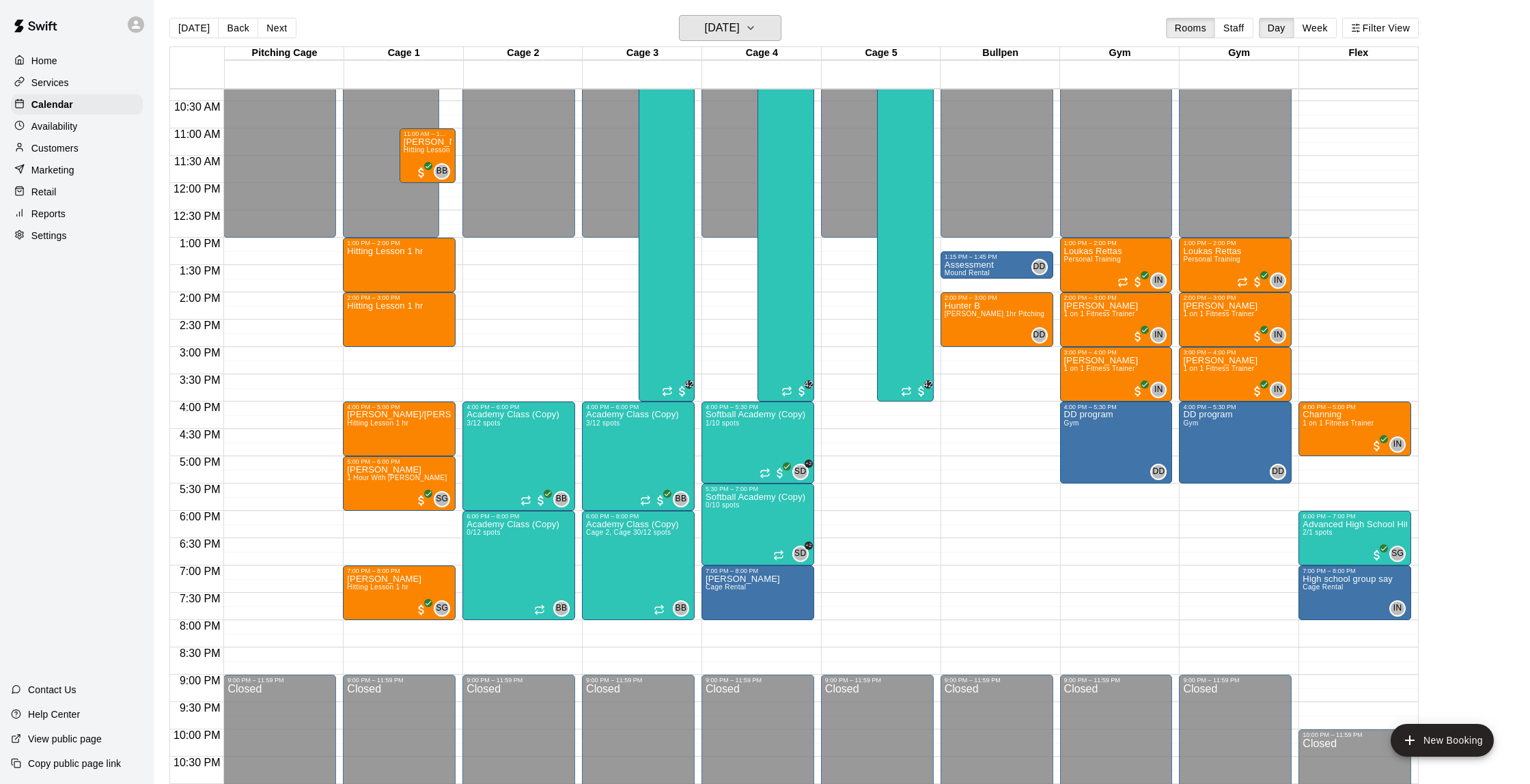
scroll to position [1, 0]
click at [71, 139] on div "Customers" at bounding box center [76, 148] width 132 height 20
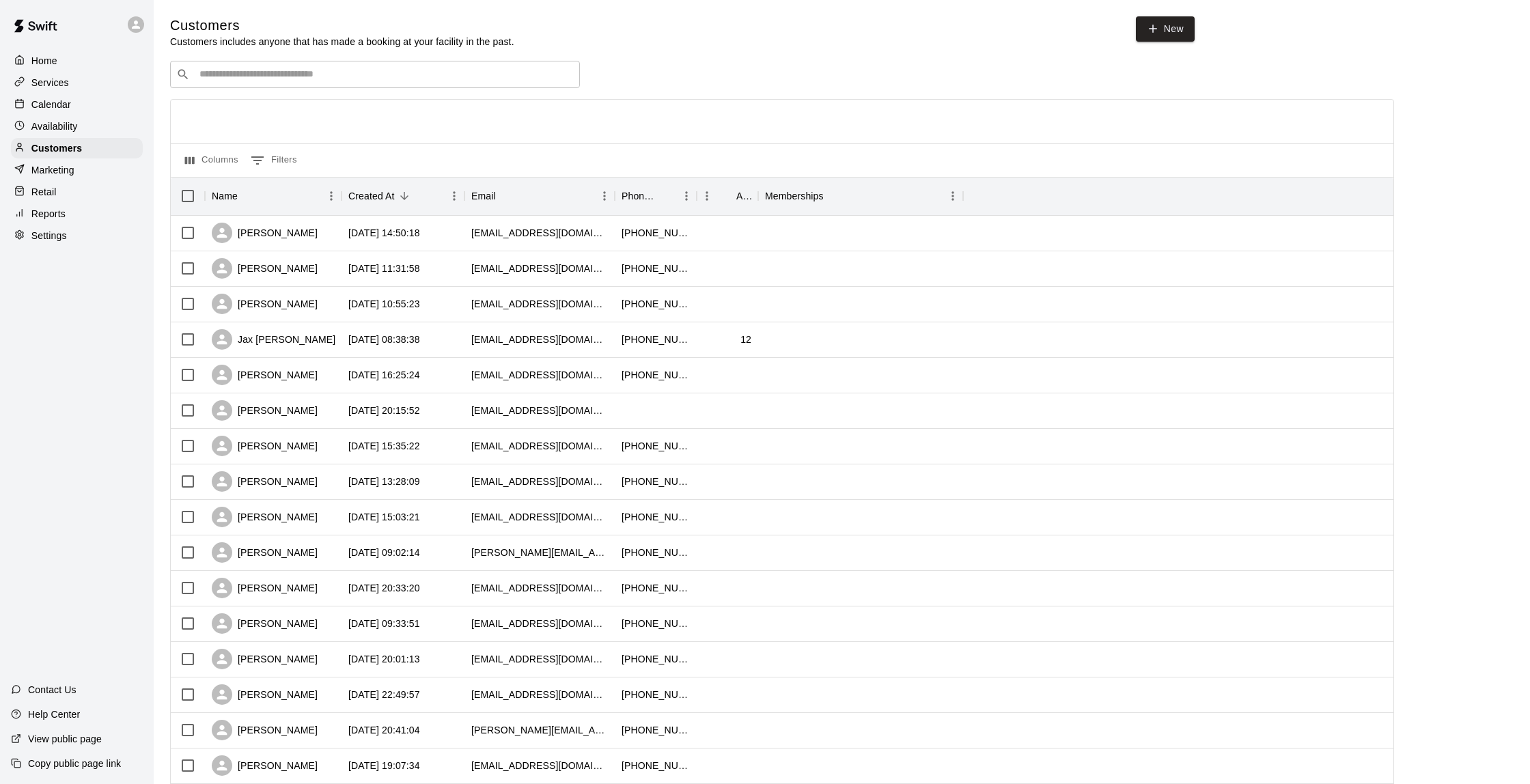
scroll to position [0, 1]
click at [93, 97] on div "Calendar" at bounding box center [76, 104] width 132 height 20
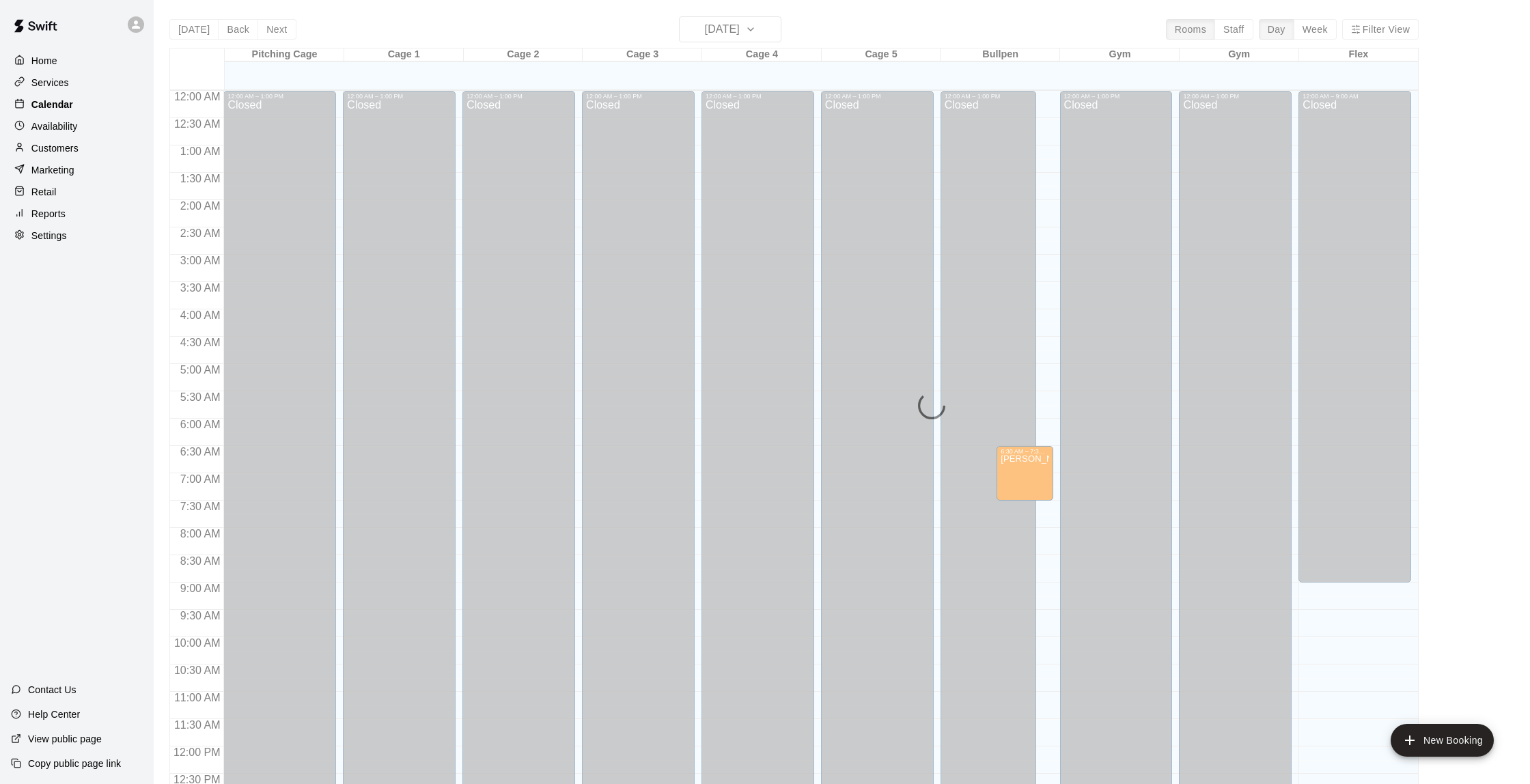
scroll to position [562, 0]
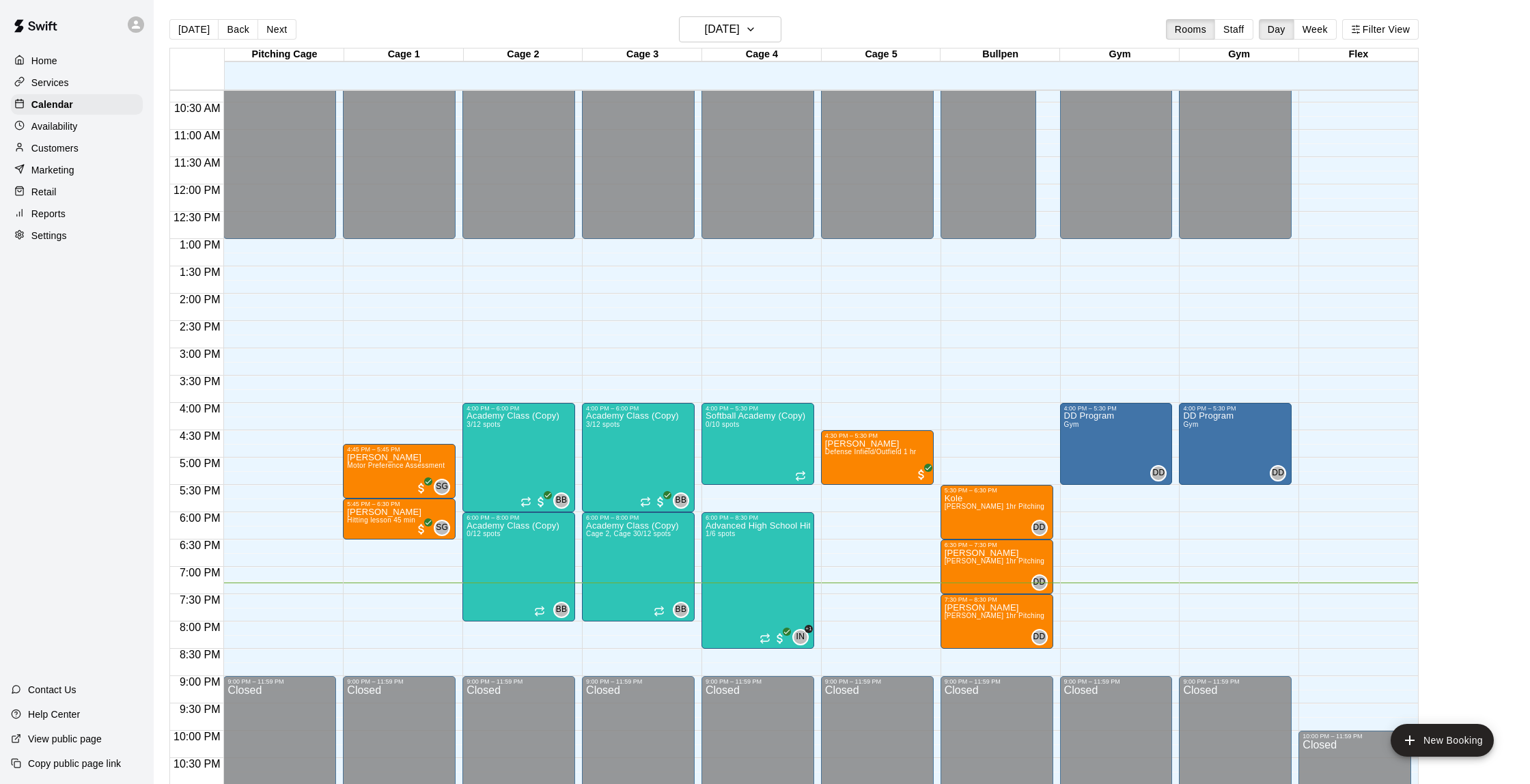
click at [70, 150] on p "Customers" at bounding box center [55, 148] width 47 height 14
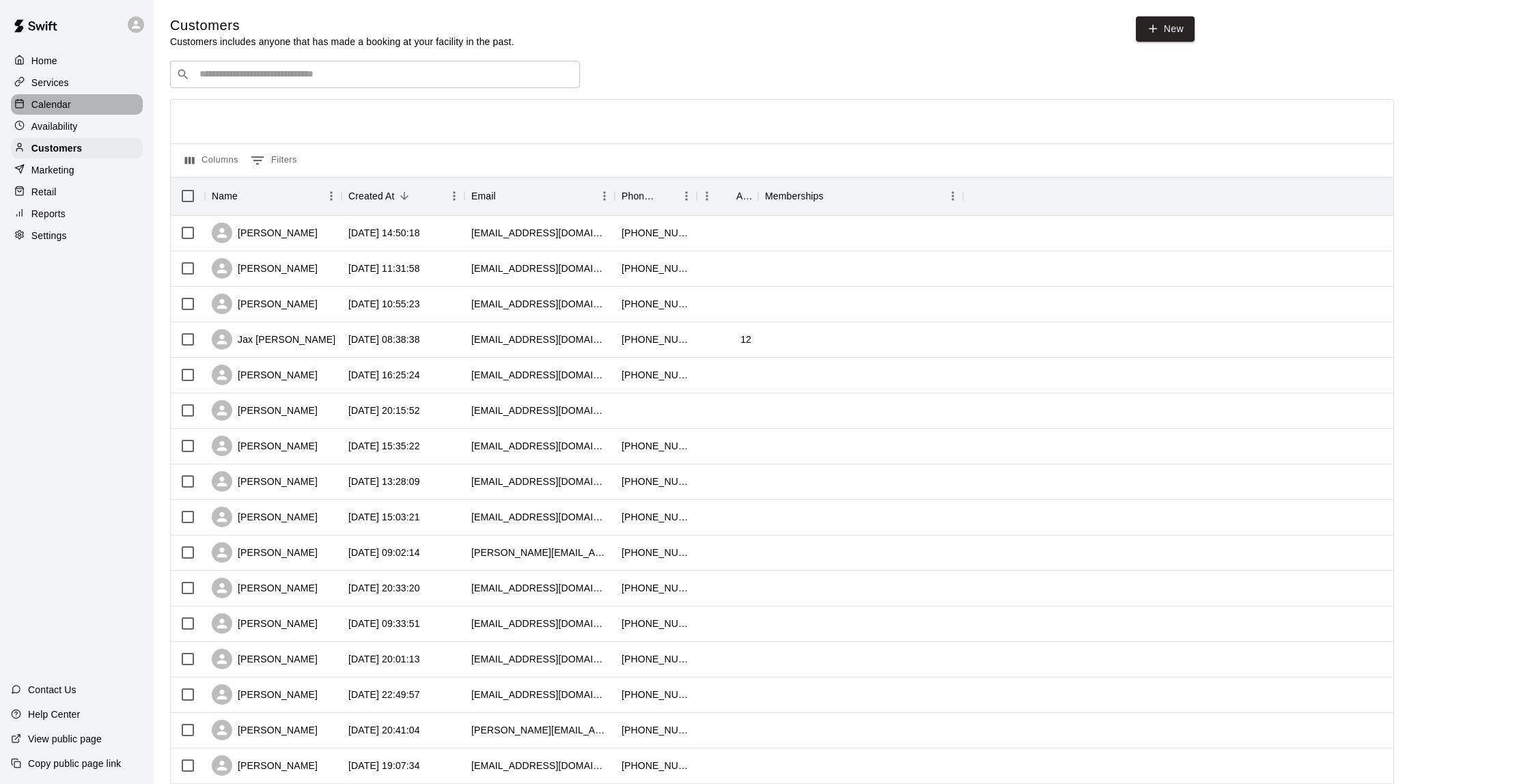
click at [69, 102] on p "Calendar" at bounding box center [51, 104] width 40 height 14
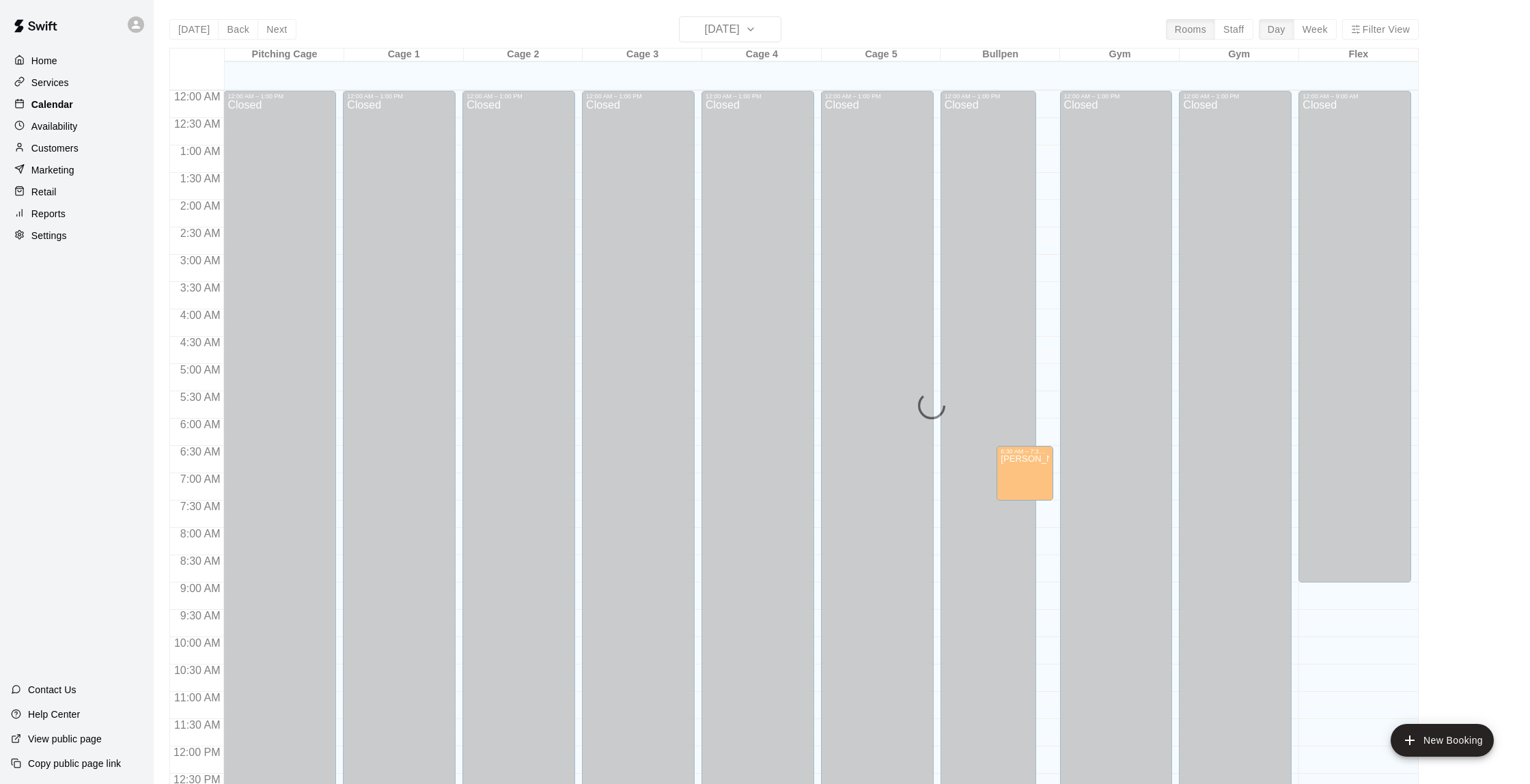
scroll to position [562, 0]
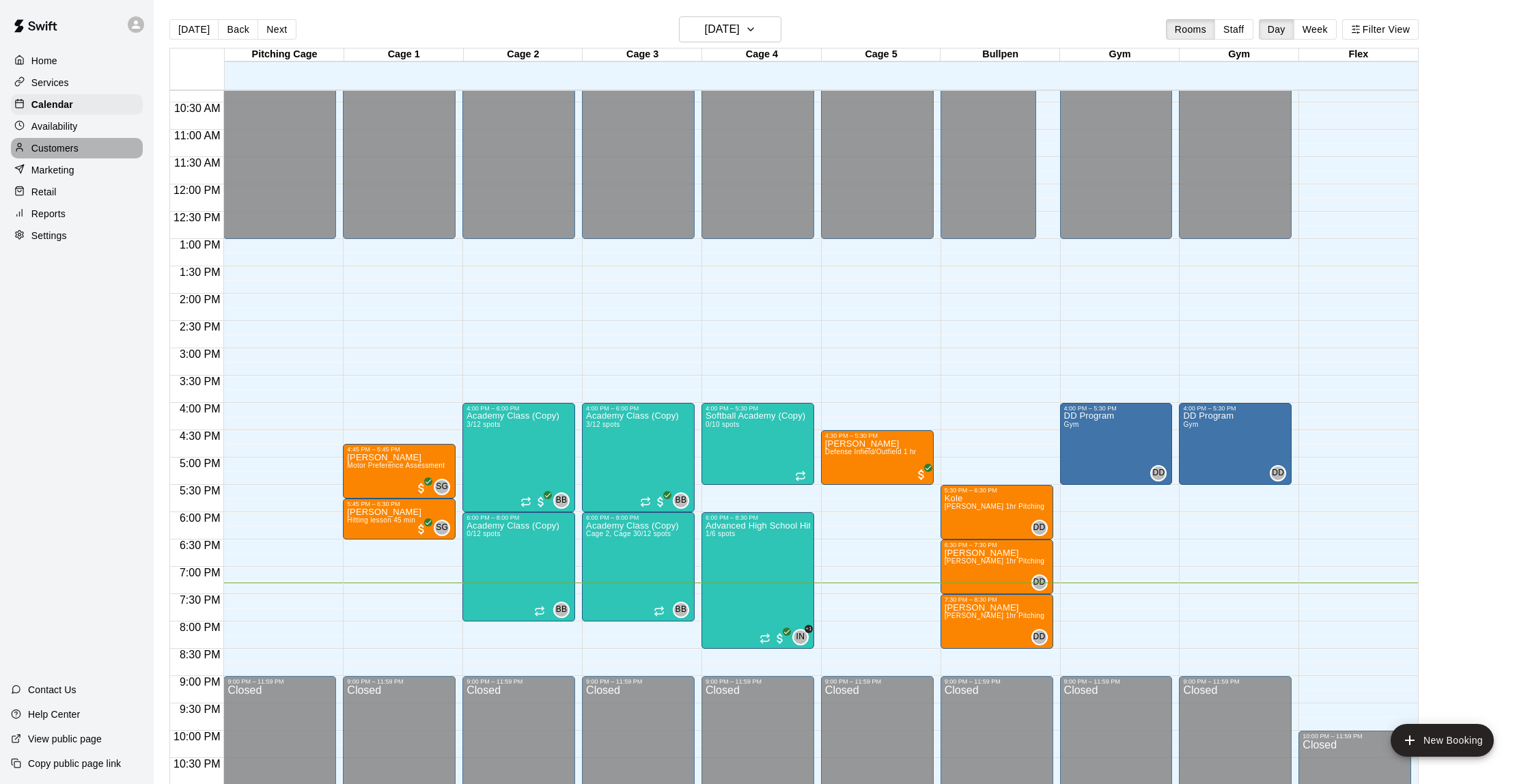
click at [64, 153] on p "Customers" at bounding box center [55, 148] width 47 height 14
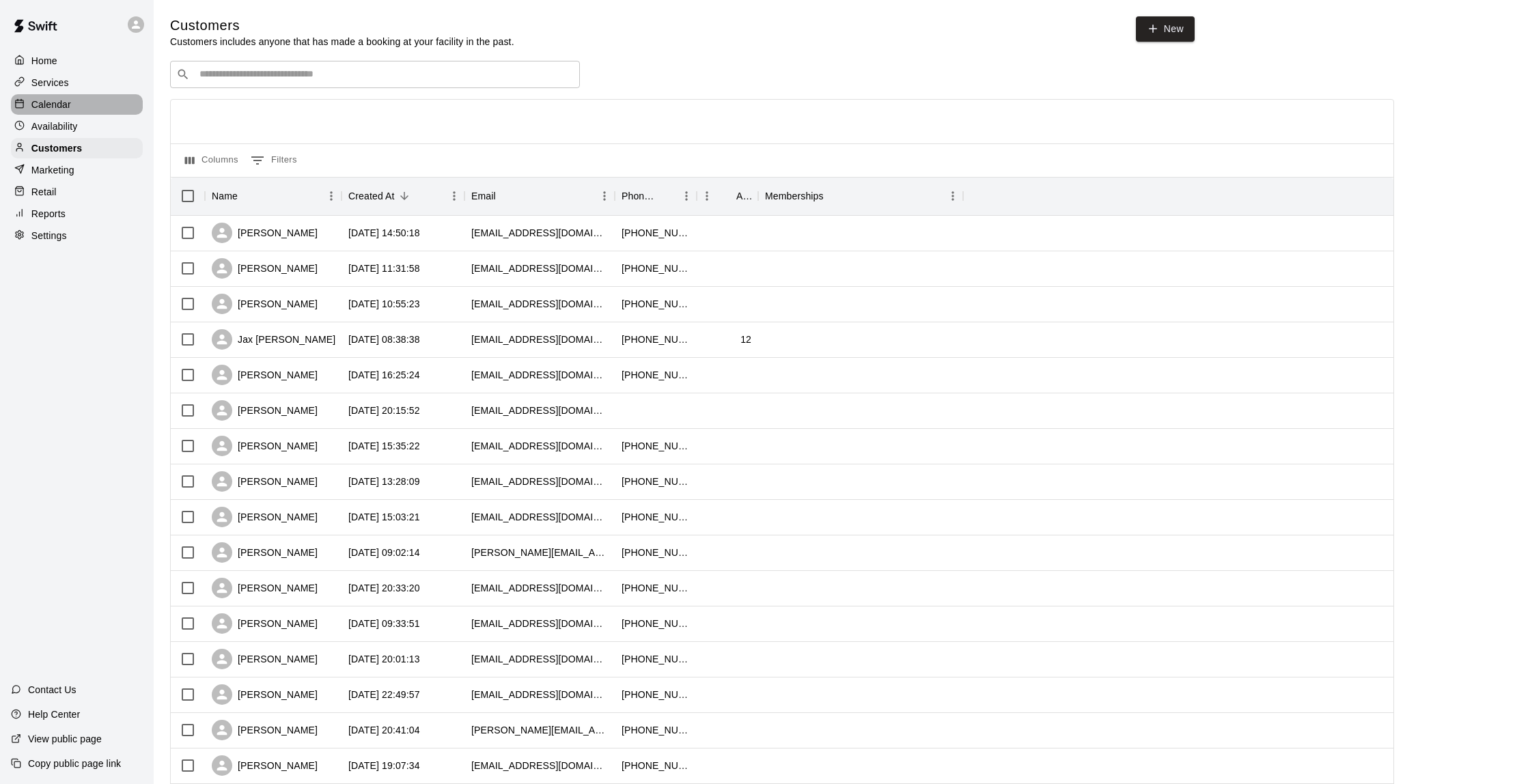
click at [83, 106] on div "Calendar" at bounding box center [76, 104] width 132 height 20
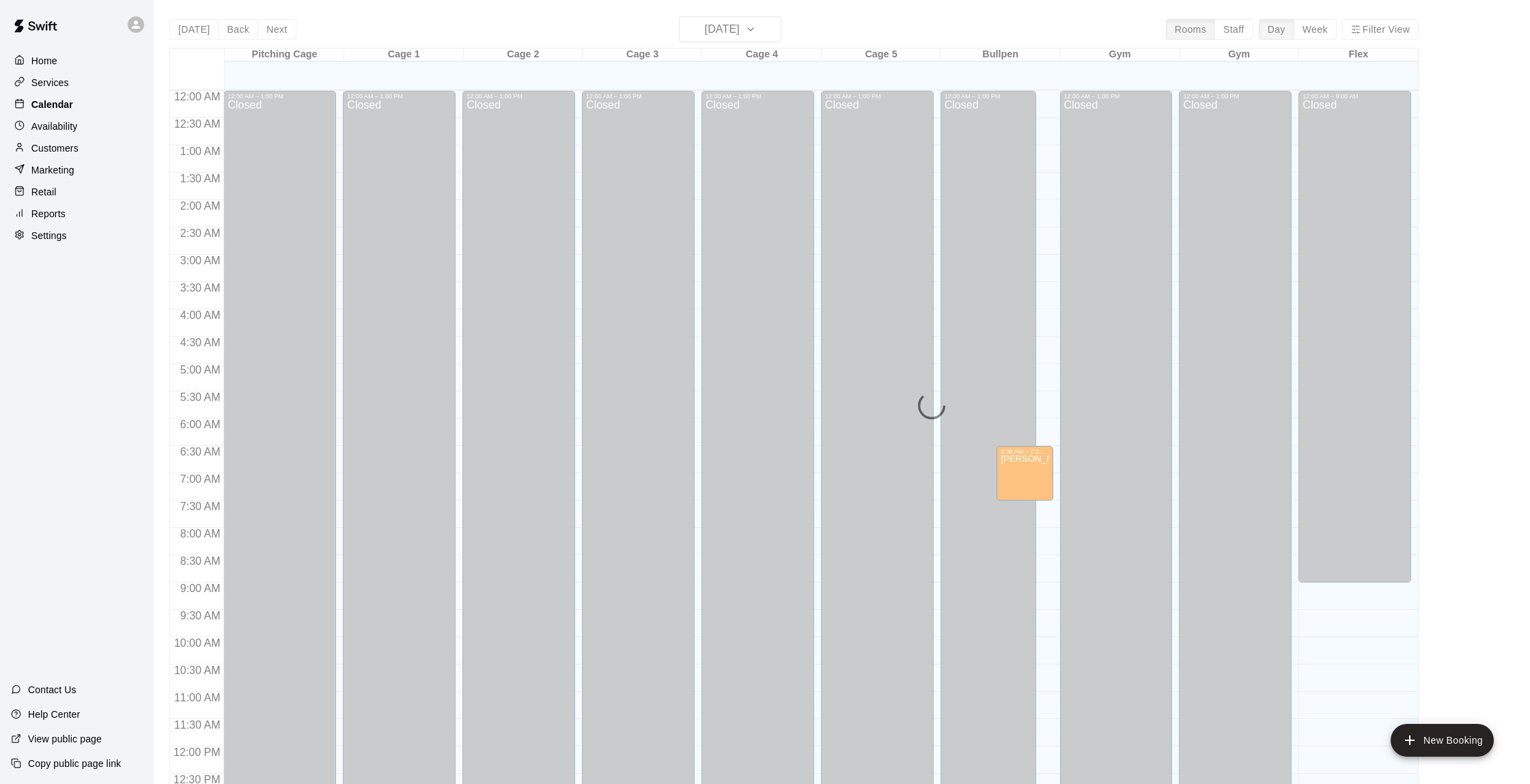
scroll to position [562, 0]
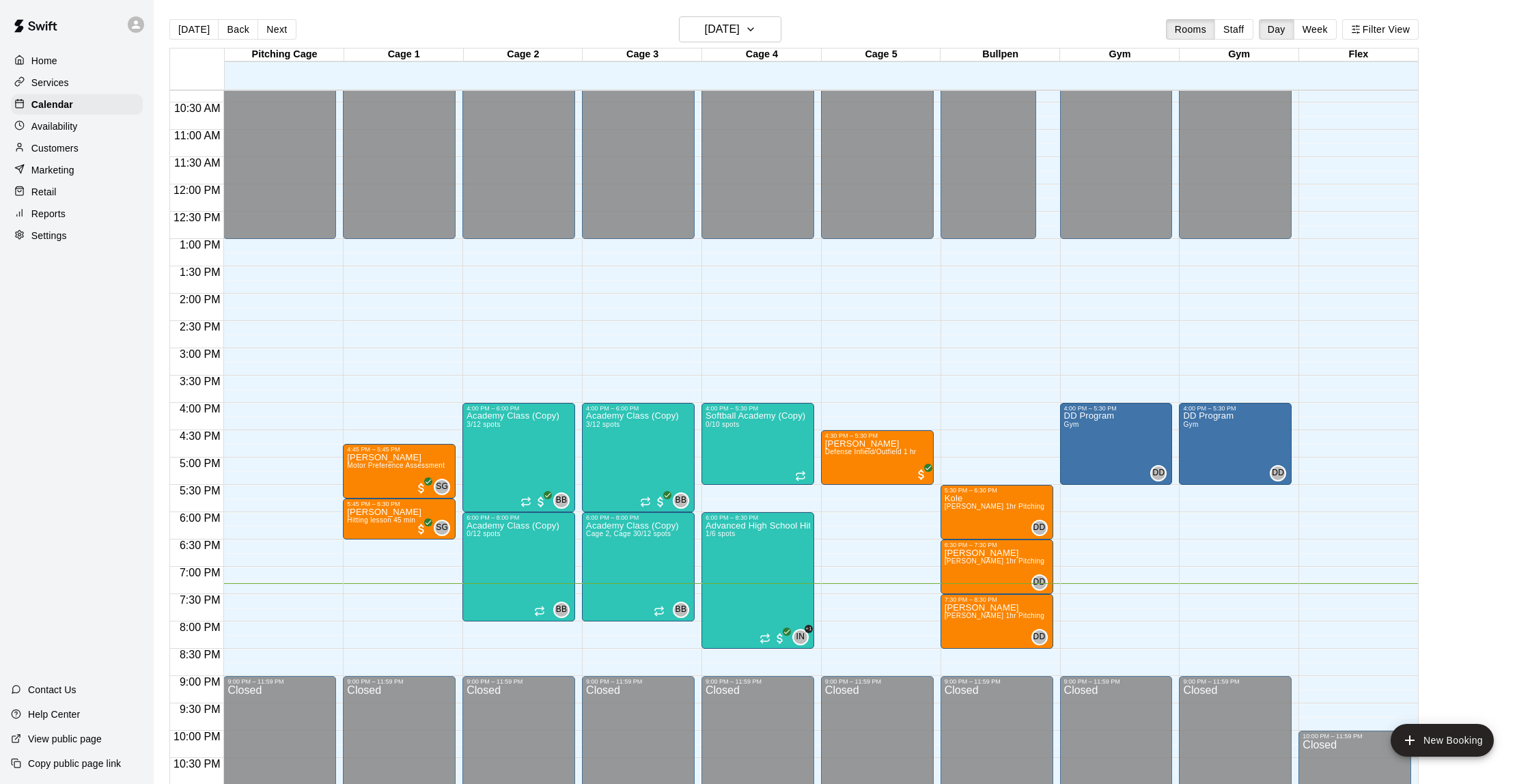
click at [66, 144] on p "Customers" at bounding box center [55, 148] width 47 height 14
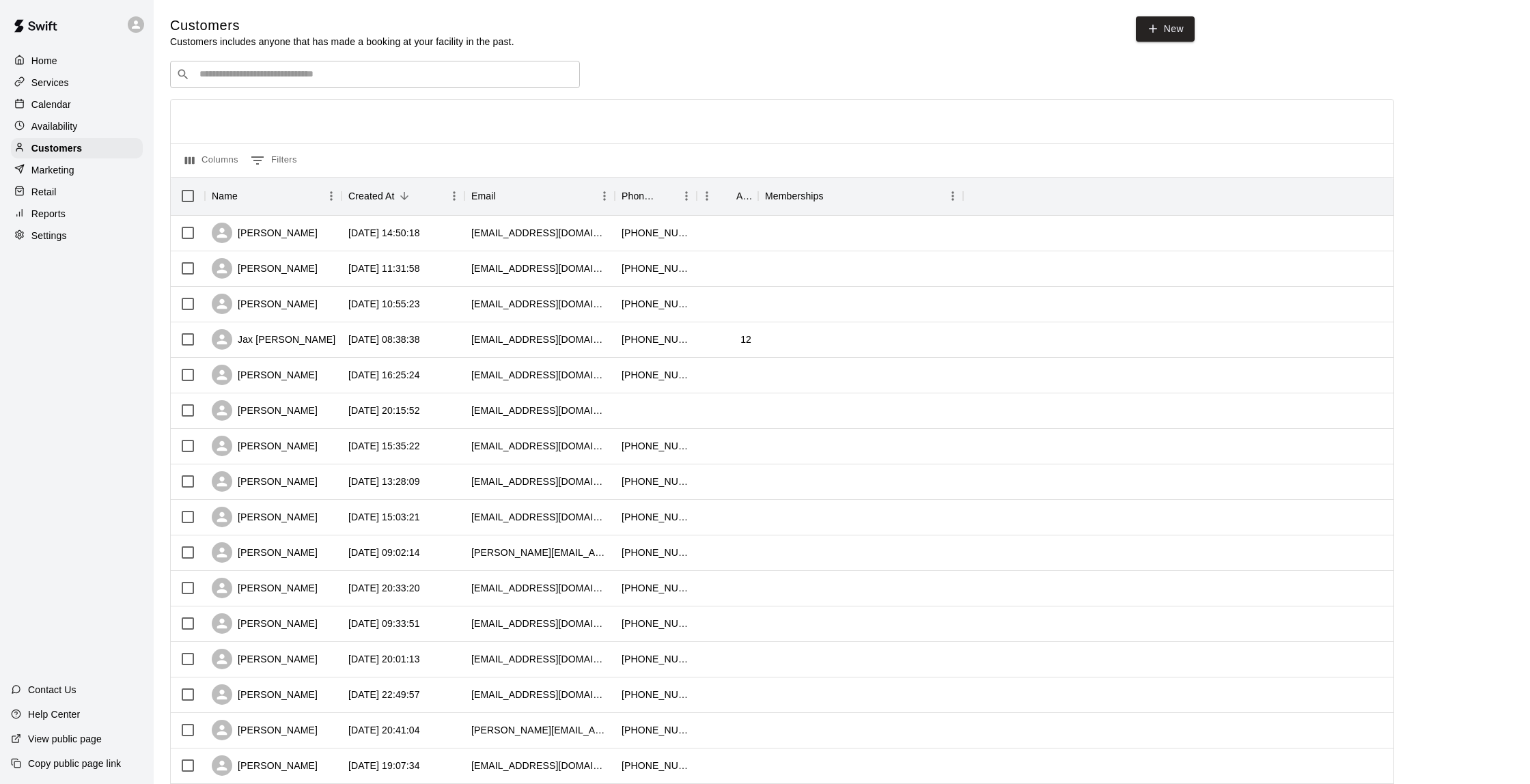
click at [65, 100] on p "Calendar" at bounding box center [51, 104] width 40 height 14
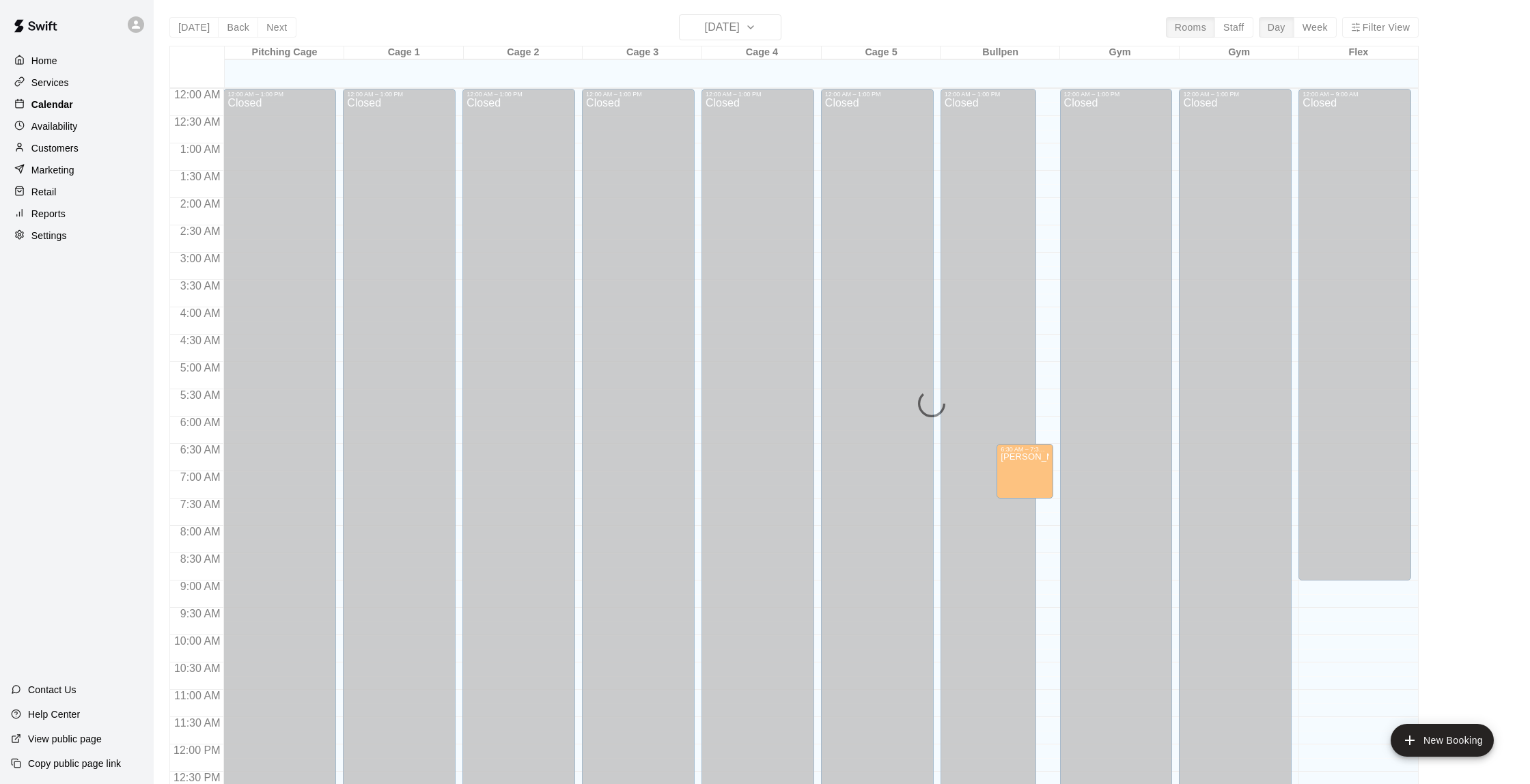
scroll to position [562, 0]
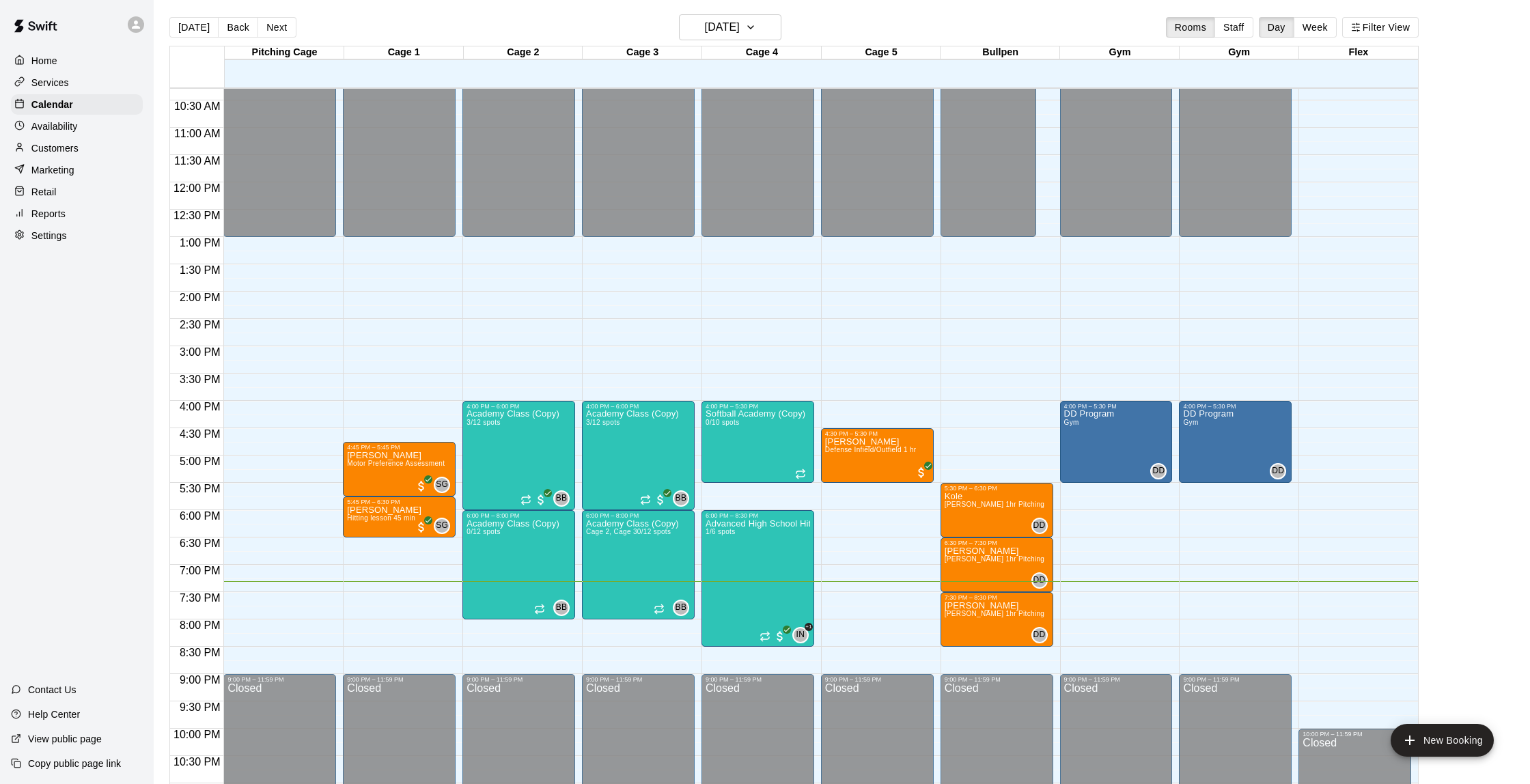
click at [72, 154] on p "Customers" at bounding box center [55, 148] width 47 height 14
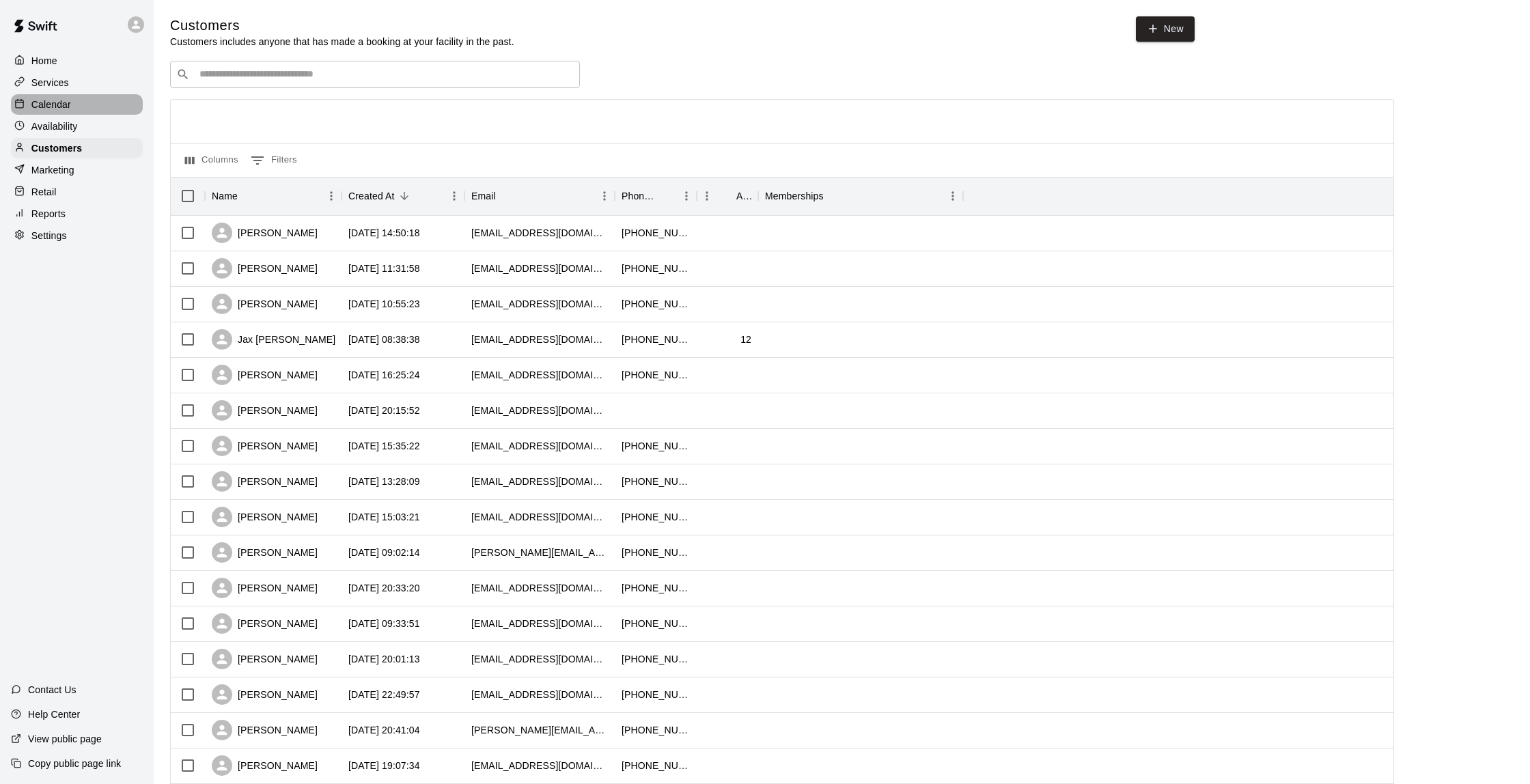
click at [59, 110] on p "Calendar" at bounding box center [51, 104] width 40 height 14
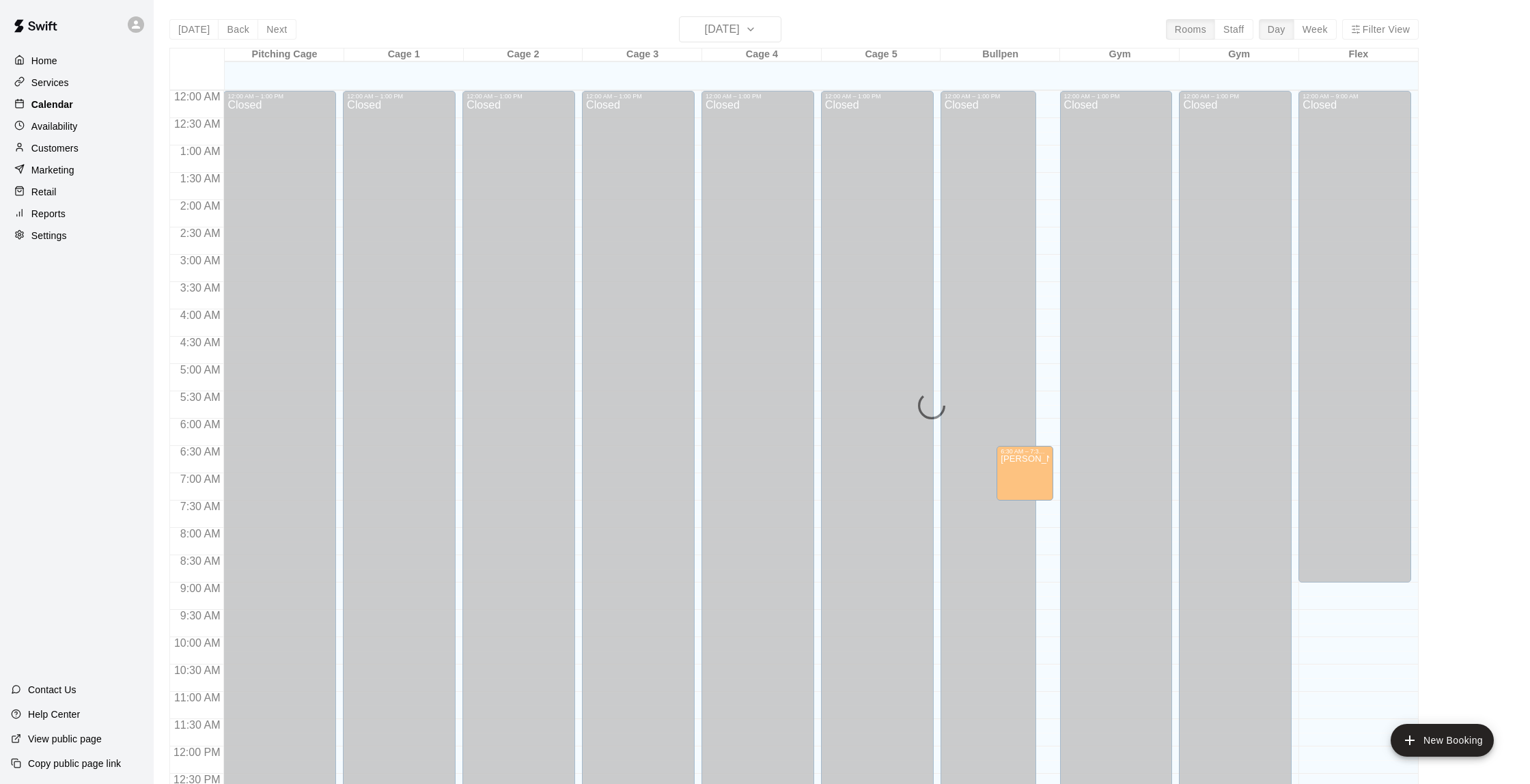
scroll to position [562, 0]
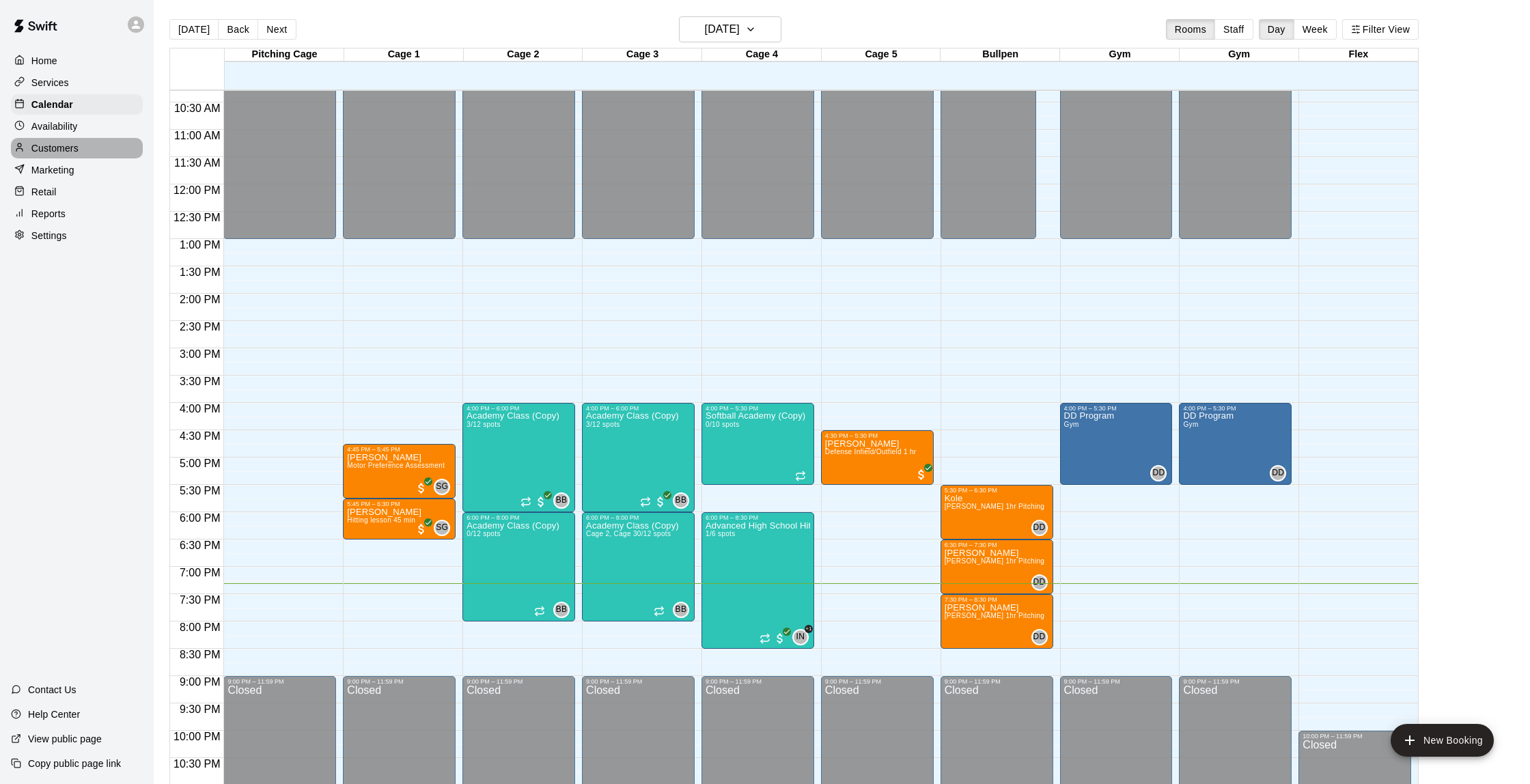
click at [71, 144] on p "Customers" at bounding box center [55, 148] width 47 height 14
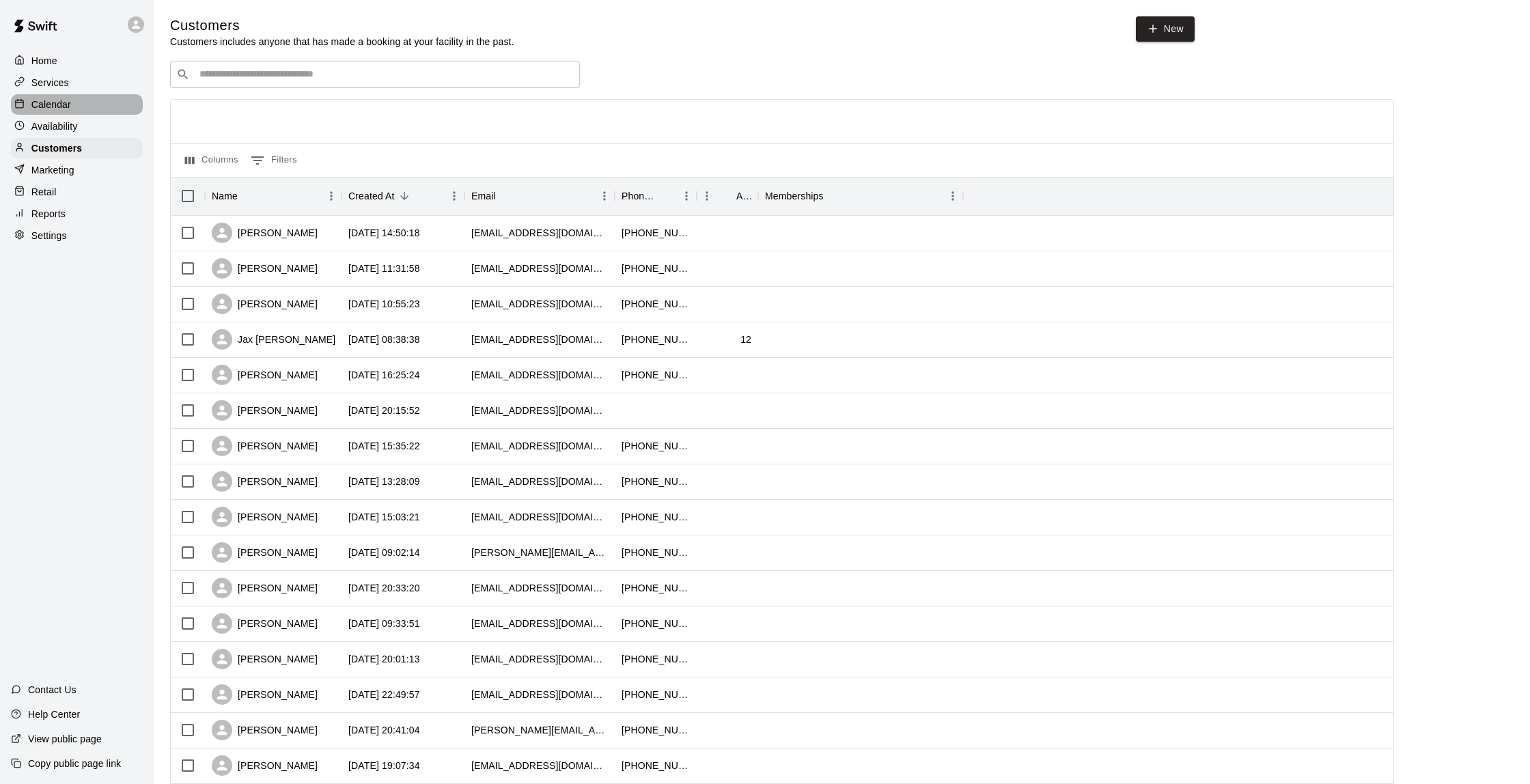
click at [49, 104] on p "Calendar" at bounding box center [51, 104] width 40 height 14
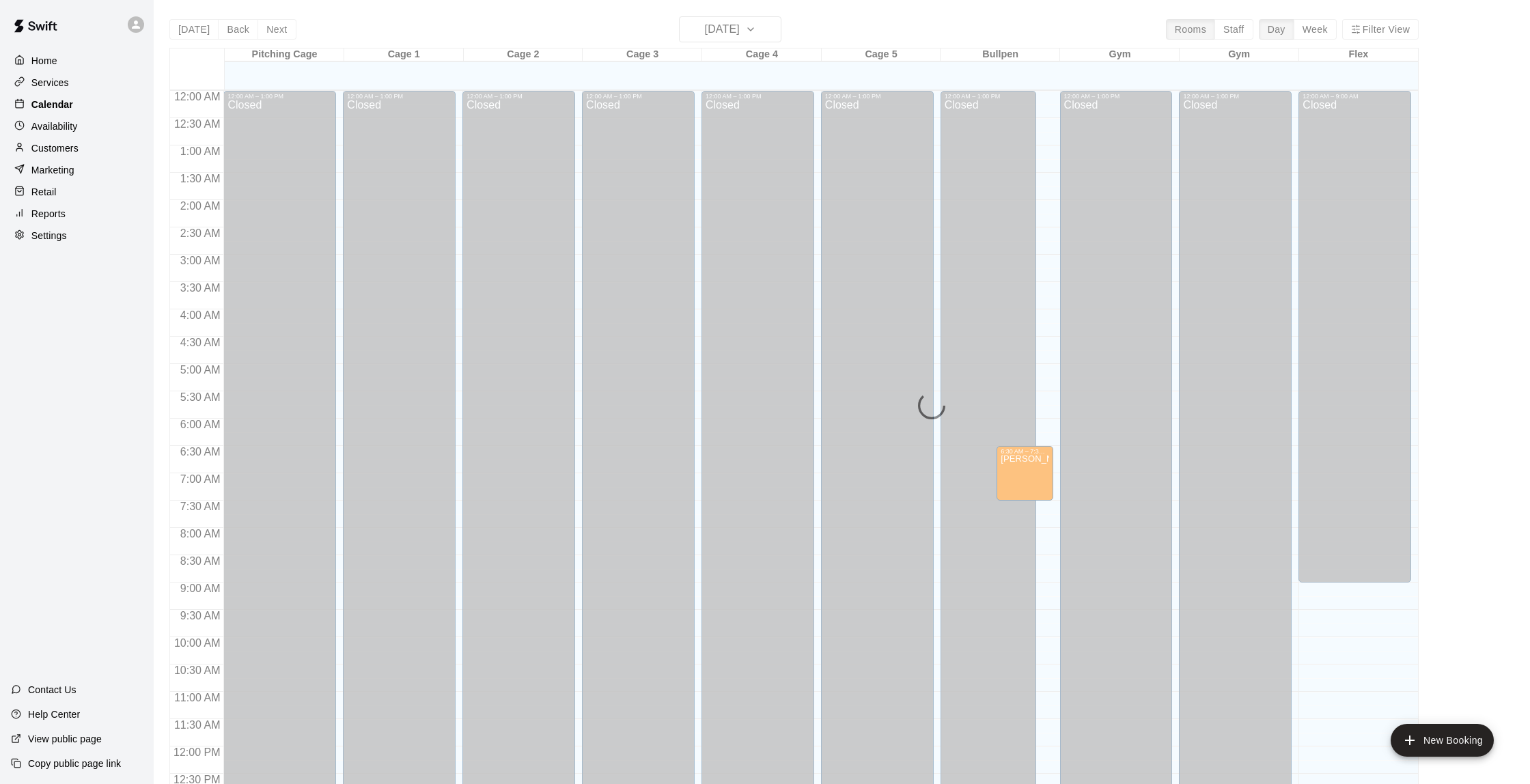
scroll to position [562, 0]
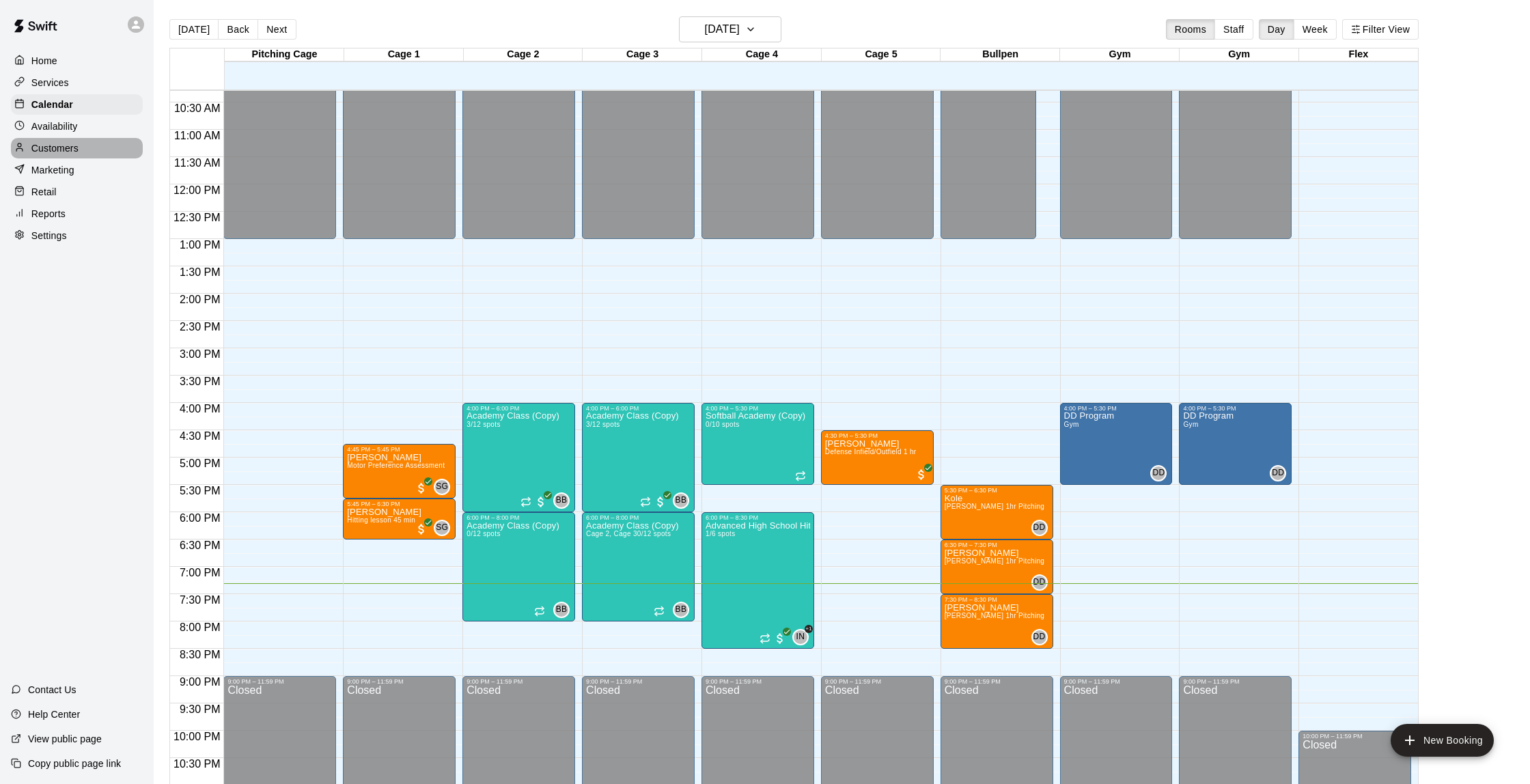
click at [73, 152] on p "Customers" at bounding box center [55, 148] width 47 height 14
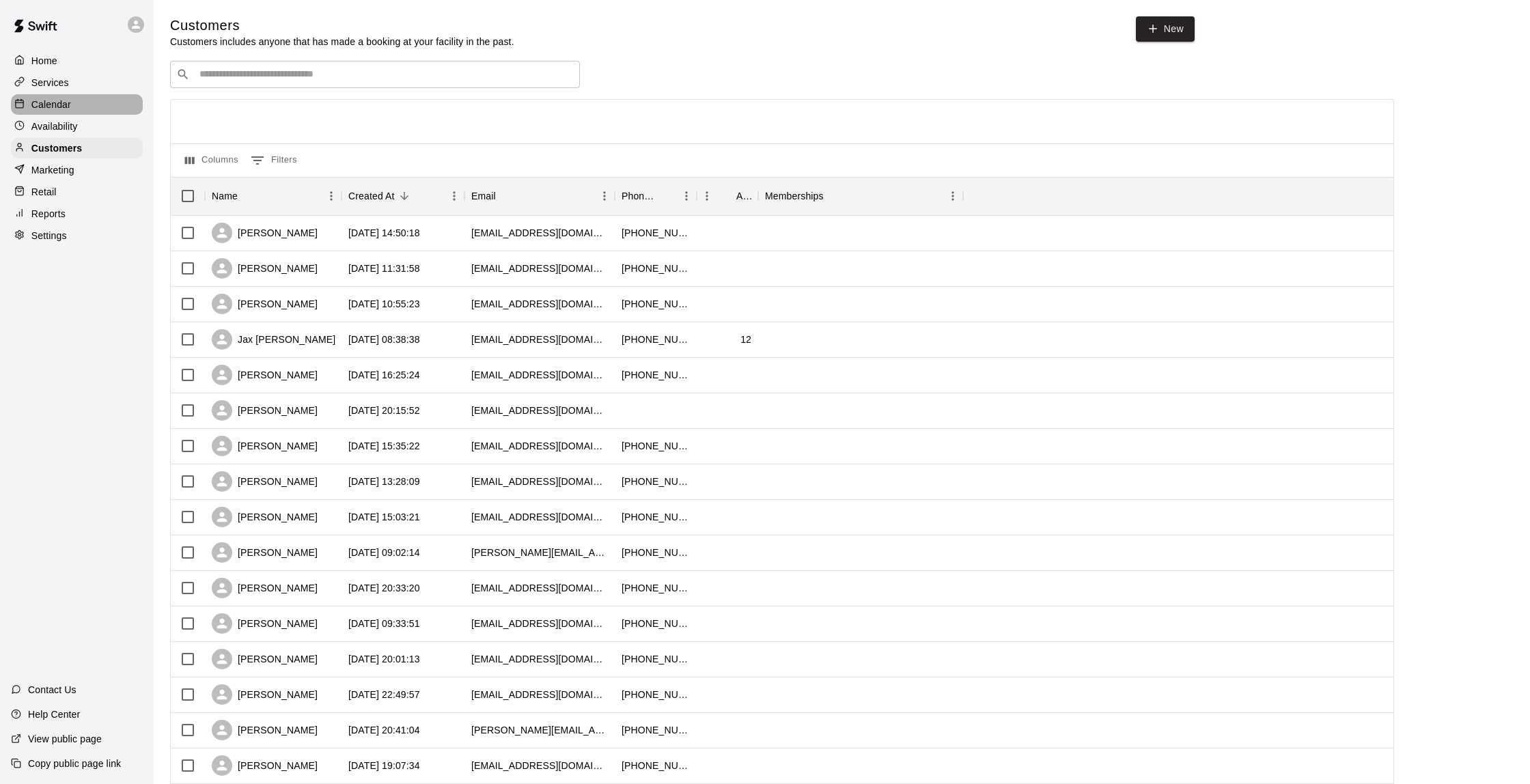
click at [71, 107] on p "Calendar" at bounding box center [51, 104] width 40 height 14
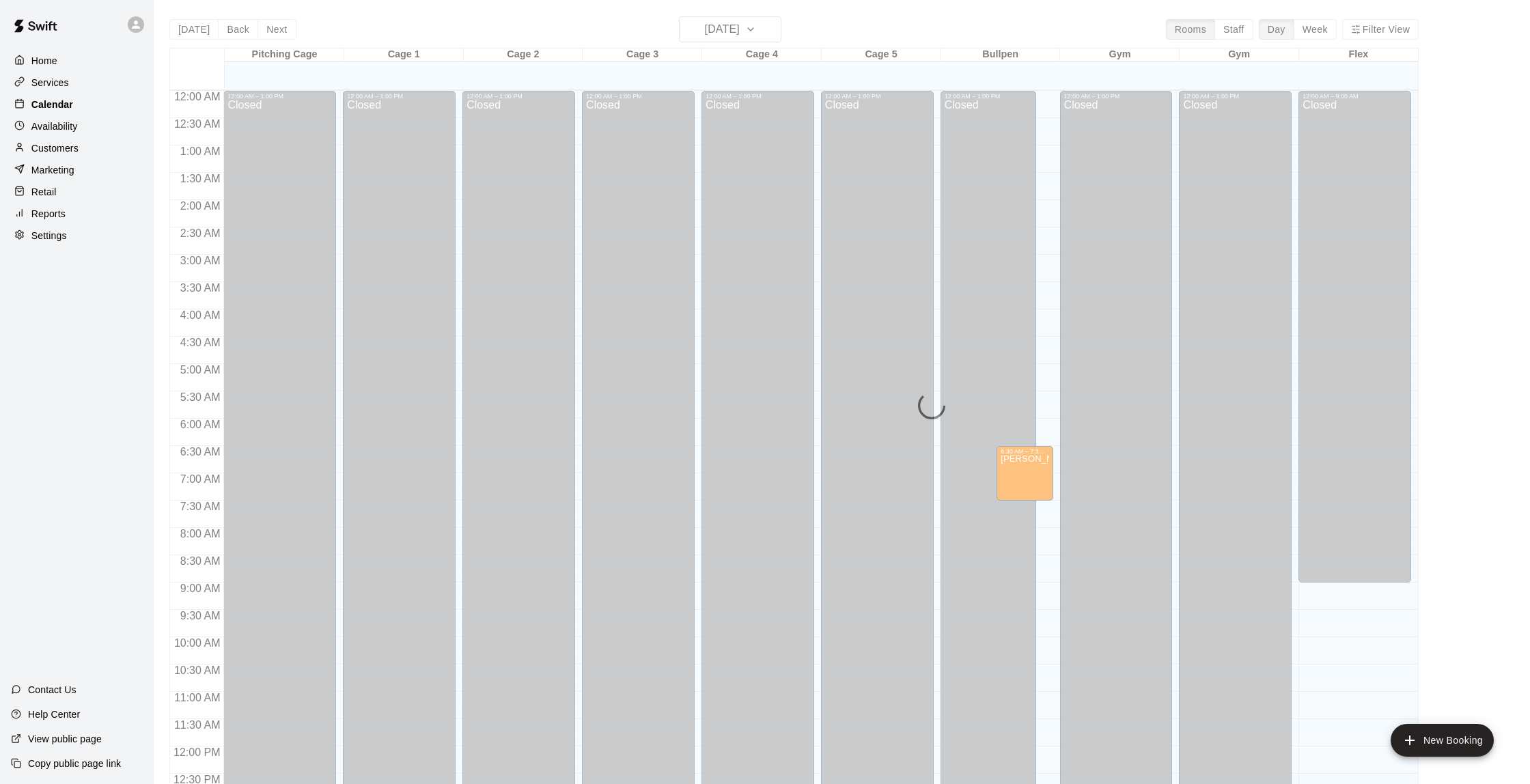
scroll to position [562, 0]
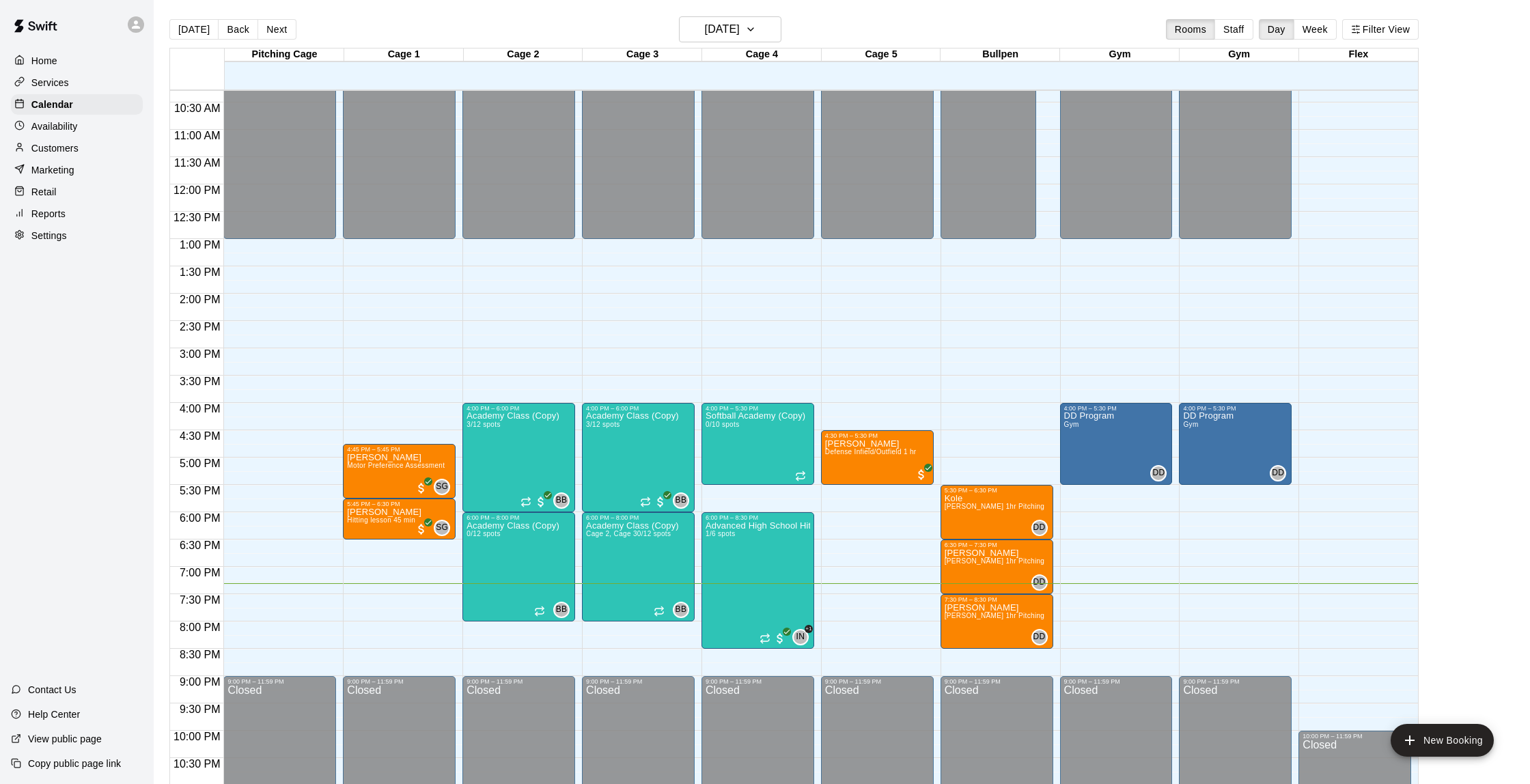
click at [64, 150] on p "Customers" at bounding box center [55, 148] width 47 height 14
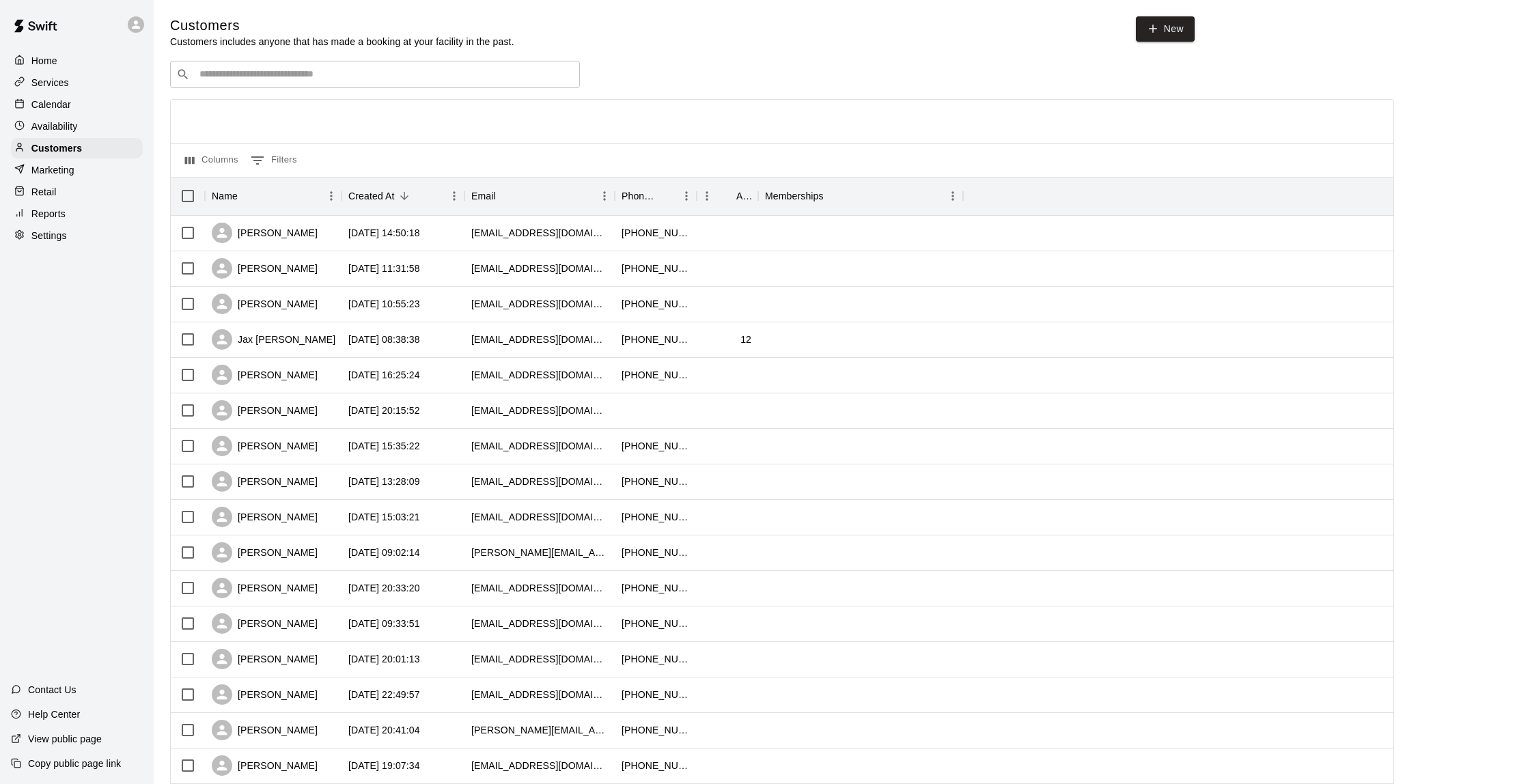
click at [302, 77] on input "Search customers by name or email" at bounding box center [384, 74] width 379 height 14
type input "****"
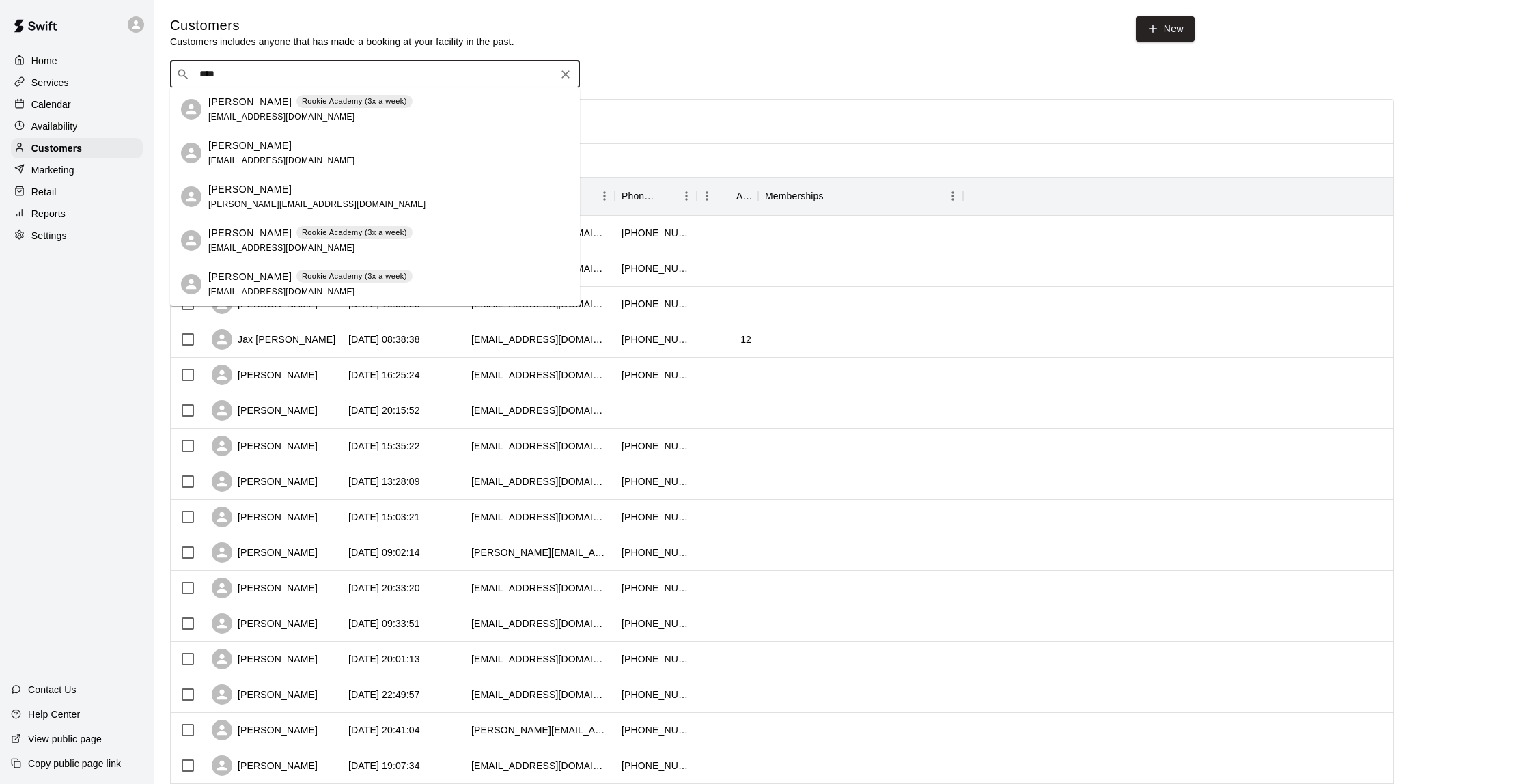
click at [387, 109] on div "[PERSON_NAME] Rookie Academy (3x a week) [EMAIL_ADDRESS][DOMAIN_NAME]" at bounding box center [310, 109] width 204 height 29
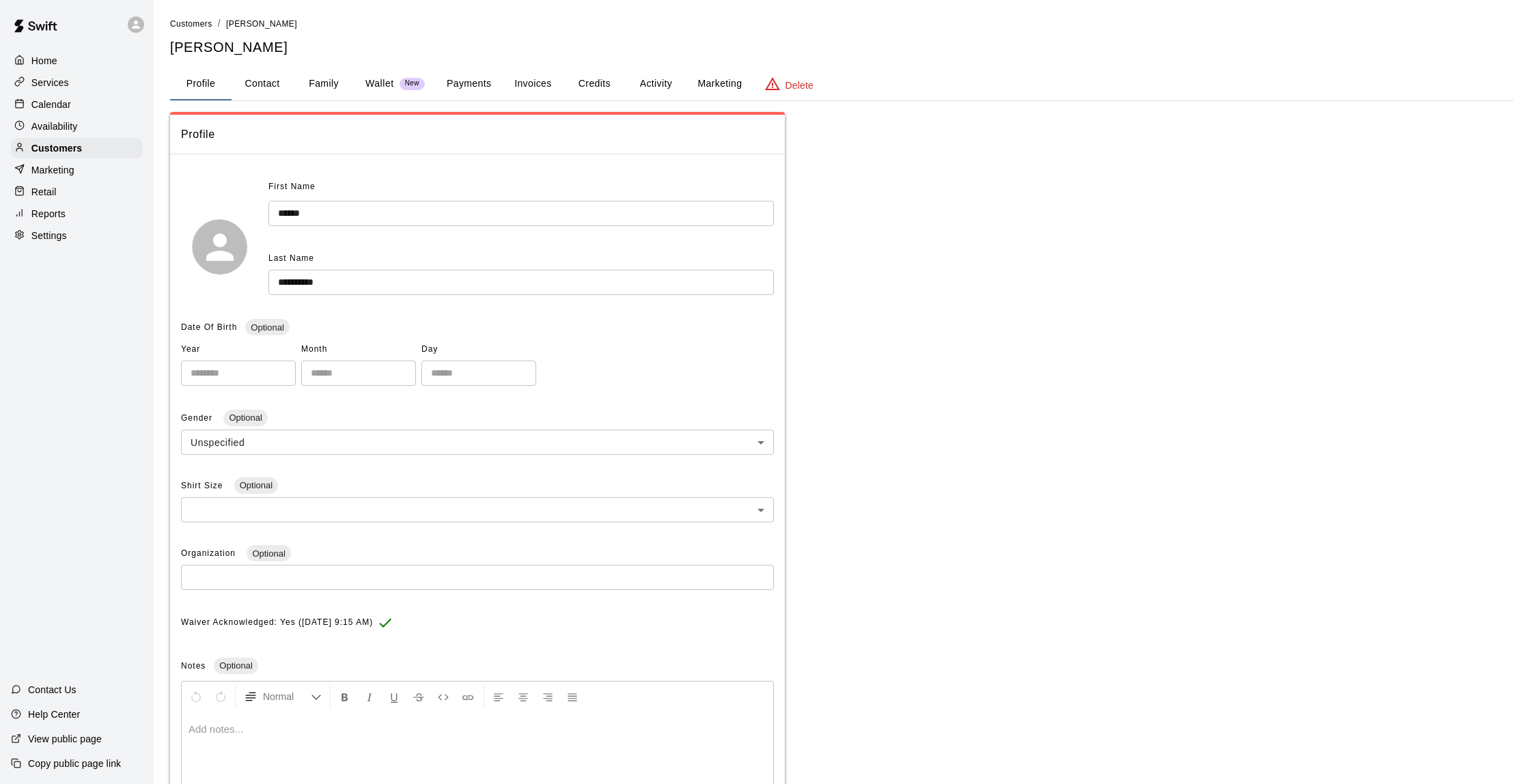
click at [612, 83] on button "Credits" at bounding box center [594, 84] width 62 height 33
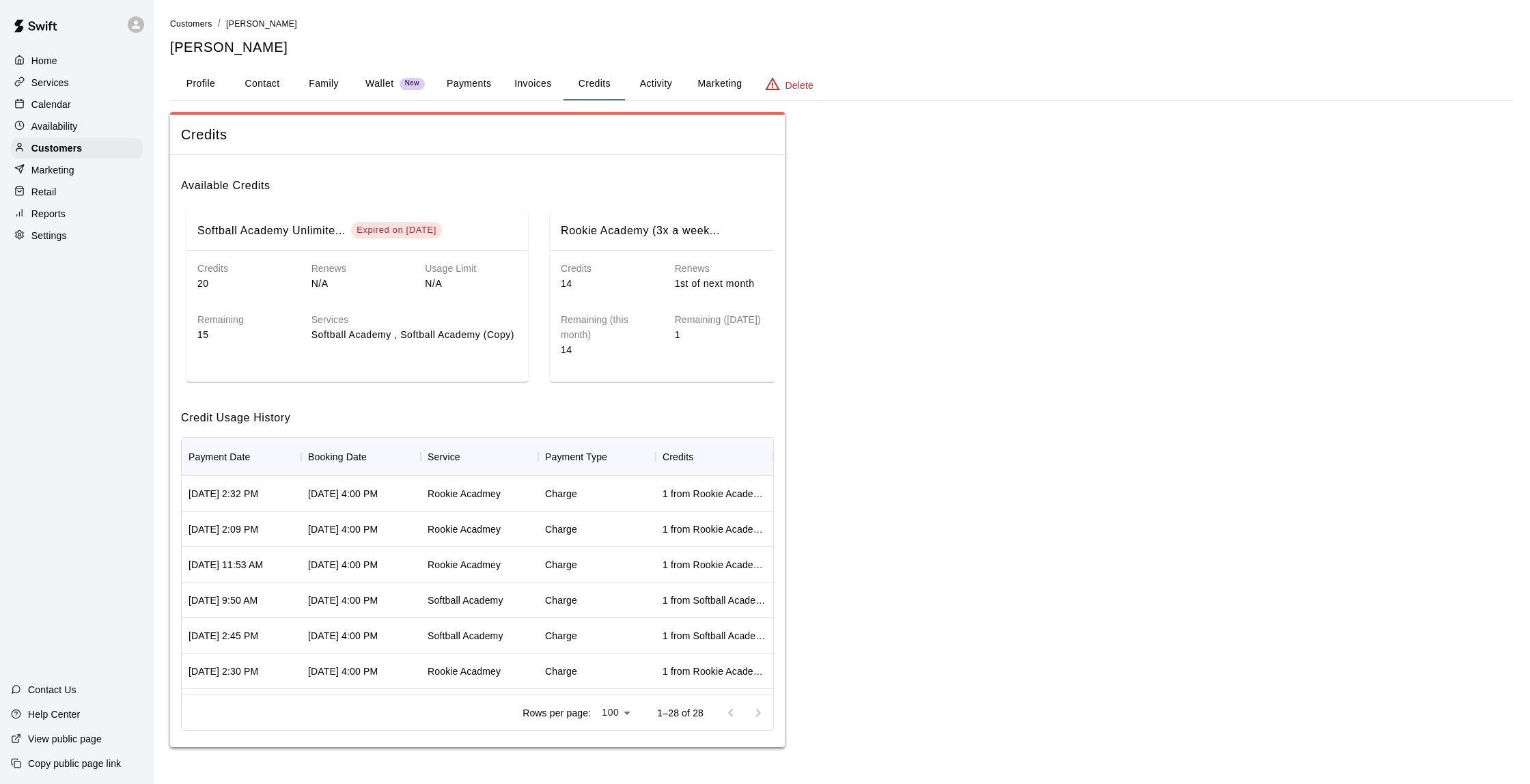
click at [330, 83] on button "Family" at bounding box center [324, 84] width 62 height 33
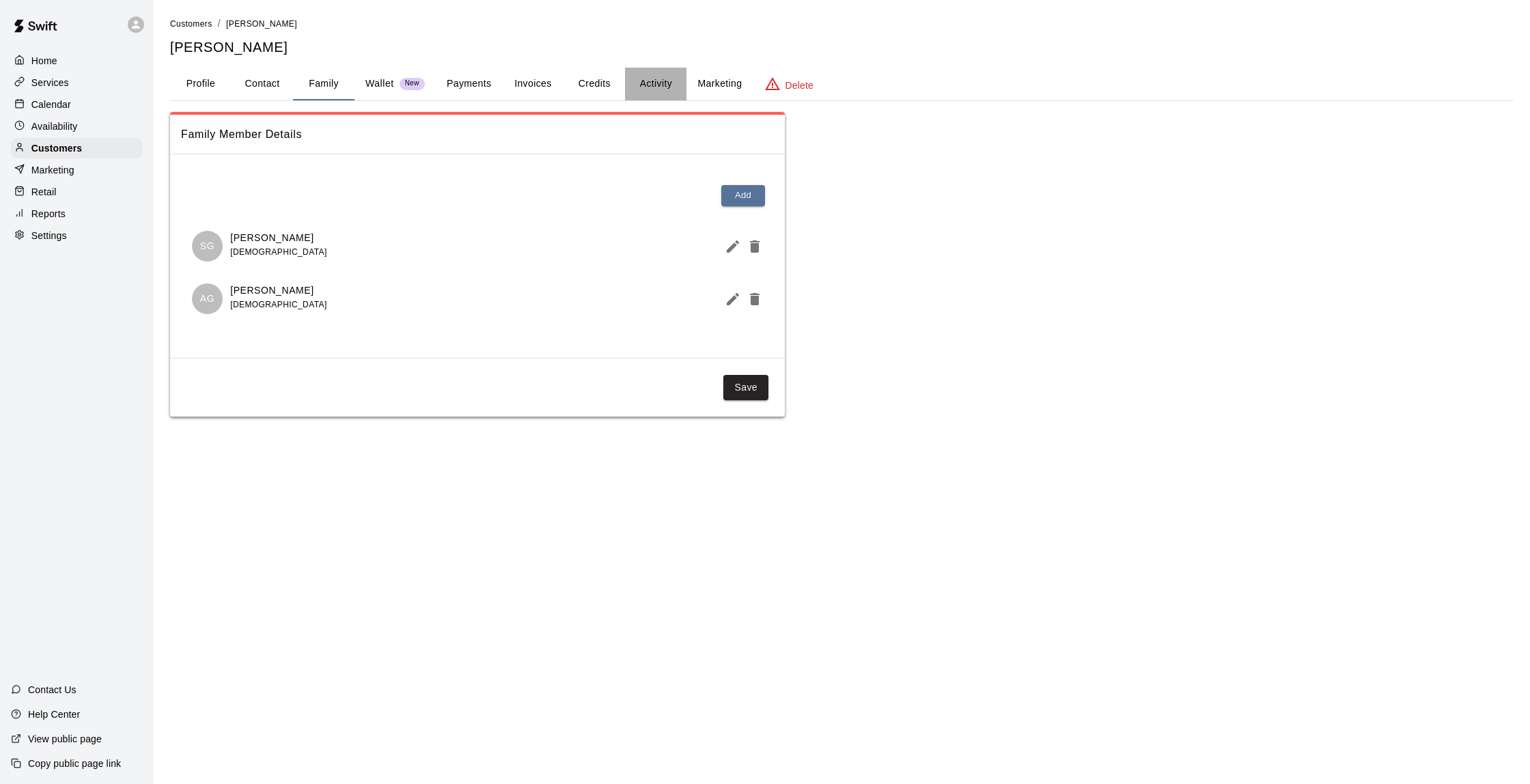
click at [652, 84] on button "Activity" at bounding box center [656, 84] width 62 height 33
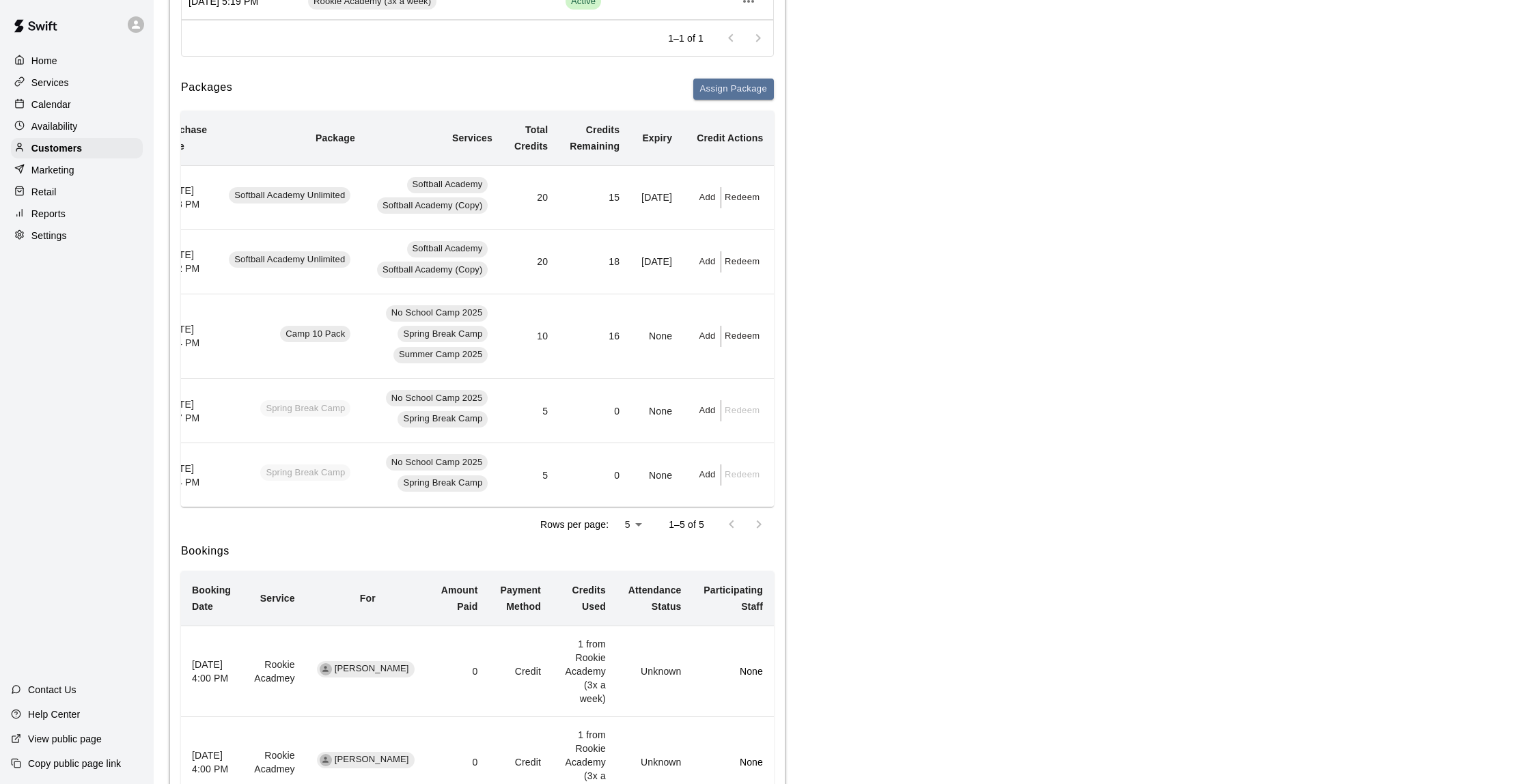
scroll to position [0, 29]
click at [736, 335] on button "Redeem" at bounding box center [742, 336] width 42 height 21
click at [774, 391] on input "text" at bounding box center [752, 388] width 42 height 25
type input "*"
click at [790, 426] on button "Redeem" at bounding box center [788, 424] width 115 height 25
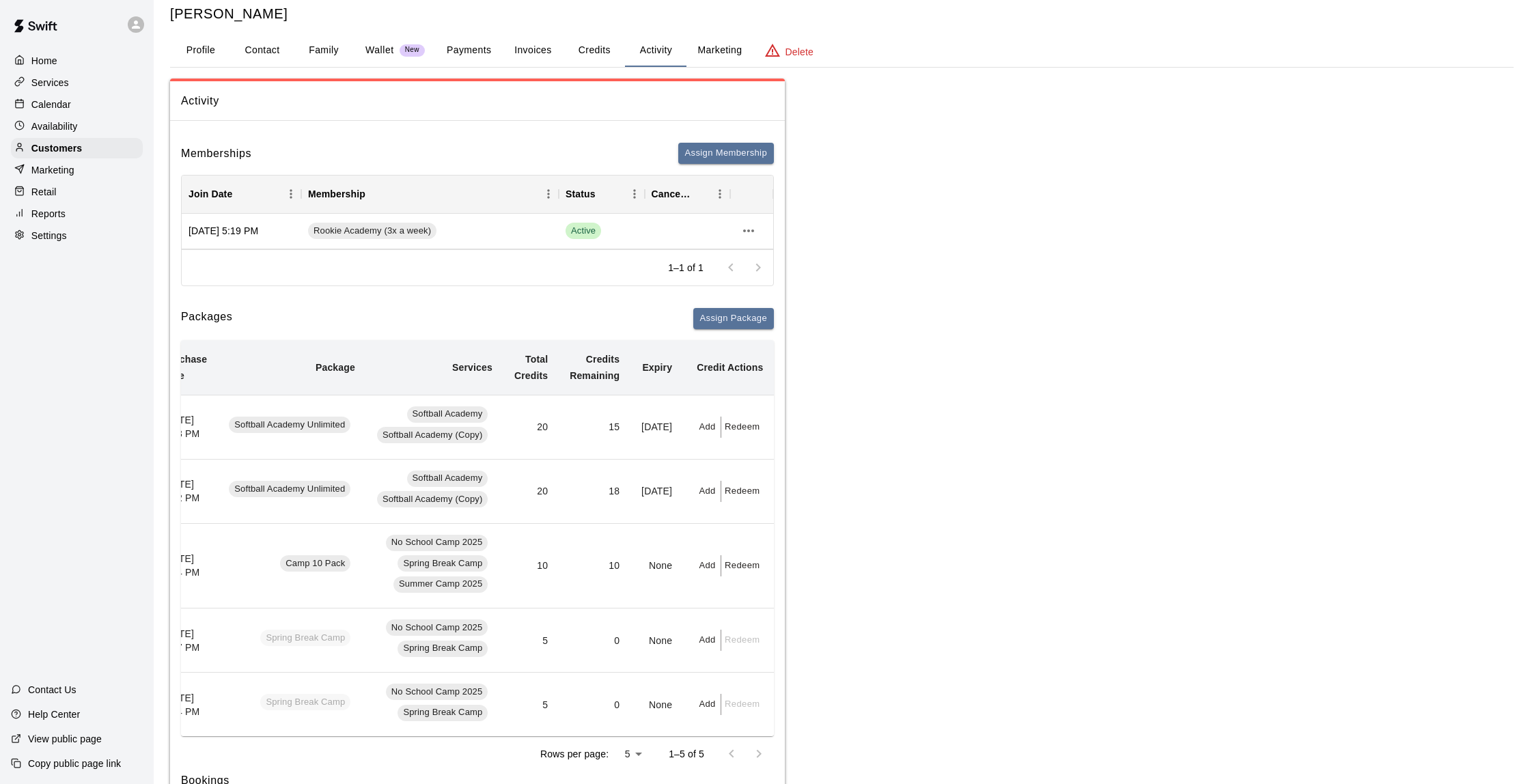
scroll to position [13, 0]
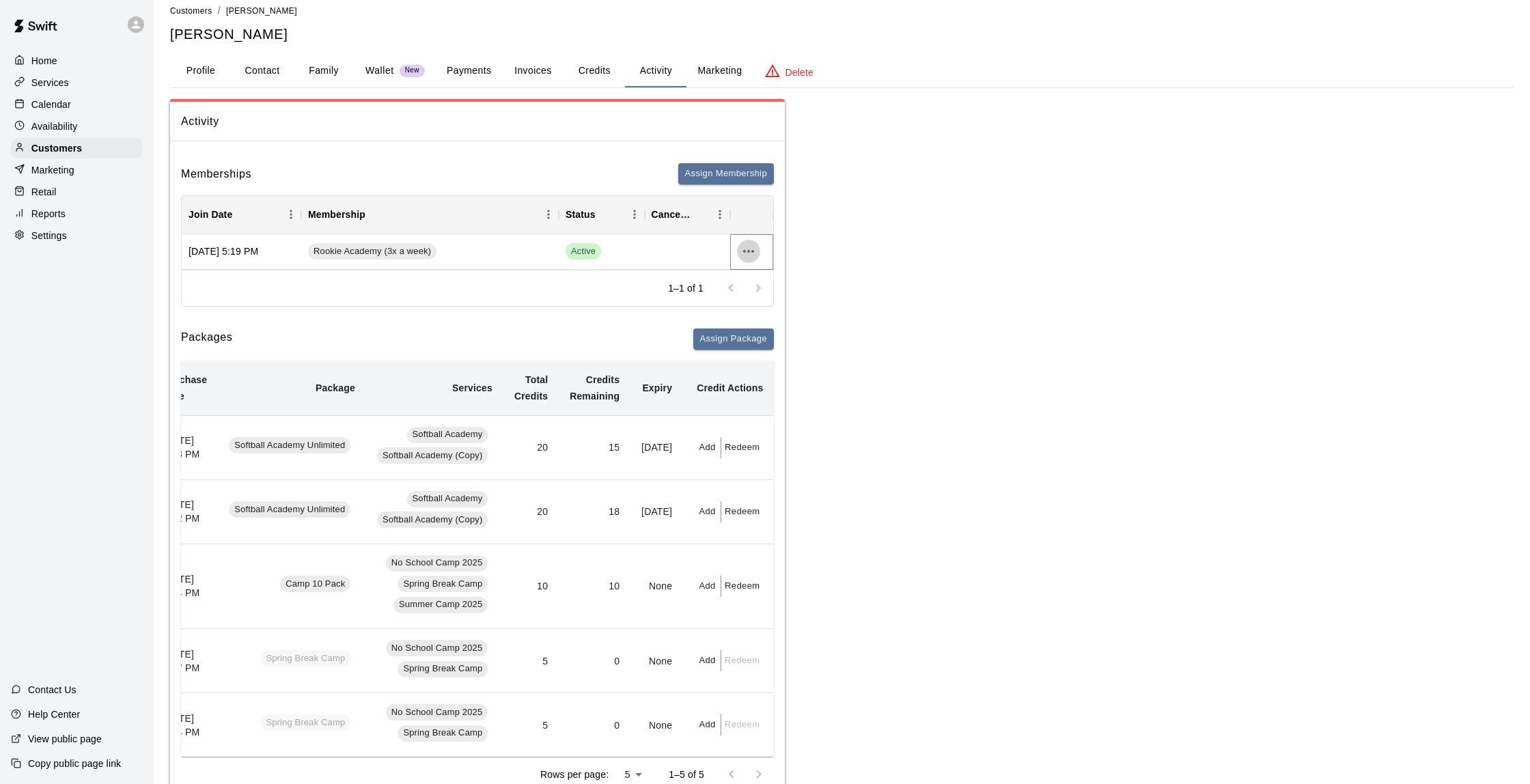
click at [737, 252] on button "more actions" at bounding box center [749, 251] width 23 height 23
click at [783, 302] on li "Cancel" at bounding box center [776, 300] width 77 height 22
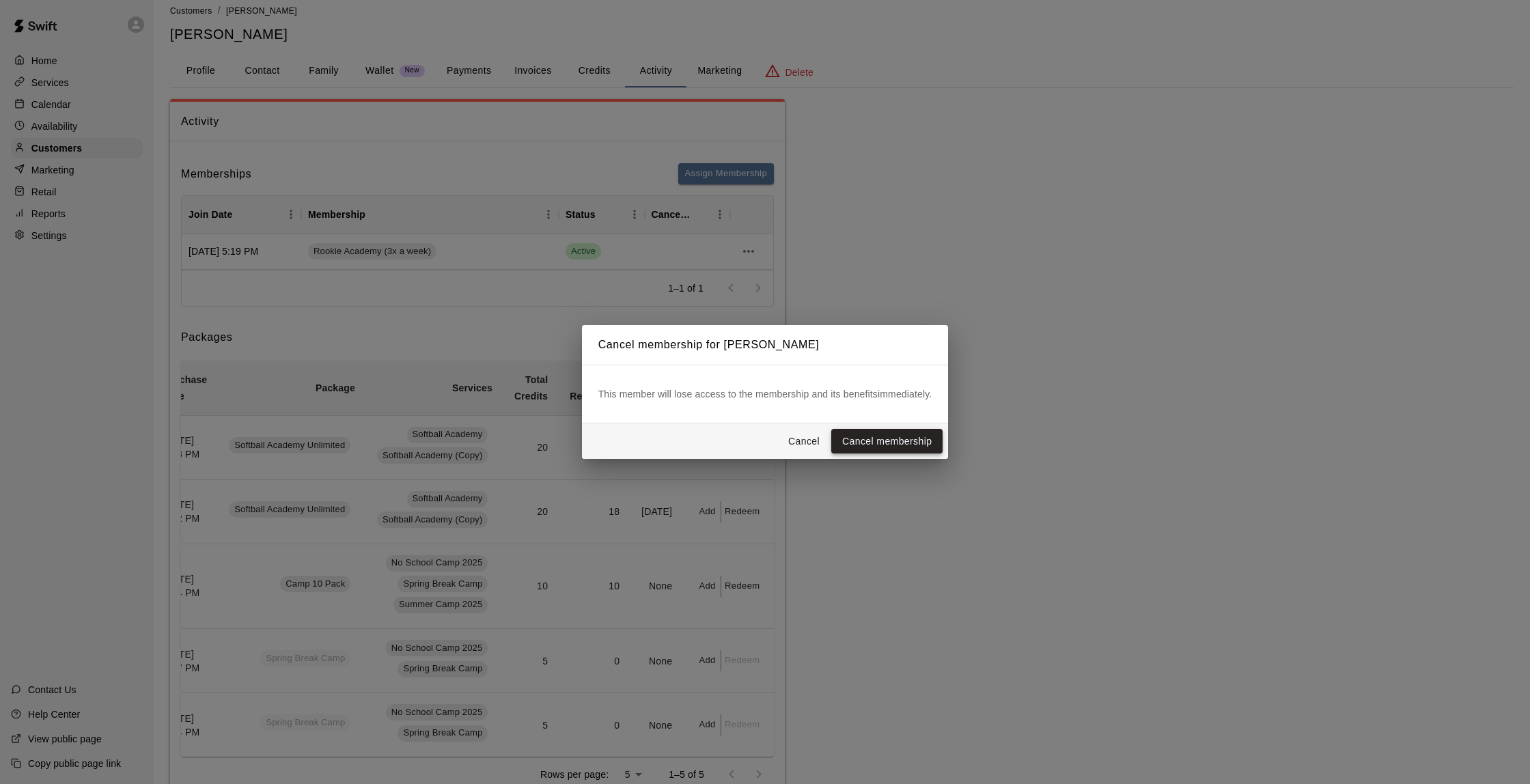
click at [900, 439] on button "Cancel membership" at bounding box center [887, 441] width 111 height 25
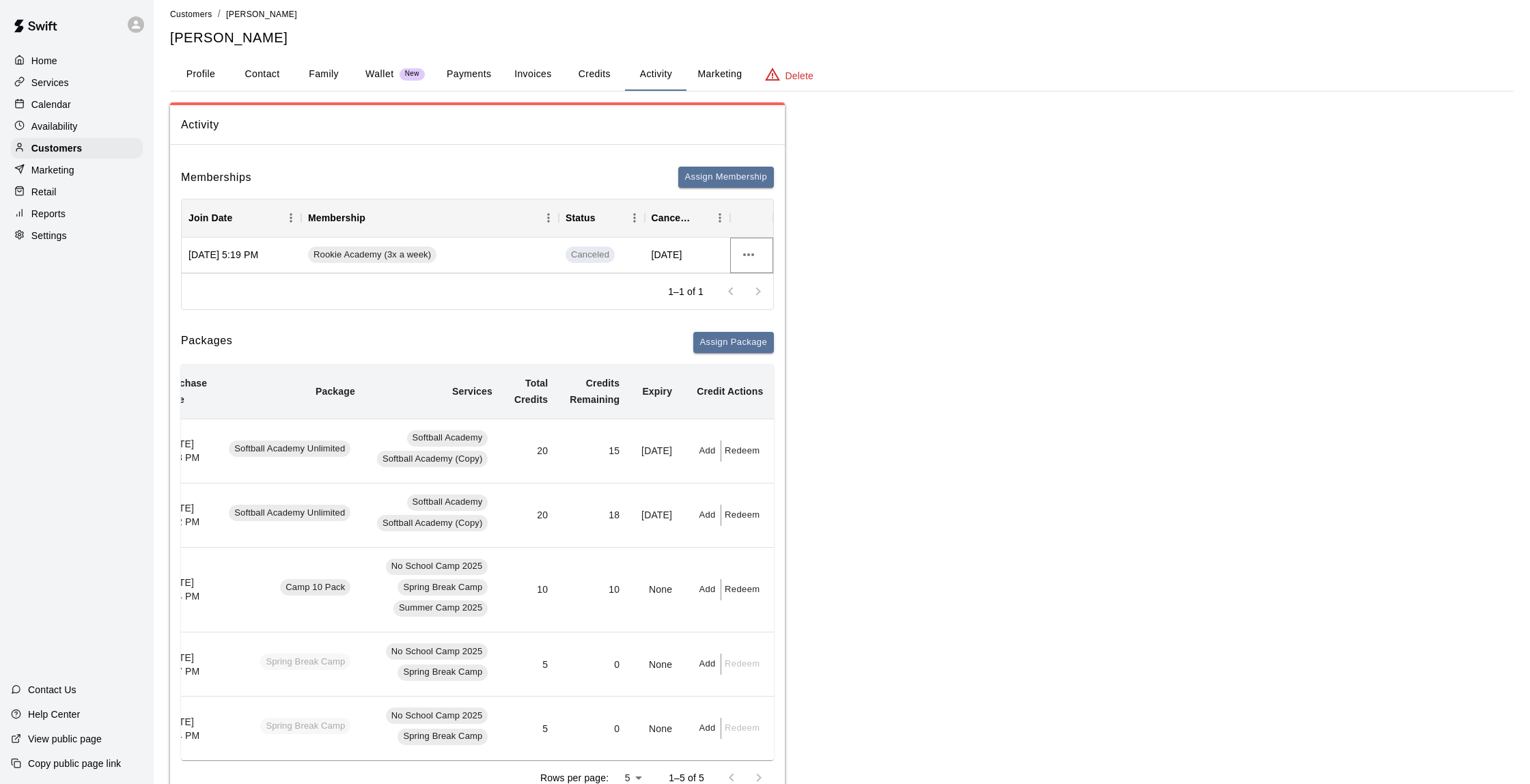
scroll to position [11, 0]
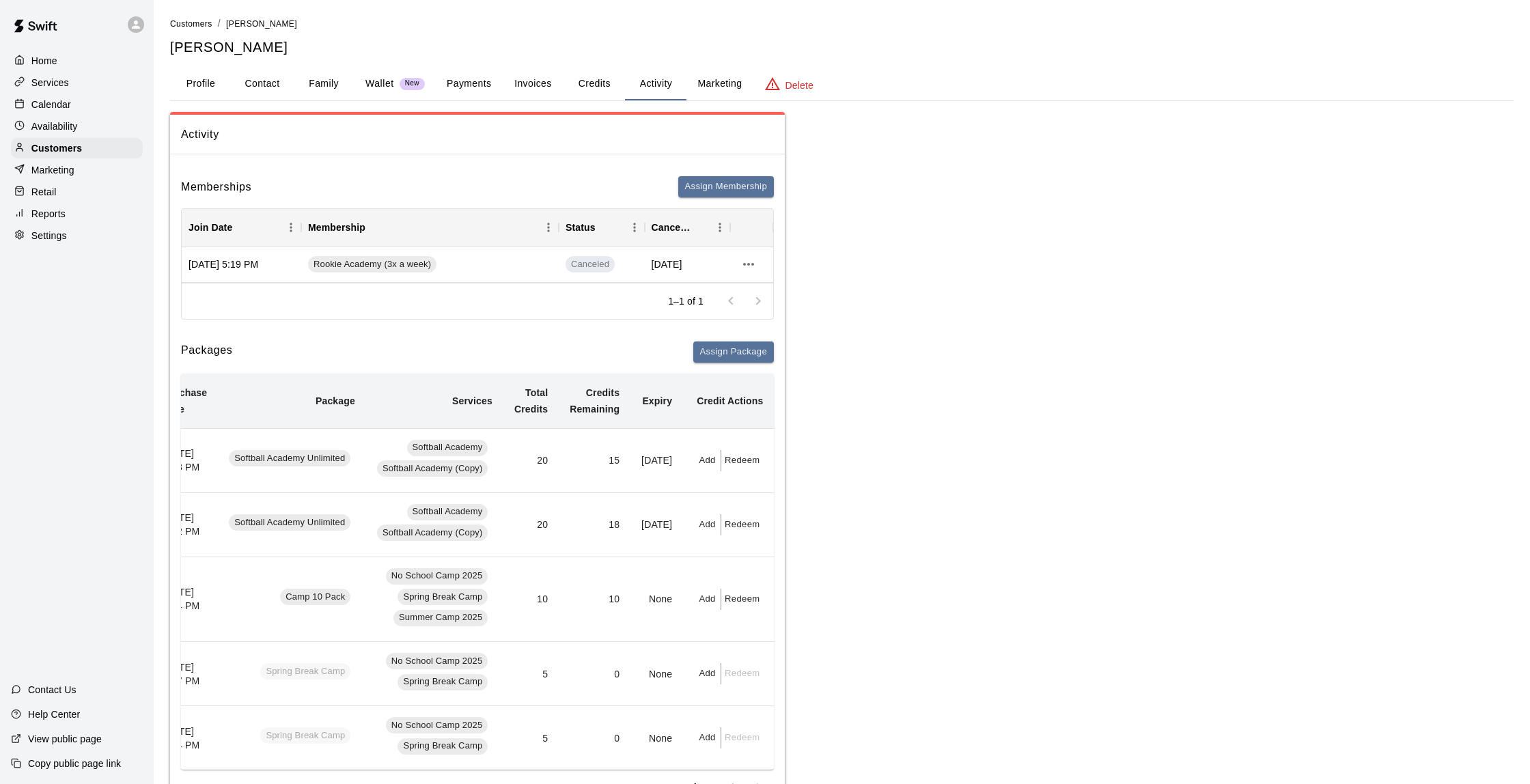
scroll to position [0, 0]
click at [75, 99] on div "Calendar" at bounding box center [76, 104] width 132 height 20
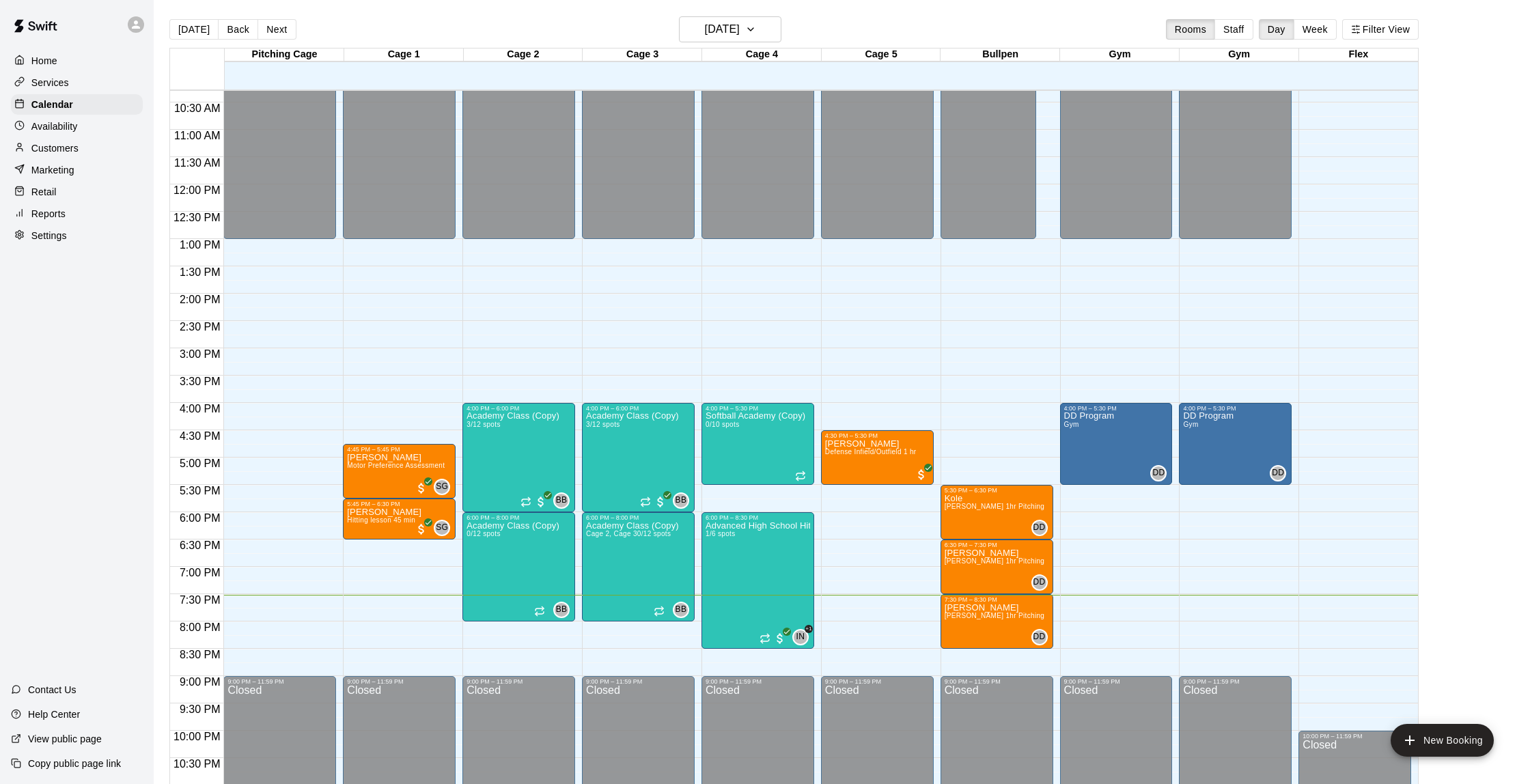
scroll to position [563, 0]
click at [67, 148] on p "Customers" at bounding box center [55, 148] width 47 height 14
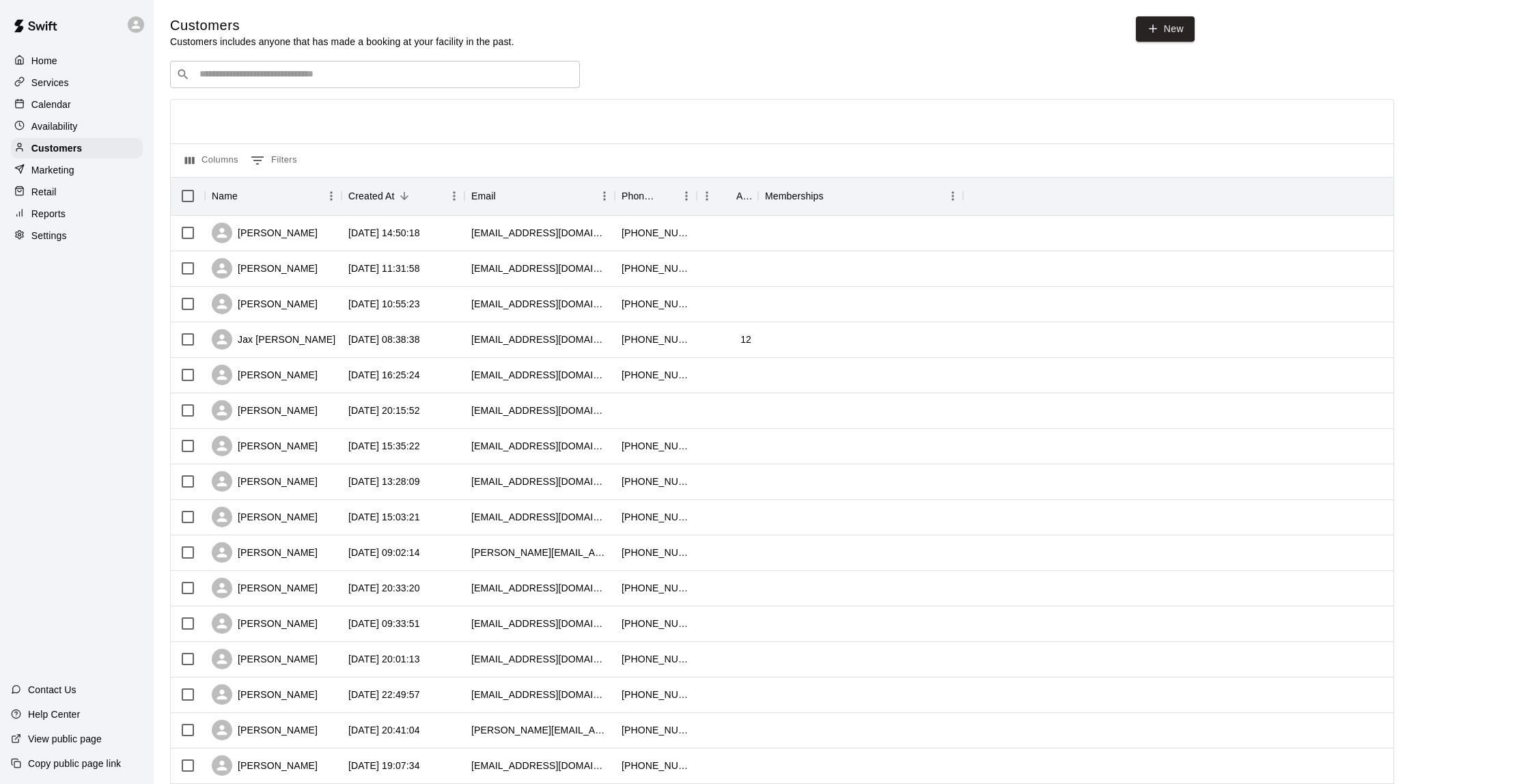
click at [53, 114] on div "Home Services Calendar Availability Customers Marketing Retail Reports Settings" at bounding box center [76, 148] width 154 height 198
click at [54, 118] on div "Availability" at bounding box center [76, 126] width 132 height 20
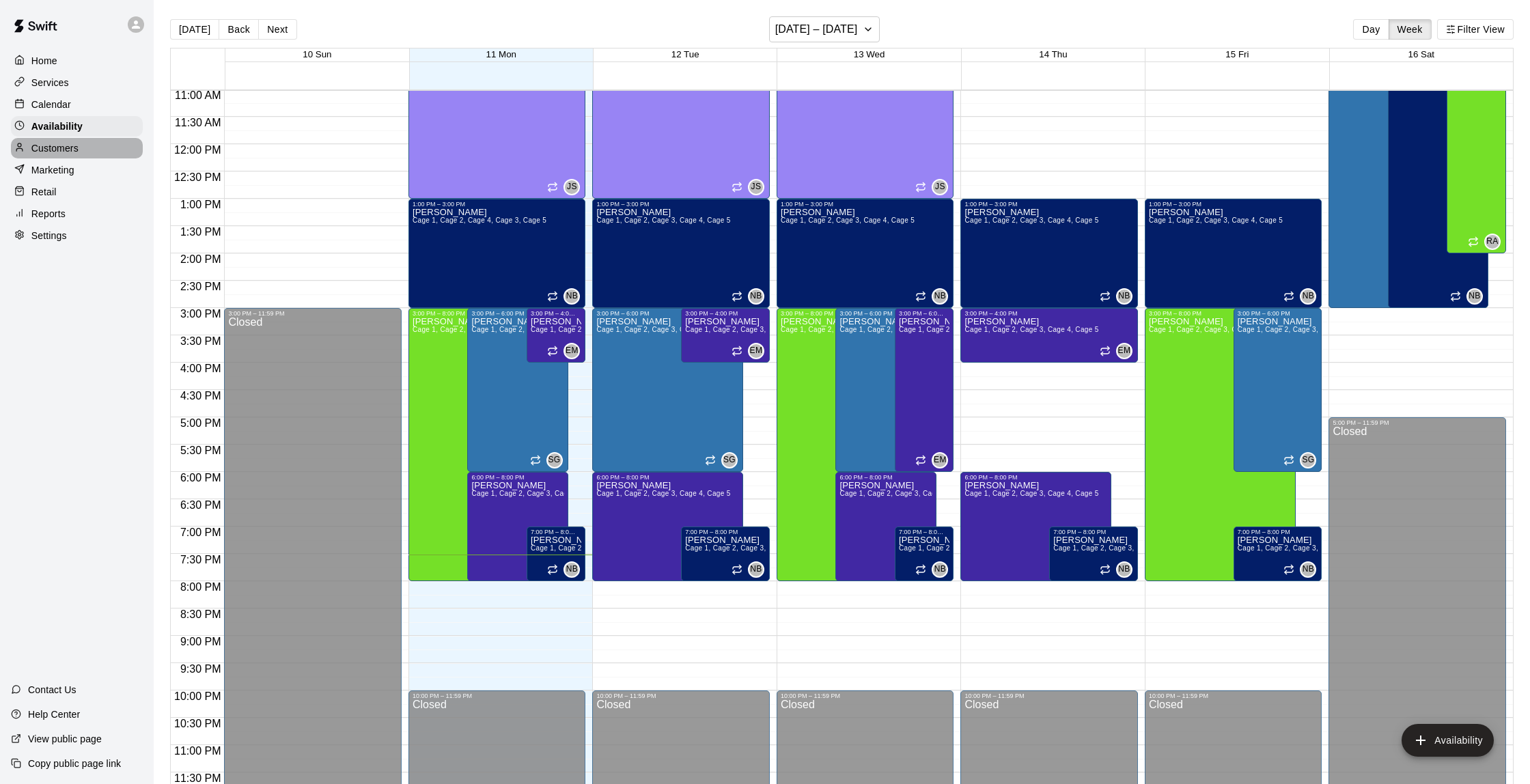
click at [78, 144] on div "Customers" at bounding box center [76, 148] width 132 height 20
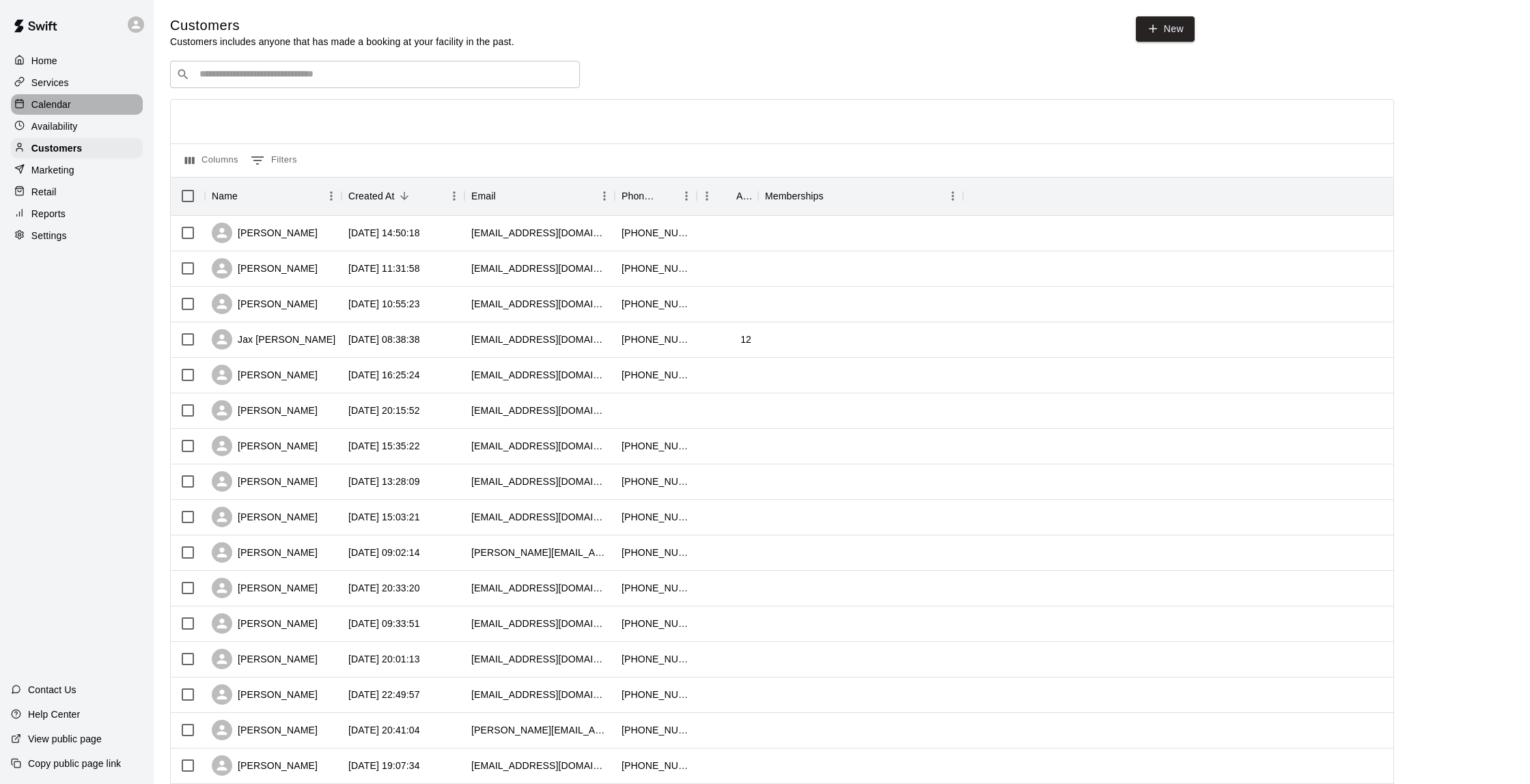
click at [60, 106] on p "Calendar" at bounding box center [51, 104] width 40 height 14
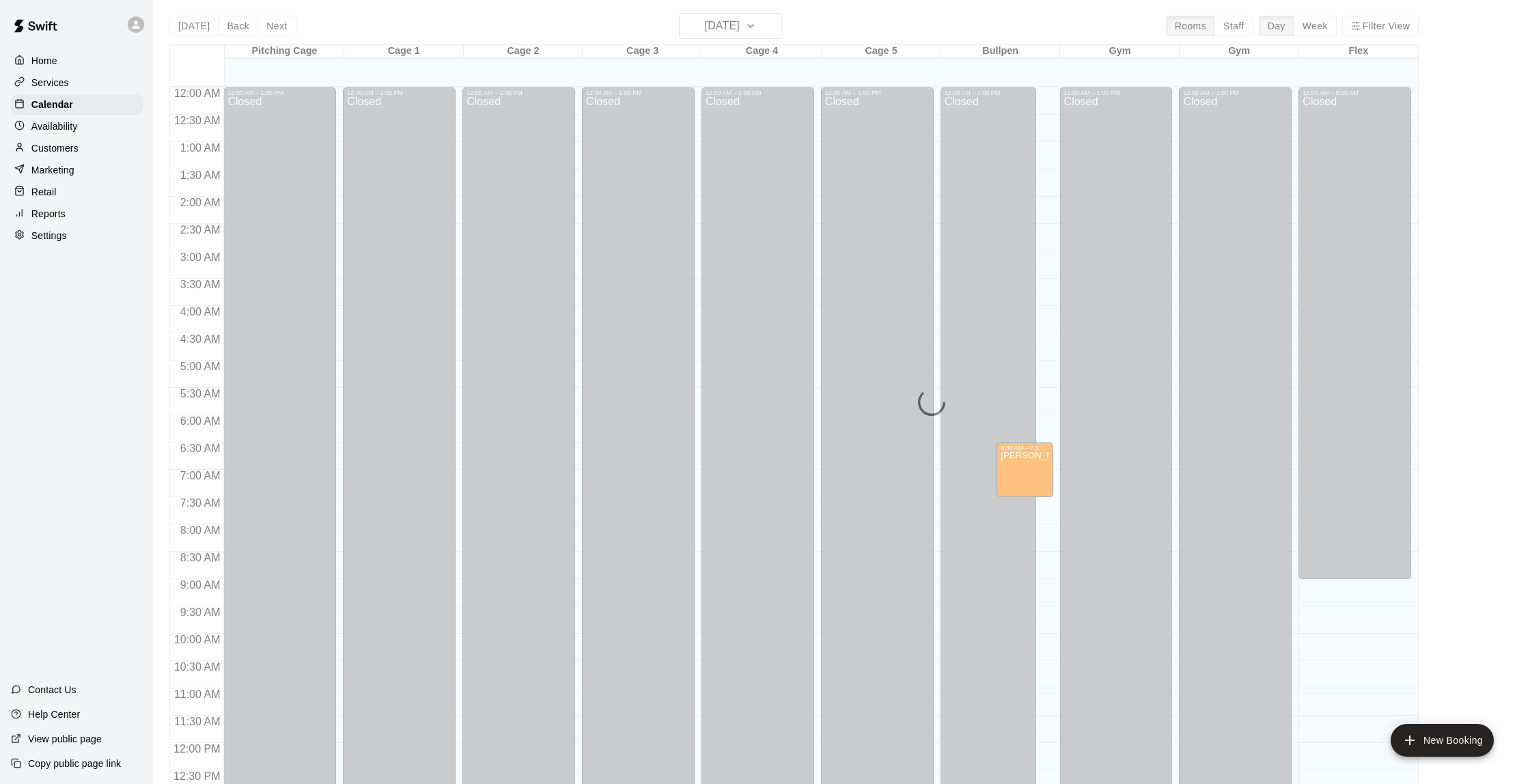
scroll to position [562, 0]
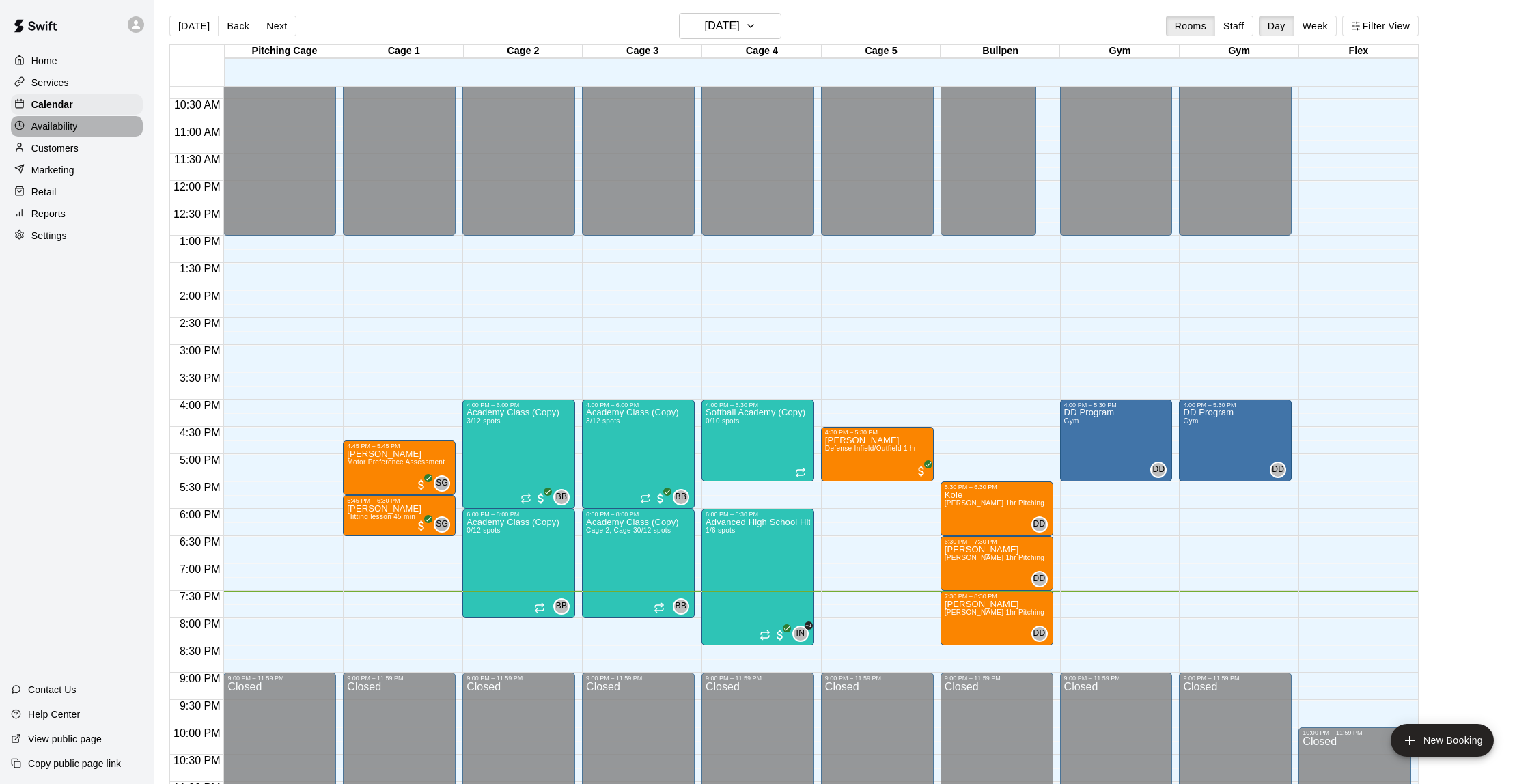
click at [66, 123] on p "Availability" at bounding box center [55, 126] width 46 height 14
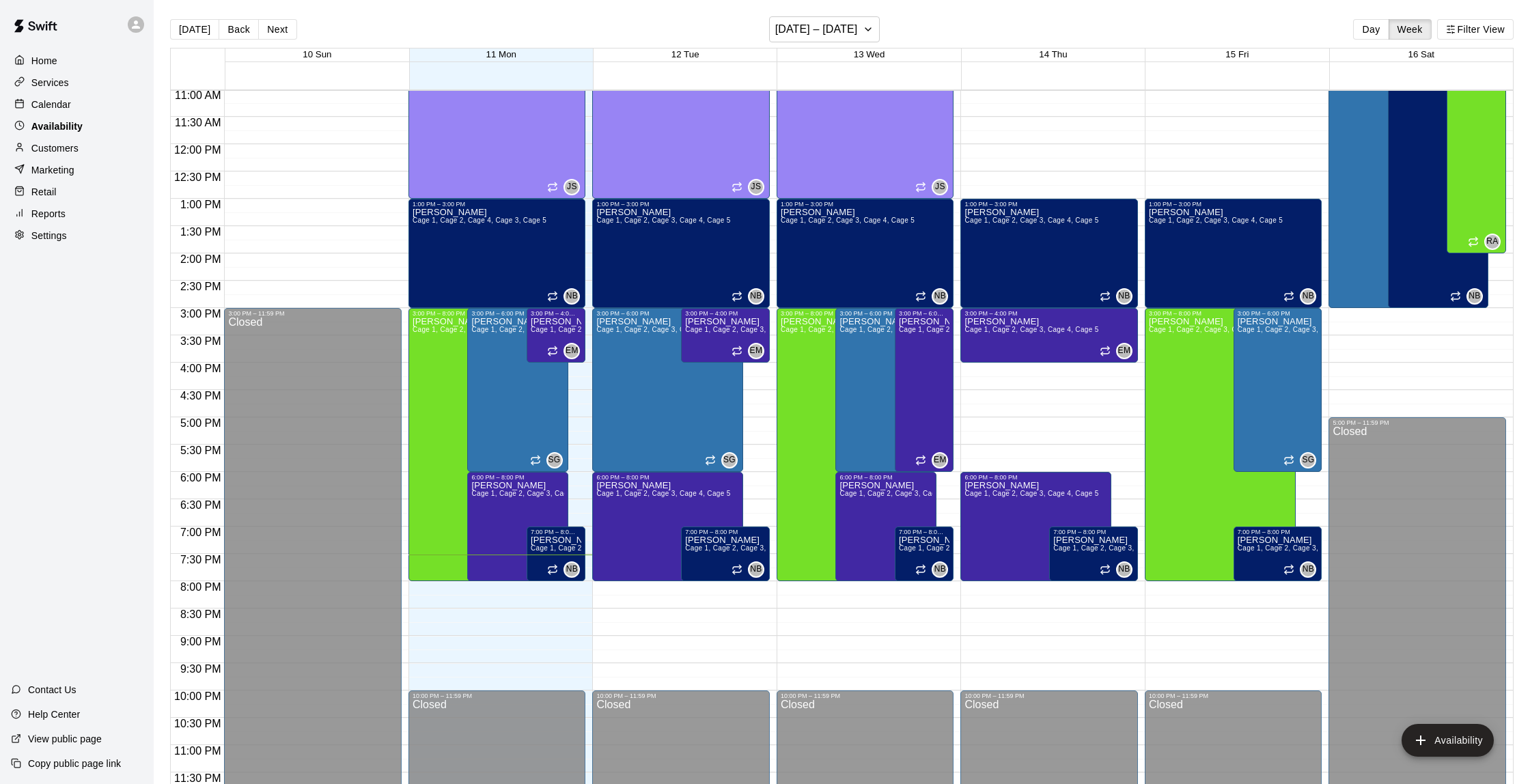
scroll to position [1, 0]
click at [58, 105] on p "Calendar" at bounding box center [51, 104] width 40 height 14
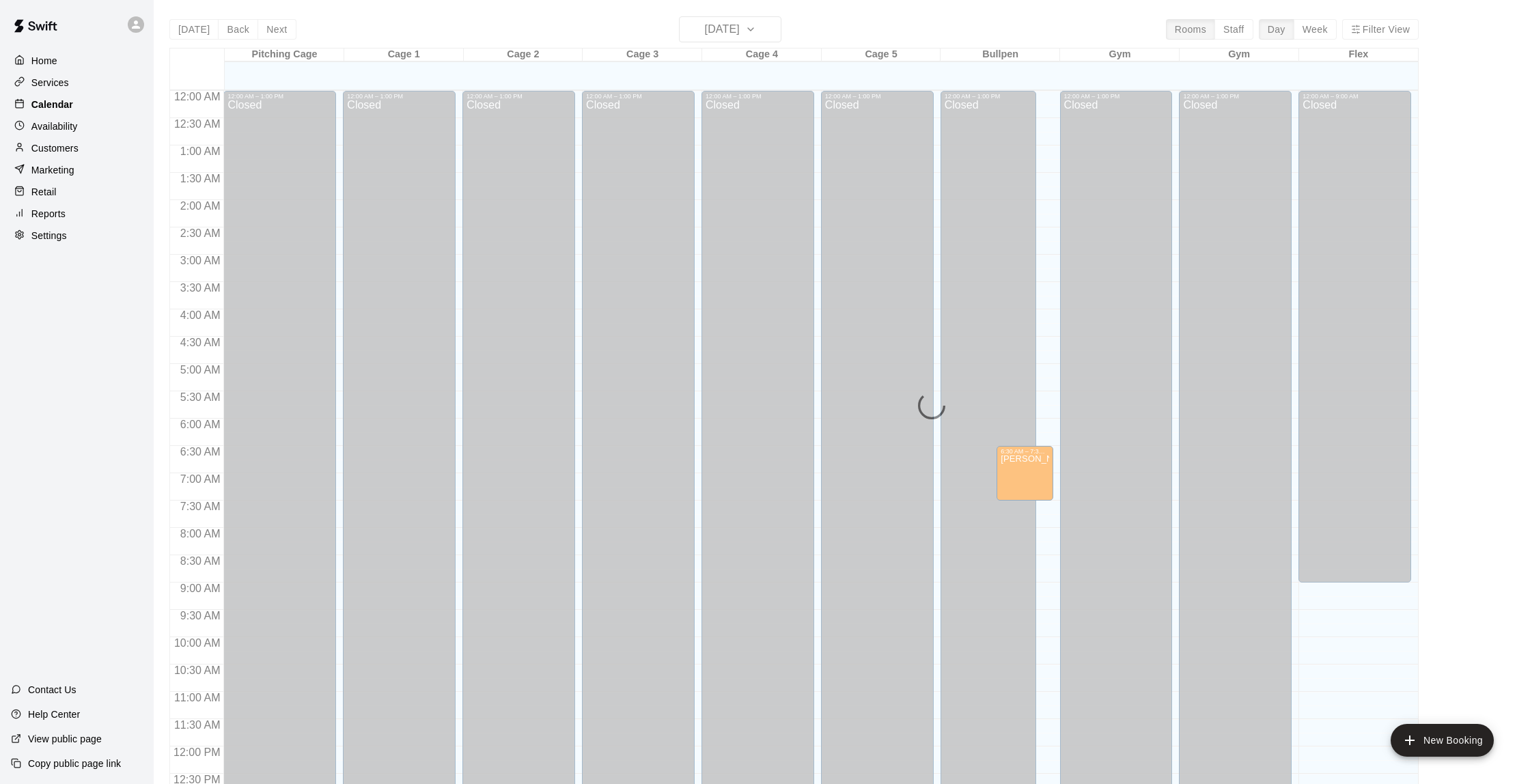
scroll to position [562, 0]
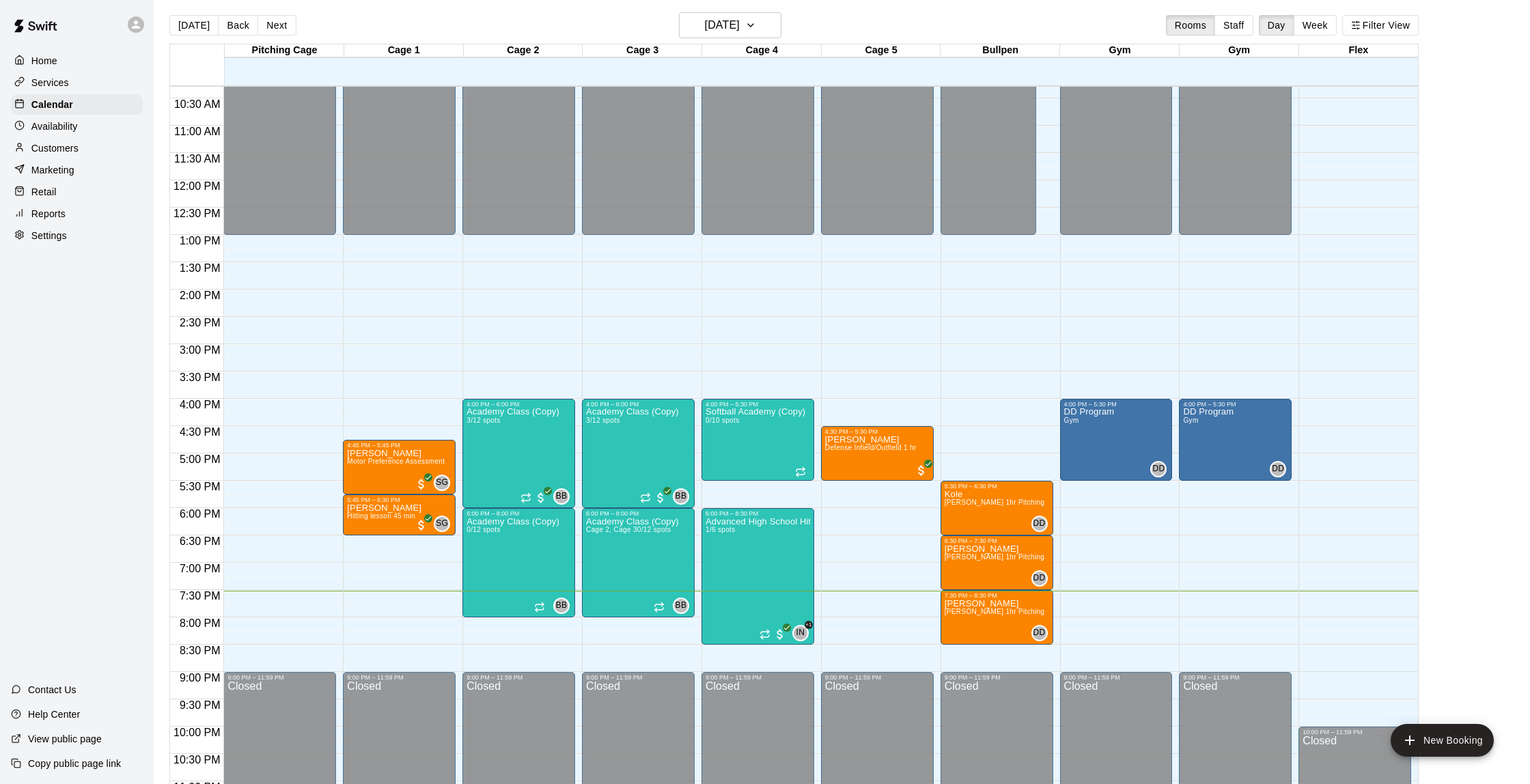
click at [62, 144] on p "Customers" at bounding box center [55, 148] width 47 height 14
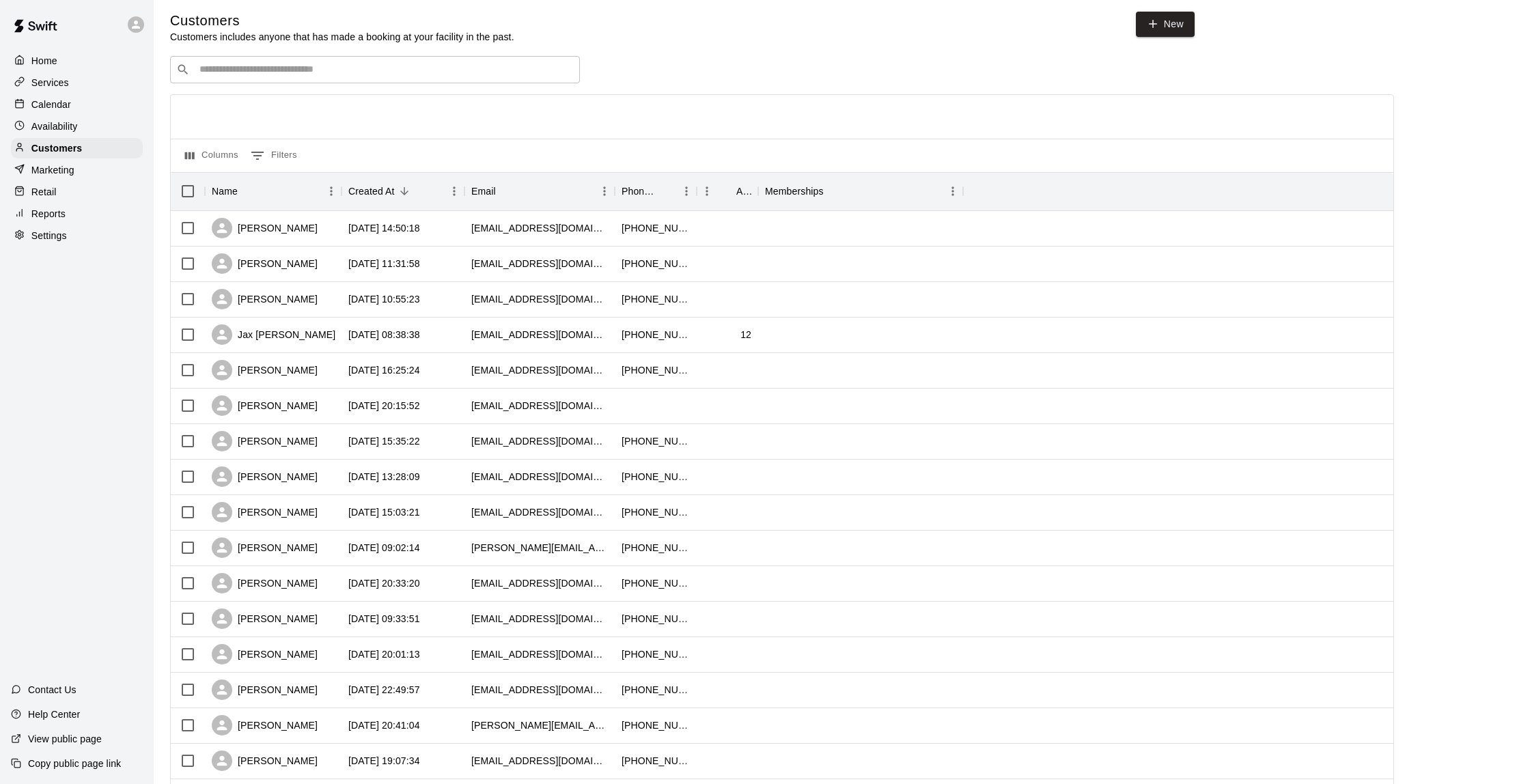
scroll to position [5, 1]
click at [80, 104] on div "Calendar" at bounding box center [76, 104] width 132 height 20
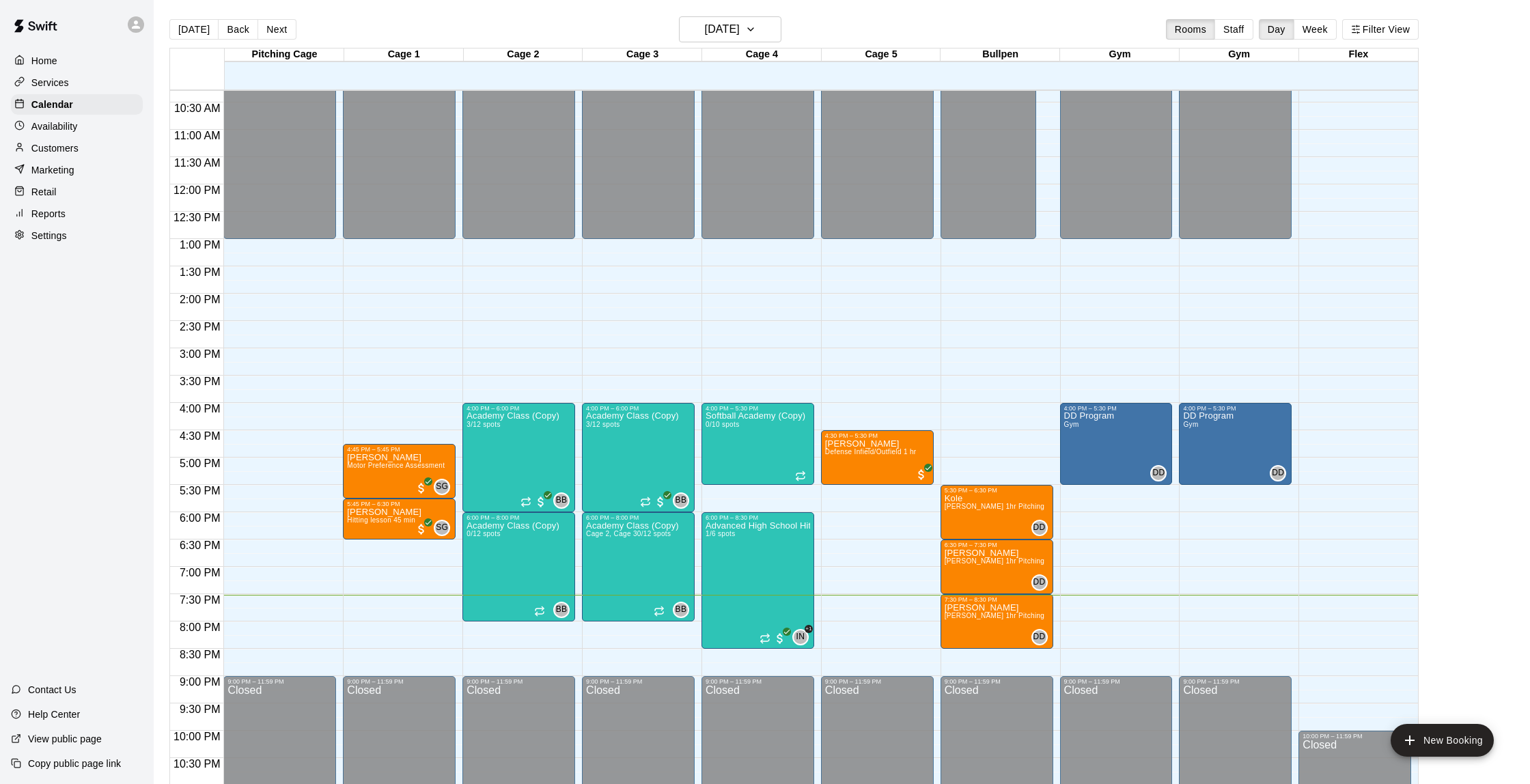
click at [60, 143] on p "Customers" at bounding box center [55, 148] width 47 height 14
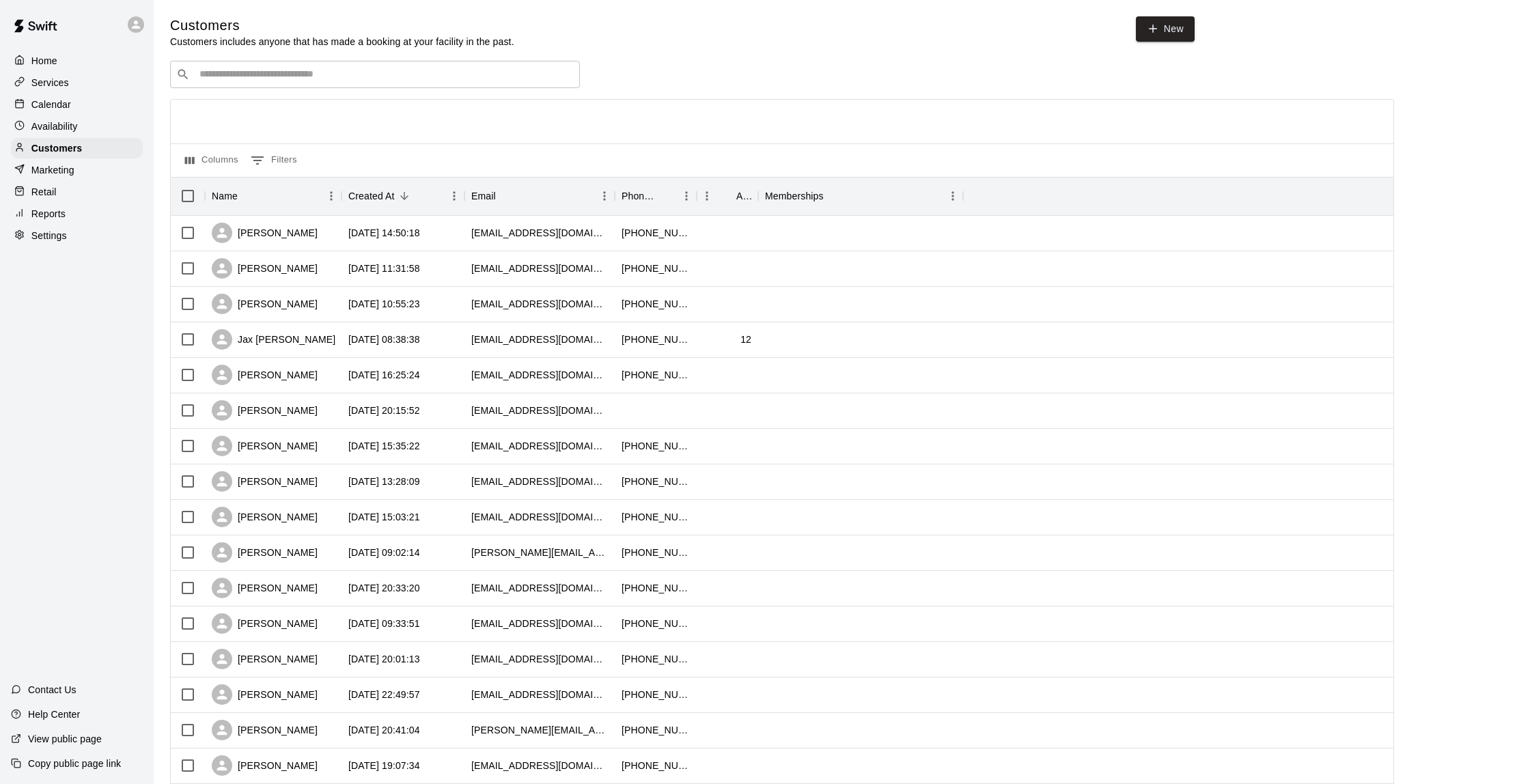
click at [67, 214] on div "Reports" at bounding box center [76, 213] width 132 height 20
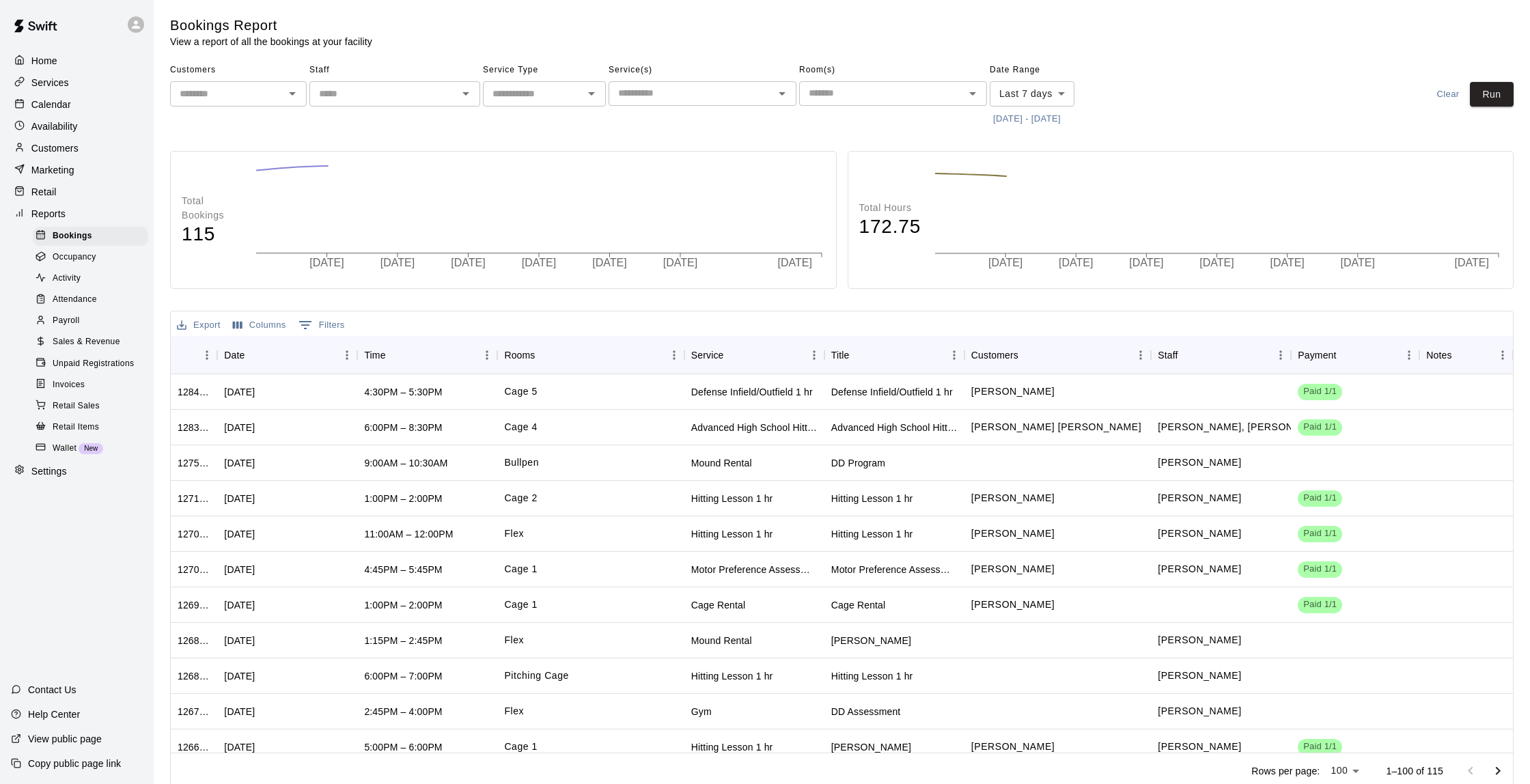
click at [104, 339] on span "Sales & Revenue" at bounding box center [86, 342] width 68 height 14
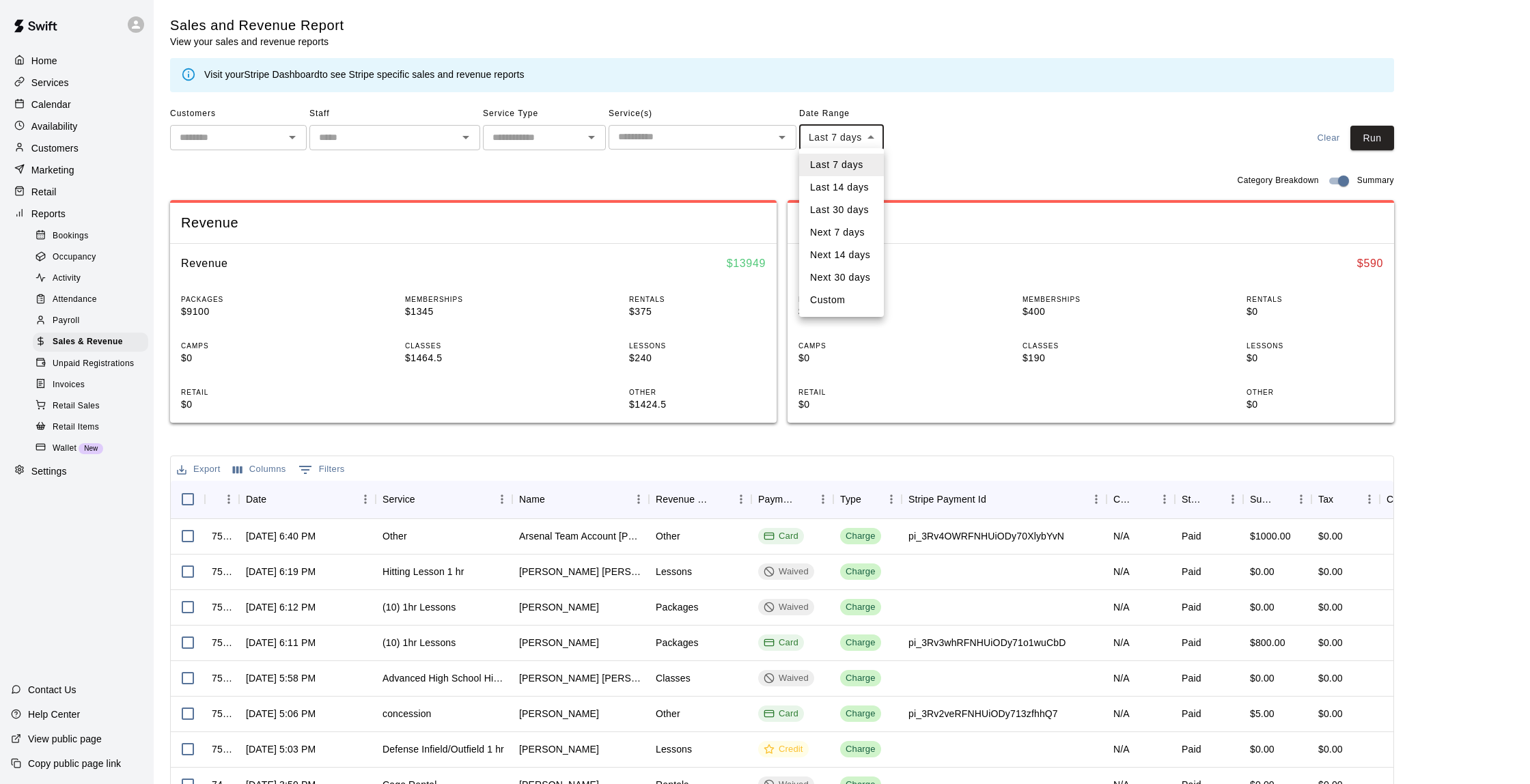
click at [863, 136] on body "Home Services Calendar Availability Customers Marketing Retail Reports Bookings…" at bounding box center [765, 469] width 1530 height 938
click at [954, 115] on div at bounding box center [765, 392] width 1530 height 784
click at [57, 126] on p "Availability" at bounding box center [55, 126] width 46 height 14
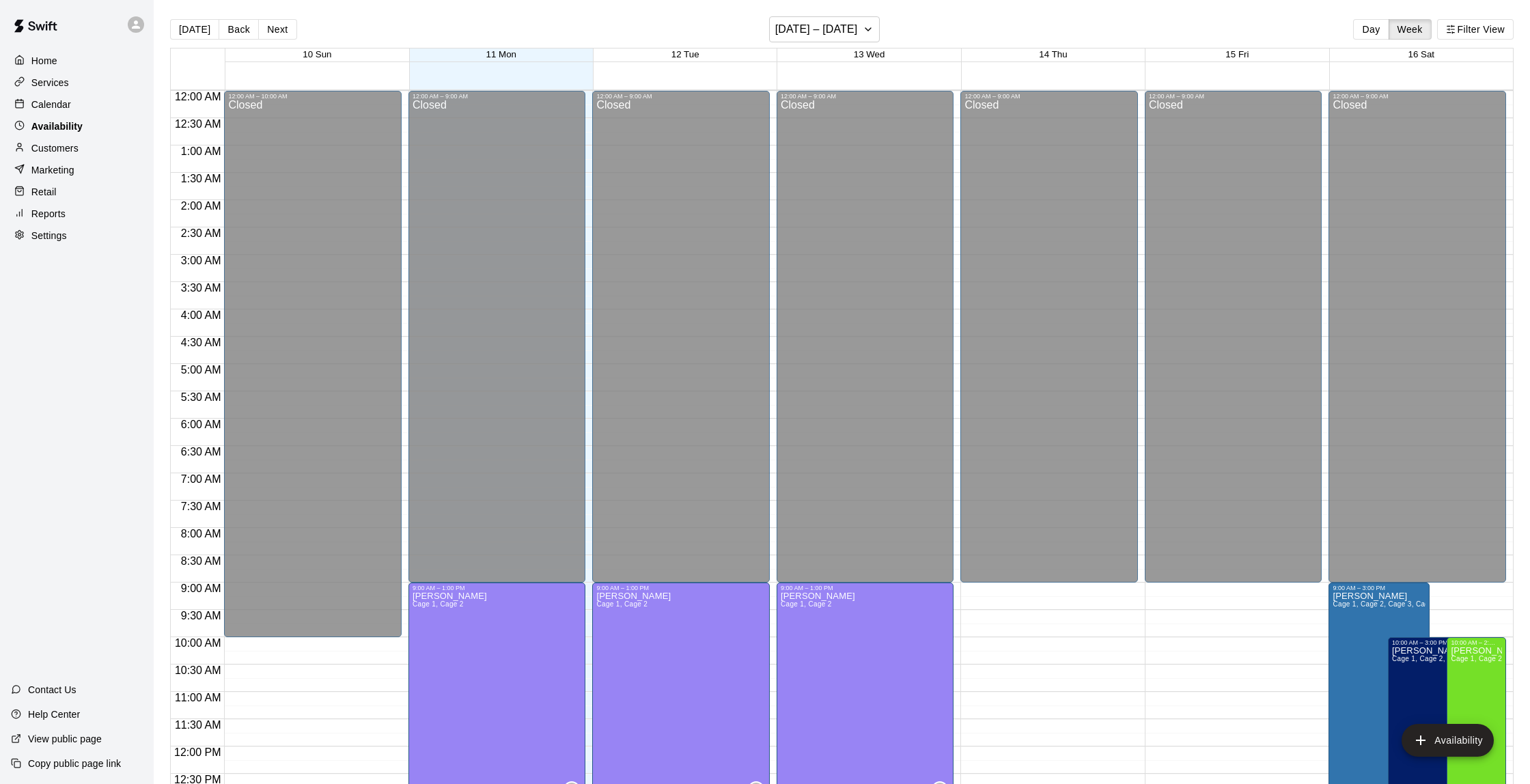
scroll to position [603, 0]
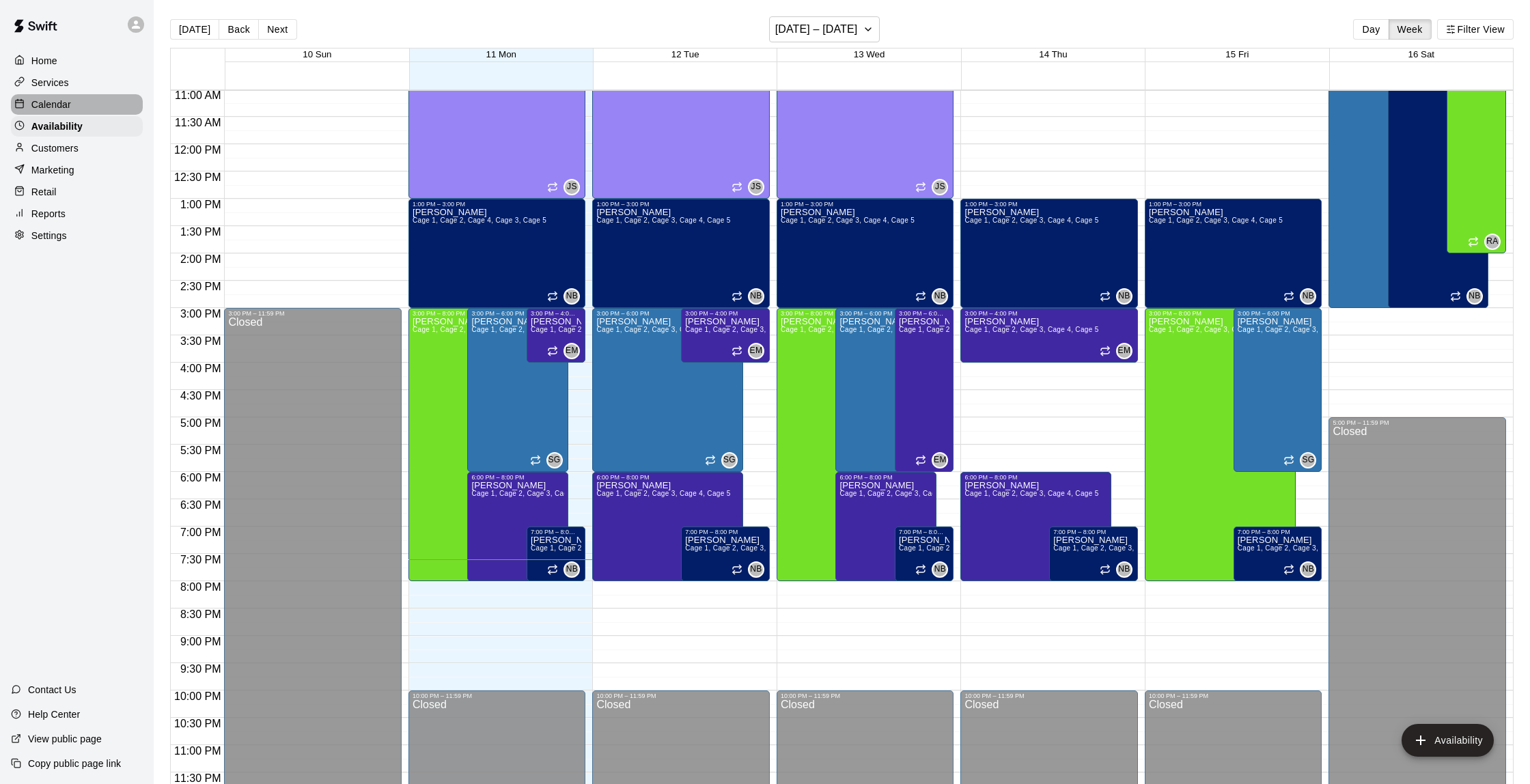
click at [58, 101] on p "Calendar" at bounding box center [51, 104] width 40 height 14
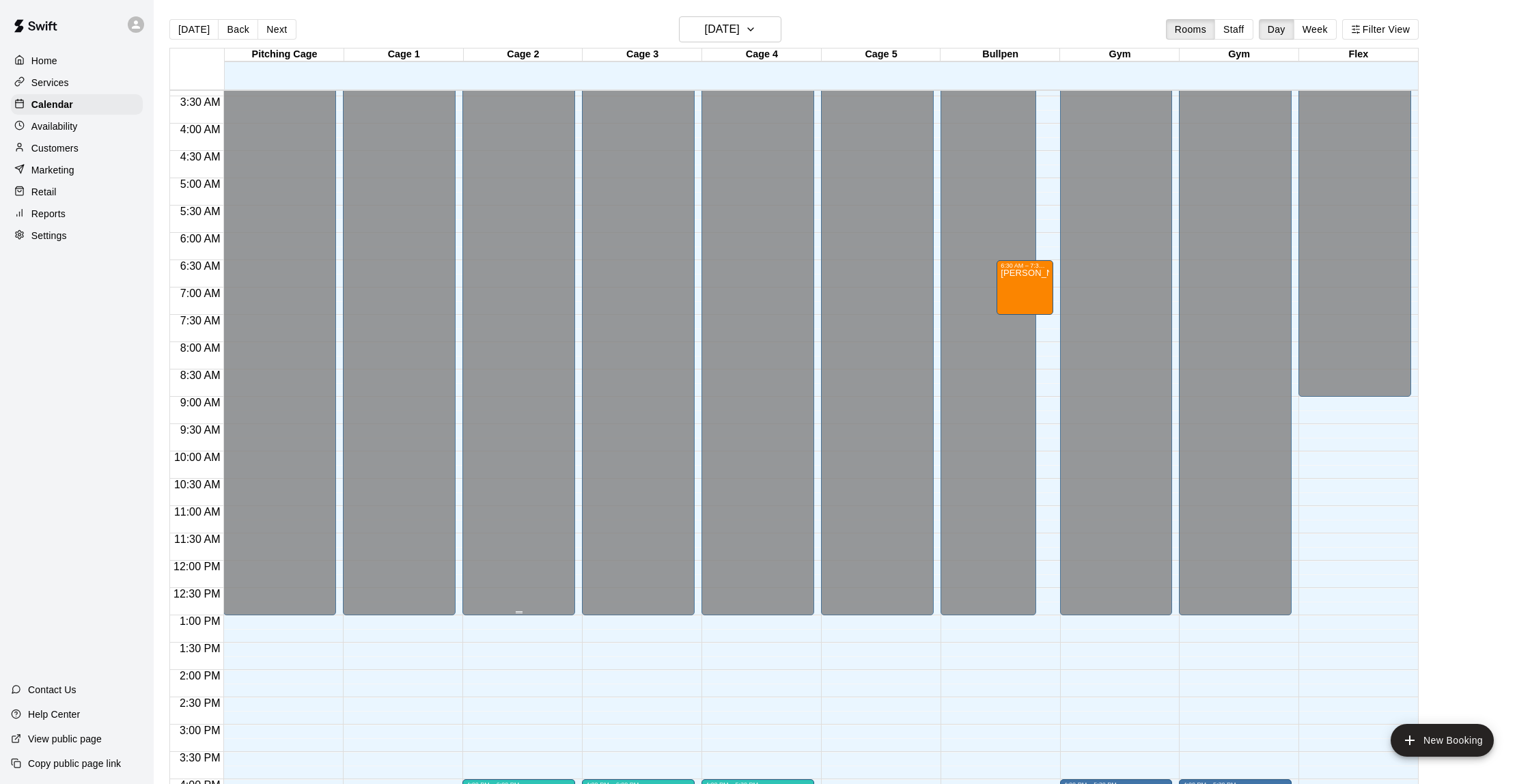
scroll to position [182, 0]
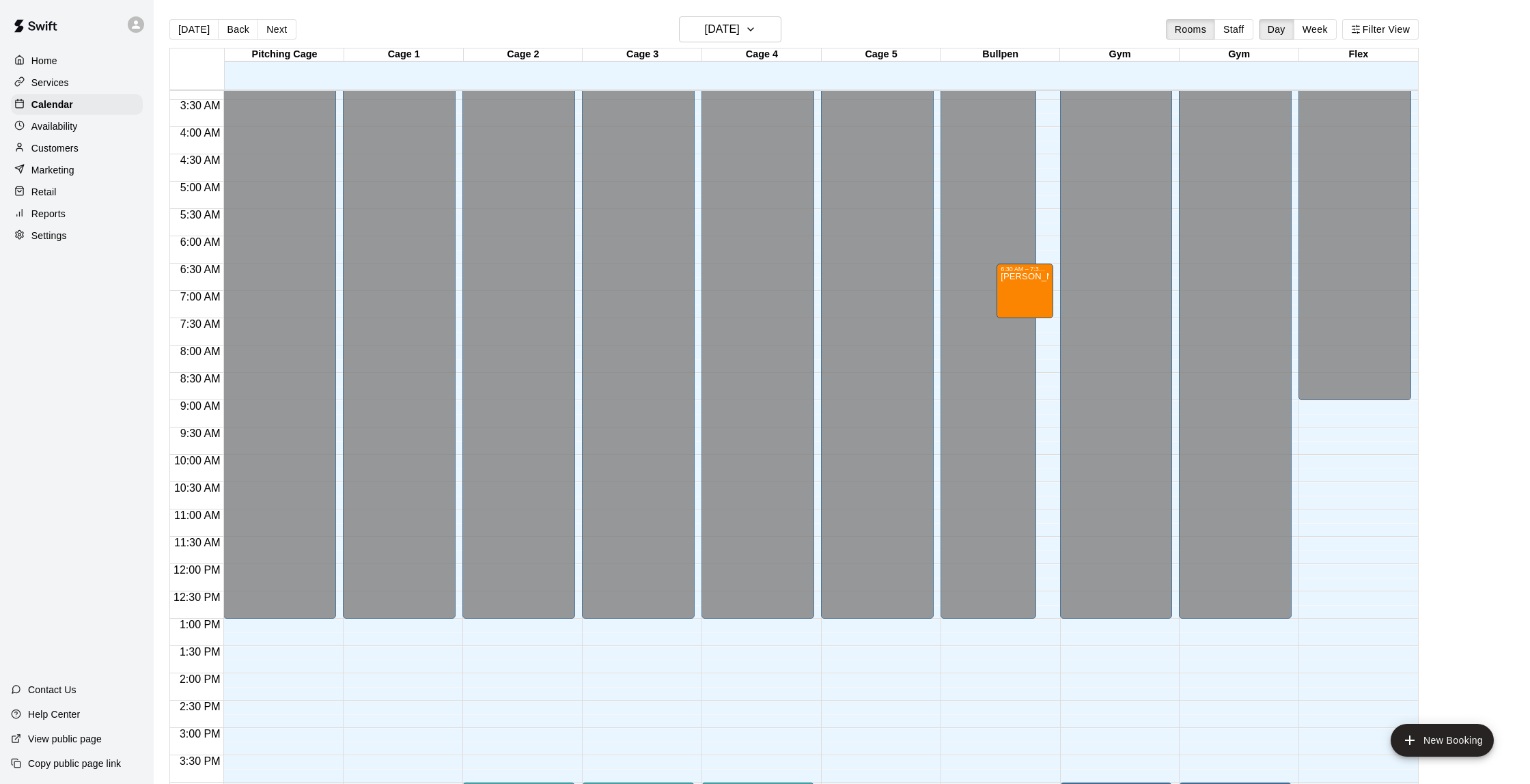
click at [51, 132] on p "Availability" at bounding box center [55, 126] width 46 height 14
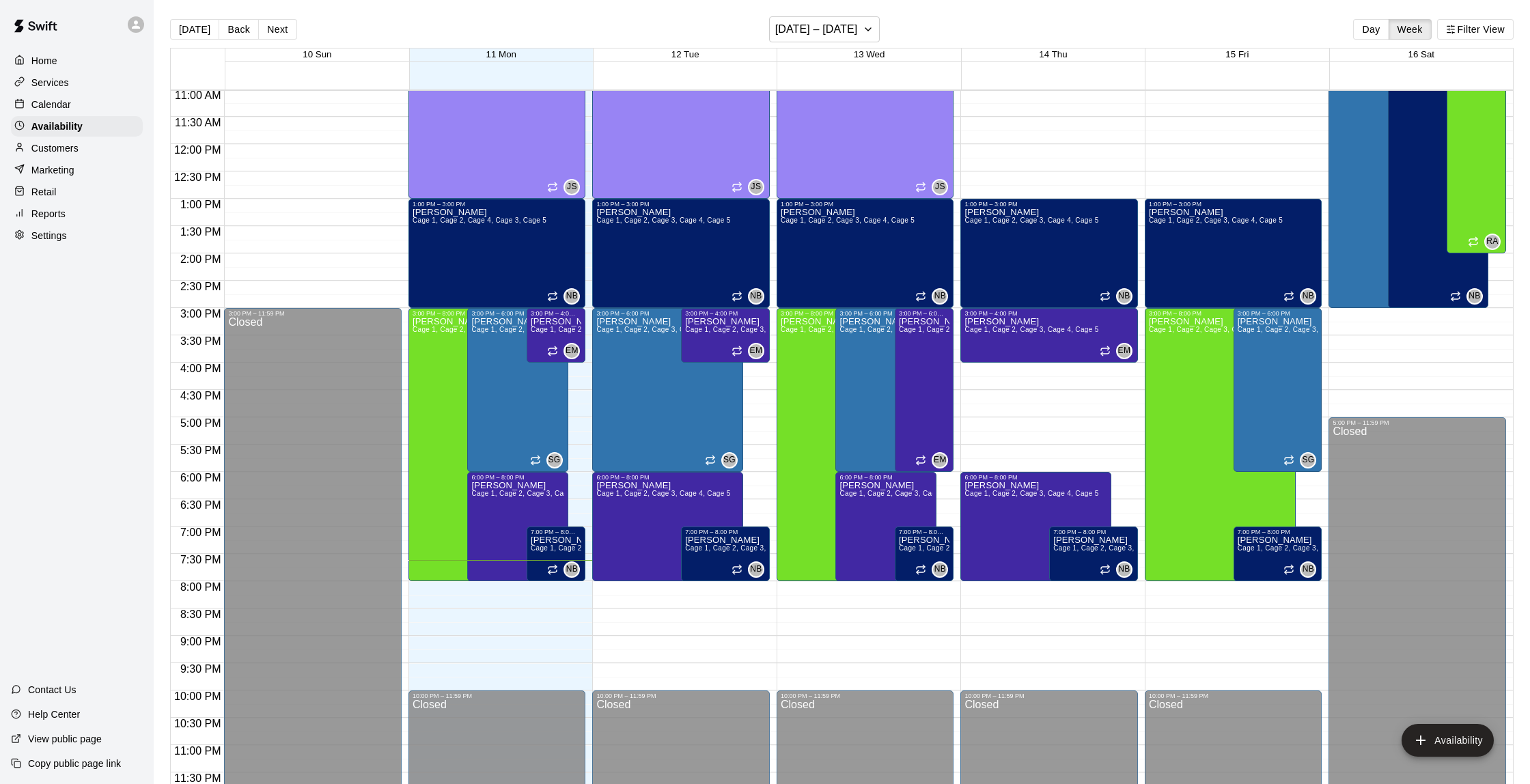
scroll to position [1, 0]
click at [72, 139] on div "Customers" at bounding box center [76, 148] width 132 height 20
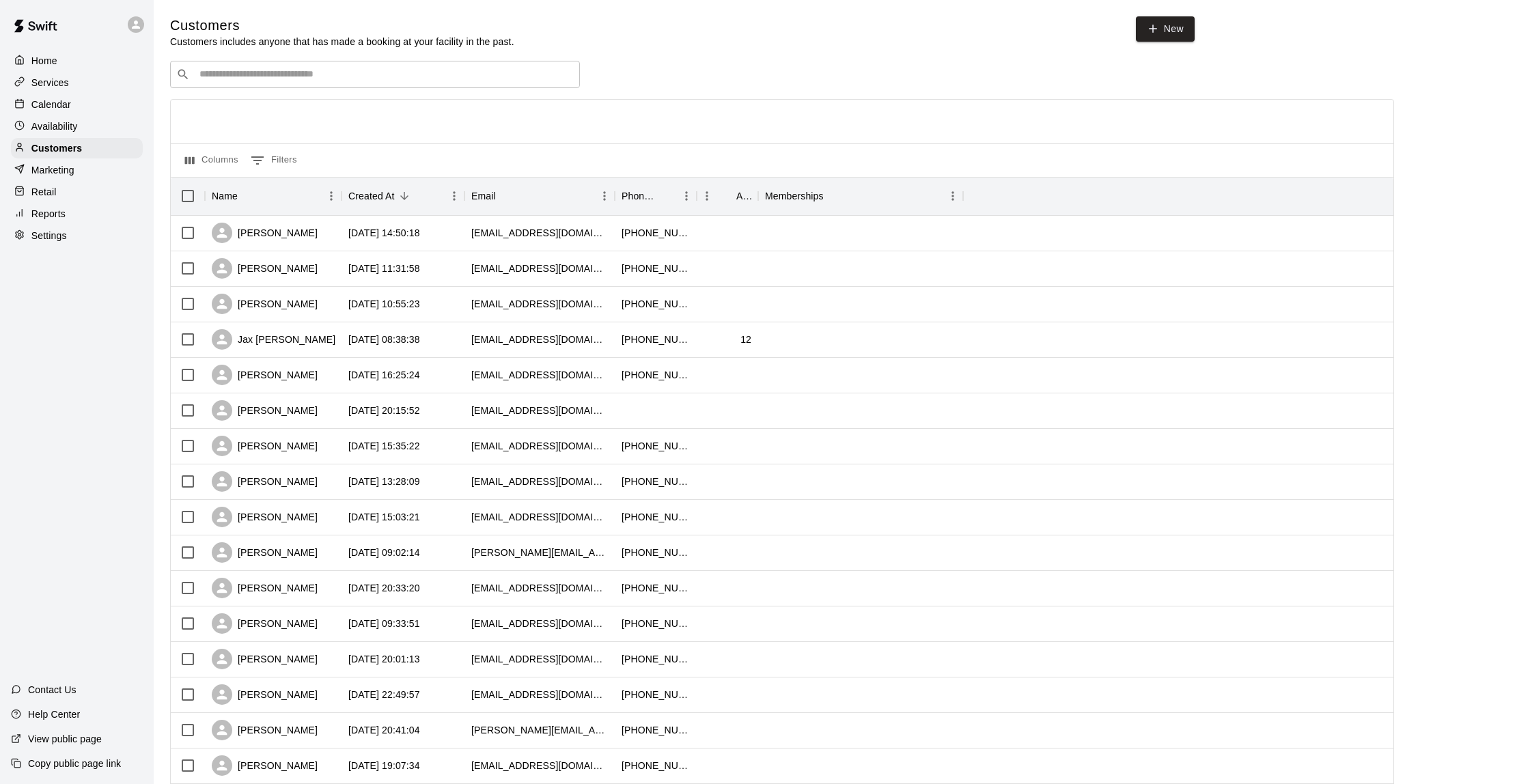
click at [64, 107] on p "Calendar" at bounding box center [51, 104] width 40 height 14
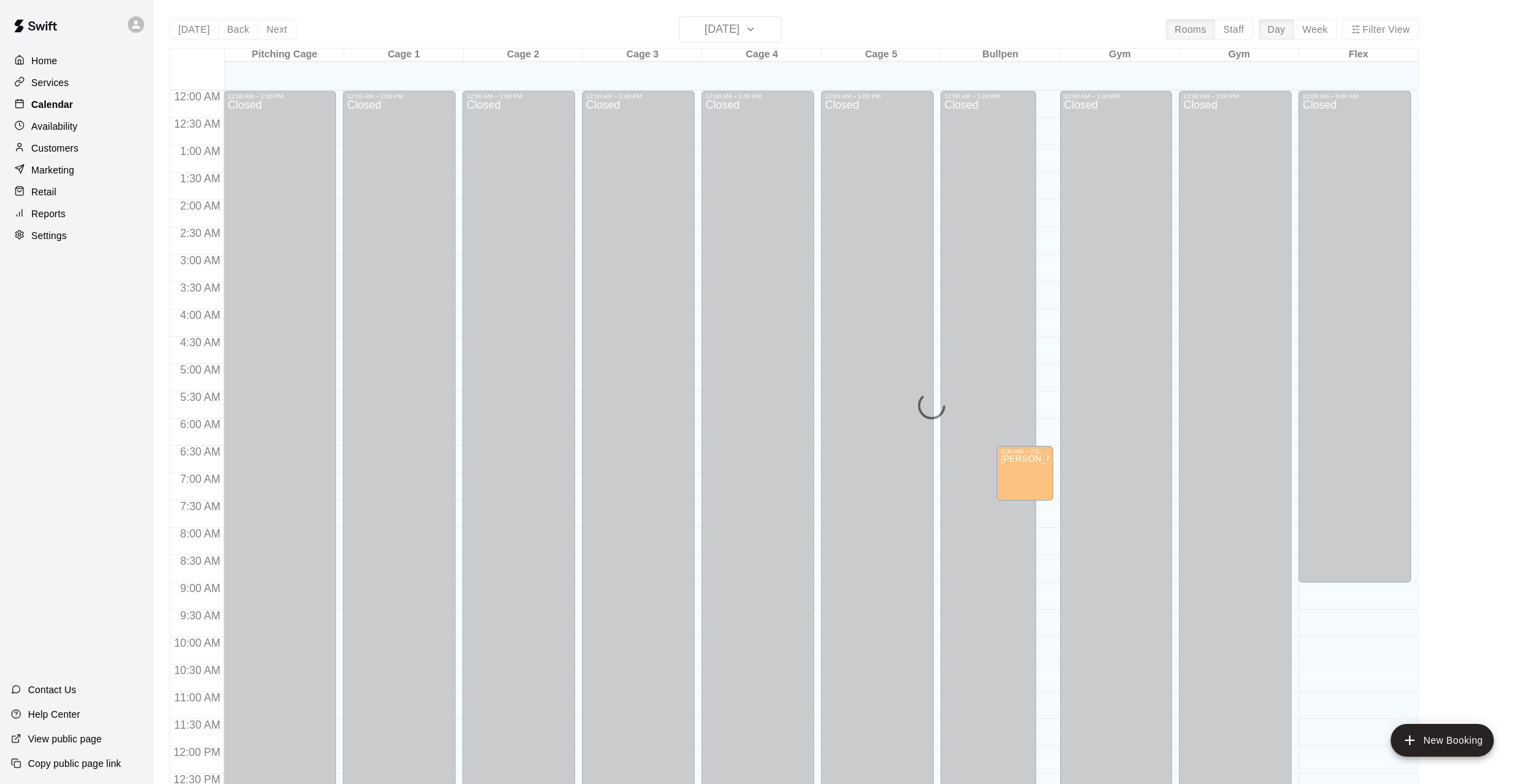
scroll to position [562, 0]
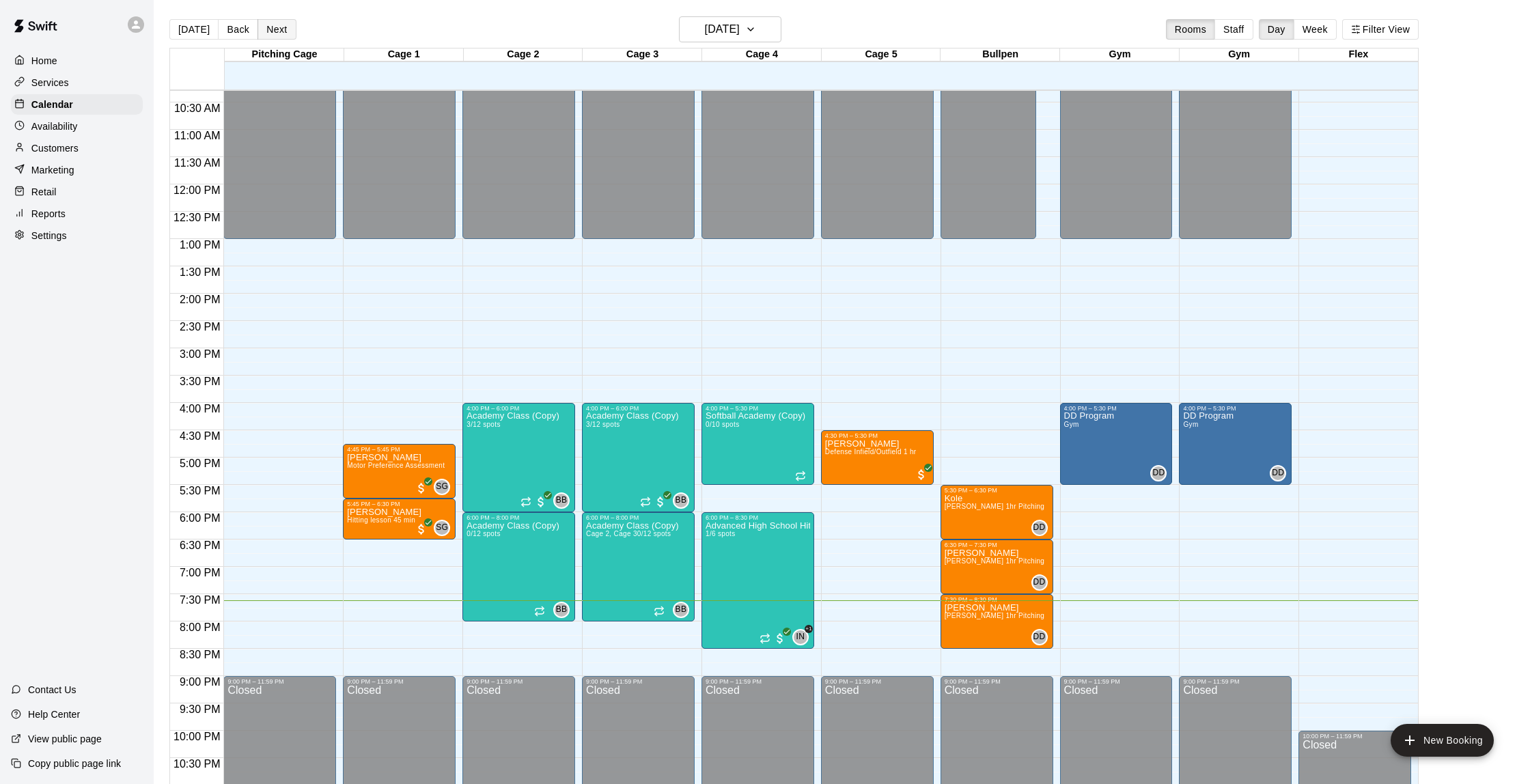
click at [260, 33] on button "Next" at bounding box center [277, 29] width 39 height 20
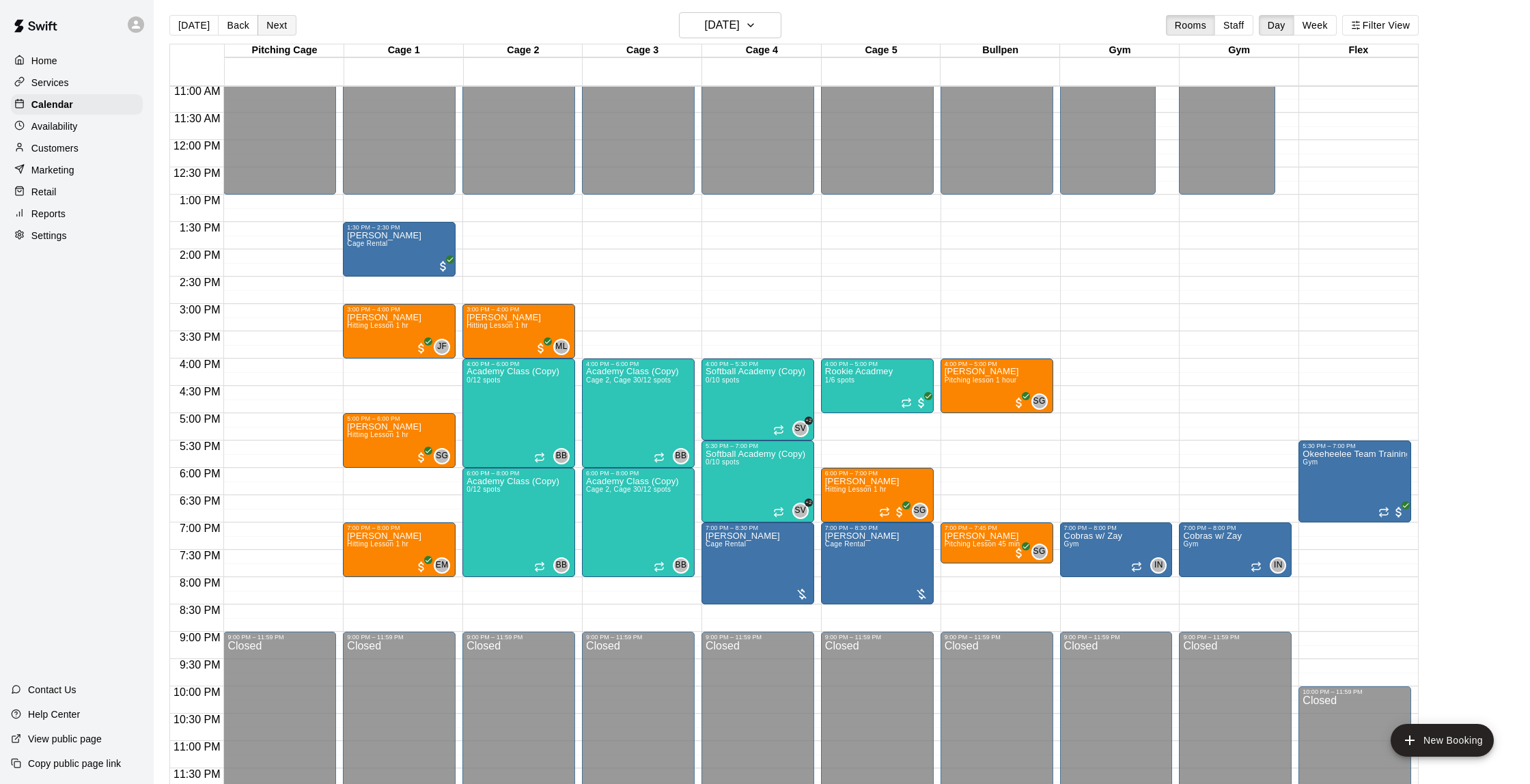
scroll to position [4, 1]
click at [284, 27] on button "Next" at bounding box center [277, 25] width 39 height 20
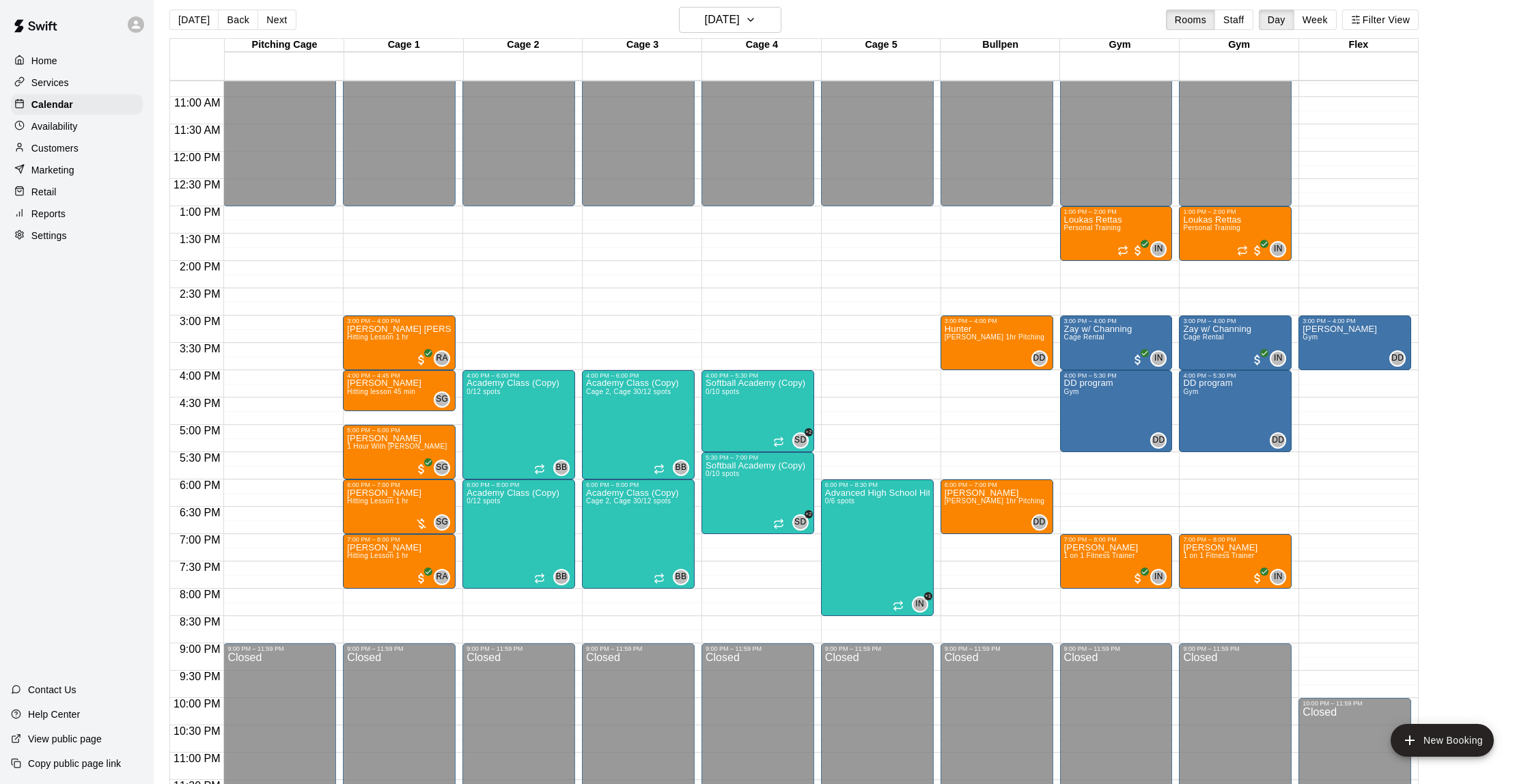
scroll to position [586, 0]
drag, startPoint x: 1309, startPoint y: 375, endPoint x: 1311, endPoint y: 407, distance: 32.1
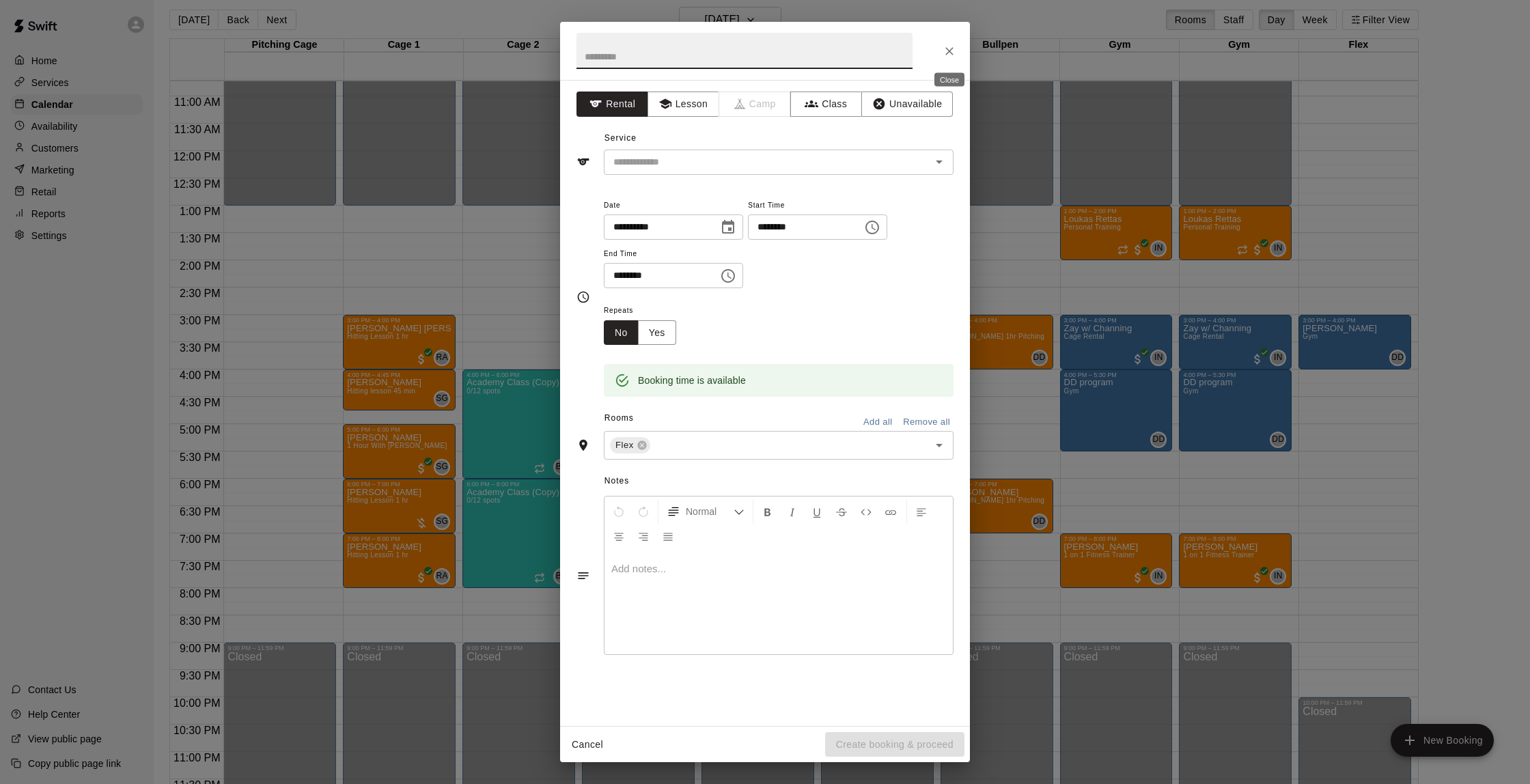
click at [940, 53] on button "Close" at bounding box center [949, 50] width 24 height 24
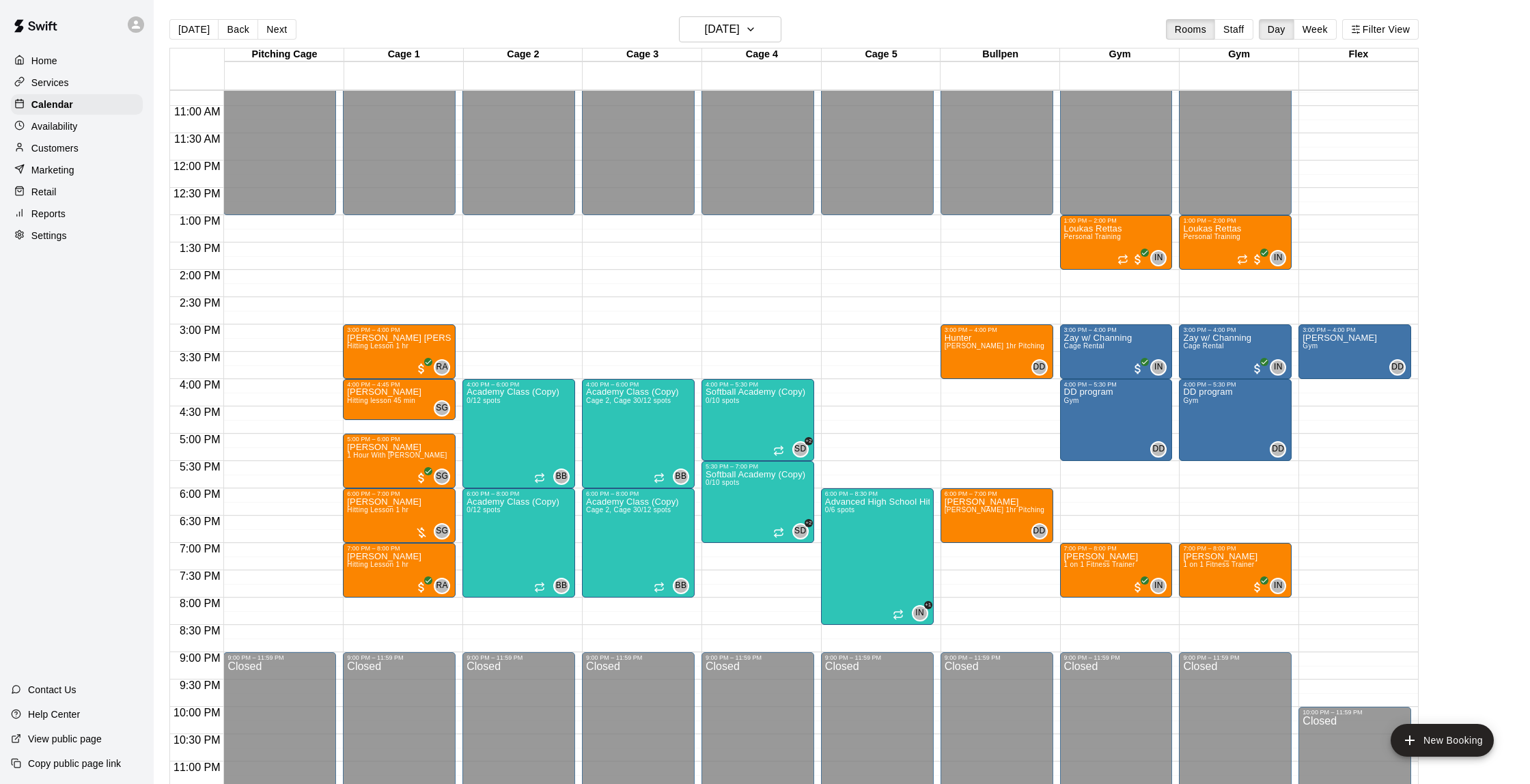
scroll to position [0, 0]
drag, startPoint x: 1314, startPoint y: 439, endPoint x: 1316, endPoint y: 483, distance: 44.0
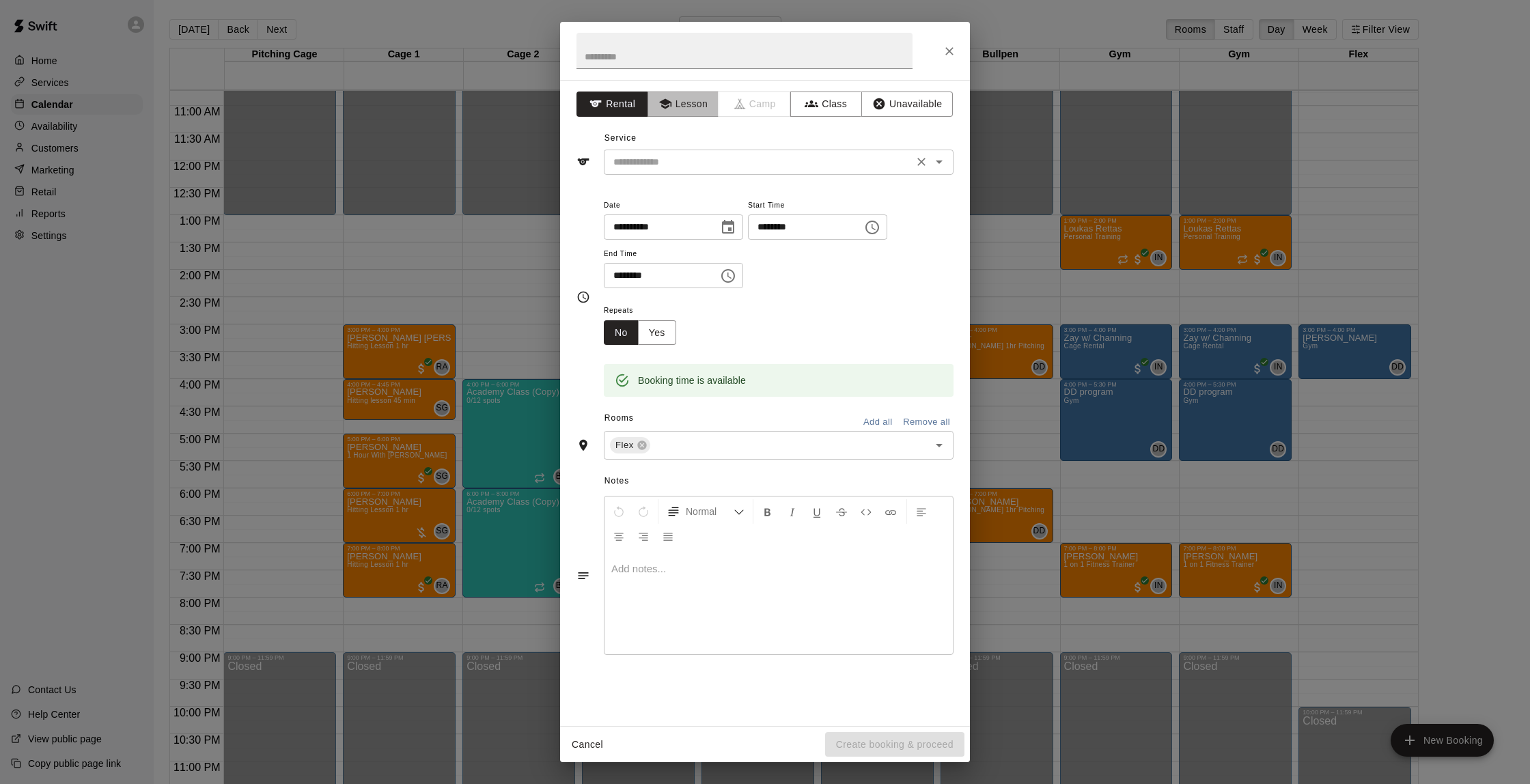
drag, startPoint x: 680, startPoint y: 104, endPoint x: 679, endPoint y: 155, distance: 51.0
click at [680, 104] on button "Lesson" at bounding box center [683, 104] width 71 height 25
click at [680, 158] on input "text" at bounding box center [758, 162] width 301 height 17
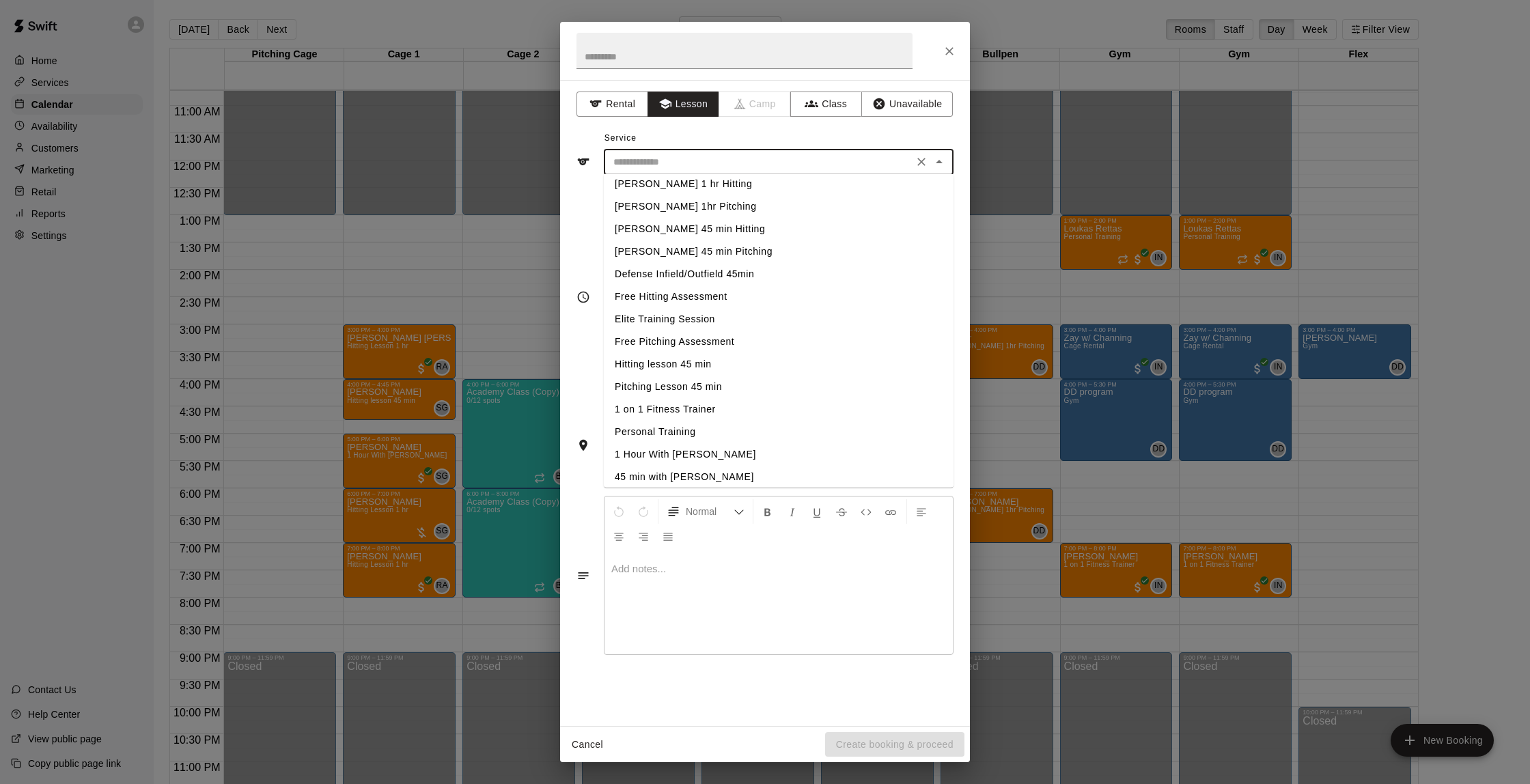
scroll to position [213, 0]
click at [694, 401] on li "1 on 1 Fitness Trainer" at bounding box center [779, 406] width 350 height 22
type input "**********"
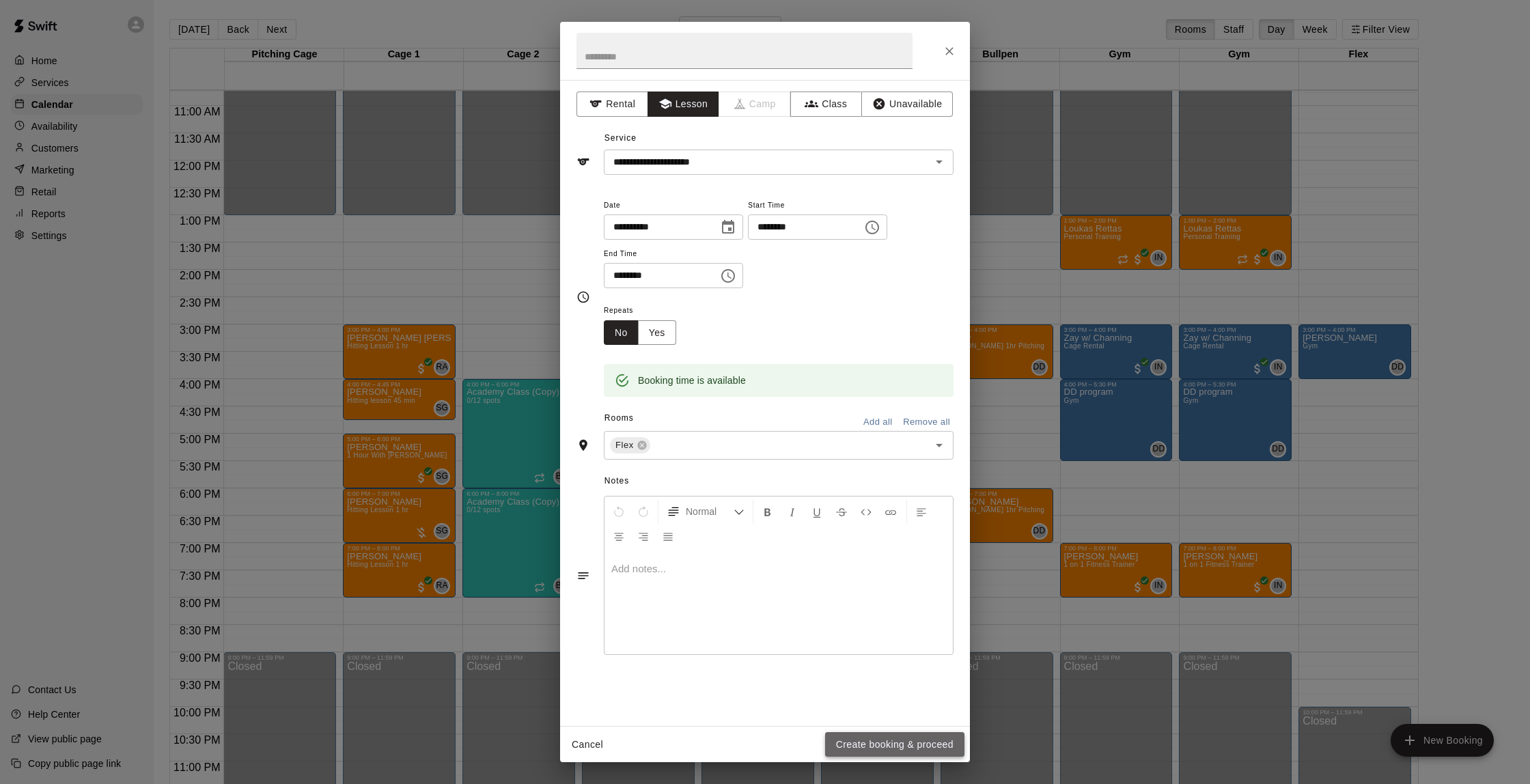
click at [897, 743] on button "Create booking & proceed" at bounding box center [894, 744] width 139 height 25
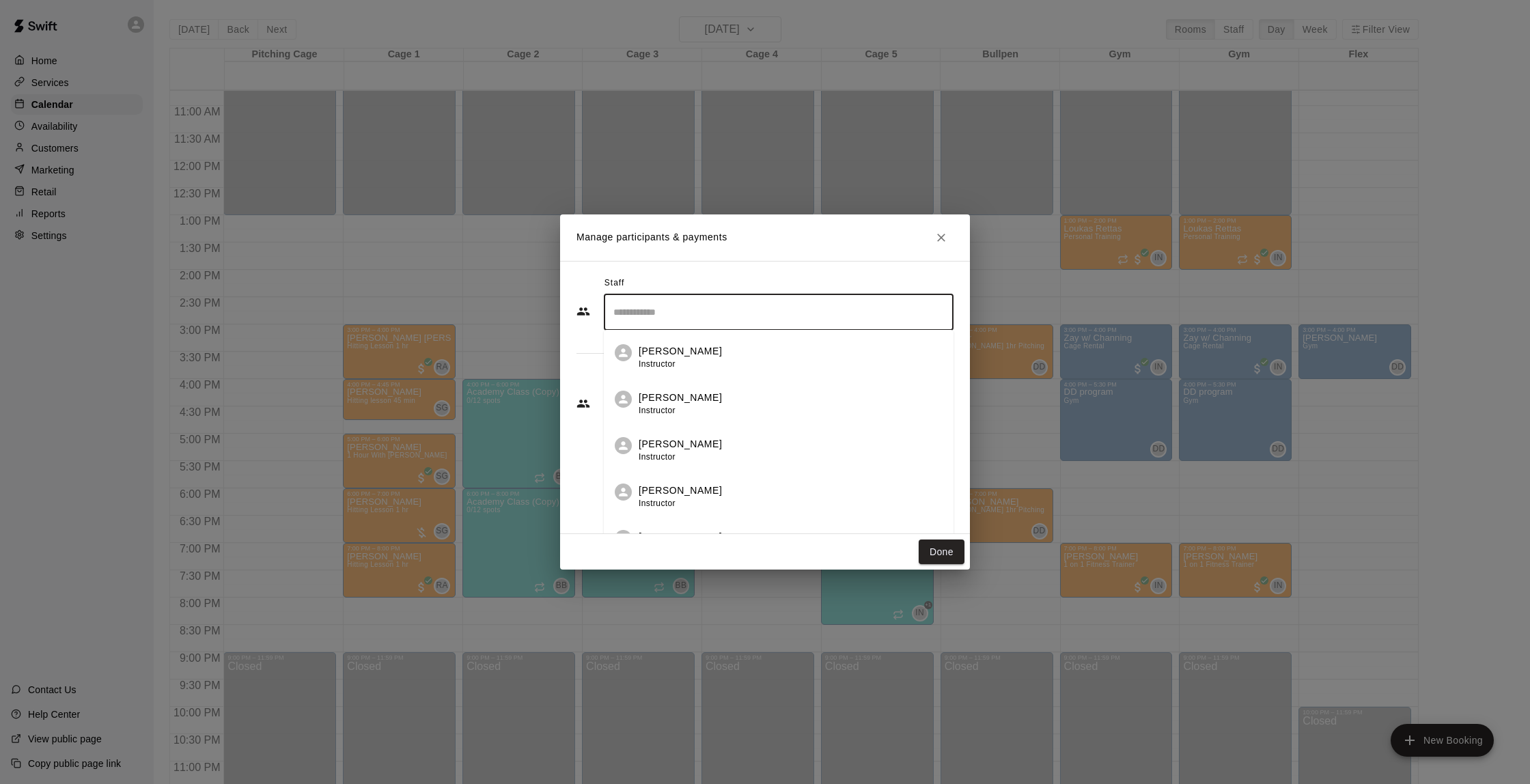
click at [696, 311] on input "Search staff" at bounding box center [779, 312] width 337 height 24
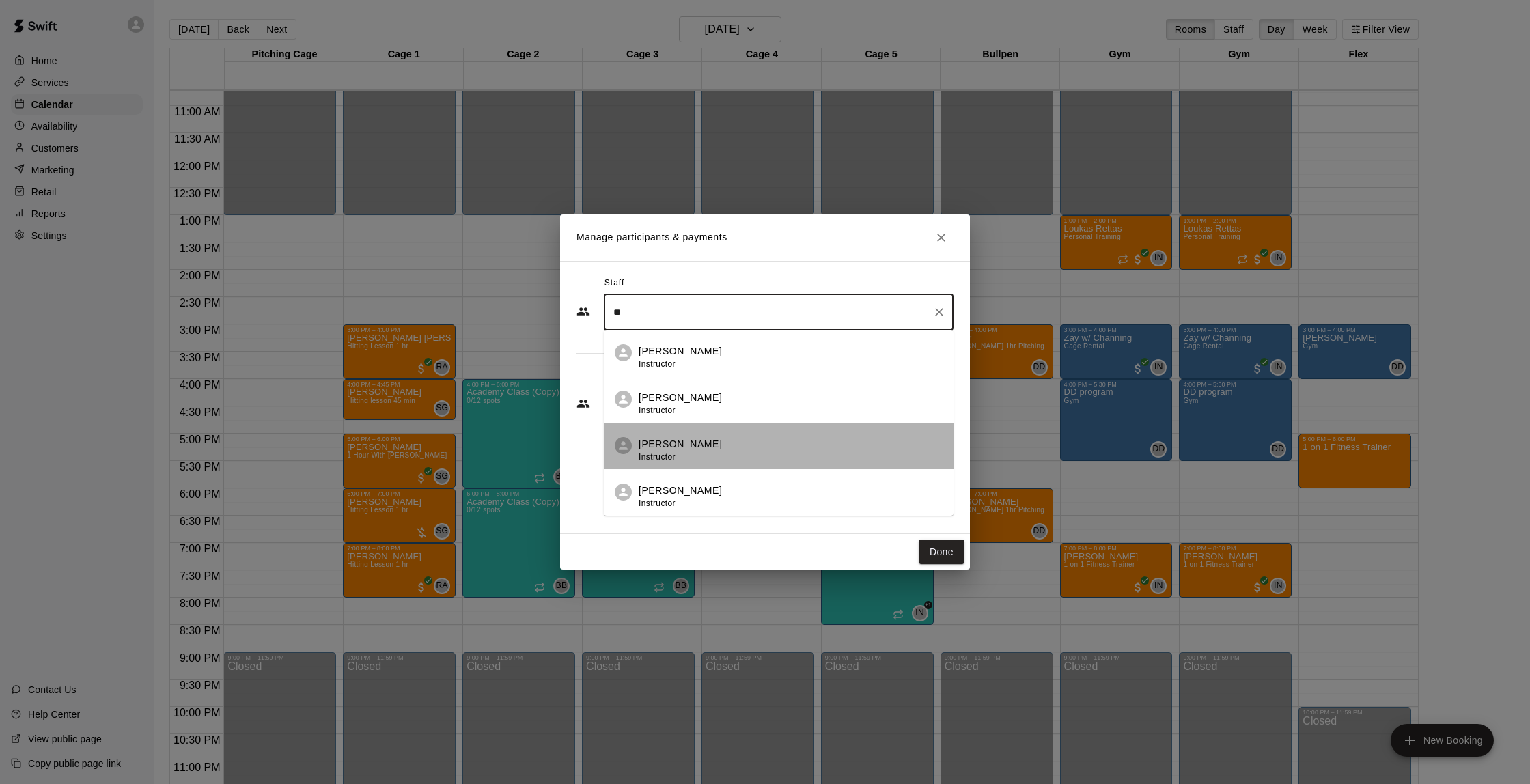
click at [675, 458] on span "Instructor" at bounding box center [657, 457] width 37 height 10
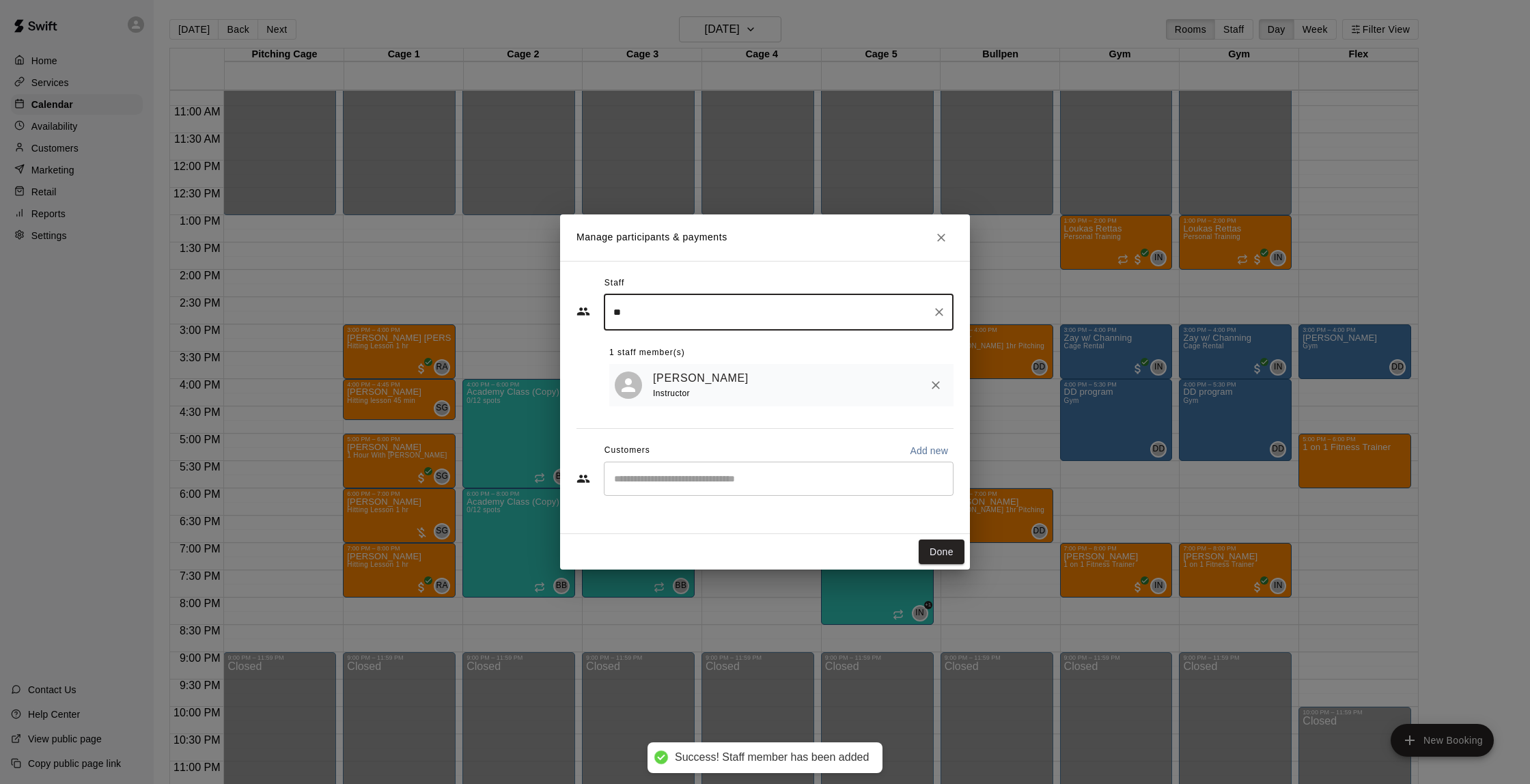
click at [716, 493] on div "​" at bounding box center [779, 478] width 350 height 34
type input "**"
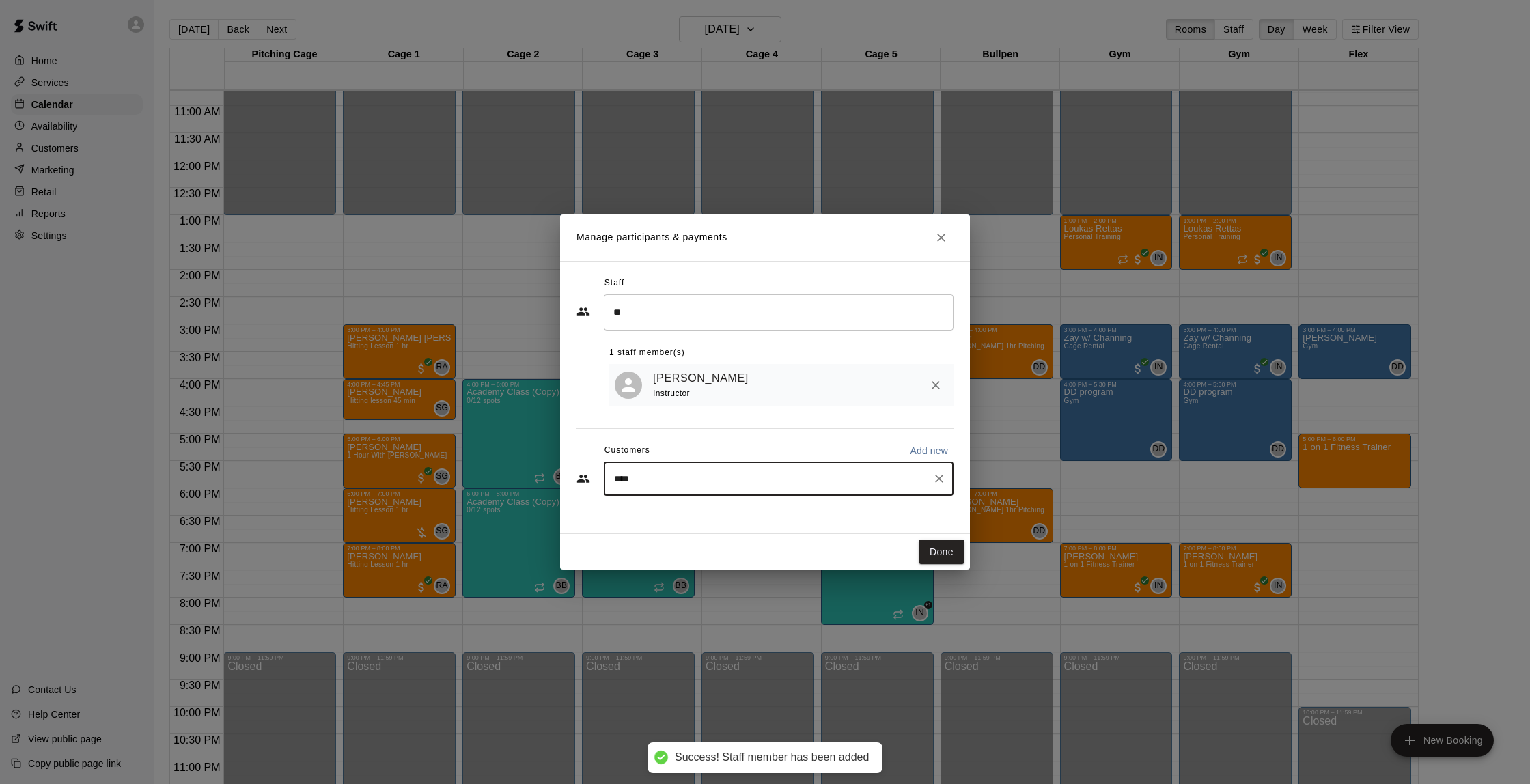
type input "*****"
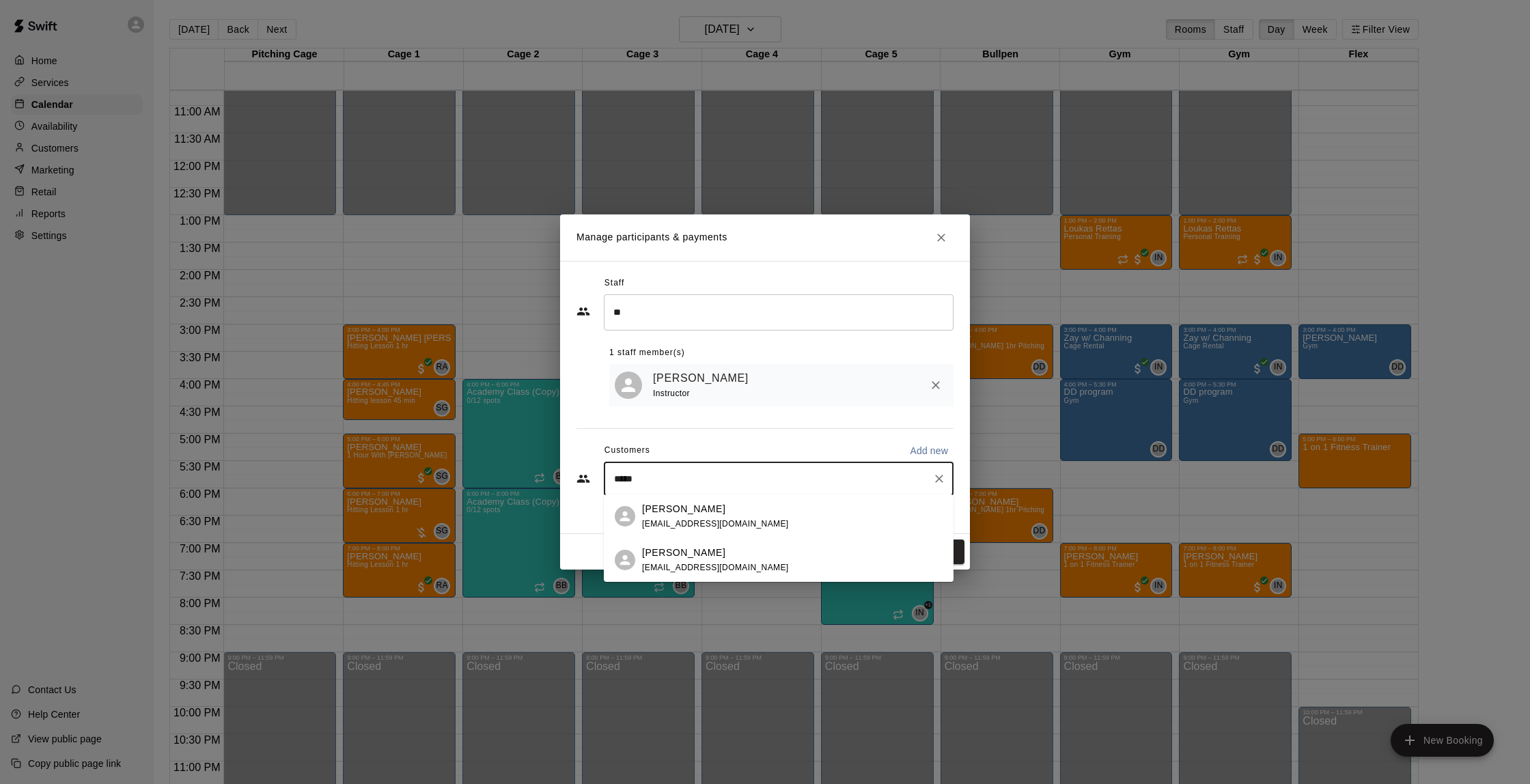
click at [707, 556] on div "[PERSON_NAME]" at bounding box center [716, 552] width 147 height 14
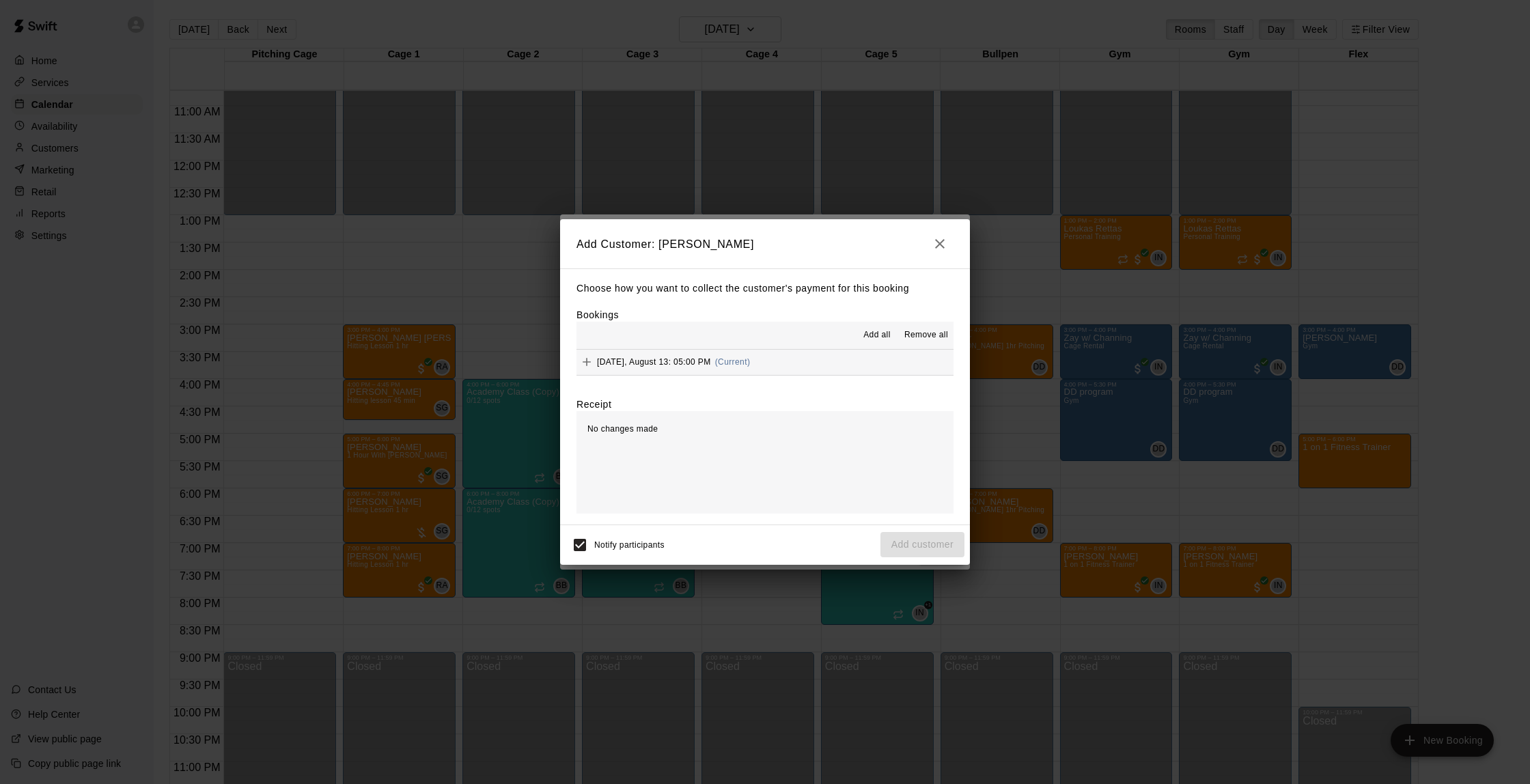
click at [783, 360] on button "[DATE], August 13: 05:00 PM (Current)" at bounding box center [765, 362] width 377 height 25
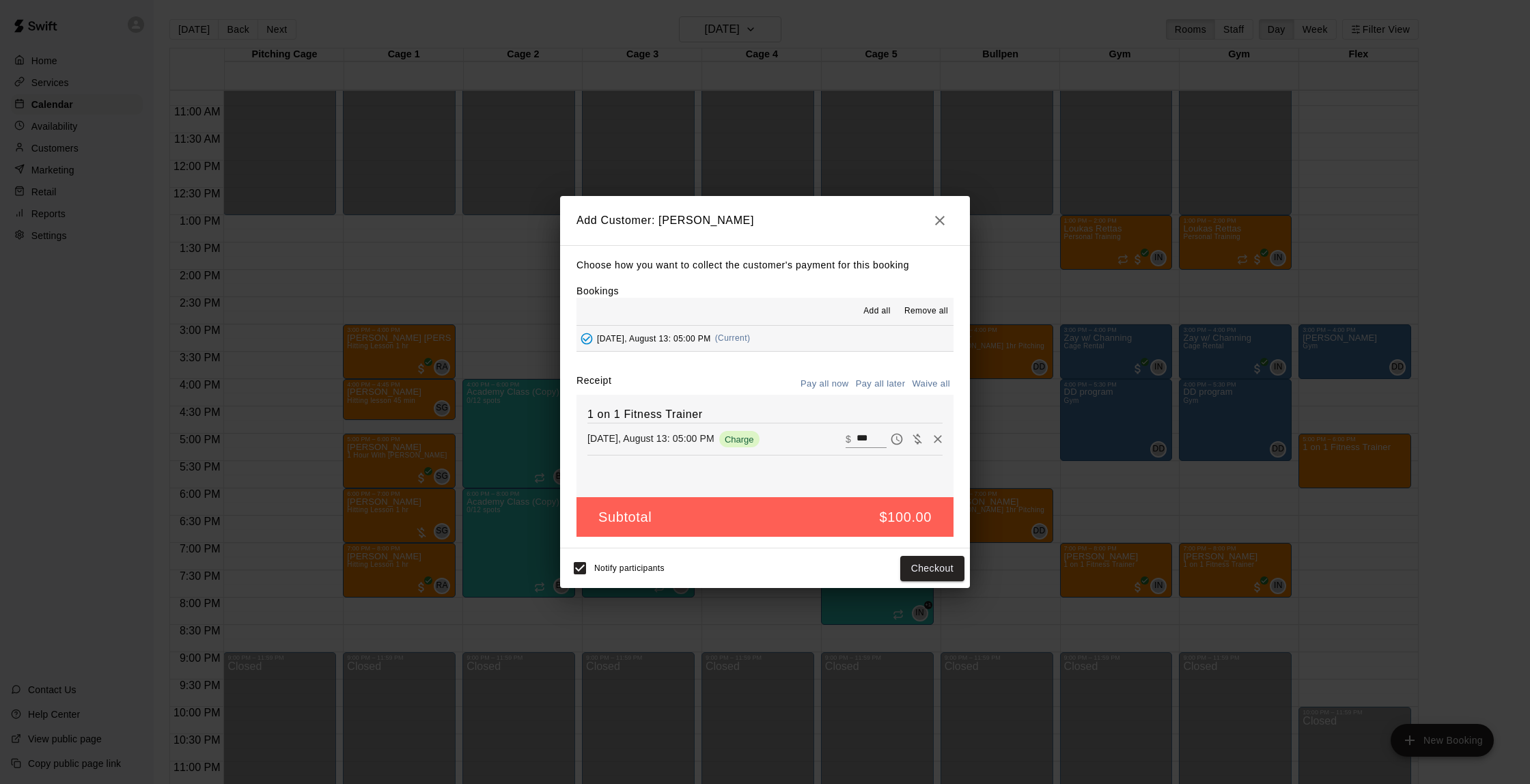
click at [926, 379] on button "Waive all" at bounding box center [931, 384] width 45 height 21
type input "*"
click at [928, 564] on button "Add customer" at bounding box center [922, 569] width 84 height 25
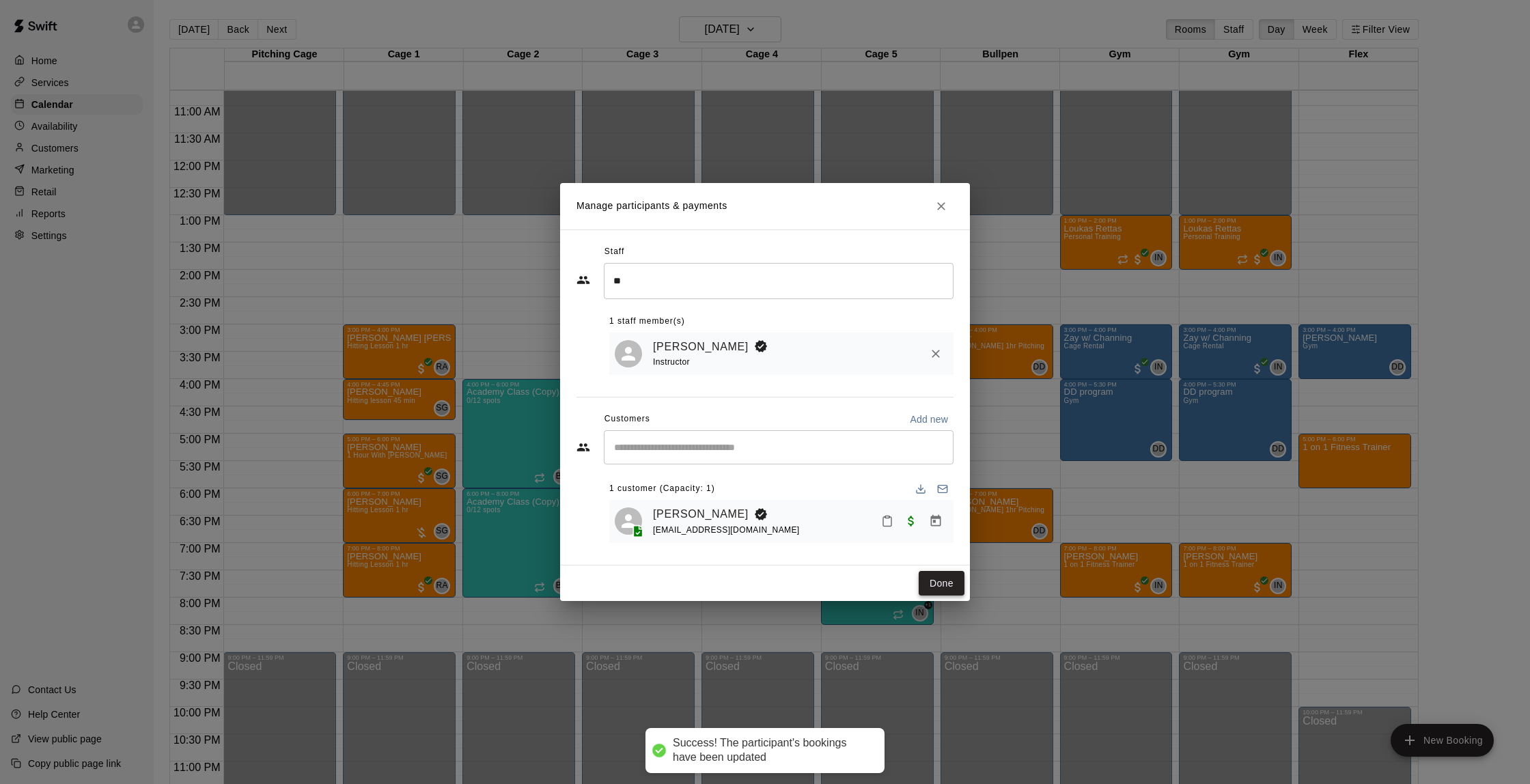
click at [940, 582] on button "Done" at bounding box center [941, 583] width 45 height 25
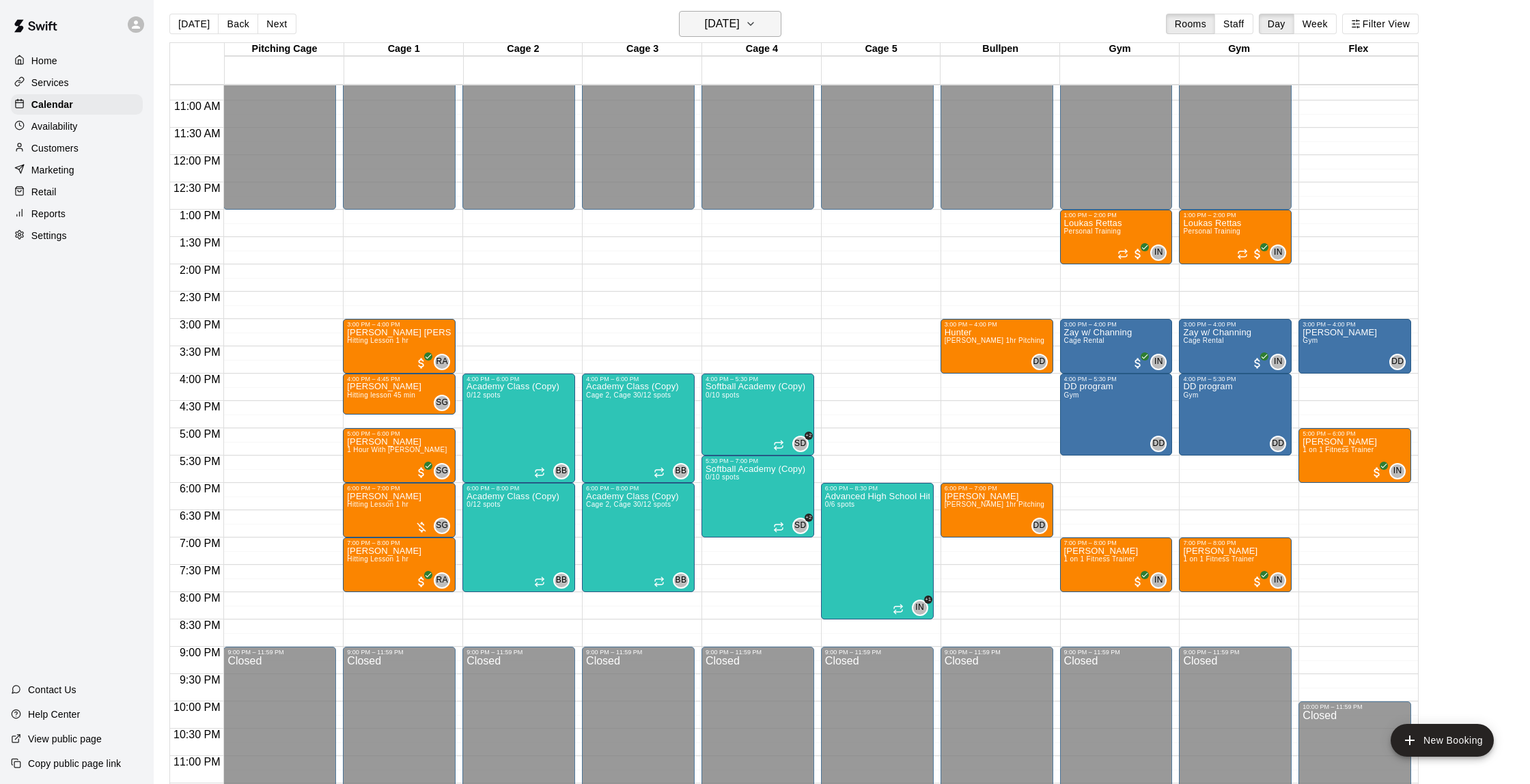
scroll to position [6, 0]
click at [282, 24] on button "Next" at bounding box center [277, 22] width 39 height 20
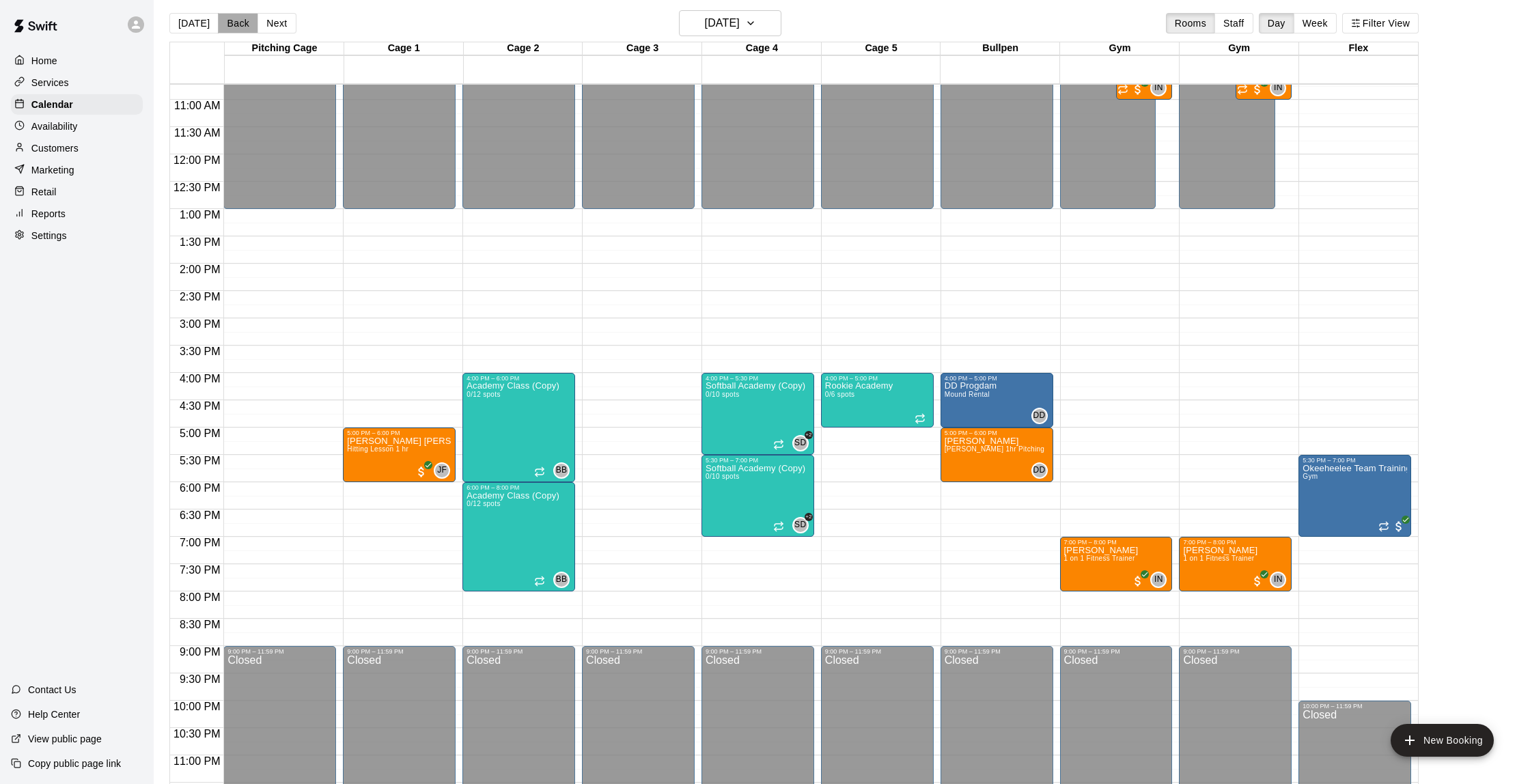
click at [246, 25] on button "Back" at bounding box center [239, 22] width 41 height 20
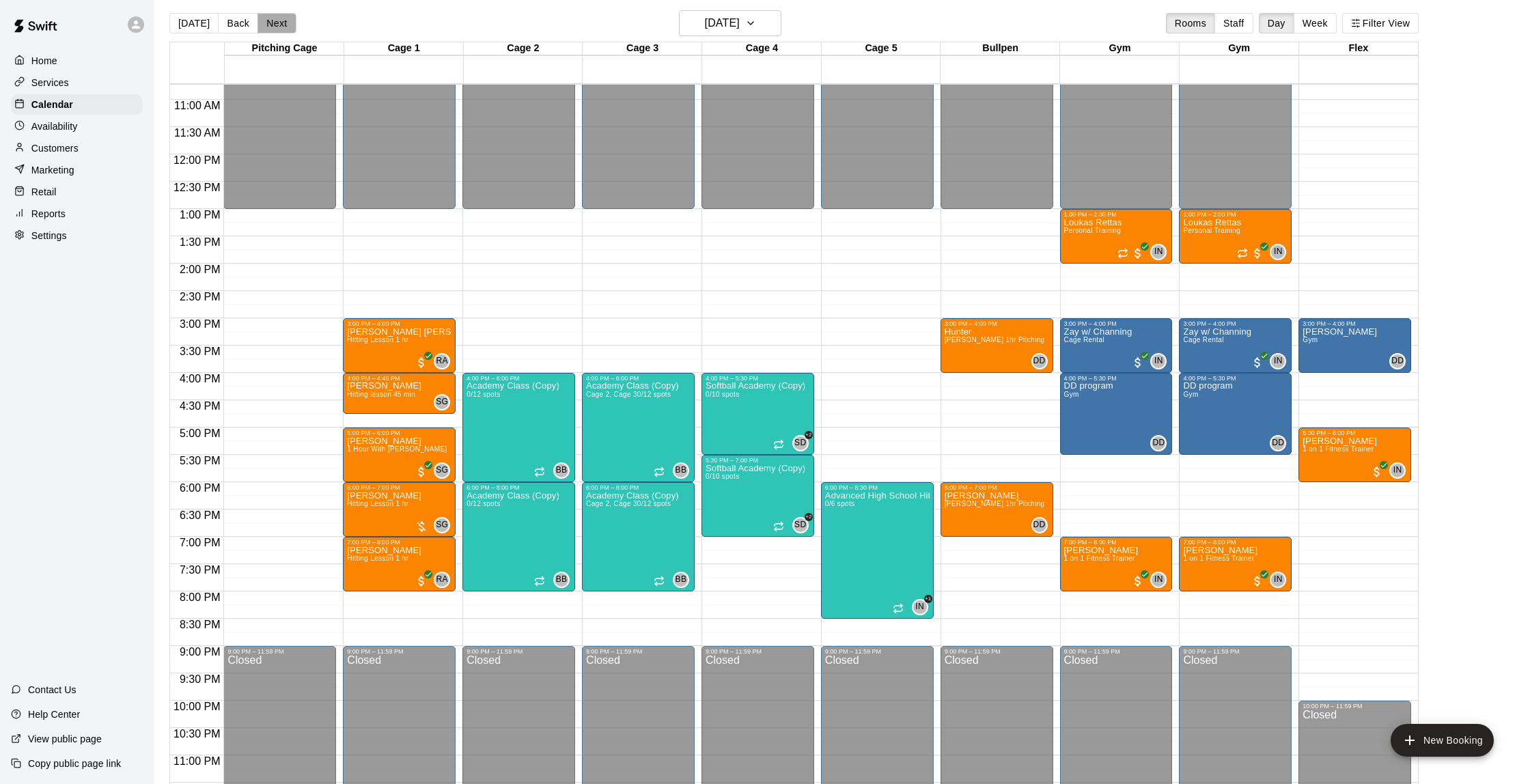
click at [266, 22] on button "Next" at bounding box center [277, 22] width 39 height 20
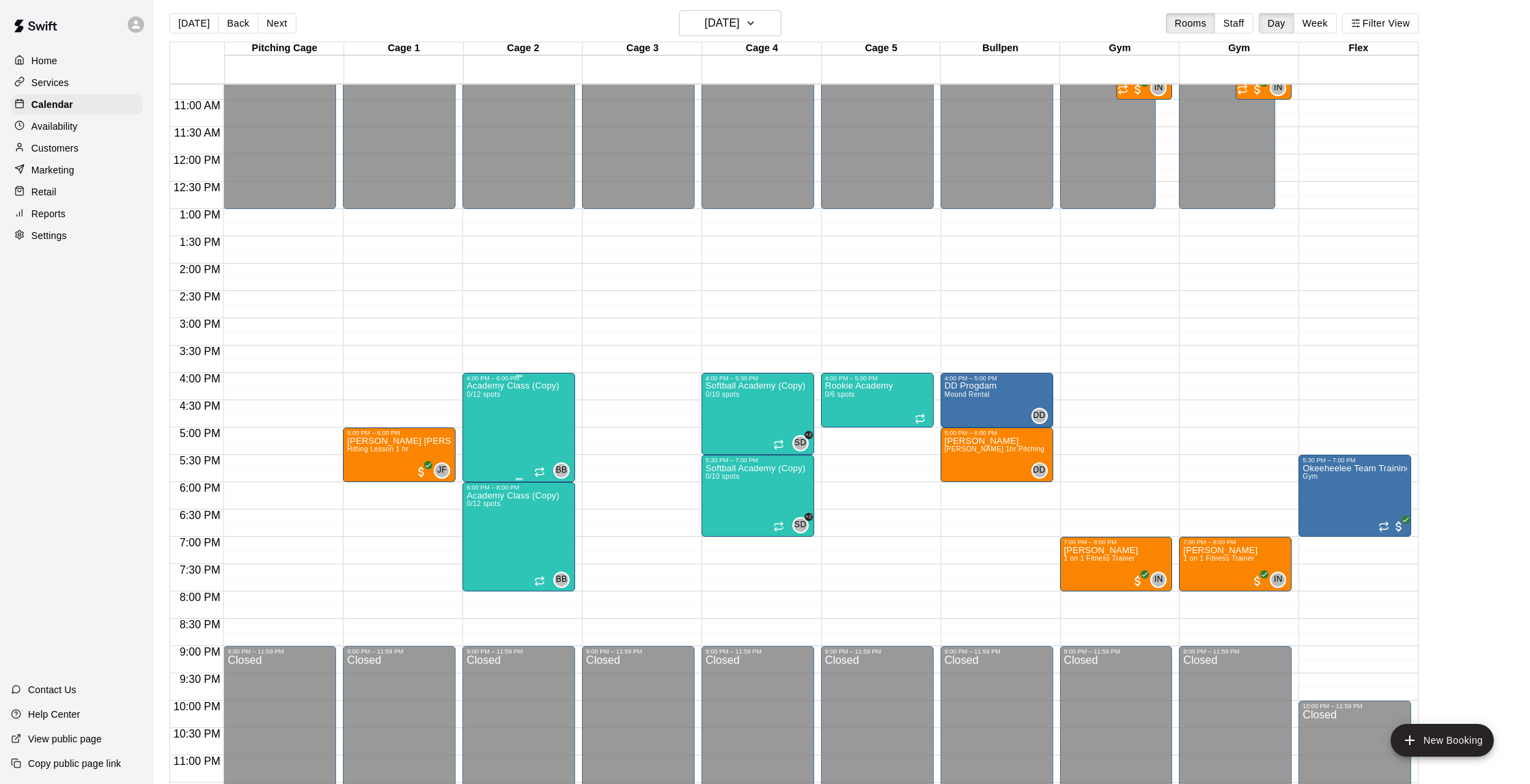
click at [541, 411] on div "Academy Class (Copy) 0/12 spots" at bounding box center [513, 773] width 93 height 784
click at [477, 400] on icon "edit" at bounding box center [481, 397] width 13 height 13
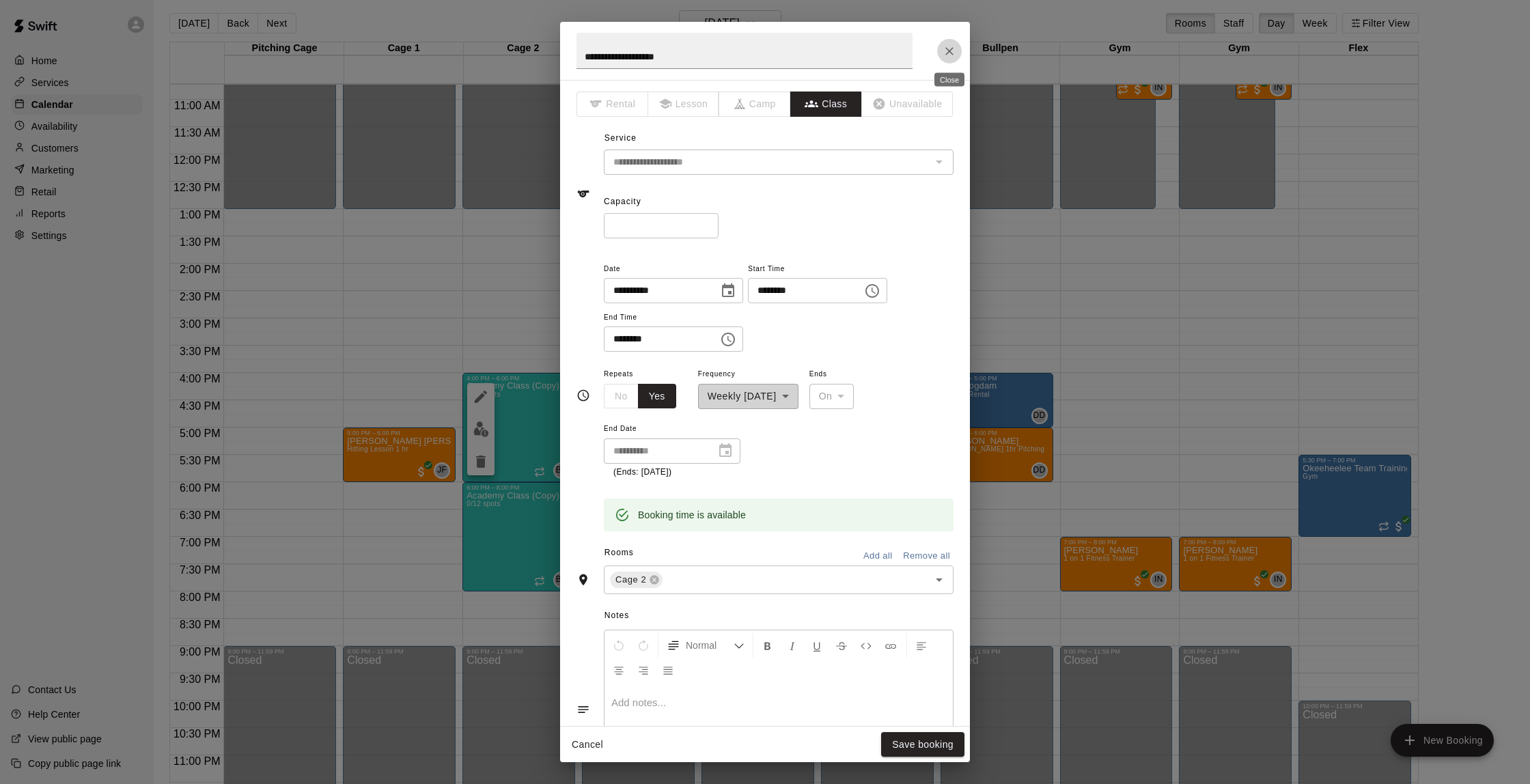
click at [951, 50] on icon "Close" at bounding box center [949, 51] width 14 height 14
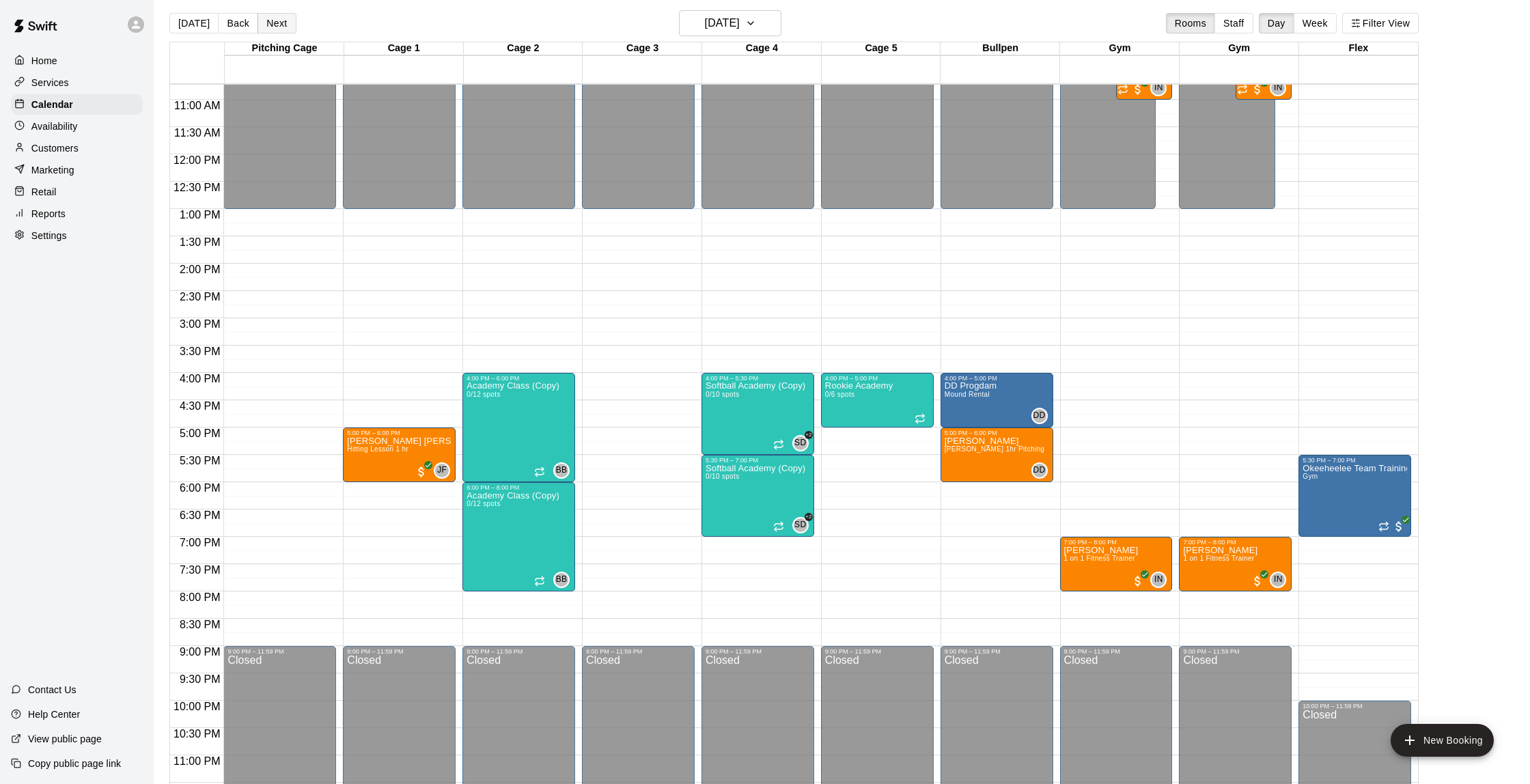
click at [277, 22] on button "Next" at bounding box center [277, 22] width 39 height 20
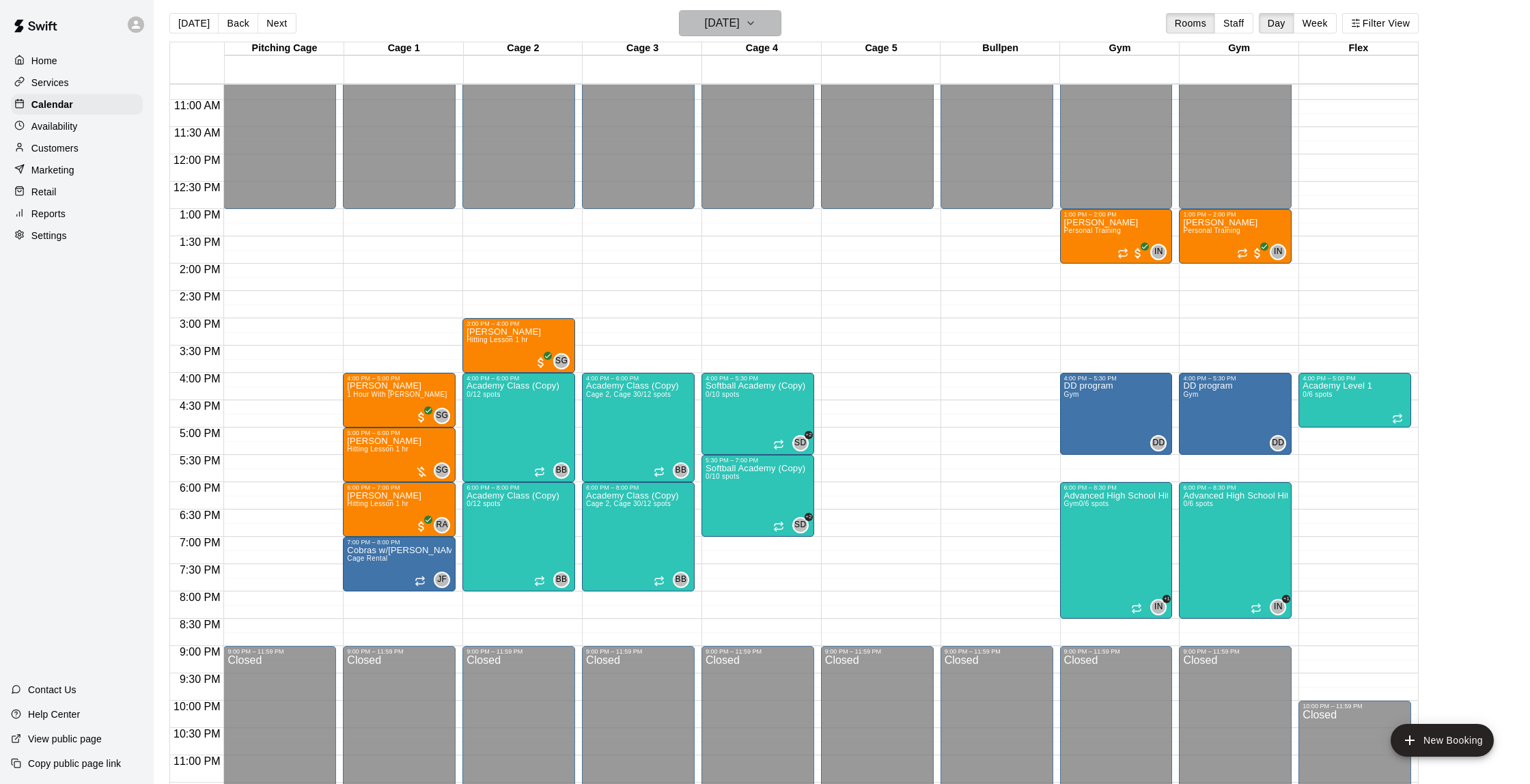
click at [715, 20] on h6 "[DATE]" at bounding box center [722, 23] width 35 height 19
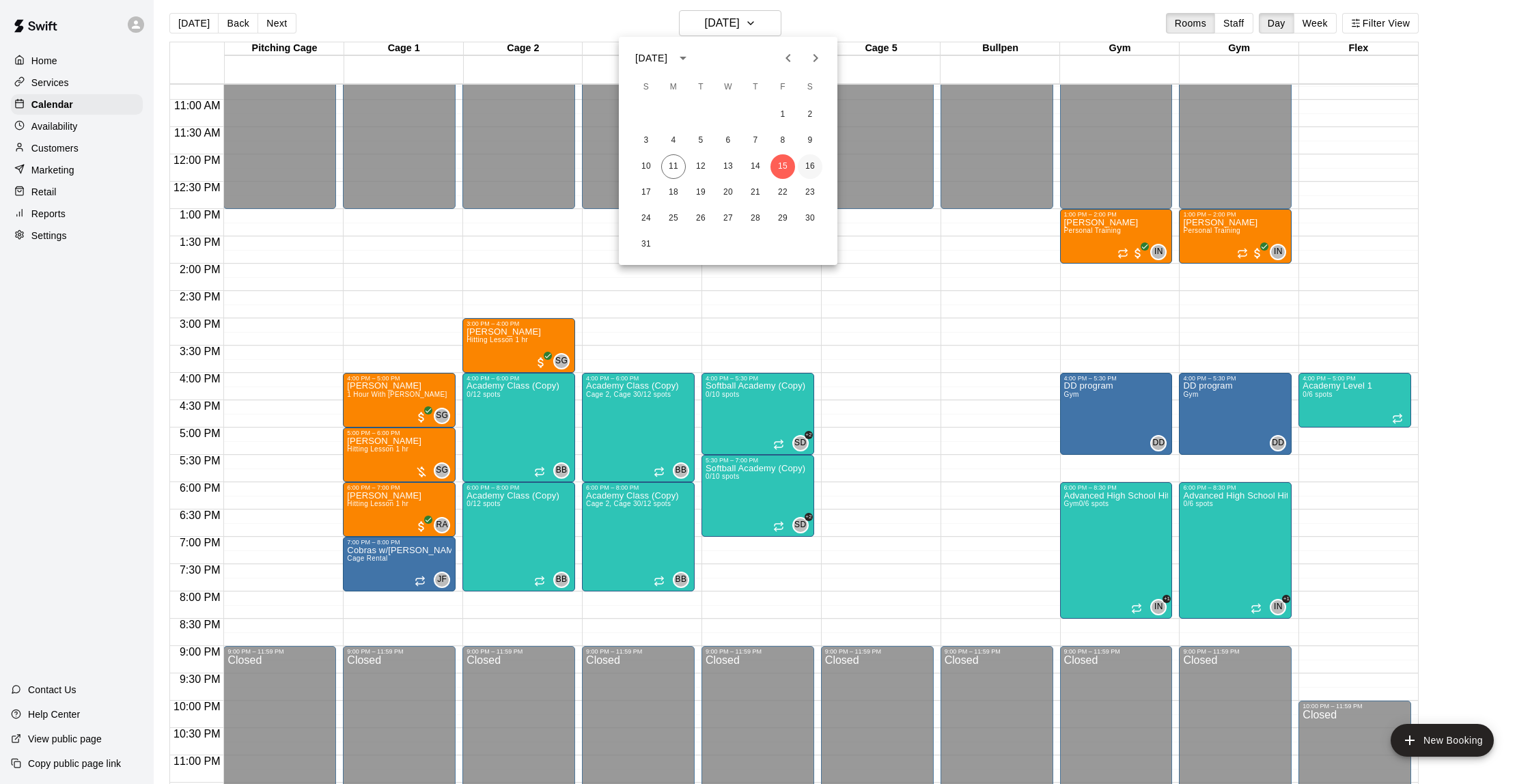
click at [813, 165] on button "16" at bounding box center [809, 166] width 24 height 24
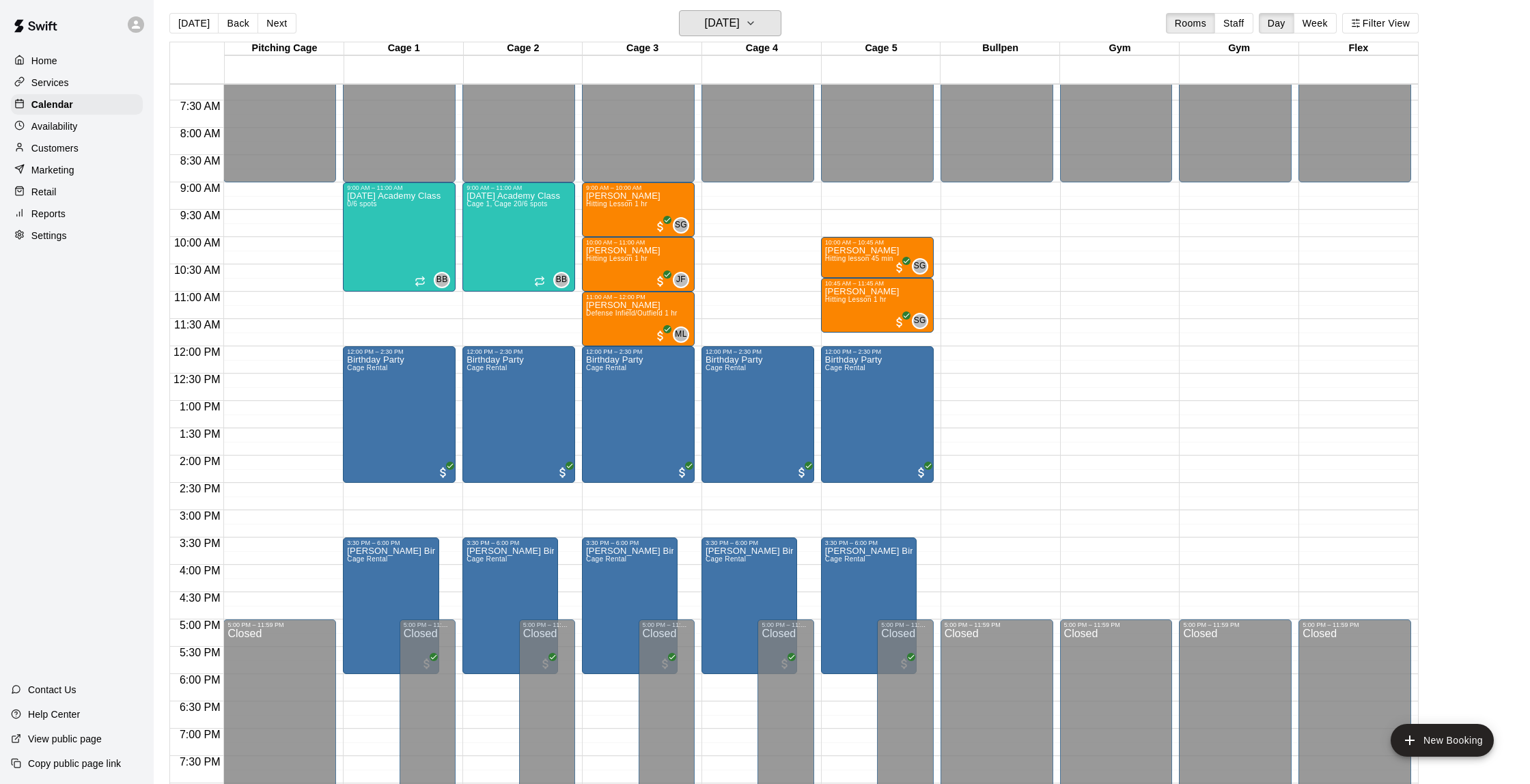
scroll to position [393, 0]
click at [263, 23] on button "Next" at bounding box center [277, 22] width 39 height 20
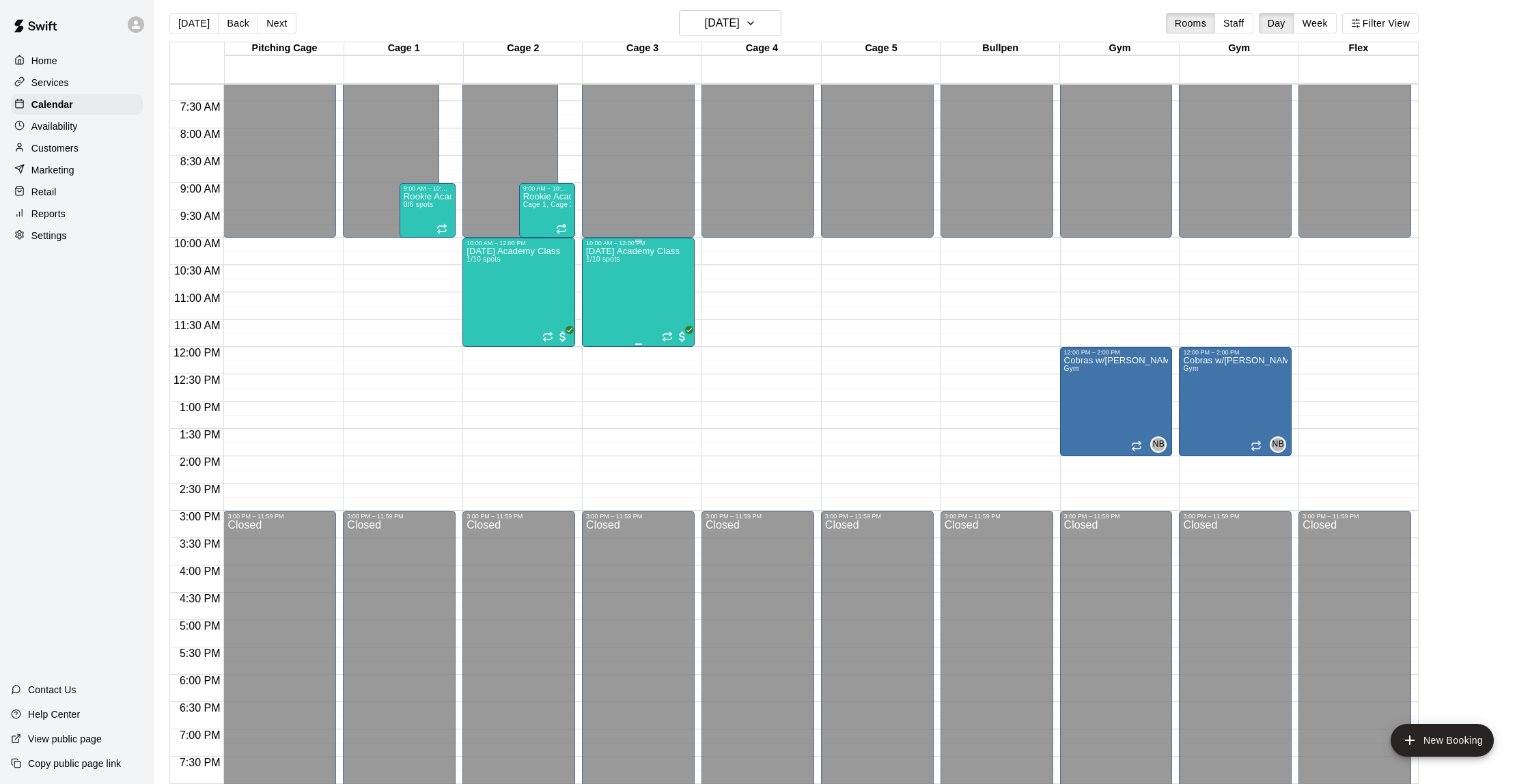
click at [650, 296] on div "[DATE] Academy Class 1/10 spots" at bounding box center [633, 638] width 94 height 784
click at [590, 287] on button "edit" at bounding box center [601, 294] width 27 height 27
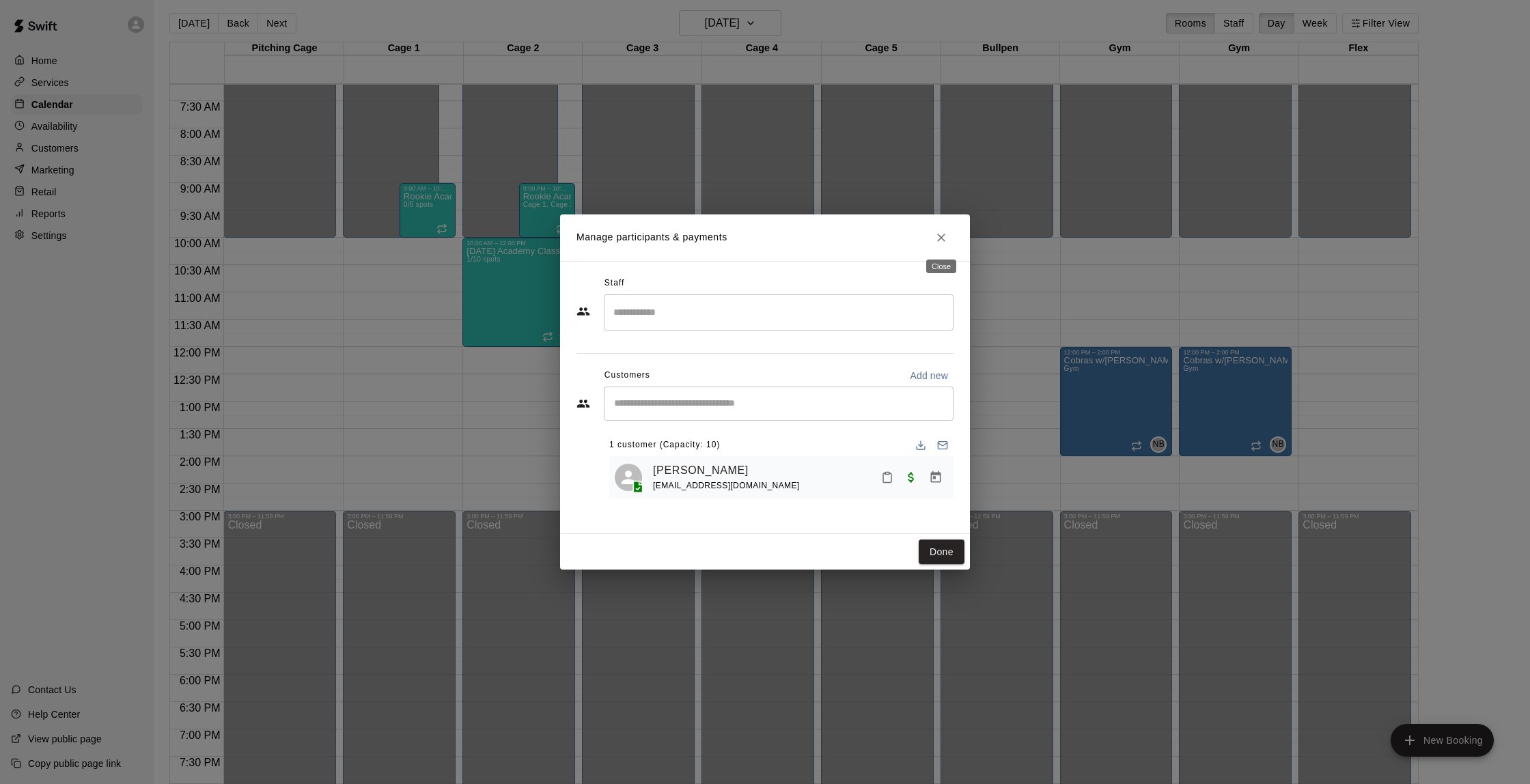
click at [937, 237] on icon "Close" at bounding box center [942, 238] width 14 height 14
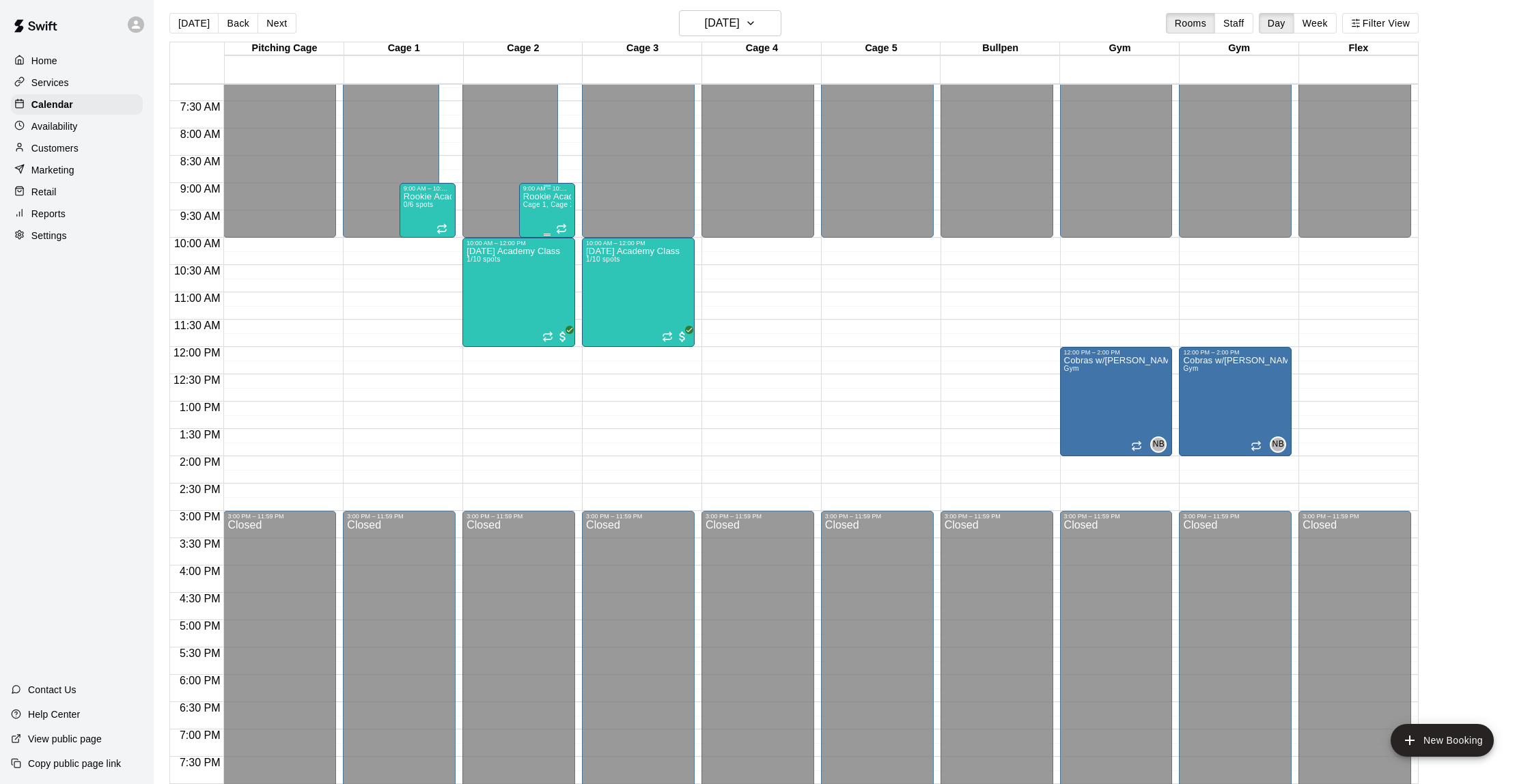
click at [549, 212] on div "Rookie Acadmey Cage 1, Cage 2 0/6 spots" at bounding box center [548, 584] width 48 height 784
click at [541, 235] on img "edit" at bounding box center [537, 239] width 15 height 15
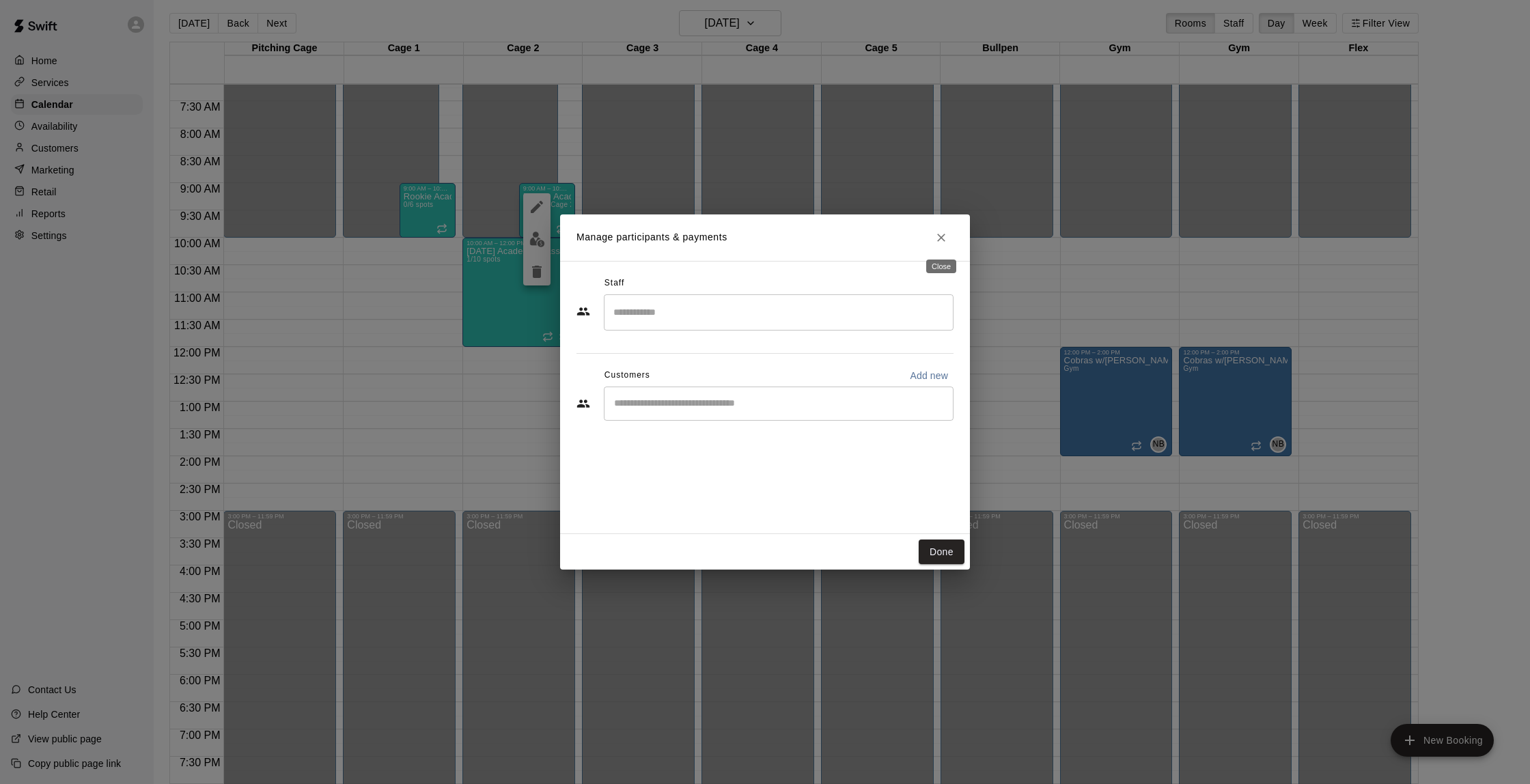
click at [943, 236] on icon "Close" at bounding box center [941, 238] width 8 height 8
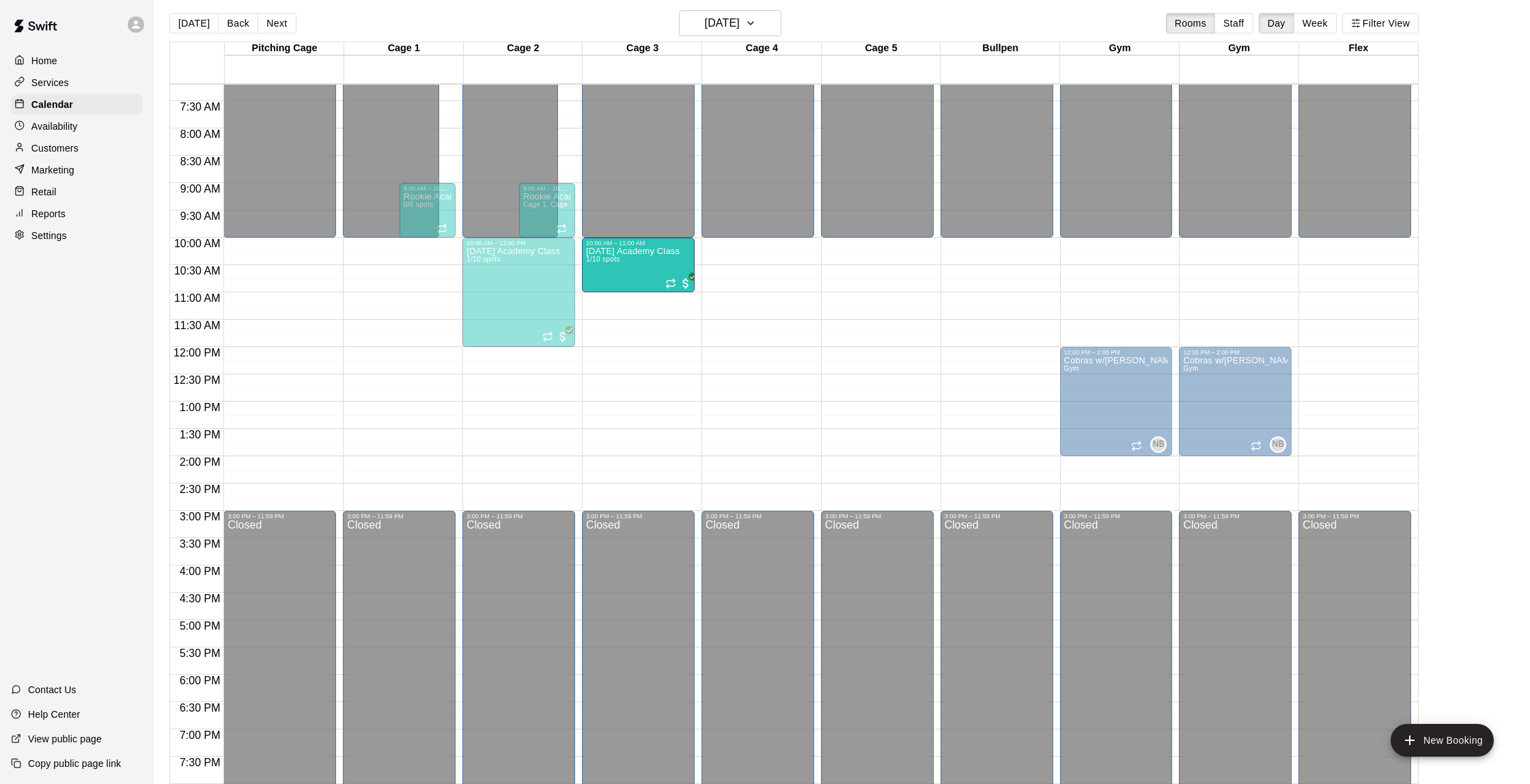
drag, startPoint x: 638, startPoint y: 344, endPoint x: 639, endPoint y: 298, distance: 46.0
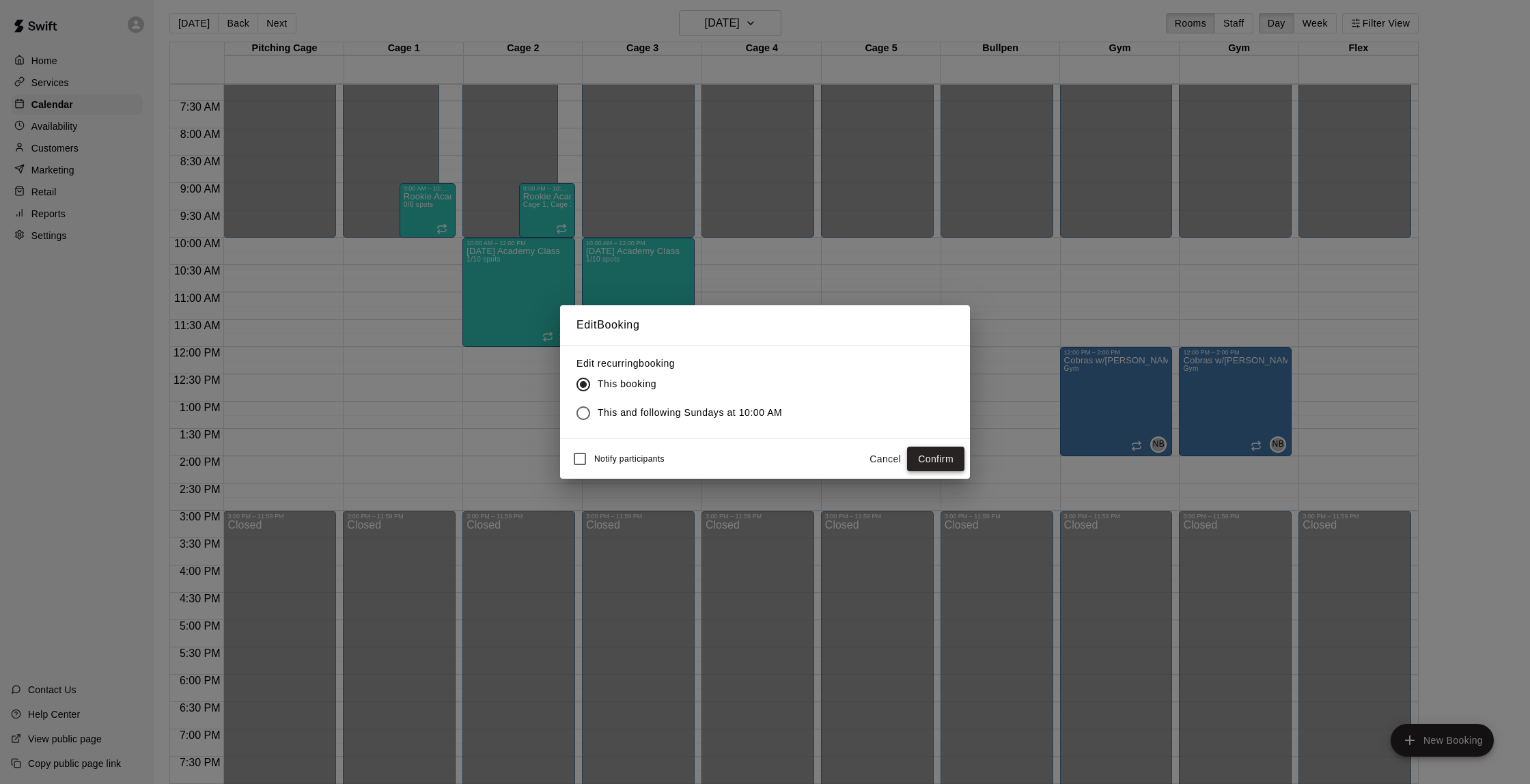
click at [930, 463] on button "Confirm" at bounding box center [935, 460] width 57 height 25
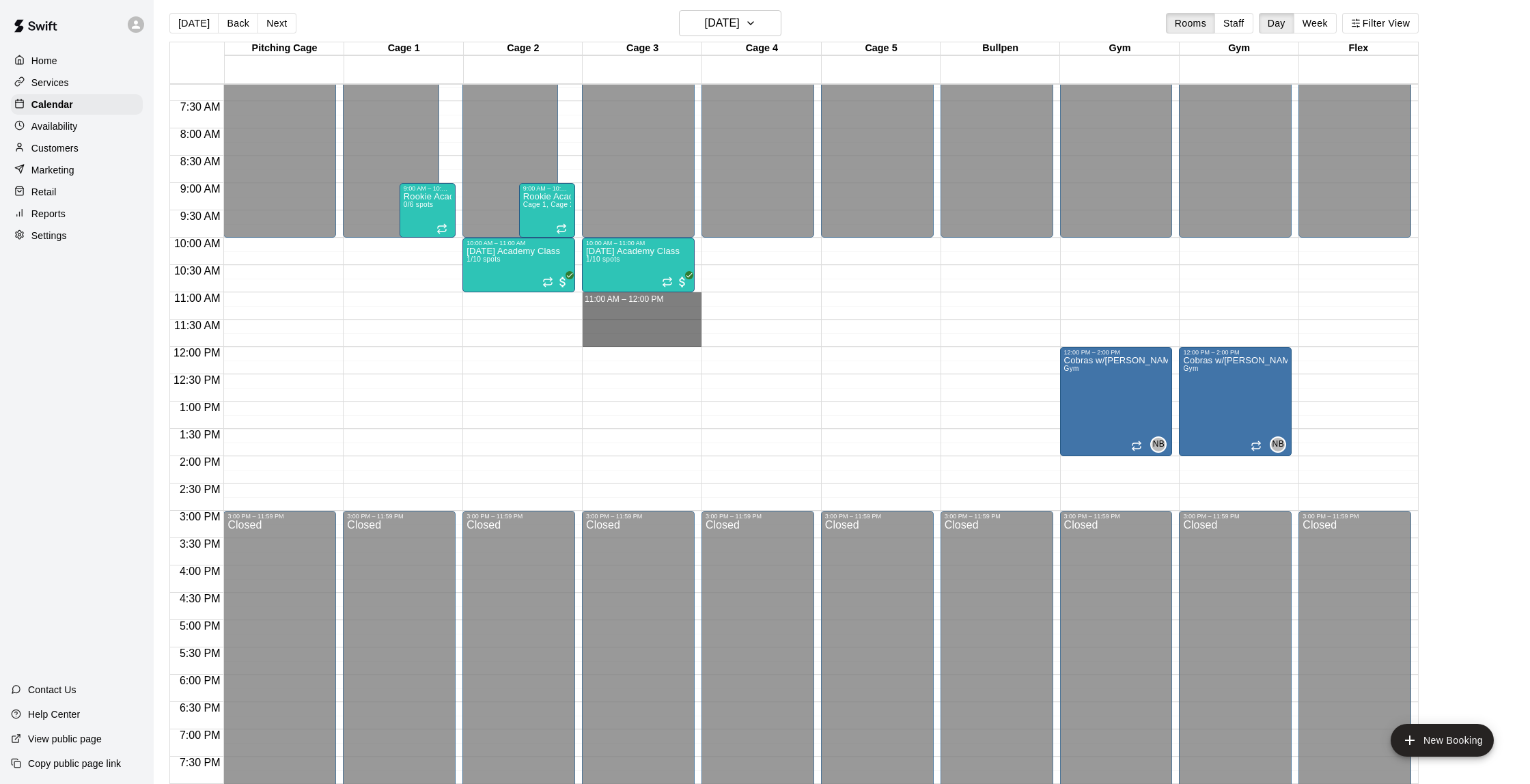
drag, startPoint x: 607, startPoint y: 299, endPoint x: 604, endPoint y: 336, distance: 37.1
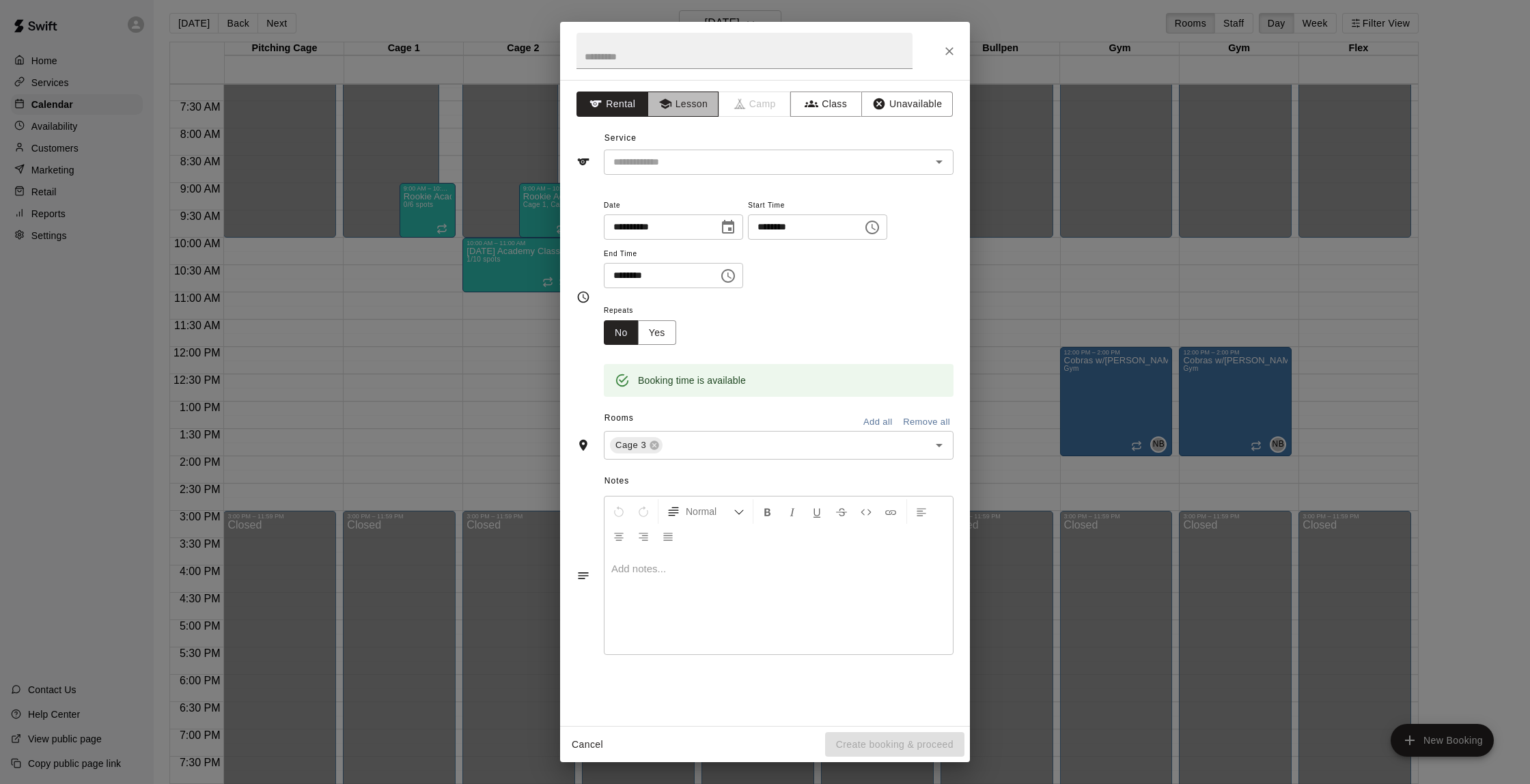
click at [696, 106] on button "Lesson" at bounding box center [683, 104] width 71 height 25
click at [708, 160] on input "text" at bounding box center [758, 162] width 301 height 17
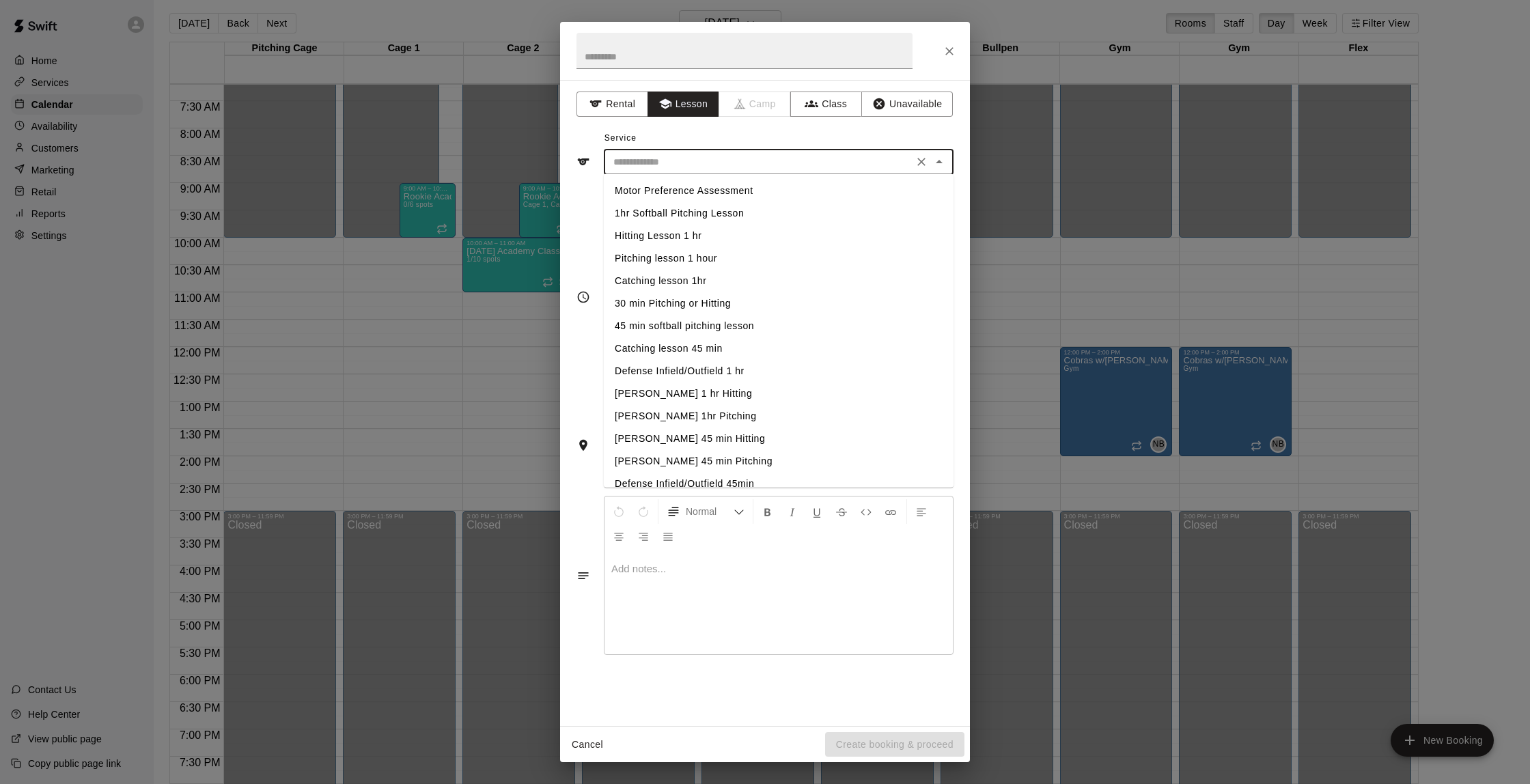
click at [701, 241] on li "Hitting Lesson 1 hr" at bounding box center [779, 236] width 350 height 22
type input "**********"
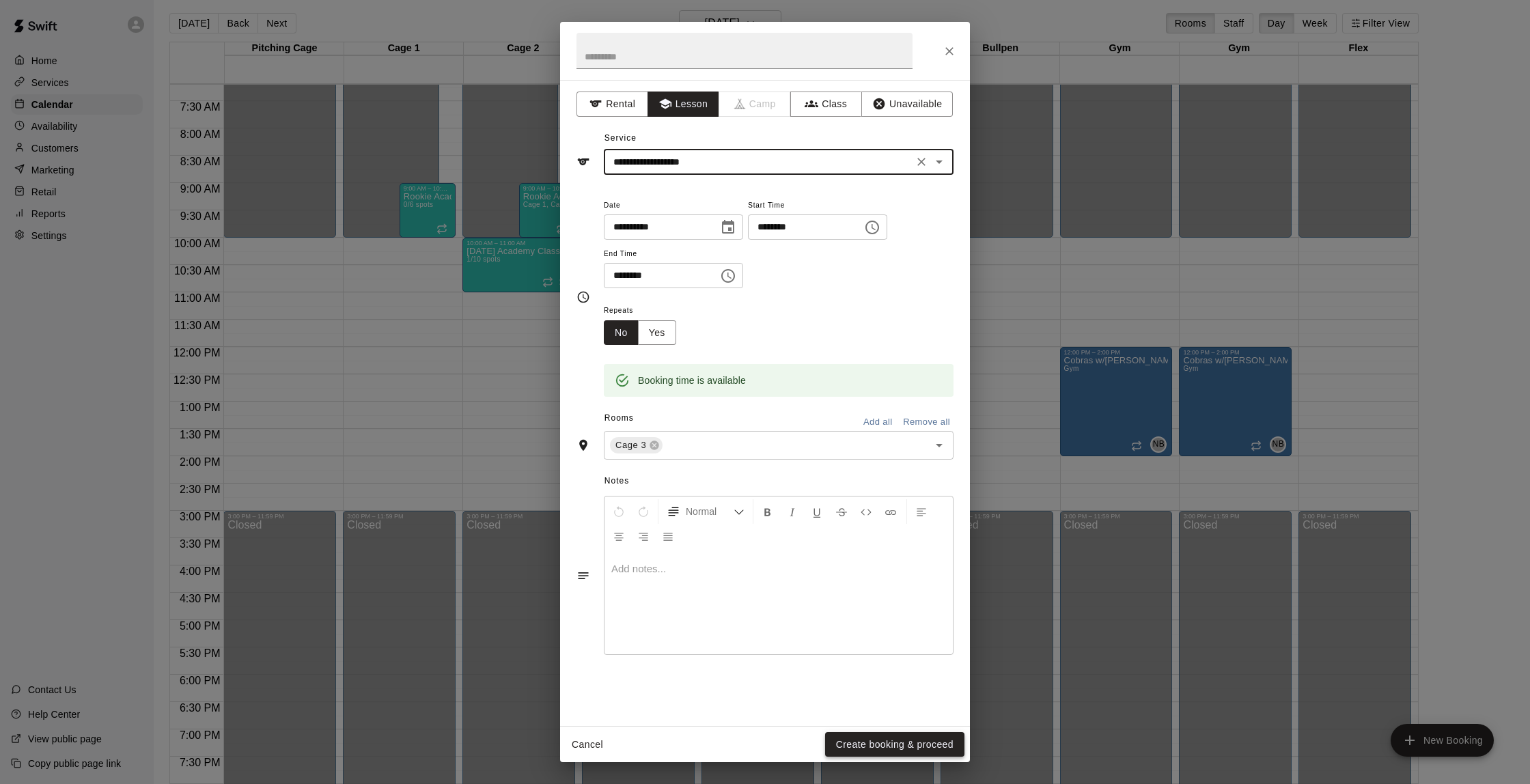
click at [927, 741] on button "Create booking & proceed" at bounding box center [894, 744] width 139 height 25
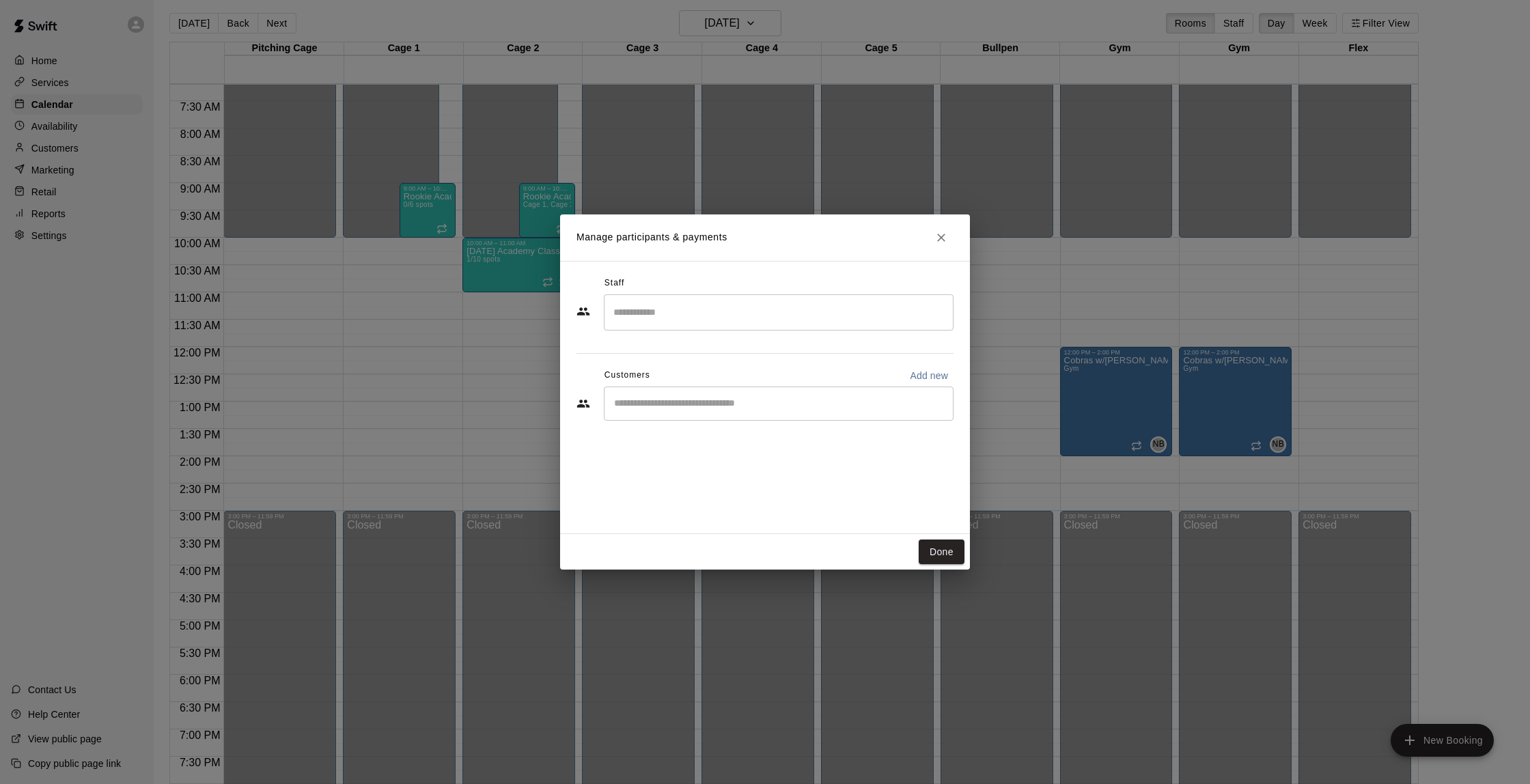
click at [685, 319] on input "Search staff" at bounding box center [779, 312] width 337 height 24
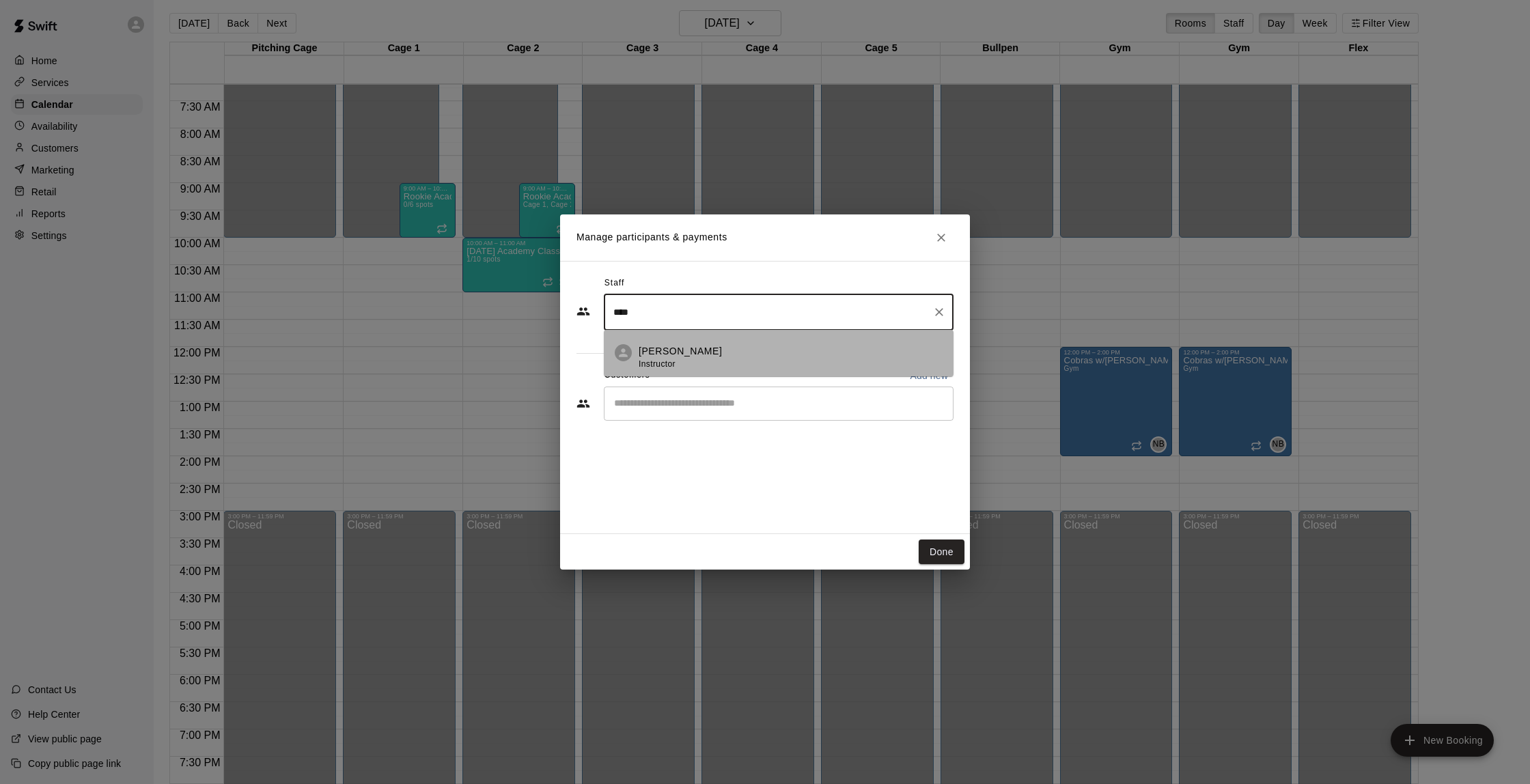
click at [685, 353] on p "[PERSON_NAME]" at bounding box center [680, 350] width 83 height 14
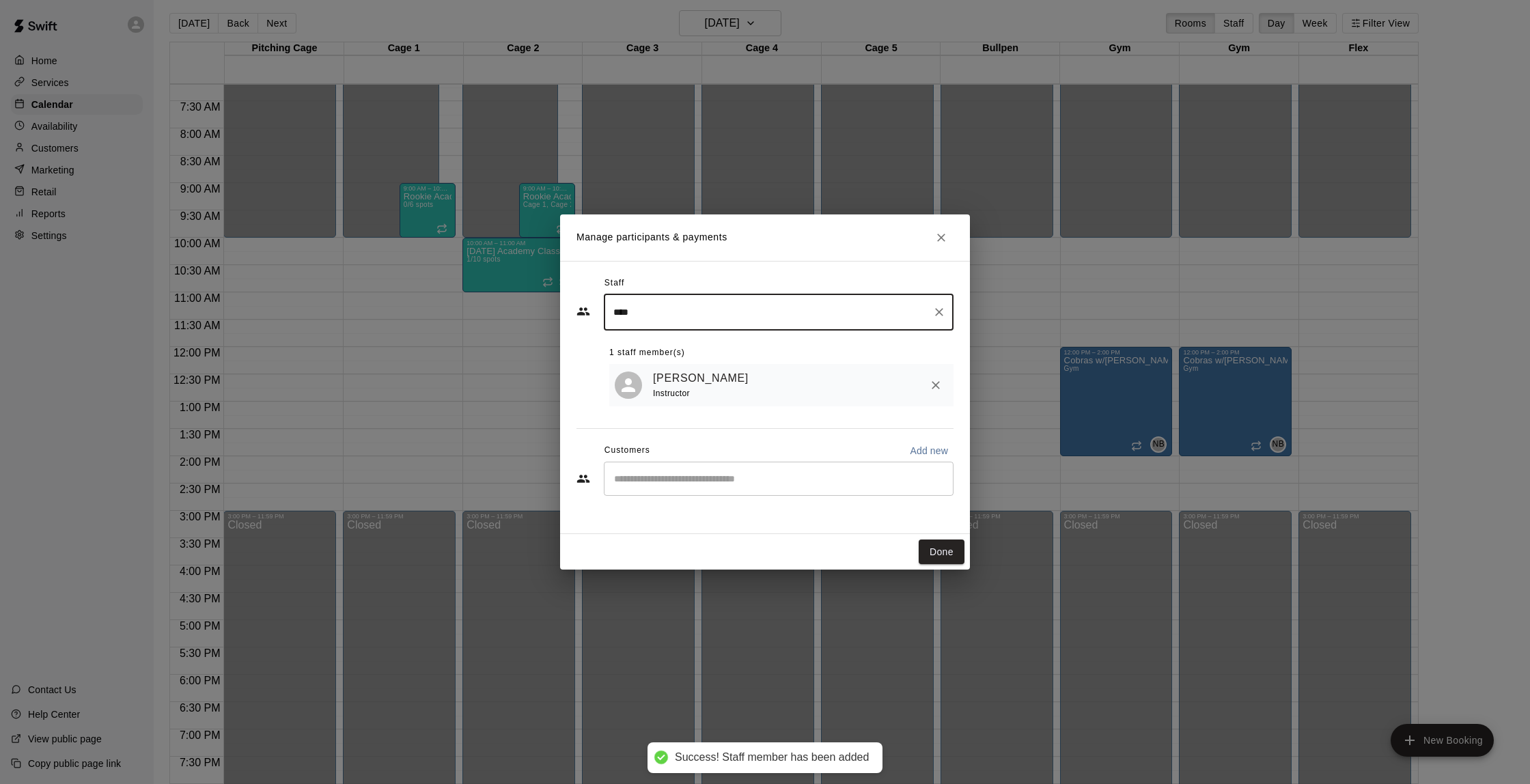
type input "****"
click at [717, 474] on input "Start typing to search customers..." at bounding box center [779, 479] width 337 height 14
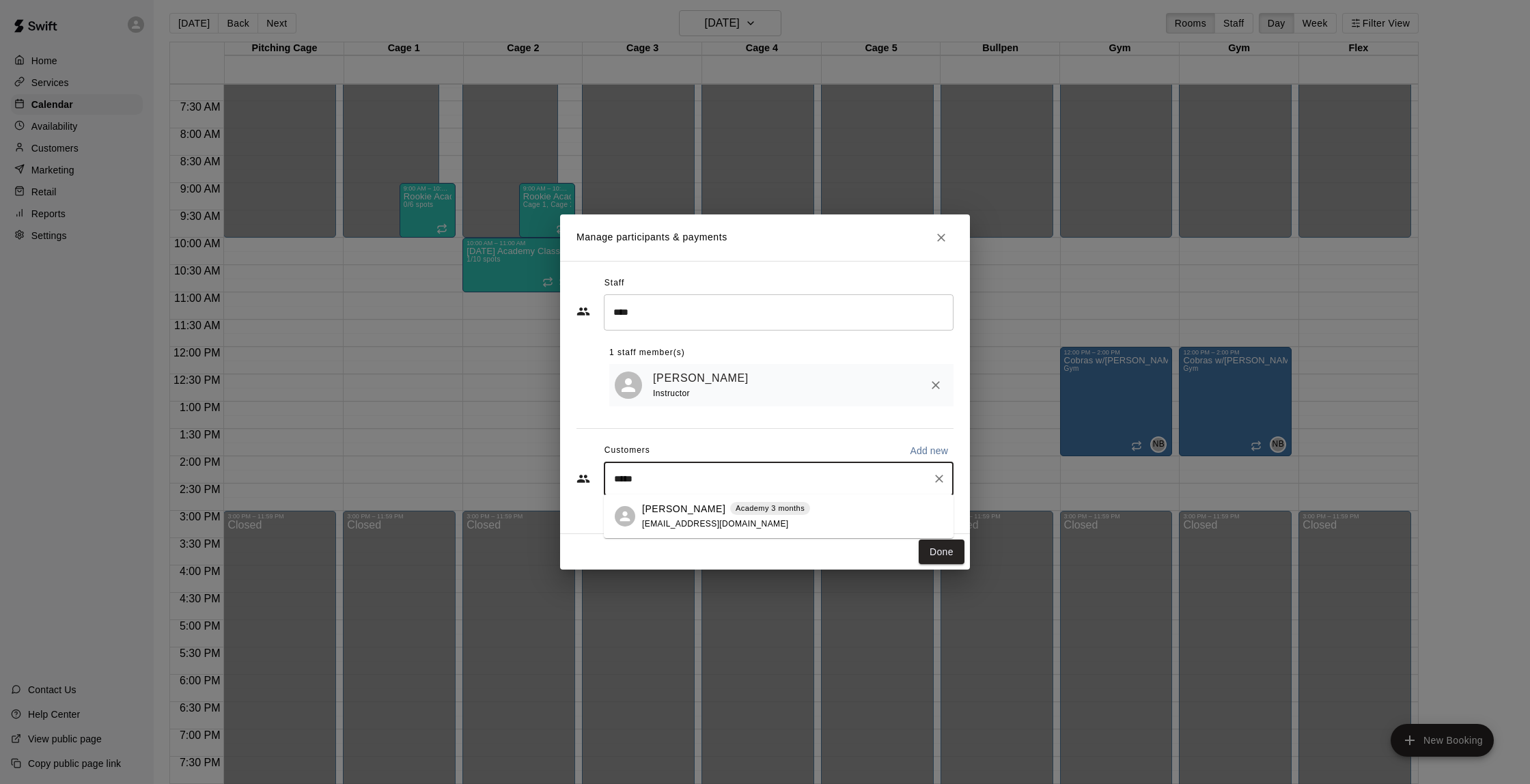
type input "******"
click at [725, 514] on p "[PERSON_NAME]" at bounding box center [684, 509] width 83 height 14
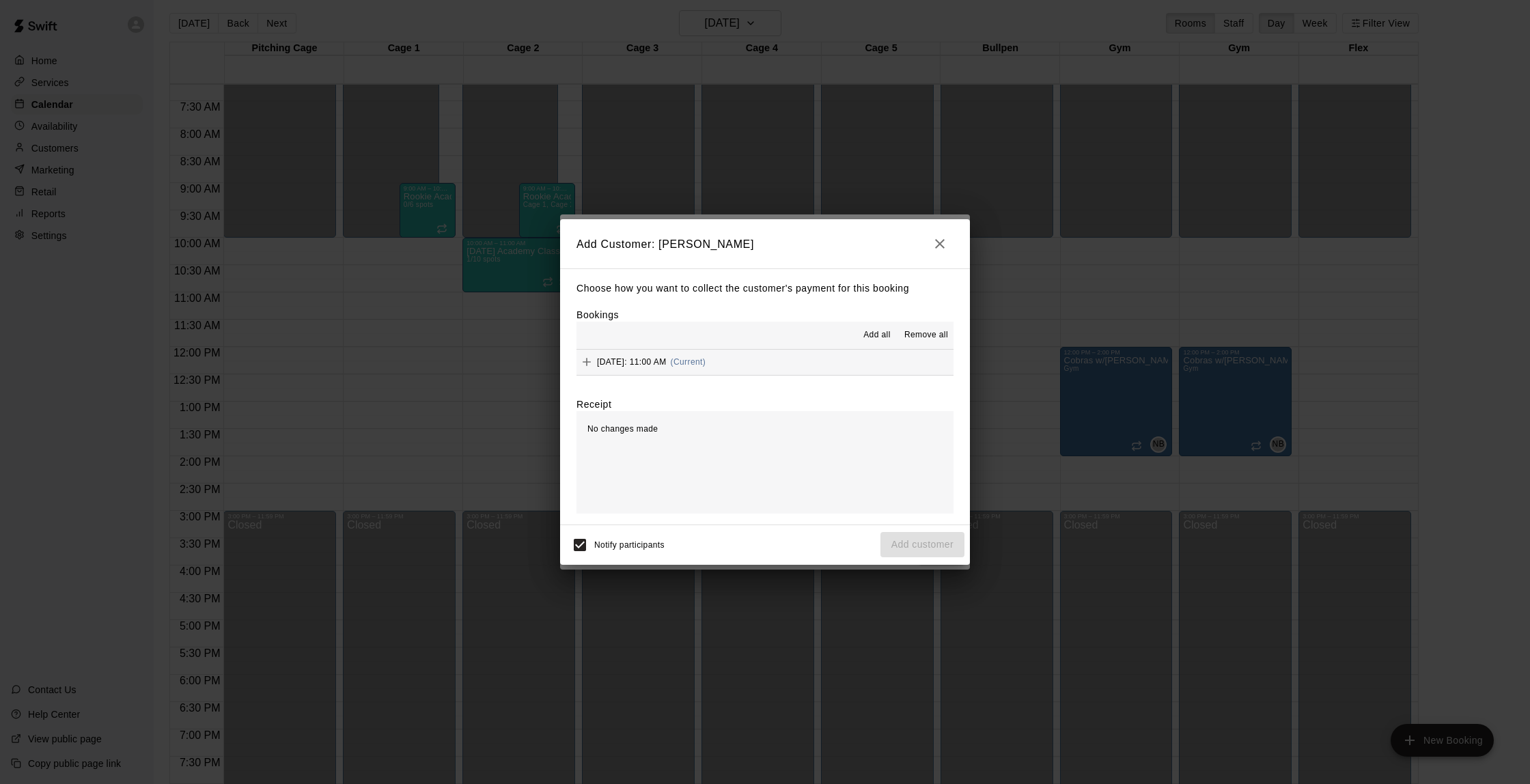
click at [812, 368] on button "[DATE]: 11:00 AM (Current)" at bounding box center [765, 362] width 377 height 25
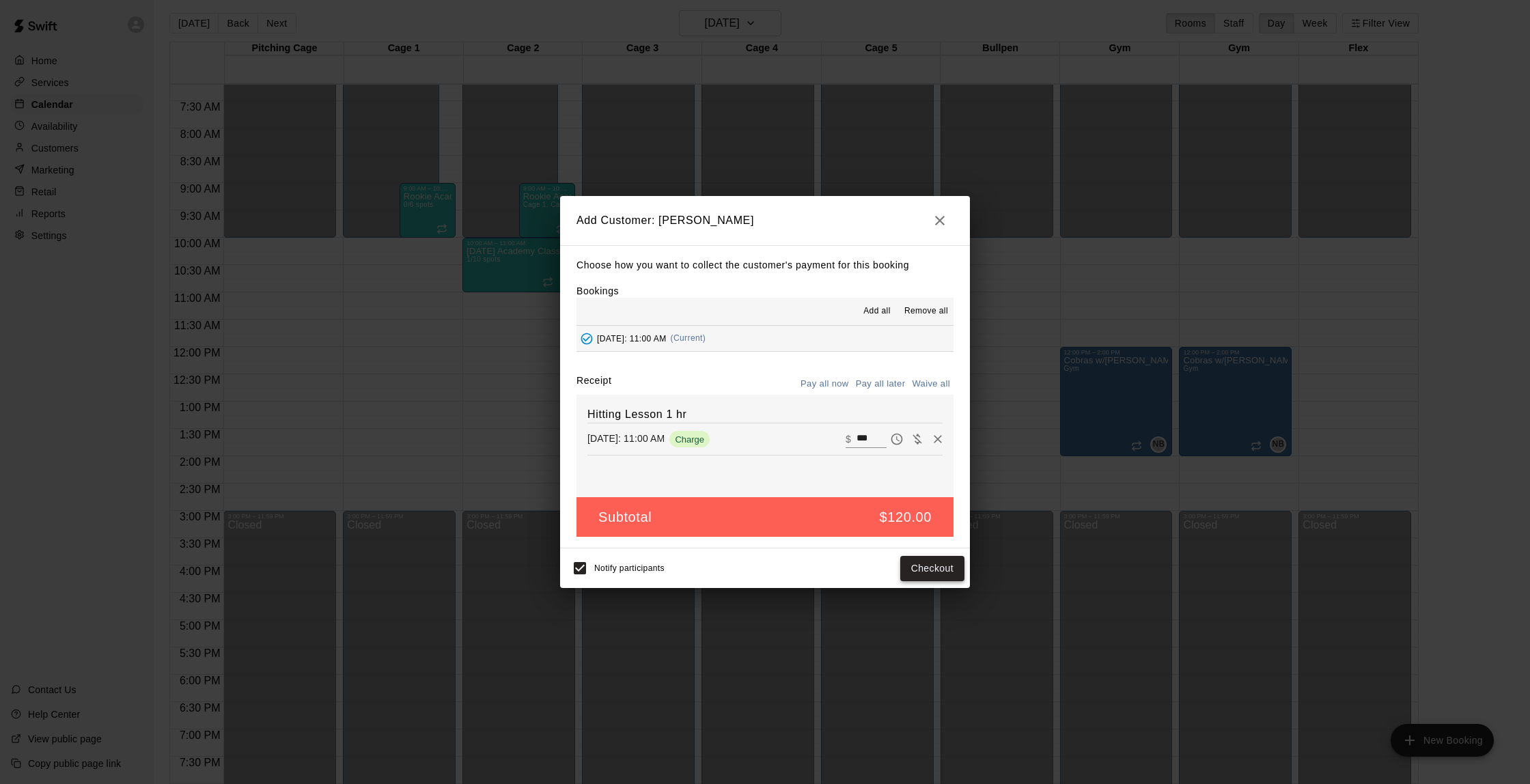
click at [931, 559] on button "Checkout" at bounding box center [932, 569] width 64 height 25
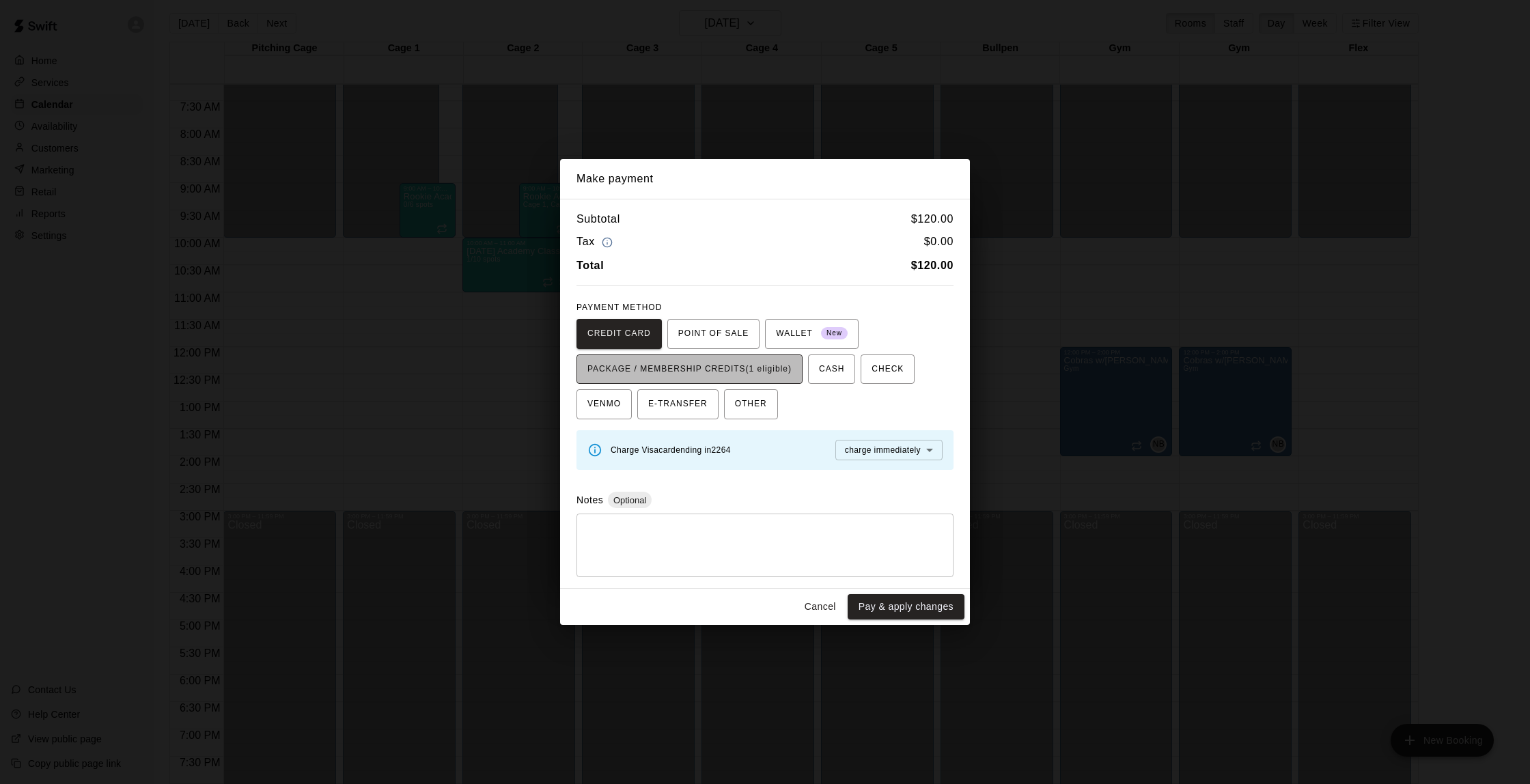
click at [744, 365] on span "PACKAGE / MEMBERSHIP CREDITS (1 eligible)" at bounding box center [689, 369] width 204 height 22
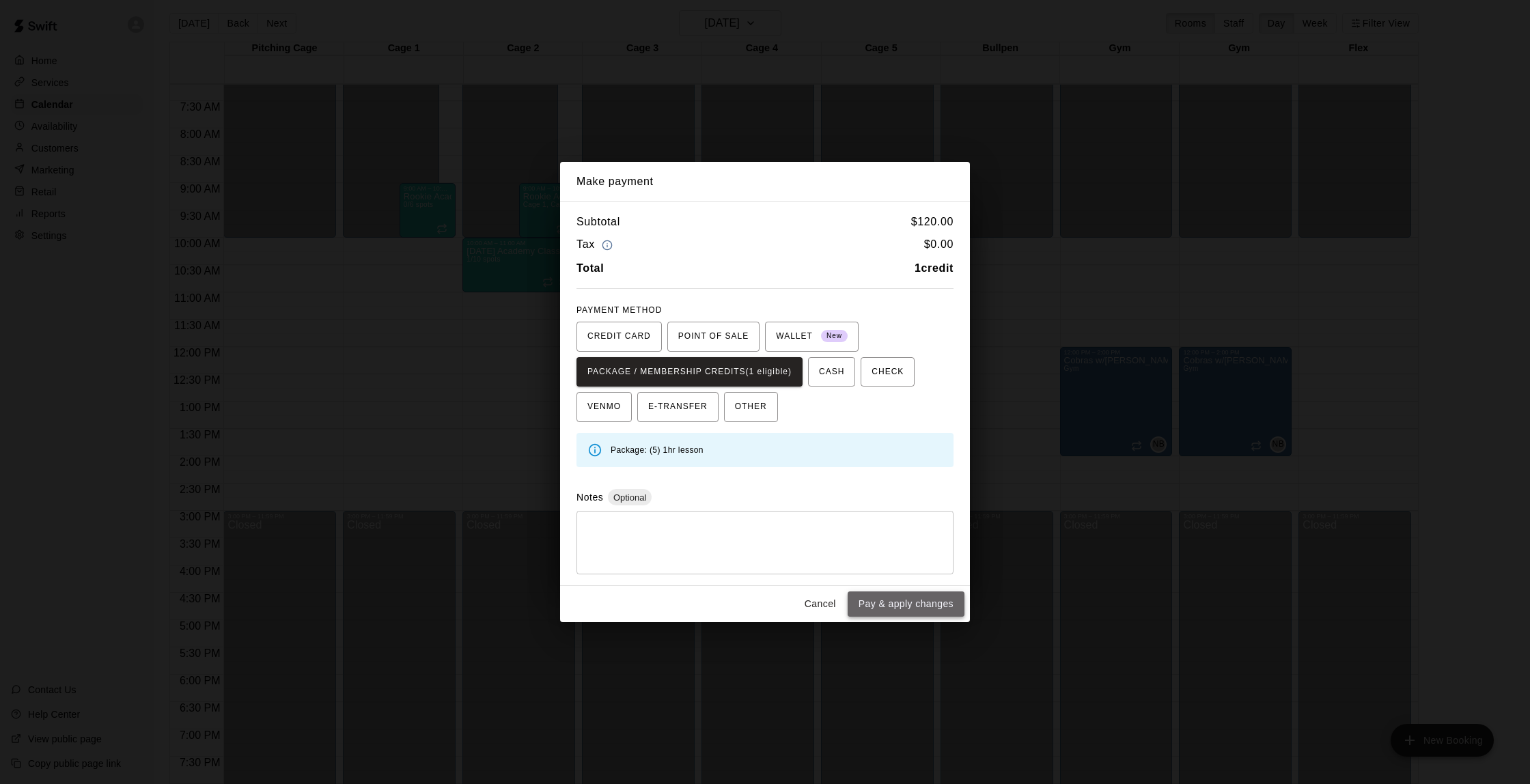
click at [895, 612] on button "Pay & apply changes" at bounding box center [906, 603] width 117 height 25
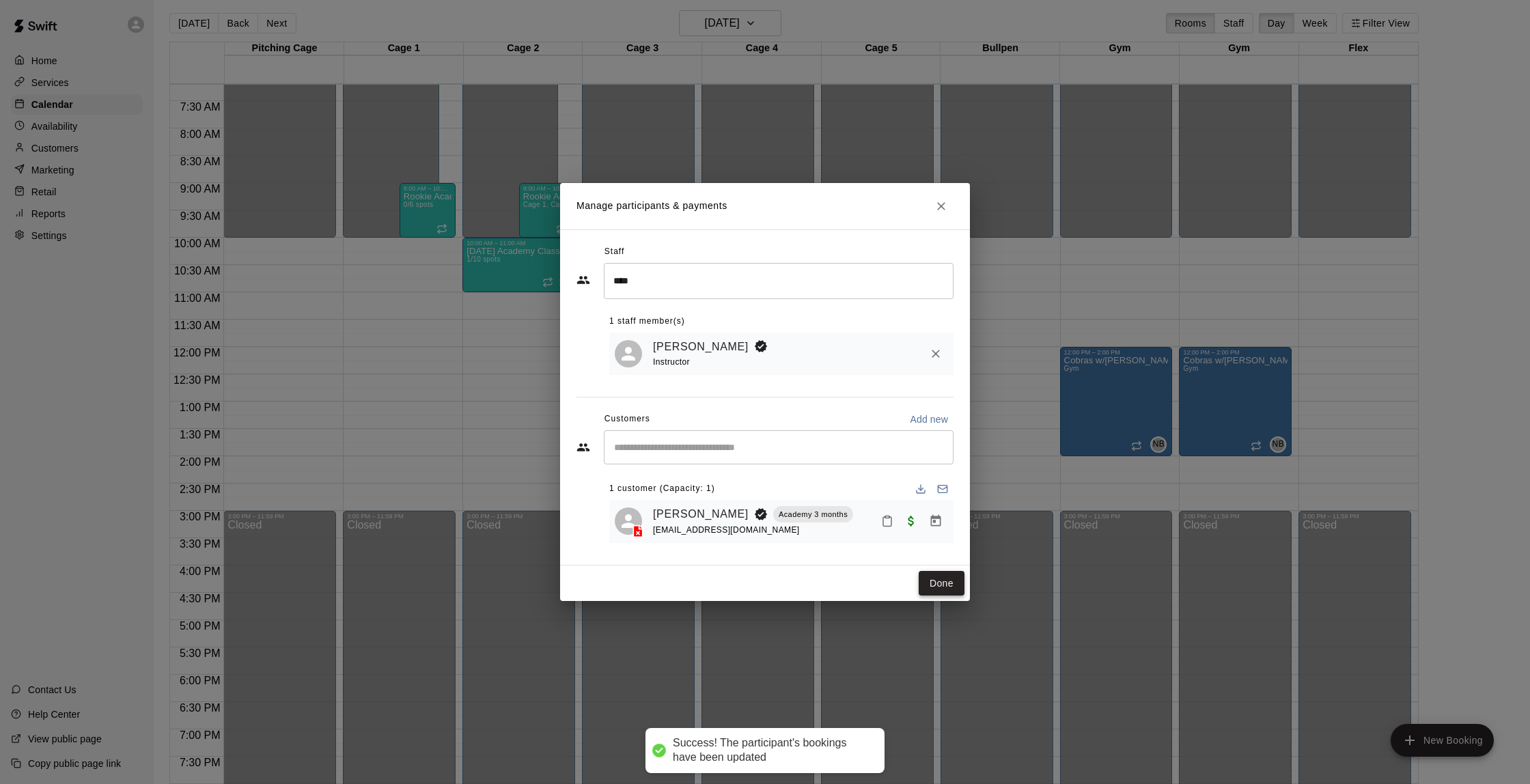
click at [941, 578] on button "Done" at bounding box center [941, 583] width 45 height 25
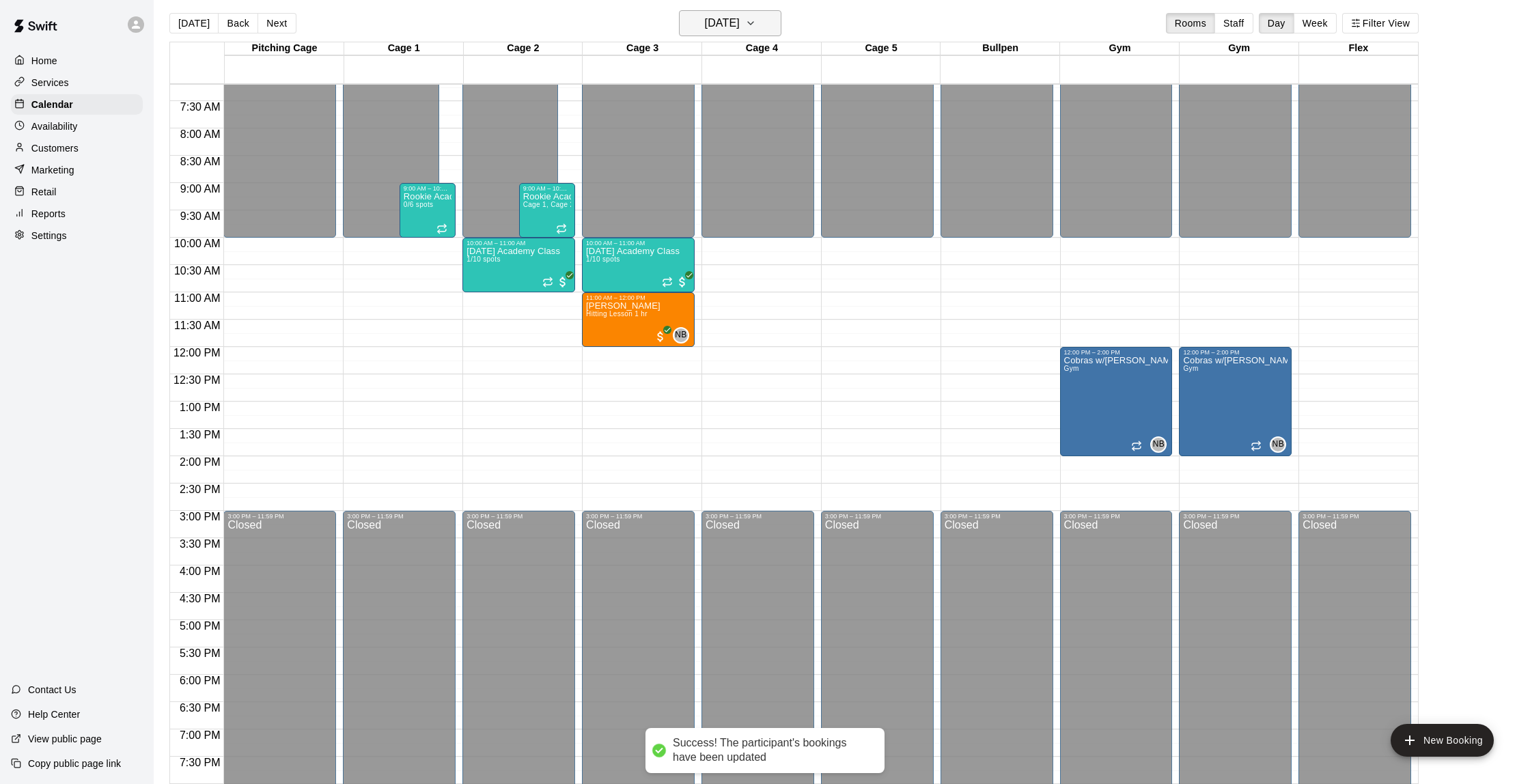
click at [713, 22] on h6 "[DATE]" at bounding box center [722, 23] width 35 height 19
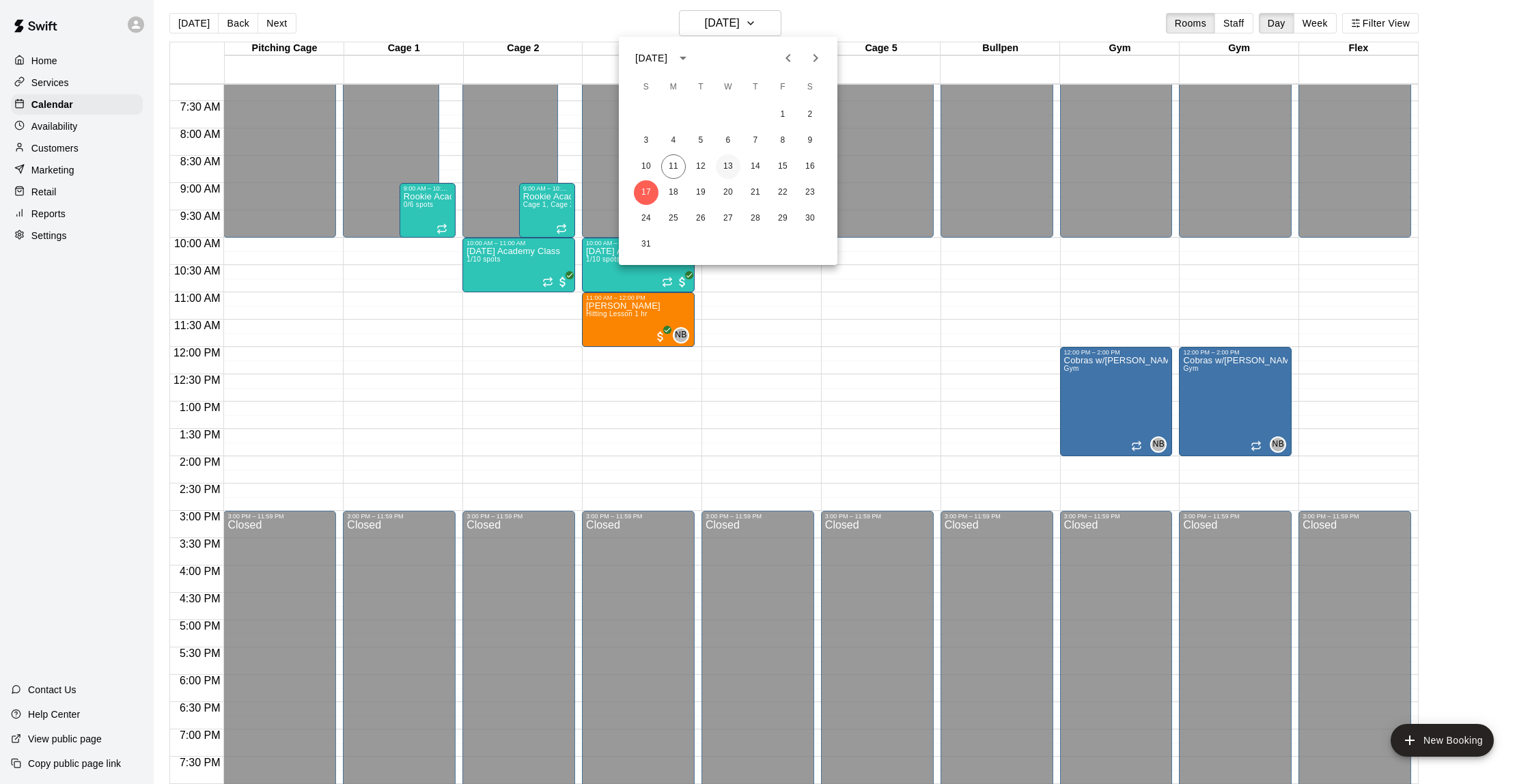
click at [727, 168] on button "13" at bounding box center [727, 166] width 24 height 24
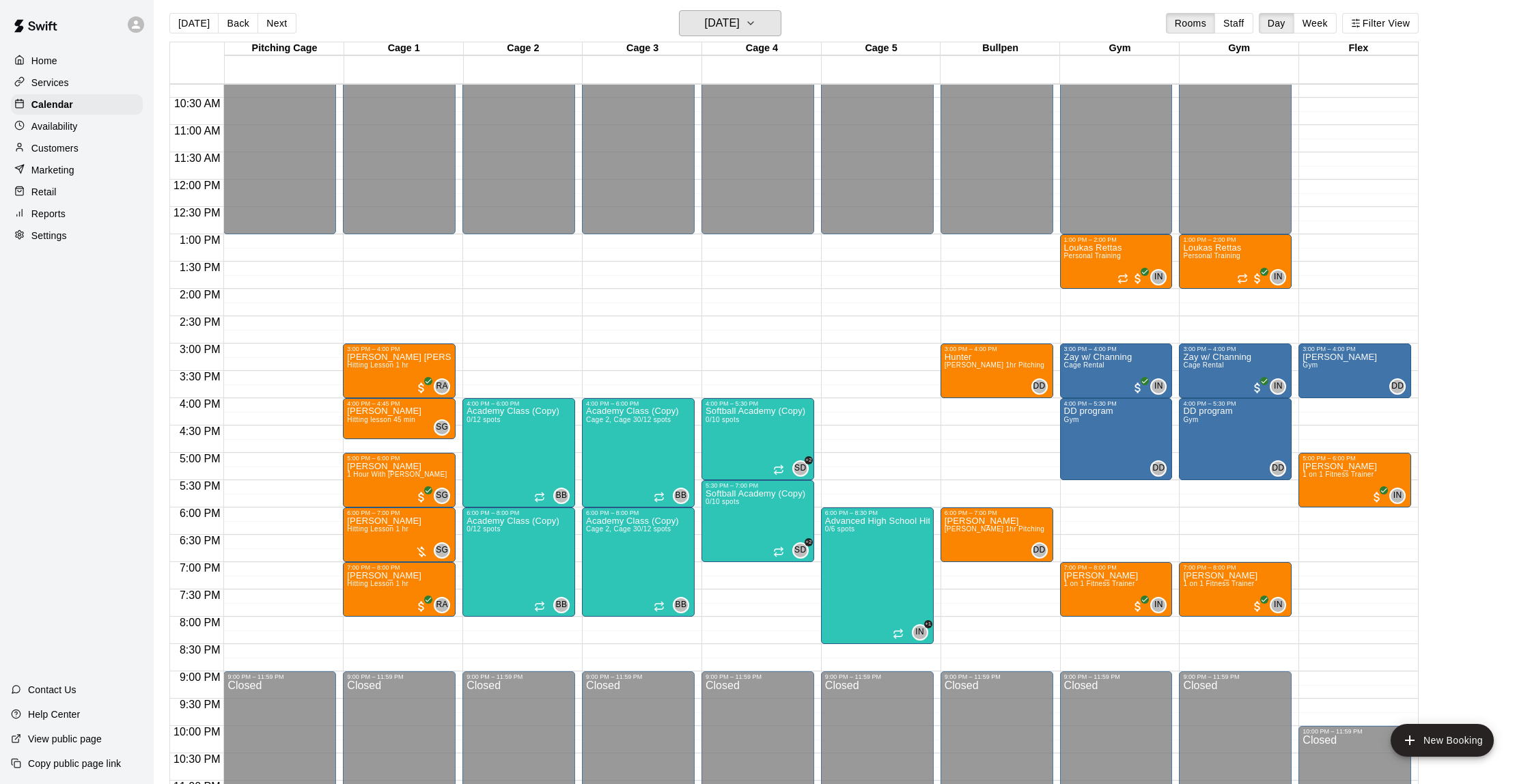
scroll to position [6, 1]
click at [711, 11] on button "[DATE]" at bounding box center [730, 23] width 102 height 26
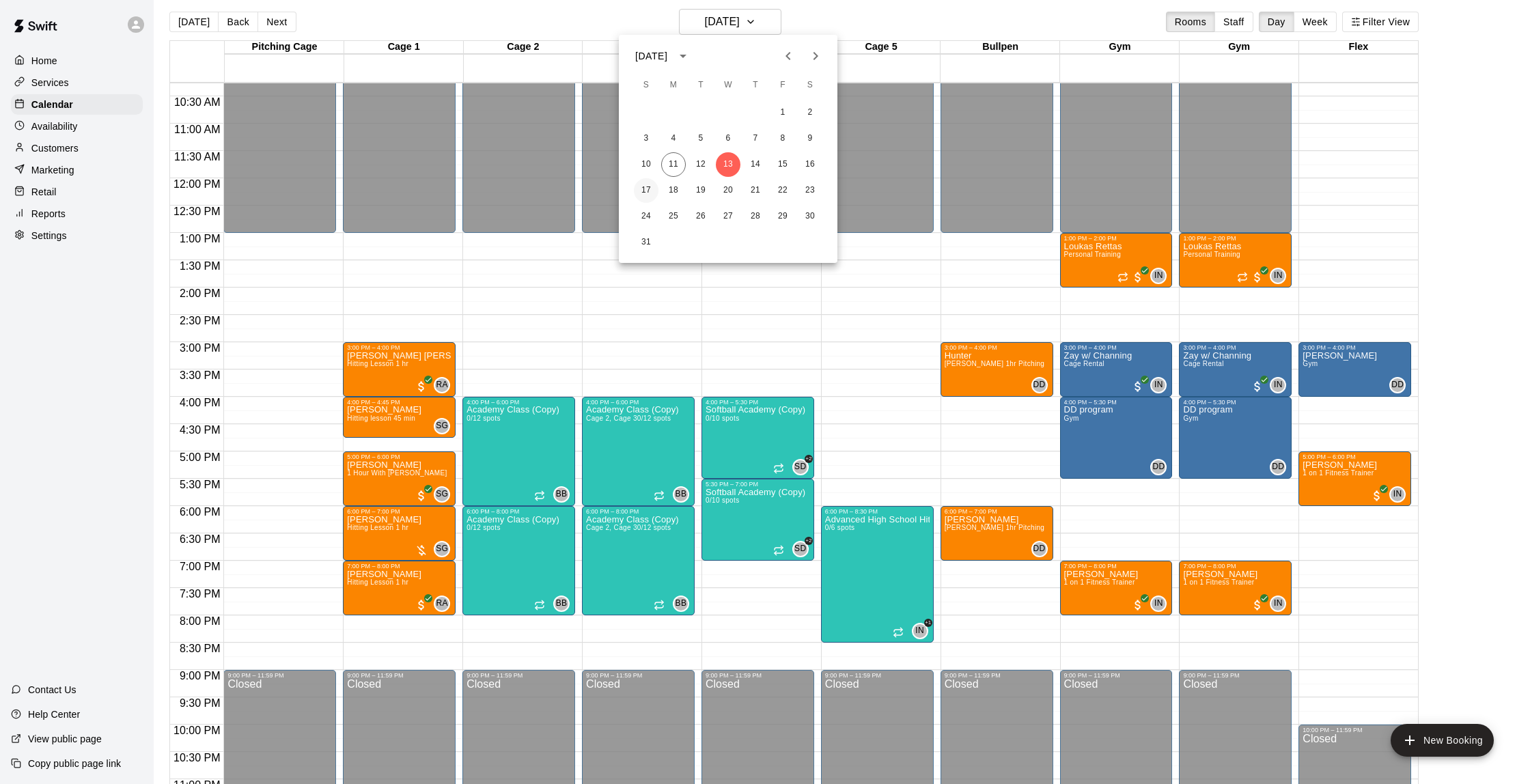
click at [647, 185] on button "17" at bounding box center [645, 190] width 24 height 24
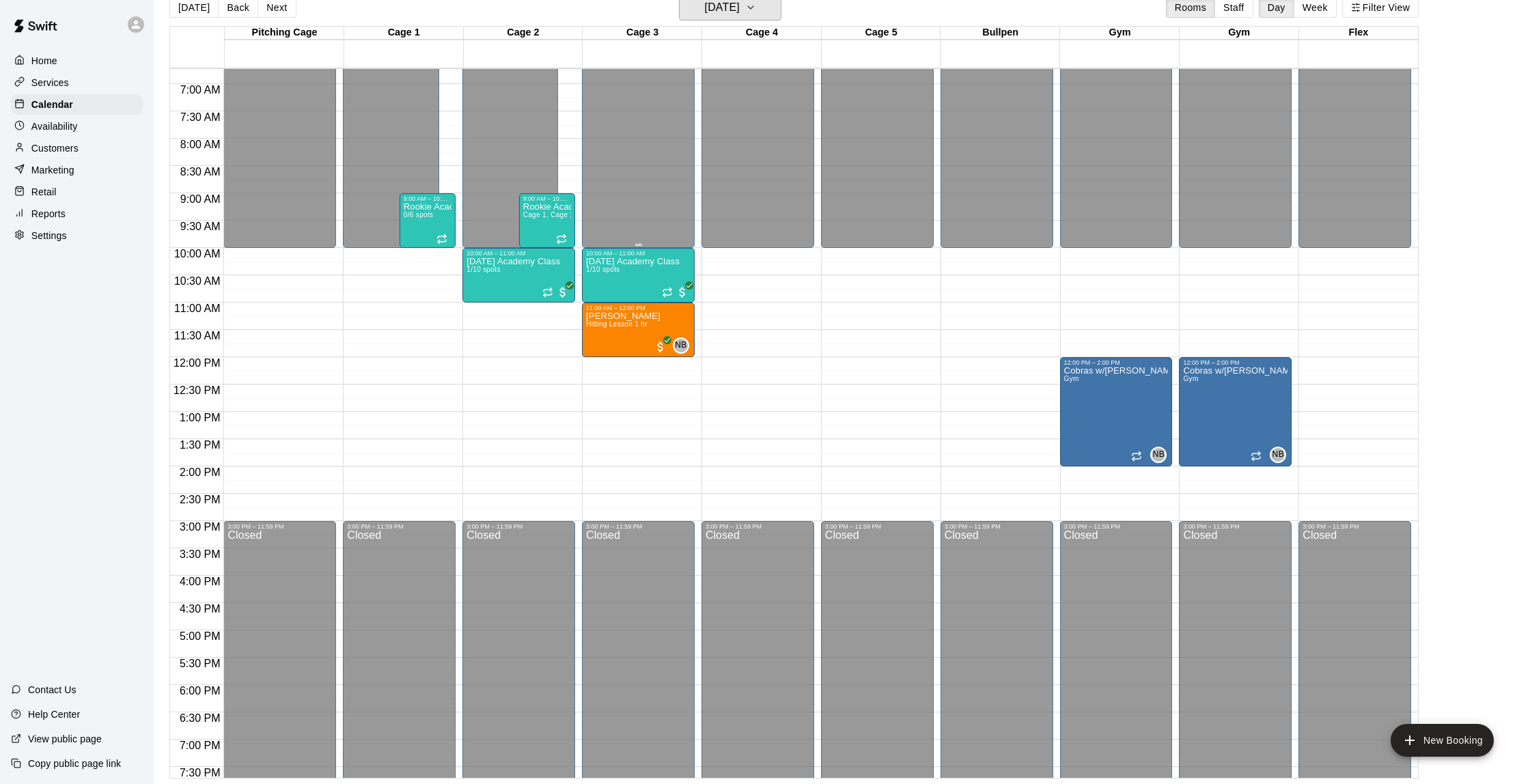
scroll to position [365, 0]
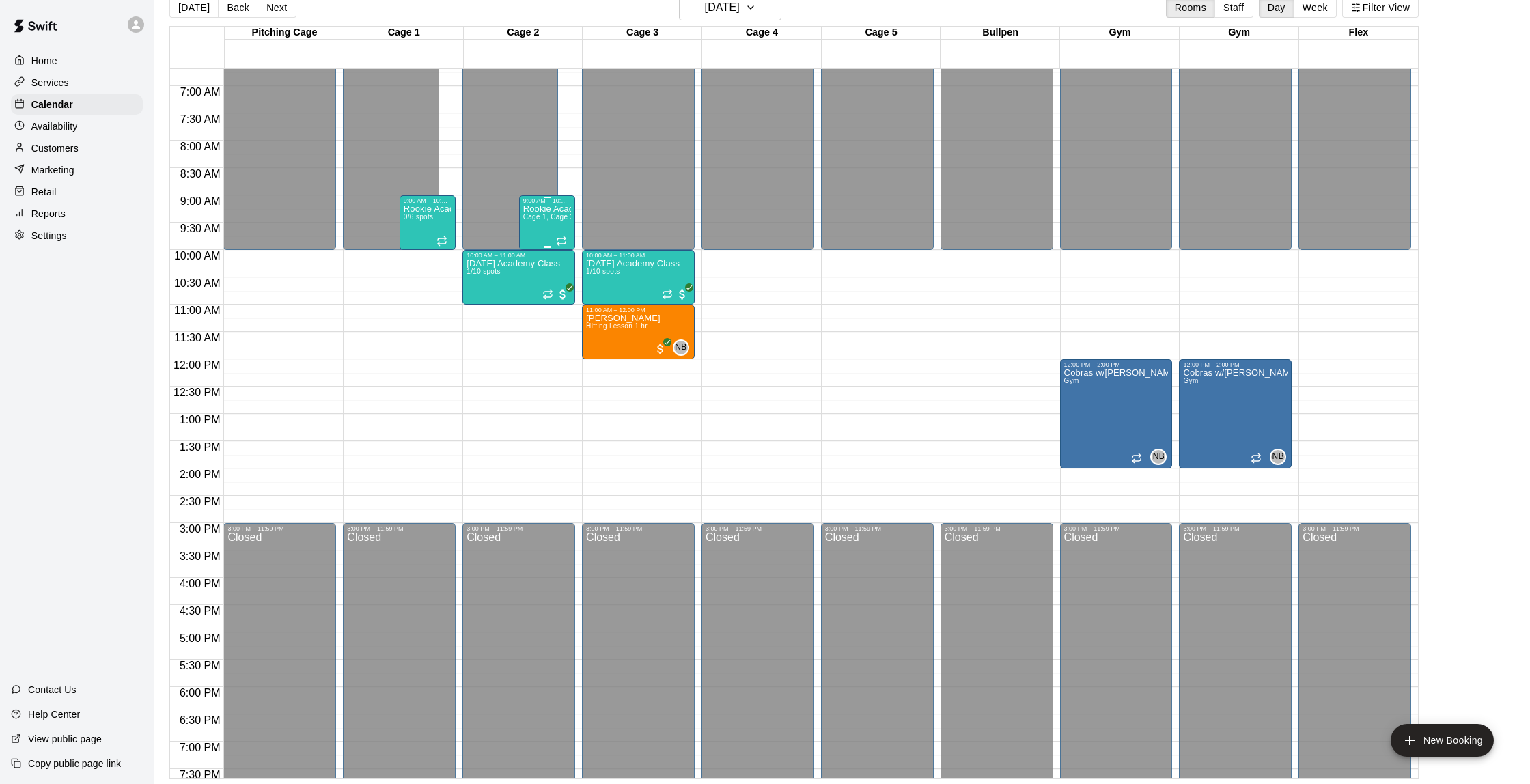
click at [546, 223] on div "Rookie Acadmey Cage 1, Cage 2 0/6 spots" at bounding box center [548, 596] width 48 height 784
click at [545, 228] on button "edit" at bounding box center [537, 219] width 27 height 27
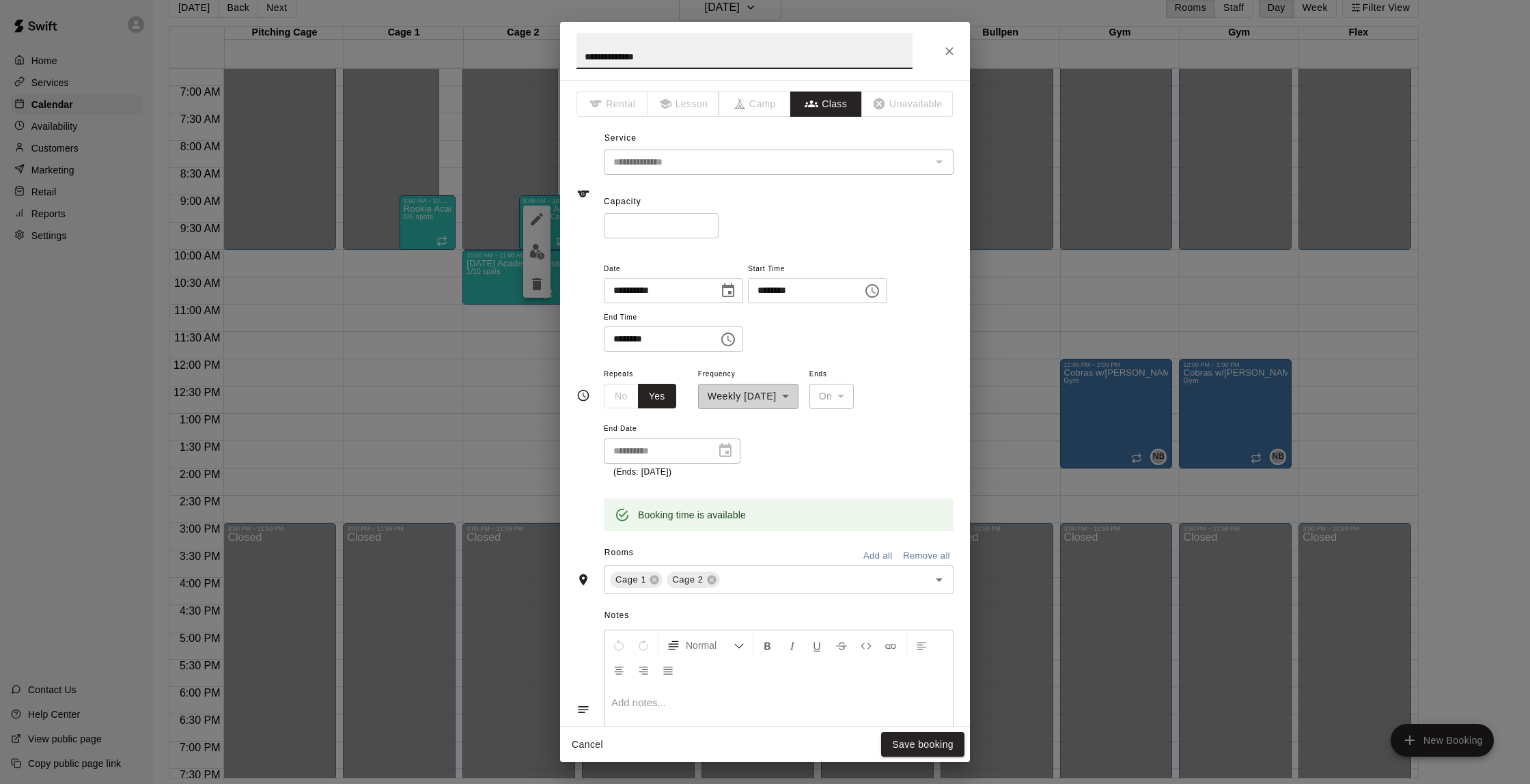
click at [956, 50] on button "Close" at bounding box center [949, 50] width 24 height 24
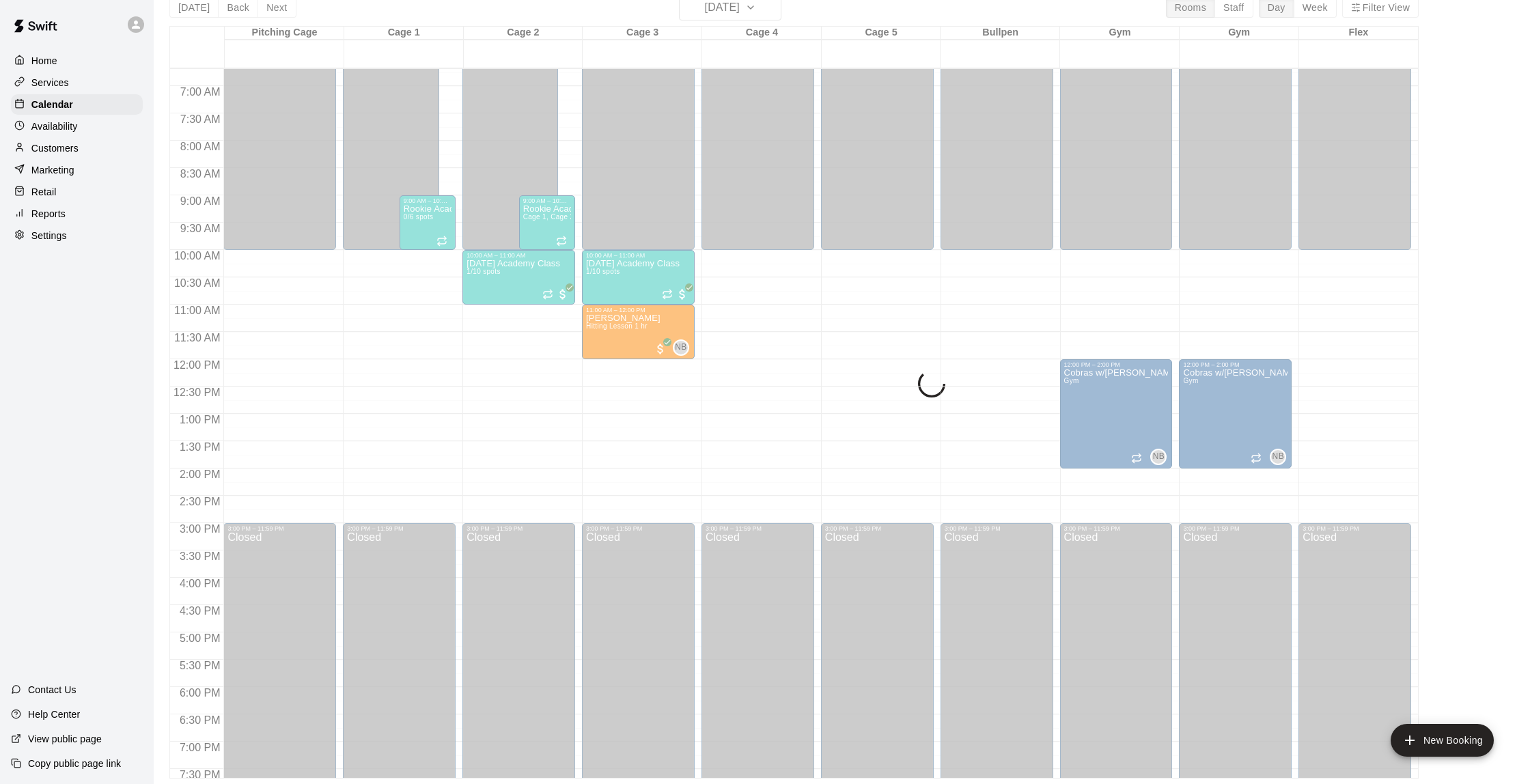
scroll to position [22, 1]
click at [724, 10] on div "[DATE] Back [DATE][DATE] Rooms Staff Day Week Filter View Pitching Cage 17 Sun …" at bounding box center [794, 386] width 1250 height 784
click at [696, 11] on div "[DATE] Back [DATE][DATE] Rooms Staff Day Week Filter View Pitching Cage 17 Sun …" at bounding box center [794, 386] width 1250 height 784
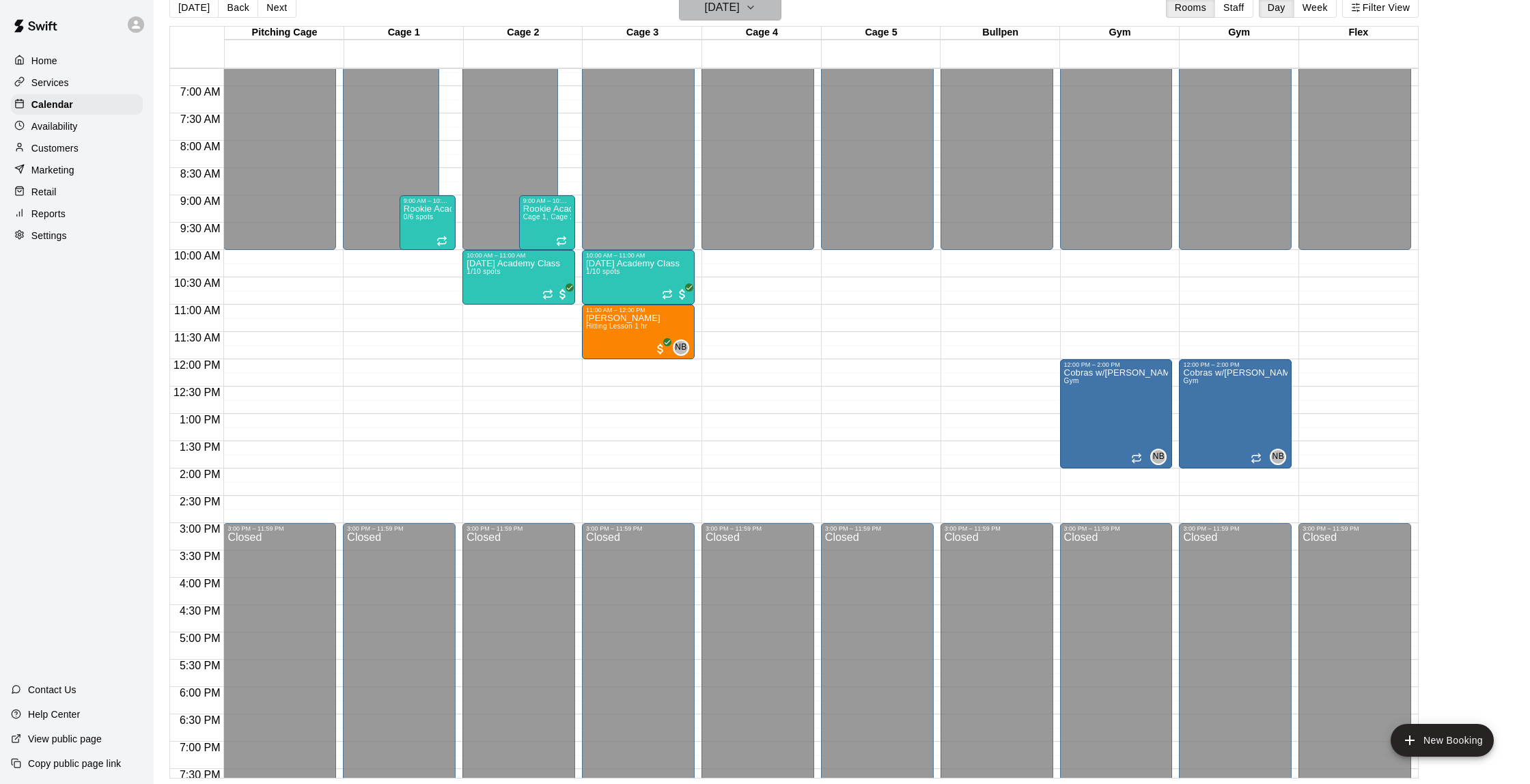
click at [705, 11] on h6 "[DATE]" at bounding box center [722, 8] width 35 height 19
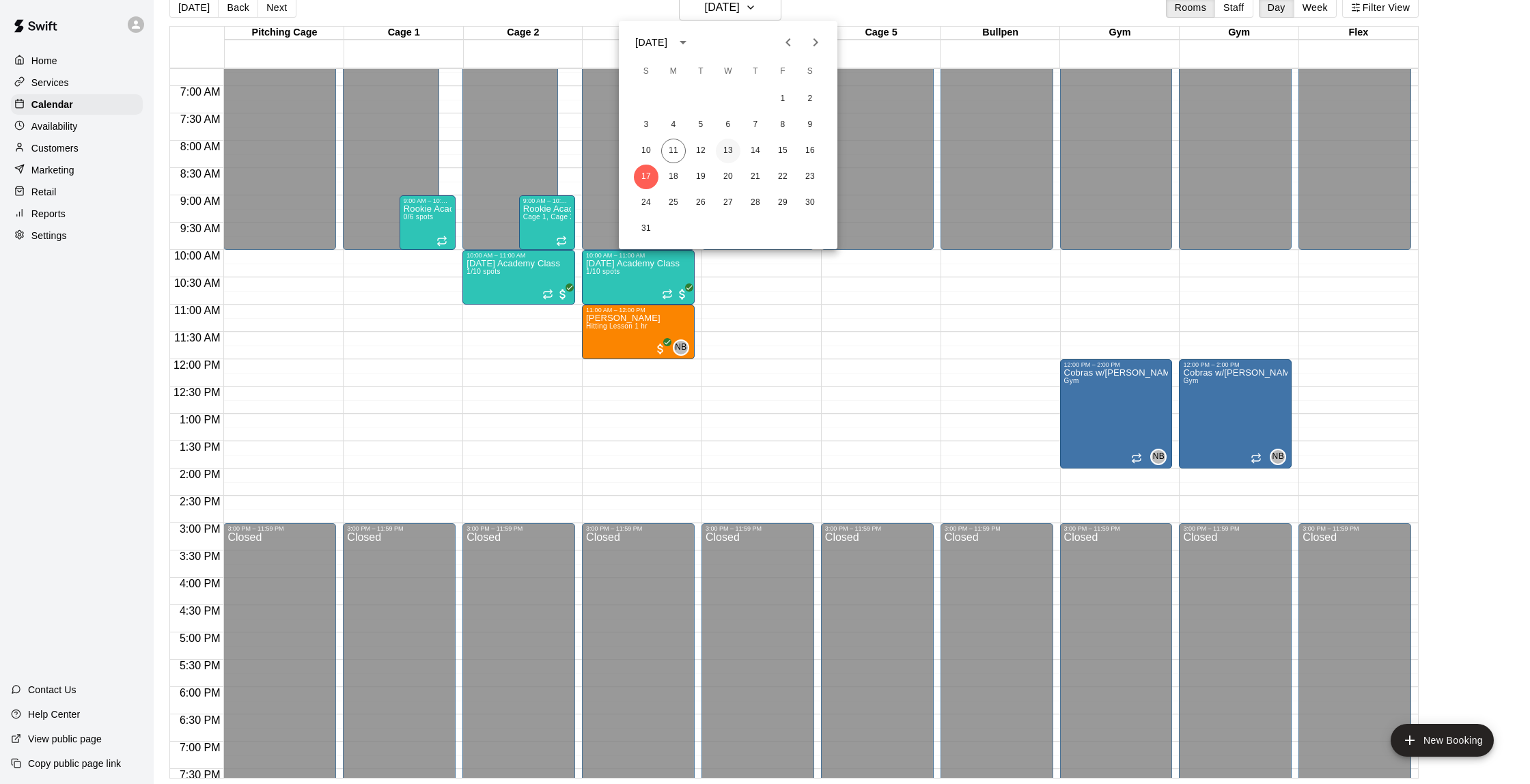
click at [734, 153] on button "13" at bounding box center [727, 151] width 24 height 24
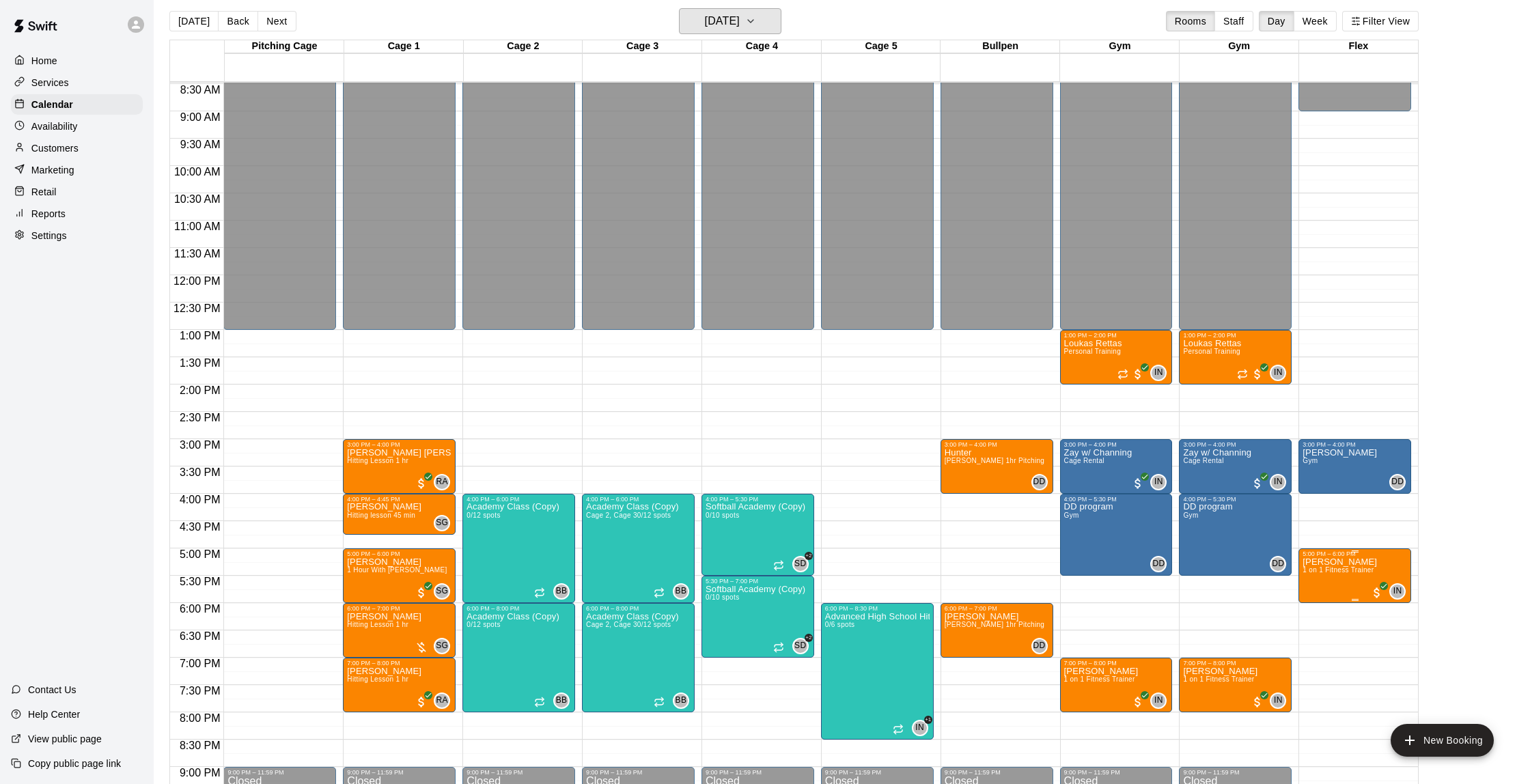
scroll to position [8, 0]
click at [64, 225] on div "Settings" at bounding box center [76, 235] width 132 height 20
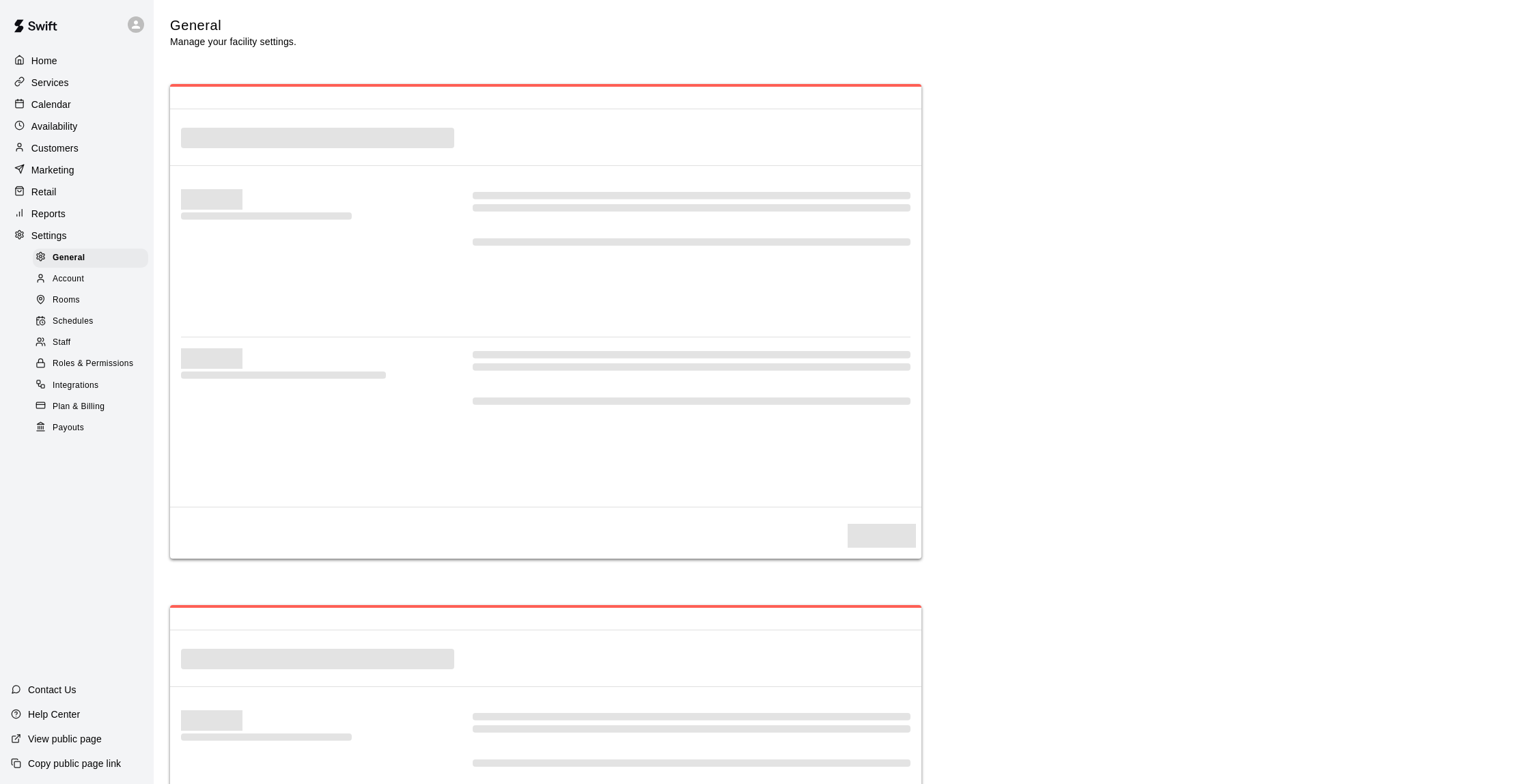
select select "**"
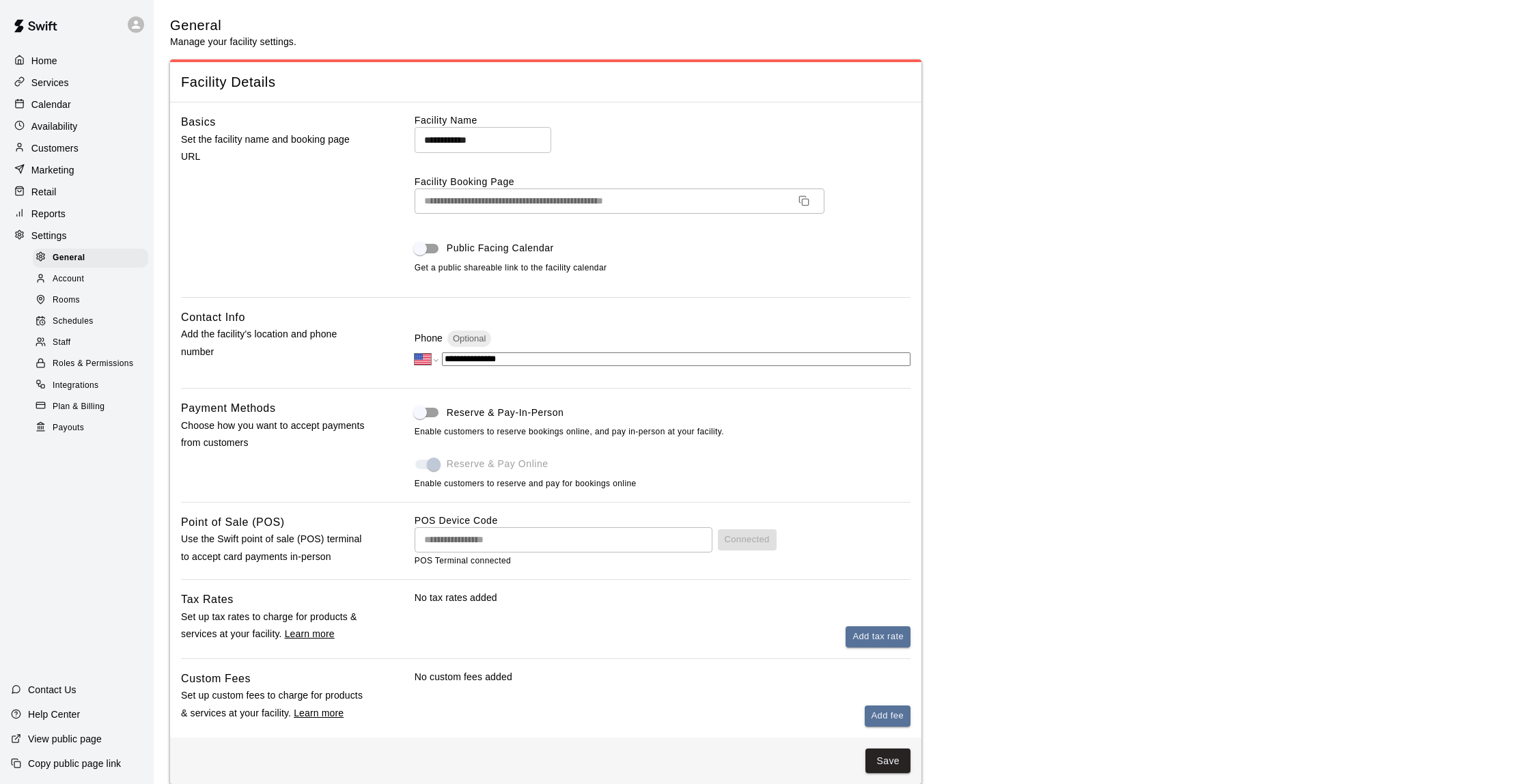
click at [68, 209] on div "Reports" at bounding box center [76, 213] width 132 height 20
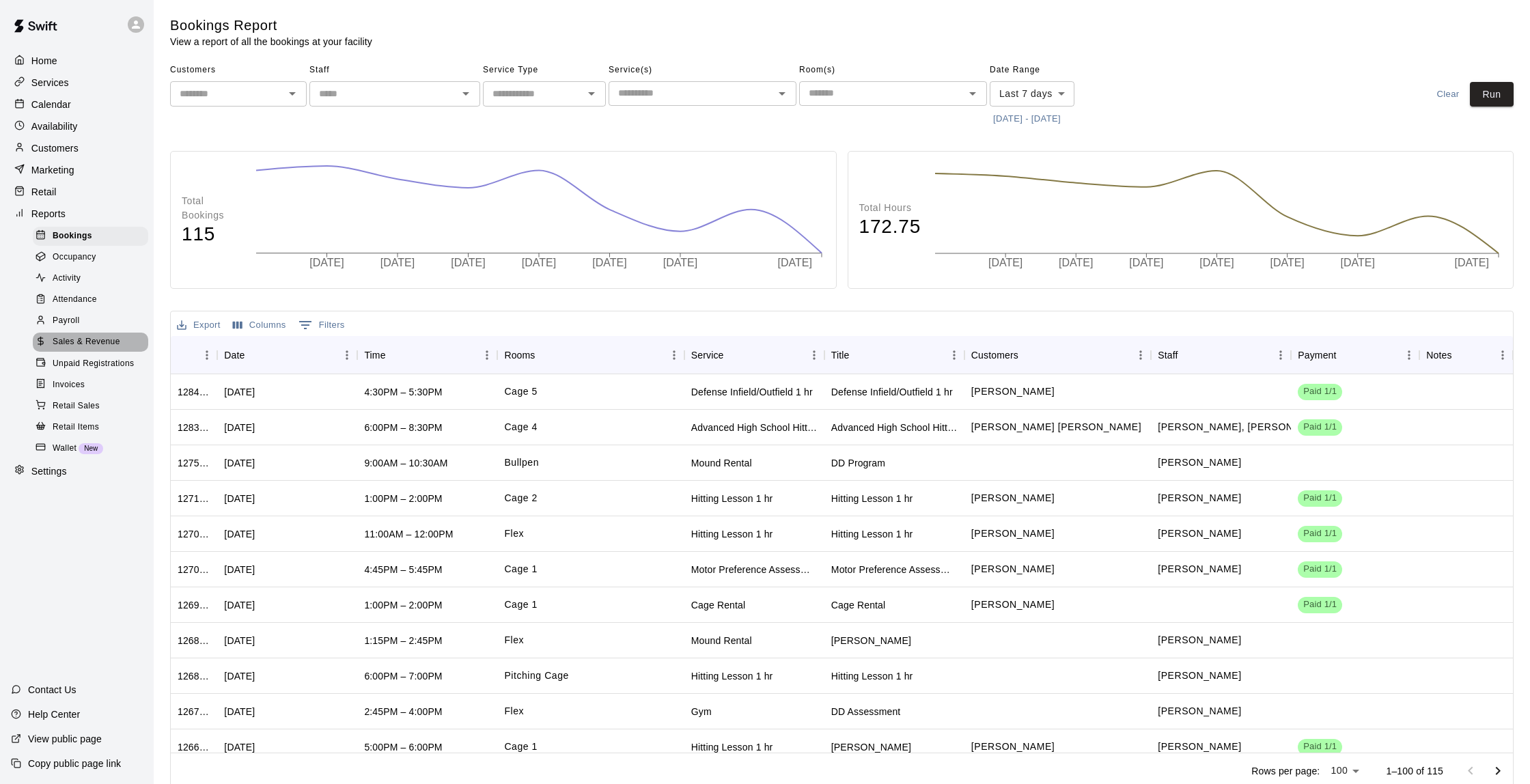
click at [99, 339] on span "Sales & Revenue" at bounding box center [86, 342] width 68 height 14
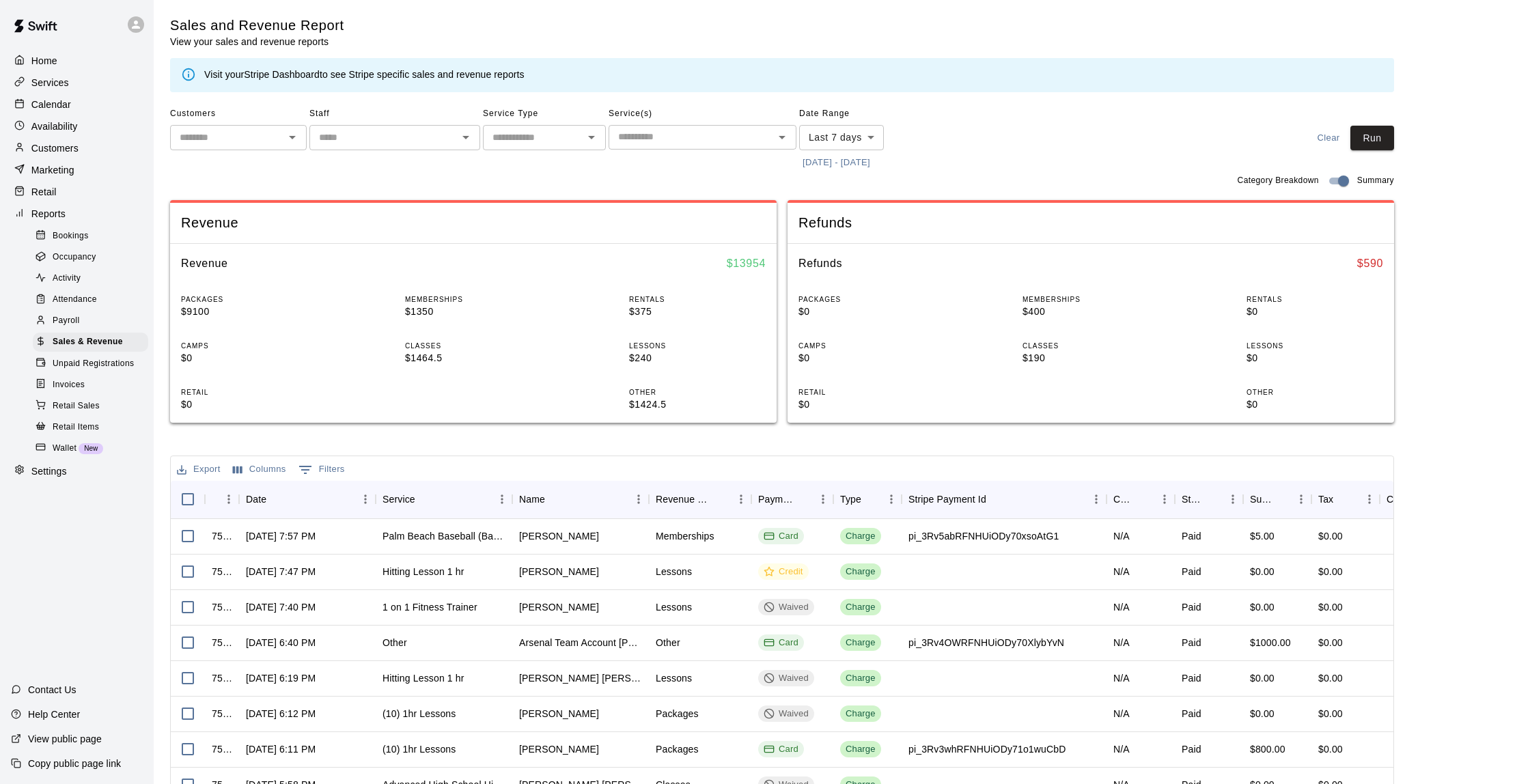
click at [271, 71] on link "Stripe Dashboard" at bounding box center [281, 73] width 76 height 11
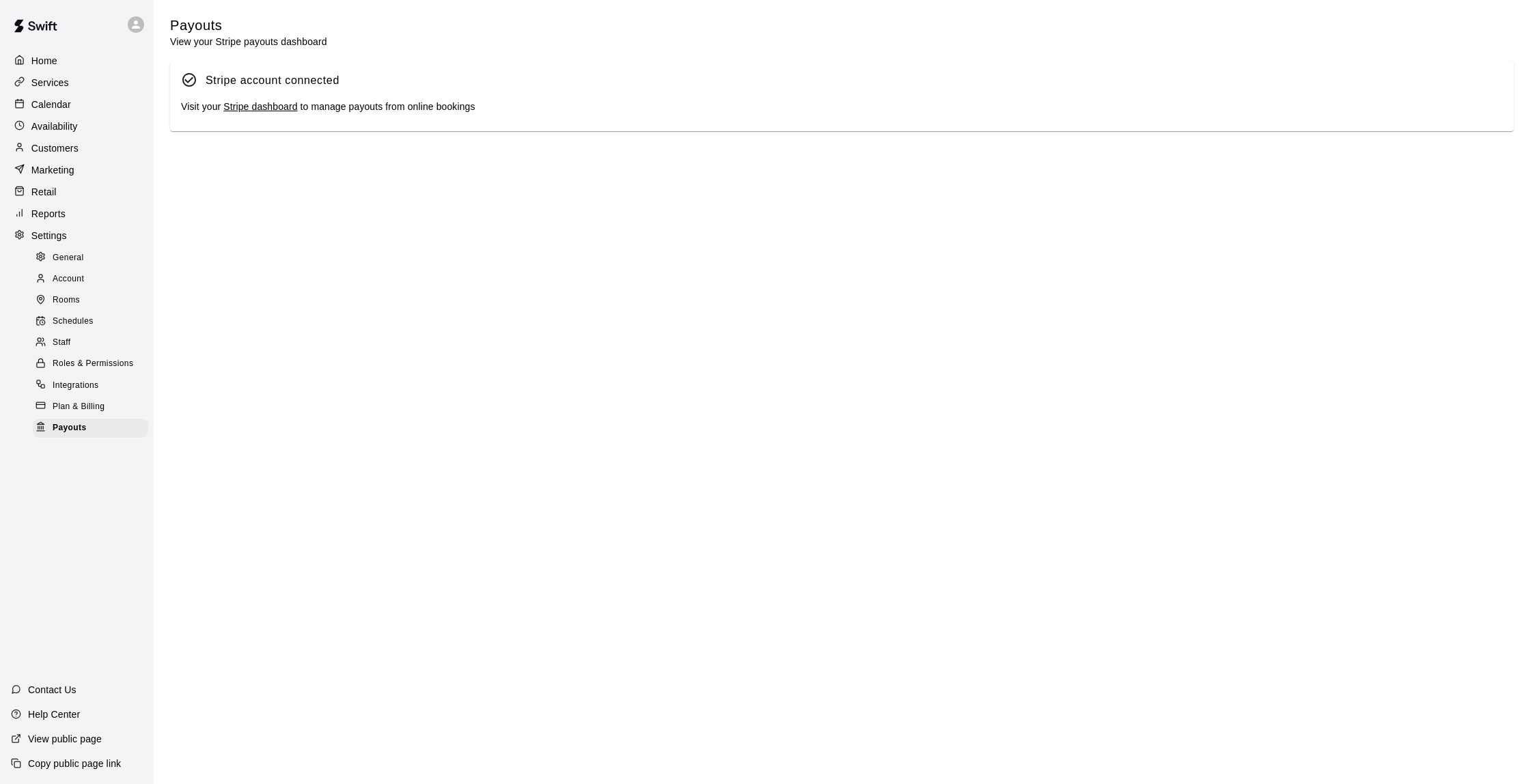
click at [260, 104] on link "Stripe dashboard" at bounding box center [260, 106] width 73 height 11
click at [62, 104] on p "Calendar" at bounding box center [51, 104] width 40 height 14
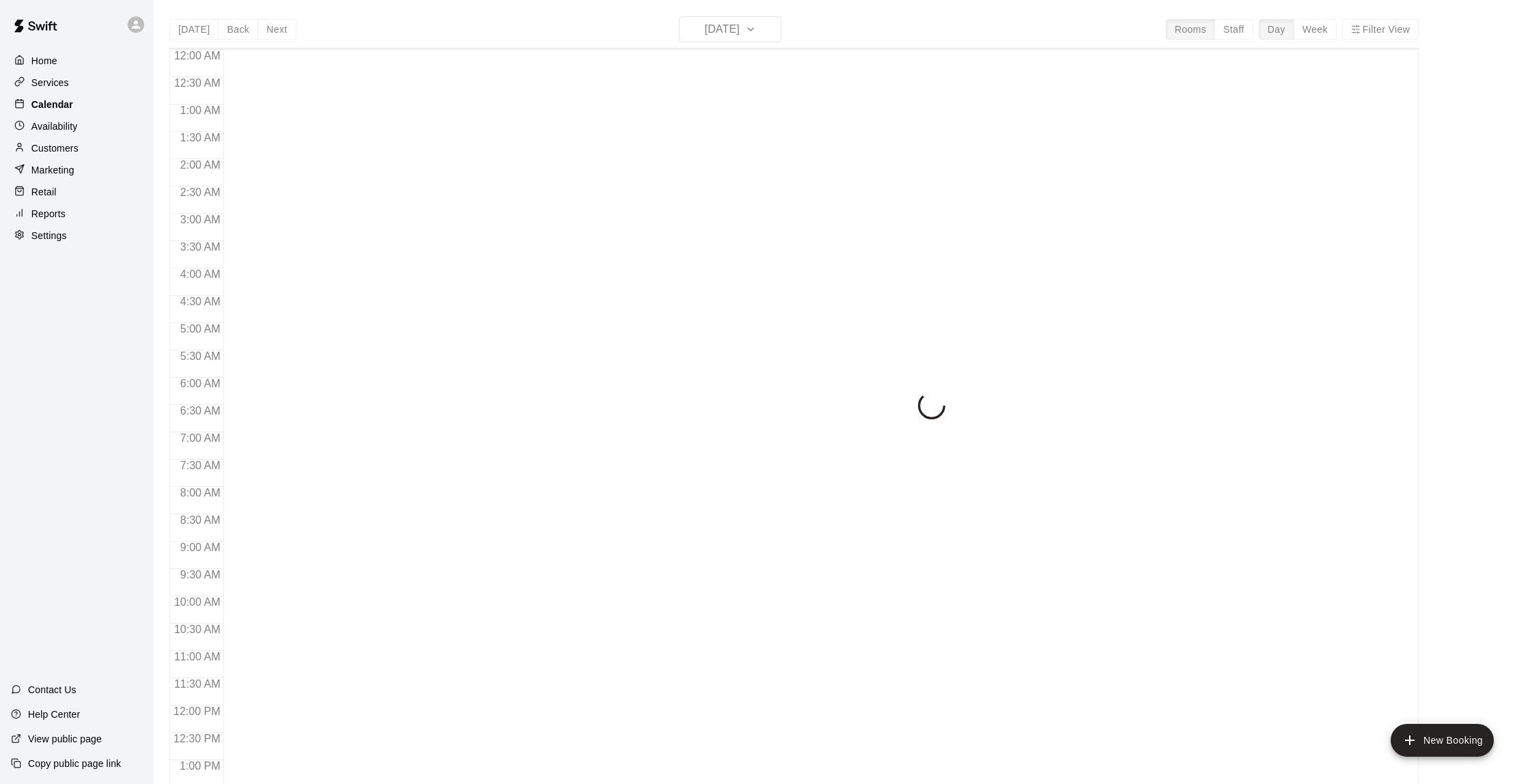
scroll to position [562, 0]
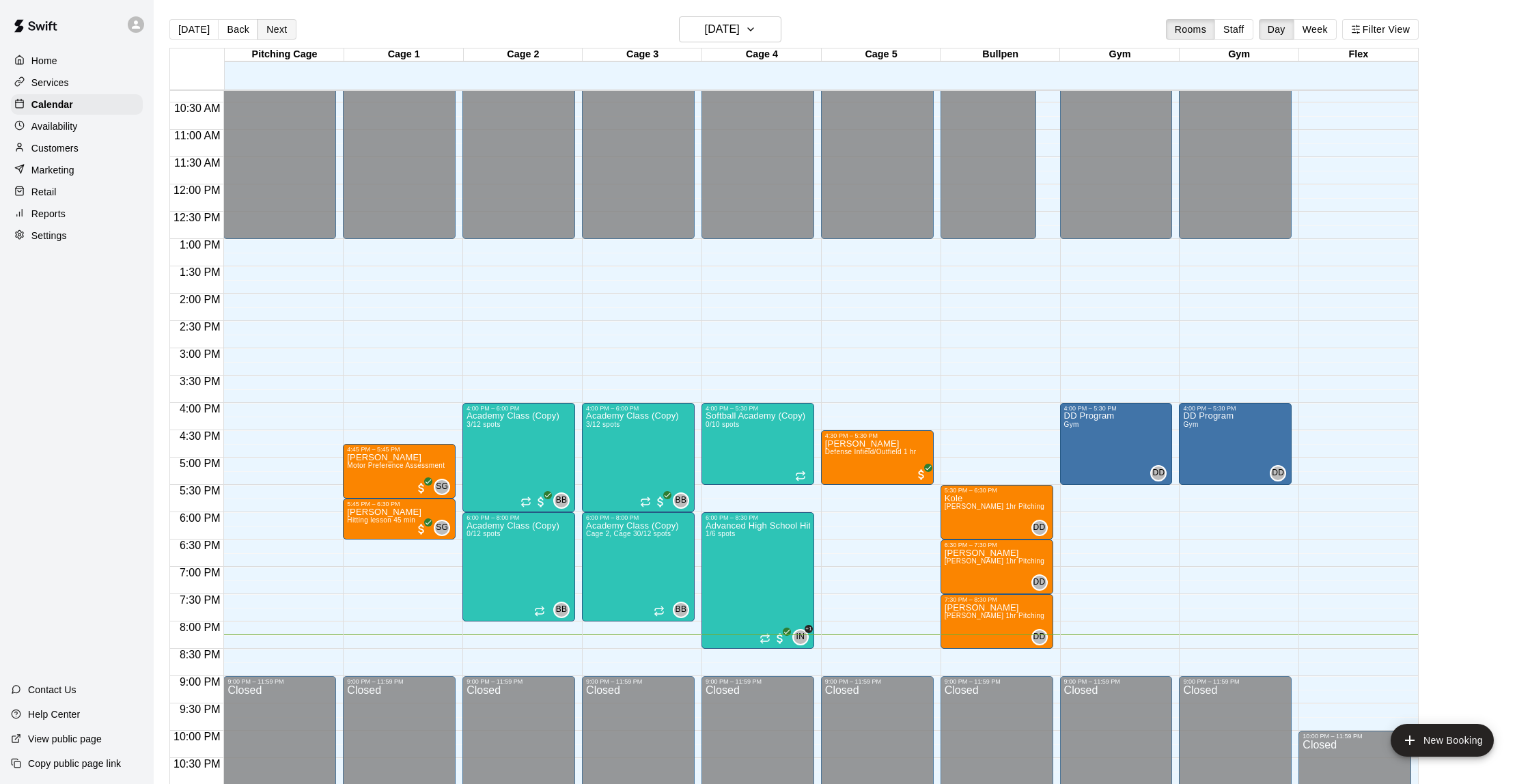
click at [276, 36] on button "Next" at bounding box center [277, 29] width 39 height 20
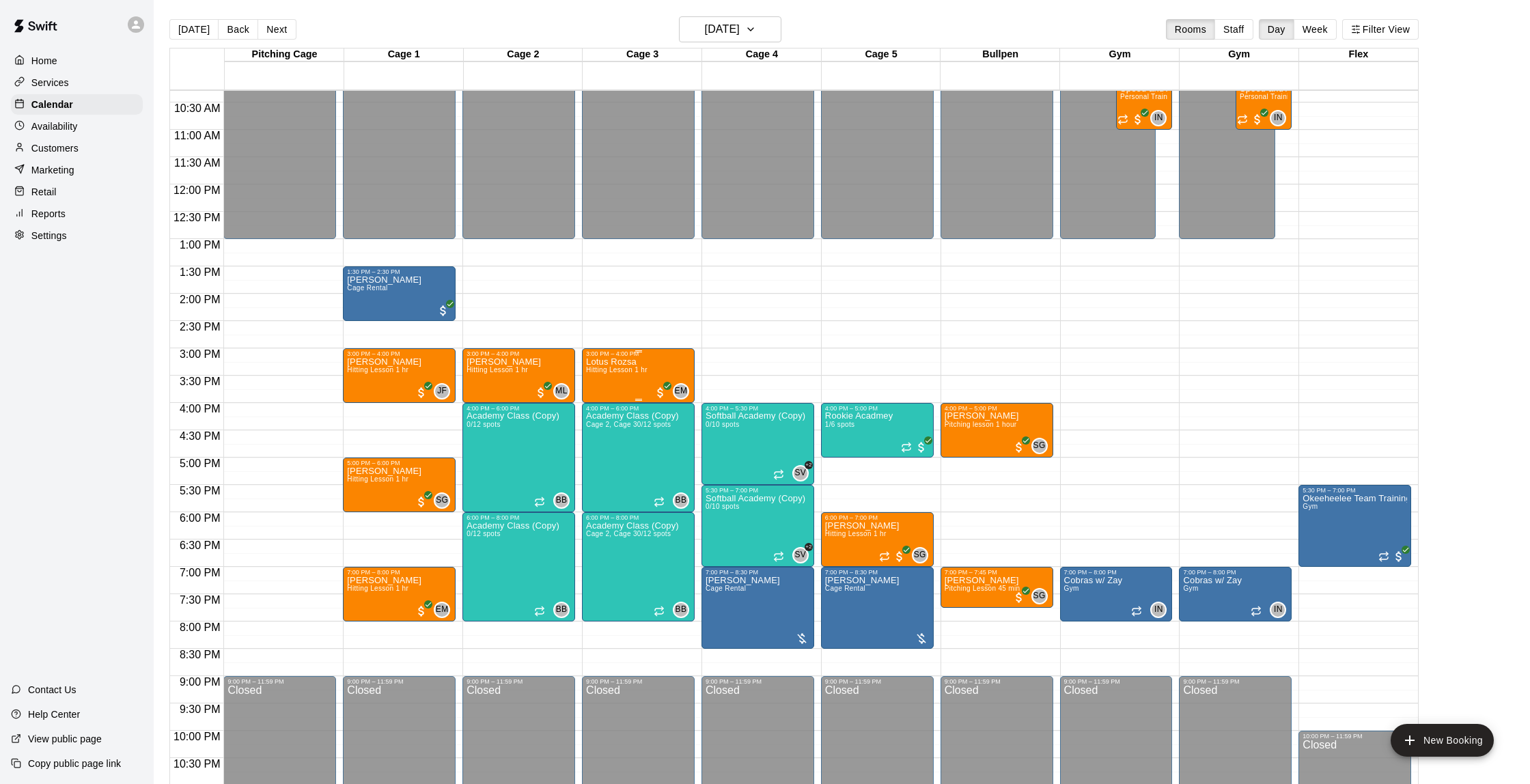
click at [642, 383] on div "Lotus Rozsa Hitting Lesson 1 hr" at bounding box center [617, 749] width 62 height 784
click at [588, 400] on button "edit" at bounding box center [601, 405] width 27 height 27
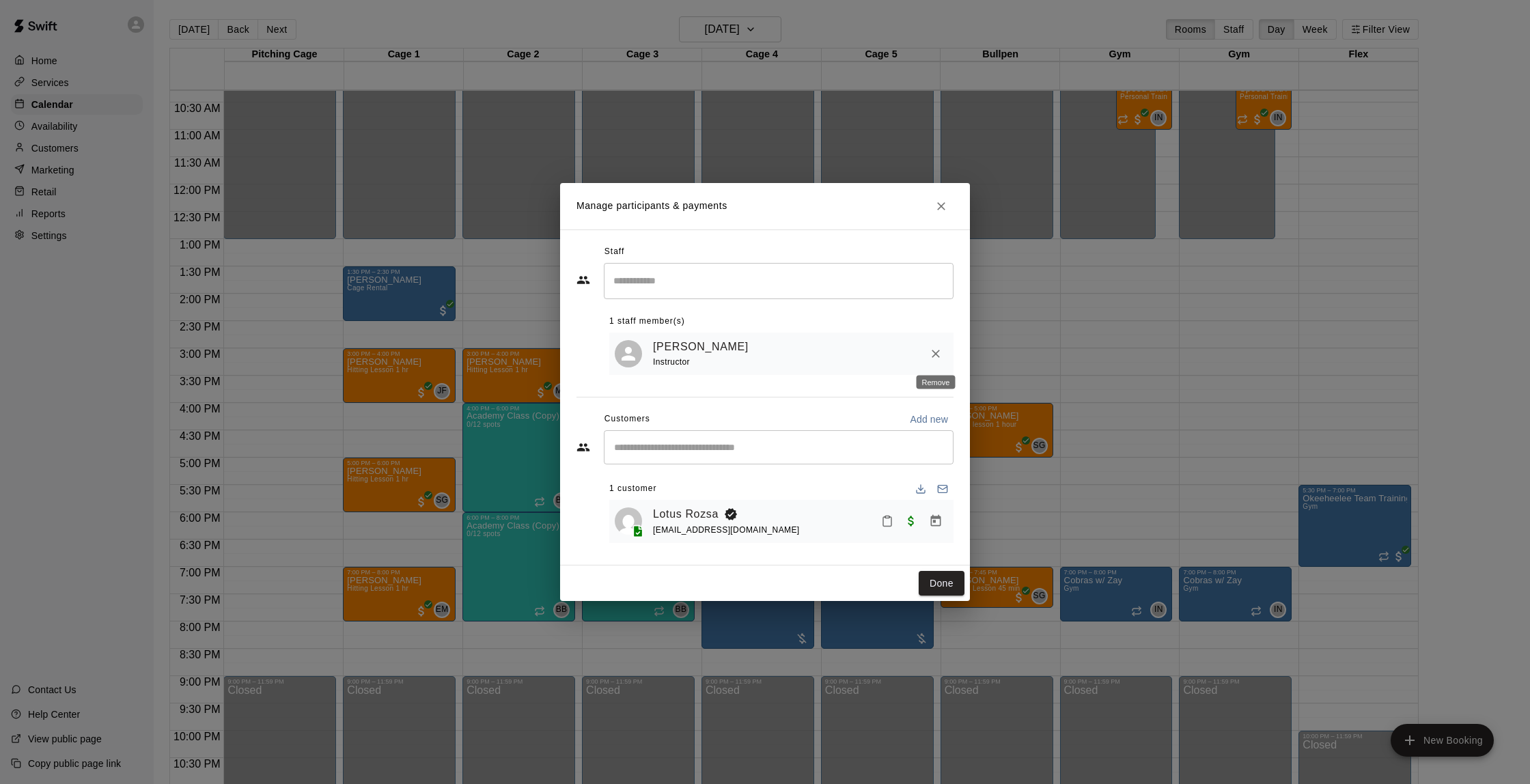
click at [932, 350] on icon "Remove" at bounding box center [936, 353] width 8 height 8
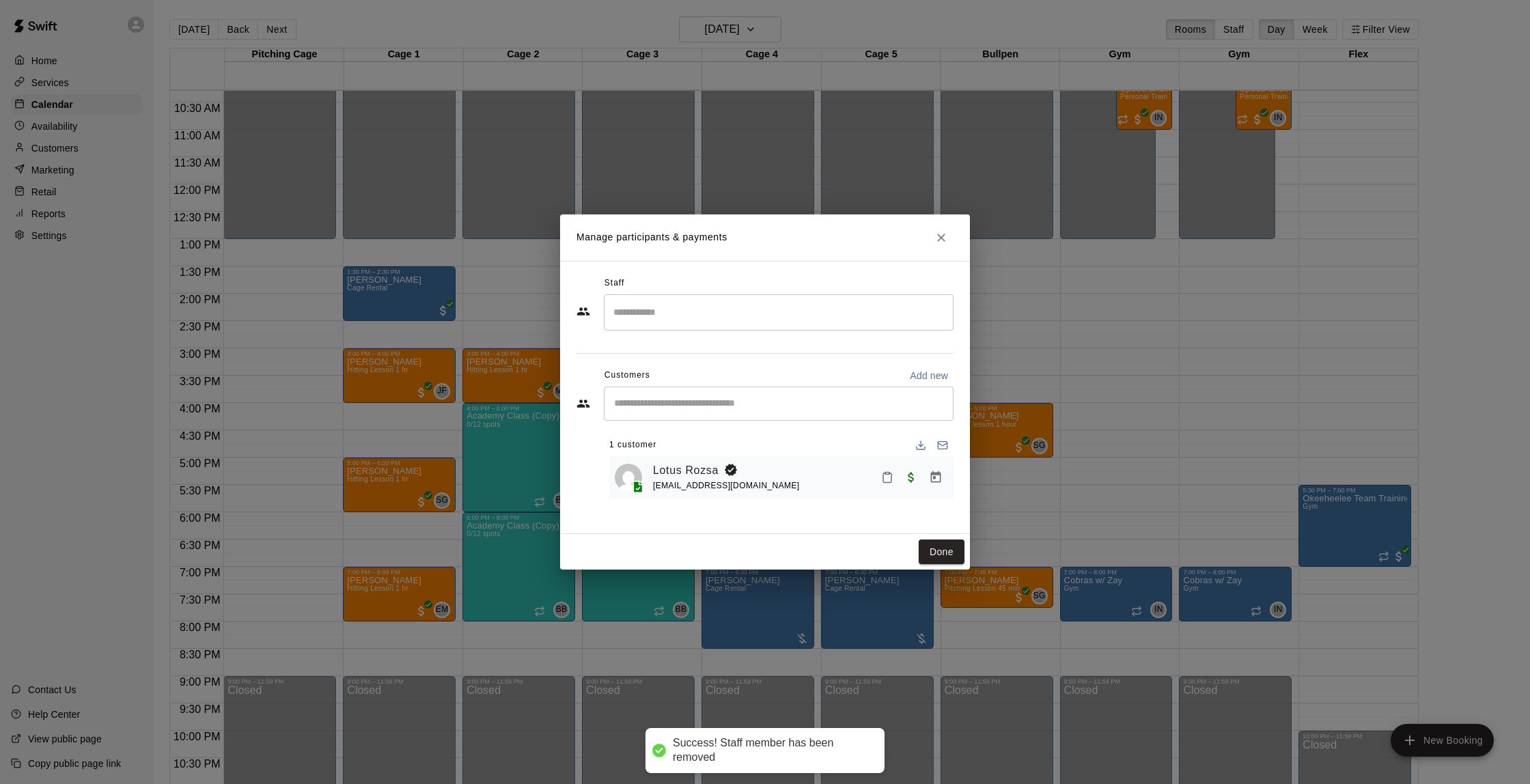
click at [779, 292] on div "Staff" at bounding box center [765, 283] width 377 height 22
click at [774, 300] on input "Search staff" at bounding box center [779, 312] width 337 height 24
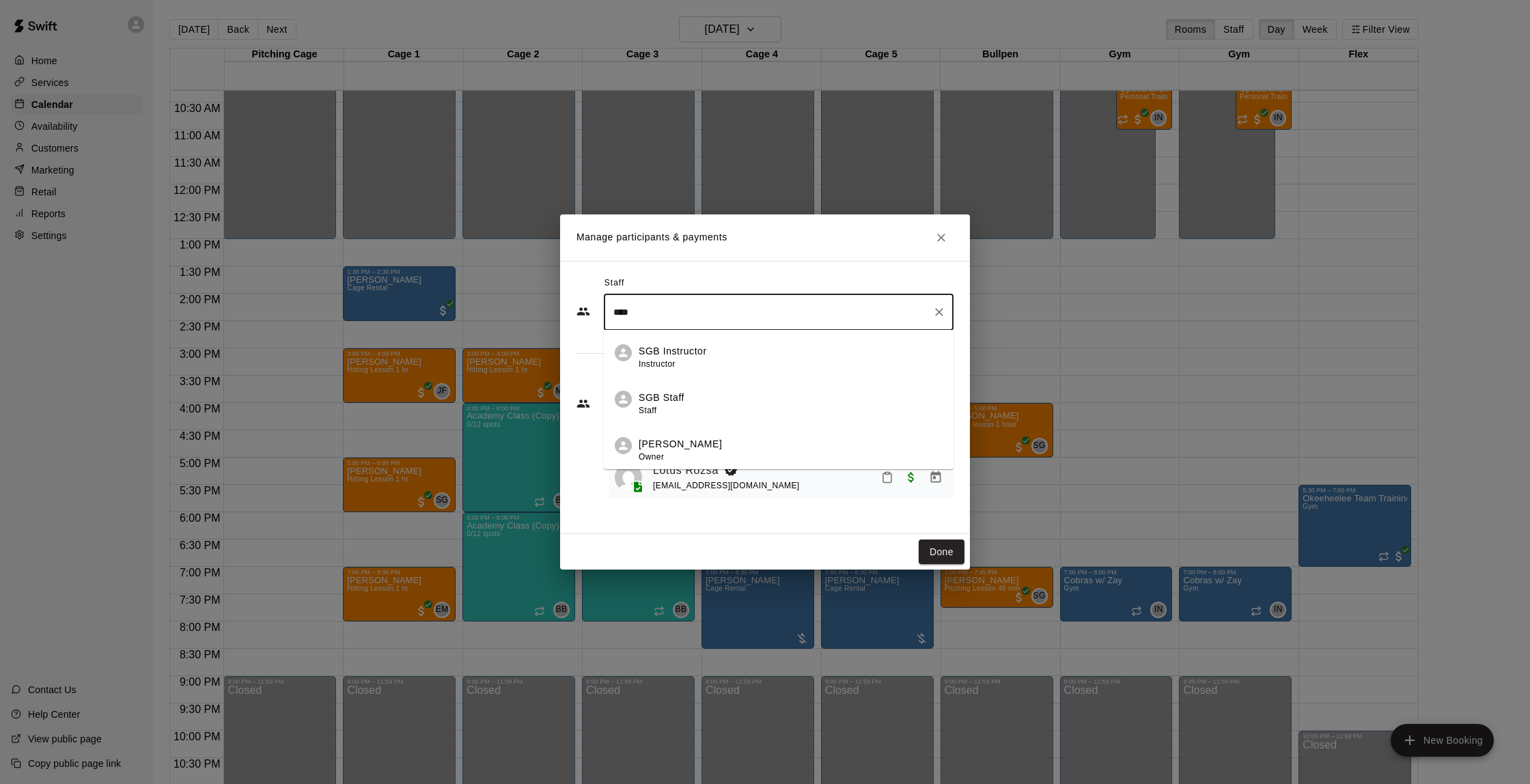
click at [685, 449] on p "[PERSON_NAME]" at bounding box center [680, 444] width 83 height 14
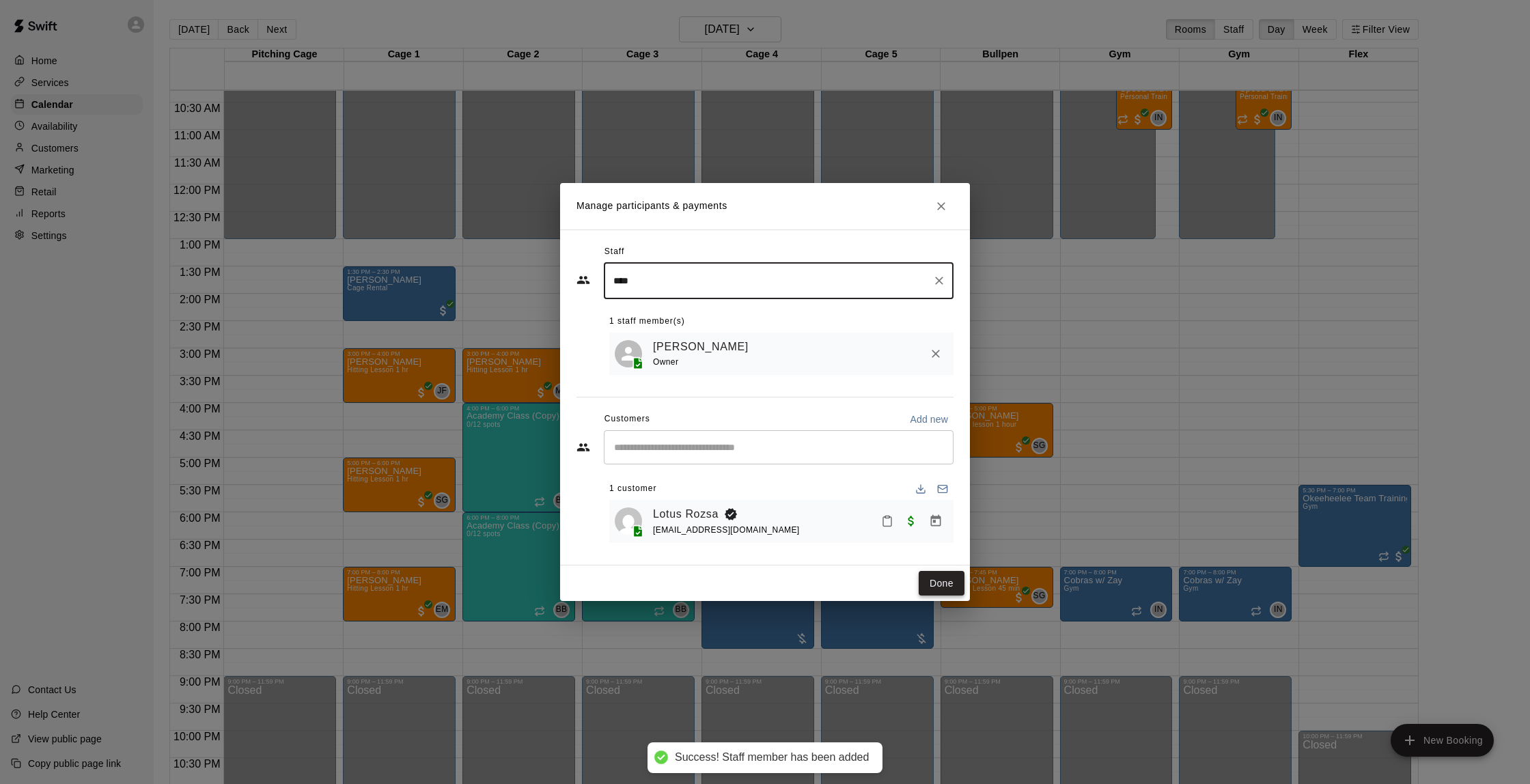
type input "****"
click at [939, 577] on button "Done" at bounding box center [941, 583] width 45 height 25
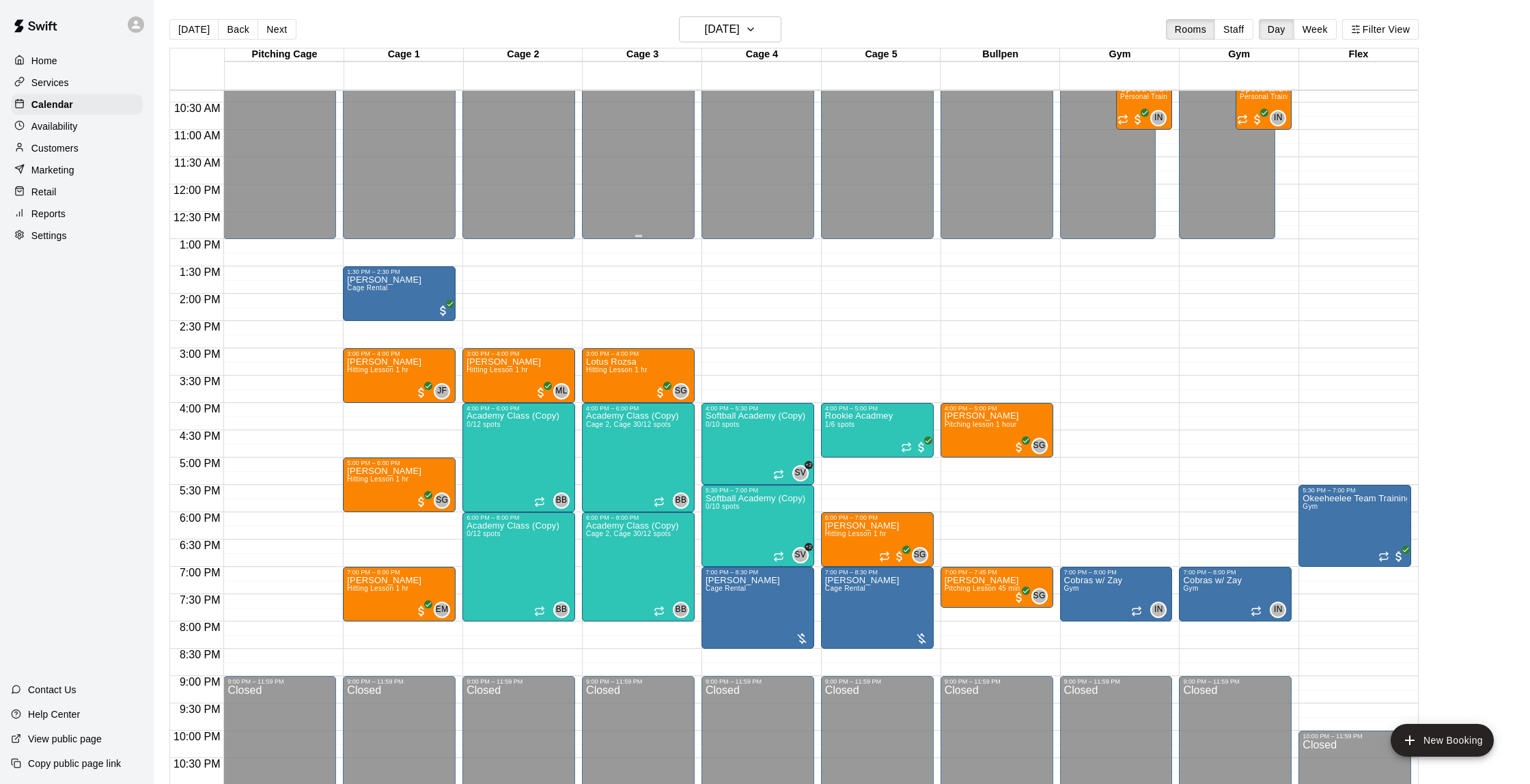
scroll to position [555, 0]
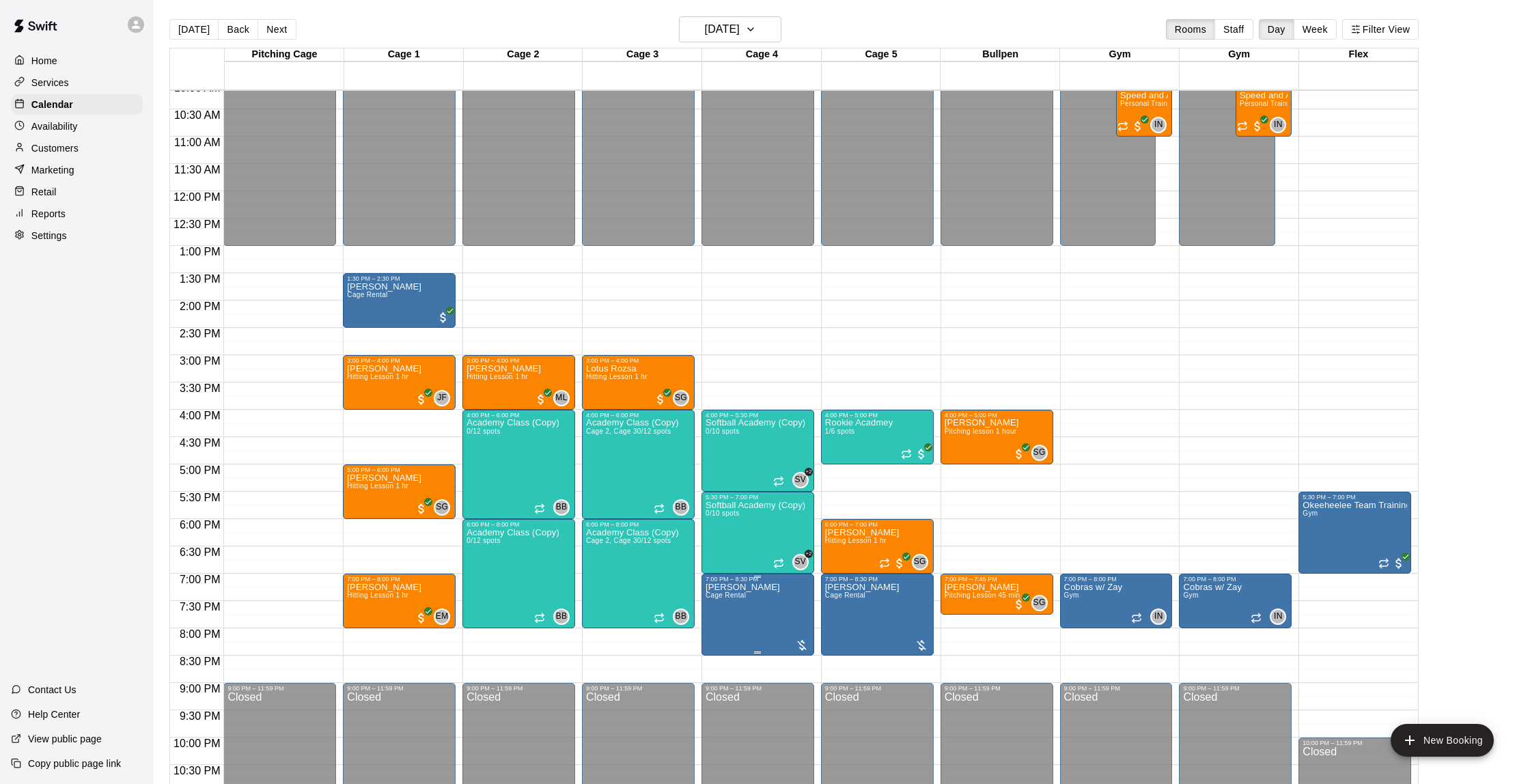
click at [724, 622] on img "edit" at bounding box center [720, 630] width 15 height 15
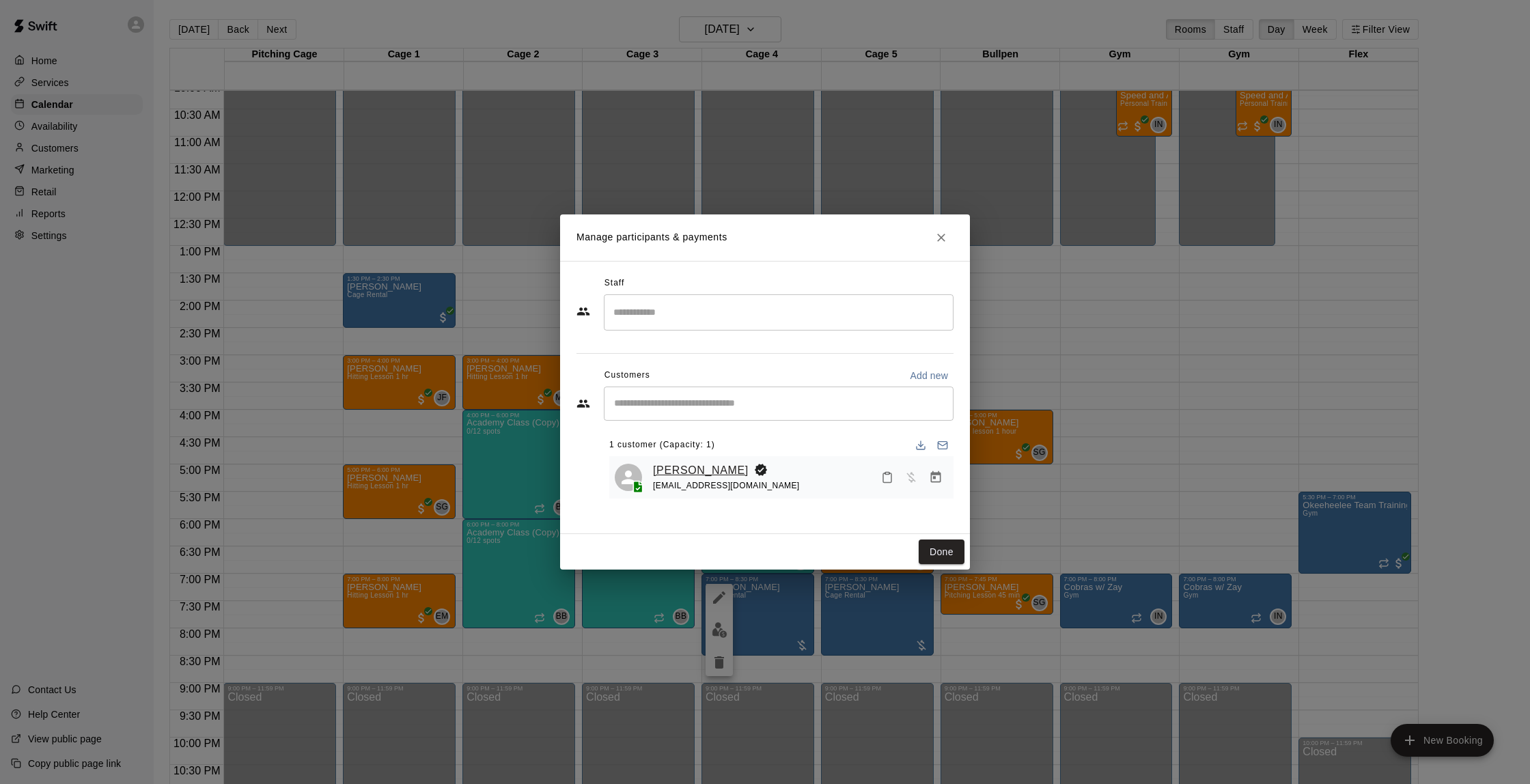
click at [685, 469] on link "[PERSON_NAME]" at bounding box center [700, 470] width 96 height 17
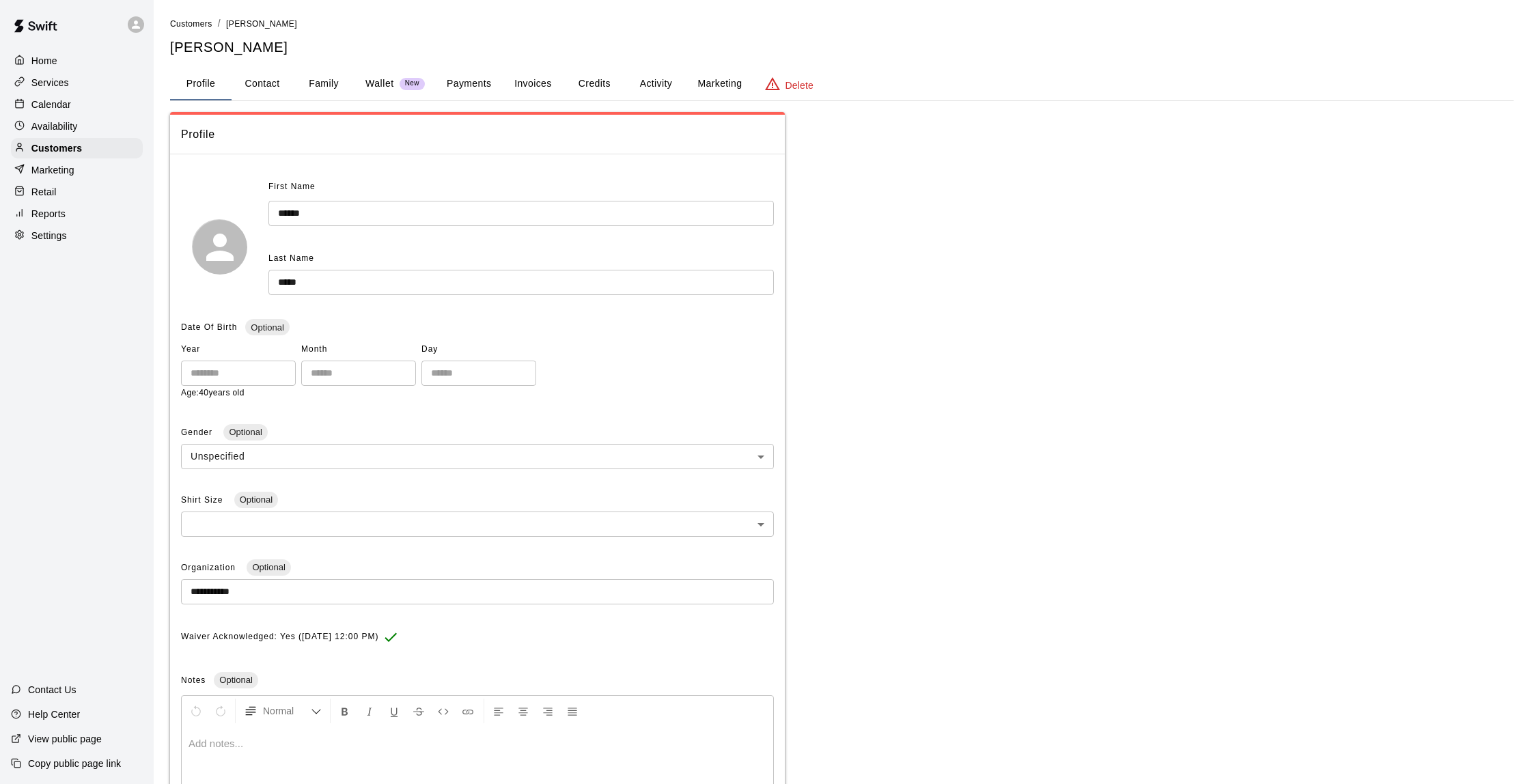
click at [652, 82] on button "Activity" at bounding box center [656, 84] width 62 height 33
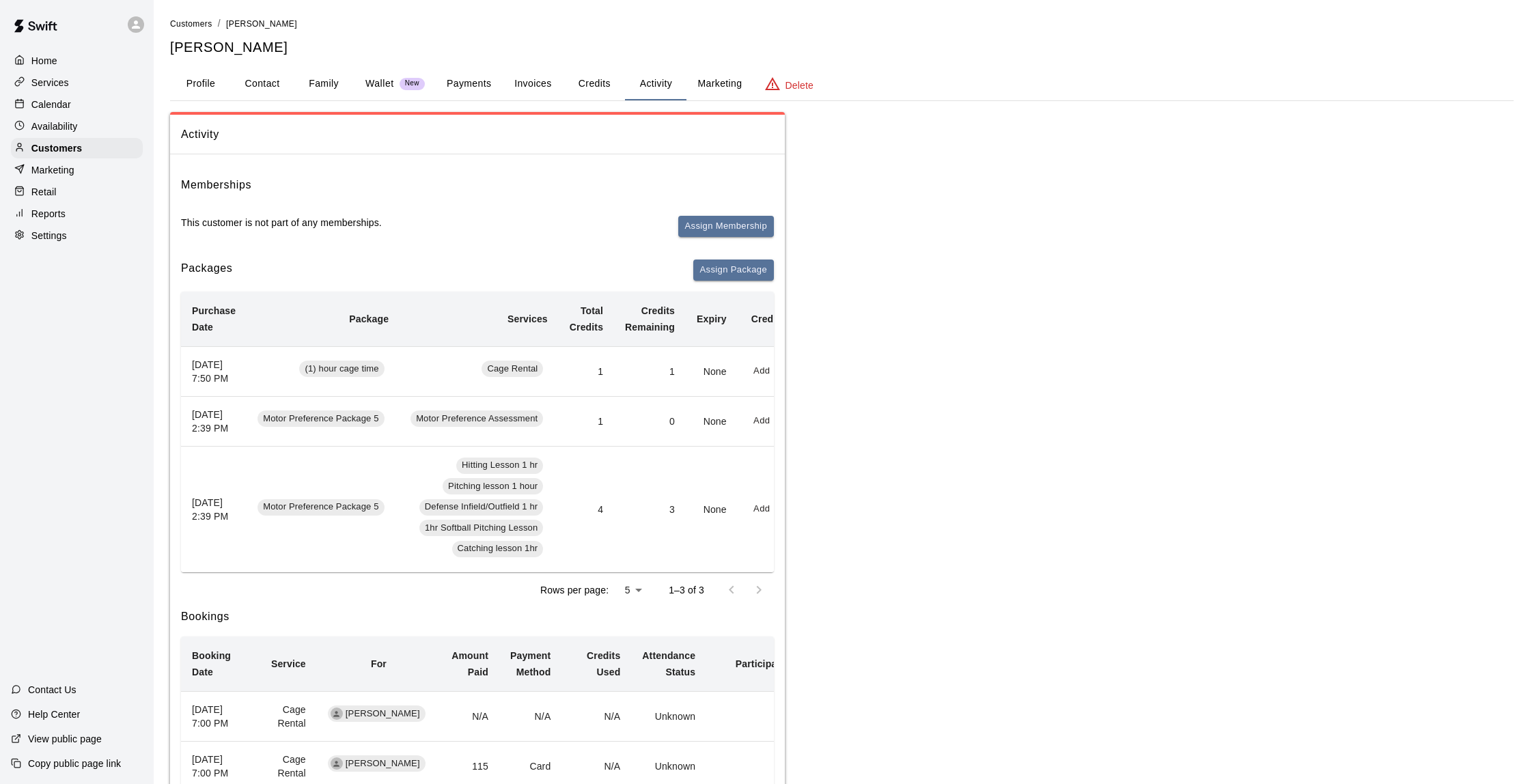
click at [480, 85] on button "Payments" at bounding box center [468, 84] width 67 height 33
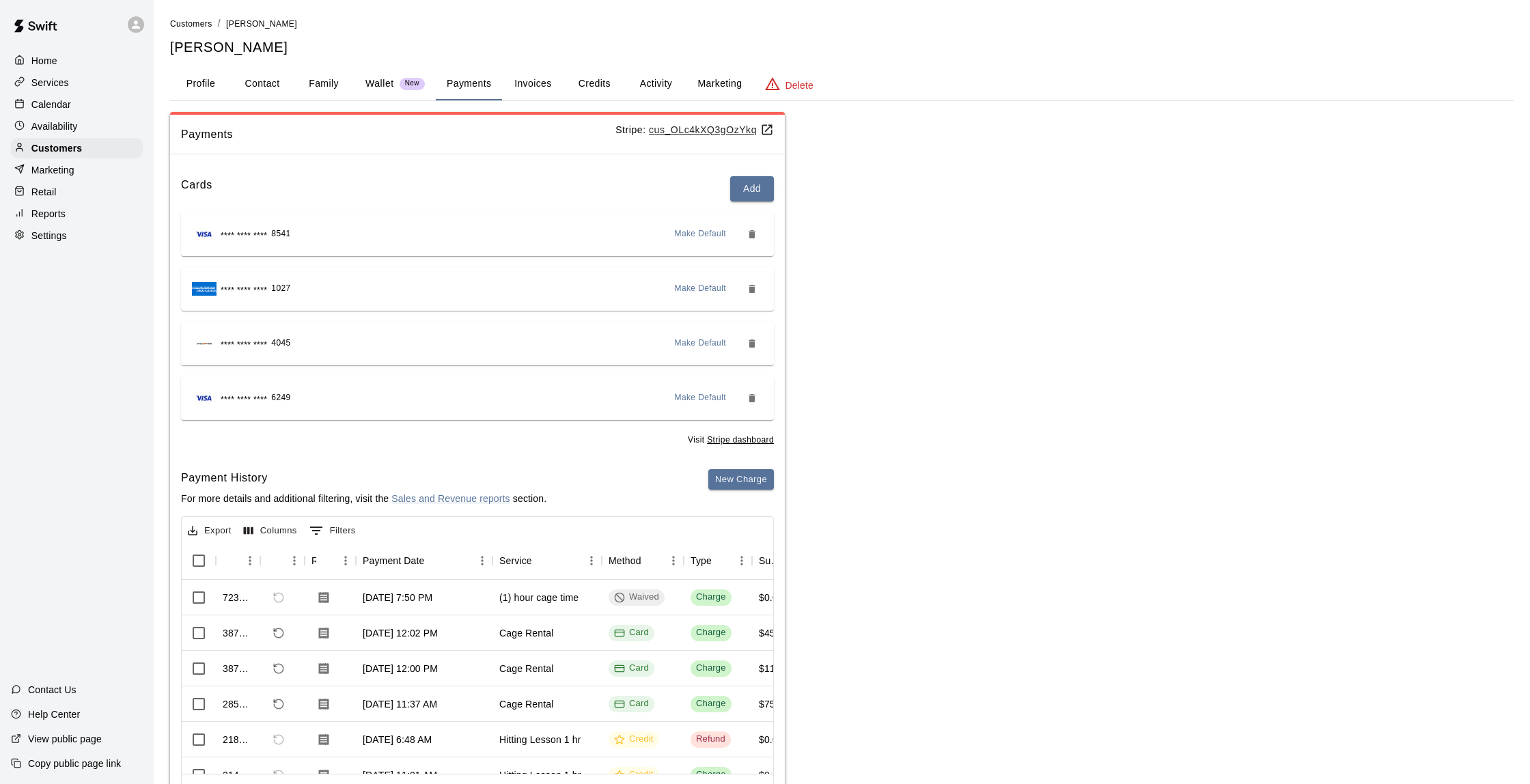
click at [57, 100] on p "Calendar" at bounding box center [51, 104] width 40 height 14
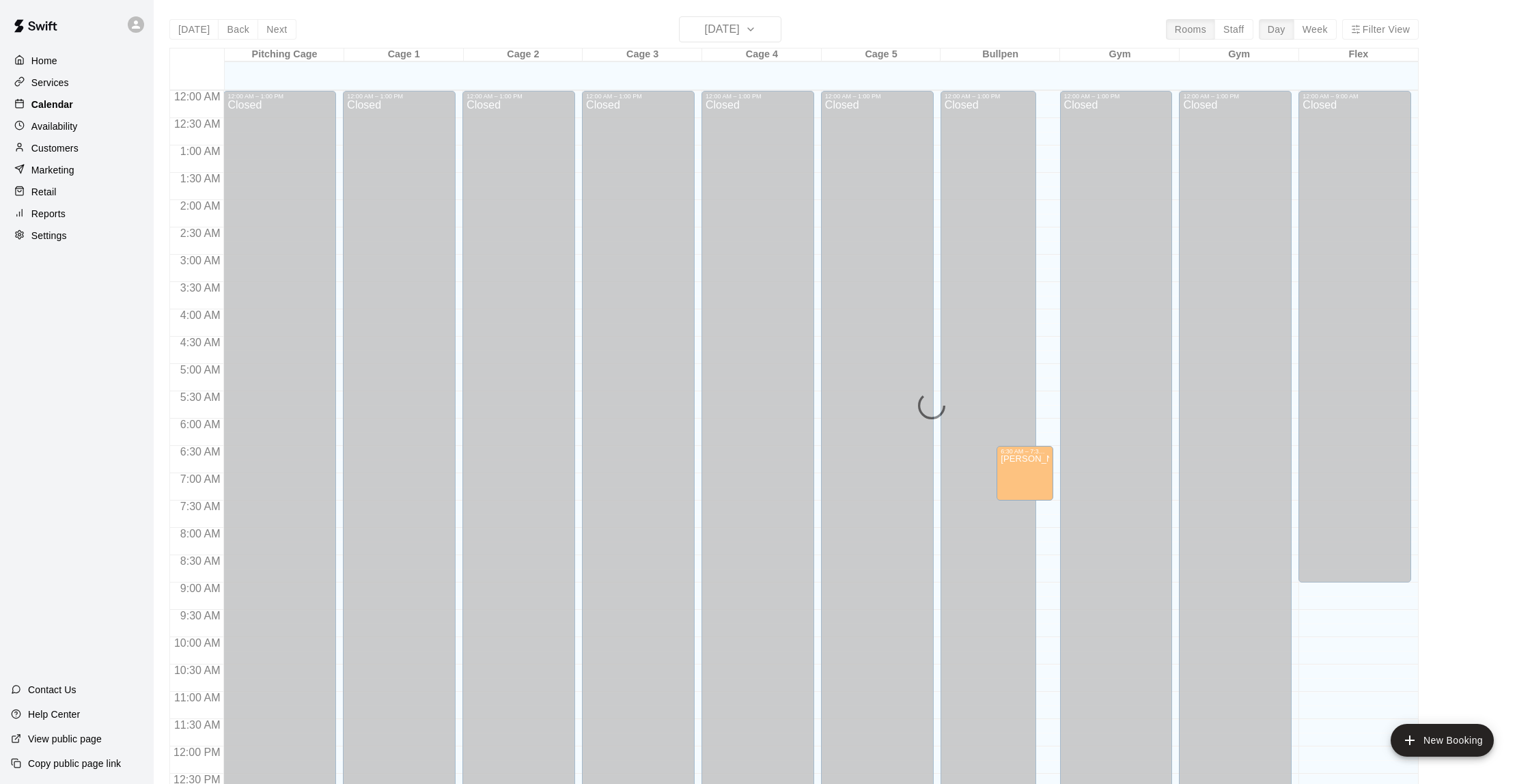
scroll to position [562, 0]
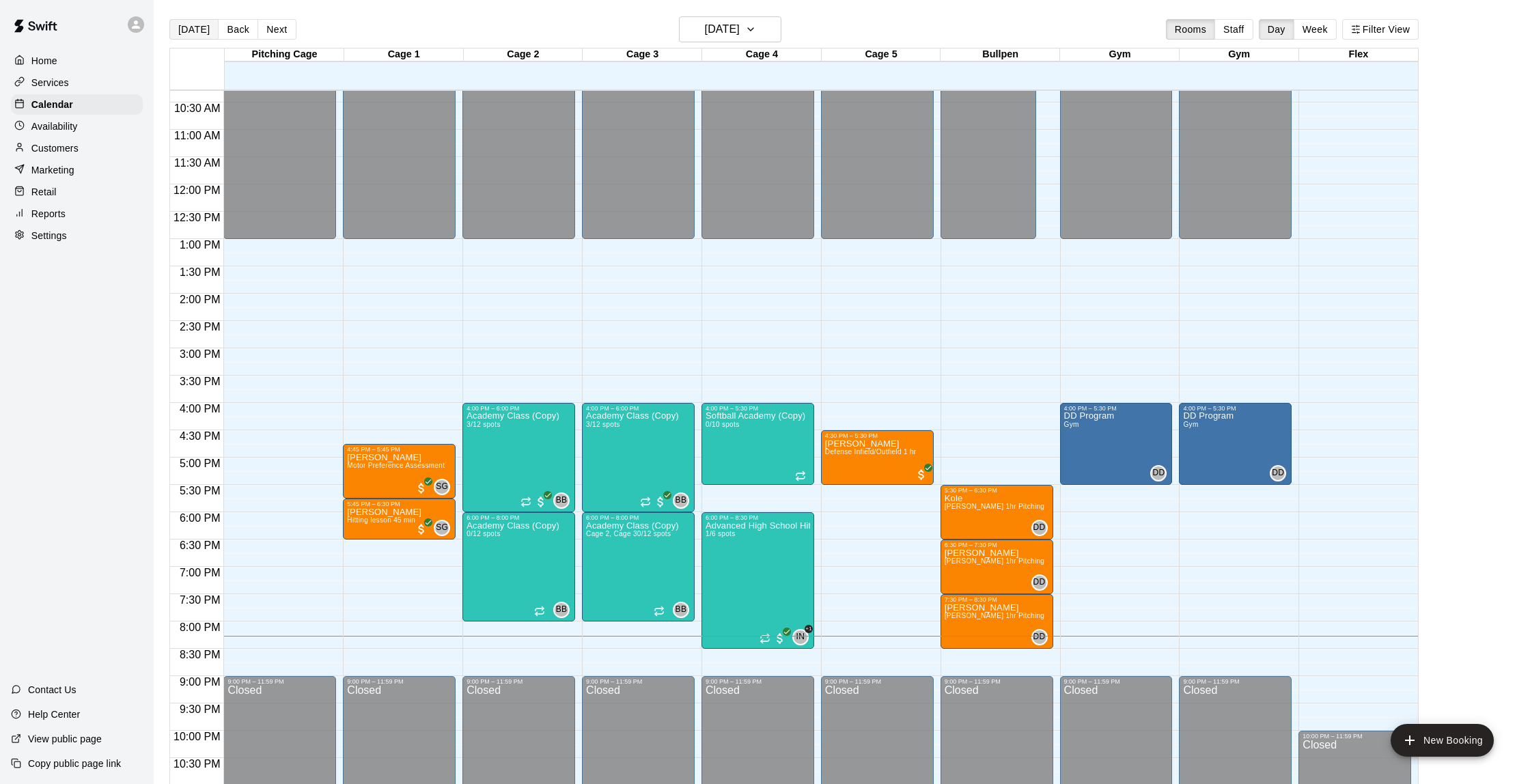
click at [181, 22] on button "[DATE]" at bounding box center [193, 29] width 49 height 20
